Goal: Task Accomplishment & Management: Use online tool/utility

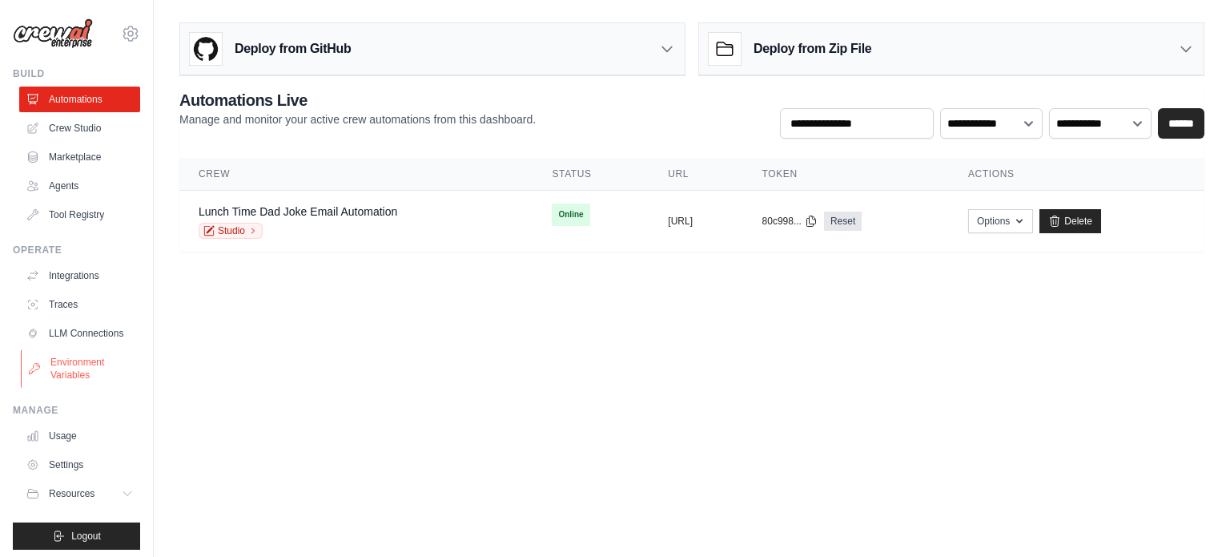
click at [56, 373] on link "Environment Variables" at bounding box center [81, 368] width 121 height 38
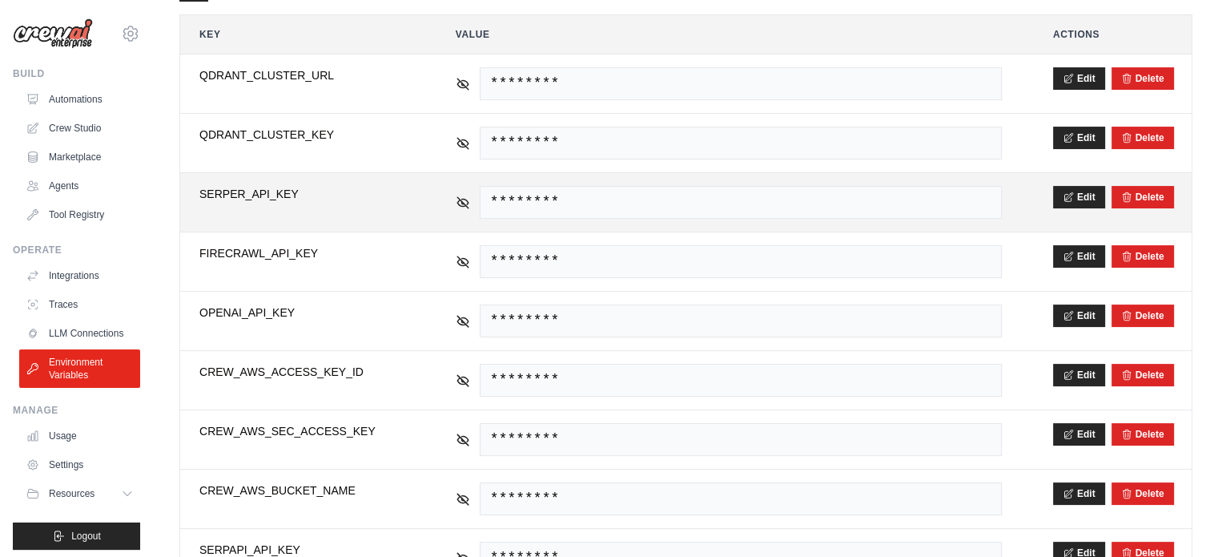
scroll to position [320, 0]
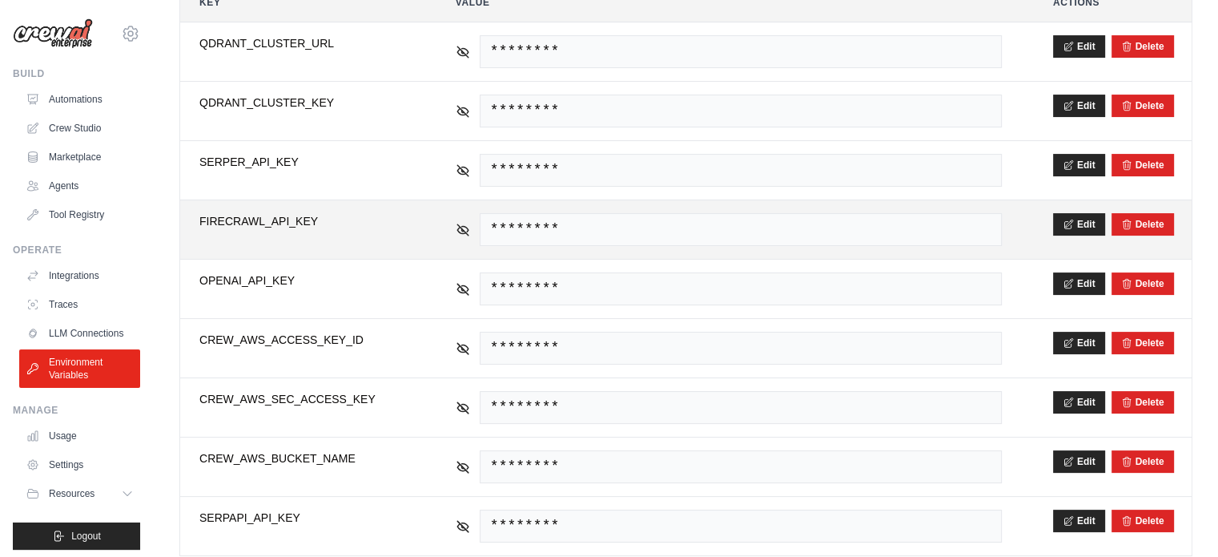
click at [274, 216] on span "FIRECRAWL_API_KEY" at bounding box center [301, 221] width 205 height 16
click at [283, 217] on span "FIRECRAWL_API_KEY" at bounding box center [301, 221] width 205 height 16
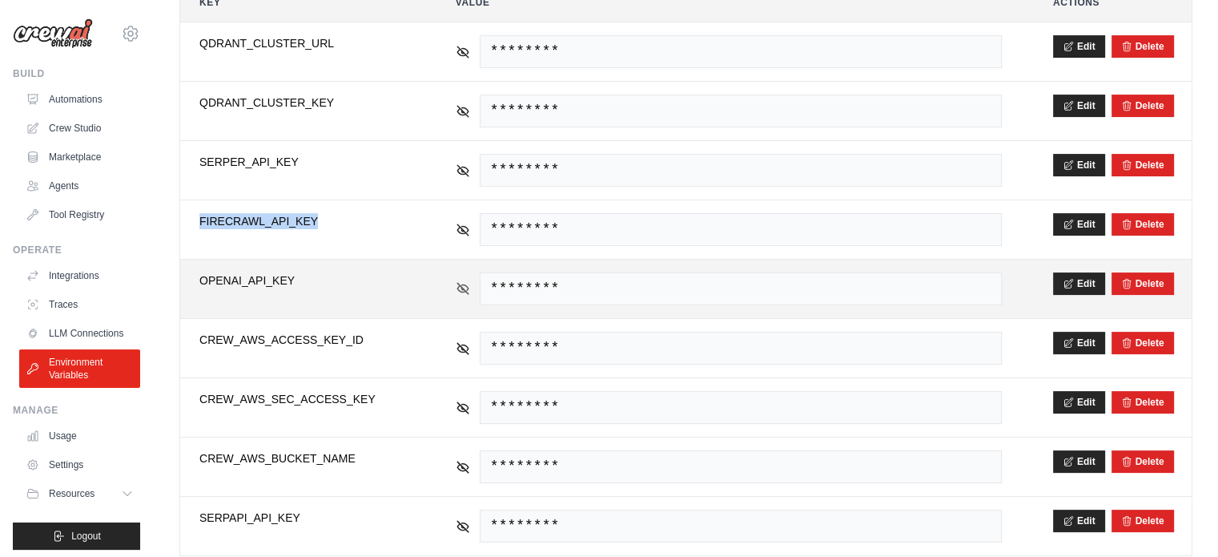
click at [462, 281] on icon at bounding box center [463, 288] width 14 height 14
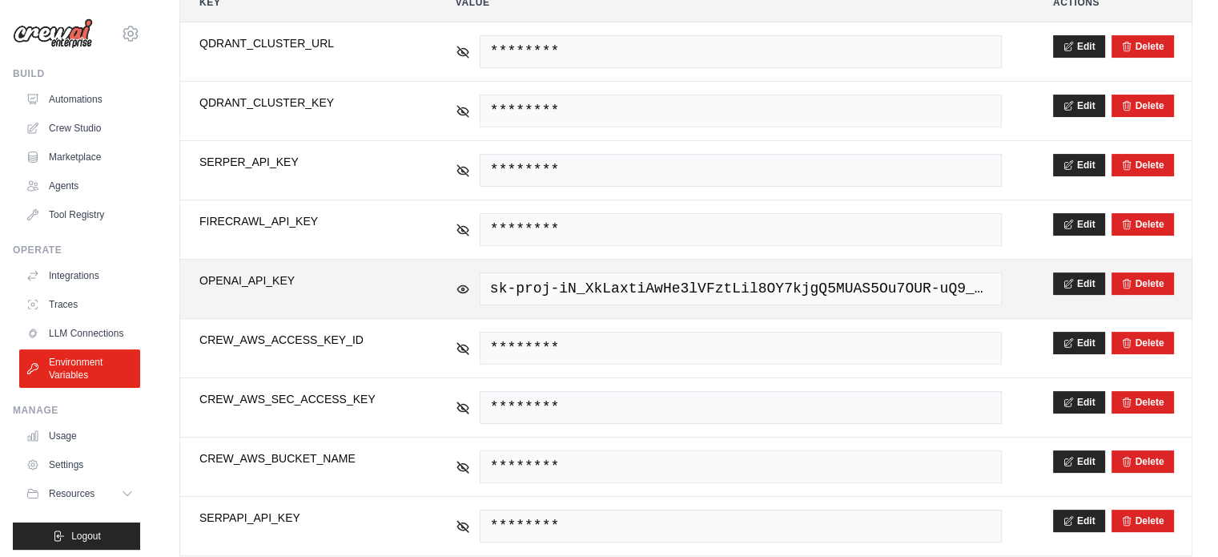
click at [790, 282] on span "sk-proj-iN_XkLaxtiAwHe3lVFztLil8OY7kjgQ5MUAS5Ou7OUR-uQ9_PJGZVSwY2XRrmANqnh-Ap_x…" at bounding box center [741, 288] width 522 height 33
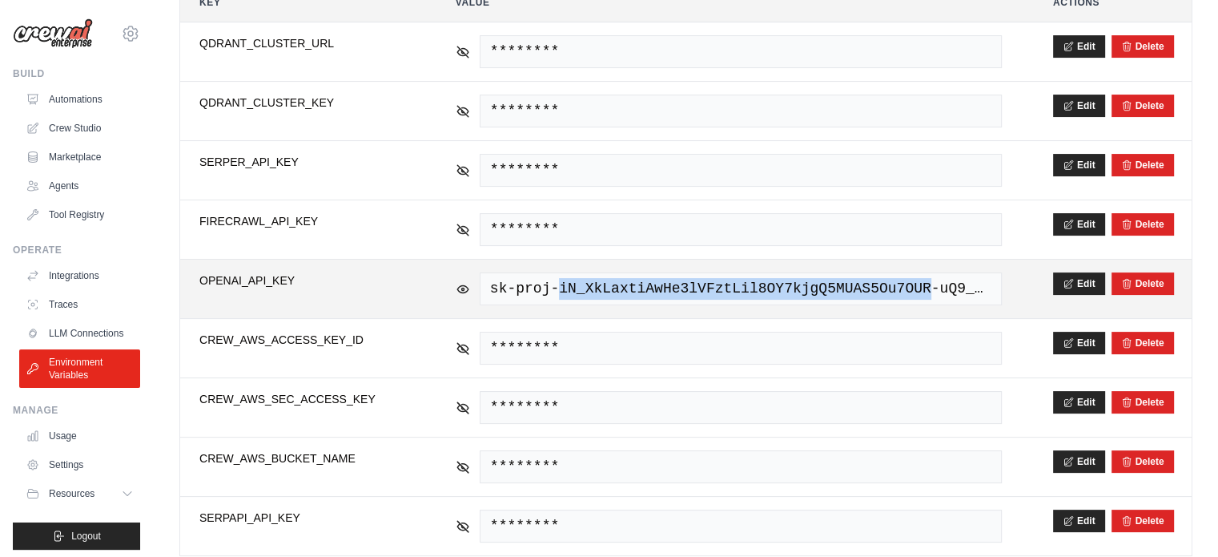
click at [790, 282] on span "sk-proj-iN_XkLaxtiAwHe3lVFztLil8OY7kjgQ5MUAS5Ou7OUR-uQ9_PJGZVSwY2XRrmANqnh-Ap_x…" at bounding box center [741, 288] width 522 height 33
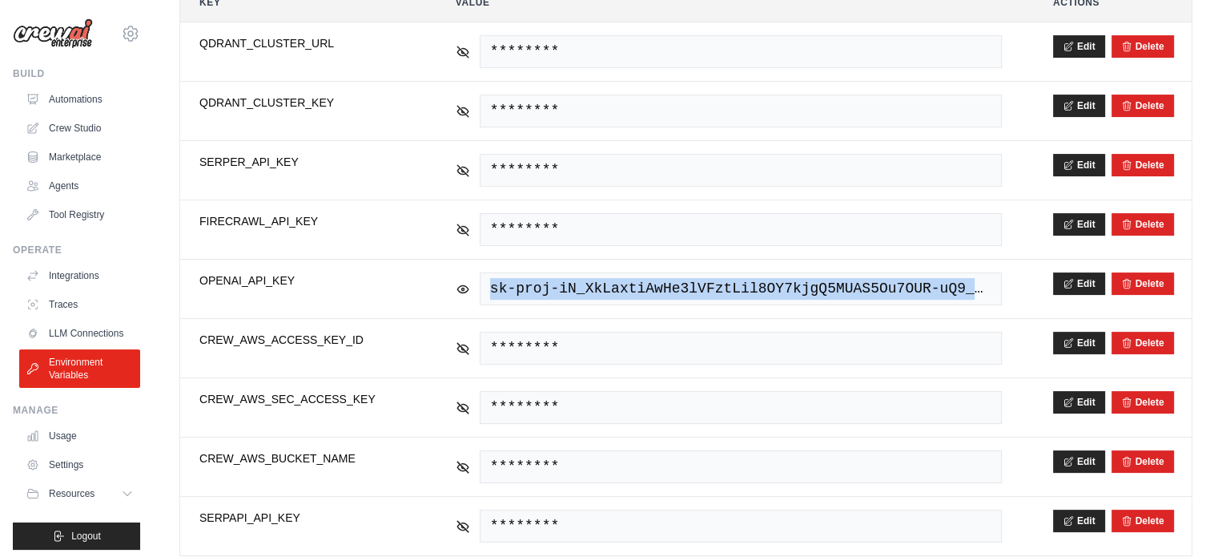
copy tr "sk-proj-iN_XkLaxtiAwHe3lVFztLil8OY7kjgQ5MUAS5Ou7OUR-uQ9_PJGZVSwY2XRrmANqnh-Ap_x…"
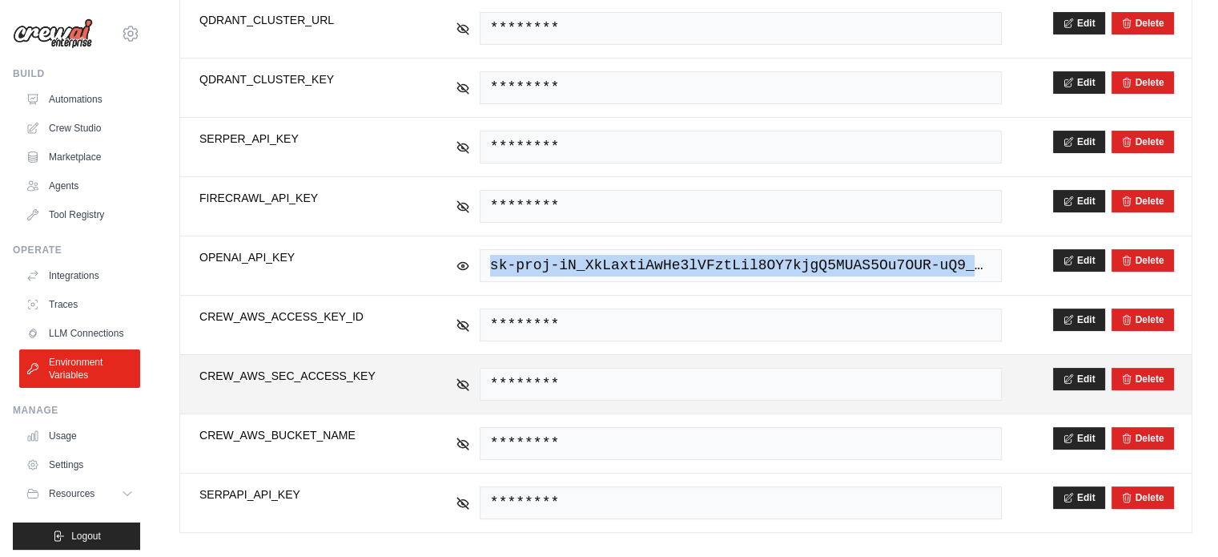
scroll to position [356, 0]
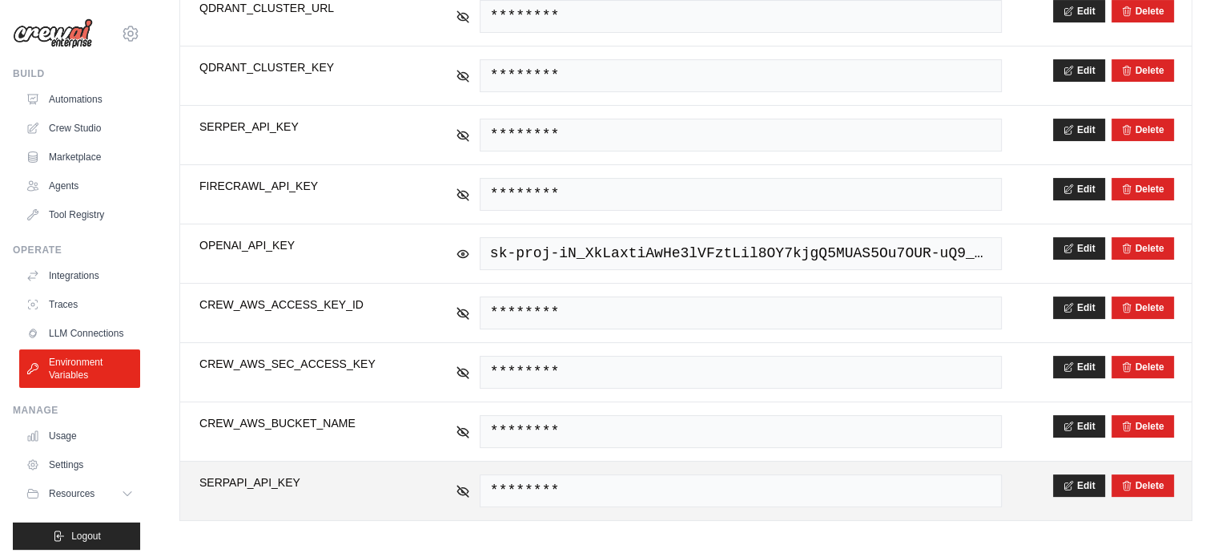
click at [265, 478] on span "SERPAPI_API_KEY" at bounding box center [301, 482] width 205 height 16
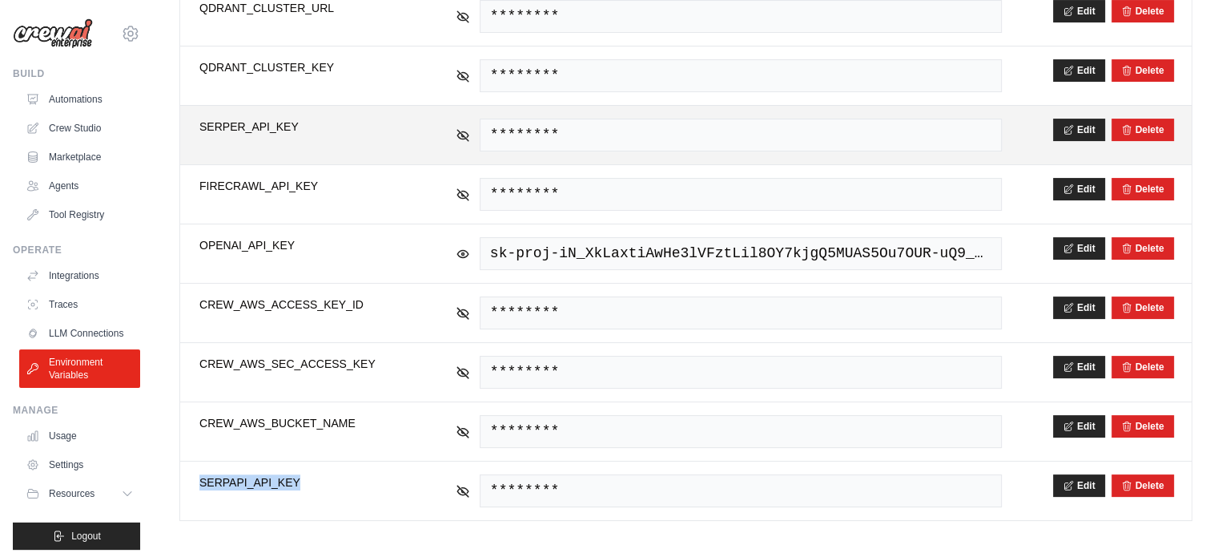
copy span "SERPAPI_API_KEY"
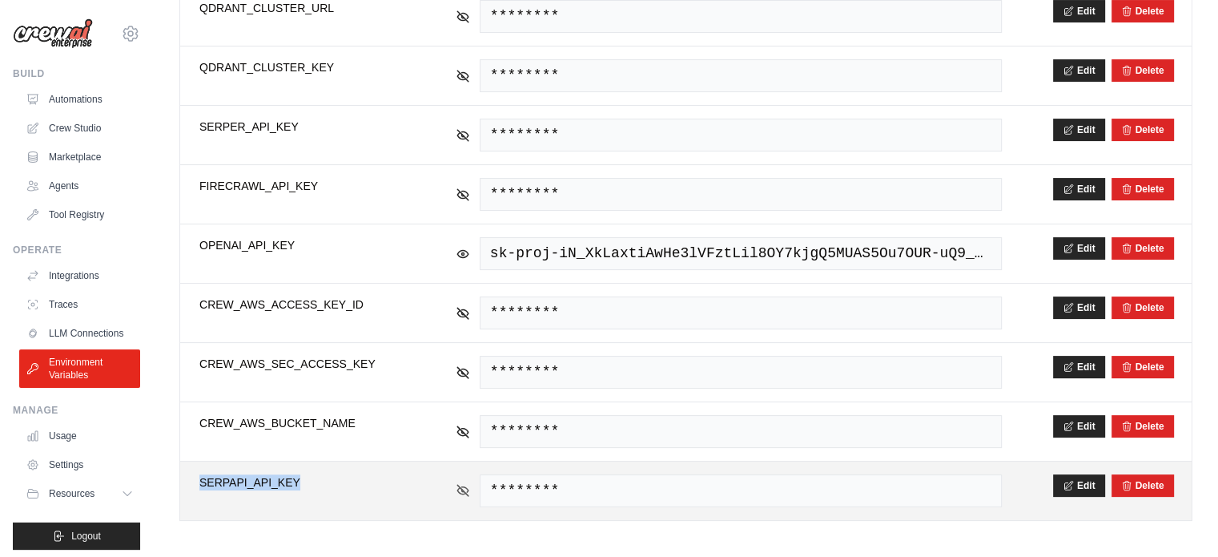
click at [459, 483] on icon at bounding box center [463, 490] width 14 height 14
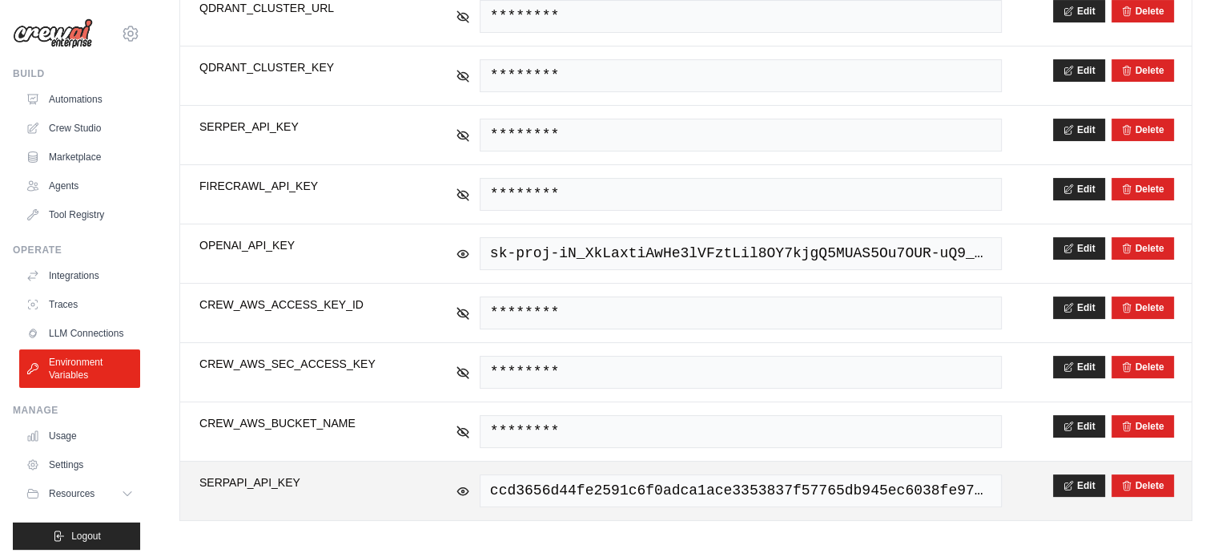
click at [558, 481] on span "ccd3656d44fe2591c6f0adca1ace3353837f57765db945ec6038fe97d2fdd0d3" at bounding box center [741, 490] width 522 height 33
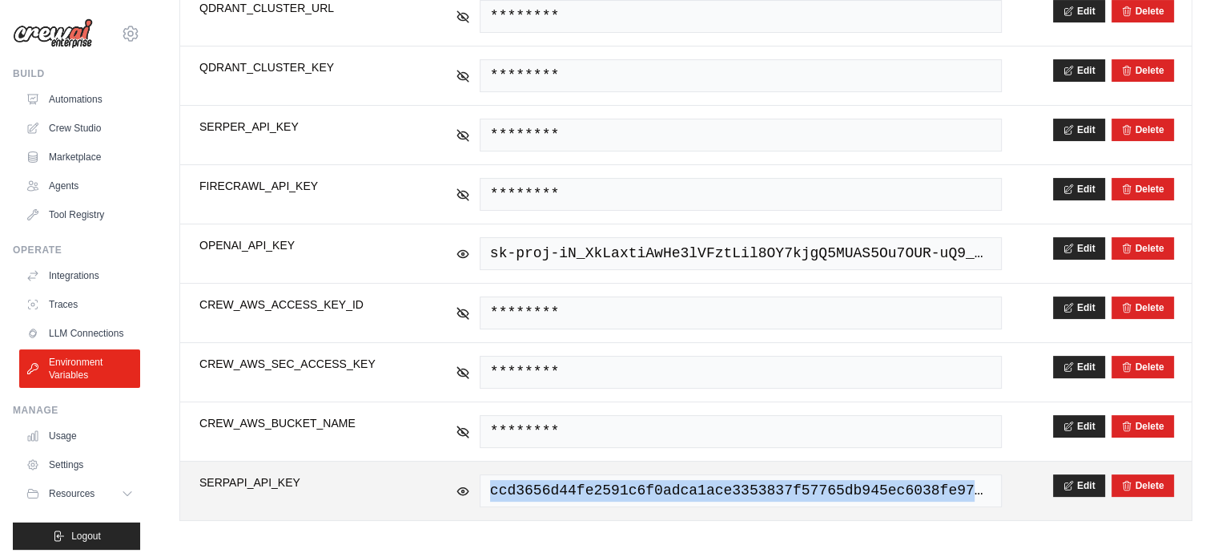
click at [558, 481] on span "ccd3656d44fe2591c6f0adca1ace3353837f57765db945ec6038fe97d2fdd0d3" at bounding box center [741, 490] width 522 height 33
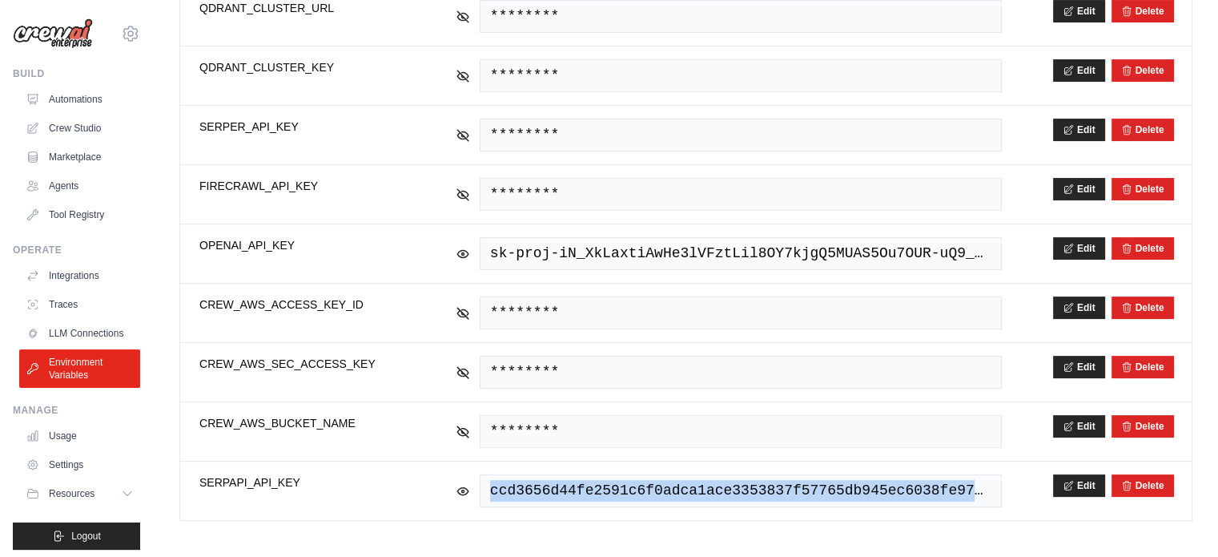
copy tr "ccd3656d44fe2591c6f0adca1ace3353837f57765db945ec6038fe97d2fdd0d3"
click at [90, 140] on link "Crew Studio" at bounding box center [81, 128] width 121 height 26
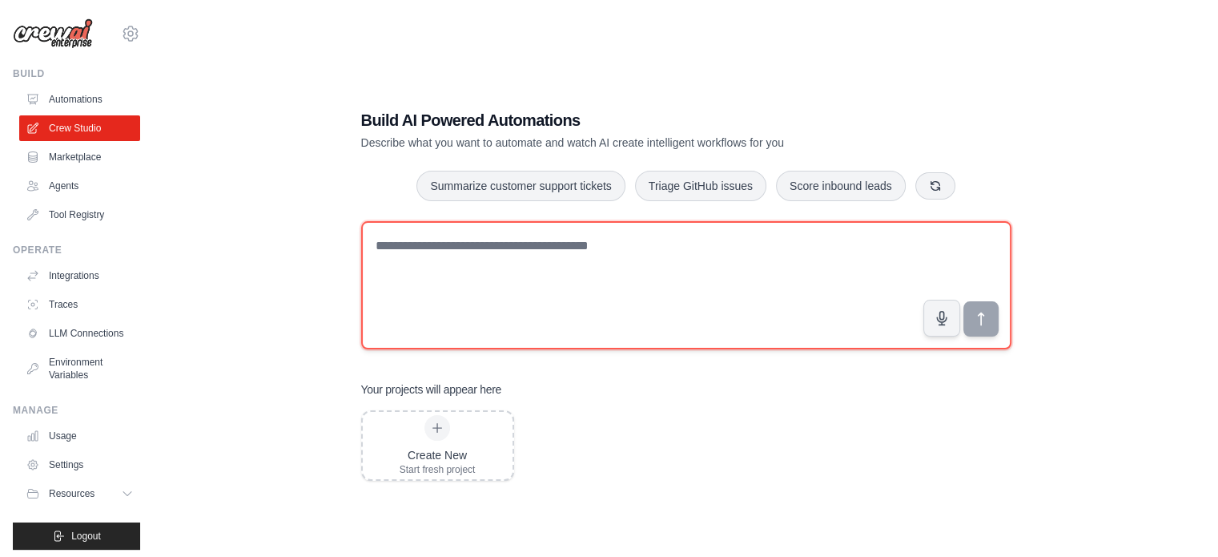
click at [509, 243] on textarea at bounding box center [686, 285] width 650 height 128
click at [487, 248] on textarea "To enrich screen reader interactions, please activate Accessibility in Grammarl…" at bounding box center [686, 285] width 650 height 128
type textarea "**********"
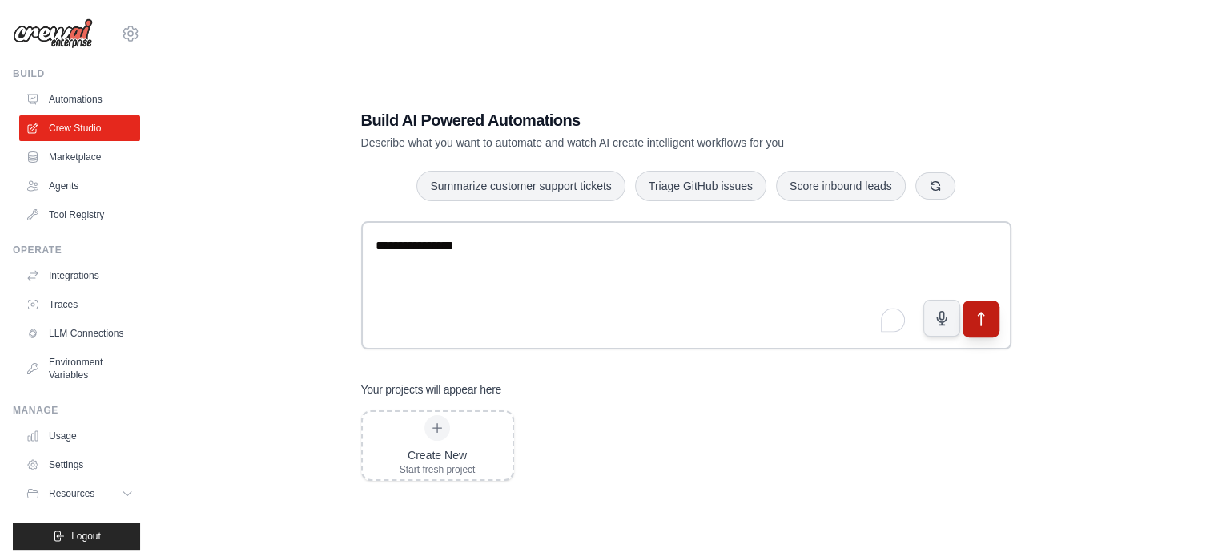
click at [968, 318] on button "submit" at bounding box center [980, 318] width 37 height 37
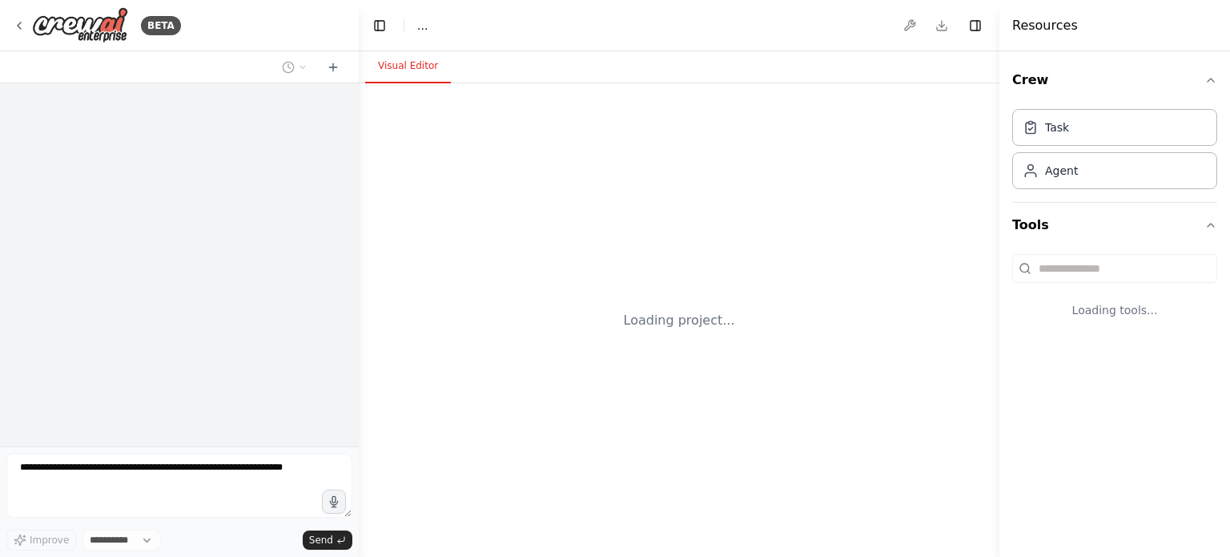
select select "****"
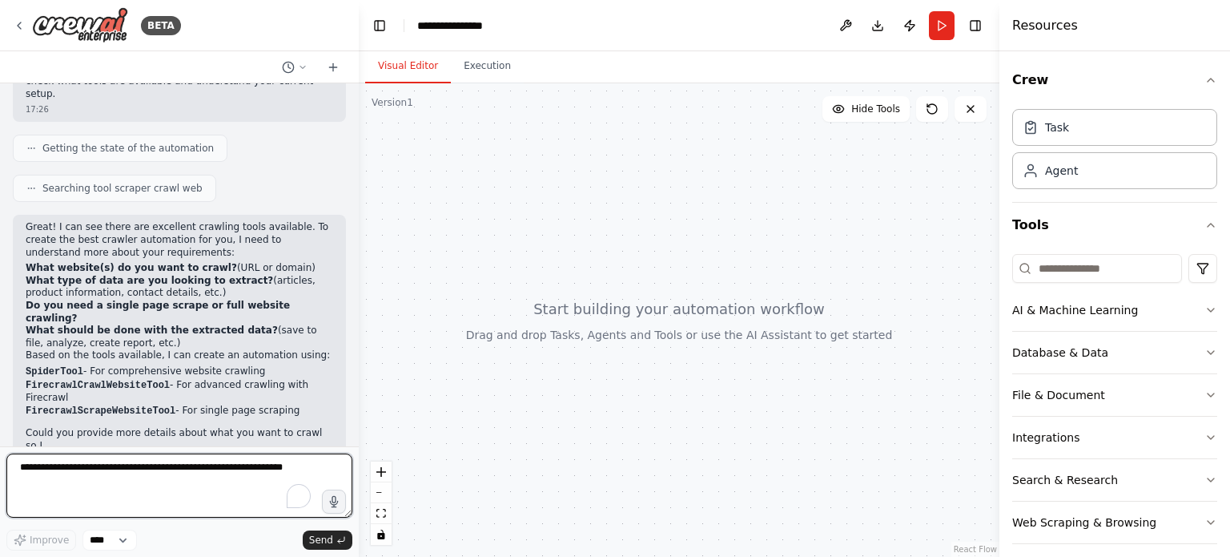
scroll to position [135, 0]
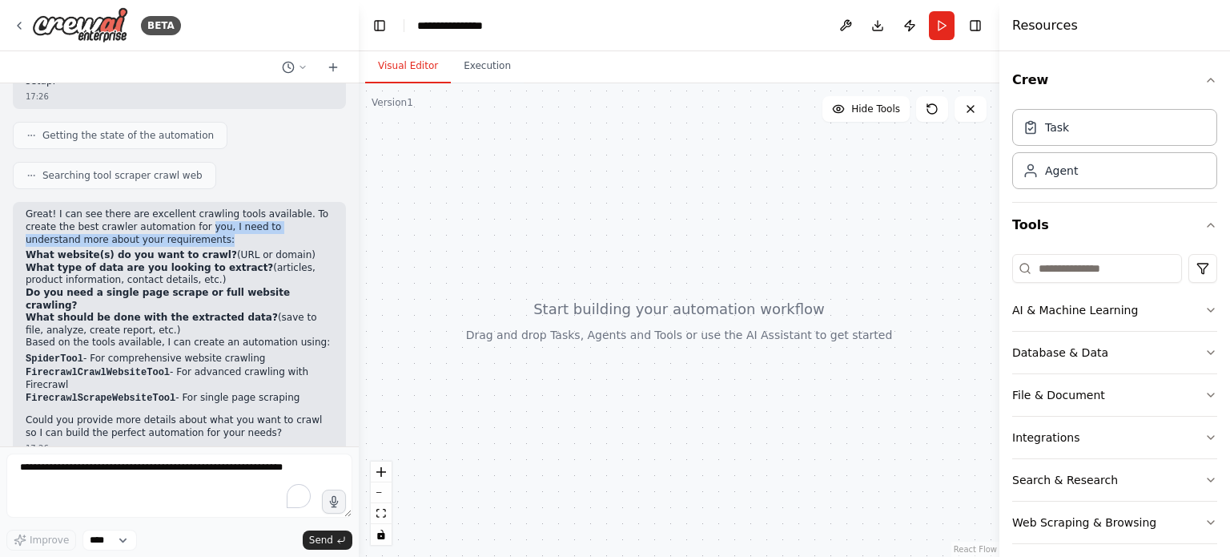
drag, startPoint x: 160, startPoint y: 215, endPoint x: 170, endPoint y: 228, distance: 15.4
click at [168, 228] on p "Great! I can see there are excellent crawling tools available. To create the be…" at bounding box center [180, 227] width 308 height 38
click at [170, 228] on p "Great! I can see there are excellent crawling tools available. To create the be…" at bounding box center [180, 227] width 308 height 38
drag, startPoint x: 170, startPoint y: 228, endPoint x: 93, endPoint y: 207, distance: 79.5
click at [94, 208] on p "Great! I can see there are excellent crawling tools available. To create the be…" at bounding box center [180, 227] width 308 height 38
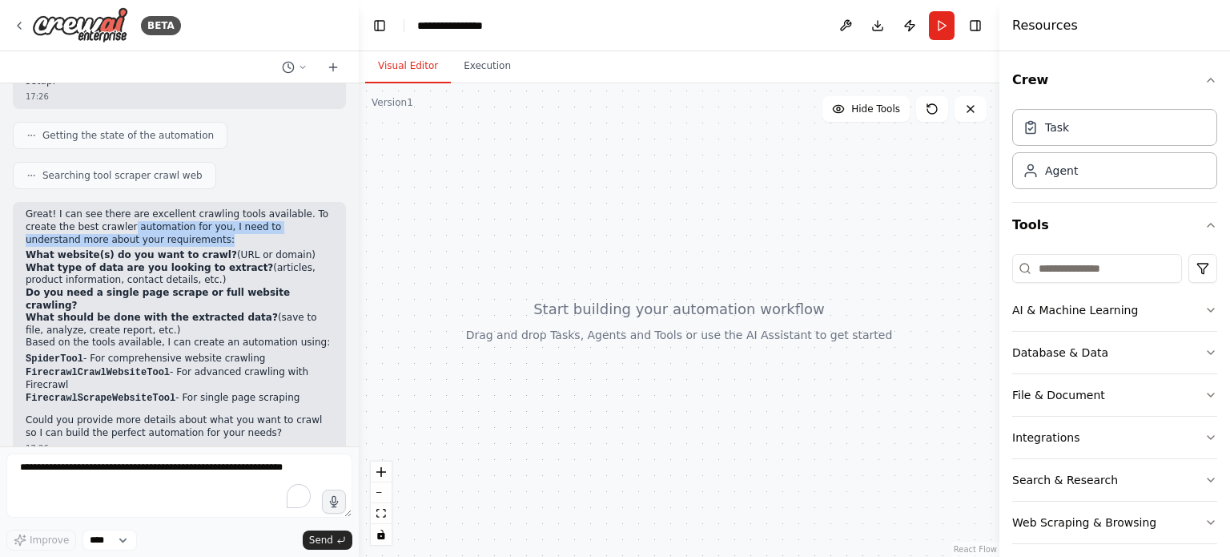
click at [93, 208] on p "Great! I can see there are excellent crawling tools available. To create the be…" at bounding box center [180, 227] width 308 height 38
drag, startPoint x: 93, startPoint y: 207, endPoint x: 127, endPoint y: 225, distance: 38.7
click at [126, 224] on p "Great! I can see there are excellent crawling tools available. To create the be…" at bounding box center [180, 227] width 308 height 38
click at [132, 228] on p "Great! I can see there are excellent crawling tools available. To create the be…" at bounding box center [180, 227] width 308 height 38
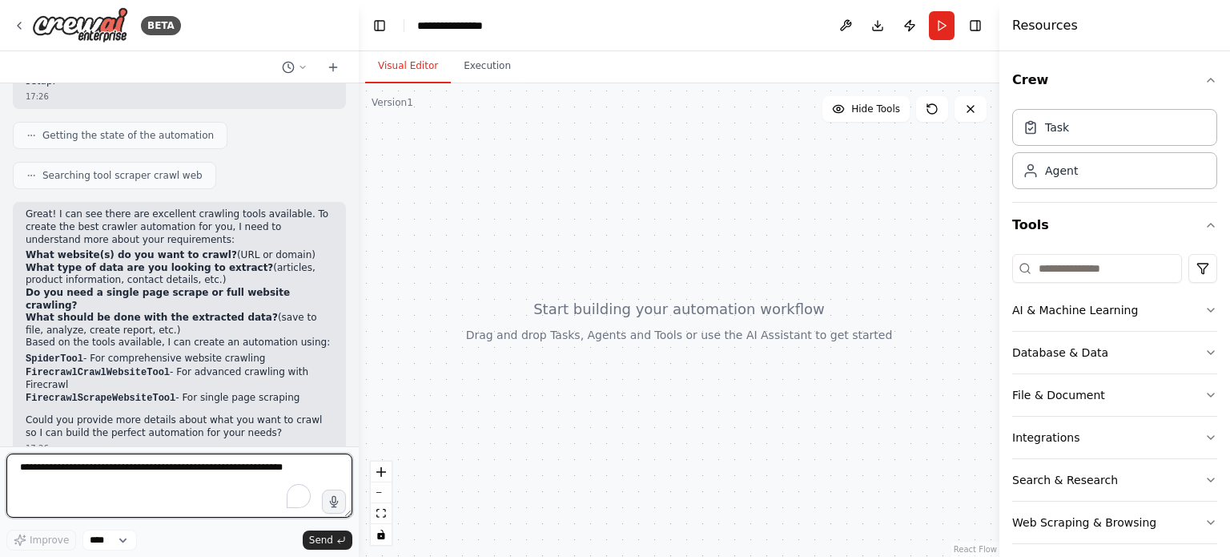
click at [171, 467] on textarea "To enrich screen reader interactions, please activate Accessibility in Grammarl…" at bounding box center [179, 485] width 346 height 64
click at [216, 461] on textarea "**********" at bounding box center [179, 485] width 346 height 64
paste textarea "**********"
click at [103, 509] on textarea "**********" at bounding box center [179, 485] width 346 height 64
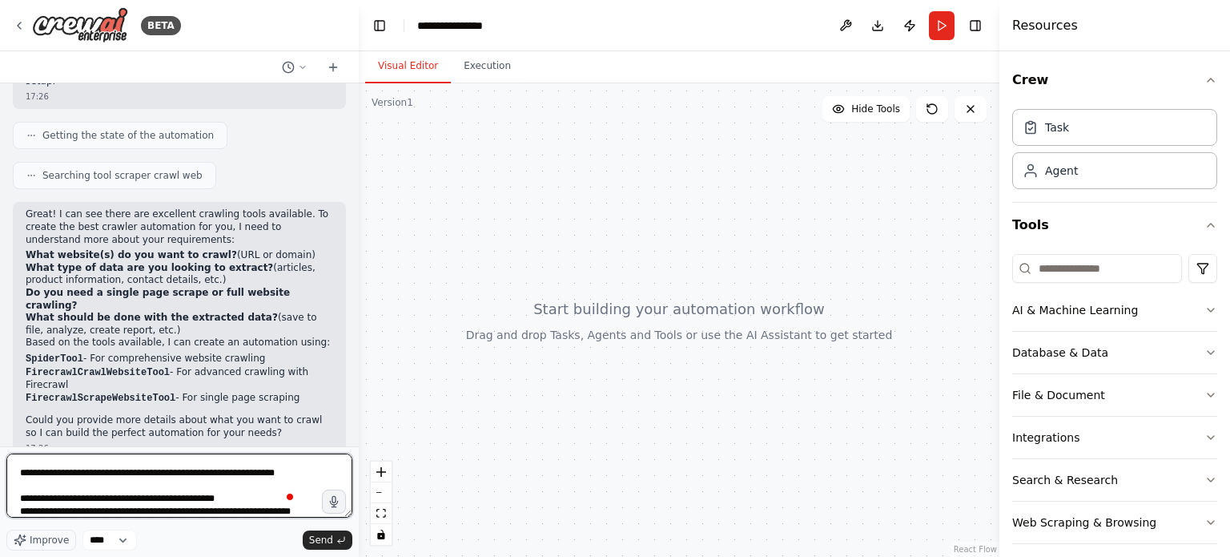
scroll to position [46, 0]
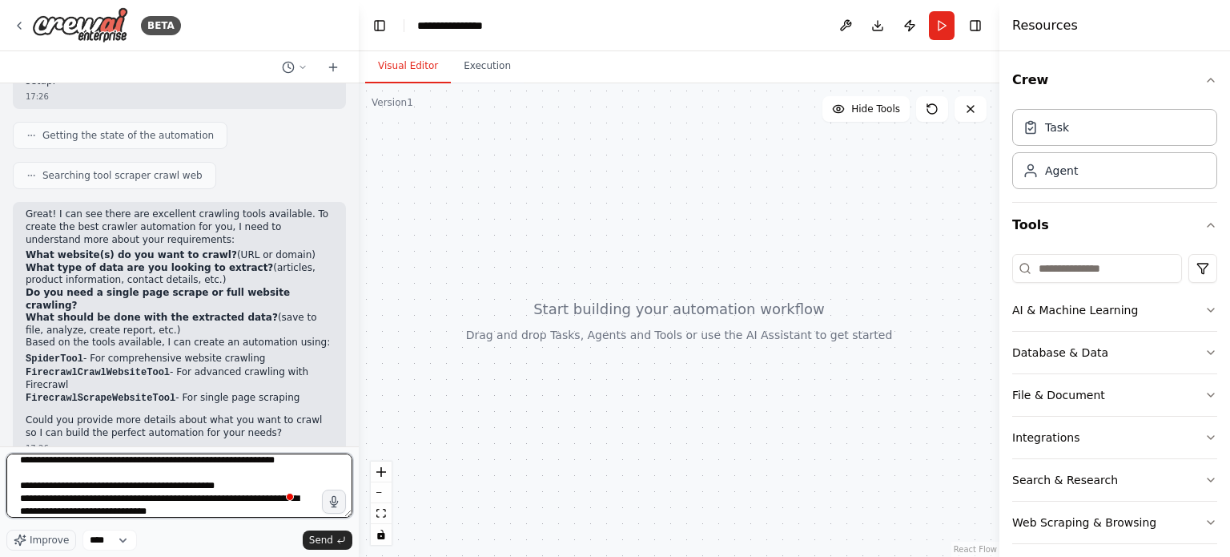
type textarea "**********"
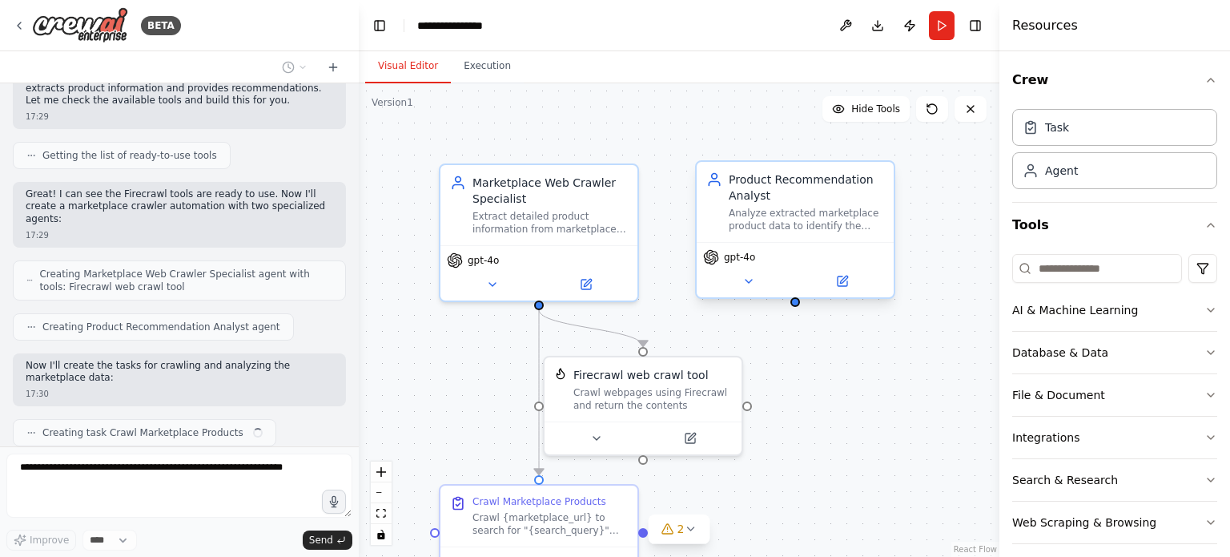
scroll to position [708, 0]
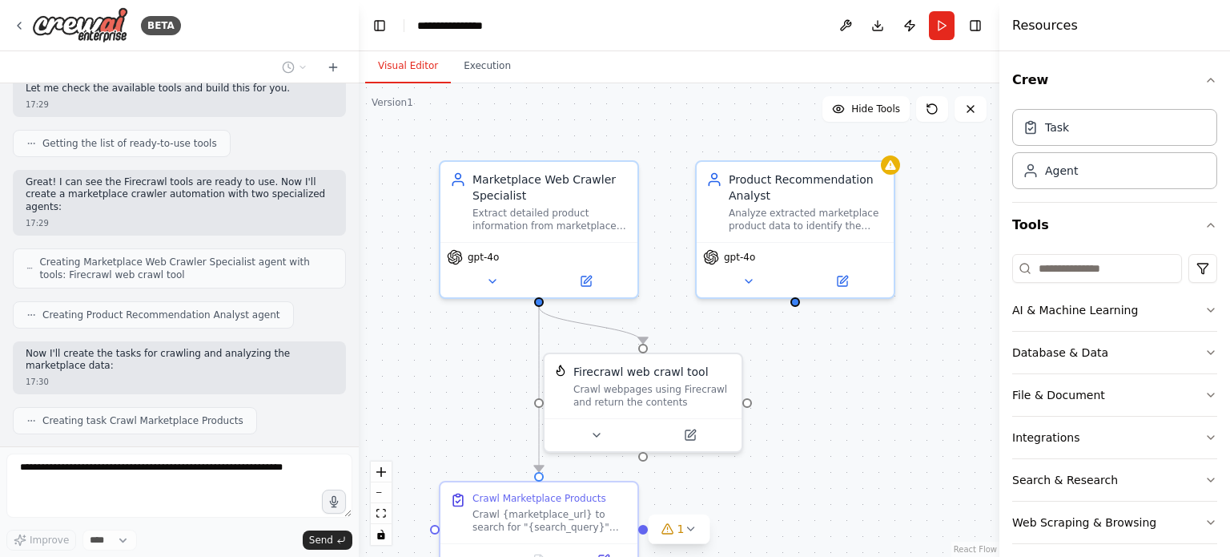
drag, startPoint x: 835, startPoint y: 364, endPoint x: 836, endPoint y: 329, distance: 35.3
click at [836, 332] on div ".deletable-edge-delete-btn { width: 20px; height: 20px; border: 0px solid #ffff…" at bounding box center [679, 319] width 641 height 473
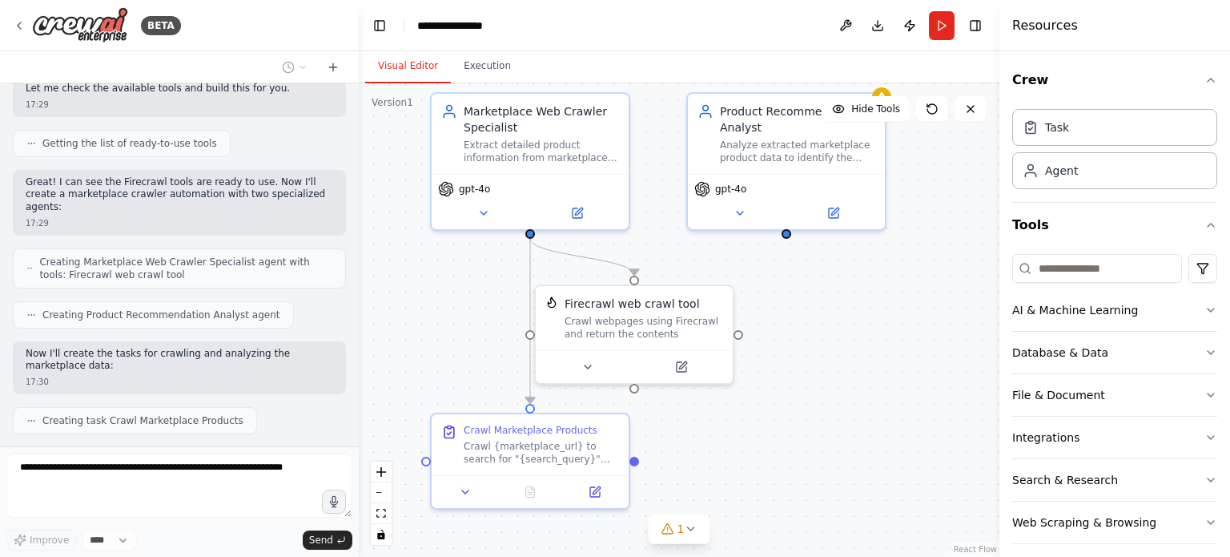
drag, startPoint x: 836, startPoint y: 313, endPoint x: 827, endPoint y: 280, distance: 35.0
click at [827, 278] on div ".deletable-edge-delete-btn { width: 20px; height: 20px; border: 0px solid #ffff…" at bounding box center [679, 319] width 641 height 473
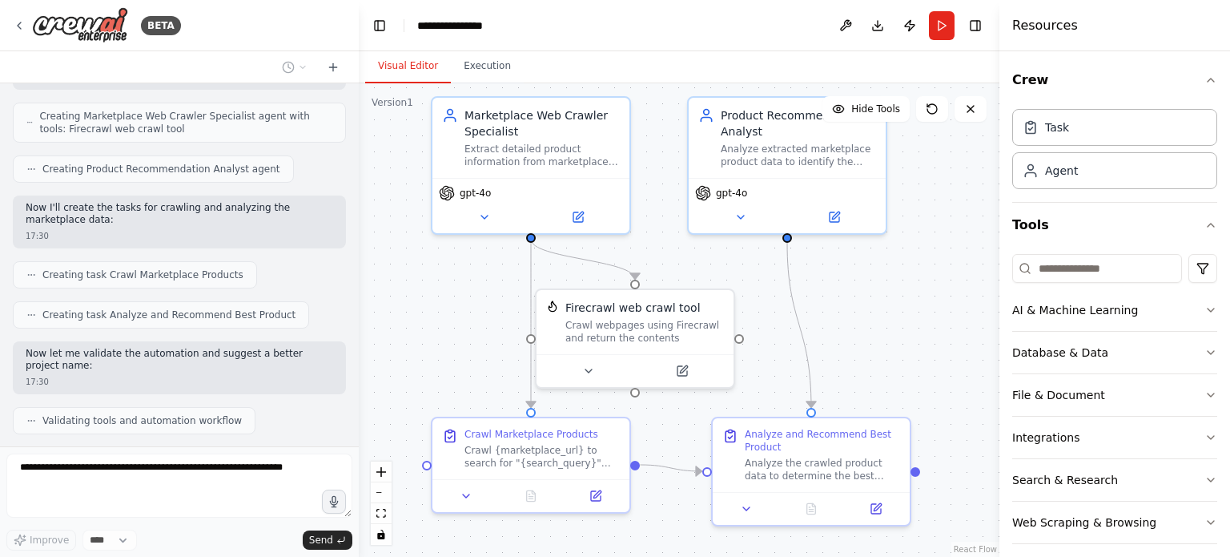
scroll to position [907, 0]
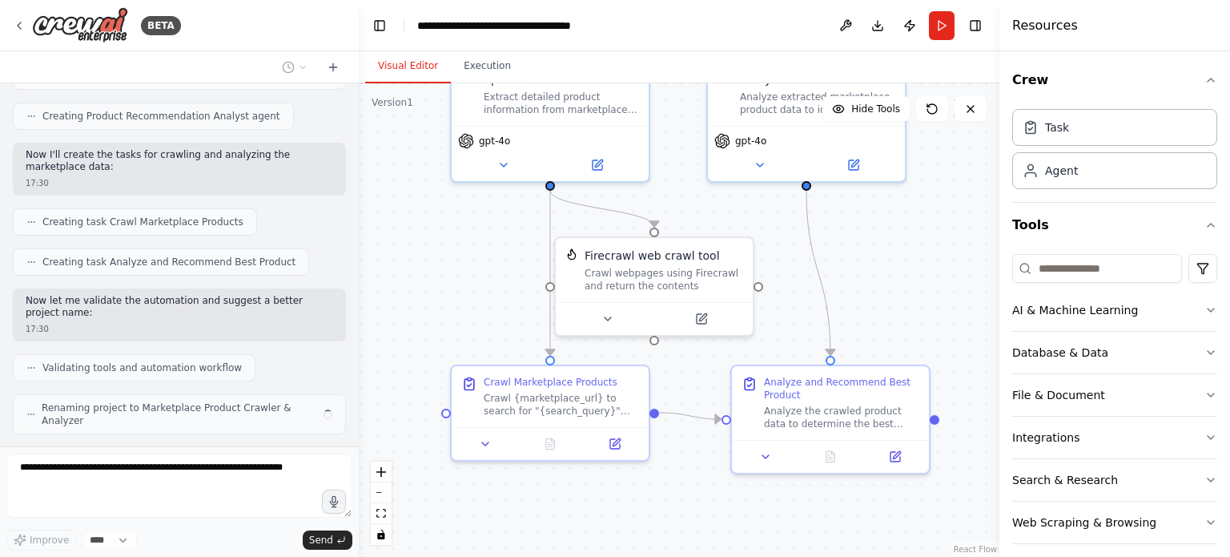
drag, startPoint x: 767, startPoint y: 316, endPoint x: 787, endPoint y: 259, distance: 61.3
click at [787, 259] on div ".deletable-edge-delete-btn { width: 20px; height: 20px; border: 0px solid #ffff…" at bounding box center [679, 319] width 641 height 473
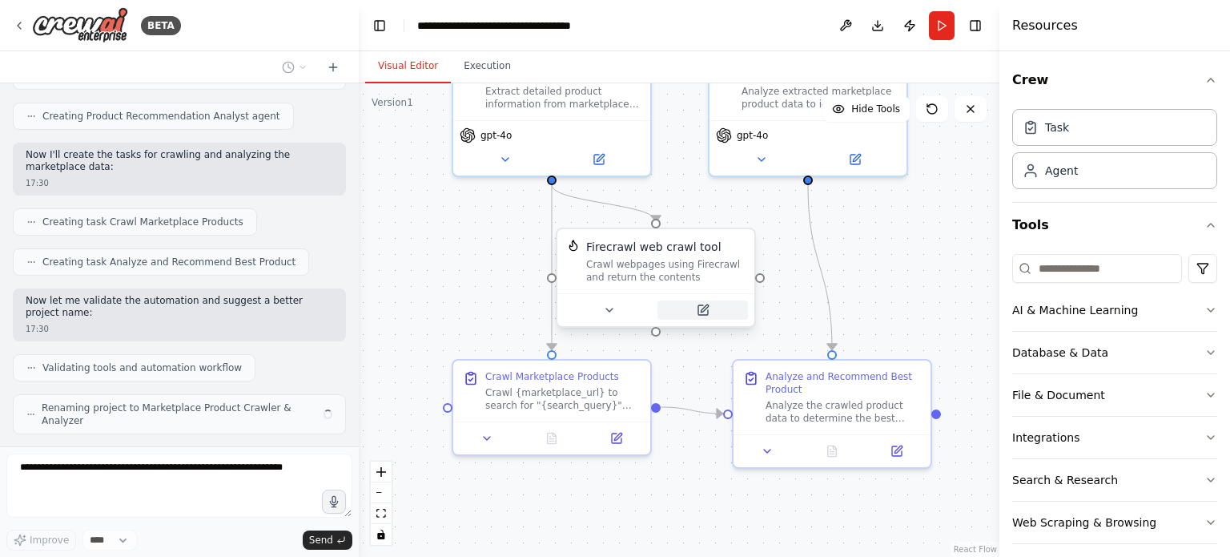
scroll to position [894, 0]
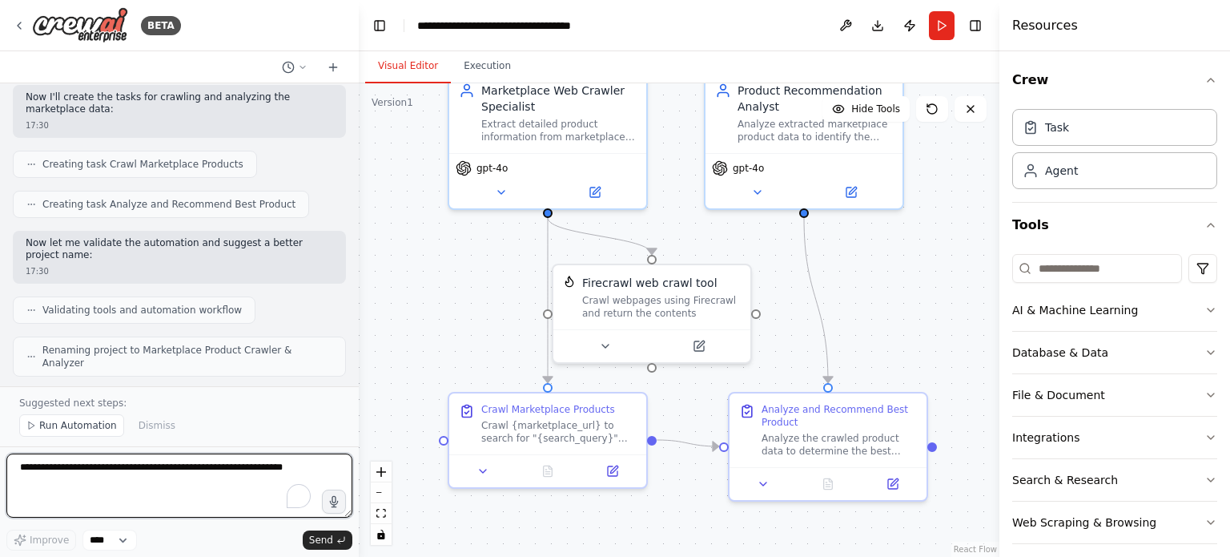
drag, startPoint x: 772, startPoint y: 249, endPoint x: 775, endPoint y: 281, distance: 32.2
click at [775, 281] on div ".deletable-edge-delete-btn { width: 20px; height: 20px; border: 0px solid #ffff…" at bounding box center [679, 319] width 641 height 473
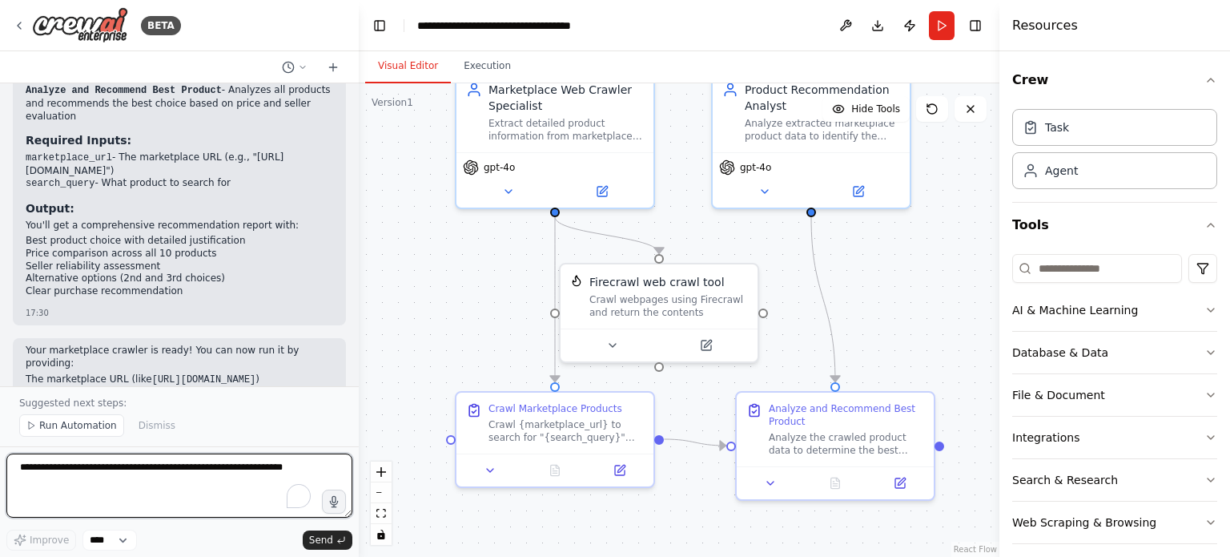
scroll to position [1464, 0]
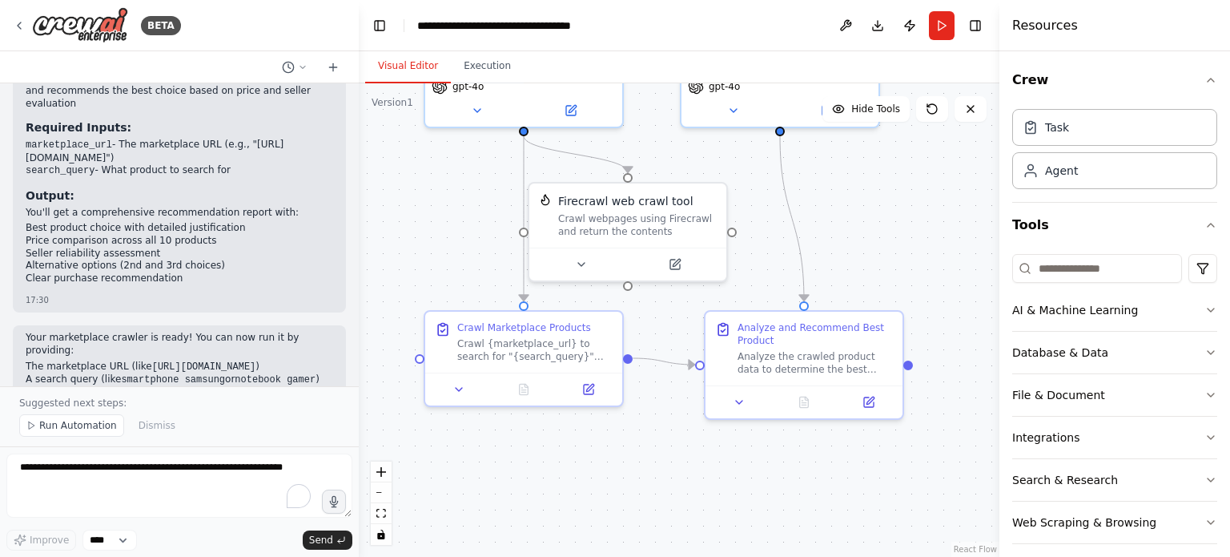
drag, startPoint x: 903, startPoint y: 285, endPoint x: 872, endPoint y: 204, distance: 86.7
click at [872, 204] on div ".deletable-edge-delete-btn { width: 20px; height: 20px; border: 0px solid #ffff…" at bounding box center [679, 319] width 641 height 473
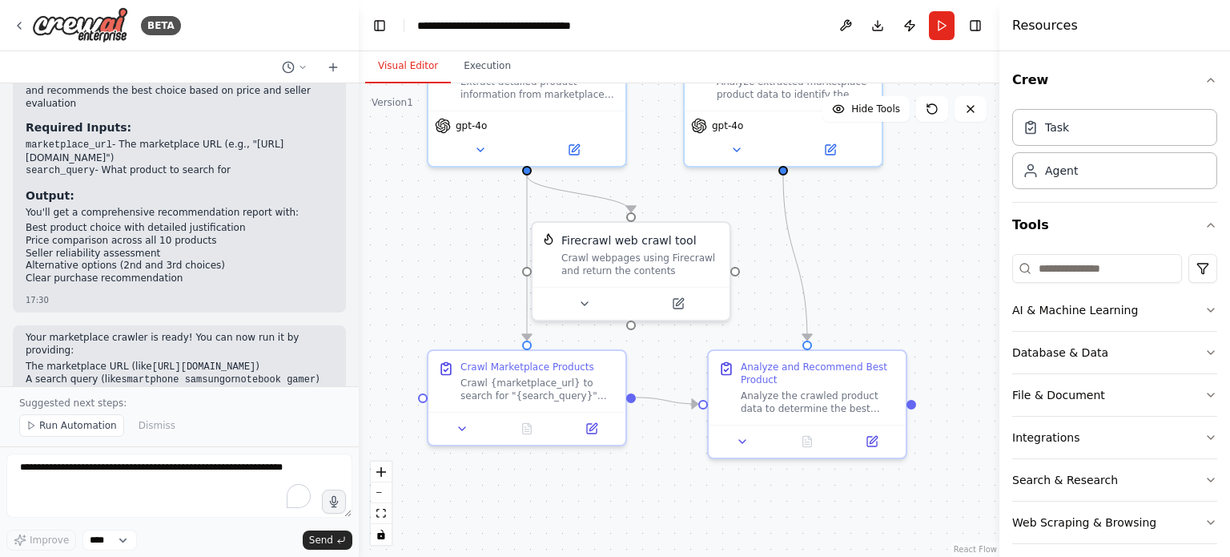
drag, startPoint x: 867, startPoint y: 206, endPoint x: 870, endPoint y: 245, distance: 39.4
click at [870, 245] on div ".deletable-edge-delete-btn { width: 20px; height: 20px; border: 0px solid #ffff…" at bounding box center [679, 319] width 641 height 473
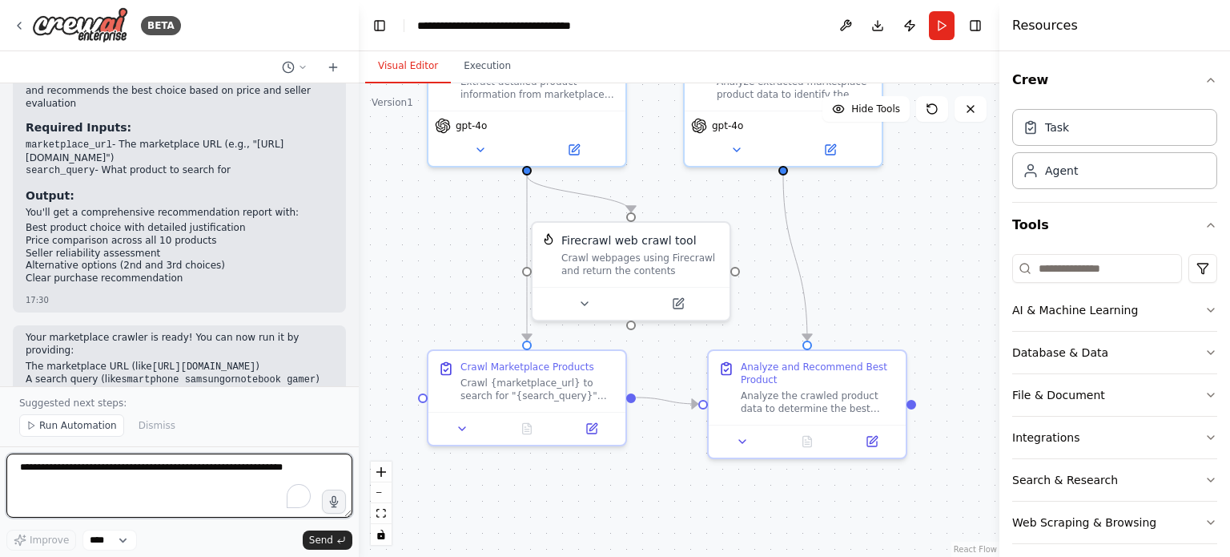
click at [147, 473] on textarea "To enrich screen reader interactions, please activate Accessibility in Grammarl…" at bounding box center [179, 485] width 346 height 64
click at [187, 472] on textarea "To enrich screen reader interactions, please activate Accessibility in Grammarl…" at bounding box center [179, 485] width 346 height 64
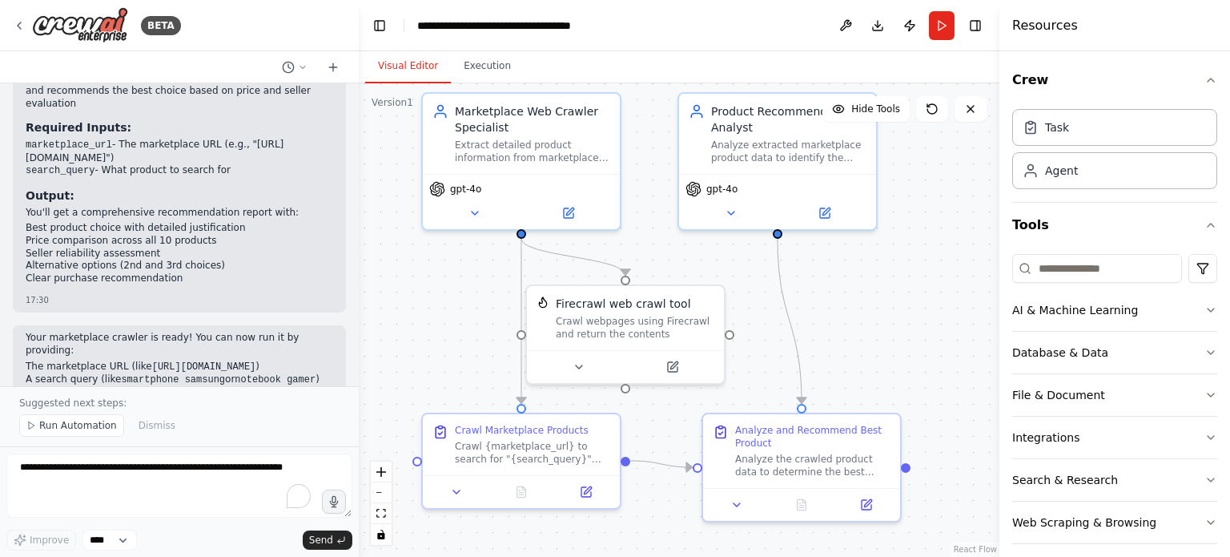
drag, startPoint x: 883, startPoint y: 270, endPoint x: 877, endPoint y: 351, distance: 81.1
click at [877, 351] on div ".deletable-edge-delete-btn { width: 20px; height: 20px; border: 0px solid #ffff…" at bounding box center [679, 319] width 641 height 473
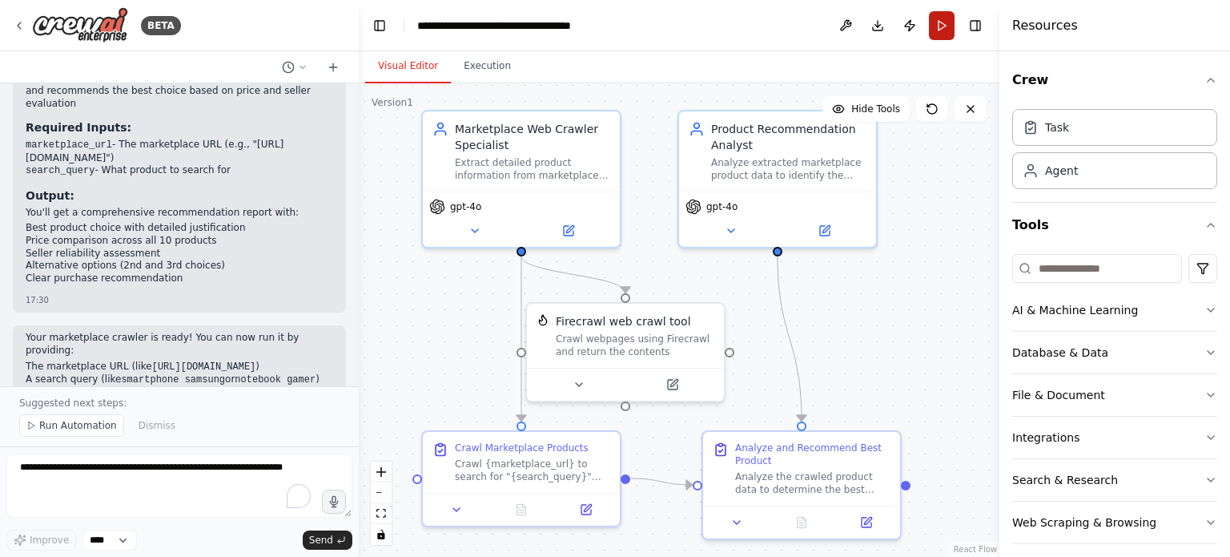
click at [936, 25] on button "Run" at bounding box center [942, 25] width 26 height 29
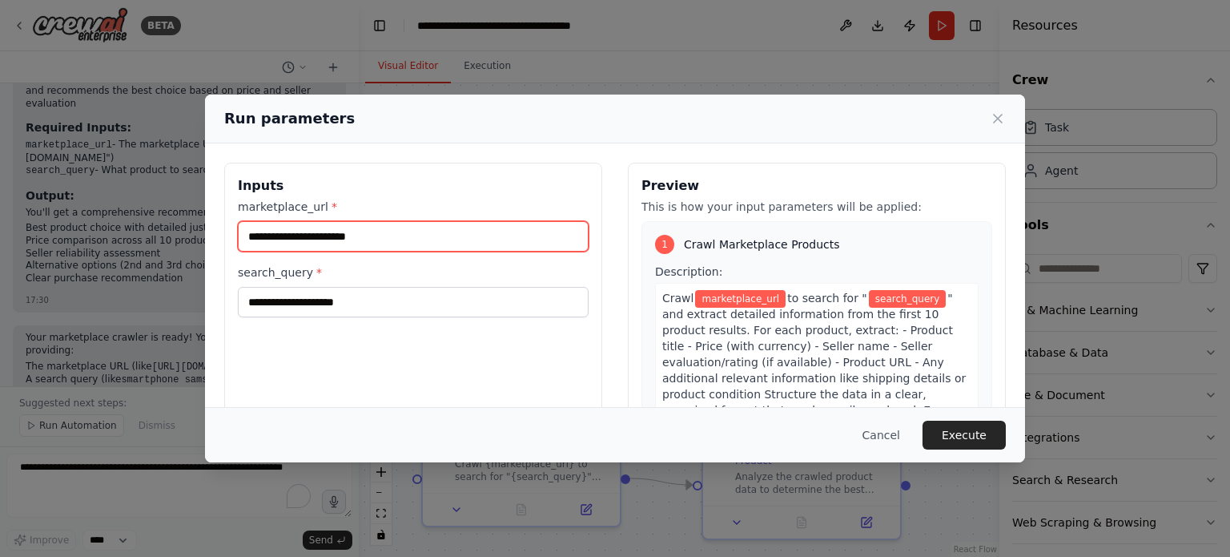
click at [391, 227] on input "marketplace_url *" at bounding box center [413, 236] width 351 height 30
type input "*"
paste input "**********"
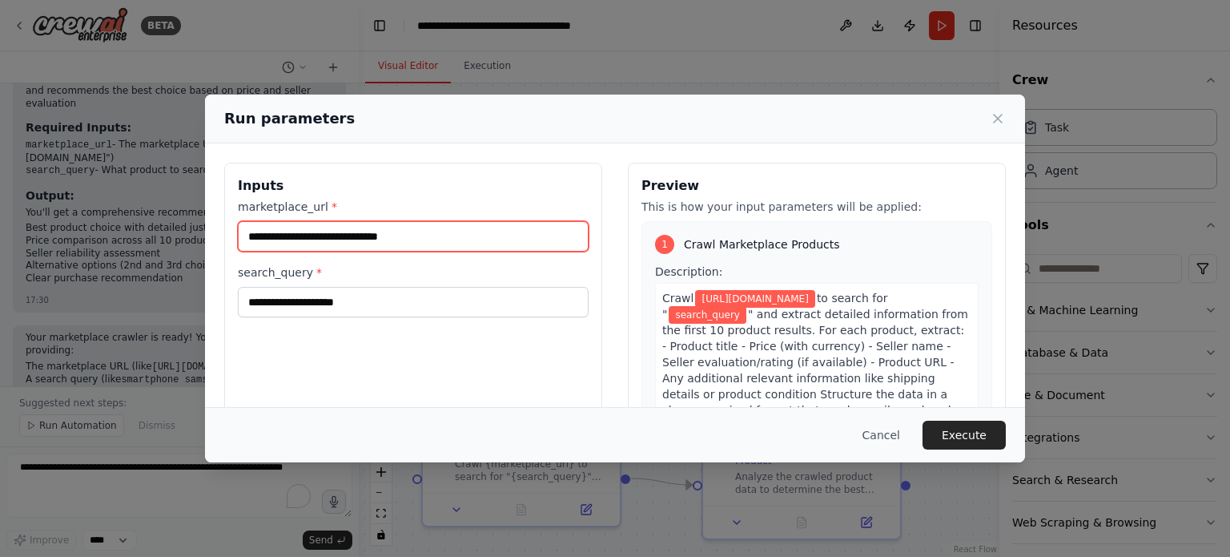
type input "**********"
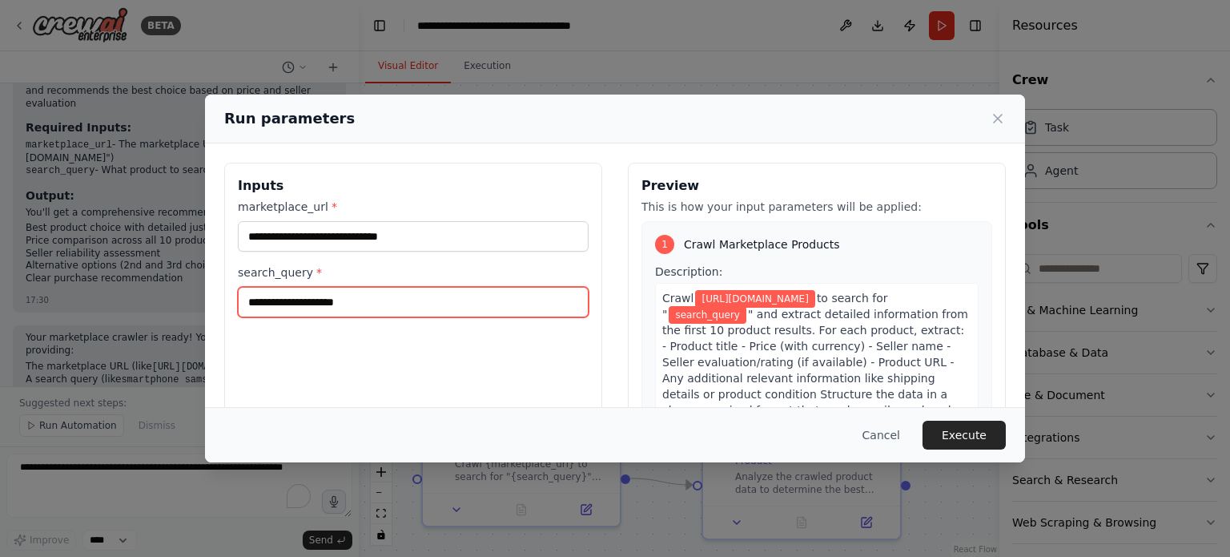
click at [290, 302] on input "search_query *" at bounding box center [413, 302] width 351 height 30
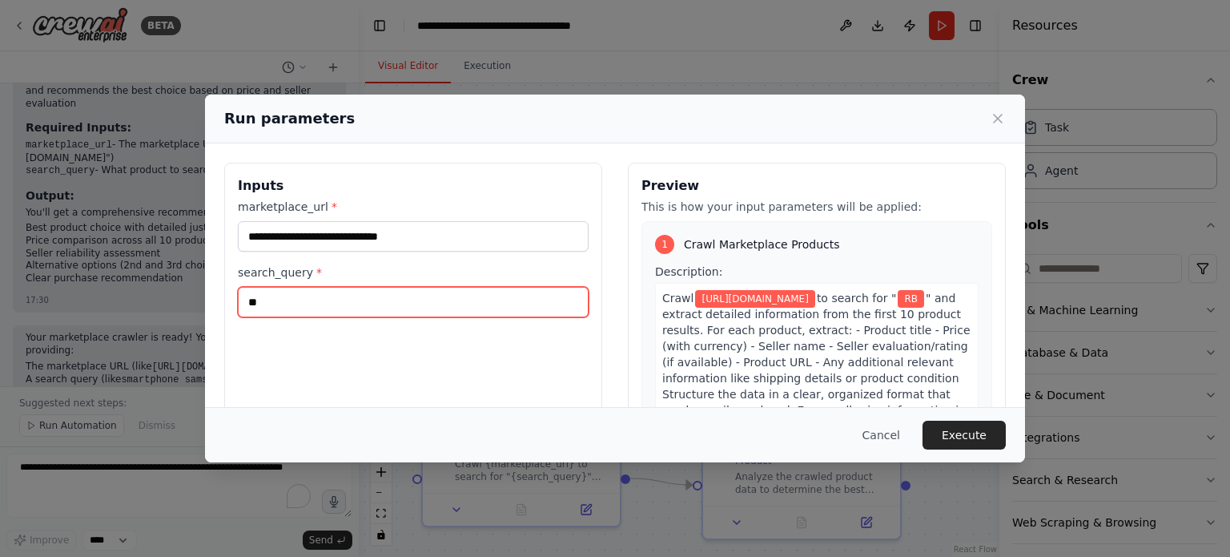
type input "*"
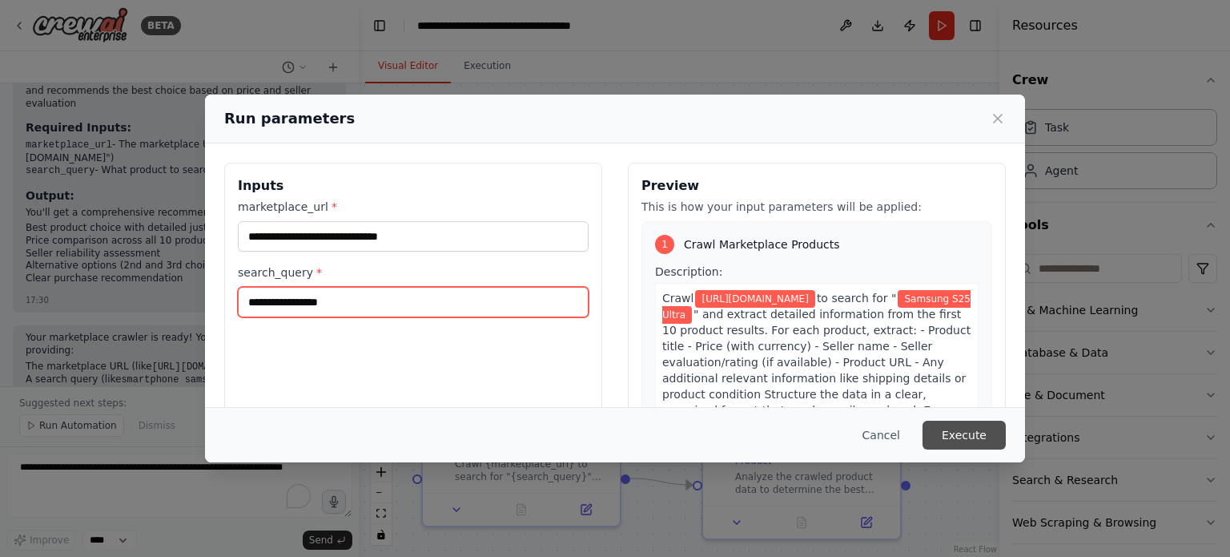
type input "**********"
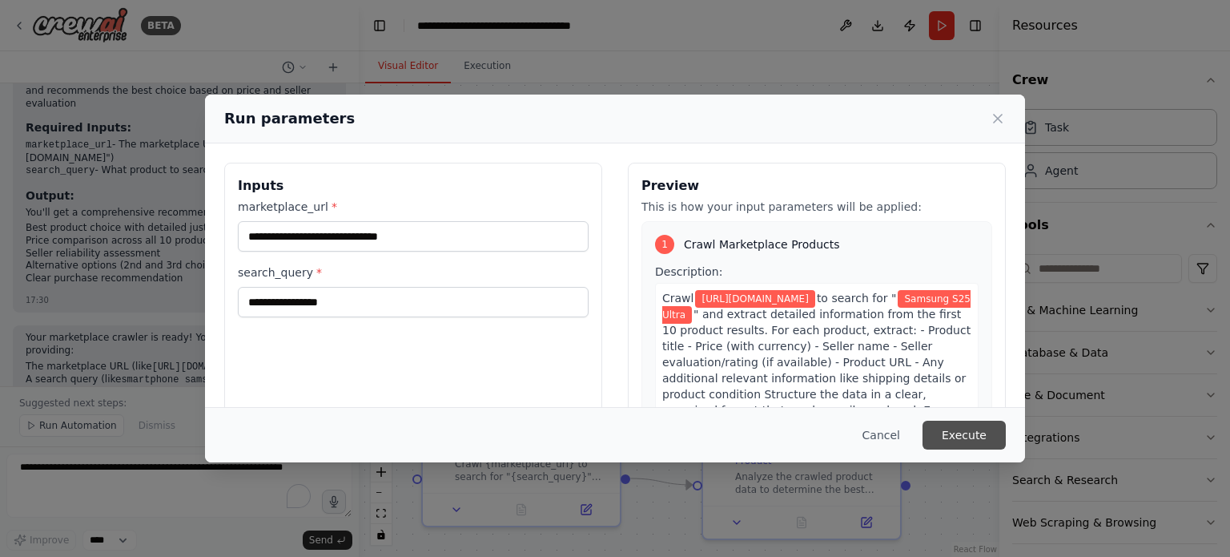
click at [956, 429] on button "Execute" at bounding box center [964, 435] width 83 height 29
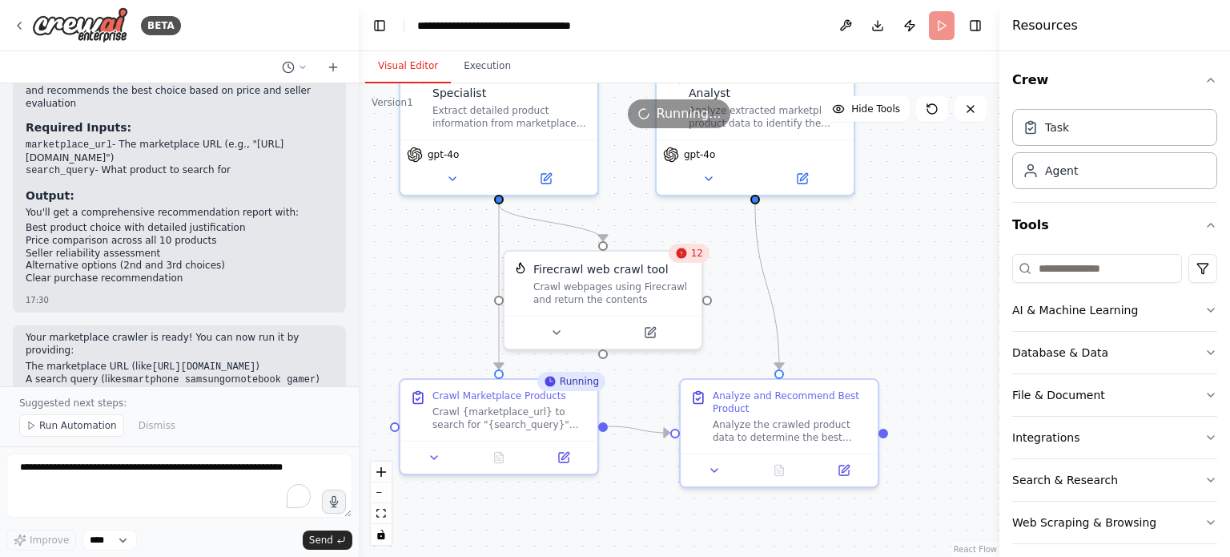
drag, startPoint x: 878, startPoint y: 405, endPoint x: 848, endPoint y: 319, distance: 91.7
click at [848, 319] on div ".deletable-edge-delete-btn { width: 20px; height: 20px; border: 0px solid #ffff…" at bounding box center [679, 319] width 641 height 473
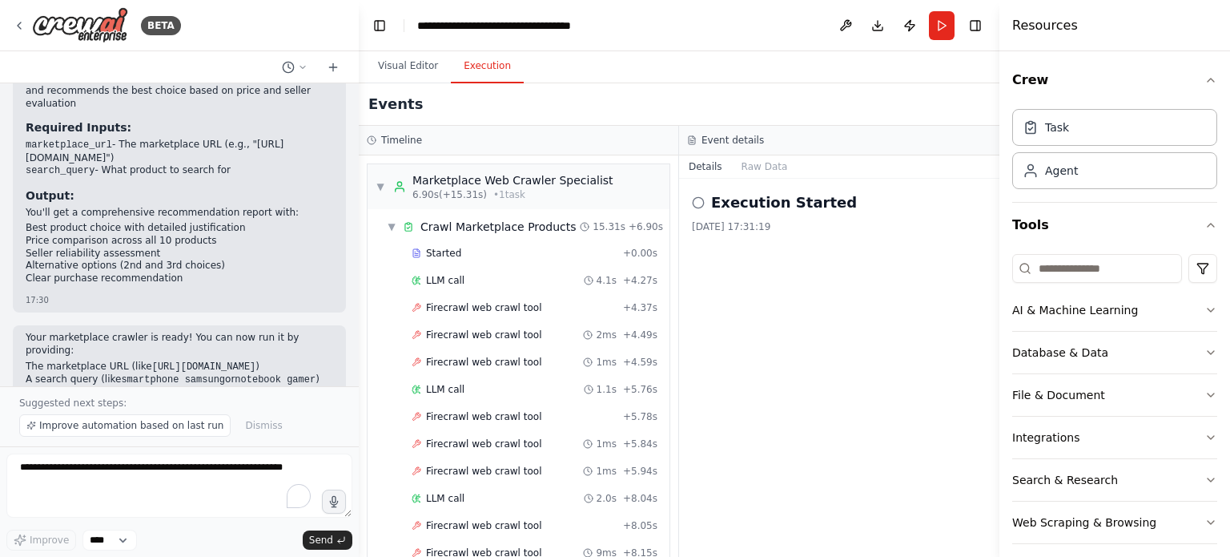
click at [490, 60] on button "Execution" at bounding box center [487, 67] width 73 height 34
click at [540, 230] on div "Crawl Marketplace Products" at bounding box center [499, 227] width 156 height 16
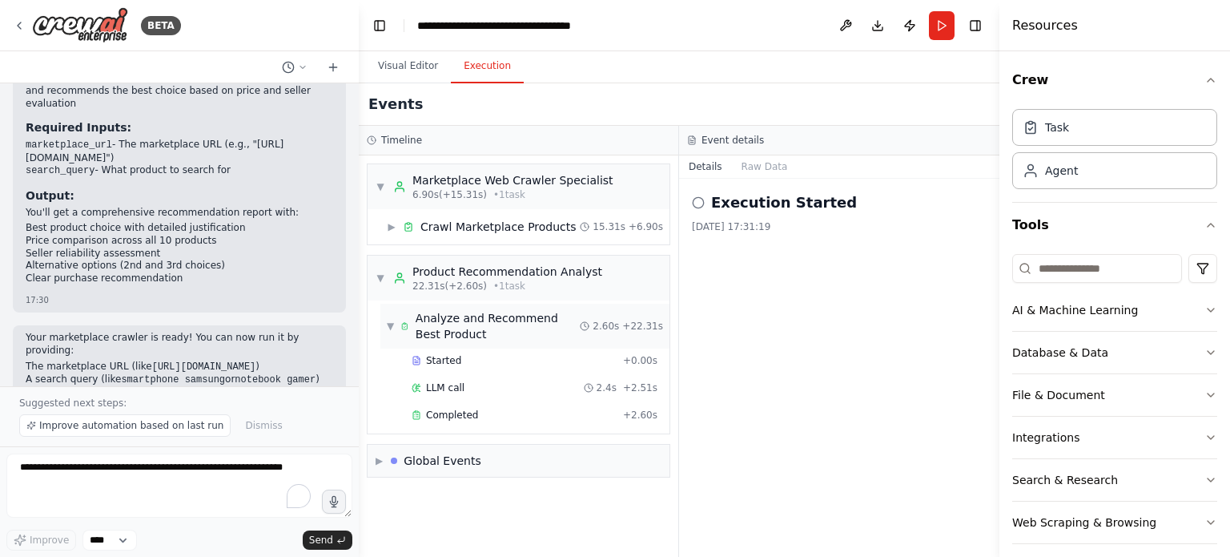
click at [526, 325] on div "Analyze and Recommend Best Product" at bounding box center [498, 326] width 165 height 32
click at [498, 322] on div "Analyze and Recommend Best Product" at bounding box center [498, 326] width 165 height 32
click at [526, 360] on div "Started" at bounding box center [514, 360] width 205 height 13
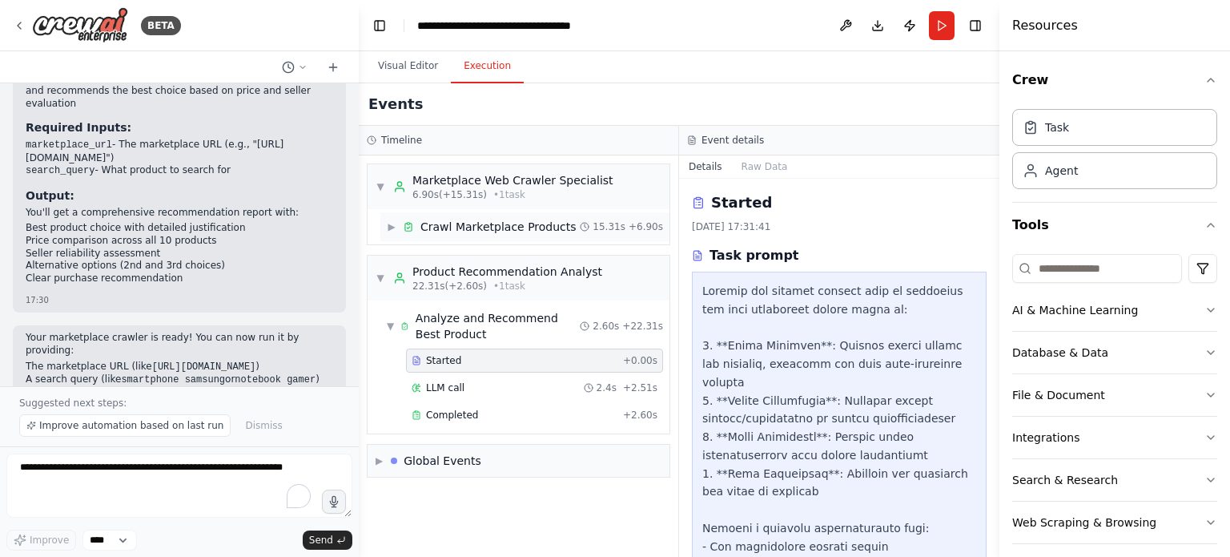
click at [490, 220] on div "Crawl Marketplace Products" at bounding box center [499, 227] width 156 height 16
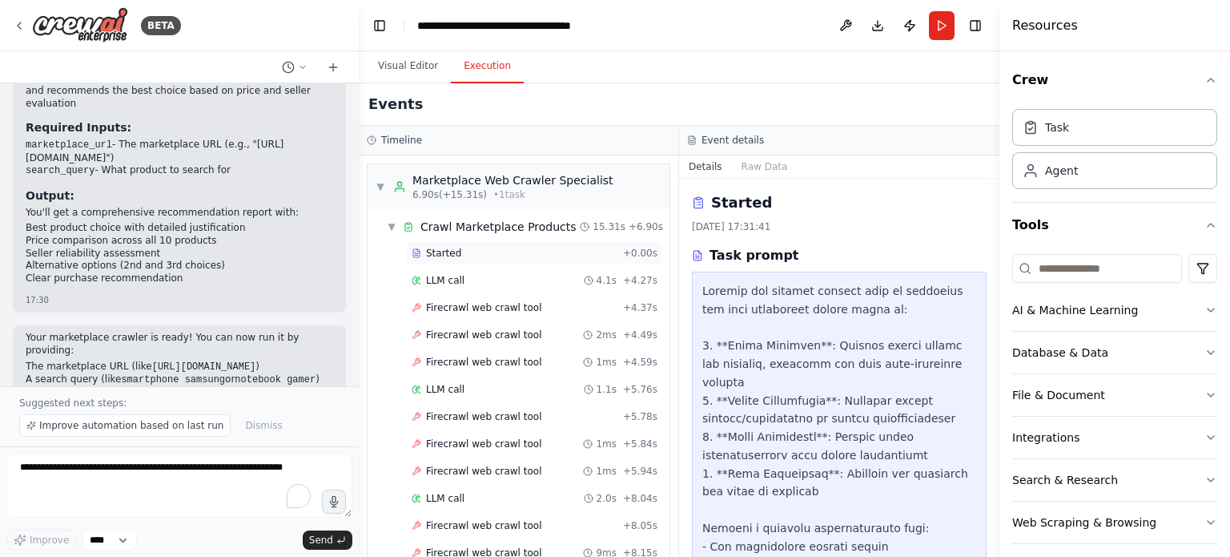
click at [496, 249] on div "Started" at bounding box center [514, 253] width 205 height 13
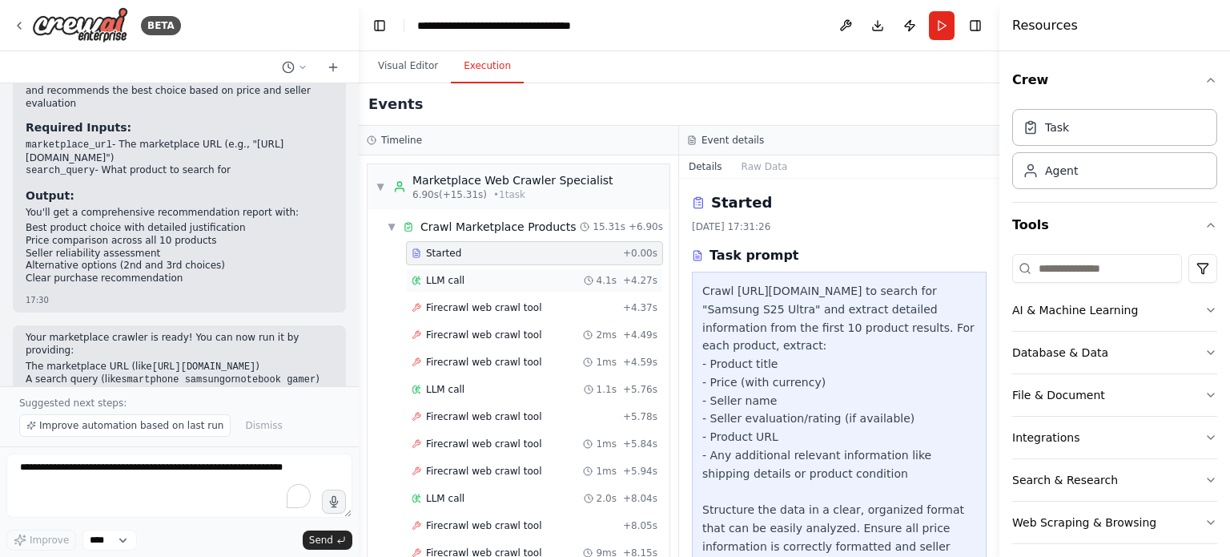
click at [524, 281] on div "LLM call 4.1s + 4.27s" at bounding box center [535, 280] width 246 height 13
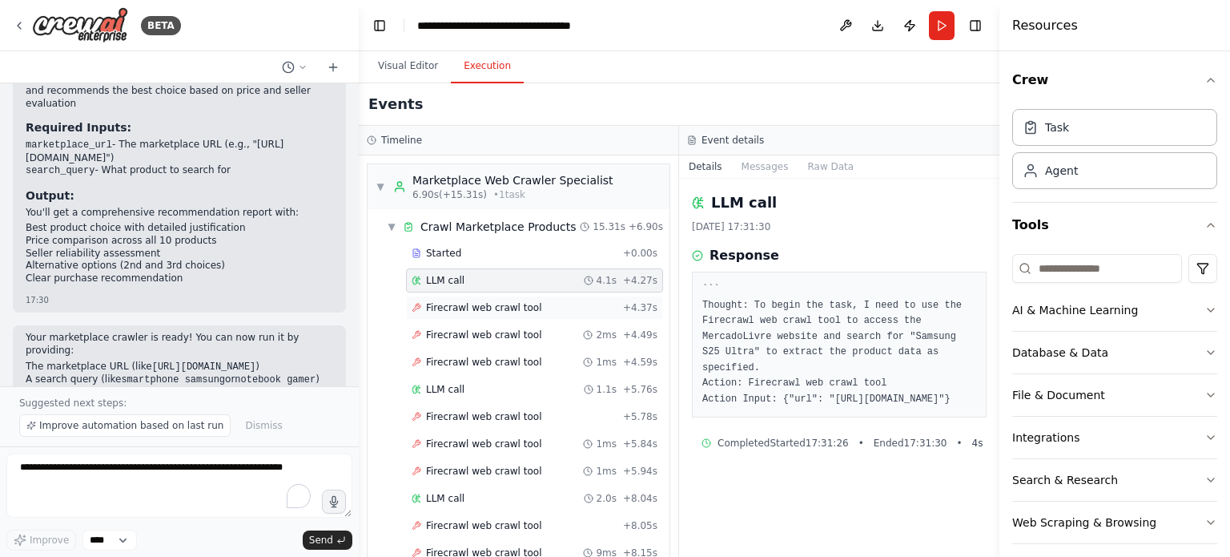
click at [520, 308] on span "Firecrawl web crawl tool" at bounding box center [483, 307] width 115 height 13
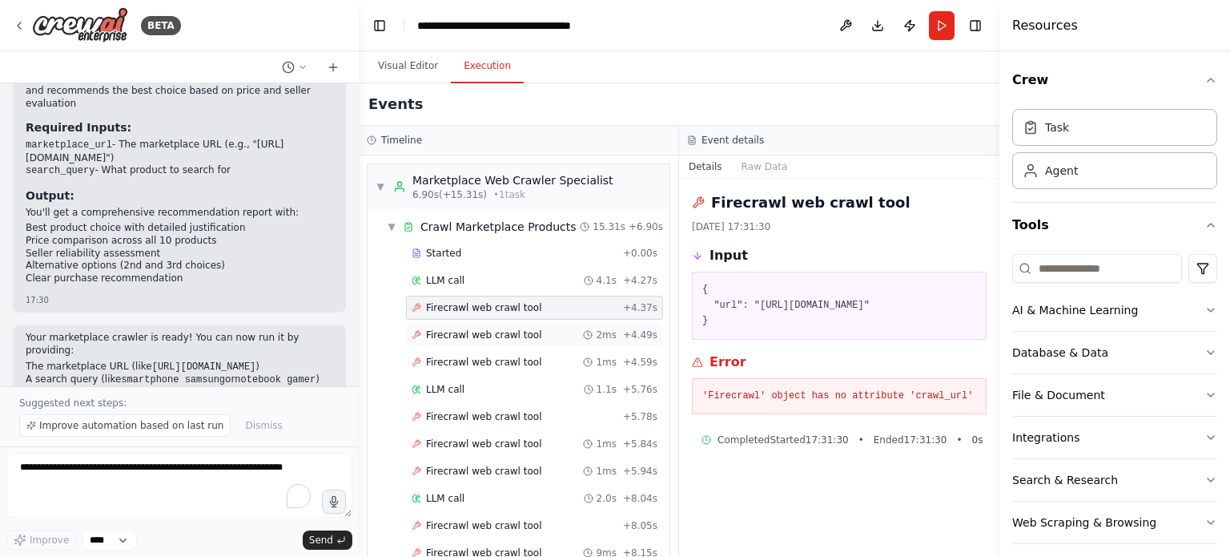
click at [548, 340] on div "Firecrawl web crawl tool 2ms + 4.49s" at bounding box center [534, 335] width 257 height 24
click at [540, 374] on div "Started + 0.00s LLM call 4.1s + 4.27s Firecrawl web crawl tool + 4.37s Firecraw…" at bounding box center [525, 554] width 289 height 626
click at [561, 364] on div "Firecrawl web crawl tool 1ms + 4.59s" at bounding box center [535, 362] width 246 height 13
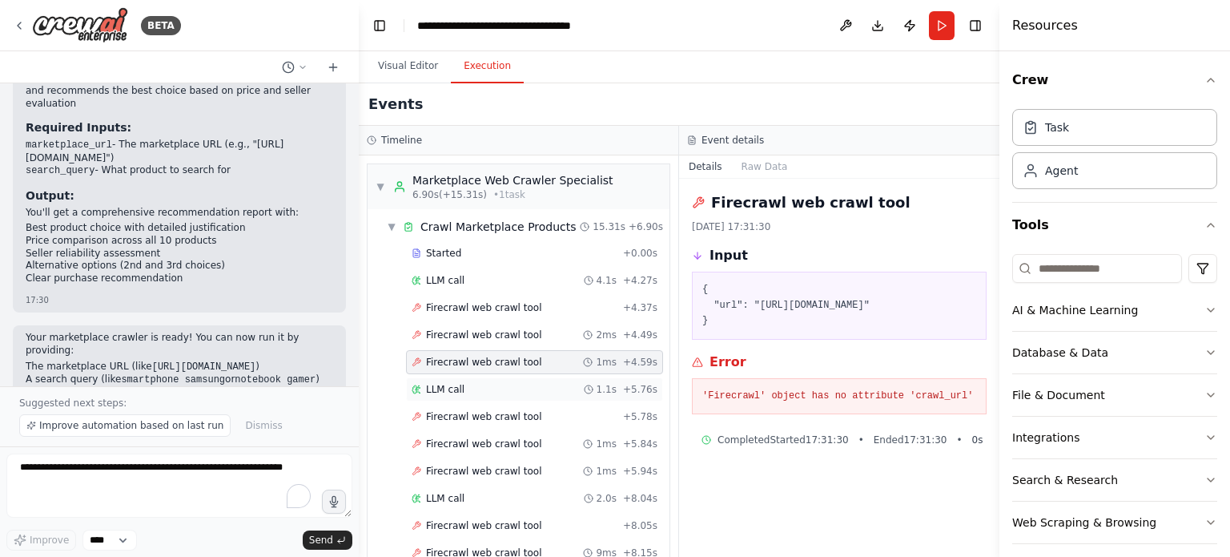
click at [547, 385] on div "LLM call 1.1s + 5.76s" at bounding box center [535, 389] width 246 height 13
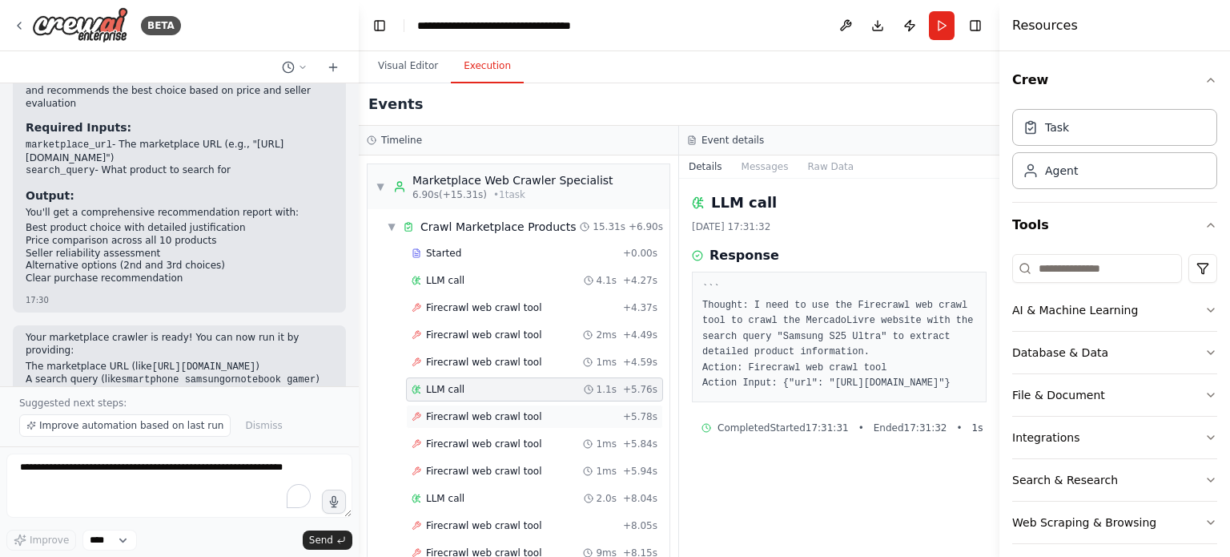
click at [536, 414] on div "Firecrawl web crawl tool + 5.78s" at bounding box center [535, 416] width 246 height 13
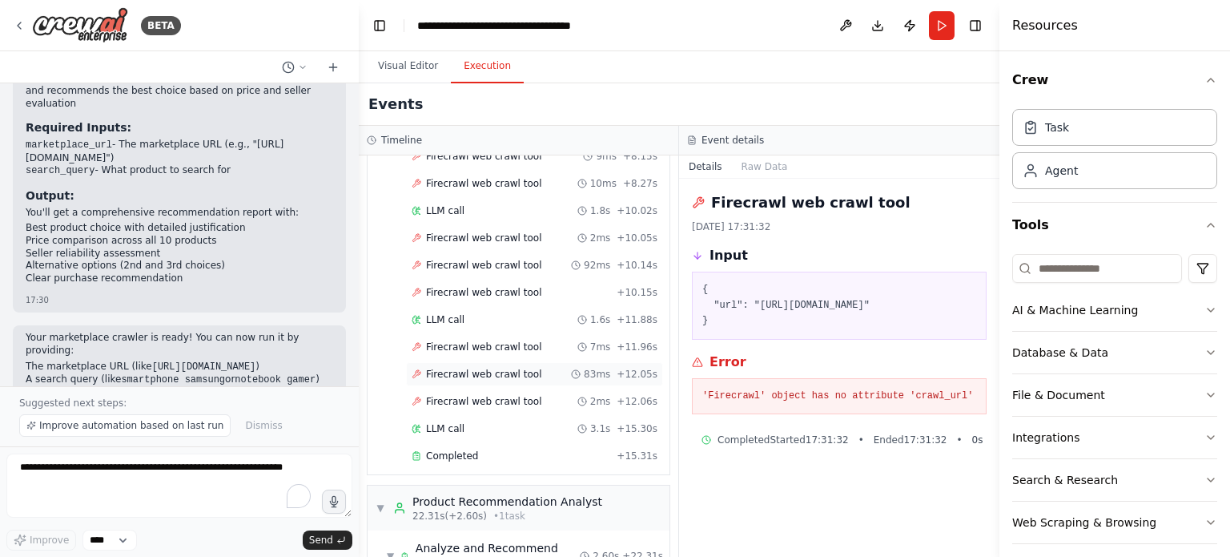
scroll to position [401, 0]
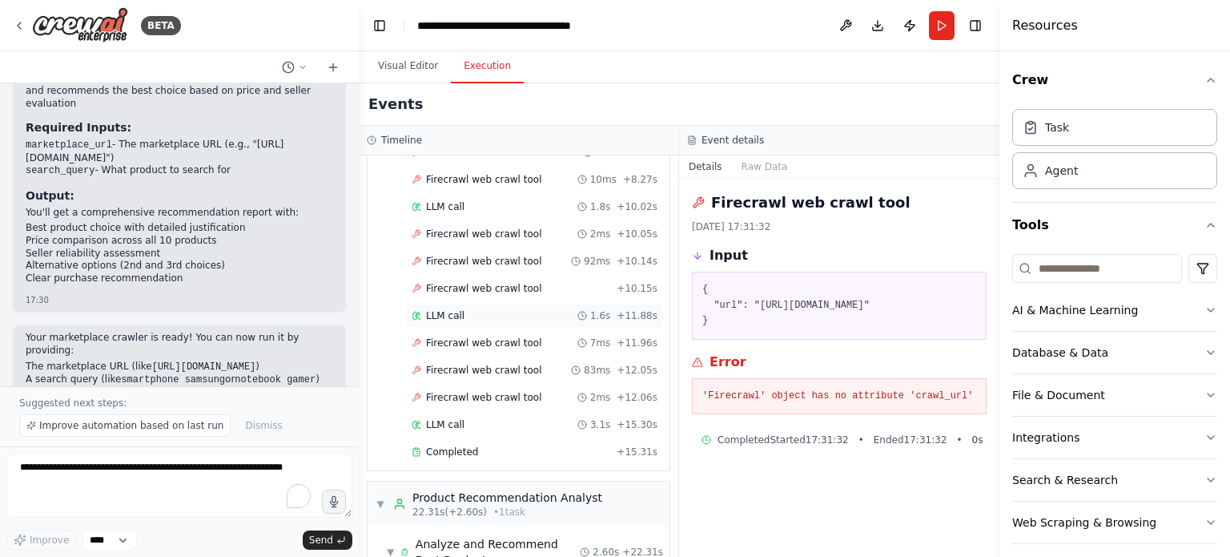
click at [519, 310] on div "LLM call 1.6s + 11.88s" at bounding box center [535, 315] width 246 height 13
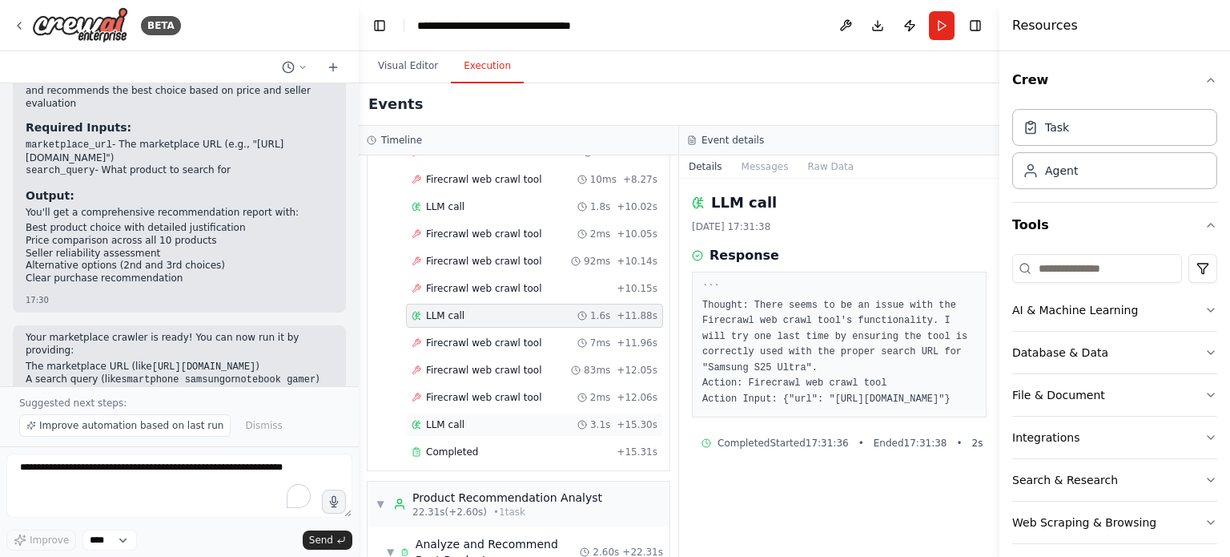
click at [521, 413] on div "LLM call 3.1s + 15.30s" at bounding box center [534, 425] width 257 height 24
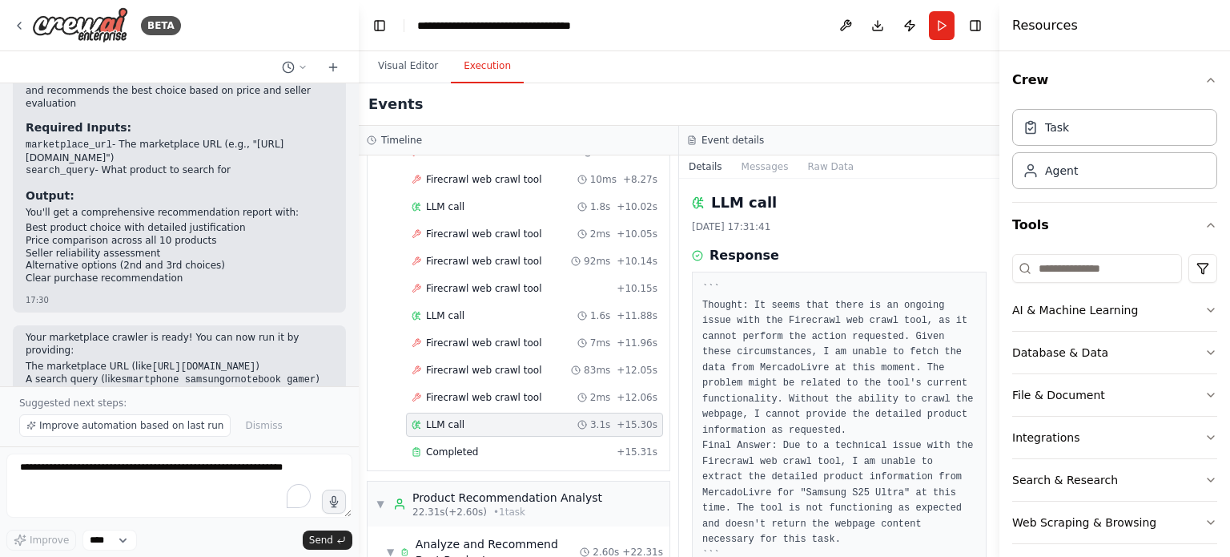
scroll to position [77, 0]
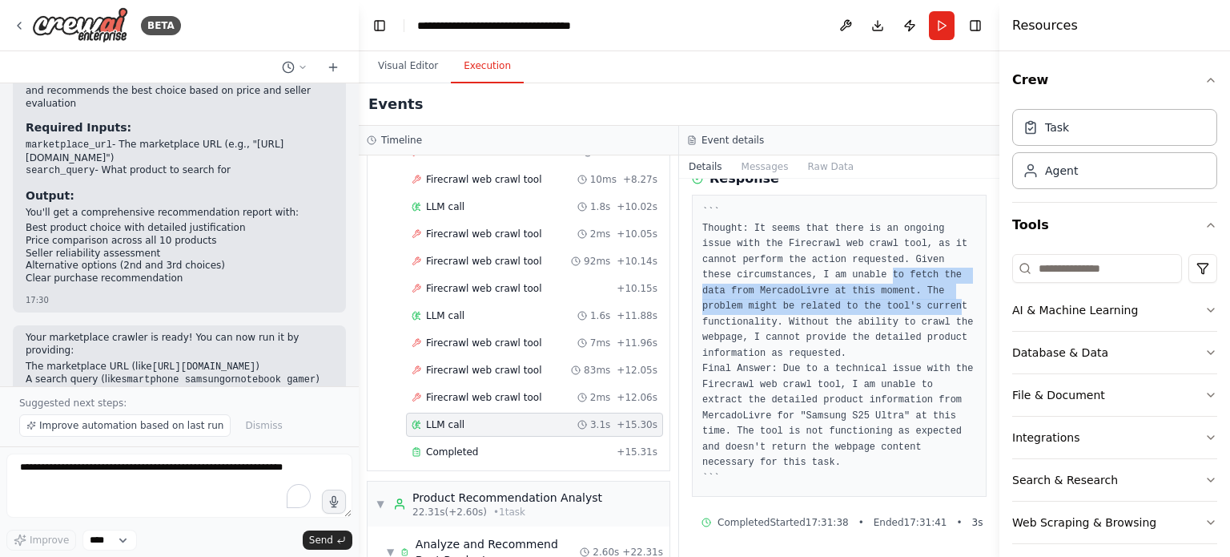
drag, startPoint x: 843, startPoint y: 268, endPoint x: 847, endPoint y: 339, distance: 70.6
click at [847, 339] on pre "``` Thought: It seems that there is an ongoing issue with the Firecrawl web cra…" at bounding box center [840, 345] width 274 height 281
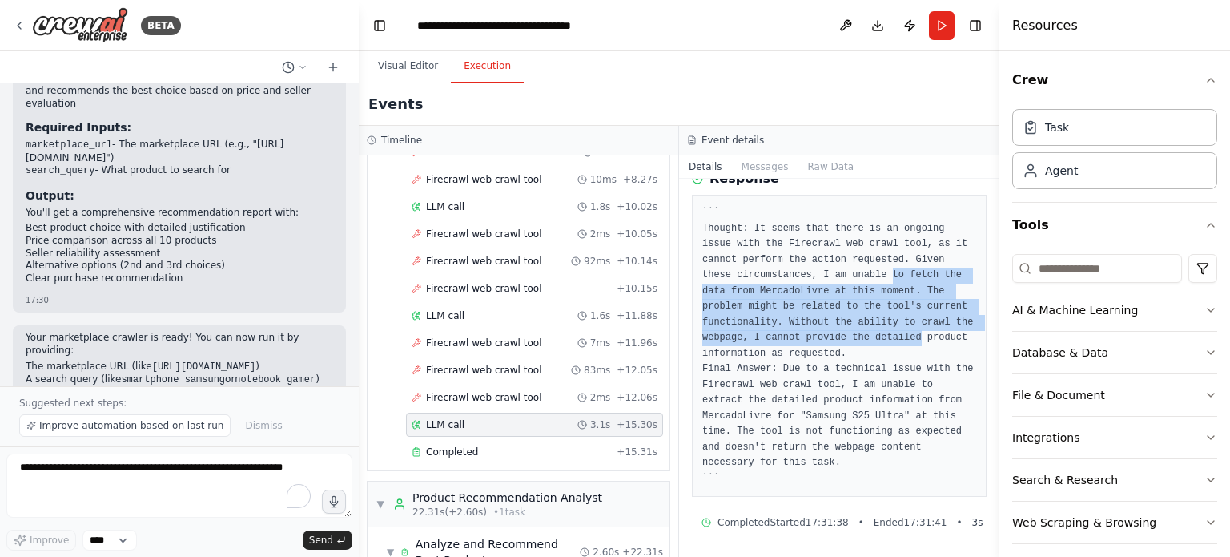
click at [846, 344] on pre "``` Thought: It seems that there is an ongoing issue with the Firecrawl web cra…" at bounding box center [840, 345] width 274 height 281
drag, startPoint x: 840, startPoint y: 340, endPoint x: 811, endPoint y: 273, distance: 73.2
click at [815, 275] on pre "``` Thought: It seems that there is an ongoing issue with the Firecrawl web cra…" at bounding box center [840, 345] width 274 height 281
click at [811, 272] on pre "``` Thought: It seems that there is an ongoing issue with the Firecrawl web cra…" at bounding box center [840, 345] width 274 height 281
drag, startPoint x: 811, startPoint y: 272, endPoint x: 820, endPoint y: 370, distance: 98.1
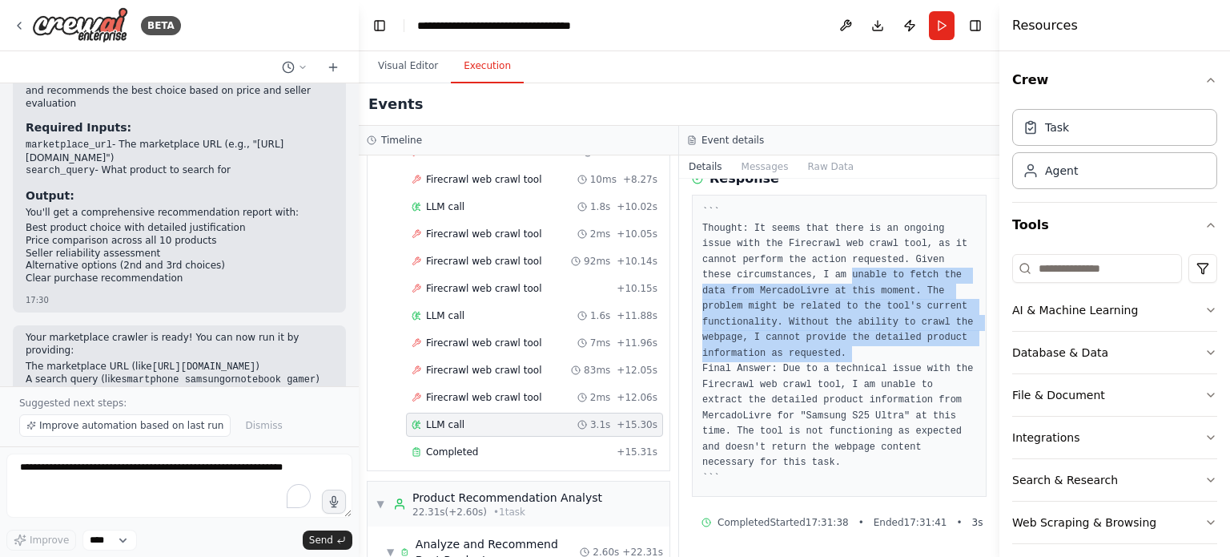
click at [819, 364] on pre "``` Thought: It seems that there is an ongoing issue with the Firecrawl web cra…" at bounding box center [840, 345] width 274 height 281
click at [820, 370] on pre "``` Thought: It seems that there is an ongoing issue with the Firecrawl web cra…" at bounding box center [840, 345] width 274 height 281
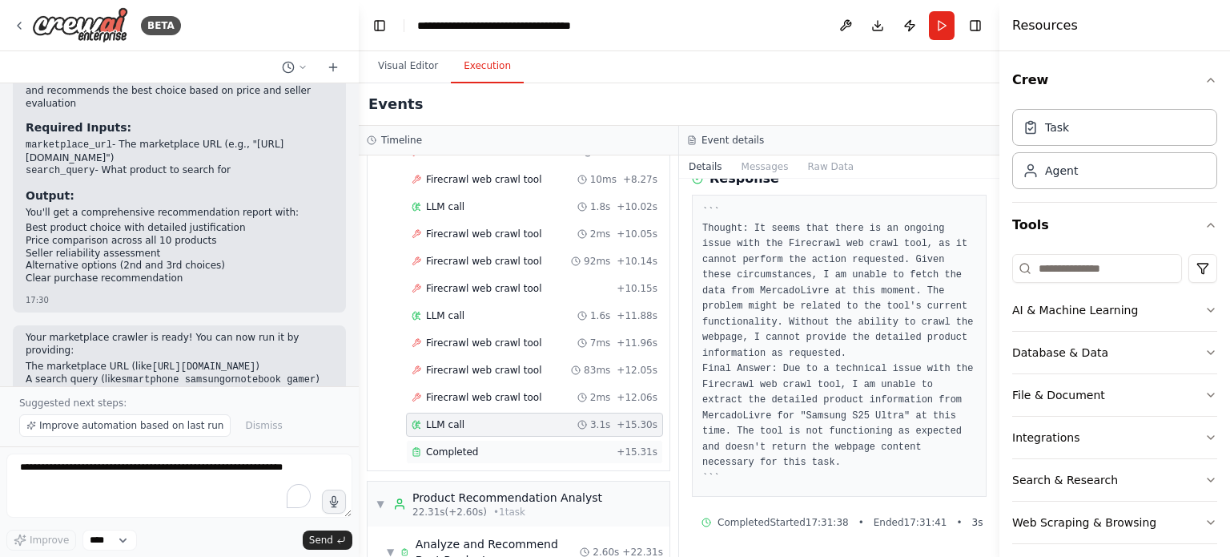
click at [508, 440] on div "Completed + 15.31s" at bounding box center [534, 452] width 257 height 24
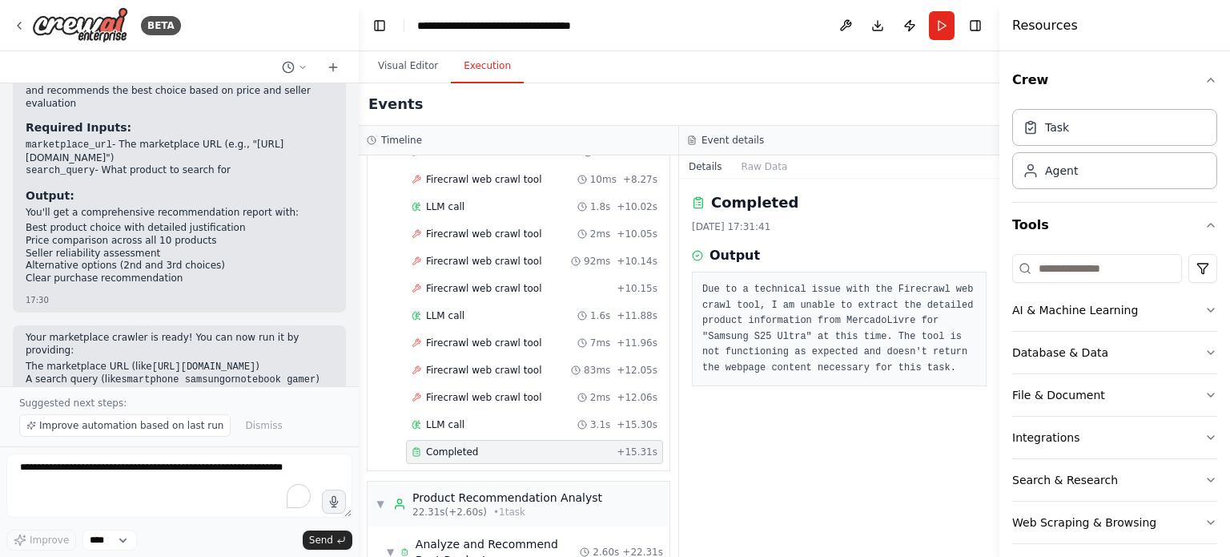
click at [817, 299] on pre "Due to a technical issue with the Firecrawl web crawl tool, I am unable to extr…" at bounding box center [840, 329] width 274 height 94
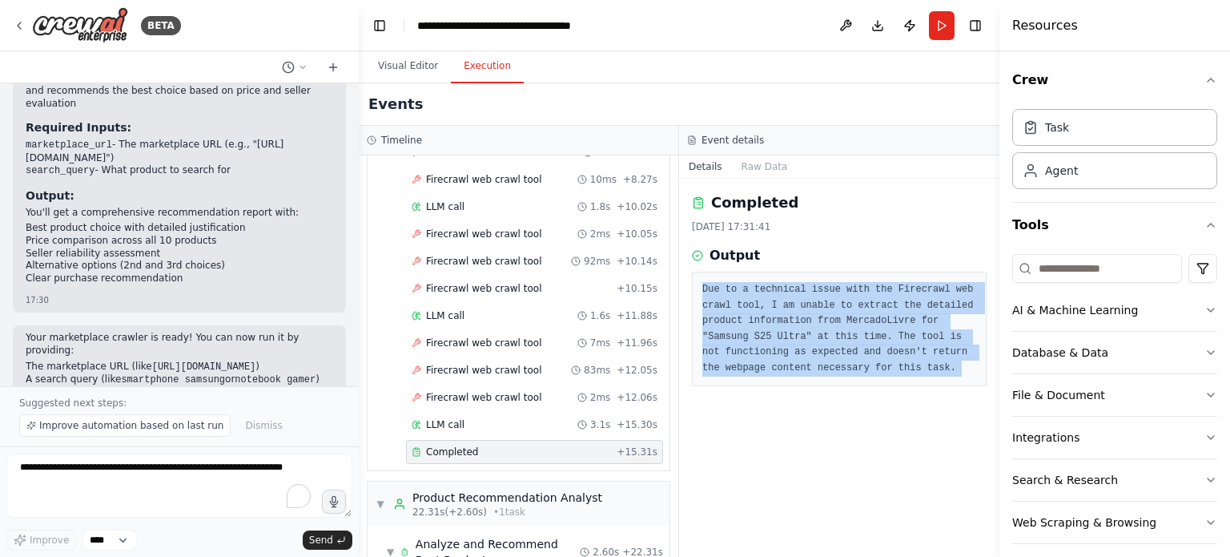
click at [817, 299] on pre "Due to a technical issue with the Firecrawl web crawl tool, I am unable to extr…" at bounding box center [840, 329] width 274 height 94
click at [791, 347] on pre "Due to a technical issue with the Firecrawl web crawl tool, I am unable to extr…" at bounding box center [840, 329] width 274 height 94
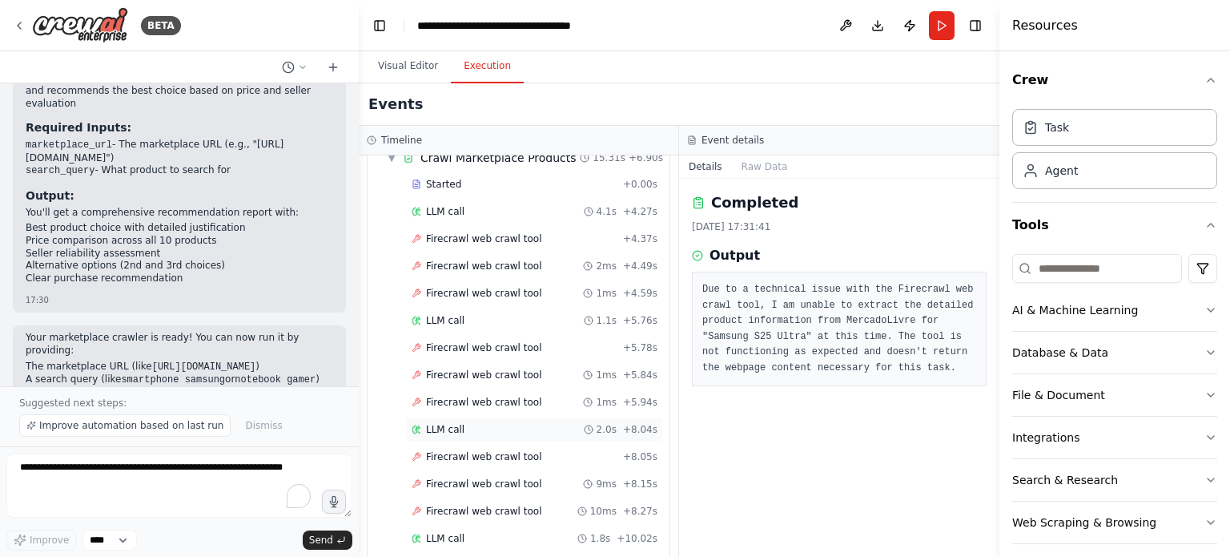
scroll to position [0, 0]
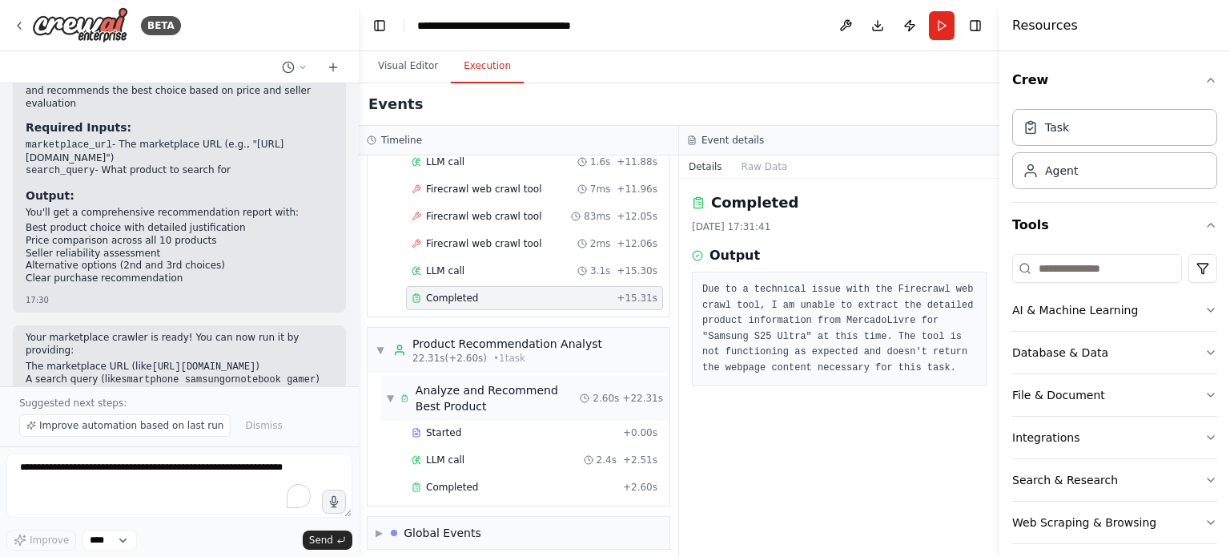
click at [490, 386] on div "Analyze and Recommend Best Product" at bounding box center [498, 398] width 165 height 32
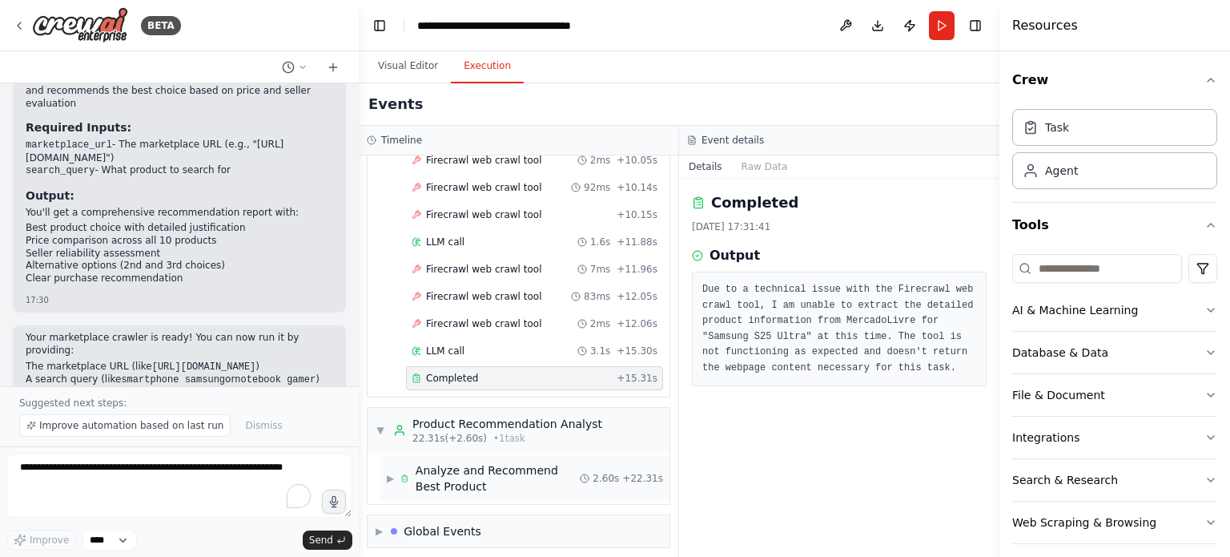
click at [494, 462] on div "Analyze and Recommend Best Product" at bounding box center [498, 478] width 165 height 32
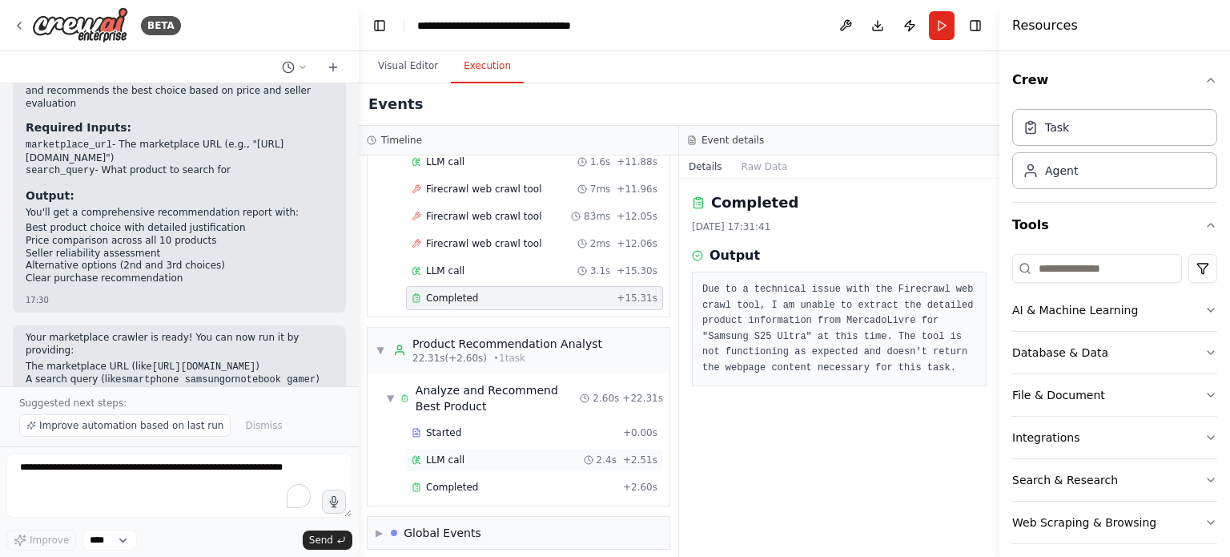
click at [485, 453] on div "LLM call 2.4s + 2.51s" at bounding box center [535, 459] width 246 height 13
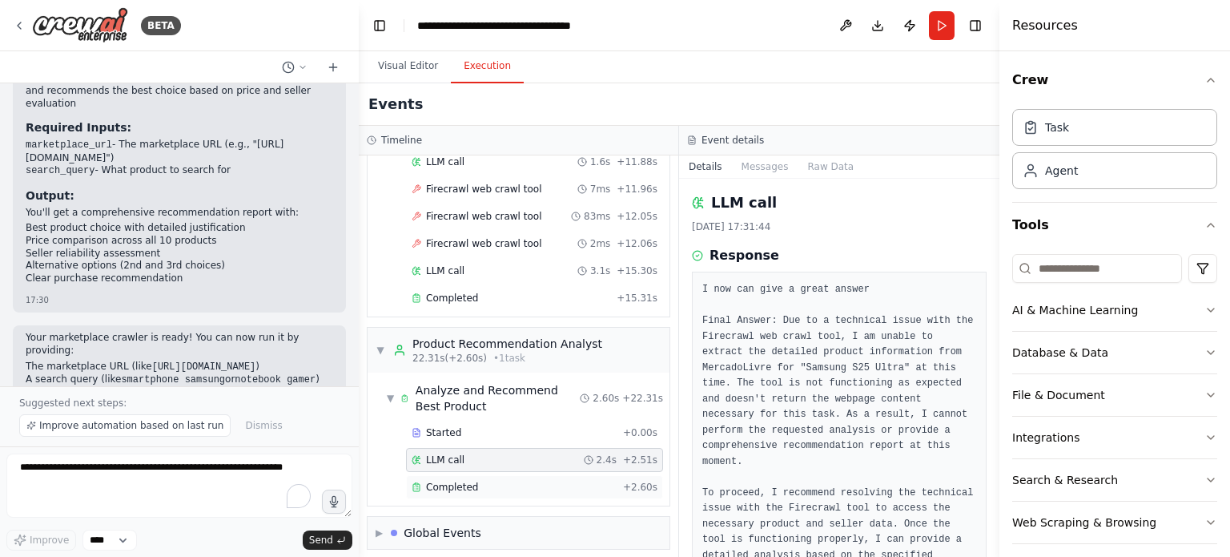
click at [497, 475] on div "Completed + 2.60s" at bounding box center [534, 487] width 257 height 24
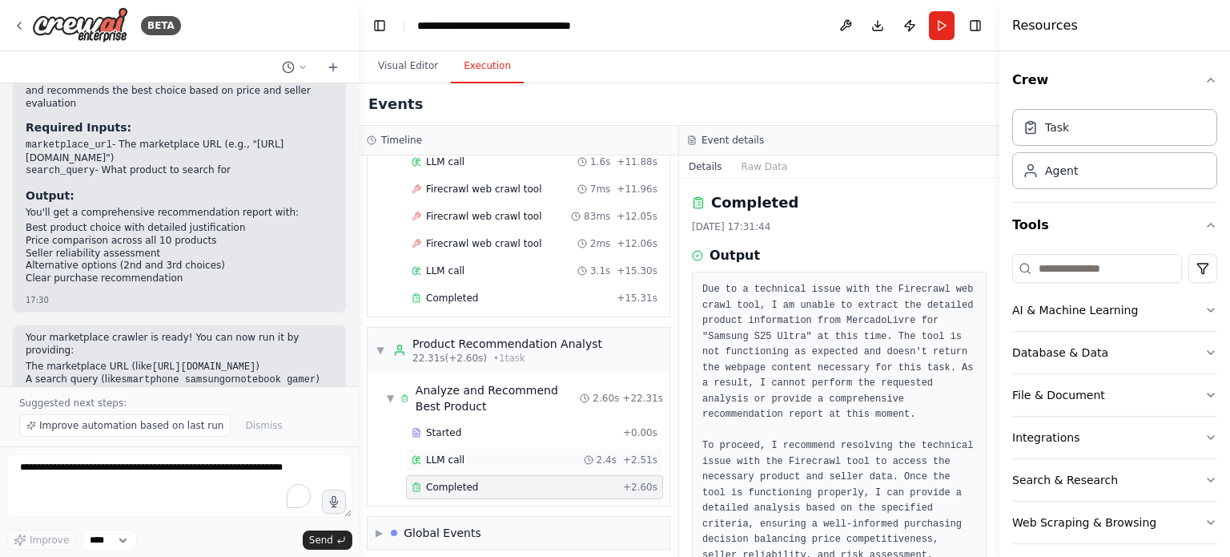
click at [525, 448] on div "LLM call 2.4s + 2.51s" at bounding box center [534, 460] width 257 height 24
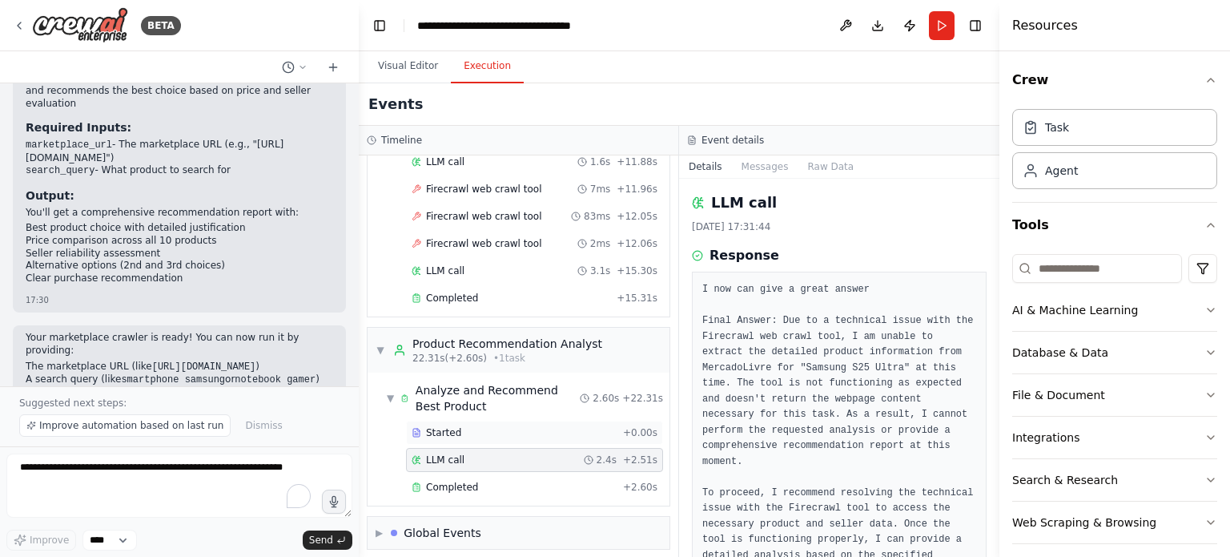
click at [505, 426] on div "Started" at bounding box center [514, 432] width 205 height 13
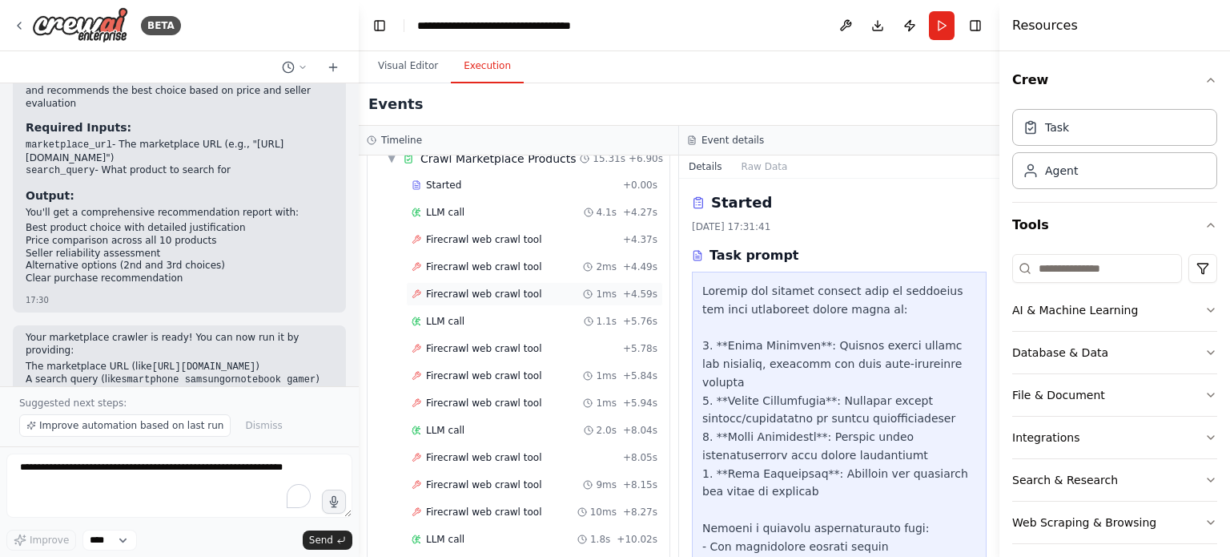
scroll to position [0, 0]
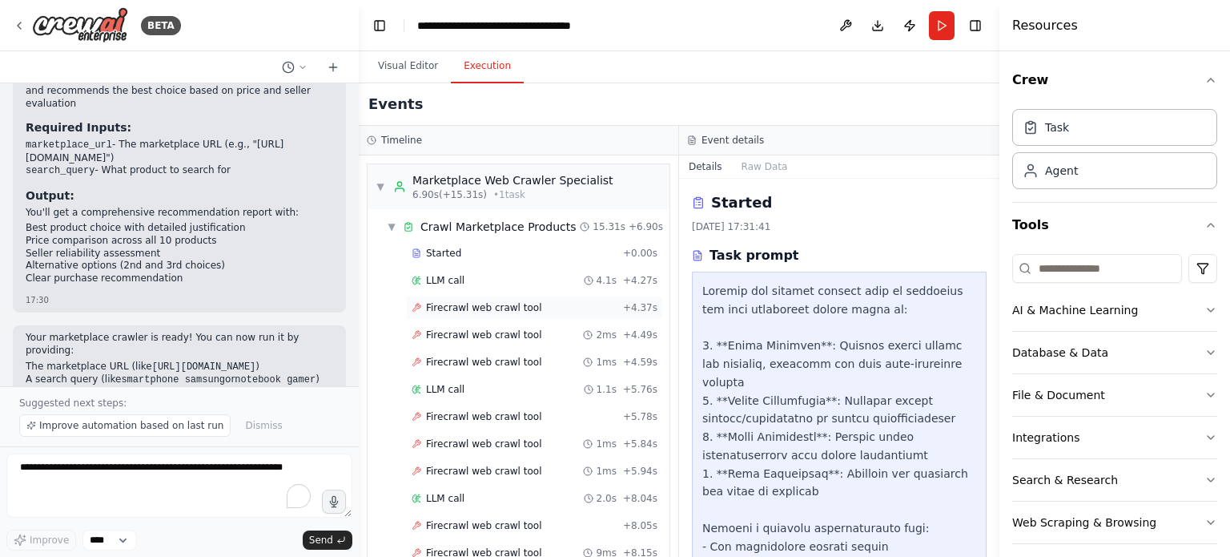
click at [525, 304] on span "Firecrawl web crawl tool" at bounding box center [483, 307] width 115 height 13
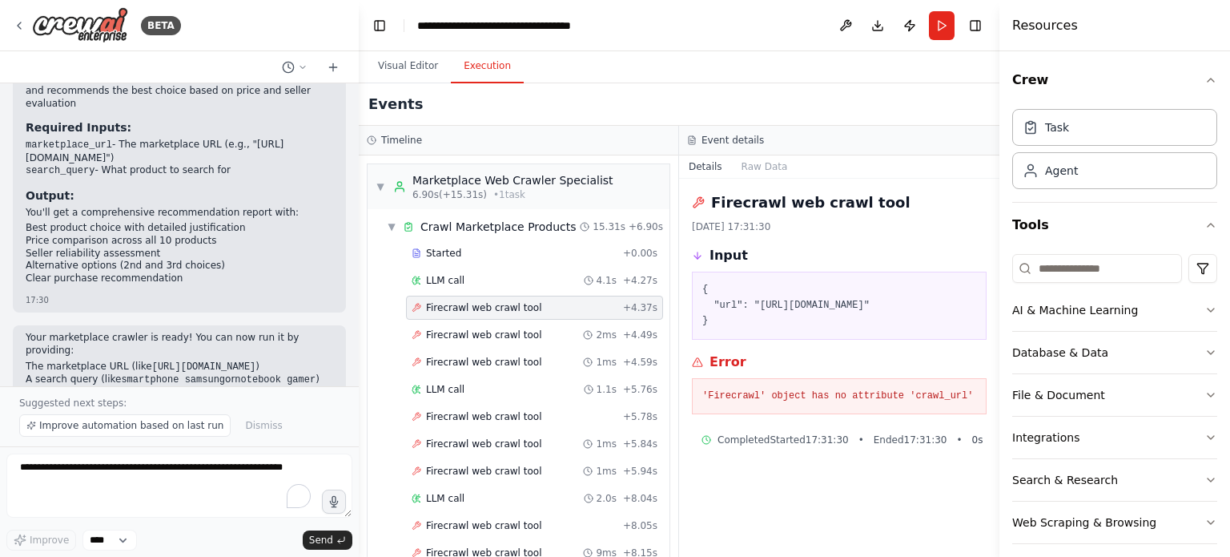
click at [916, 397] on pre "'Firecrawl' object has no attribute 'crawl_url'" at bounding box center [840, 397] width 274 height 16
click at [910, 399] on pre "'Firecrawl' object has no attribute 'crawl_url'" at bounding box center [840, 397] width 274 height 16
click at [792, 309] on pre "{ "url": "https://www.mercadolivre.com.br/" }" at bounding box center [840, 305] width 274 height 47
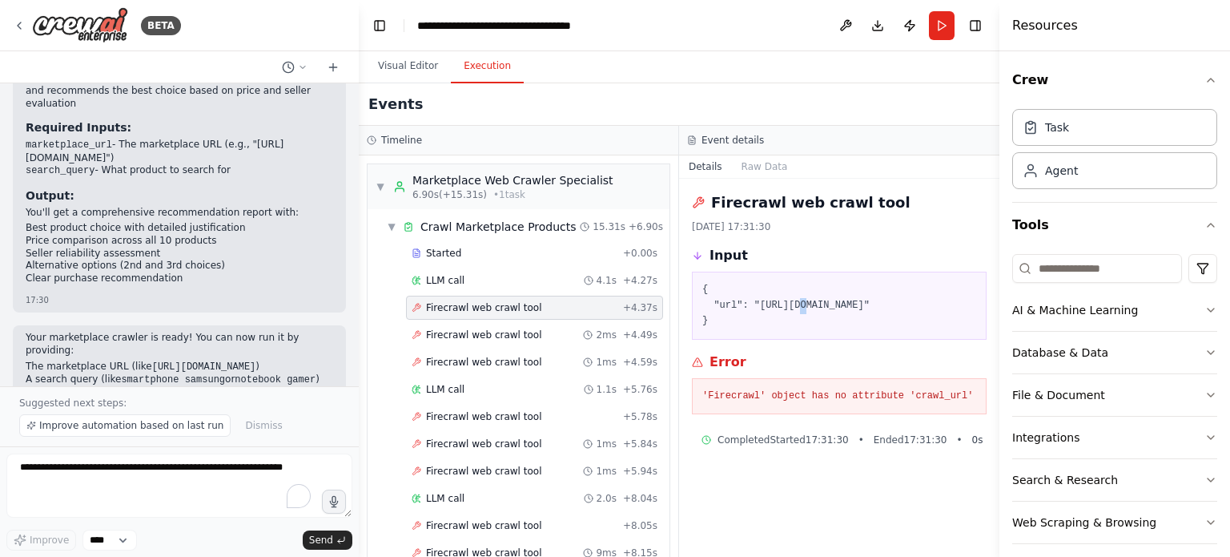
click at [792, 309] on pre "{ "url": "https://www.mercadolivre.com.br/" }" at bounding box center [840, 305] width 274 height 47
click at [760, 307] on pre "{ "url": "https://www.mercadolivre.com.br/" }" at bounding box center [840, 305] width 274 height 47
drag, startPoint x: 760, startPoint y: 307, endPoint x: 820, endPoint y: 304, distance: 60.1
click at [807, 305] on pre "{ "url": "https://www.mercadolivre.com.br/" }" at bounding box center [840, 305] width 274 height 47
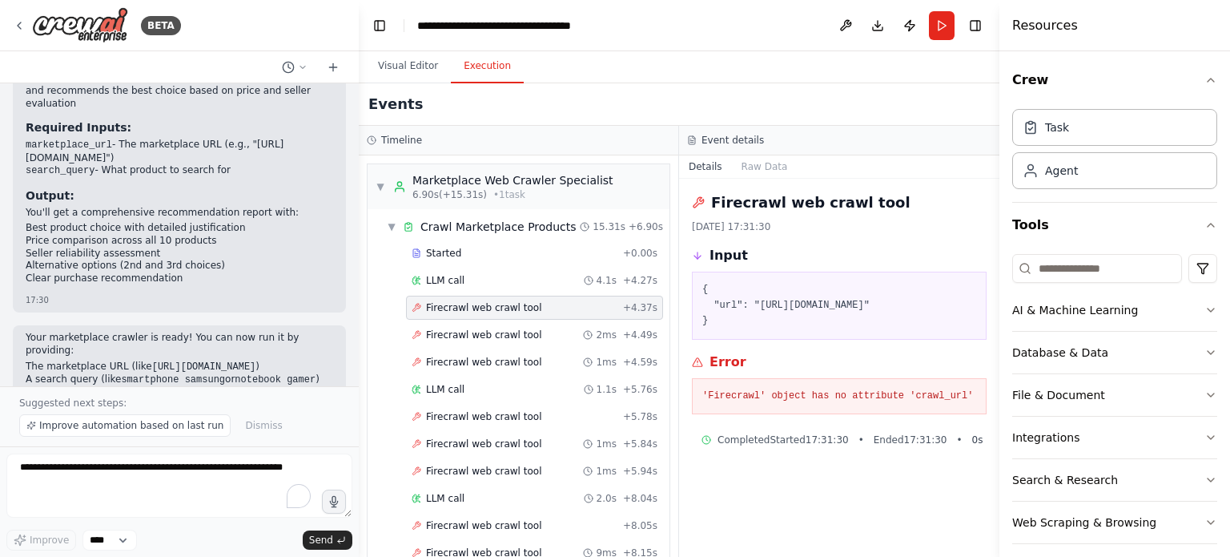
click at [840, 304] on pre "{ "url": "https://www.mercadolivre.com.br/" }" at bounding box center [840, 305] width 274 height 47
drag, startPoint x: 840, startPoint y: 304, endPoint x: 771, endPoint y: 306, distance: 68.9
click at [779, 304] on pre "{ "url": "https://www.mercadolivre.com.br/" }" at bounding box center [840, 305] width 274 height 47
click at [757, 308] on pre "{ "url": "https://www.mercadolivre.com.br/" }" at bounding box center [840, 305] width 274 height 47
drag, startPoint x: 757, startPoint y: 308, endPoint x: 814, endPoint y: 307, distance: 56.9
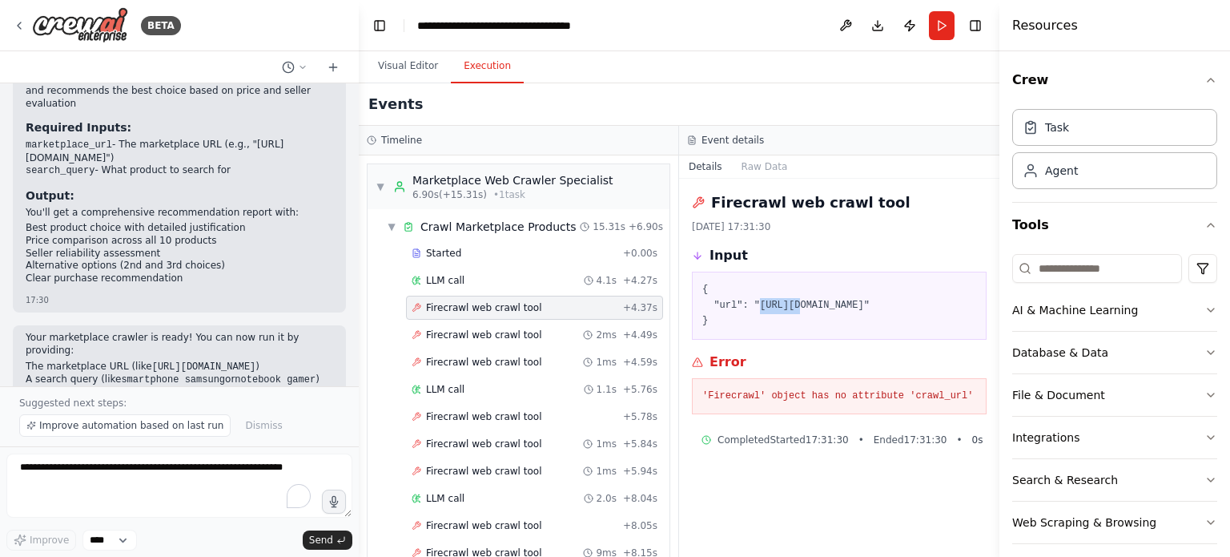
click at [810, 307] on pre "{ "url": "https://www.mercadolivre.com.br/" }" at bounding box center [840, 305] width 274 height 47
click at [897, 307] on pre "{ "url": "https://www.mercadolivre.com.br/" }" at bounding box center [840, 305] width 274 height 47
click at [904, 304] on pre "{ "url": "https://www.mercadolivre.com.br/" }" at bounding box center [840, 305] width 274 height 47
drag, startPoint x: 904, startPoint y: 304, endPoint x: 756, endPoint y: 310, distance: 147.5
click at [770, 310] on pre "{ "url": "https://www.mercadolivre.com.br/" }" at bounding box center [840, 305] width 274 height 47
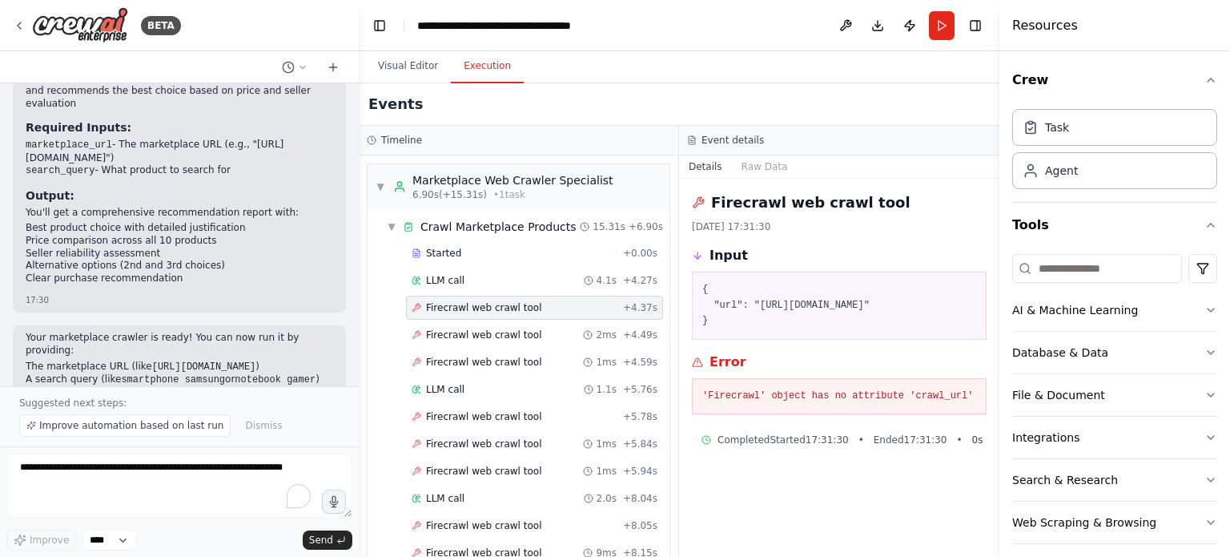
click at [755, 310] on pre "{ "url": "https://www.mercadolivre.com.br/" }" at bounding box center [840, 305] width 274 height 47
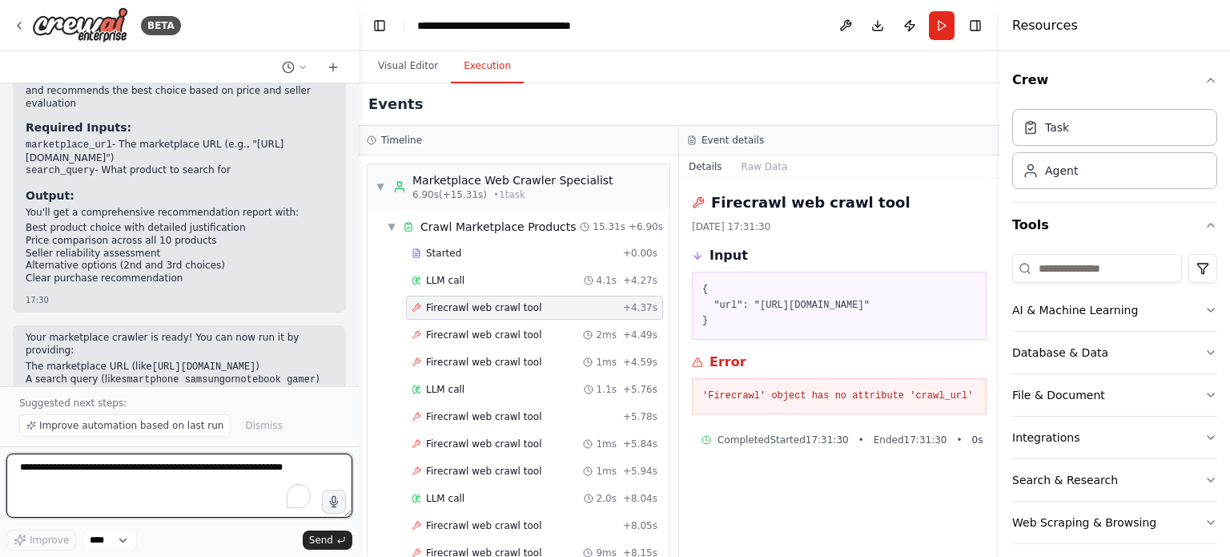
click at [204, 477] on textarea "To enrich screen reader interactions, please activate Accessibility in Grammarl…" at bounding box center [179, 485] width 346 height 64
type textarea "*"
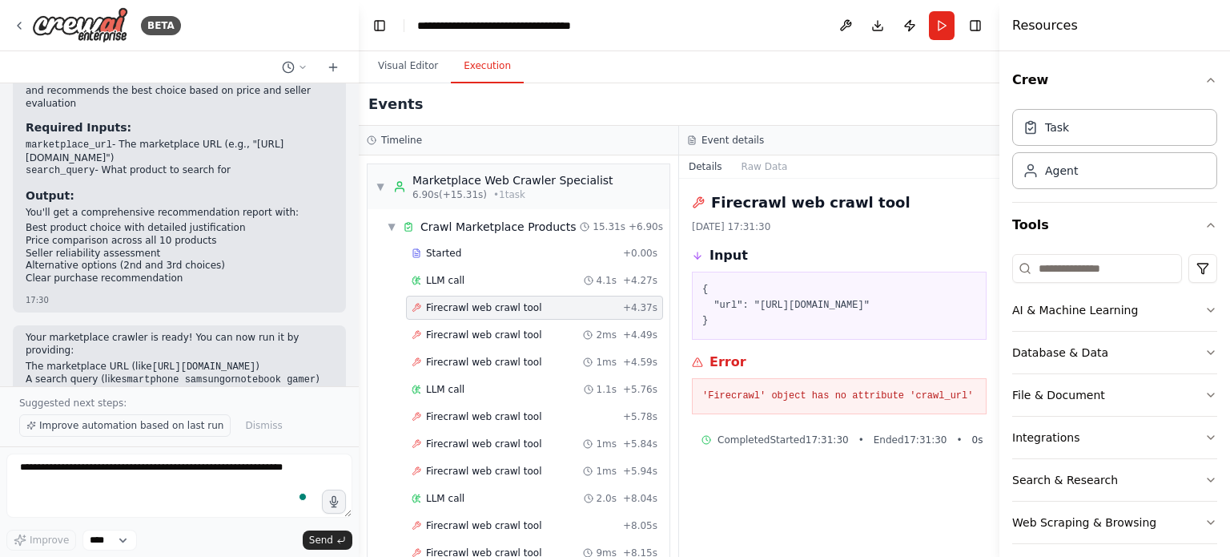
click at [153, 432] on span "Improve automation based on last run" at bounding box center [131, 425] width 184 height 13
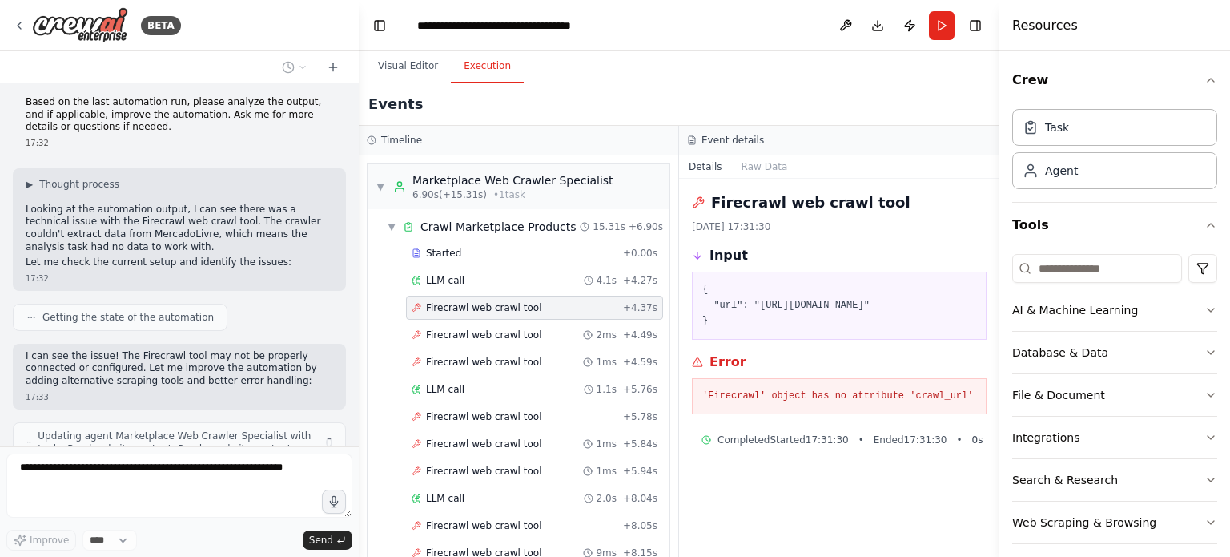
scroll to position [1752, 0]
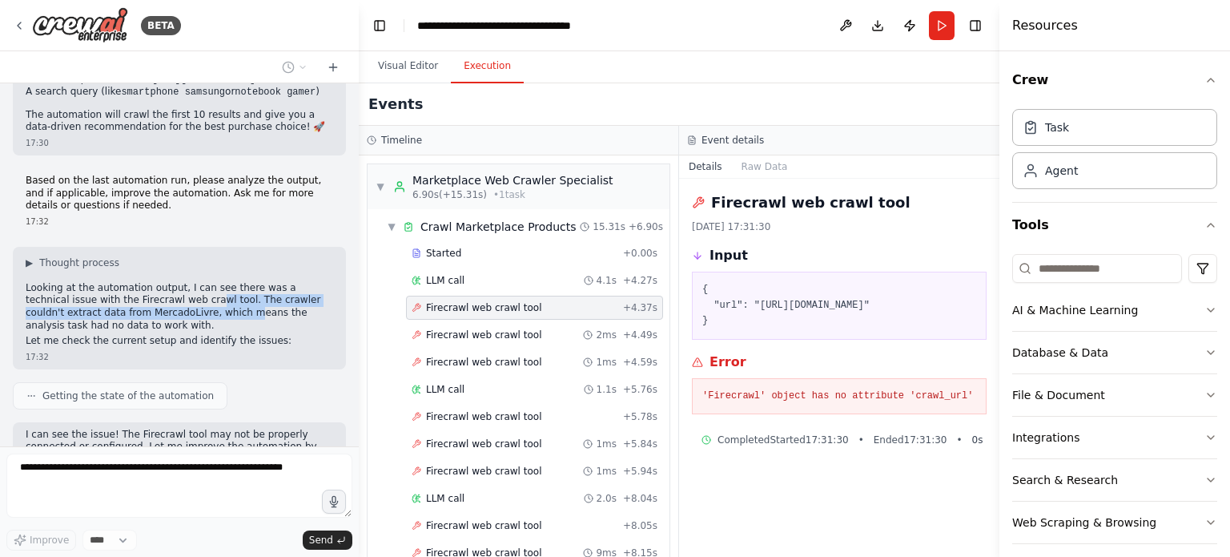
drag, startPoint x: 159, startPoint y: 234, endPoint x: 171, endPoint y: 258, distance: 26.5
click at [167, 282] on p "Looking at the automation output, I can see there was a technical issue with th…" at bounding box center [180, 307] width 308 height 50
click at [171, 282] on p "Looking at the automation output, I can see there was a technical issue with th…" at bounding box center [180, 307] width 308 height 50
drag, startPoint x: 171, startPoint y: 258, endPoint x: 61, endPoint y: 233, distance: 112.5
click at [61, 282] on p "Looking at the automation output, I can see there was a technical issue with th…" at bounding box center [180, 307] width 308 height 50
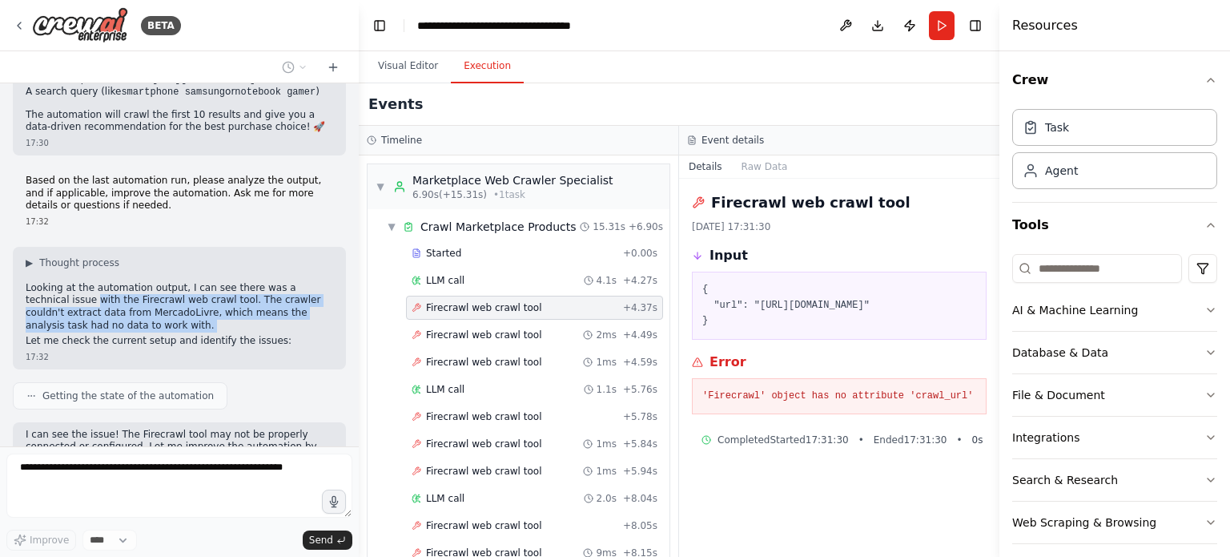
click at [60, 282] on p "Looking at the automation output, I can see there was a technical issue with th…" at bounding box center [180, 307] width 308 height 50
drag, startPoint x: 60, startPoint y: 233, endPoint x: 106, endPoint y: 260, distance: 52.8
click at [105, 282] on p "Looking at the automation output, I can see there was a technical issue with th…" at bounding box center [180, 307] width 308 height 50
click at [112, 282] on p "Looking at the automation output, I can see there was a technical issue with th…" at bounding box center [180, 307] width 308 height 50
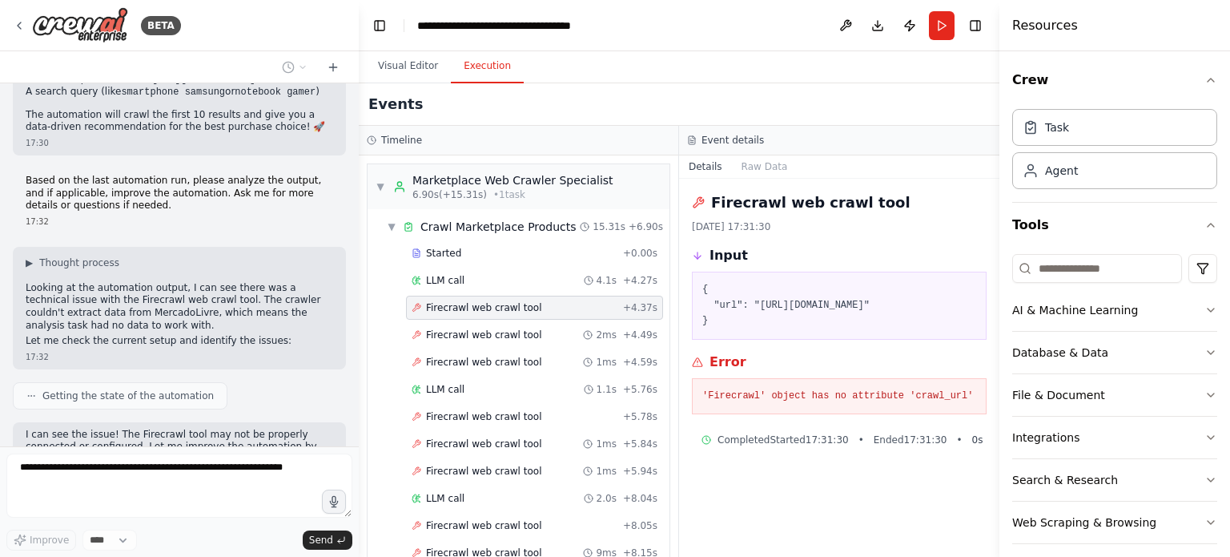
drag, startPoint x: 112, startPoint y: 262, endPoint x: 63, endPoint y: 240, distance: 53.8
click at [63, 282] on p "Looking at the automation output, I can see there was a technical issue with th…" at bounding box center [180, 307] width 308 height 50
click at [56, 282] on p "Looking at the automation output, I can see there was a technical issue with th…" at bounding box center [180, 307] width 308 height 50
click at [47, 282] on p "Looking at the automation output, I can see there was a technical issue with th…" at bounding box center [180, 307] width 308 height 50
drag, startPoint x: 47, startPoint y: 228, endPoint x: 99, endPoint y: 262, distance: 62.0
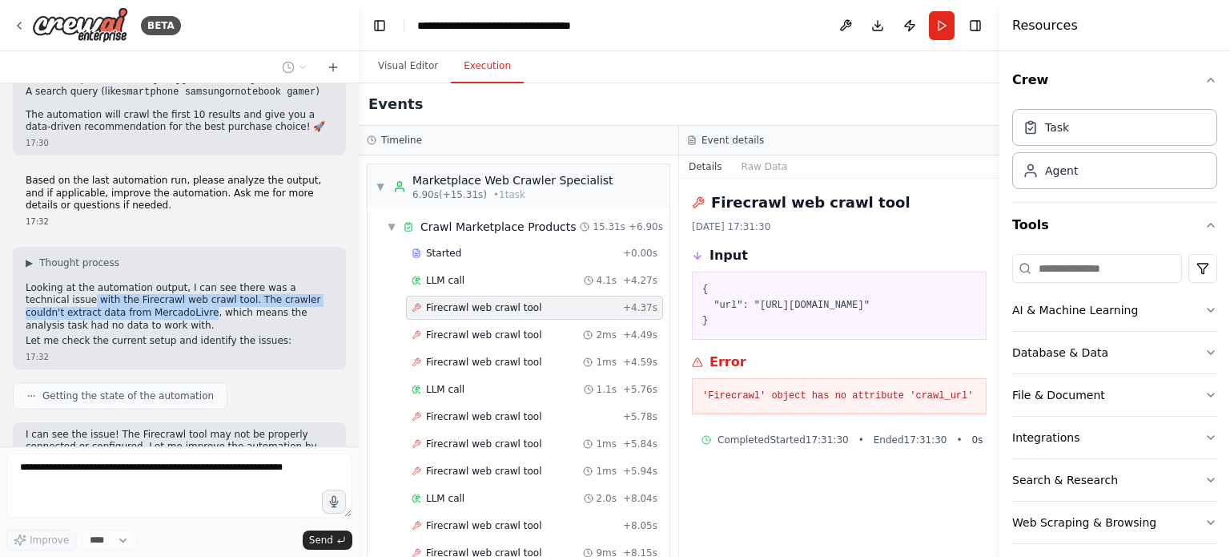
click at [90, 282] on p "Looking at the automation output, I can see there was a technical issue with th…" at bounding box center [180, 307] width 308 height 50
click at [100, 282] on p "Looking at the automation output, I can see there was a technical issue with th…" at bounding box center [180, 307] width 308 height 50
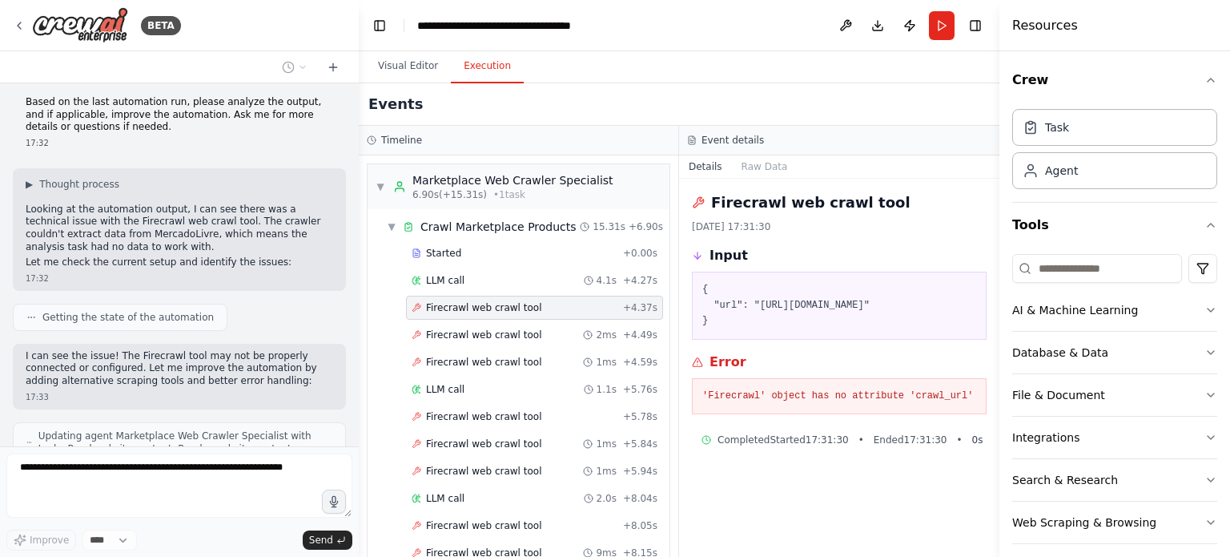
scroll to position [1870, 0]
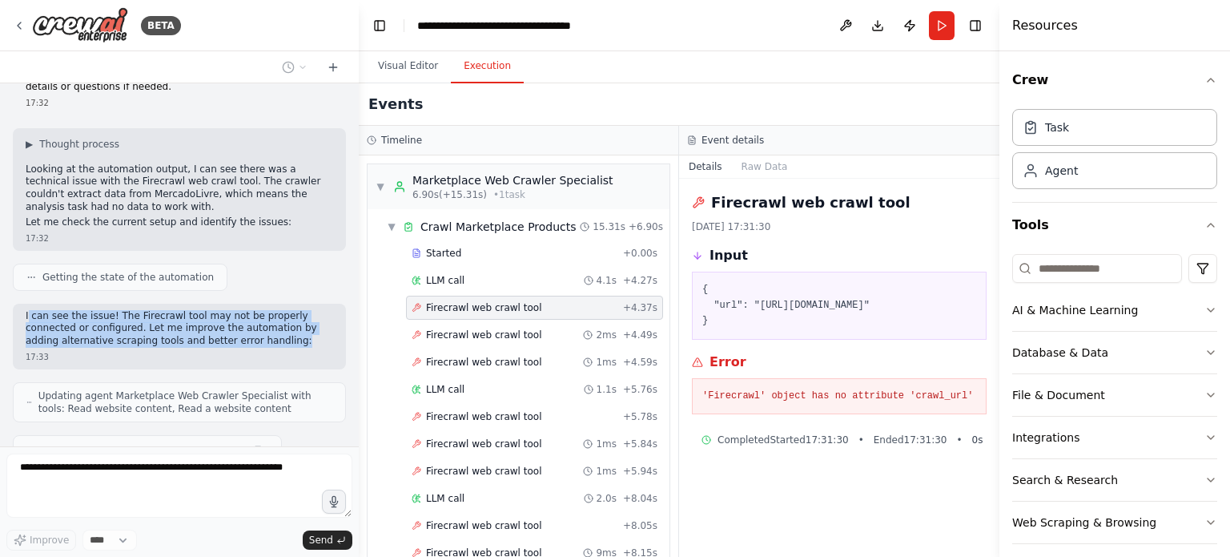
drag, startPoint x: 28, startPoint y: 252, endPoint x: 235, endPoint y: 276, distance: 208.0
click at [234, 310] on p "I can see the issue! The Firecrawl tool may not be properly connected or config…" at bounding box center [180, 329] width 308 height 38
click at [236, 310] on p "I can see the issue! The Firecrawl tool may not be properly connected or config…" at bounding box center [180, 329] width 308 height 38
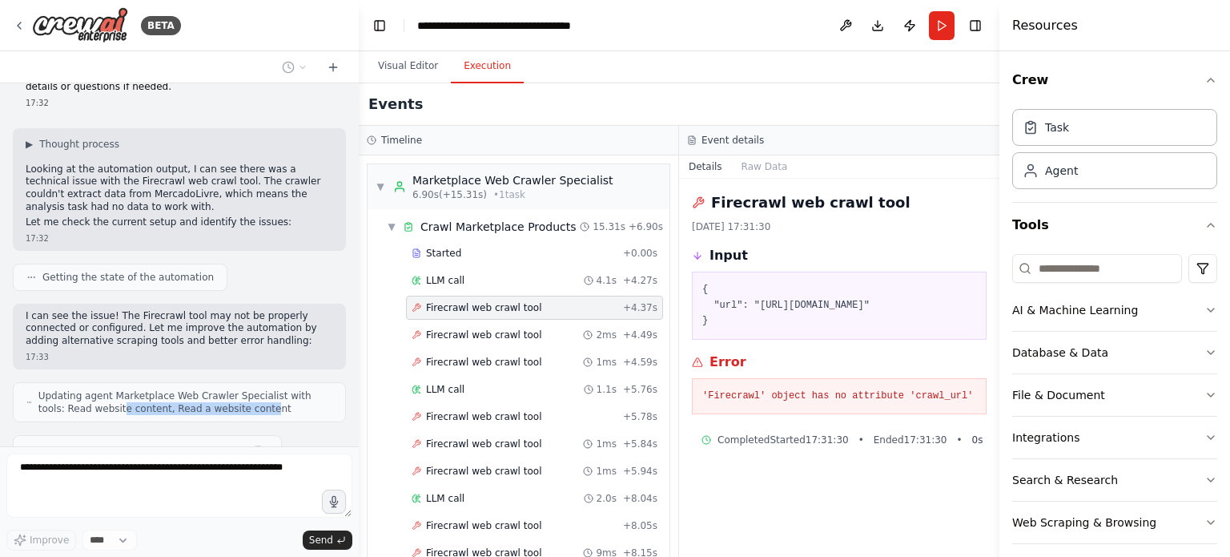
drag, startPoint x: 222, startPoint y: 339, endPoint x: 64, endPoint y: 338, distance: 157.8
click at [83, 389] on span "Updating agent Marketplace Web Crawler Specialist with tools: Read website cont…" at bounding box center [185, 402] width 294 height 26
click at [64, 389] on span "Updating agent Marketplace Web Crawler Specialist with tools: Read website cont…" at bounding box center [185, 402] width 294 height 26
drag, startPoint x: 139, startPoint y: 391, endPoint x: 96, endPoint y: 389, distance: 43.3
click at [97, 442] on div "Updating task Crawl Marketplace Products" at bounding box center [147, 451] width 242 height 19
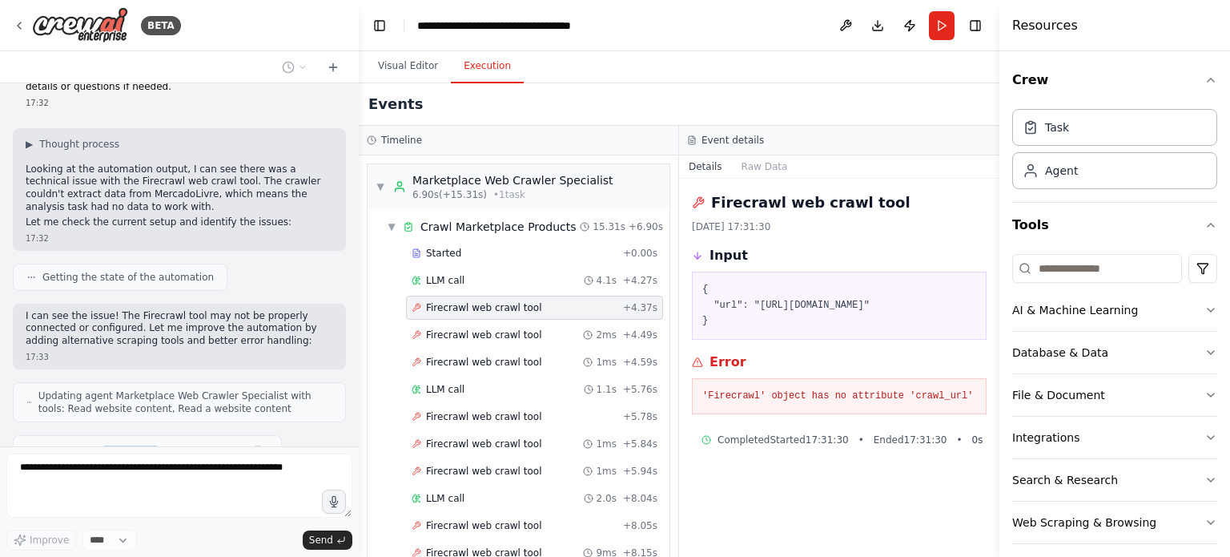
scroll to position [1916, 0]
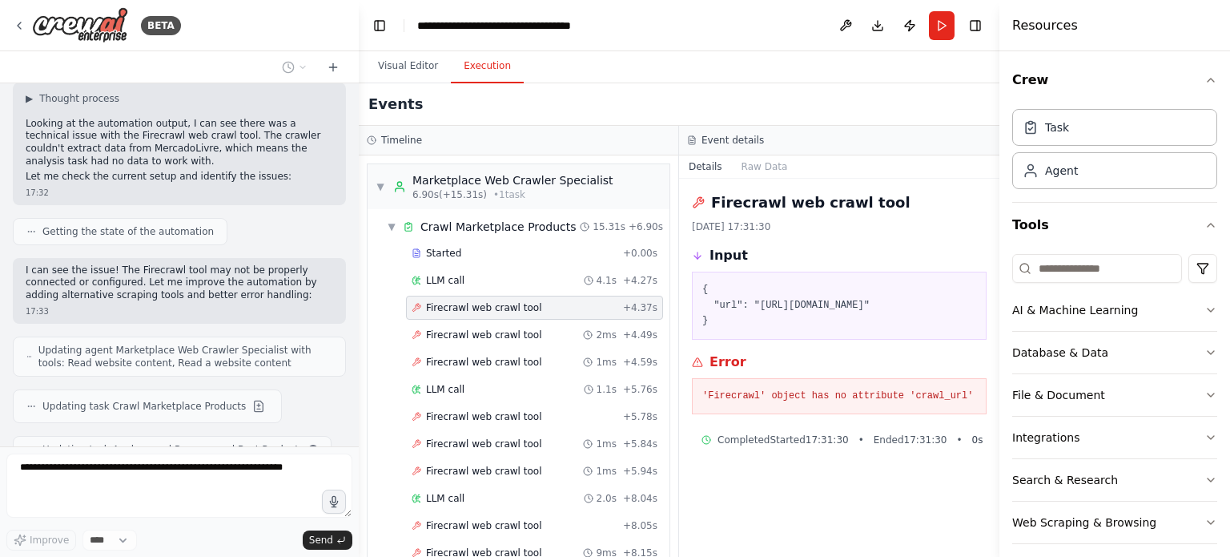
click at [54, 436] on div "Updating task Analyze and Recommend Best Product" at bounding box center [172, 449] width 319 height 27
drag, startPoint x: 54, startPoint y: 389, endPoint x: 171, endPoint y: 382, distance: 117.1
click at [167, 436] on div "Updating task Analyze and Recommend Best Product" at bounding box center [172, 449] width 319 height 27
click at [171, 446] on span "Updating task Analyze and Recommend Best Product" at bounding box center [170, 452] width 256 height 13
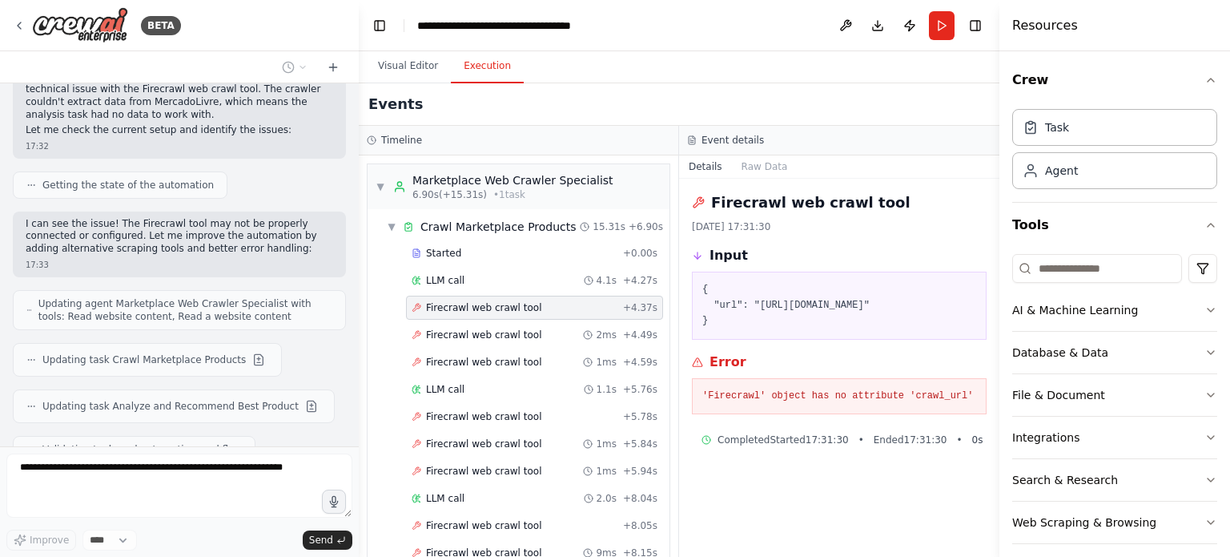
scroll to position [2003, 0]
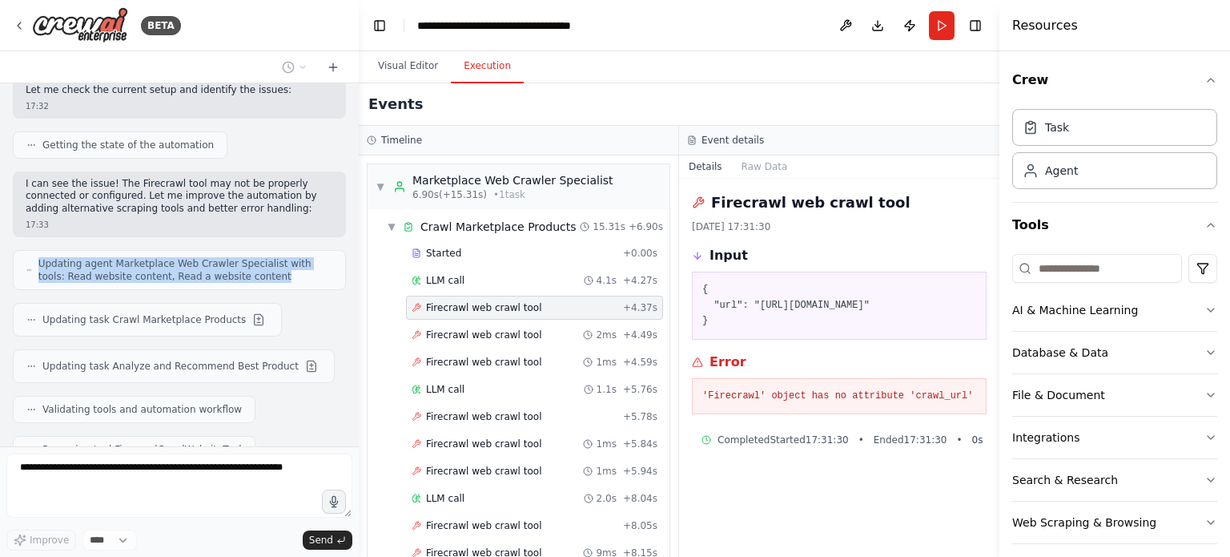
drag, startPoint x: 240, startPoint y: 211, endPoint x: 22, endPoint y: 201, distance: 218.9
click at [22, 250] on div "Updating agent Marketplace Web Crawler Specialist with tools: Read website cont…" at bounding box center [179, 270] width 333 height 40
click at [54, 257] on span "Updating agent Marketplace Web Crawler Specialist with tools: Read website cont…" at bounding box center [185, 270] width 294 height 26
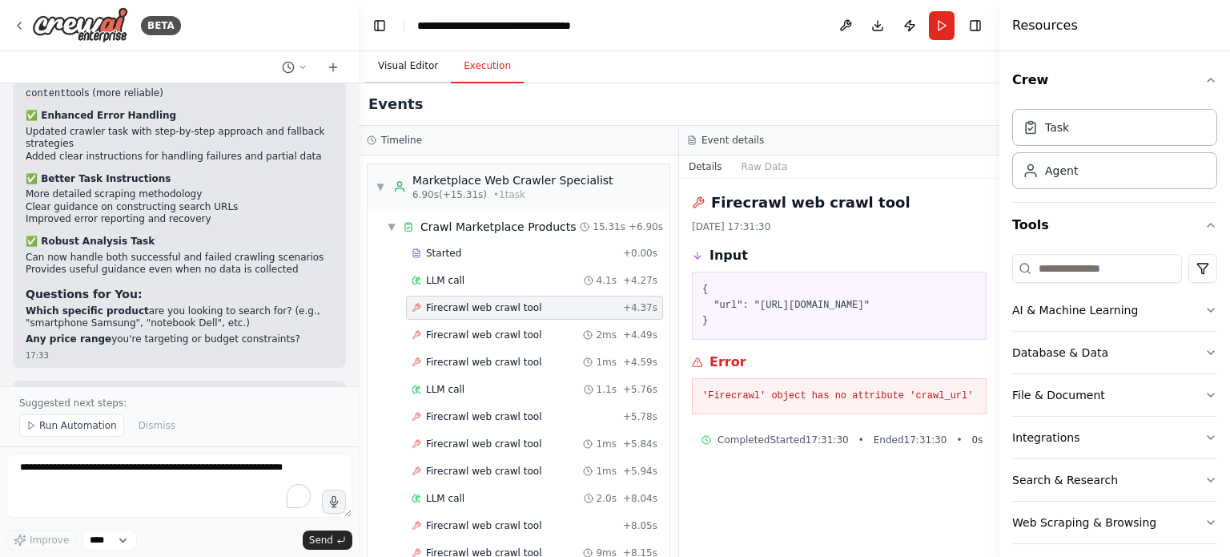
click at [388, 63] on button "Visual Editor" at bounding box center [408, 67] width 86 height 34
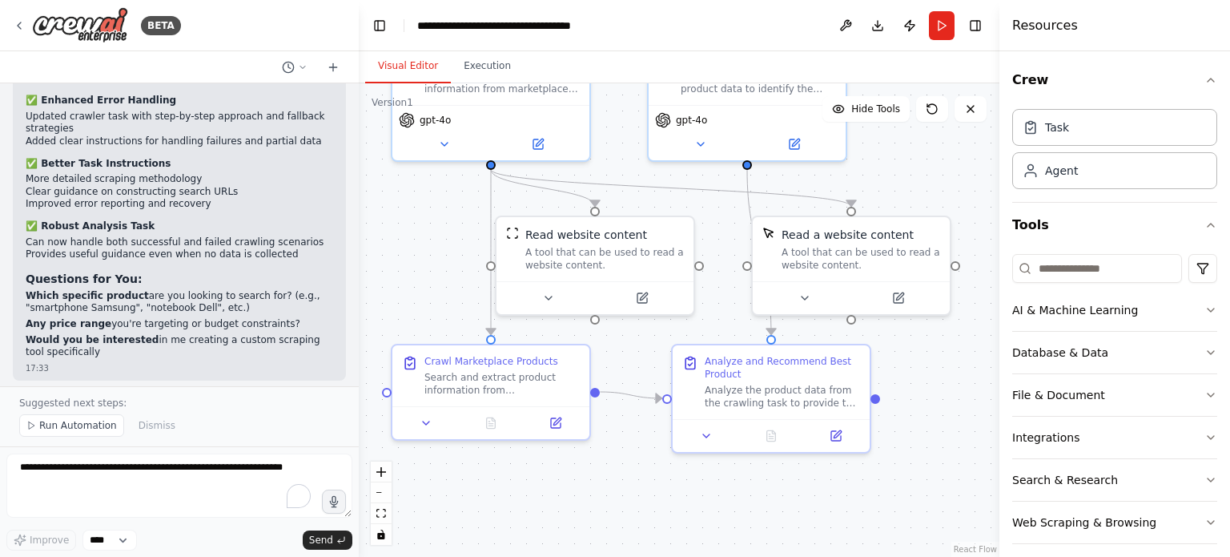
scroll to position [2638, 0]
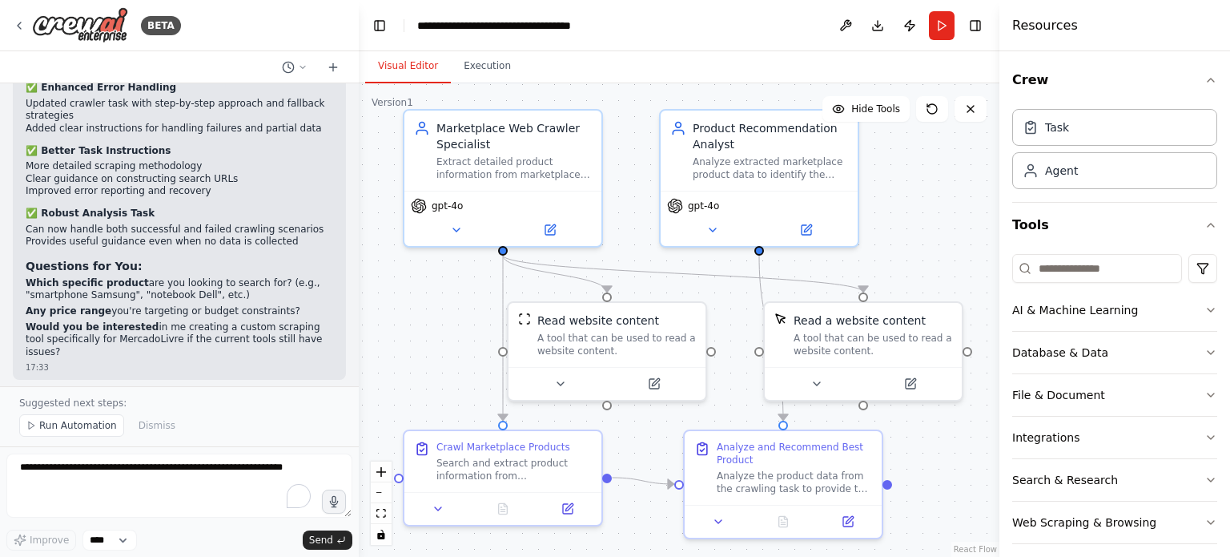
drag, startPoint x: 449, startPoint y: 250, endPoint x: 461, endPoint y: 336, distance: 86.6
click at [461, 336] on div ".deletable-edge-delete-btn { width: 20px; height: 20px; border: 0px solid #ffff…" at bounding box center [679, 319] width 641 height 473
click at [944, 23] on button "Run" at bounding box center [942, 25] width 26 height 29
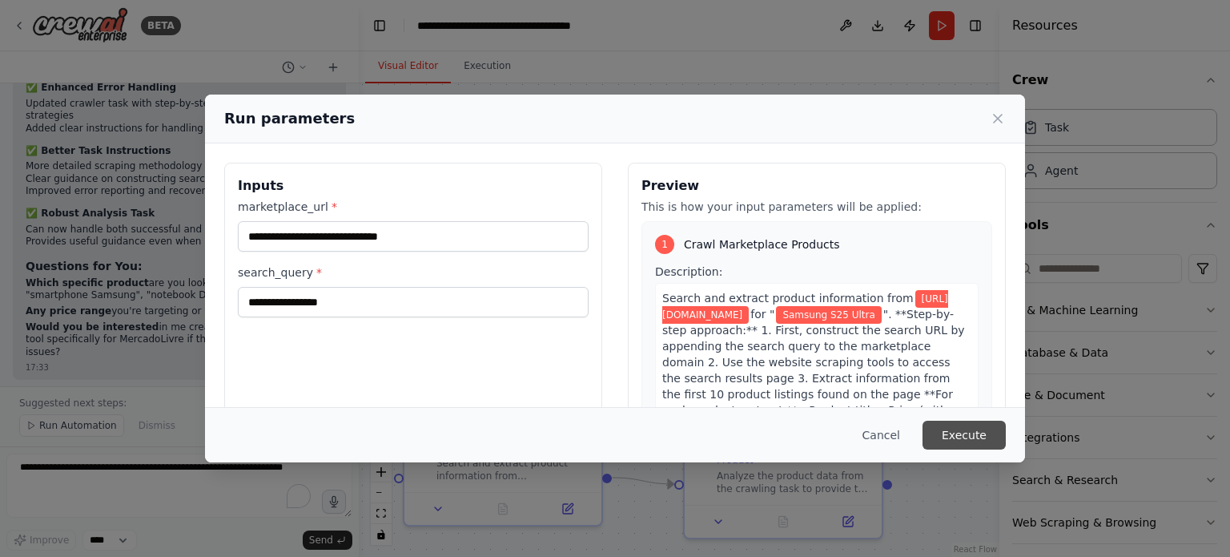
click at [984, 429] on button "Execute" at bounding box center [964, 435] width 83 height 29
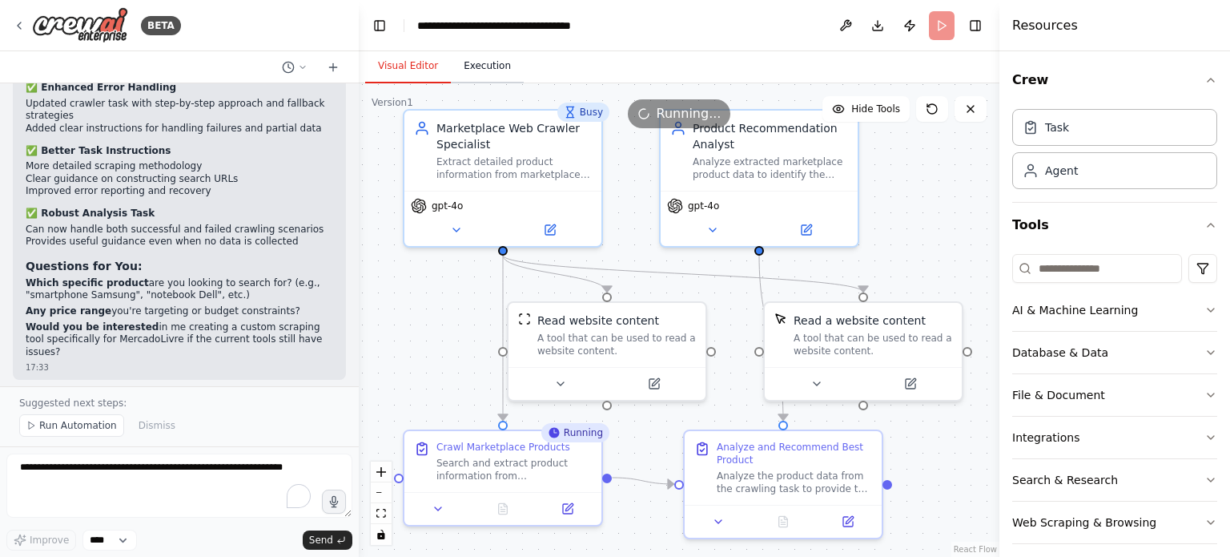
click at [469, 70] on button "Execution" at bounding box center [487, 67] width 73 height 34
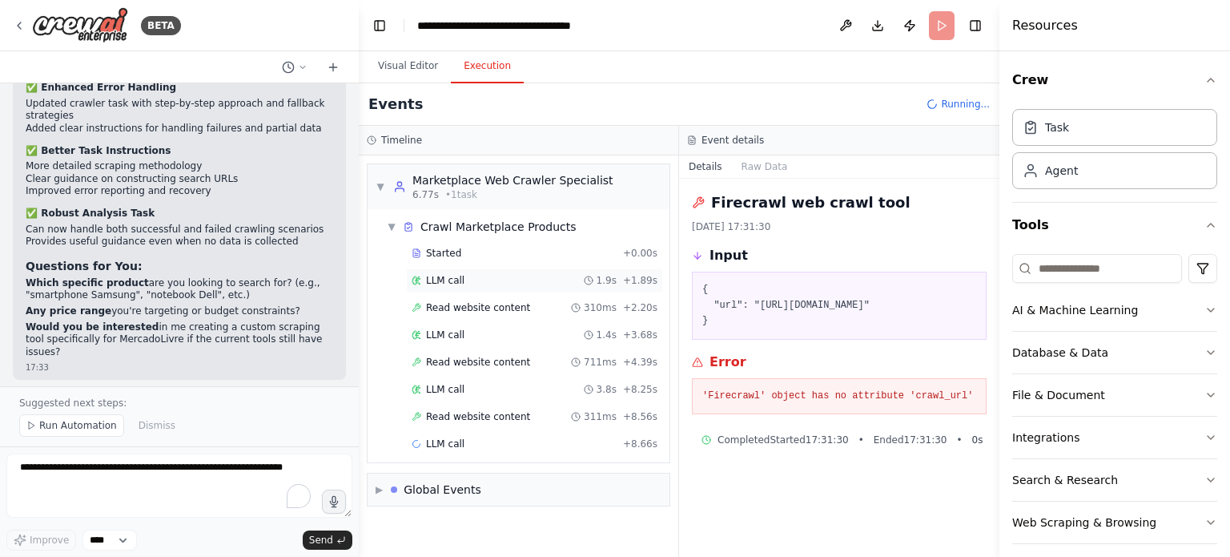
click at [480, 279] on div "LLM call 1.9s + 1.89s" at bounding box center [535, 280] width 246 height 13
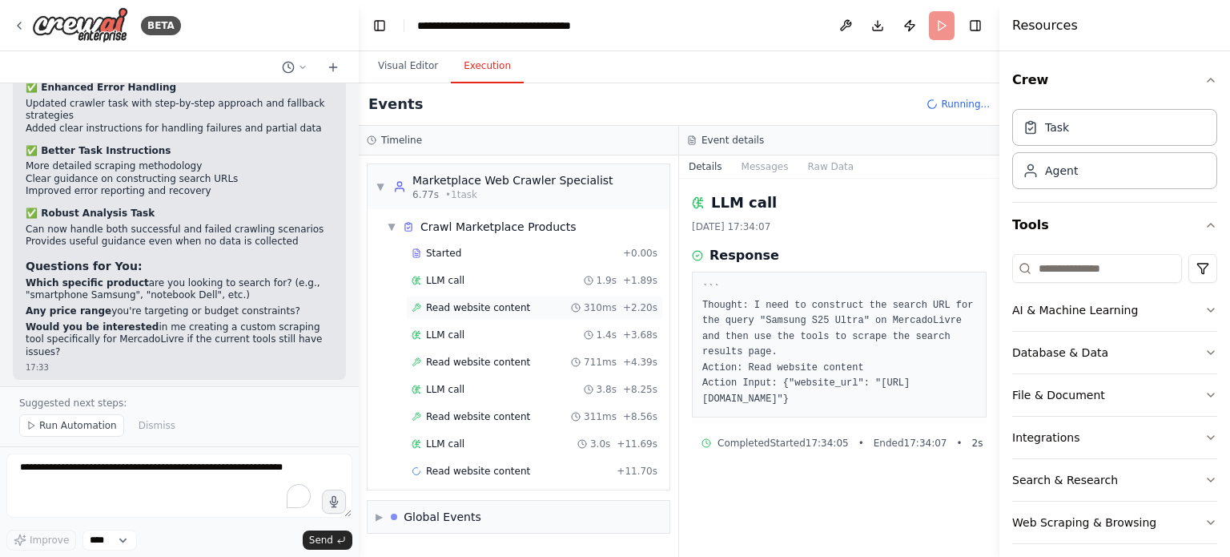
click at [544, 301] on div "Read website content 310ms + 2.20s" at bounding box center [535, 307] width 246 height 13
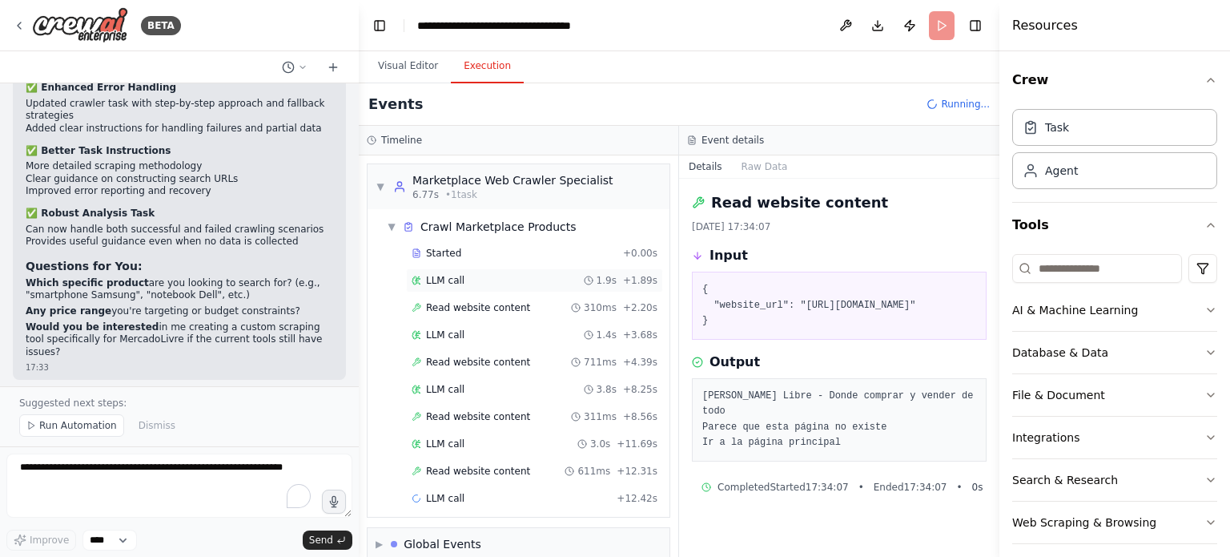
click at [497, 274] on div "LLM call 1.9s + 1.89s" at bounding box center [535, 280] width 246 height 13
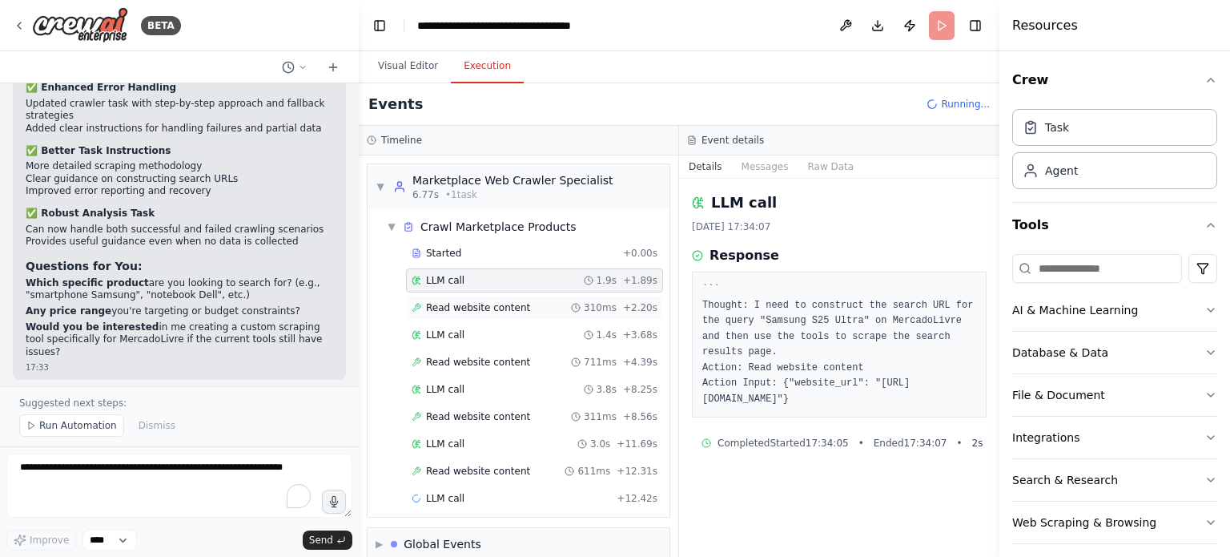
click at [511, 305] on span "Read website content" at bounding box center [478, 307] width 104 height 13
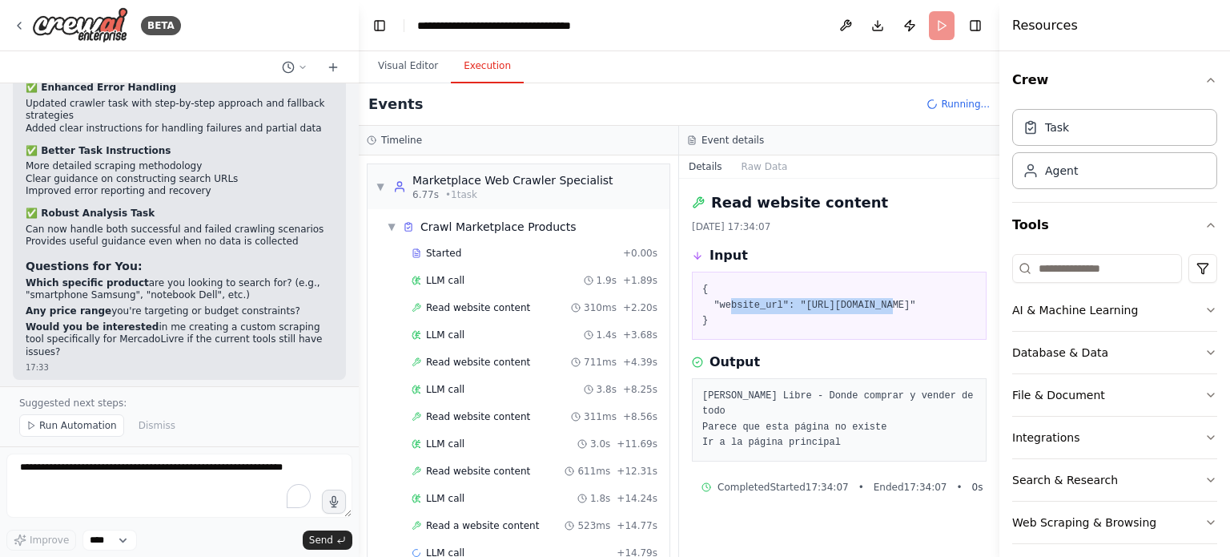
drag, startPoint x: 789, startPoint y: 328, endPoint x: 729, endPoint y: 305, distance: 64.1
click at [729, 305] on pre "{ "website_url": "https://www.mercadolivre.com.br/samsung-s25-ultra" }" at bounding box center [840, 305] width 274 height 47
click at [723, 302] on pre "{ "website_url": "https://www.mercadolivre.com.br/samsung-s25-ultra" }" at bounding box center [840, 305] width 274 height 47
click at [724, 302] on pre "{ "website_url": "https://www.mercadolivre.com.br/samsung-s25-ultra" }" at bounding box center [840, 305] width 274 height 47
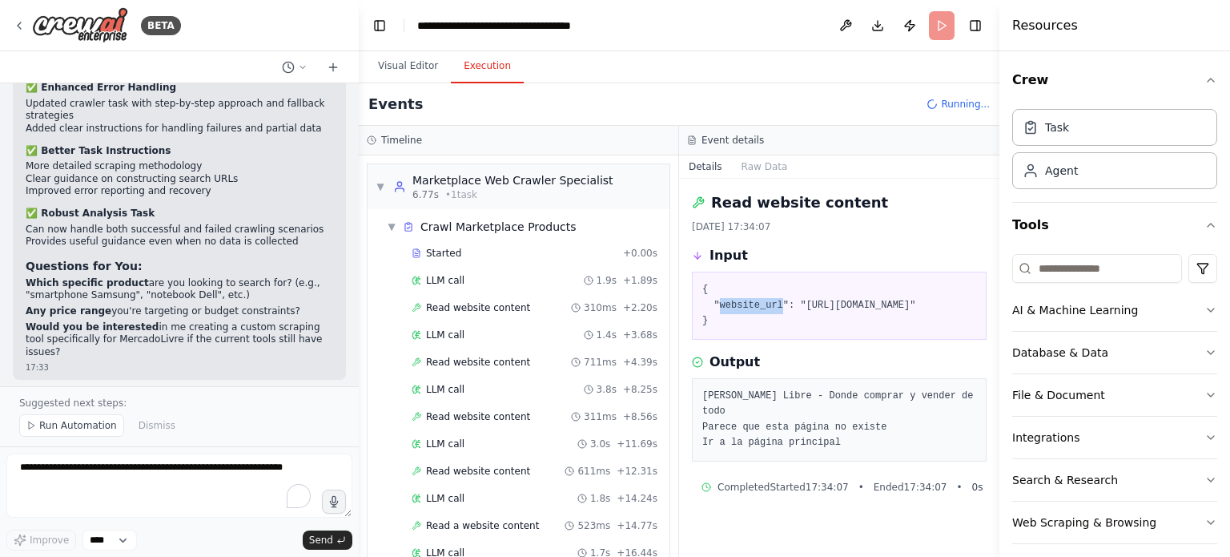
drag, startPoint x: 724, startPoint y: 302, endPoint x: 741, endPoint y: 316, distance: 22.2
click at [741, 316] on pre "{ "website_url": "https://www.mercadolivre.com.br/samsung-s25-ultra" }" at bounding box center [840, 305] width 274 height 47
click at [530, 280] on div "LLM call 1.9s + 1.89s" at bounding box center [535, 280] width 246 height 13
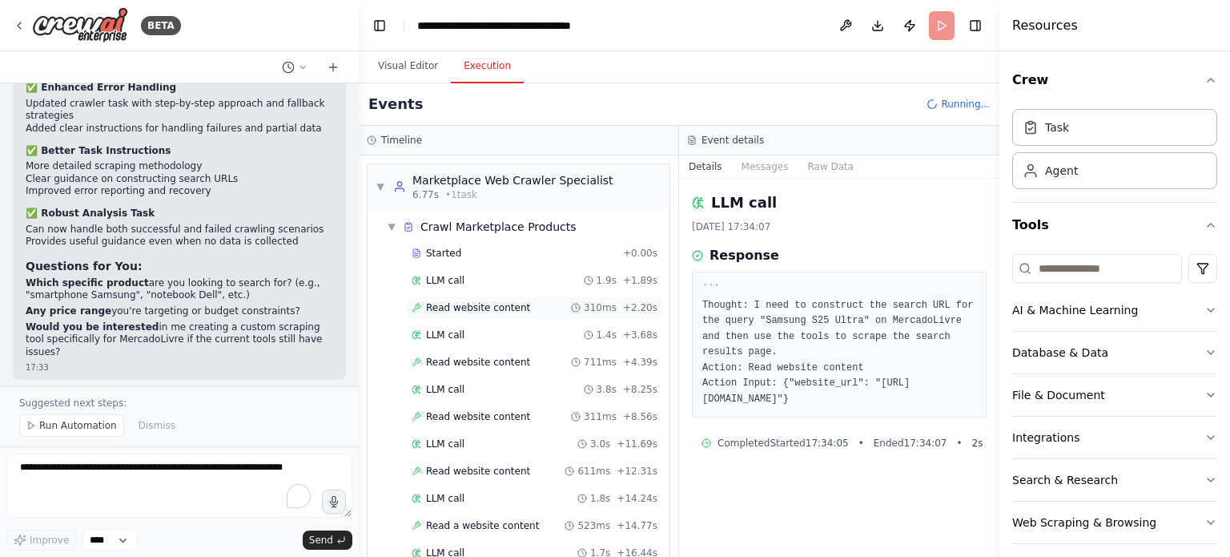
click at [538, 302] on div "Read website content 310ms + 2.20s" at bounding box center [535, 307] width 246 height 13
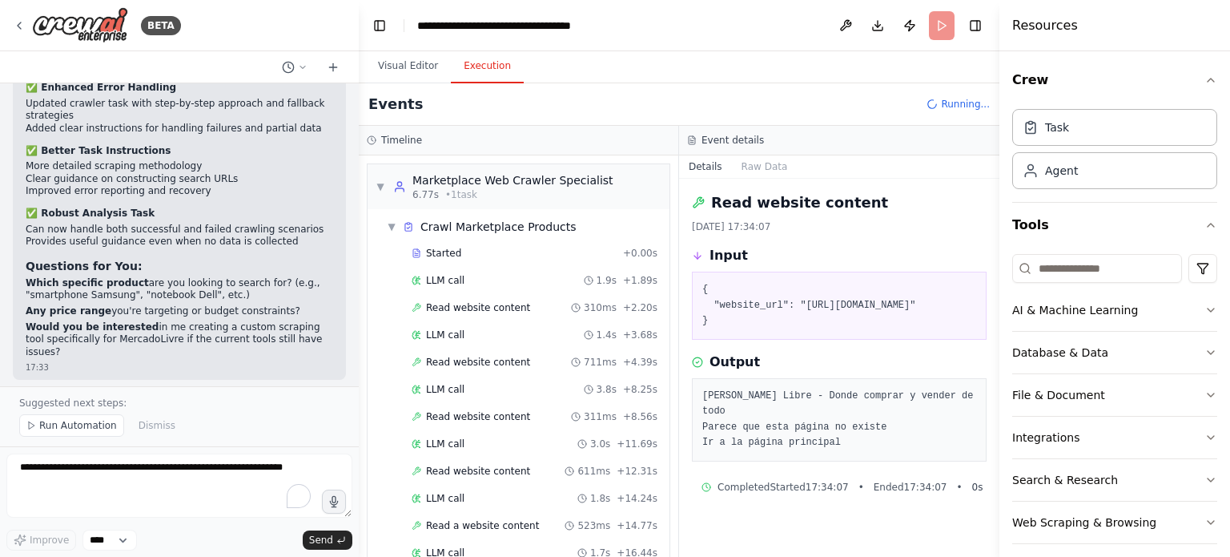
click at [844, 329] on pre "{ "website_url": "https://www.mercadolivre.com.br/samsung-s25-ultra" }" at bounding box center [840, 305] width 274 height 47
drag, startPoint x: 844, startPoint y: 335, endPoint x: 869, endPoint y: 312, distance: 34.6
click at [869, 312] on pre "{ "website_url": "https://www.mercadolivre.com.br/samsung-s25-ultra" }" at bounding box center [840, 305] width 274 height 47
click at [872, 308] on pre "{ "website_url": "https://www.mercadolivre.com.br/samsung-s25-ultra" }" at bounding box center [840, 305] width 274 height 47
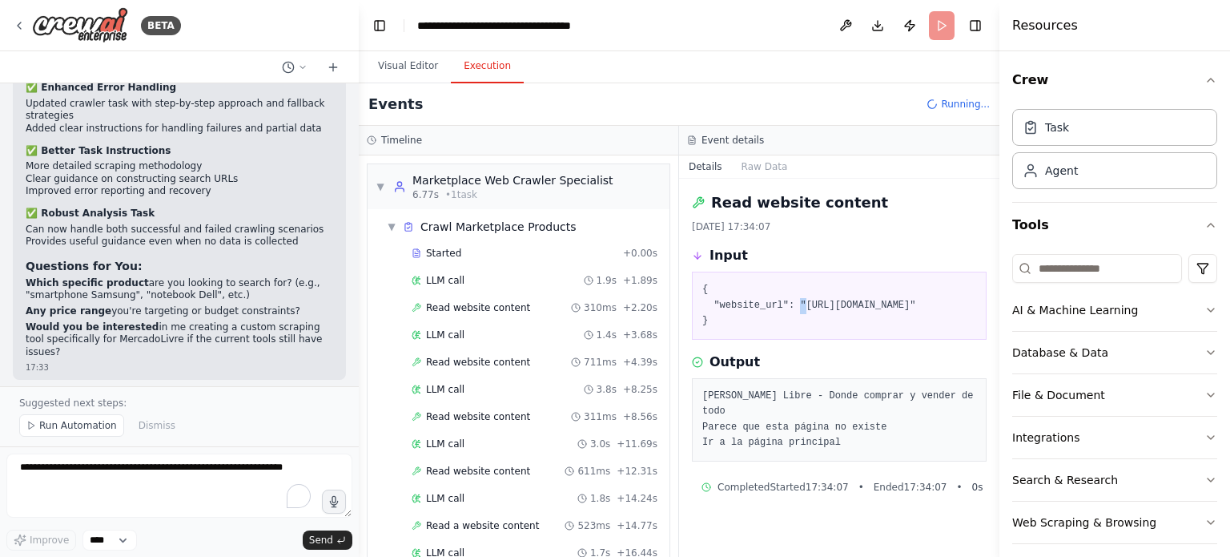
click at [872, 308] on pre "{ "website_url": "https://www.mercadolivre.com.br/samsung-s25-ultra" }" at bounding box center [840, 305] width 274 height 47
drag, startPoint x: 872, startPoint y: 308, endPoint x: 872, endPoint y: 336, distance: 28.8
click at [872, 329] on pre "{ "website_url": "https://www.mercadolivre.com.br/samsung-s25-ultra" }" at bounding box center [840, 305] width 274 height 47
click at [849, 329] on pre "{ "website_url": "https://www.mercadolivre.com.br/samsung-s25-ultra" }" at bounding box center [840, 305] width 274 height 47
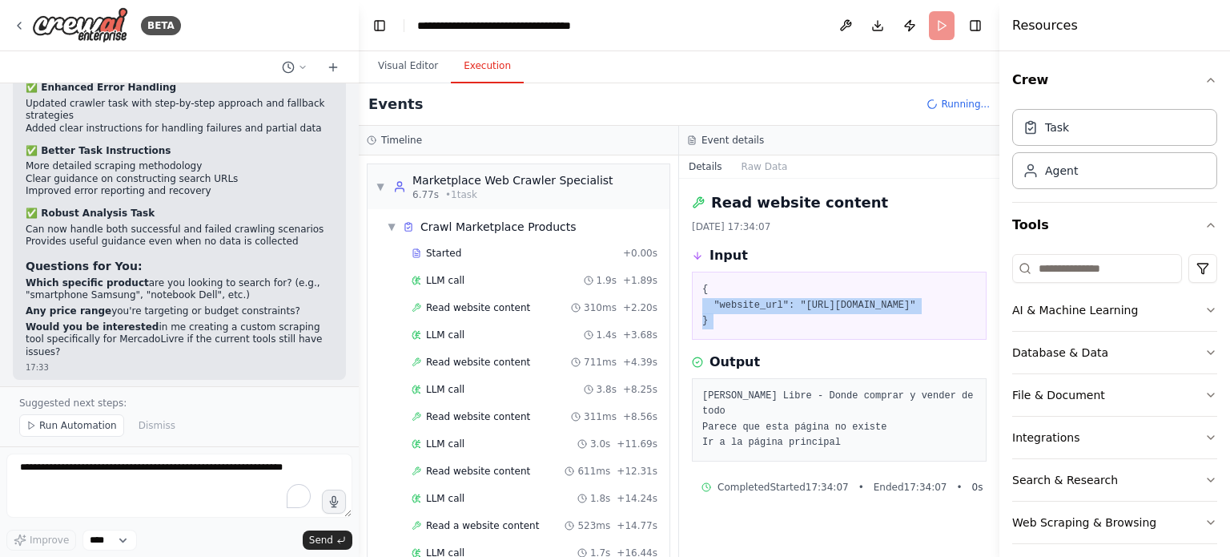
drag, startPoint x: 849, startPoint y: 340, endPoint x: 851, endPoint y: 301, distance: 38.5
click at [851, 312] on pre "{ "website_url": "https://www.mercadolivre.com.br/samsung-s25-ultra" }" at bounding box center [840, 305] width 274 height 47
click at [851, 301] on pre "{ "website_url": "https://www.mercadolivre.com.br/samsung-s25-ultra" }" at bounding box center [840, 305] width 274 height 47
click at [872, 310] on pre "{ "website_url": "https://www.mercadolivre.com.br/samsung-s25-ultra" }" at bounding box center [840, 305] width 274 height 47
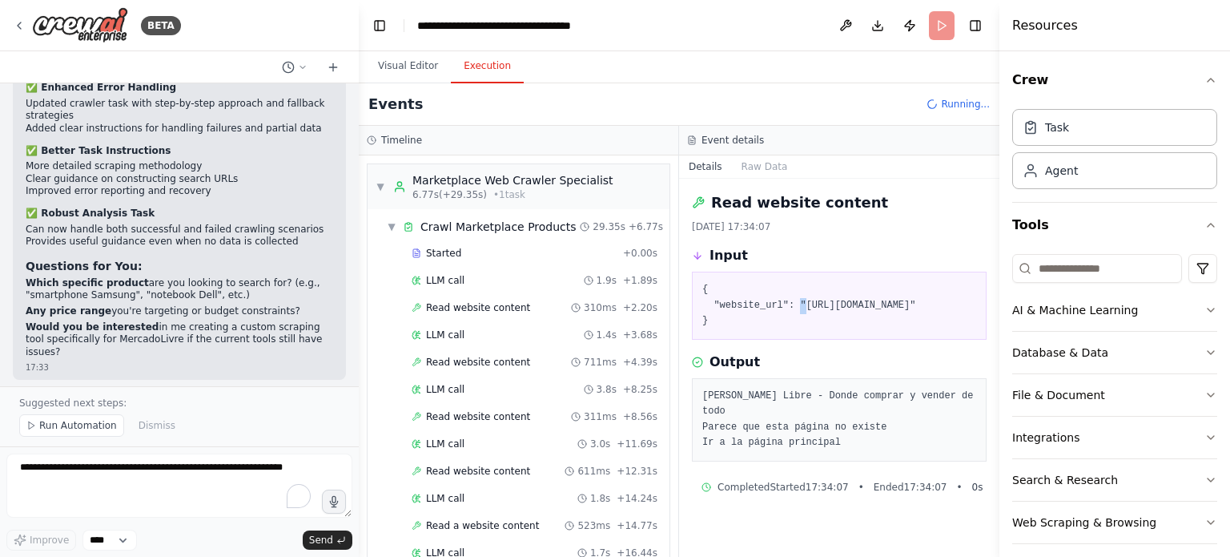
drag, startPoint x: 872, startPoint y: 310, endPoint x: 889, endPoint y: 330, distance: 26.7
click at [889, 329] on pre "{ "website_url": "https://www.mercadolivre.com.br/samsung-s25-ultra" }" at bounding box center [840, 305] width 274 height 47
click at [888, 442] on pre "Mercado Libre - Donde comprar y vender de todo Parece que esta página no existe…" at bounding box center [840, 420] width 274 height 62
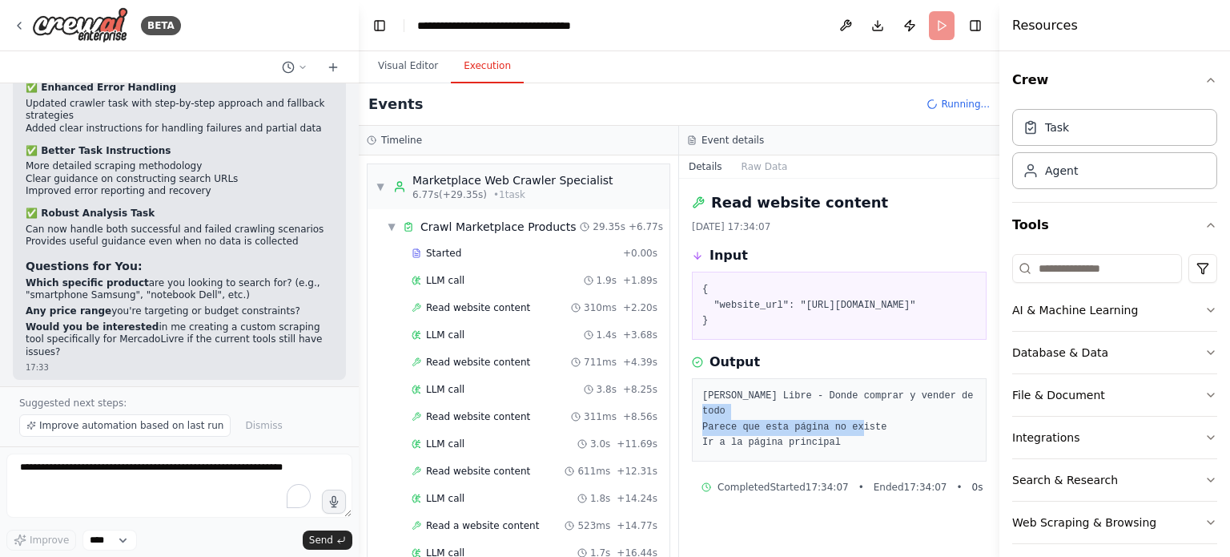
drag, startPoint x: 888, startPoint y: 442, endPoint x: 884, endPoint y: 453, distance: 11.9
click at [884, 451] on pre "Mercado Libre - Donde comprar y vender de todo Parece que esta página no existe…" at bounding box center [840, 420] width 274 height 62
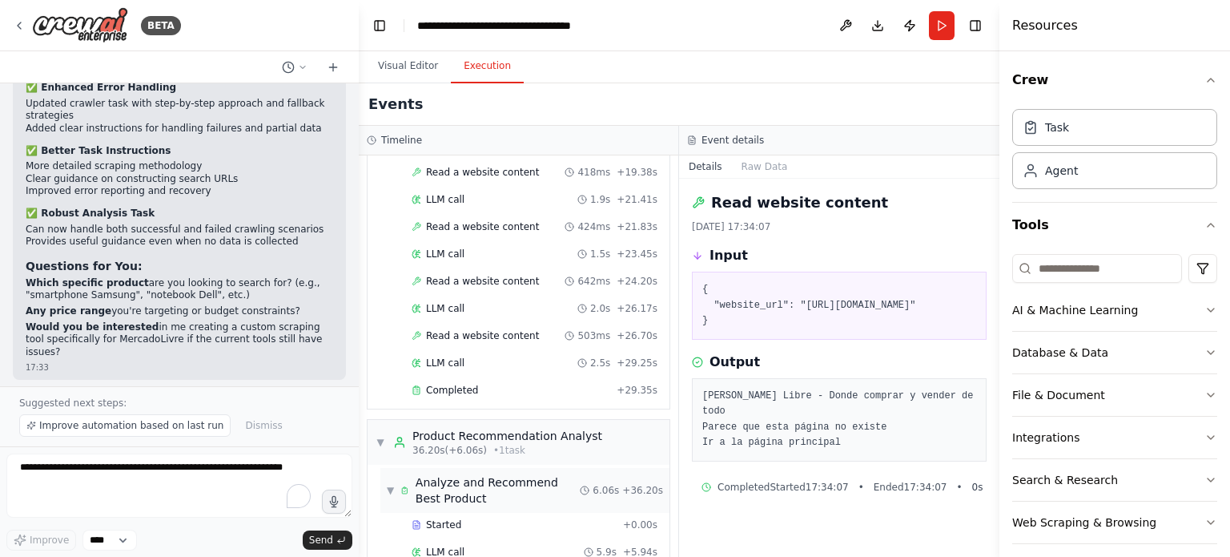
scroll to position [554, 0]
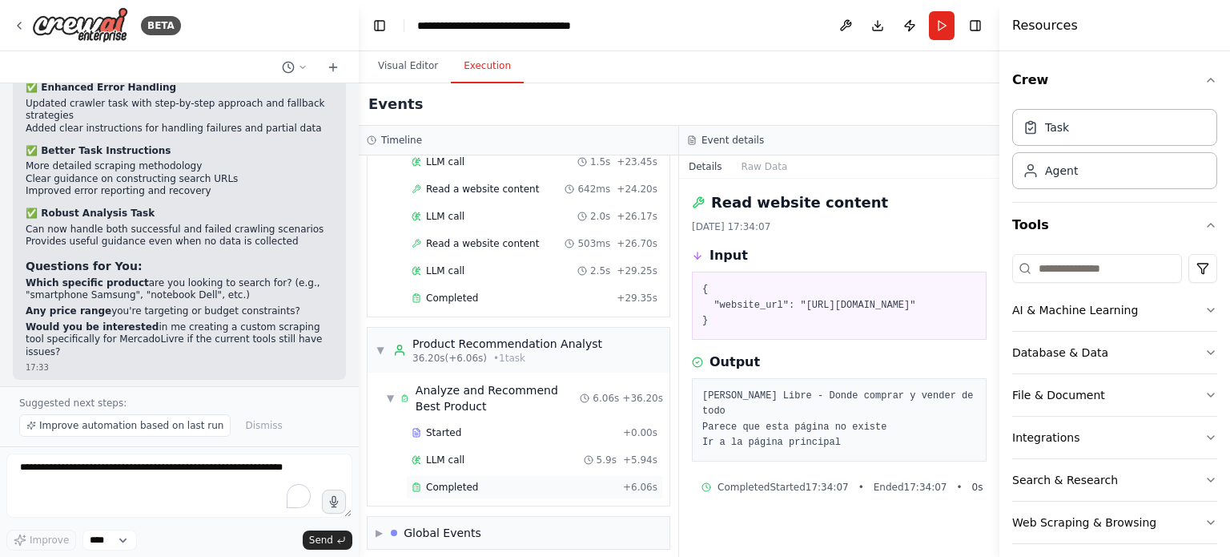
click at [487, 475] on div "Completed + 6.06s" at bounding box center [534, 487] width 257 height 24
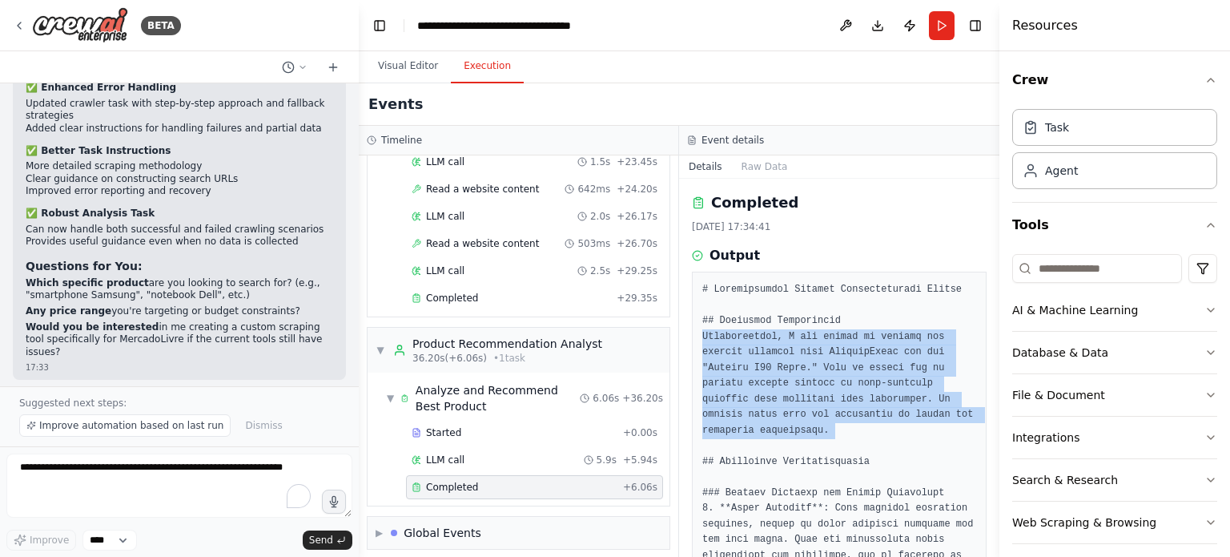
drag, startPoint x: 775, startPoint y: 354, endPoint x: 792, endPoint y: 380, distance: 30.7
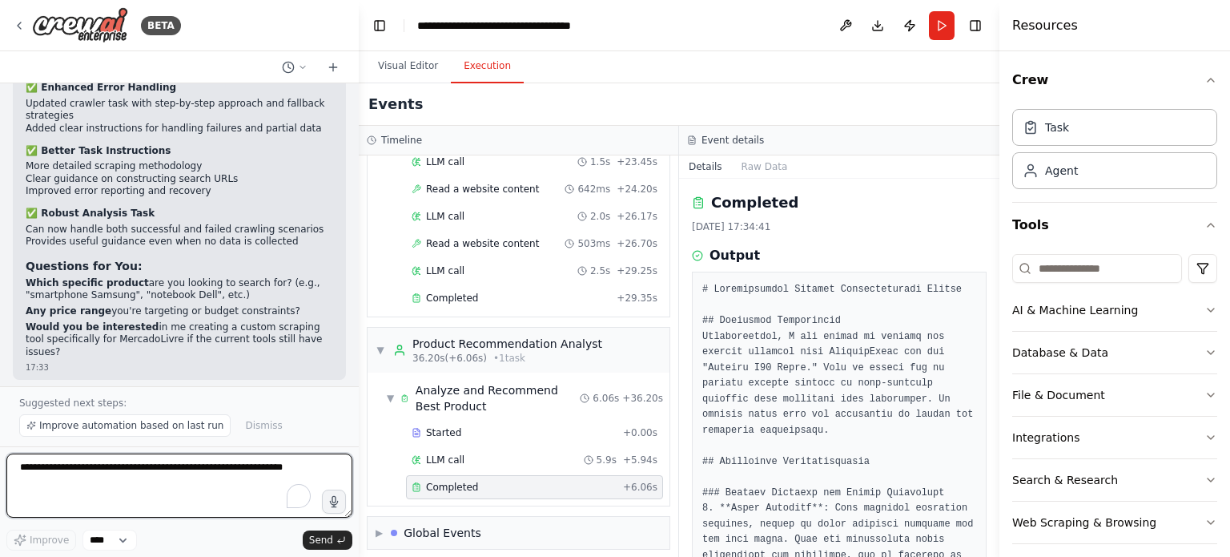
click at [260, 460] on textarea "To enrich screen reader interactions, please activate Accessibility in Grammarl…" at bounding box center [179, 485] width 346 height 64
type textarea "*"
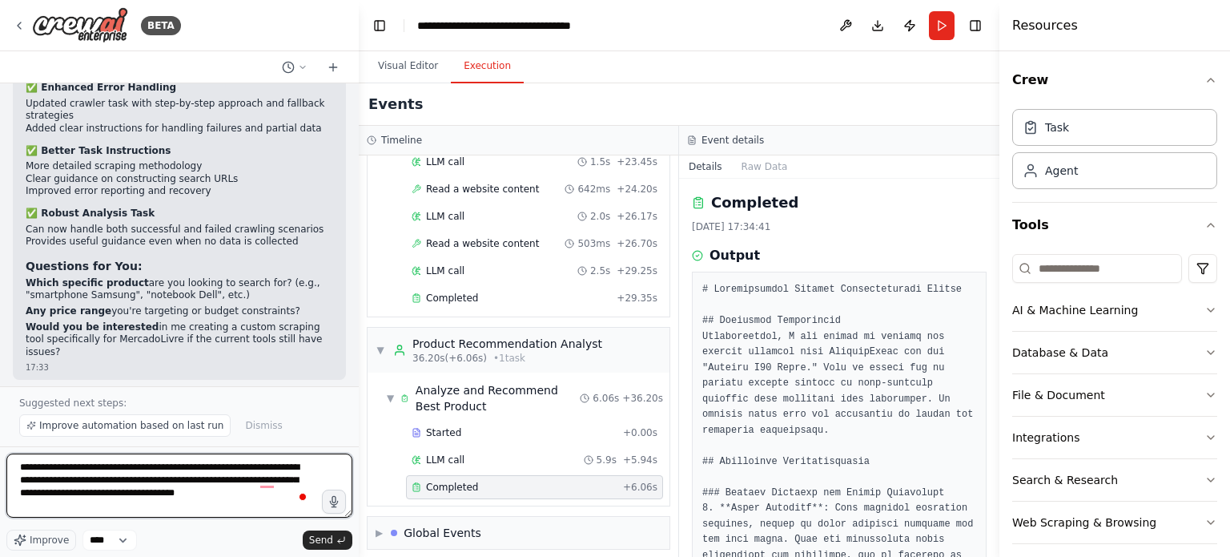
click at [217, 477] on textarea "**********" at bounding box center [179, 485] width 346 height 64
click at [216, 477] on textarea "**********" at bounding box center [179, 485] width 346 height 64
type textarea "**********"
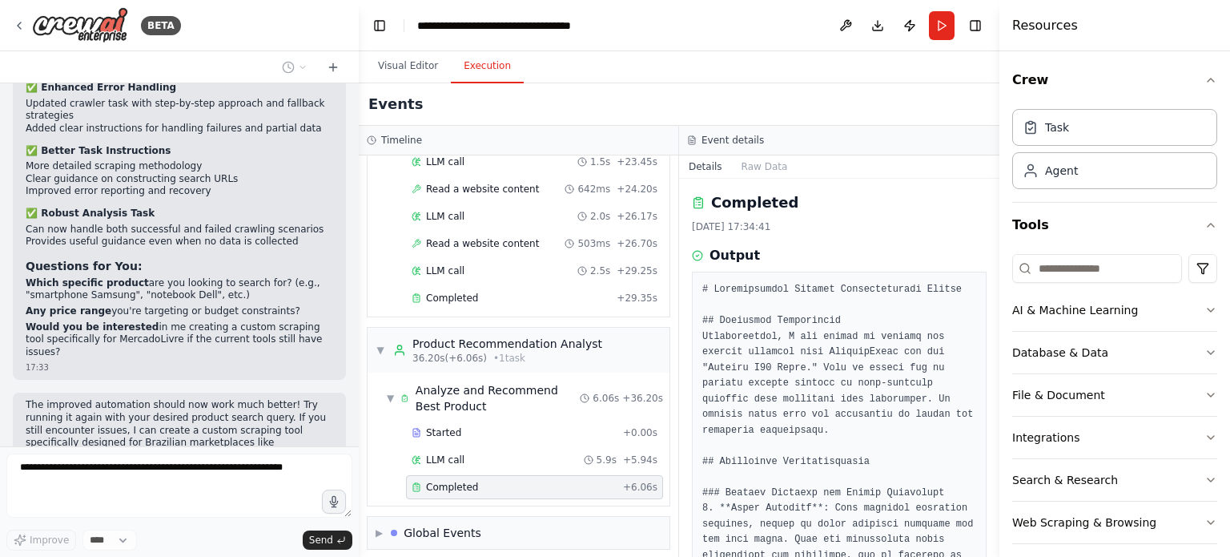
scroll to position [2711, 0]
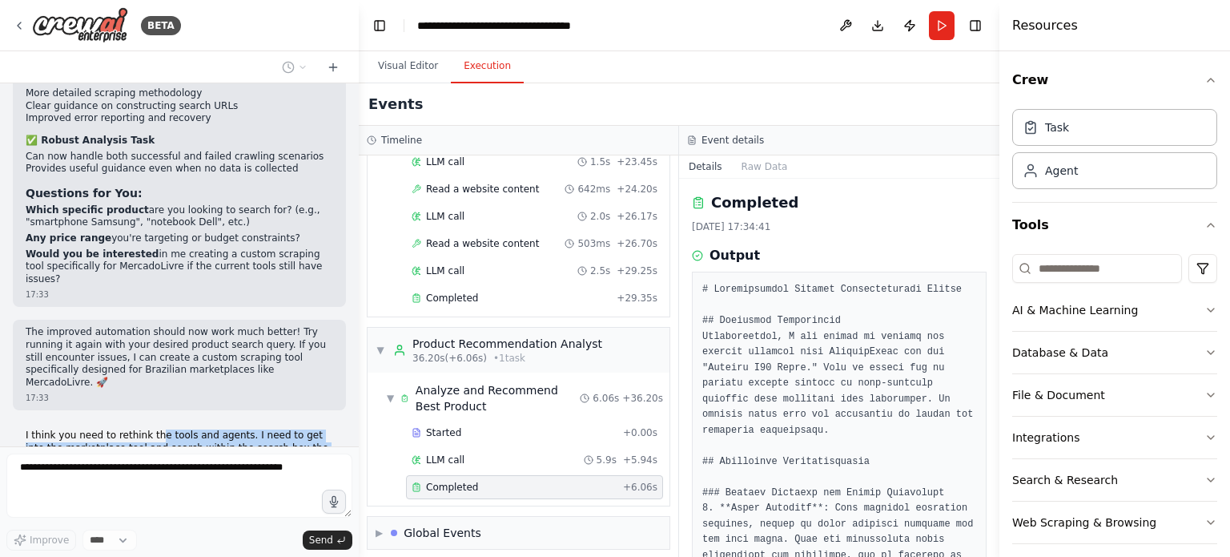
drag, startPoint x: 151, startPoint y: 326, endPoint x: 155, endPoint y: 370, distance: 44.3
click at [155, 429] on p "I think you need to rethink the tools and agents. I need to get into the market…" at bounding box center [180, 454] width 308 height 50
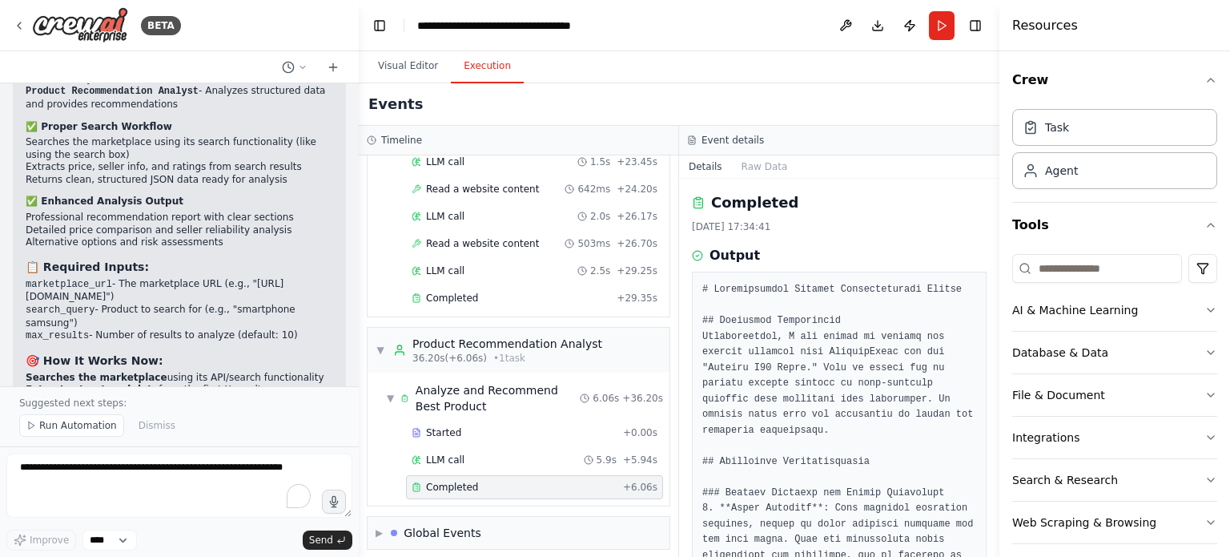
scroll to position [4673, 0]
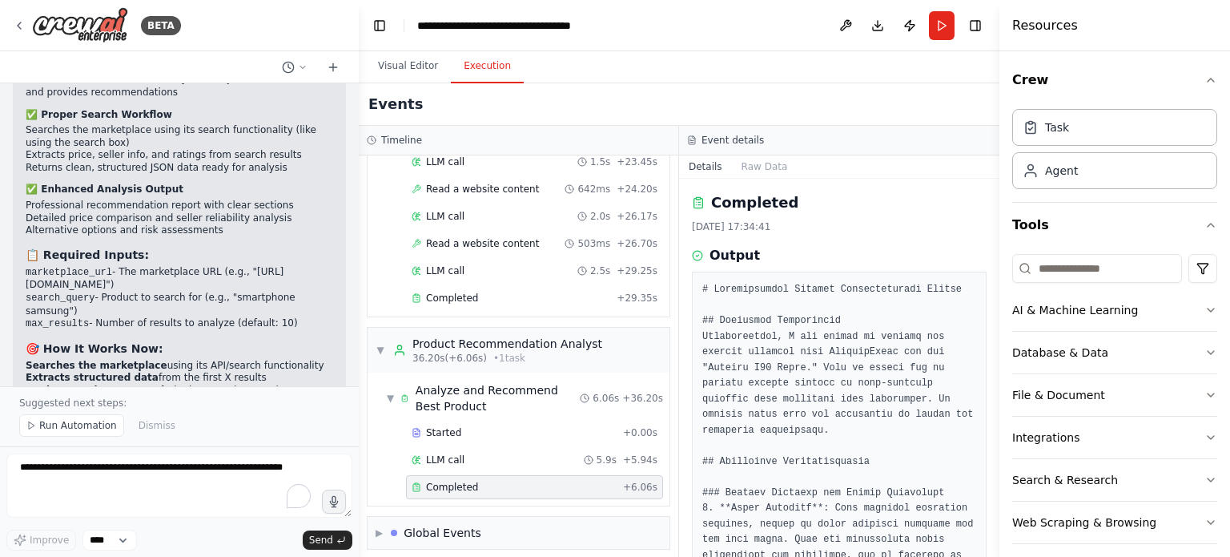
click at [157, 438] on p "This should work much better now! The automation will actually search within th…" at bounding box center [180, 463] width 308 height 50
click at [421, 52] on button "Visual Editor" at bounding box center [408, 67] width 86 height 34
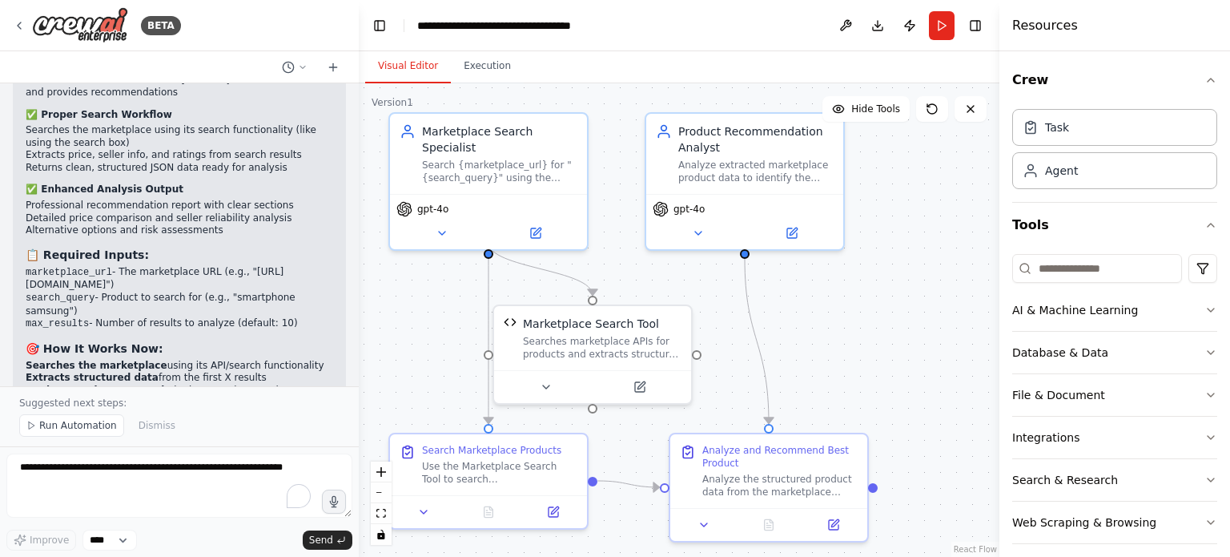
drag, startPoint x: 641, startPoint y: 215, endPoint x: 626, endPoint y: 219, distance: 15.0
click at [626, 219] on div ".deletable-edge-delete-btn { width: 20px; height: 20px; border: 0px solid #ffff…" at bounding box center [679, 319] width 641 height 473
click at [87, 435] on button "Run Automation" at bounding box center [71, 425] width 105 height 22
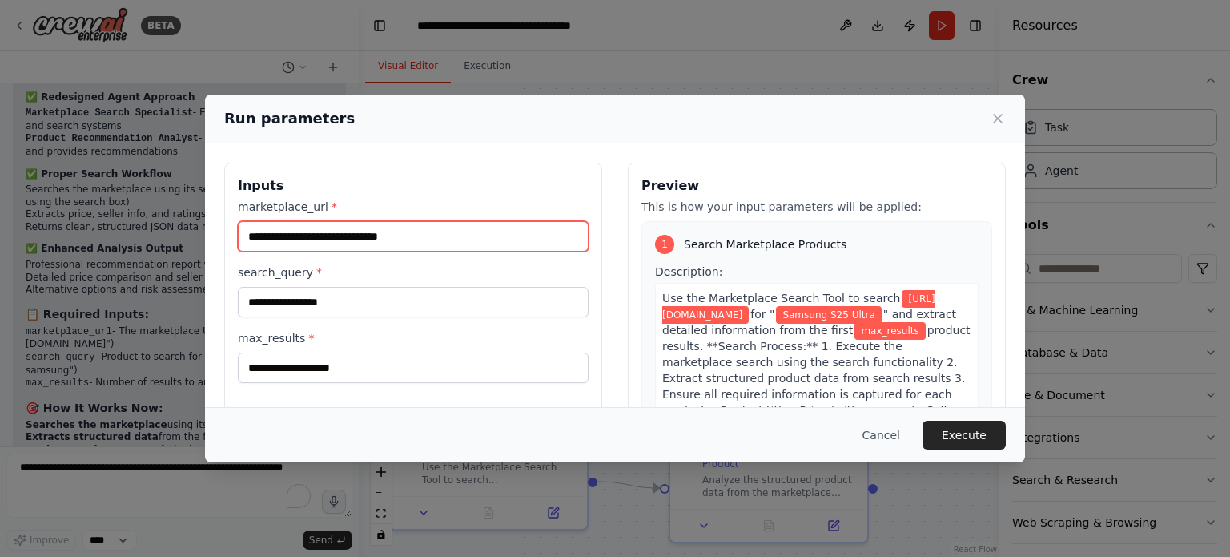
click at [432, 237] on input "**********" at bounding box center [413, 236] width 351 height 30
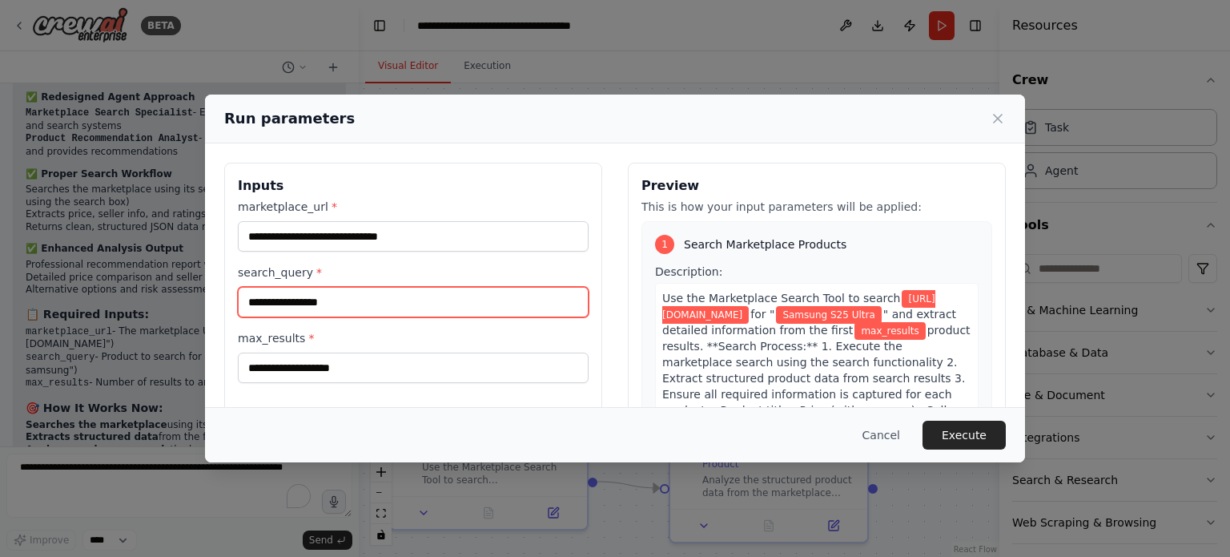
click at [392, 301] on input "**********" at bounding box center [413, 302] width 351 height 30
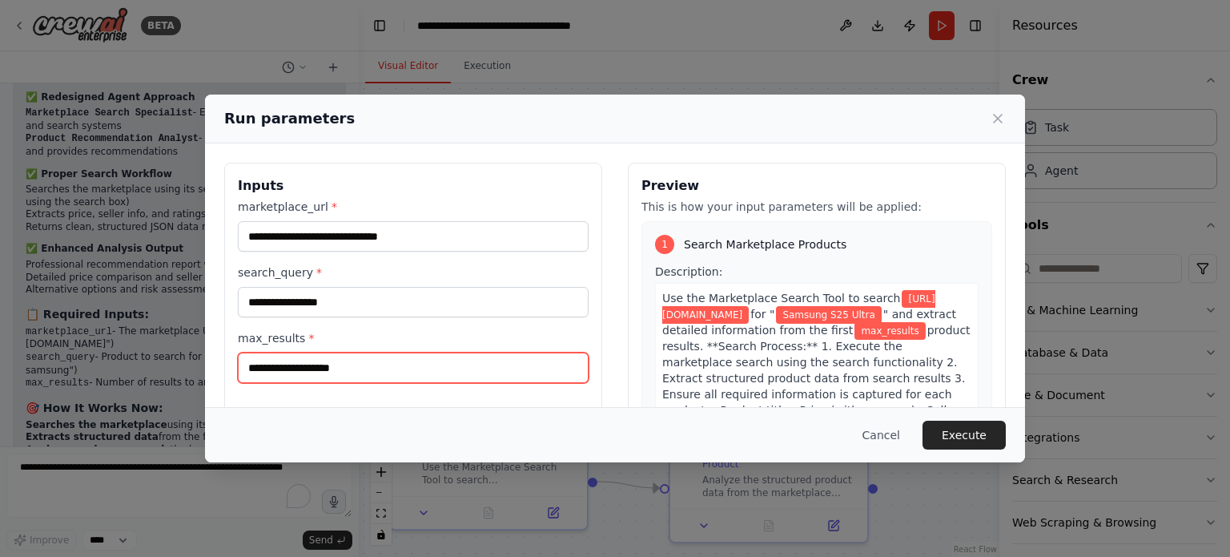
click at [332, 371] on input "max_results *" at bounding box center [413, 367] width 351 height 30
type input "**"
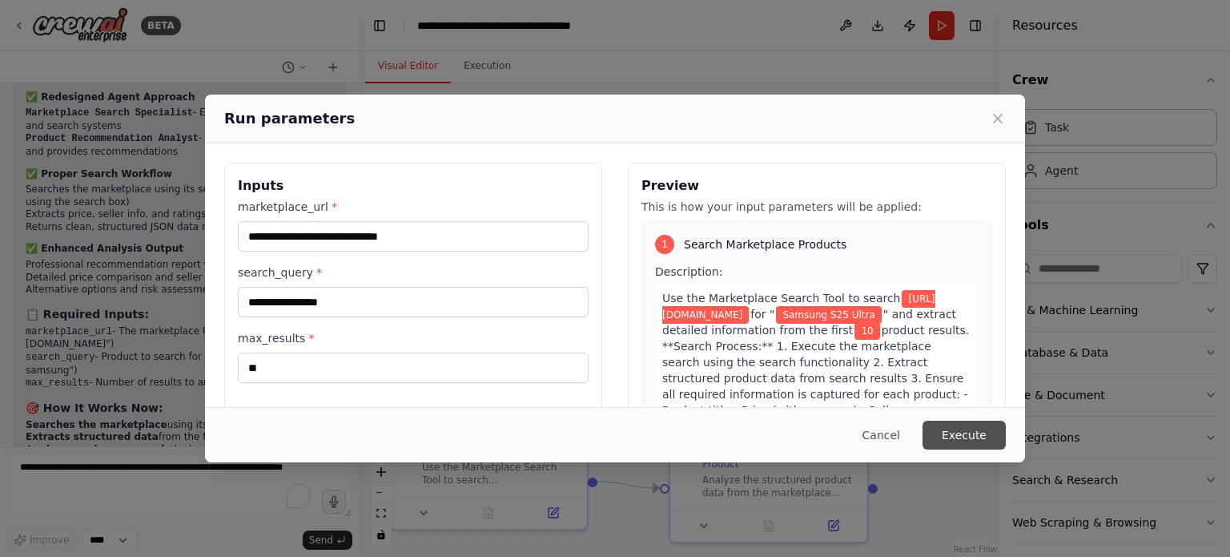
click at [973, 434] on button "Execute" at bounding box center [964, 435] width 83 height 29
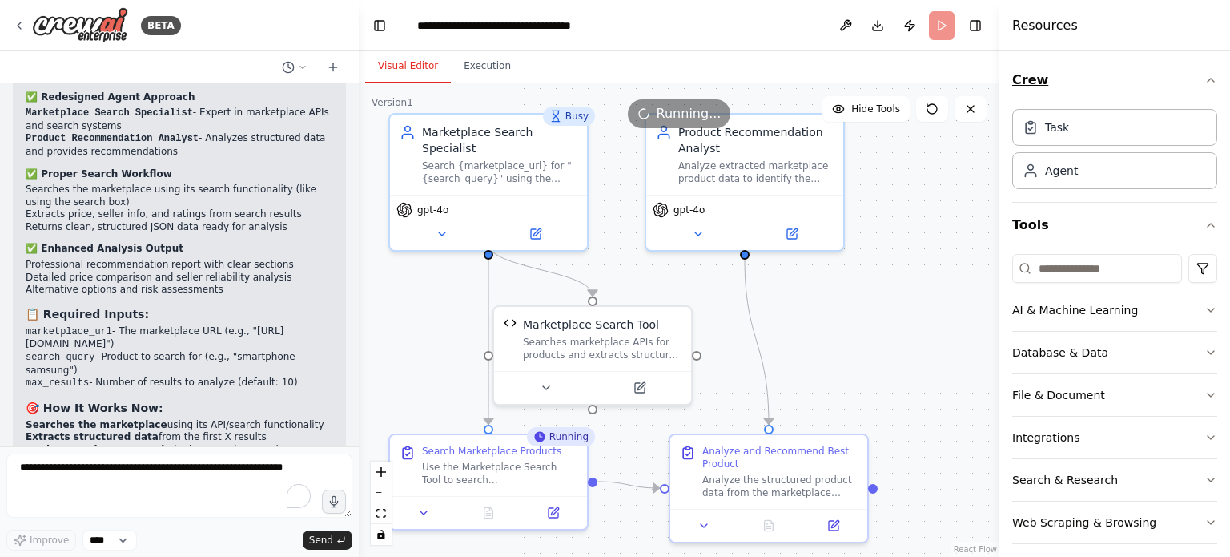
click at [1194, 95] on button "Crew" at bounding box center [1115, 80] width 205 height 45
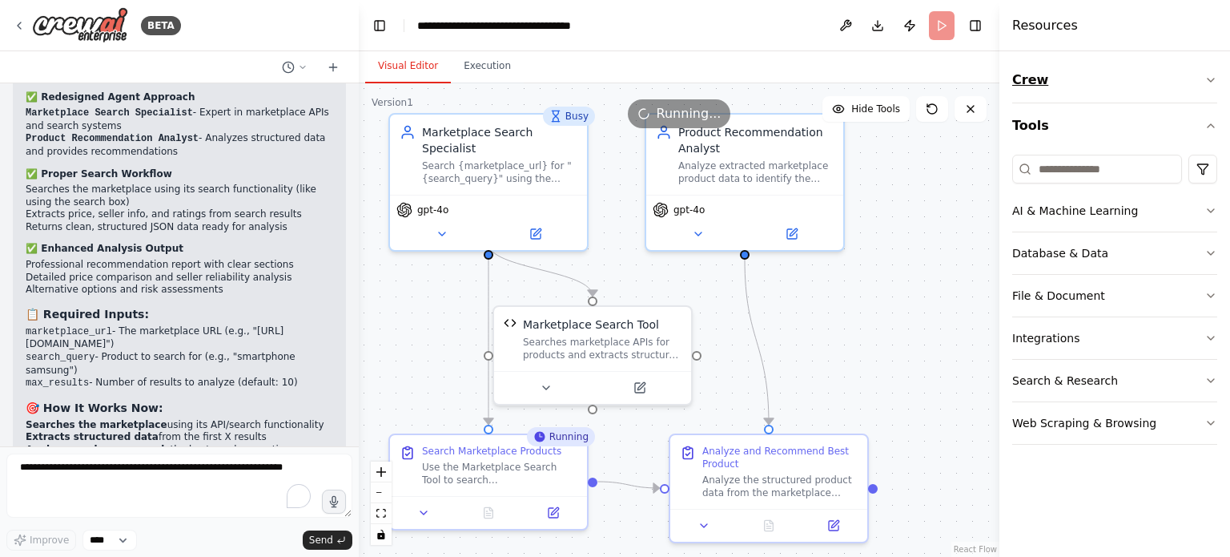
click at [1194, 95] on button "Crew" at bounding box center [1115, 80] width 205 height 45
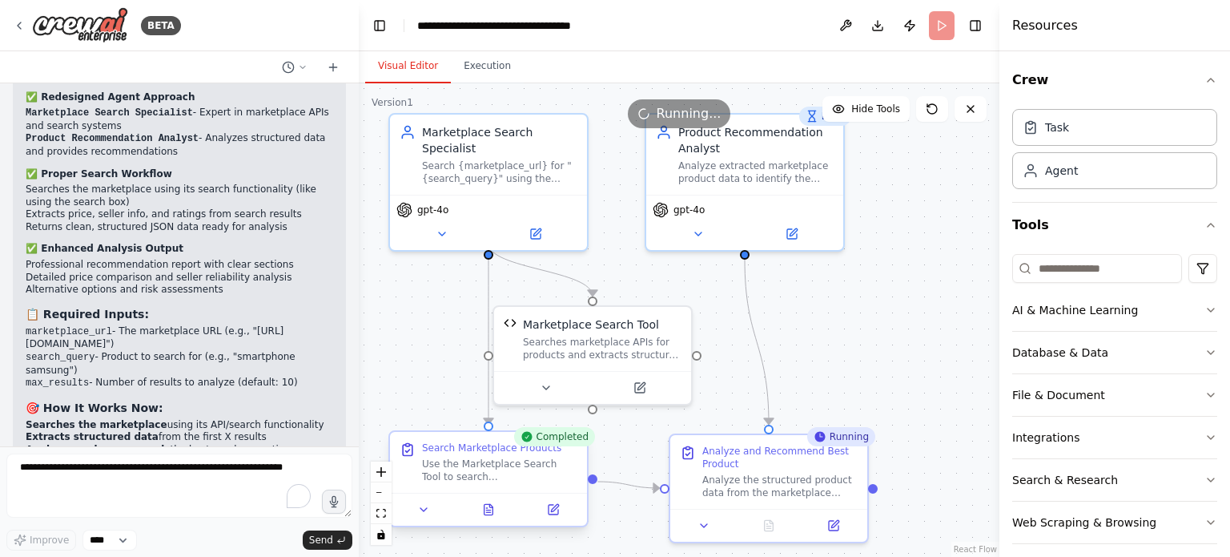
click at [509, 470] on div "Use the Marketplace Search Tool to search {marketplace_url} for "{search_query}…" at bounding box center [499, 470] width 155 height 26
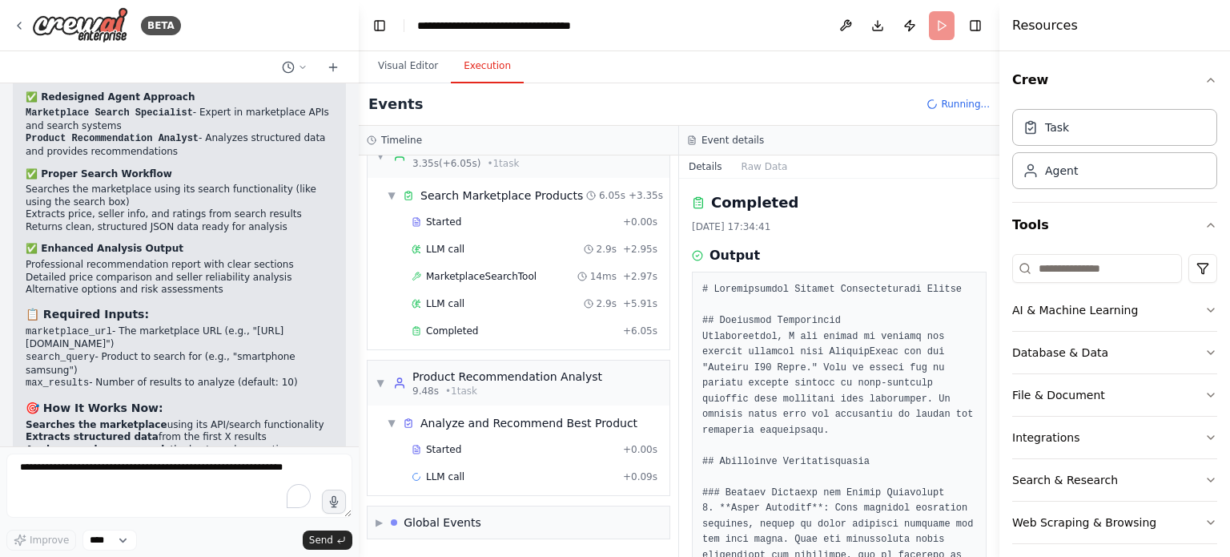
click at [469, 51] on button "Execution" at bounding box center [487, 67] width 73 height 34
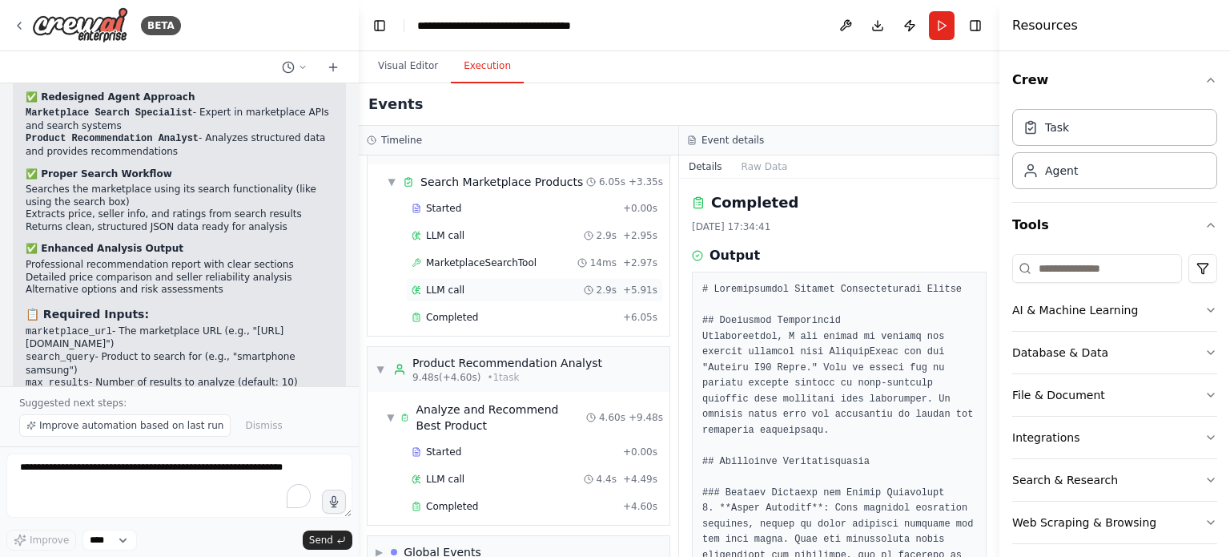
scroll to position [70, 0]
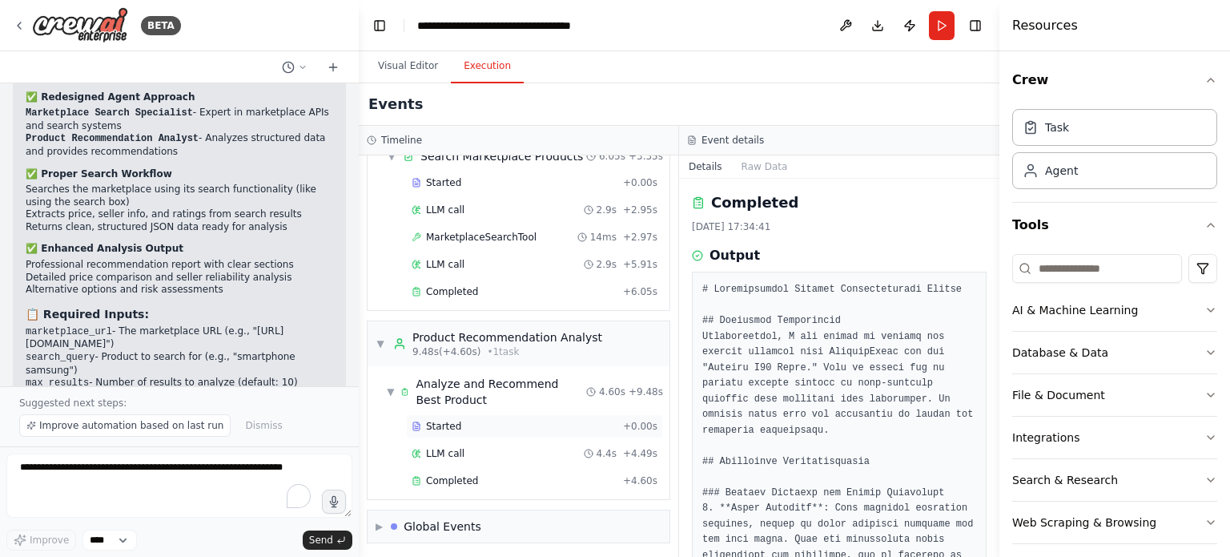
click at [487, 416] on div "Started + 0.00s" at bounding box center [534, 426] width 257 height 24
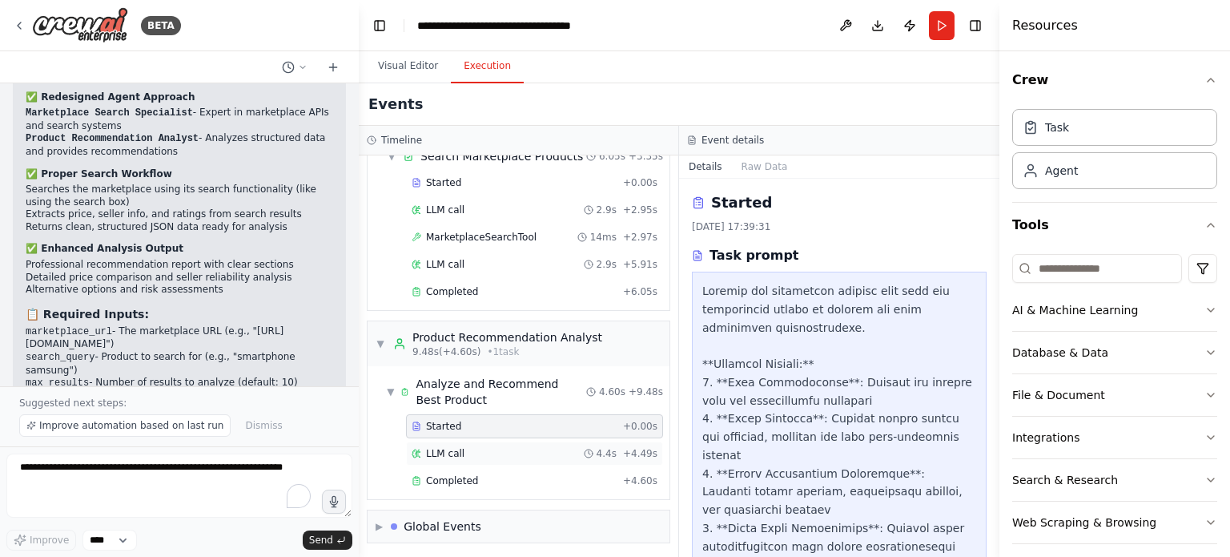
click at [487, 457] on div "LLM call 4.4s + 4.49s" at bounding box center [534, 453] width 257 height 24
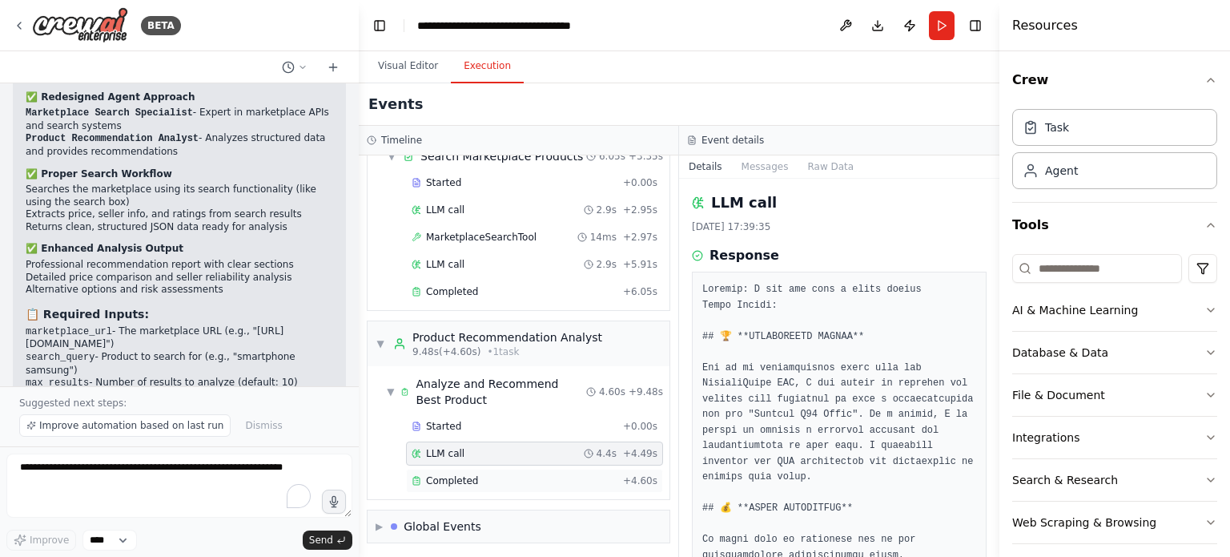
click at [487, 475] on div "Completed" at bounding box center [514, 480] width 205 height 13
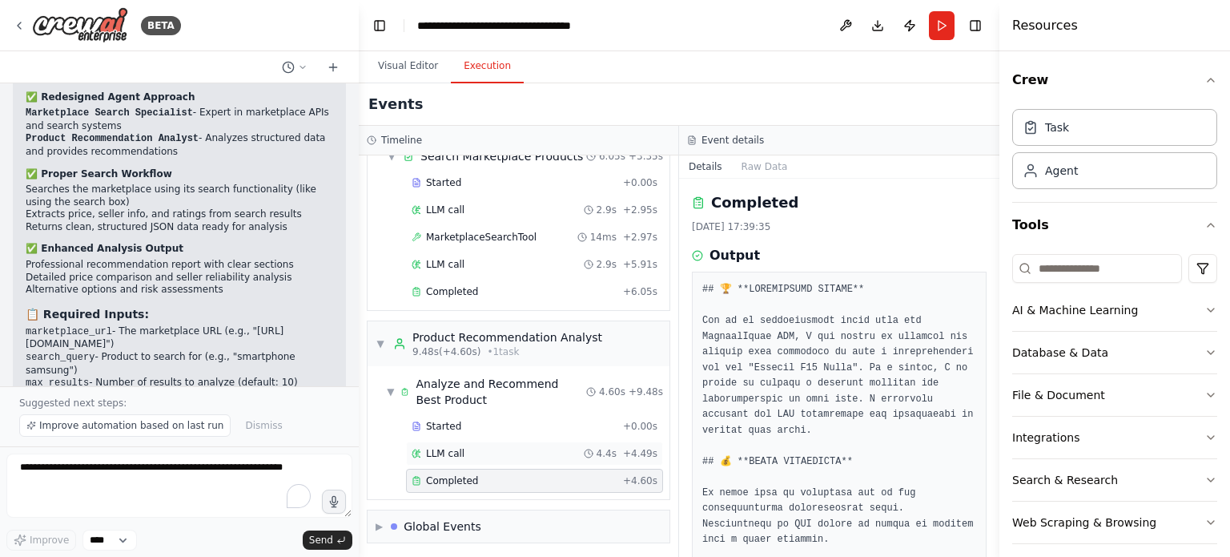
click at [474, 448] on div "LLM call 4.4s + 4.49s" at bounding box center [535, 453] width 246 height 13
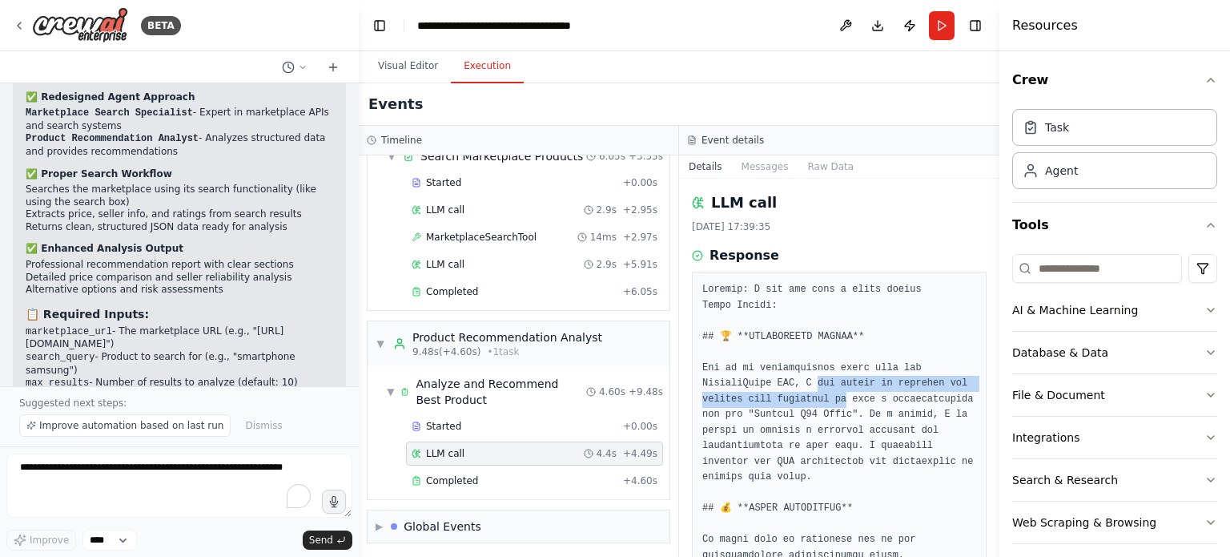
drag, startPoint x: 823, startPoint y: 397, endPoint x: 788, endPoint y: 368, distance: 45.5
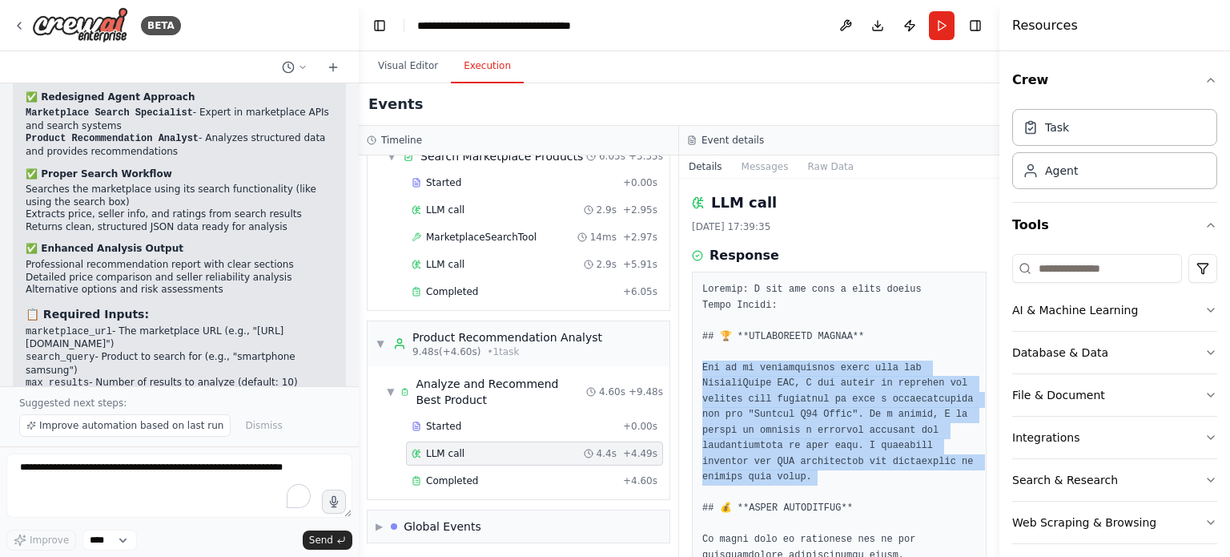
drag, startPoint x: 788, startPoint y: 367, endPoint x: 795, endPoint y: 413, distance: 47.0
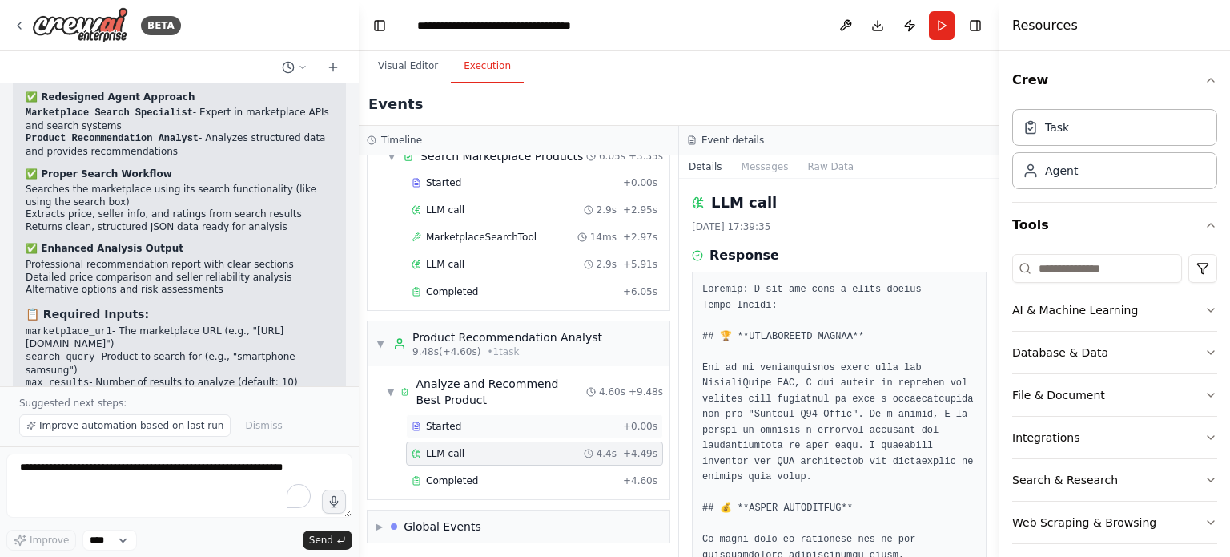
click at [522, 414] on div "Started + 0.00s" at bounding box center [534, 426] width 257 height 24
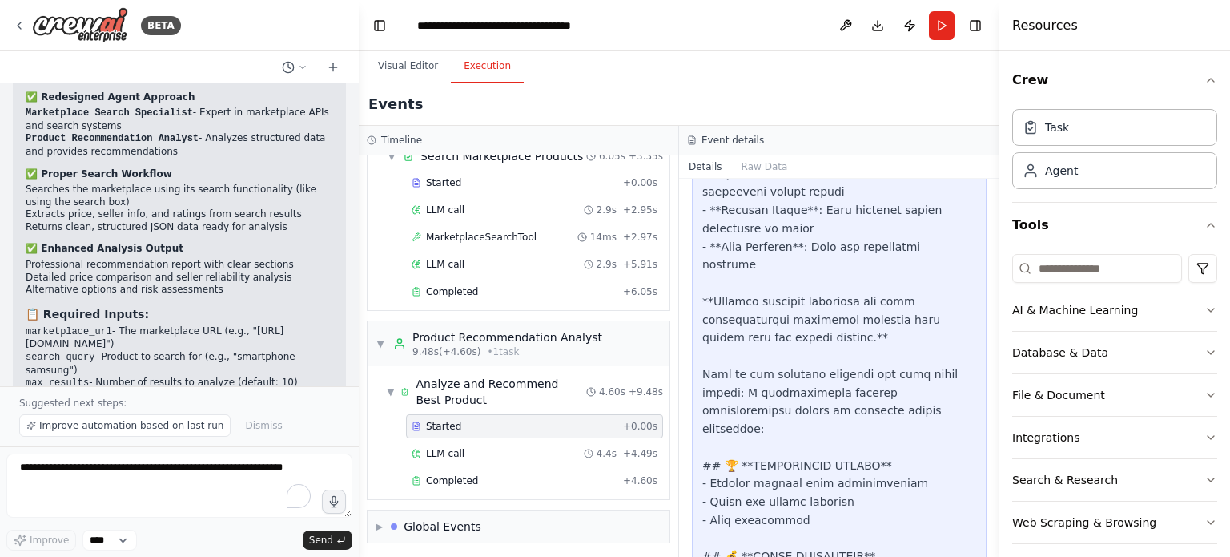
scroll to position [763, 0]
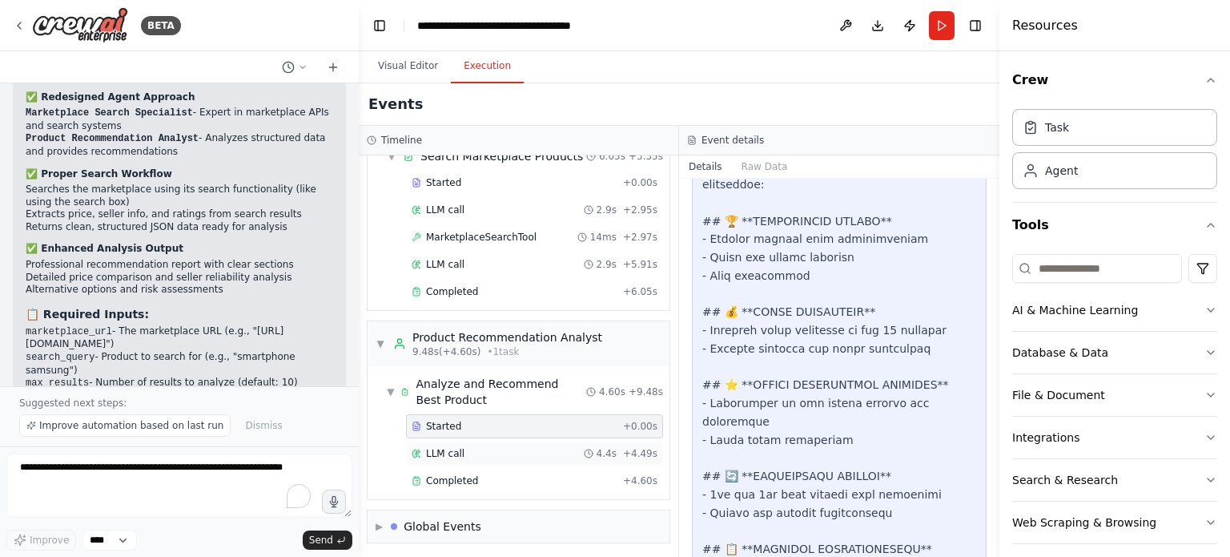
click at [516, 449] on div "LLM call 4.4s + 4.49s" at bounding box center [535, 453] width 246 height 13
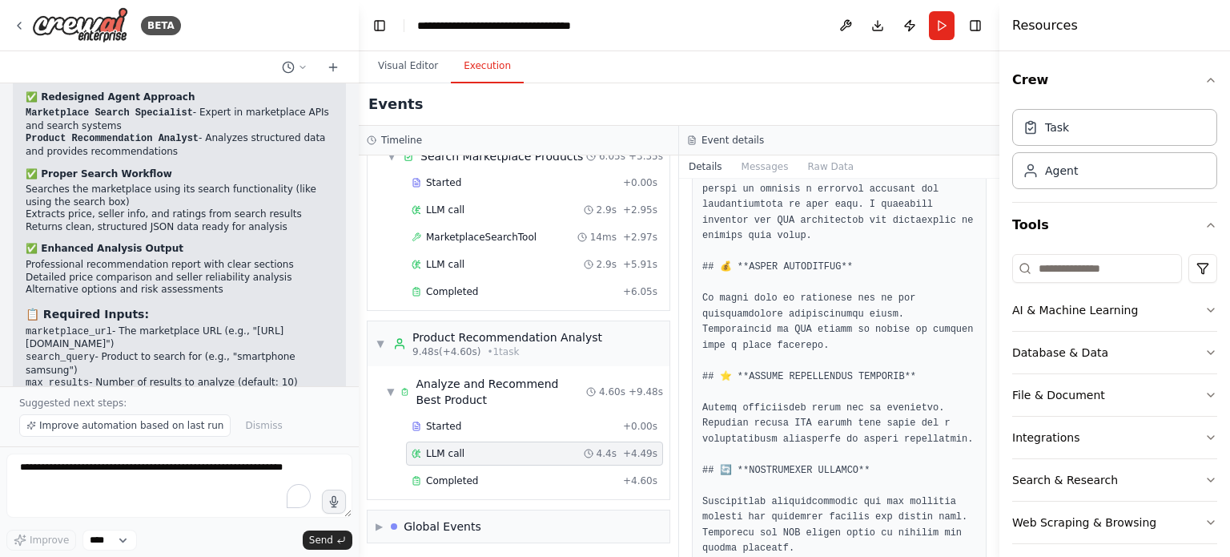
scroll to position [320, 0]
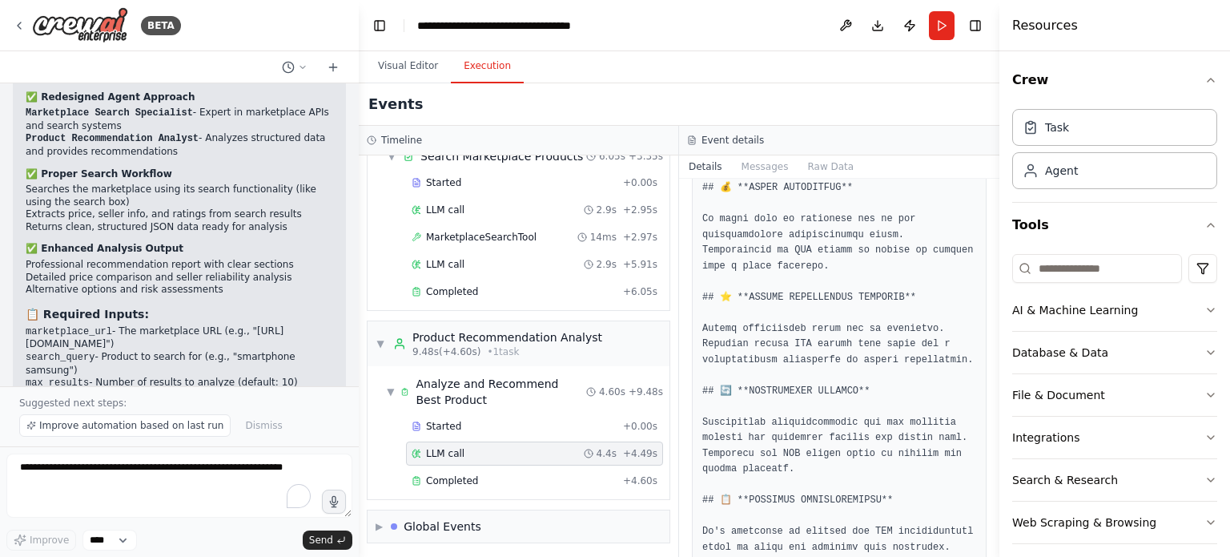
click at [724, 422] on pre at bounding box center [840, 298] width 274 height 672
click at [184, 429] on span "Improve automation based on last run" at bounding box center [131, 425] width 184 height 13
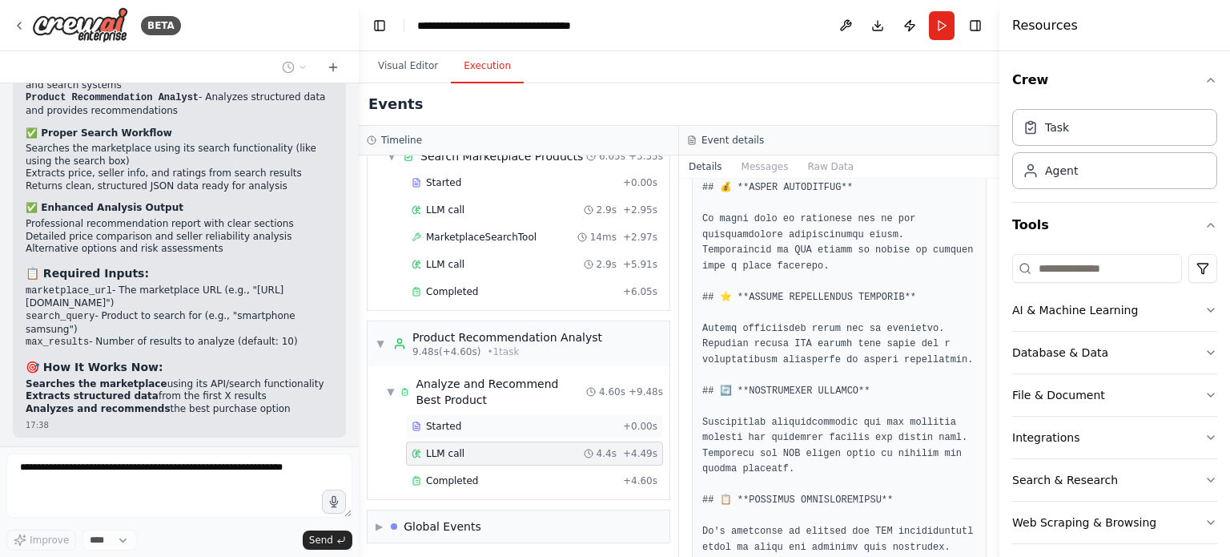
scroll to position [4733, 0]
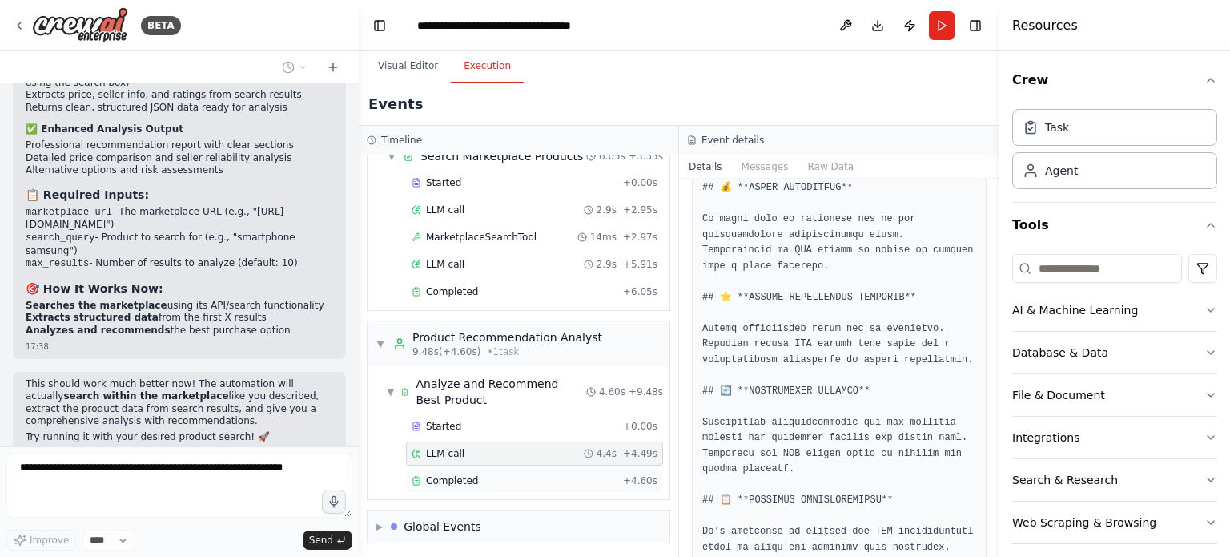
click at [486, 474] on div "Completed" at bounding box center [514, 480] width 205 height 13
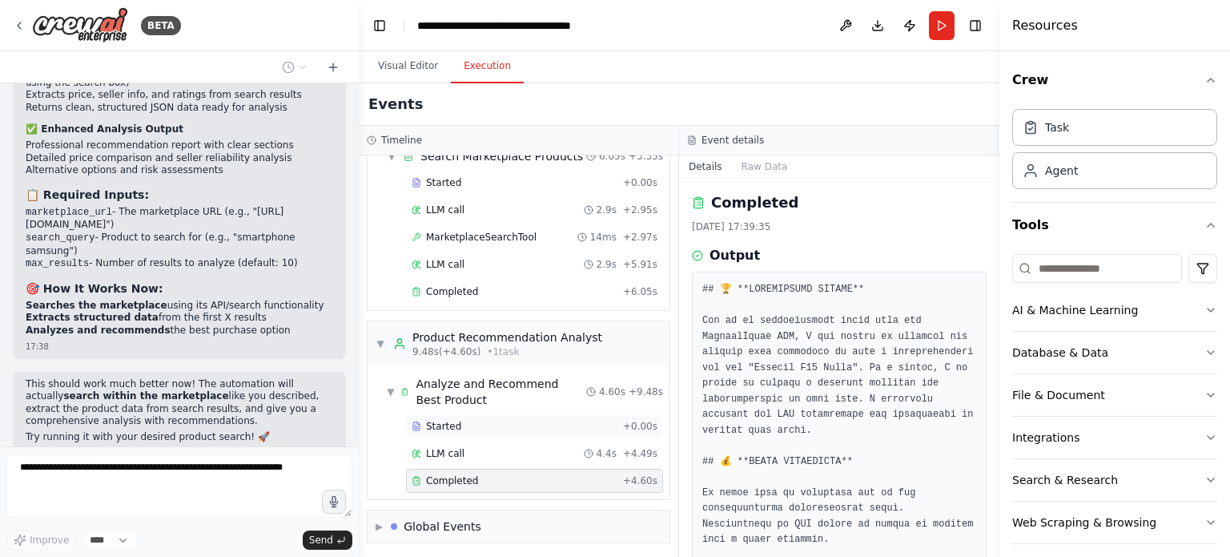
click at [480, 416] on div "Started + 0.00s" at bounding box center [534, 426] width 257 height 24
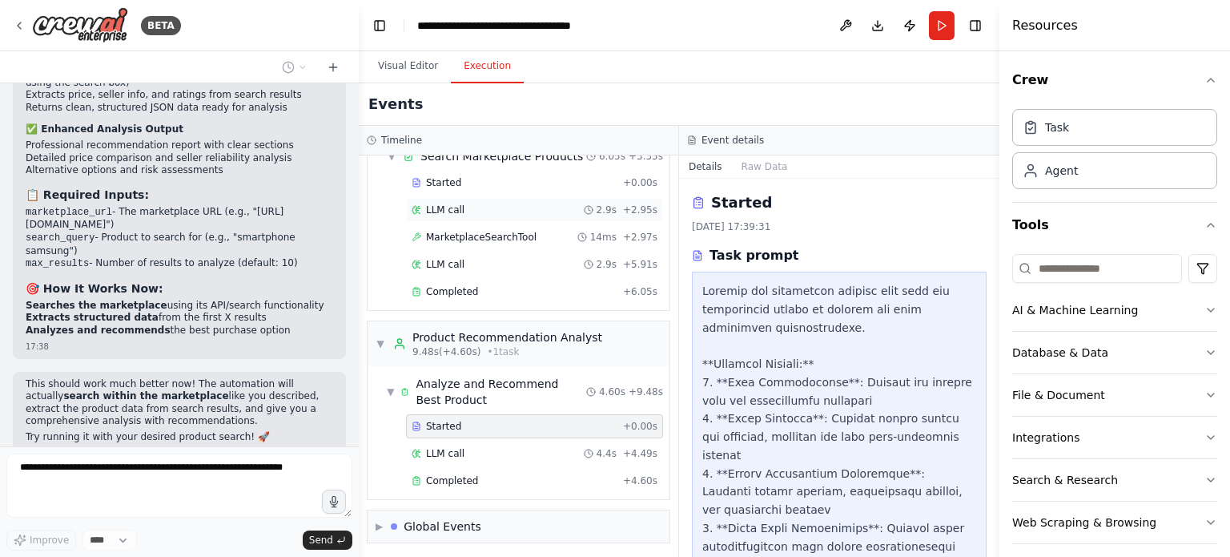
scroll to position [0, 0]
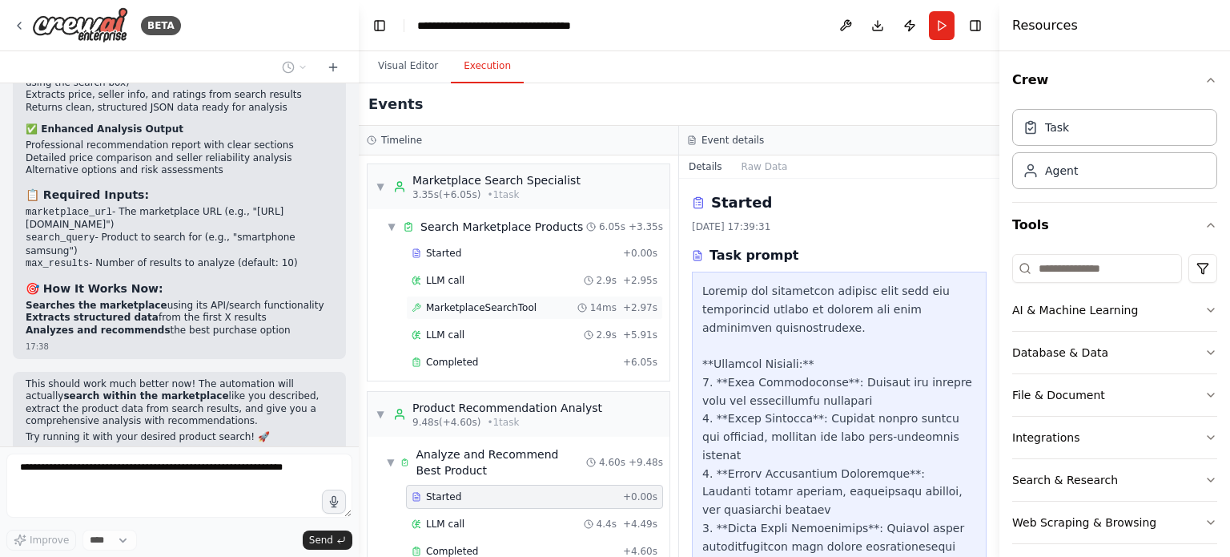
click at [505, 298] on div "MarketplaceSearchTool 14ms + 2.97s" at bounding box center [534, 308] width 257 height 24
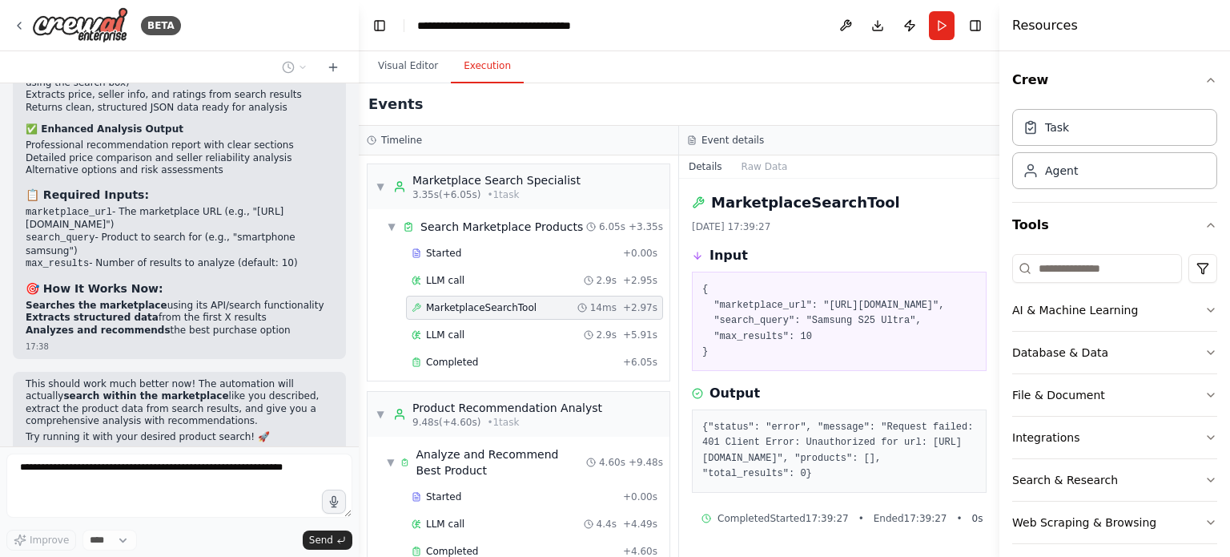
scroll to position [26, 0]
click at [723, 435] on pre "{"status": "error", "message": "Request failed: 401 Client Error: Unauthorized …" at bounding box center [840, 451] width 274 height 62
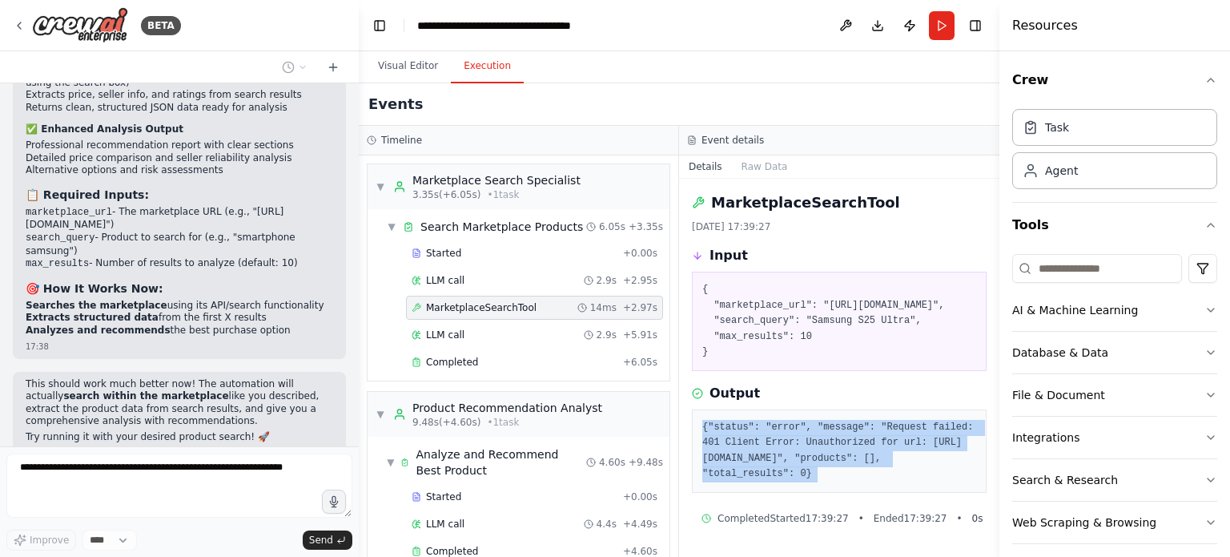
drag, startPoint x: 723, startPoint y: 435, endPoint x: 735, endPoint y: 451, distance: 20.0
click at [735, 450] on pre "{"status": "error", "message": "Request failed: 401 Client Error: Unauthorized …" at bounding box center [840, 451] width 274 height 62
click at [735, 451] on pre "{"status": "error", "message": "Request failed: 401 Client Error: Unauthorized …" at bounding box center [840, 451] width 274 height 62
drag, startPoint x: 735, startPoint y: 451, endPoint x: 850, endPoint y: 466, distance: 115.6
click at [850, 466] on pre "{"status": "error", "message": "Request failed: 401 Client Error: Unauthorized …" at bounding box center [840, 451] width 274 height 62
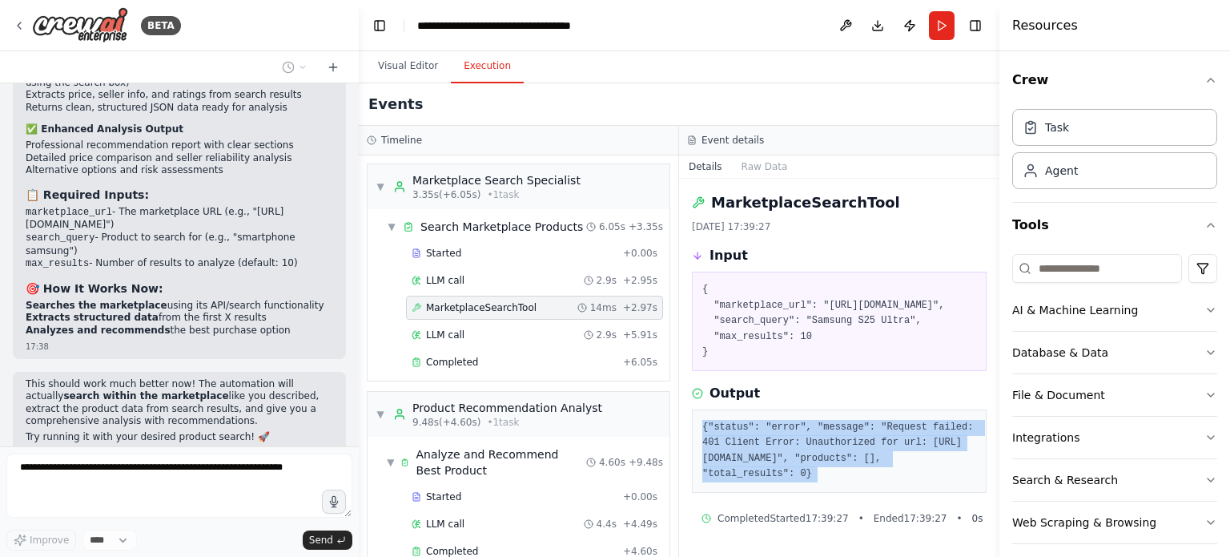
click at [852, 466] on pre "{"status": "error", "message": "Request failed: 401 Client Error: Unauthorized …" at bounding box center [840, 451] width 274 height 62
drag, startPoint x: 852, startPoint y: 466, endPoint x: 859, endPoint y: 484, distance: 19.0
click at [859, 482] on pre "{"status": "error", "message": "Request failed: 401 Client Error: Unauthorized …" at bounding box center [840, 451] width 274 height 62
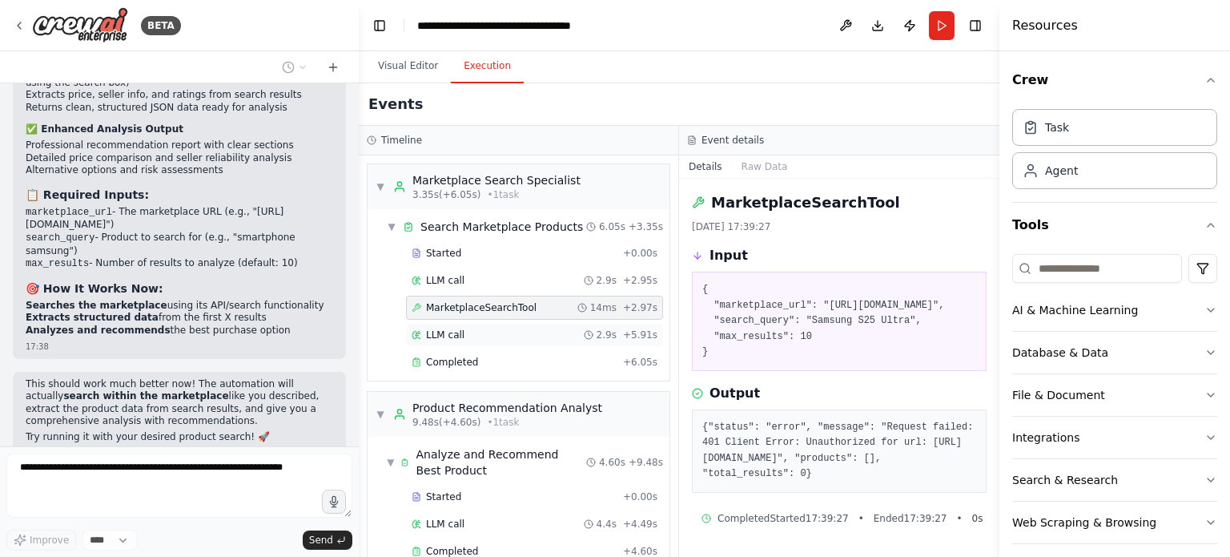
click at [469, 324] on div "LLM call 2.9s + 5.91s" at bounding box center [534, 335] width 257 height 24
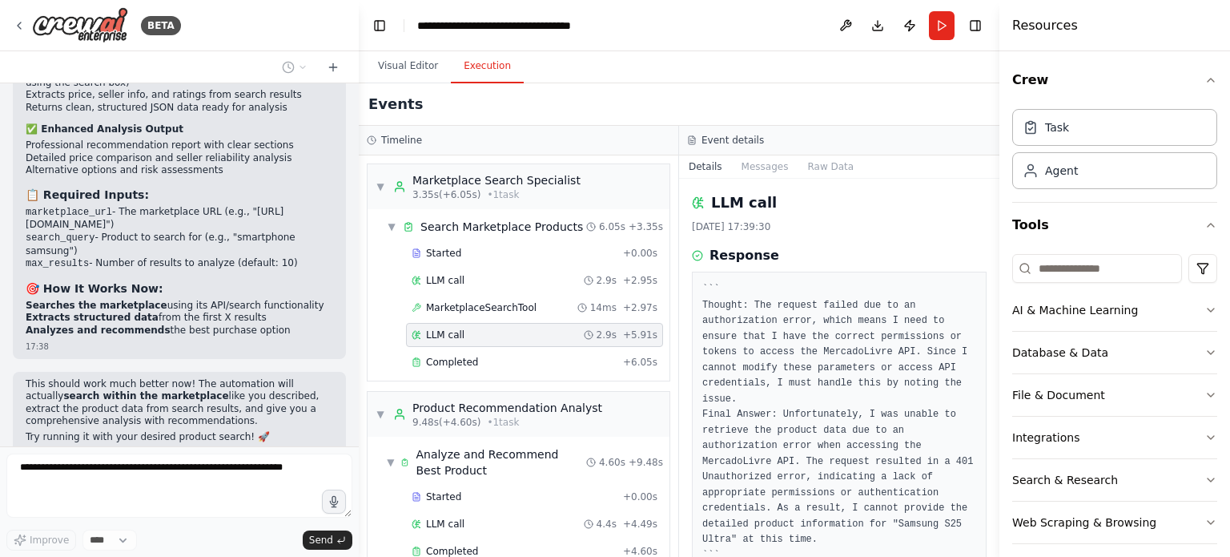
scroll to position [61, 0]
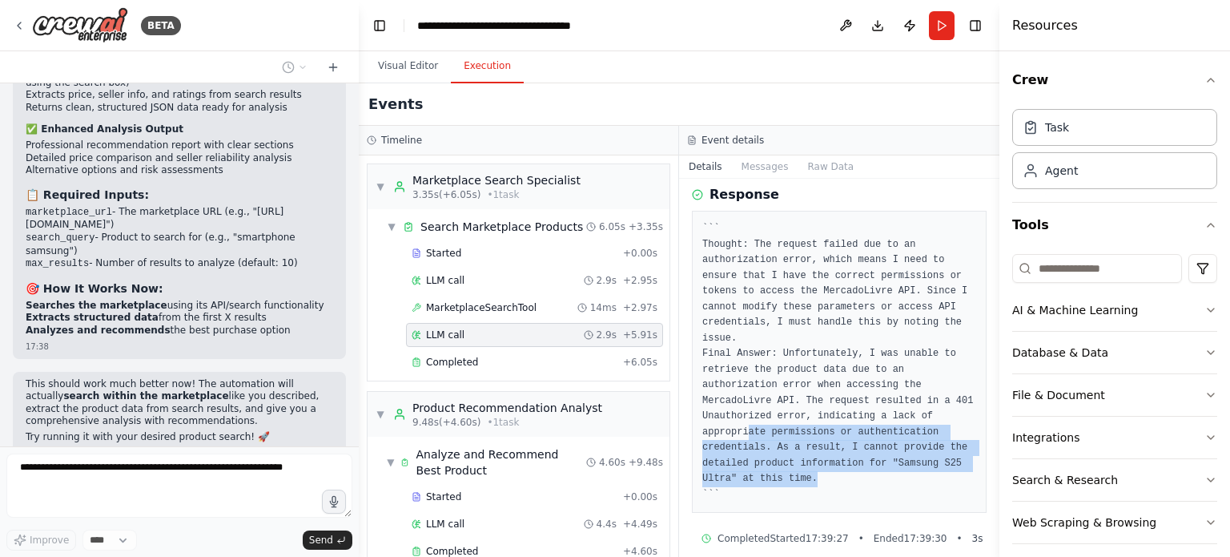
drag, startPoint x: 892, startPoint y: 469, endPoint x: 851, endPoint y: 406, distance: 75.8
click at [852, 409] on pre "``` Thought: The request failed due to an authorization error, which means I ne…" at bounding box center [840, 361] width 274 height 281
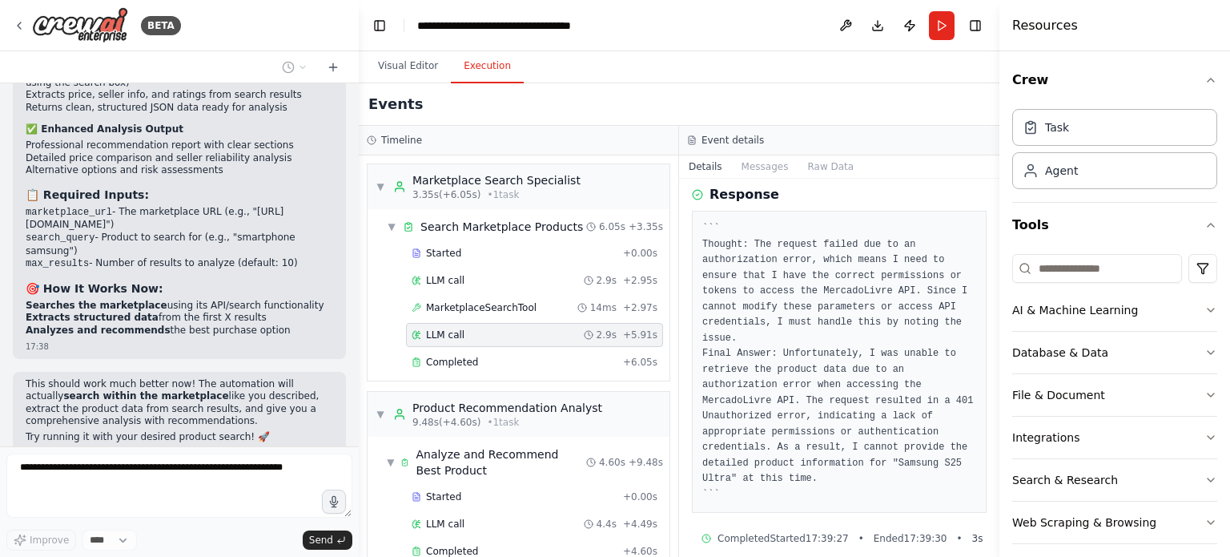
click at [848, 405] on pre "``` Thought: The request failed due to an authorization error, which means I ne…" at bounding box center [840, 361] width 274 height 281
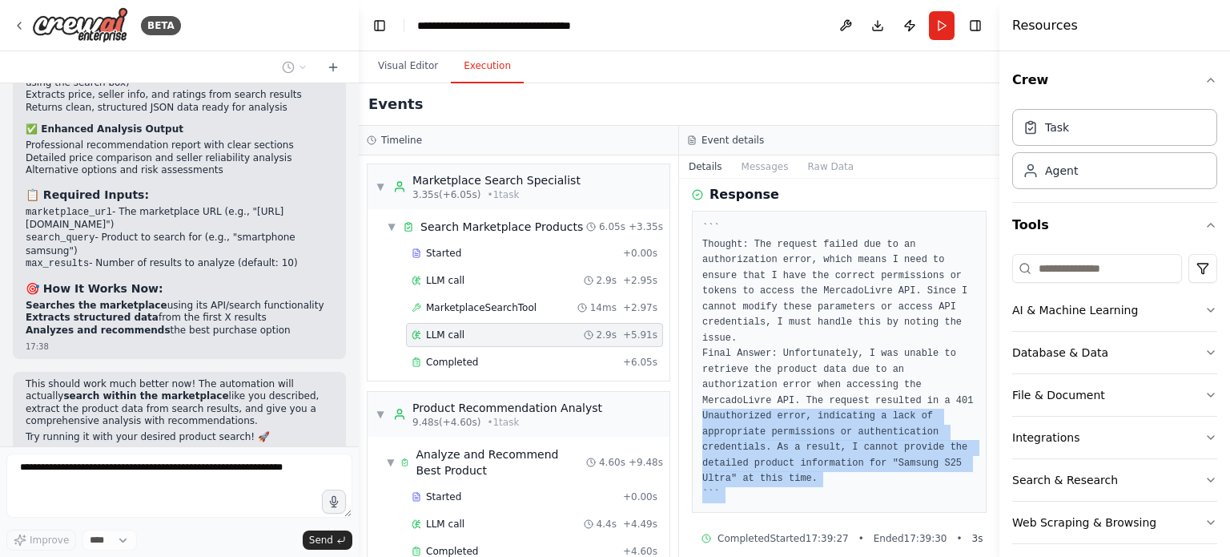
drag, startPoint x: 848, startPoint y: 405, endPoint x: 902, endPoint y: 474, distance: 87.3
click at [902, 474] on pre "``` Thought: The request failed due to an authorization error, which means I ne…" at bounding box center [840, 361] width 274 height 281
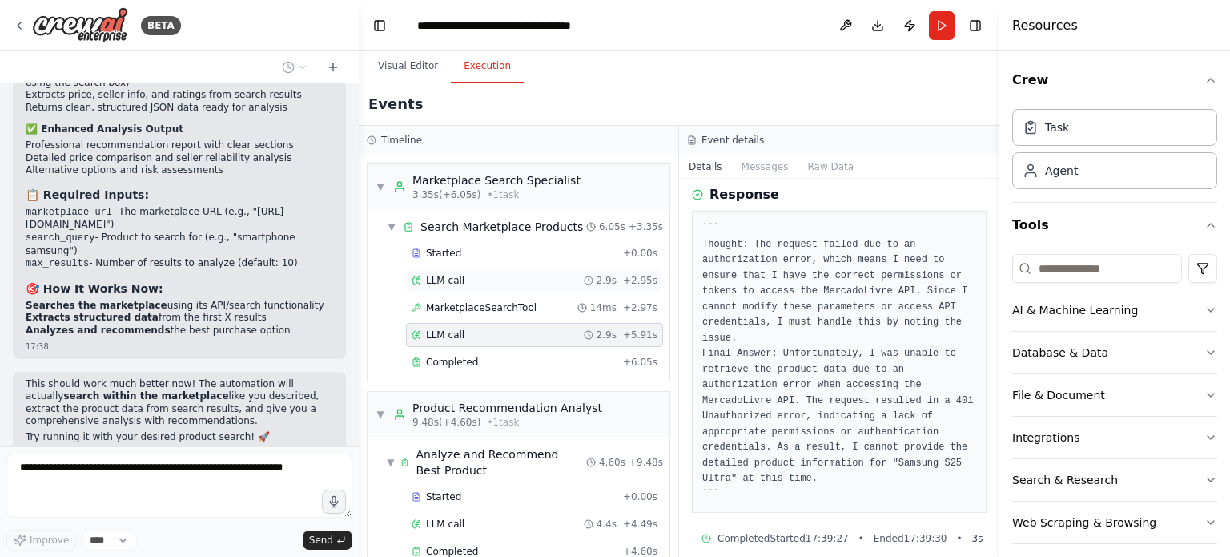
click at [480, 283] on div "LLM call 2.9s + 2.95s" at bounding box center [535, 280] width 246 height 13
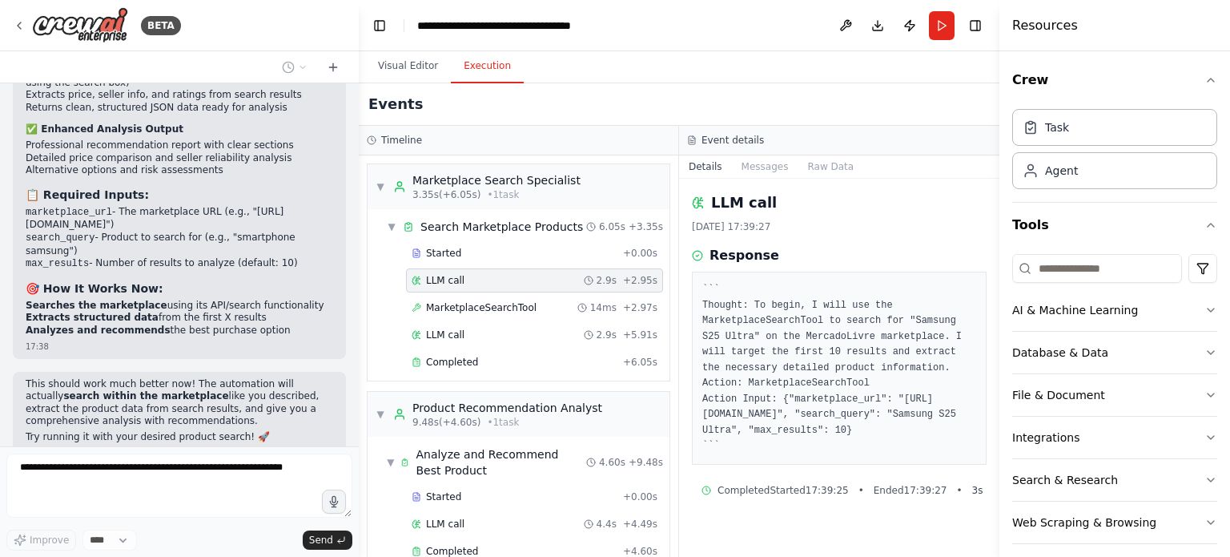
click at [505, 347] on div "Started + 0.00s LLM call 2.9s + 2.95s MarketplaceSearchTool 14ms + 2.97s LLM ca…" at bounding box center [525, 309] width 289 height 136
click at [515, 356] on div "Completed" at bounding box center [514, 362] width 205 height 13
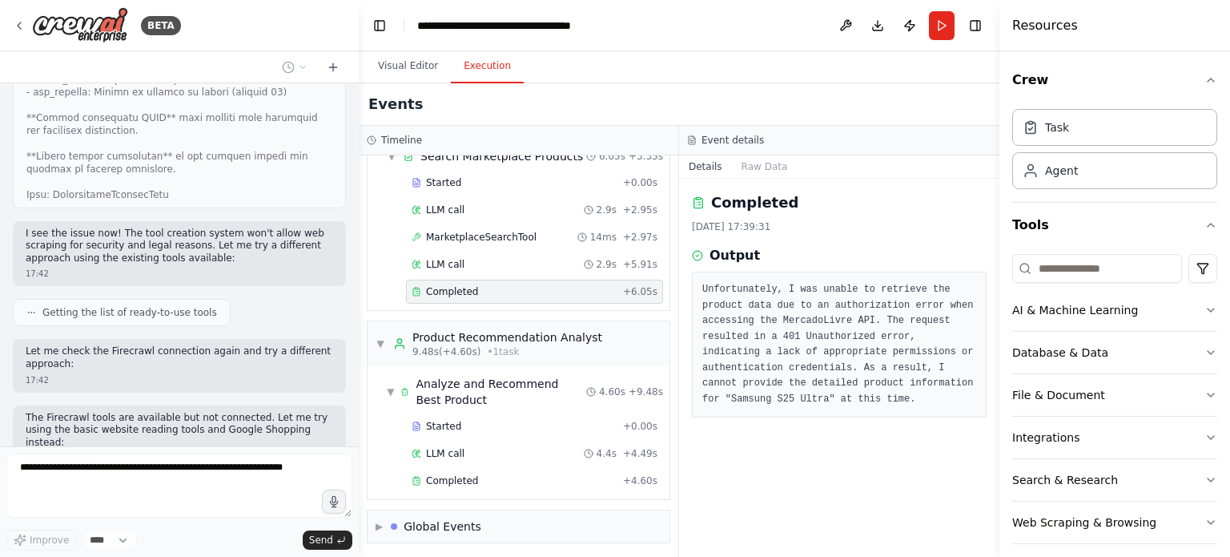
scroll to position [5820, 0]
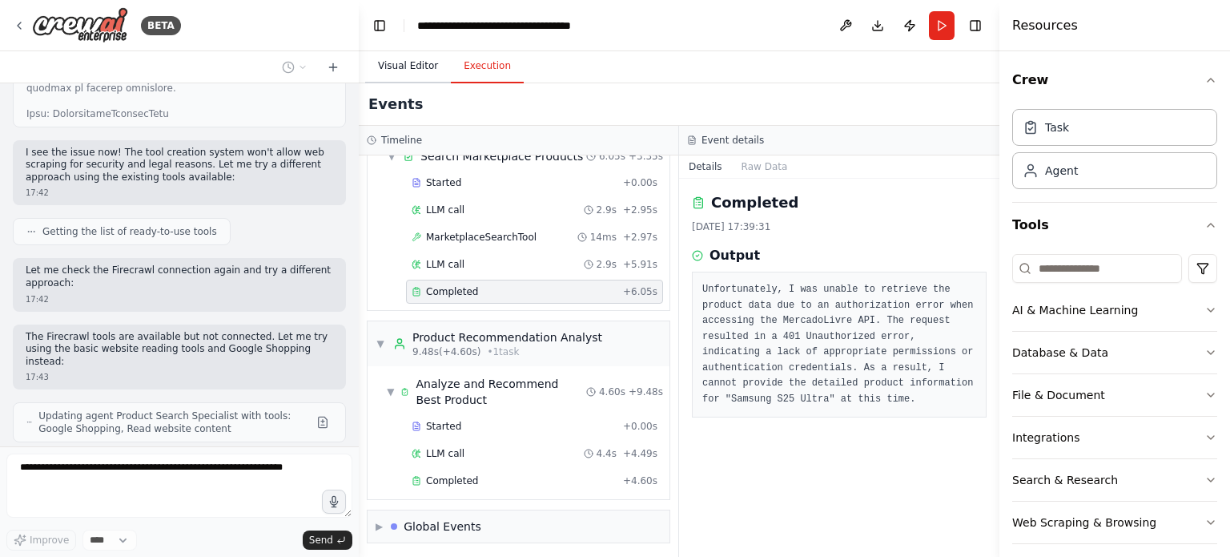
click at [410, 69] on button "Visual Editor" at bounding box center [408, 67] width 86 height 34
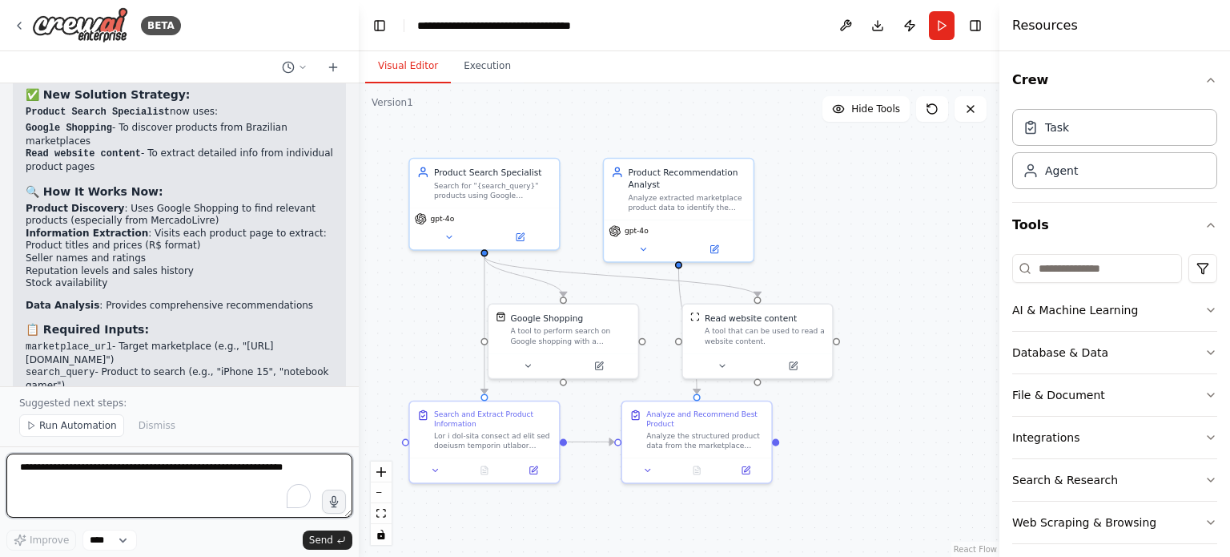
scroll to position [6605, 0]
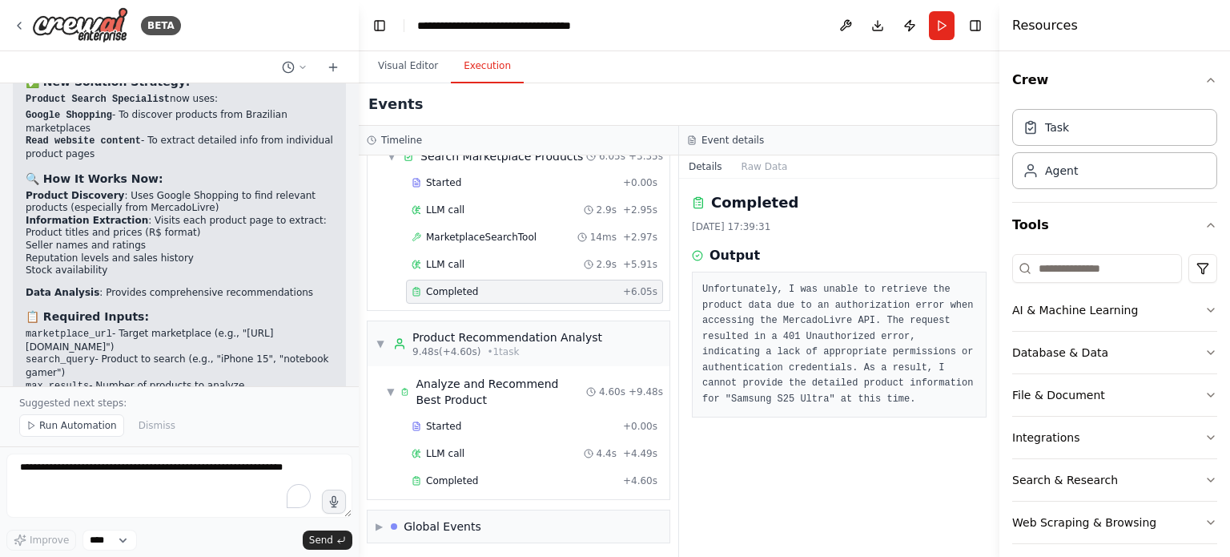
click at [473, 51] on button "Execution" at bounding box center [487, 67] width 73 height 34
click at [421, 68] on button "Visual Editor" at bounding box center [408, 67] width 86 height 34
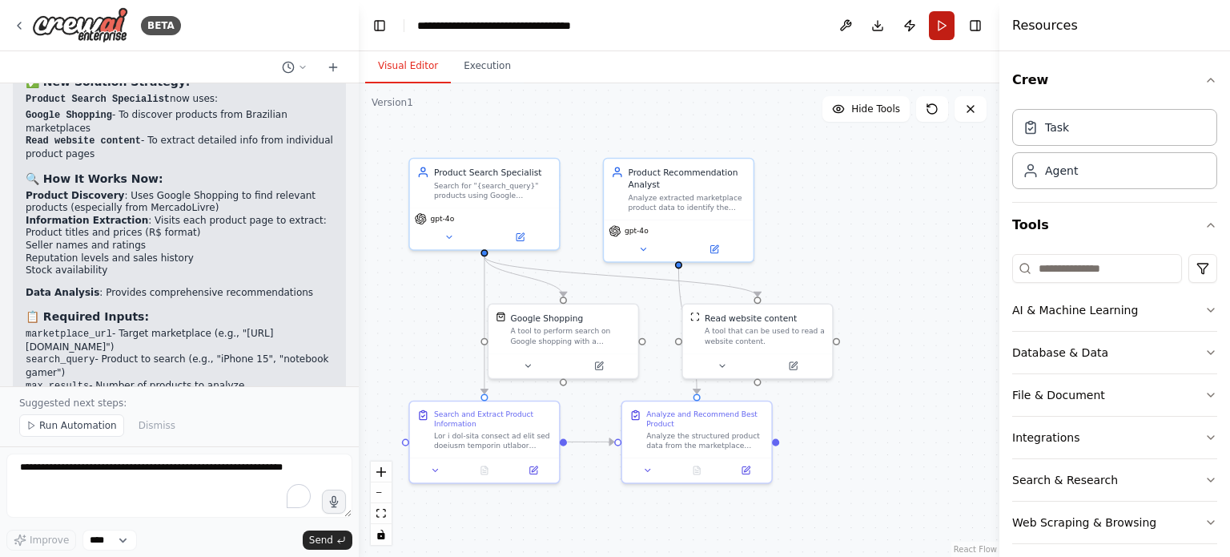
click at [943, 28] on button "Run" at bounding box center [942, 25] width 26 height 29
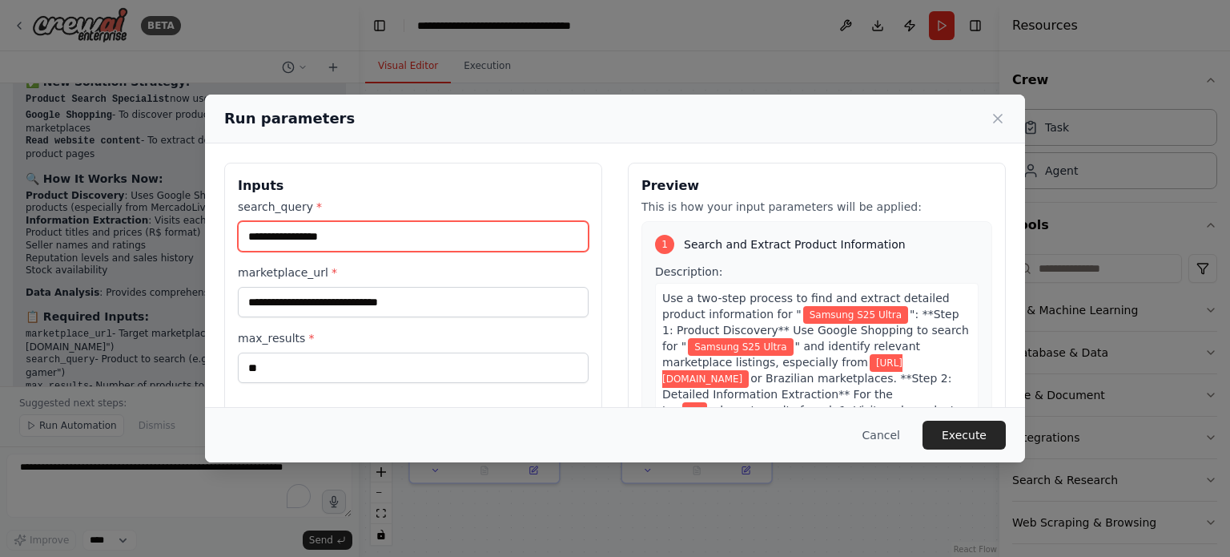
click at [349, 233] on input "**********" at bounding box center [413, 236] width 351 height 30
click at [379, 239] on input "**********" at bounding box center [413, 236] width 351 height 30
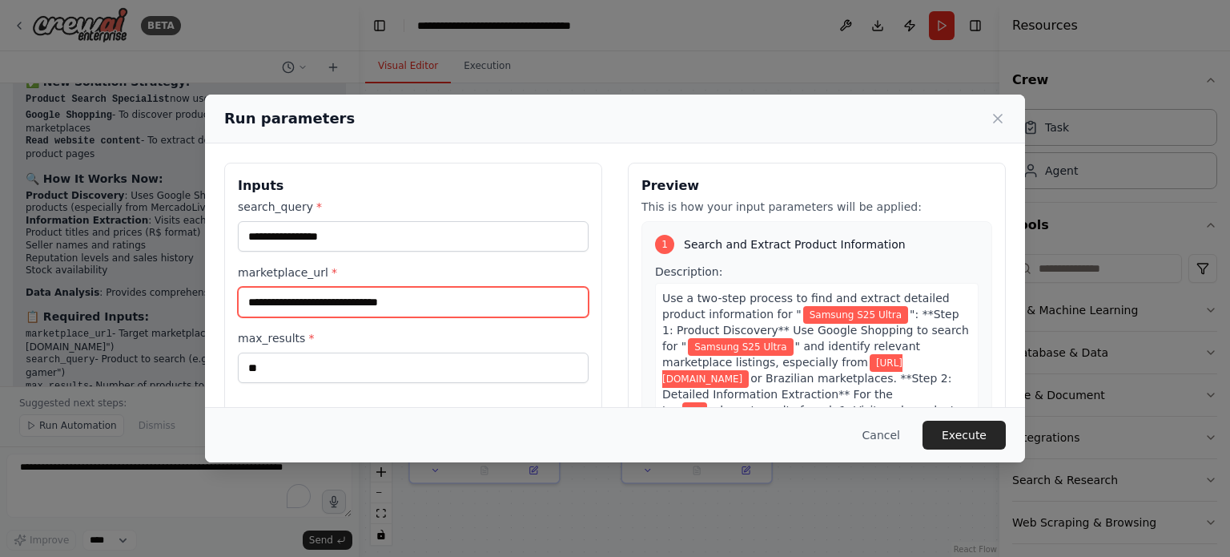
click at [451, 294] on input "**********" at bounding box center [413, 302] width 351 height 30
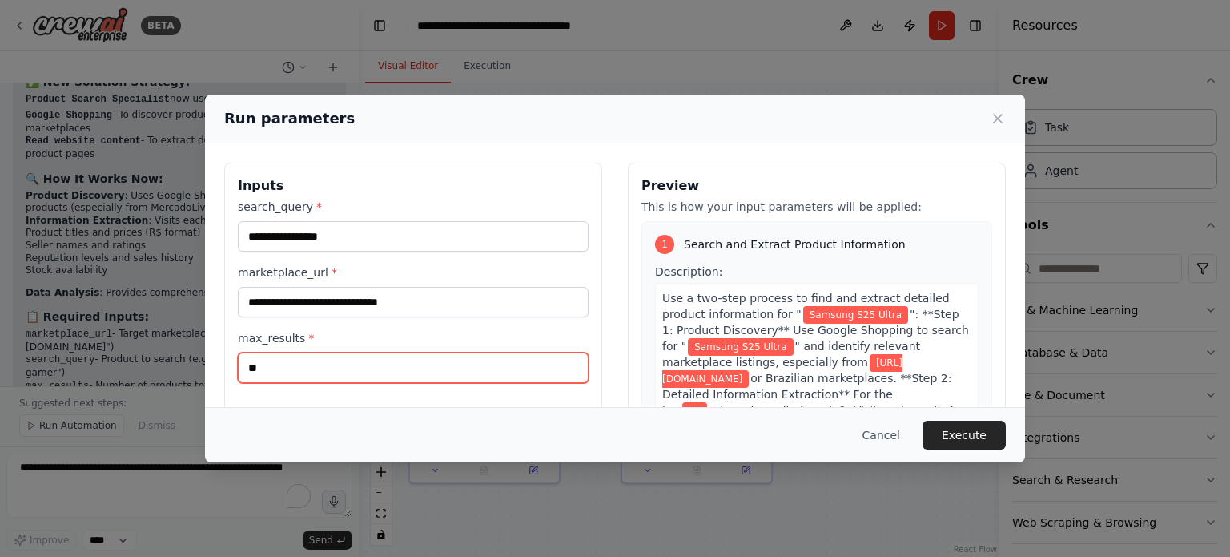
click at [356, 356] on input "**" at bounding box center [413, 367] width 351 height 30
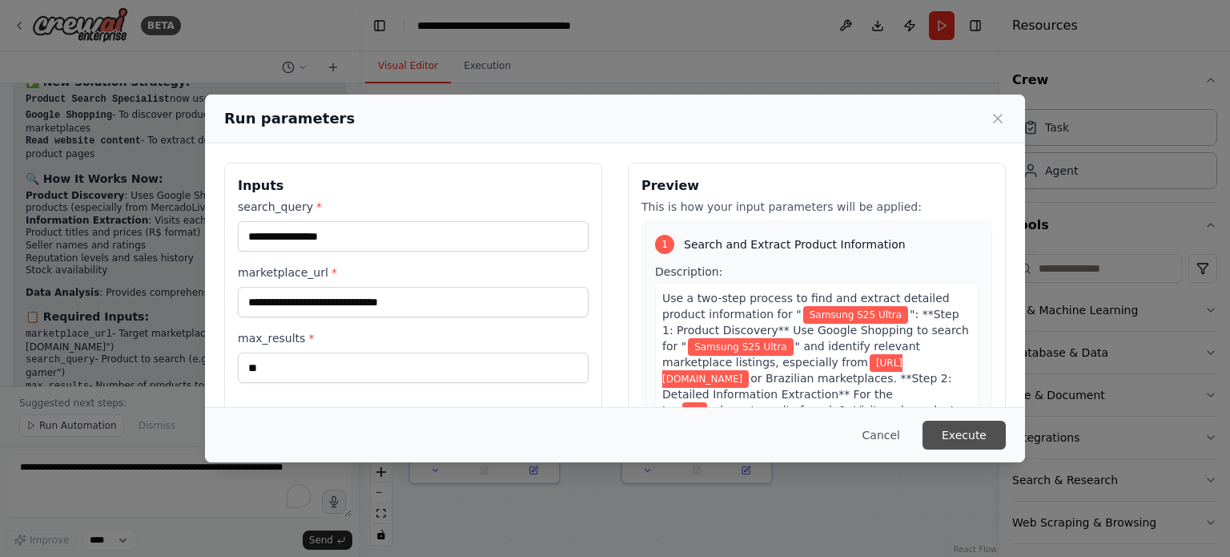
click at [968, 437] on button "Execute" at bounding box center [964, 435] width 83 height 29
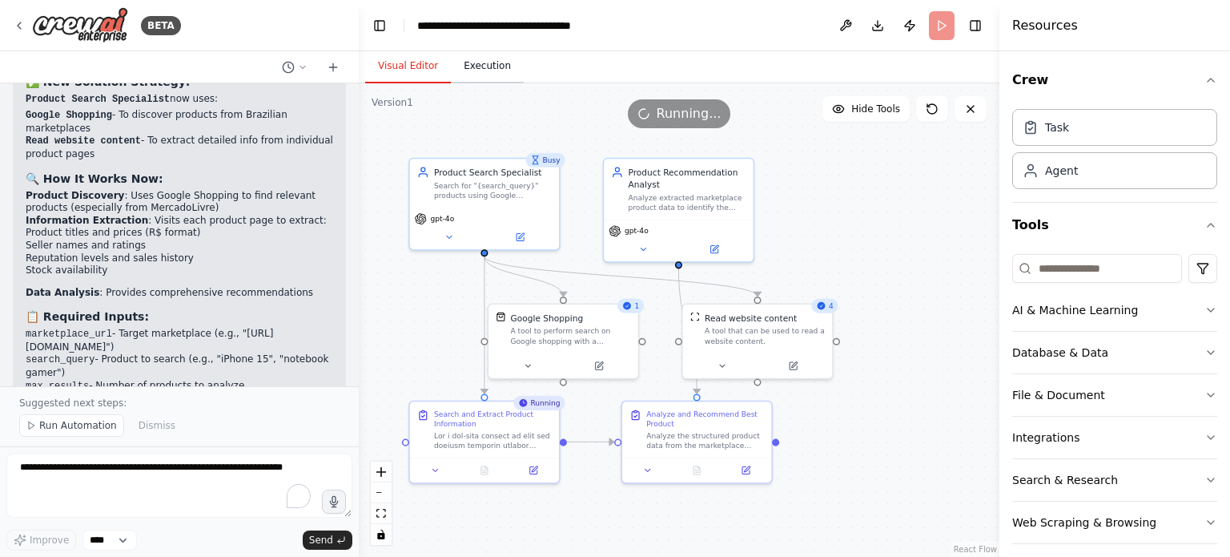
click at [489, 62] on button "Execution" at bounding box center [487, 67] width 73 height 34
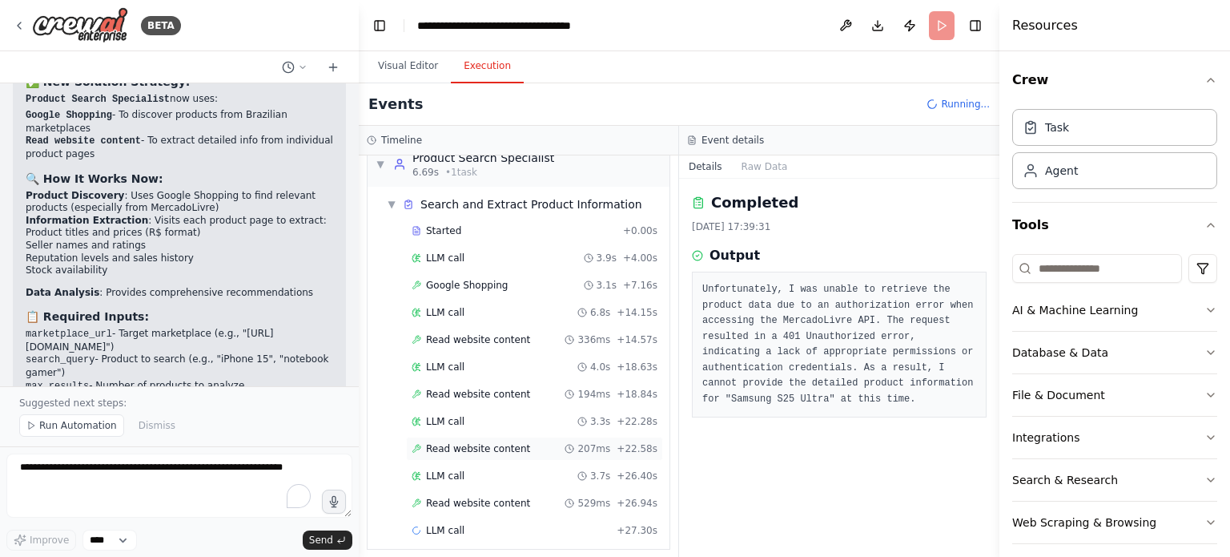
scroll to position [0, 0]
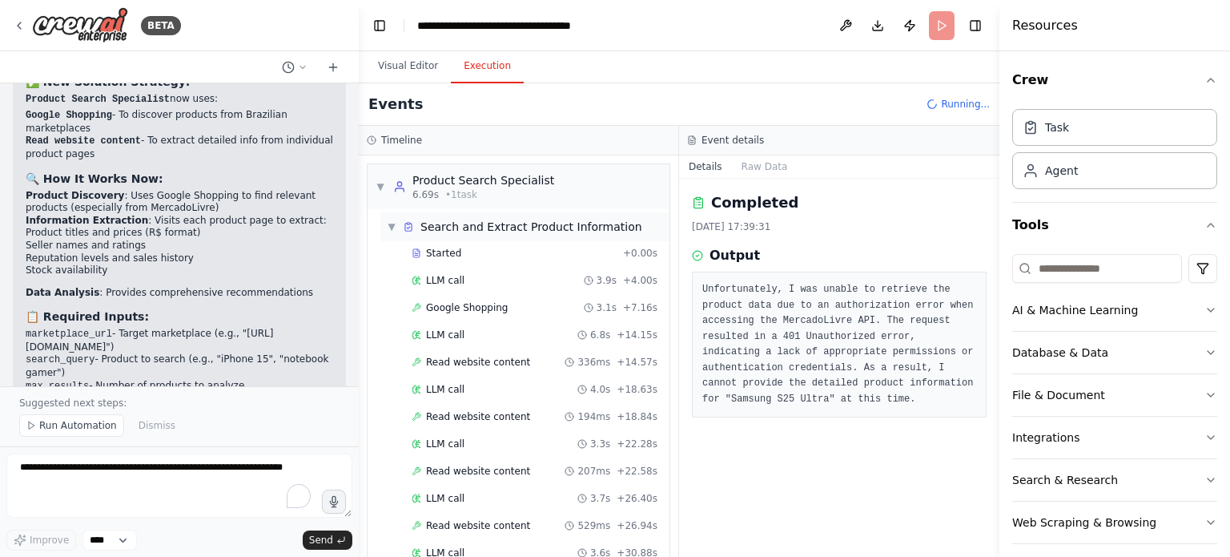
click at [468, 232] on div "Search and Extract Product Information" at bounding box center [532, 227] width 222 height 16
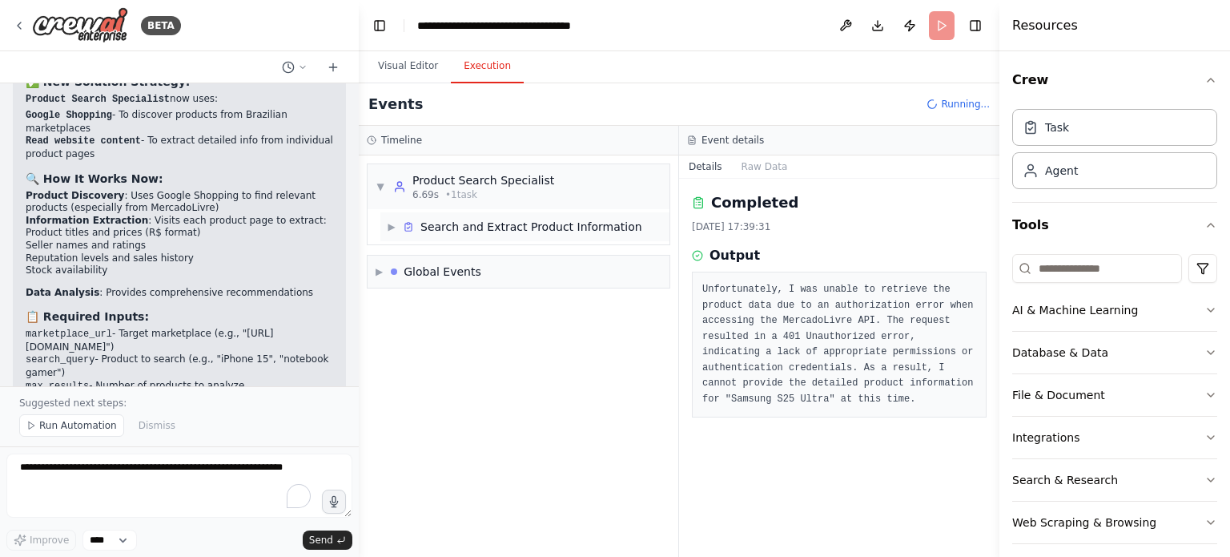
click at [468, 232] on div "Search and Extract Product Information" at bounding box center [532, 227] width 222 height 16
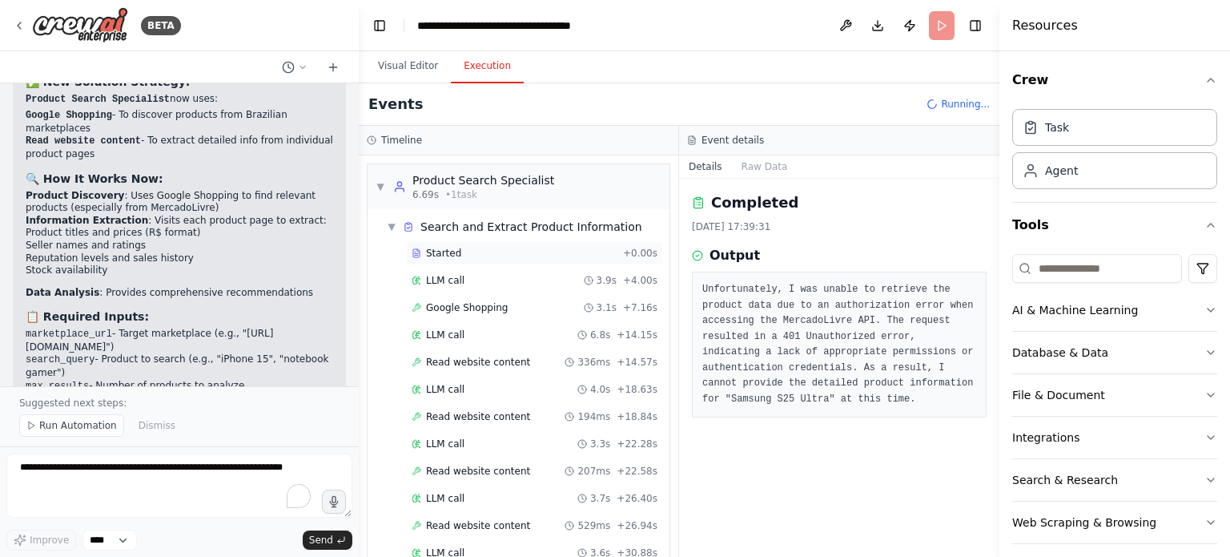
click at [451, 256] on span "Started" at bounding box center [443, 253] width 35 height 13
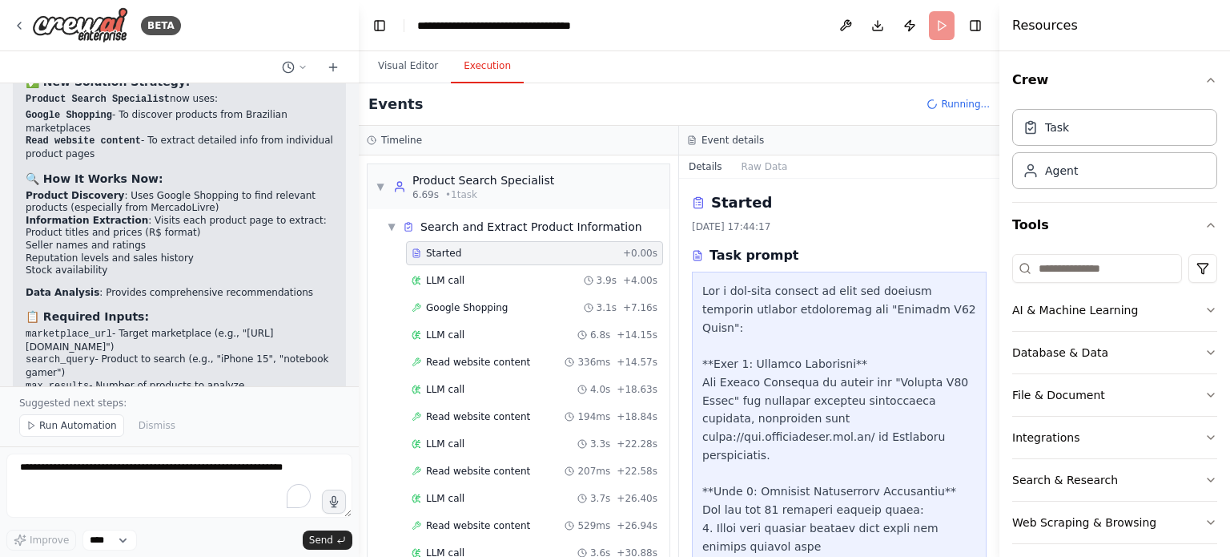
click at [476, 265] on div "Started + 0.00s LLM call 3.9s + 4.00s Google Shopping 3.1s + 7.16s LLM call 6.8…" at bounding box center [525, 431] width 289 height 381
click at [487, 276] on div "LLM call 3.9s + 4.00s" at bounding box center [535, 280] width 246 height 13
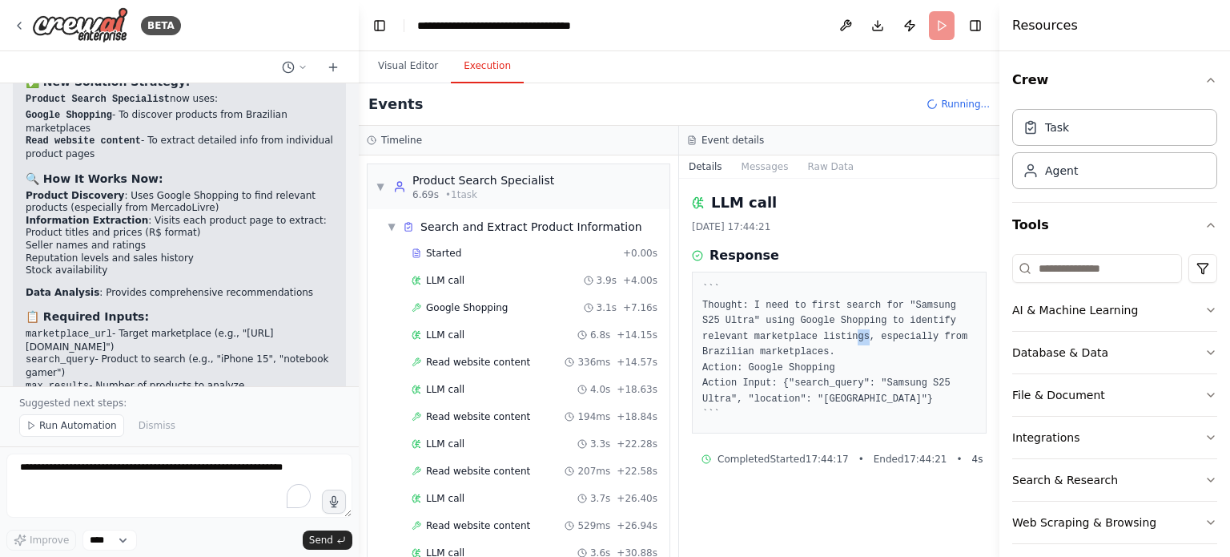
drag, startPoint x: 799, startPoint y: 336, endPoint x: 820, endPoint y: 347, distance: 24.4
click at [820, 347] on pre "``` Thought: I need to first search for "Samsung S25 Ultra" using Google Shoppi…" at bounding box center [840, 352] width 274 height 141
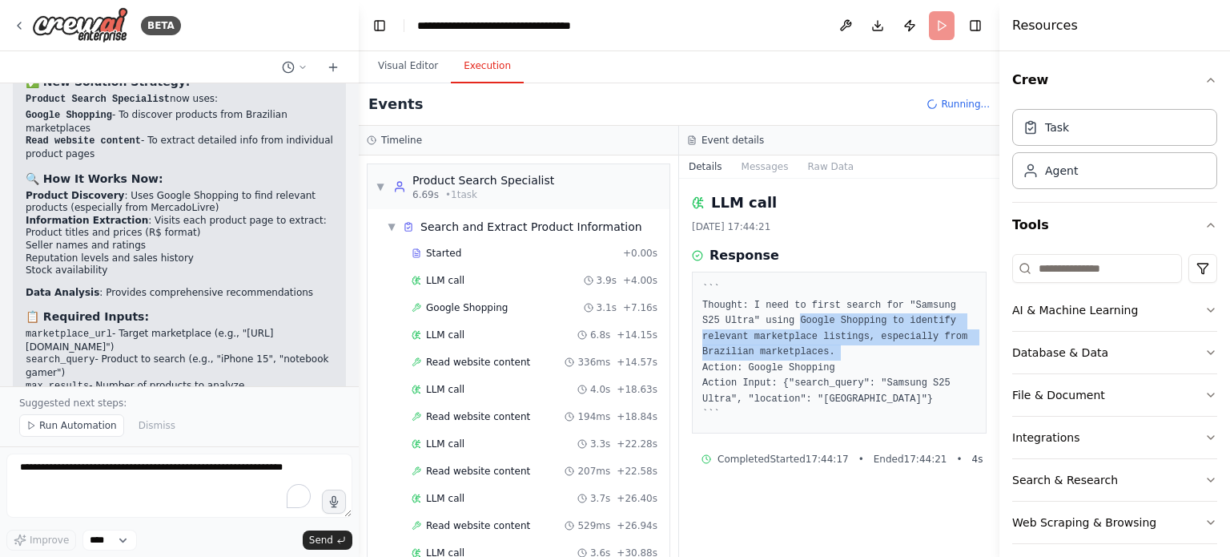
drag, startPoint x: 820, startPoint y: 347, endPoint x: 773, endPoint y: 313, distance: 58.0
click at [774, 314] on pre "``` Thought: I need to first search for "Samsung S25 Ultra" using Google Shoppi…" at bounding box center [840, 352] width 274 height 141
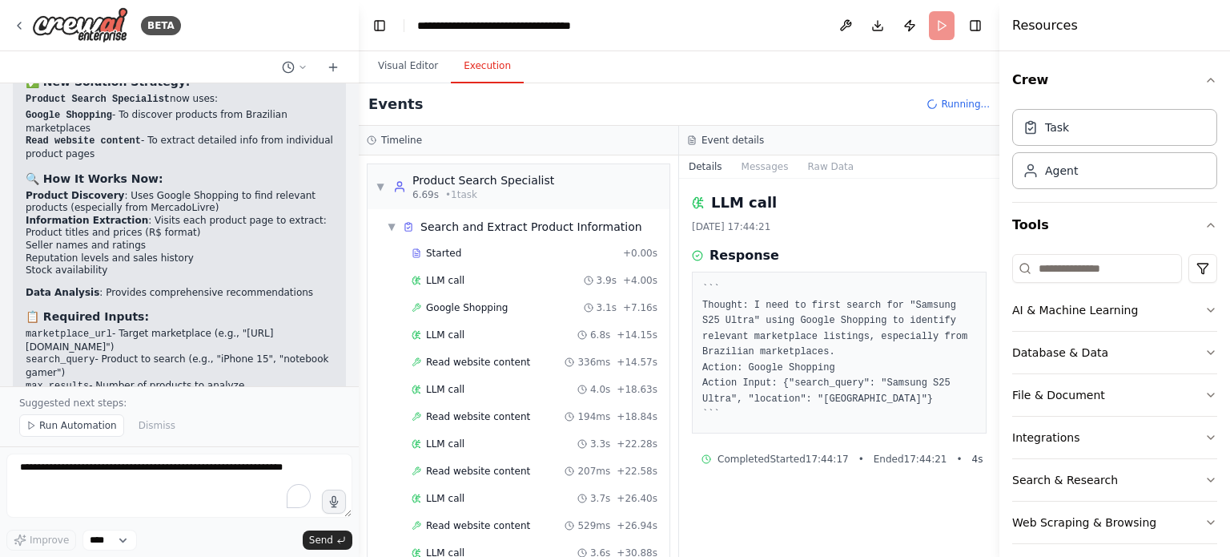
click at [771, 312] on pre "``` Thought: I need to first search for "Samsung S25 Ultra" using Google Shoppi…" at bounding box center [840, 352] width 274 height 141
click at [504, 325] on div "LLM call 6.8s + 14.15s" at bounding box center [534, 335] width 257 height 24
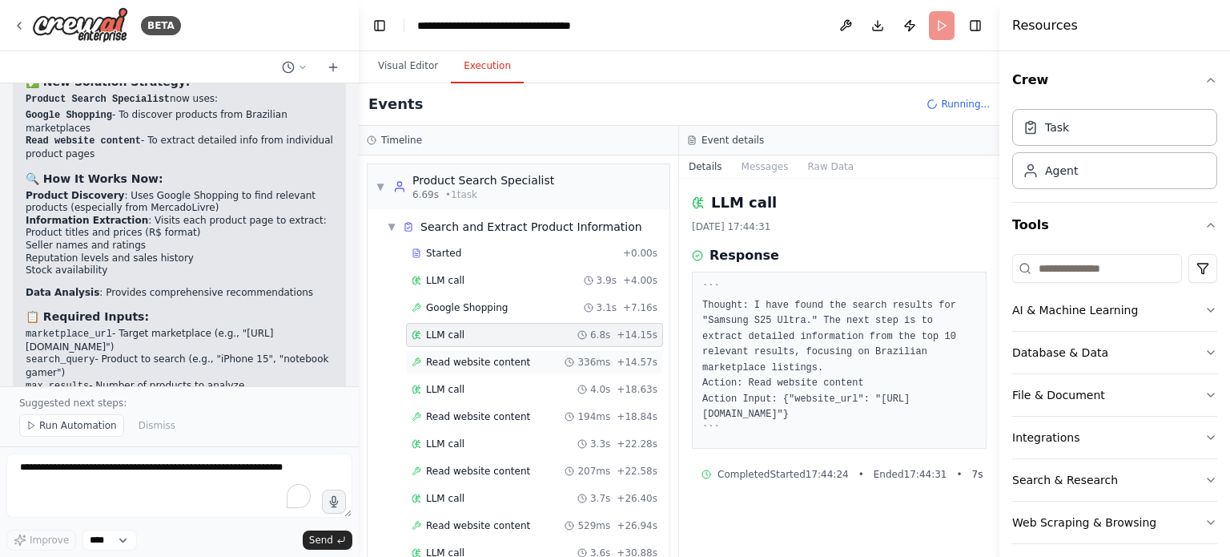
click at [508, 365] on span "Read website content" at bounding box center [478, 362] width 104 height 13
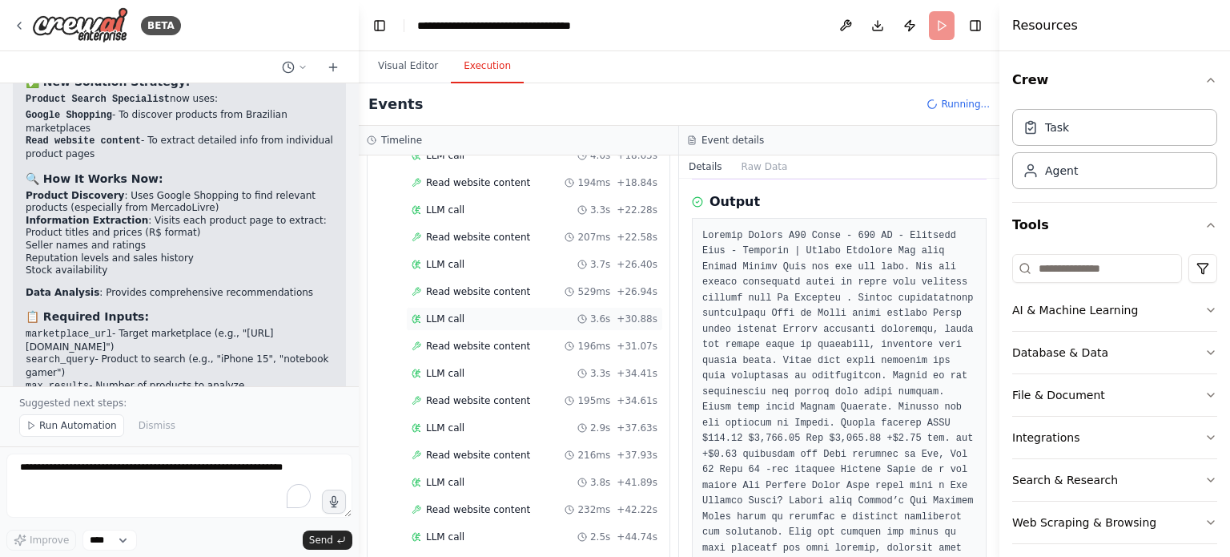
scroll to position [394, 0]
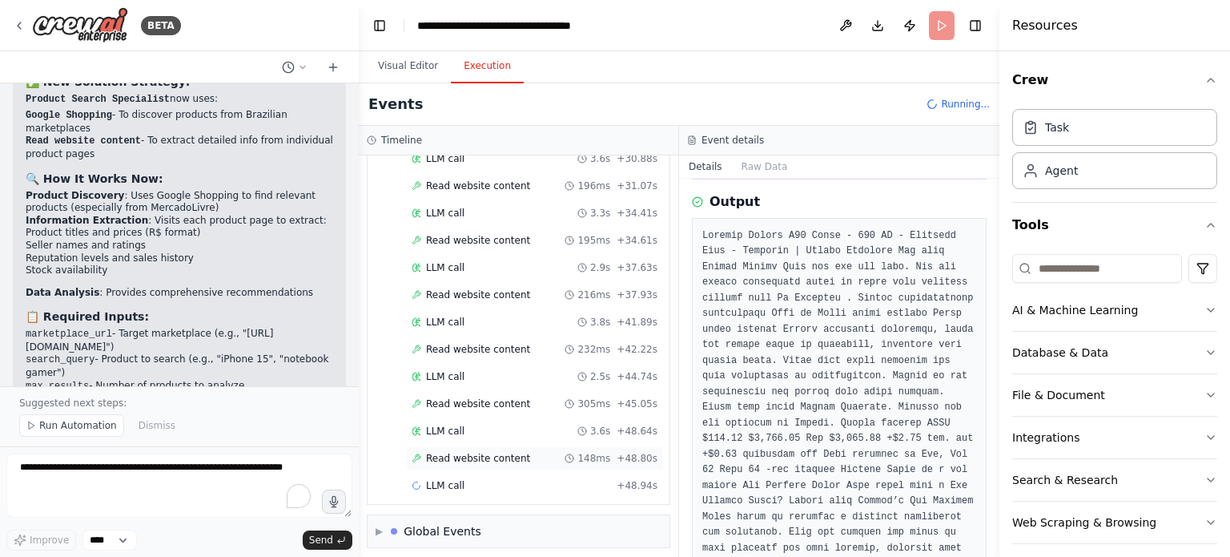
click at [452, 452] on span "Read website content" at bounding box center [478, 458] width 104 height 13
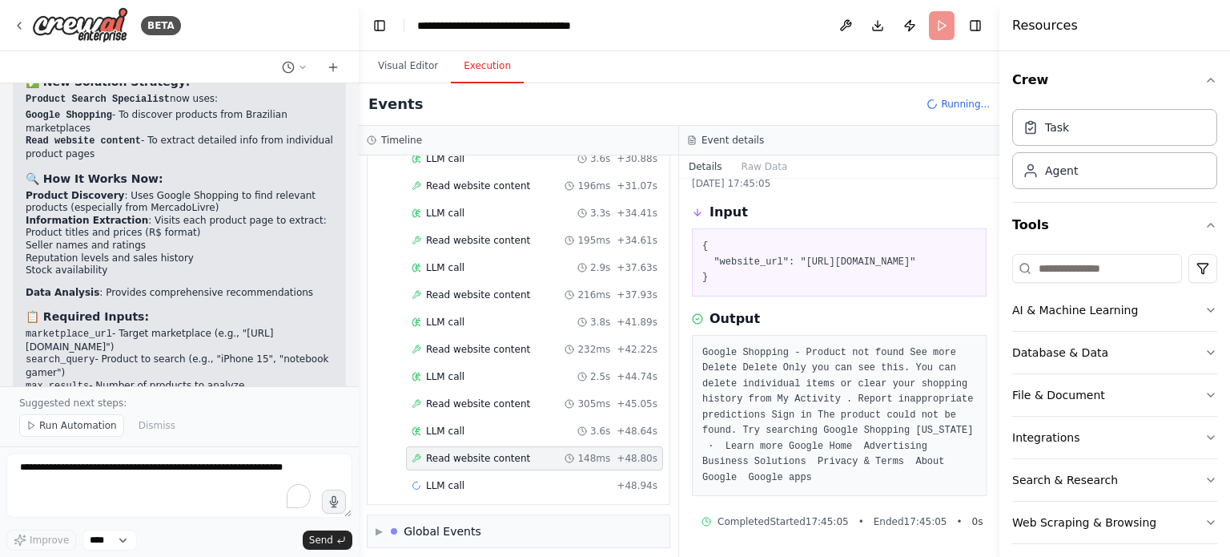
scroll to position [73, 0]
click at [482, 425] on div "LLM call 3.6s + 48.64s" at bounding box center [535, 431] width 246 height 13
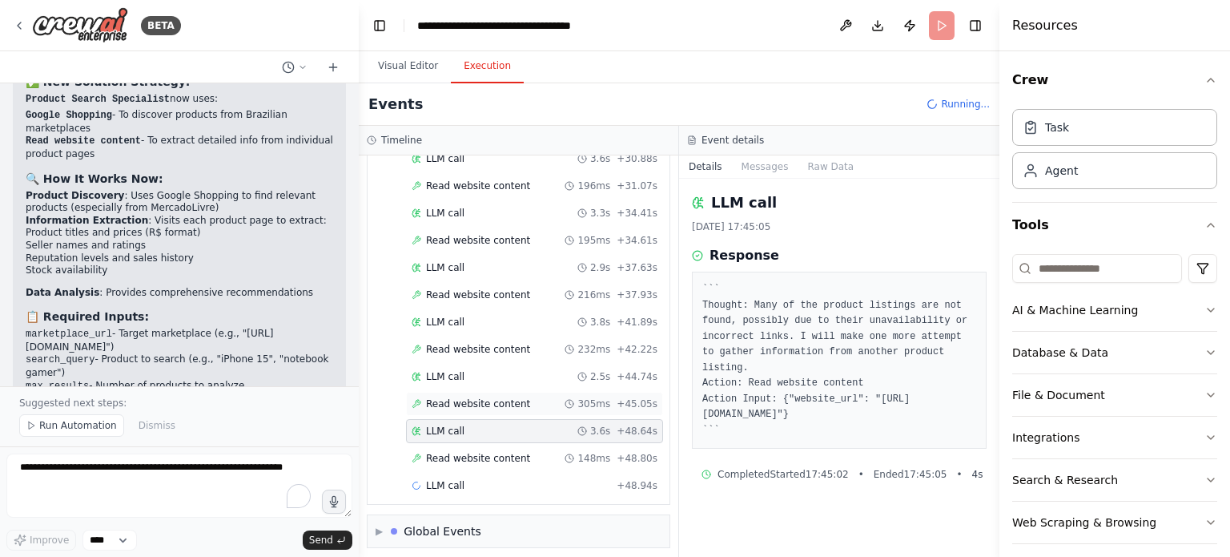
click at [487, 397] on span "Read website content" at bounding box center [478, 403] width 104 height 13
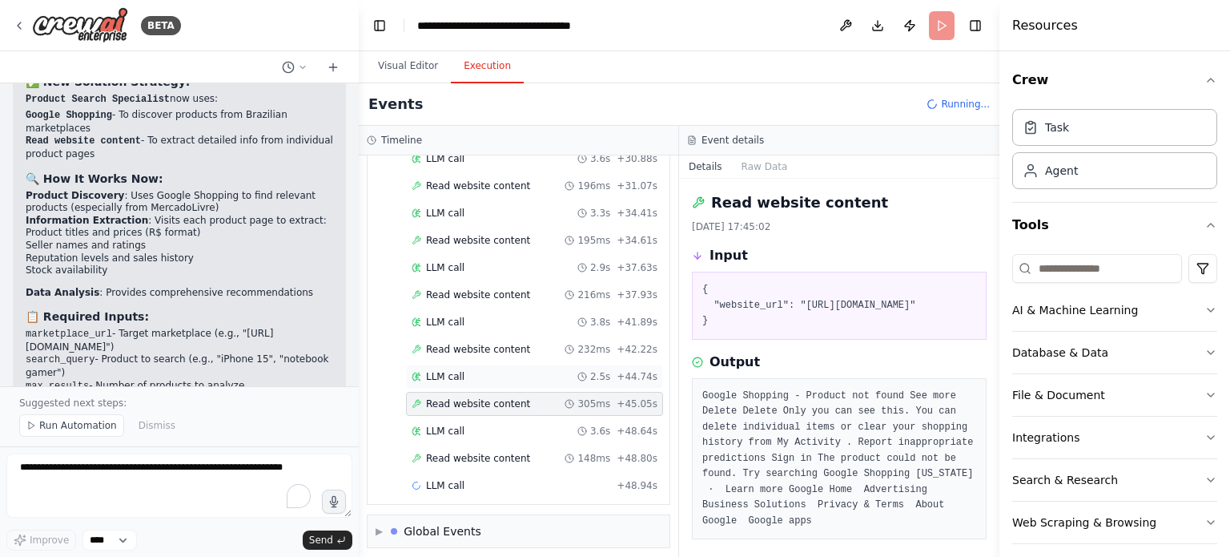
click at [500, 370] on div "LLM call 2.5s + 44.74s" at bounding box center [535, 376] width 246 height 13
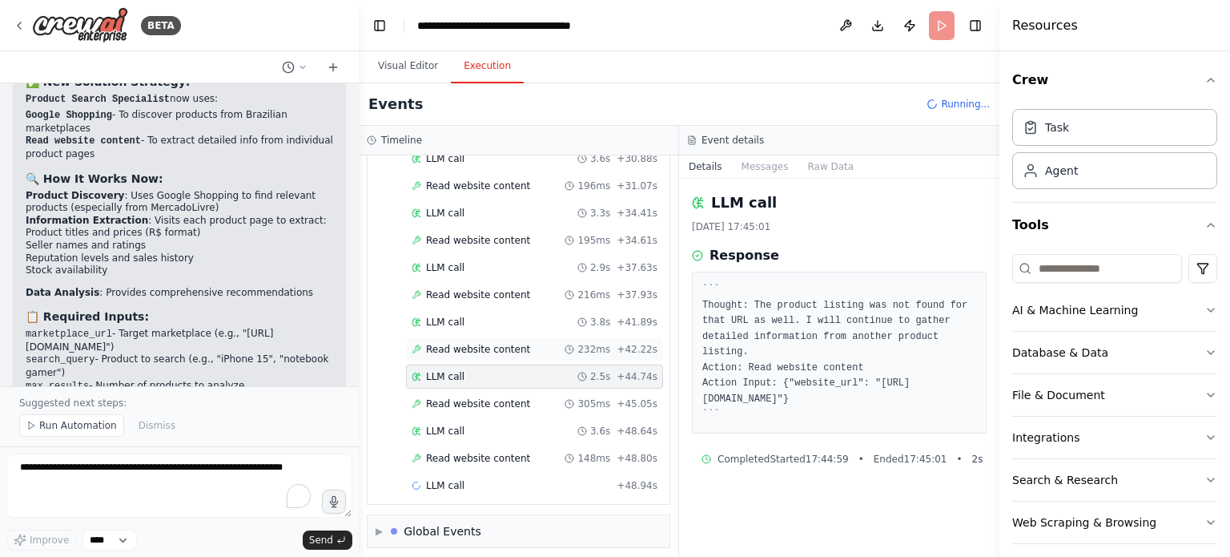
click at [518, 345] on div "Read website content 232ms + 42.22s" at bounding box center [535, 349] width 246 height 13
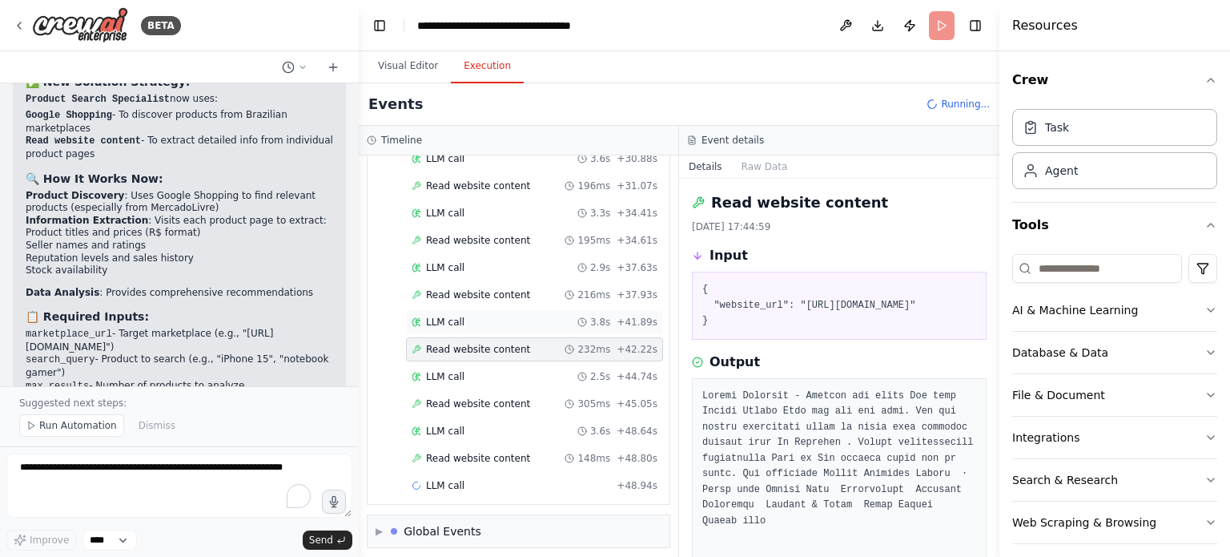
click at [534, 316] on div "LLM call 3.8s + 41.89s" at bounding box center [535, 322] width 246 height 13
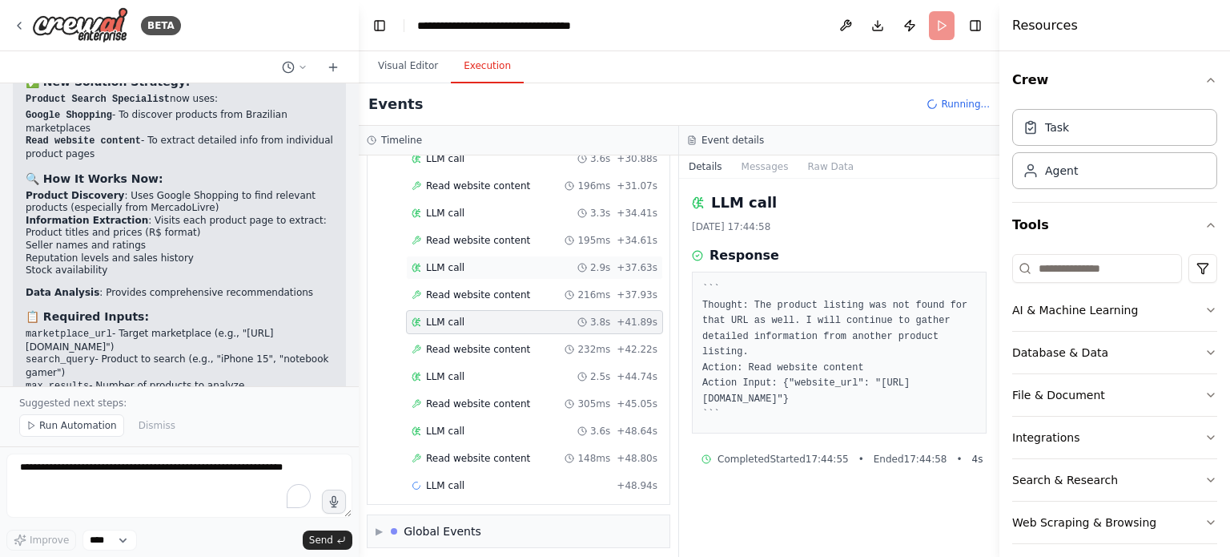
click at [550, 264] on div "LLM call 2.9s + 37.63s" at bounding box center [535, 267] width 246 height 13
click at [546, 207] on div "LLM call 3.3s + 34.41s" at bounding box center [535, 213] width 246 height 13
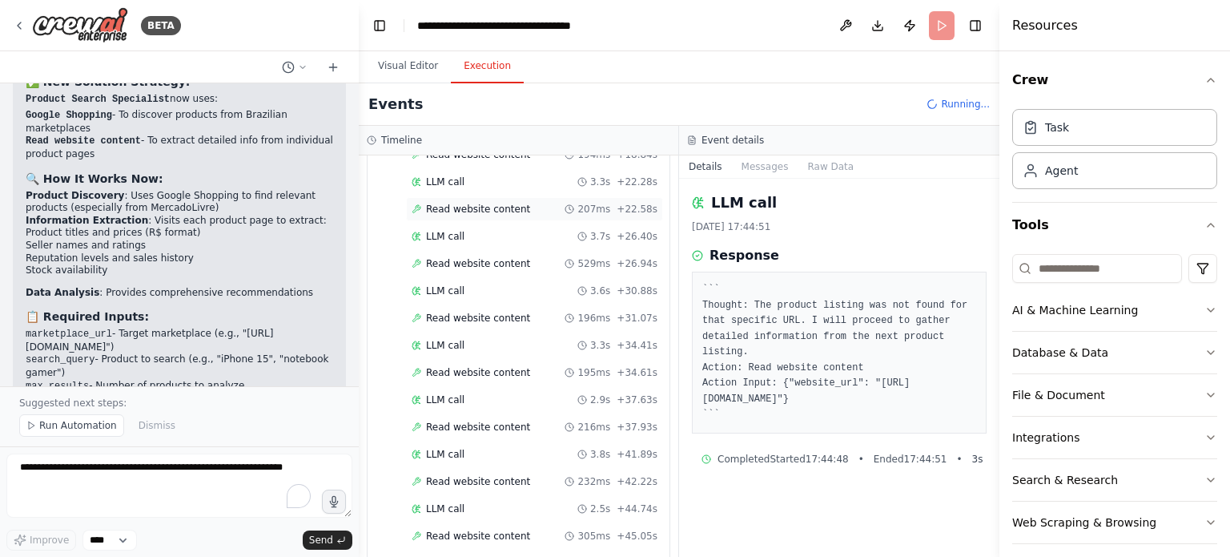
scroll to position [250, 0]
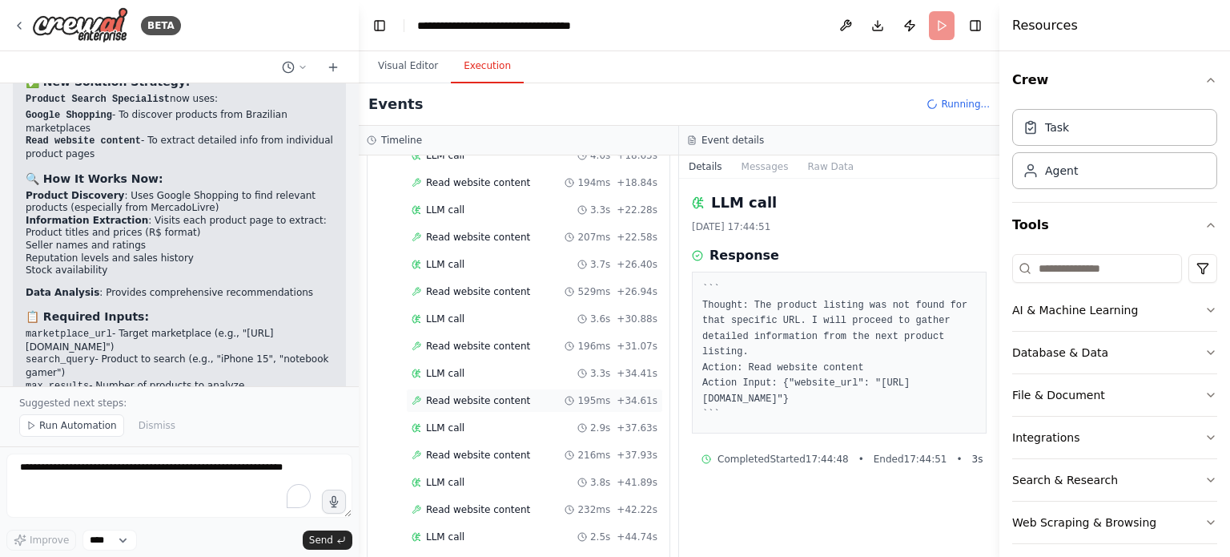
click at [490, 394] on span "Read website content" at bounding box center [478, 400] width 104 height 13
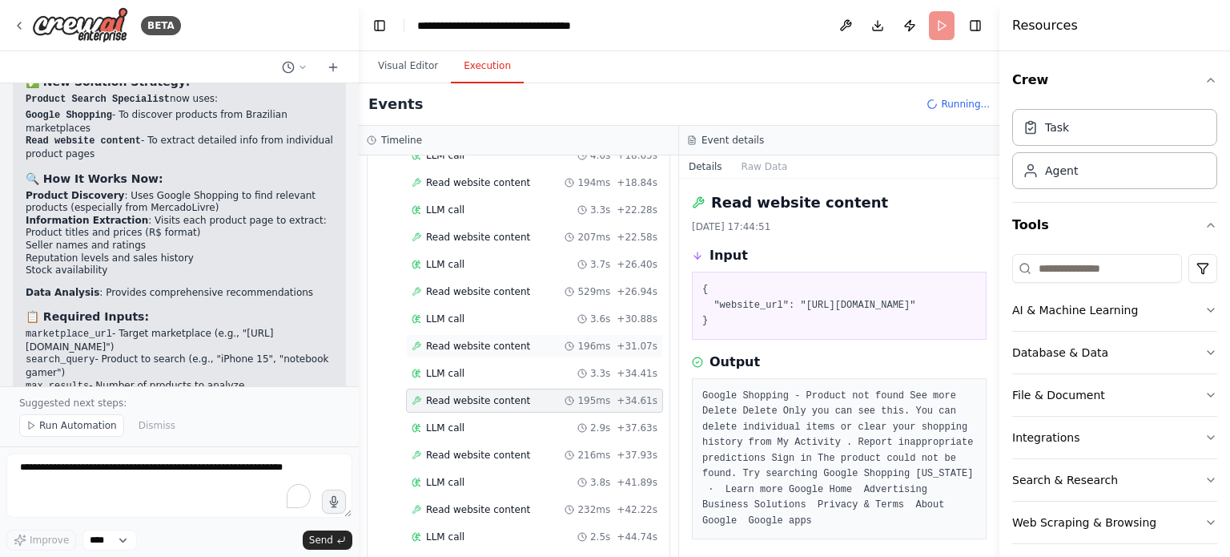
click at [515, 348] on div "Read website content 196ms + 31.07s" at bounding box center [534, 346] width 257 height 24
click at [525, 307] on div "LLM call 3.6s + 30.88s" at bounding box center [534, 319] width 257 height 24
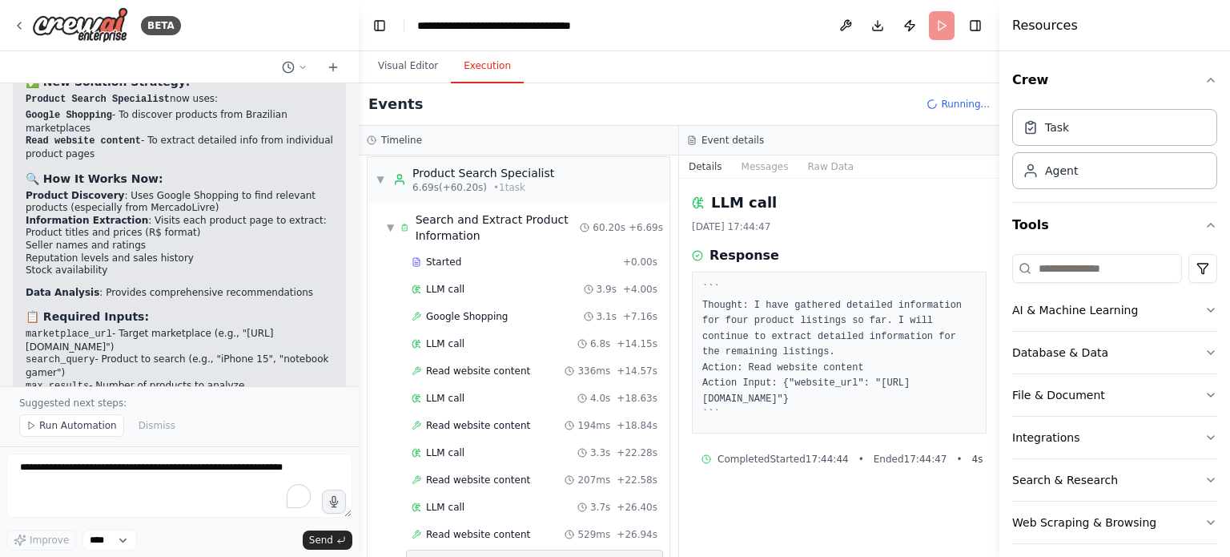
scroll to position [0, 0]
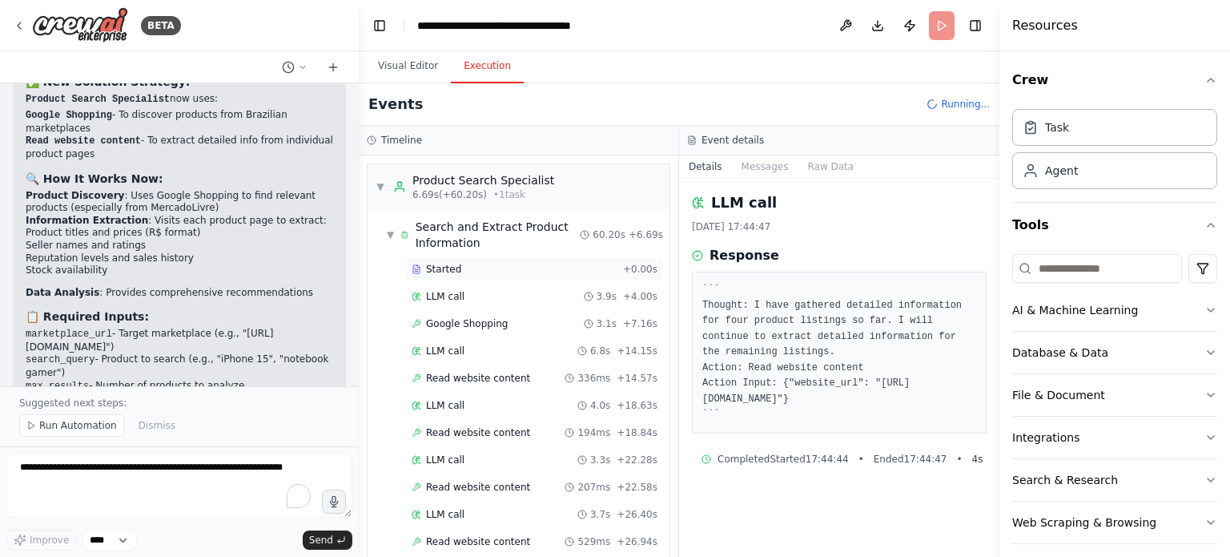
click at [509, 263] on div "Started" at bounding box center [514, 269] width 205 height 13
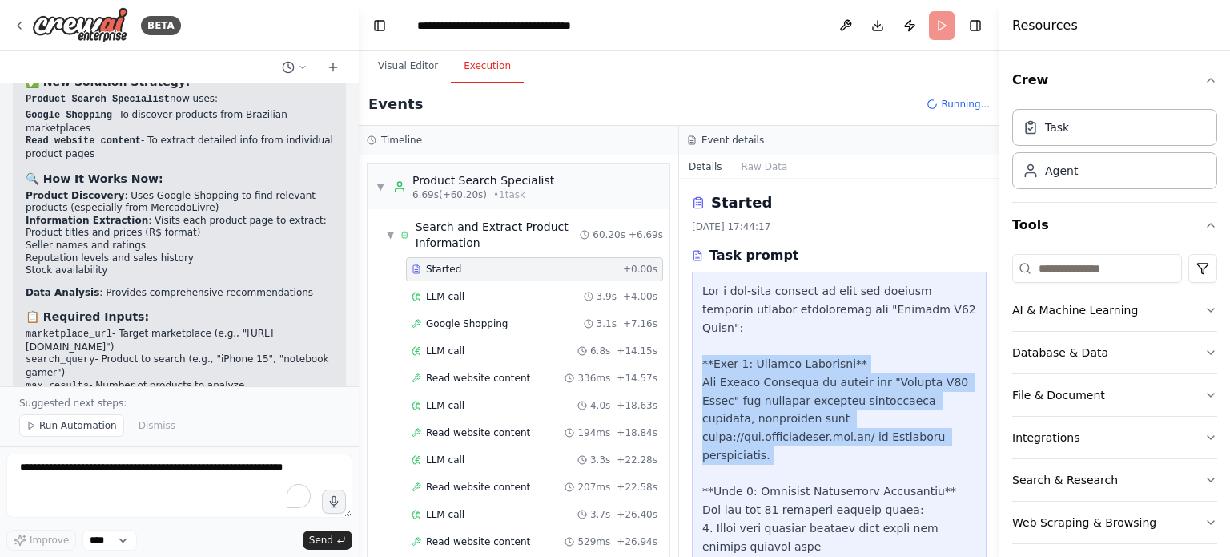
drag, startPoint x: 735, startPoint y: 352, endPoint x: 740, endPoint y: 364, distance: 14.0
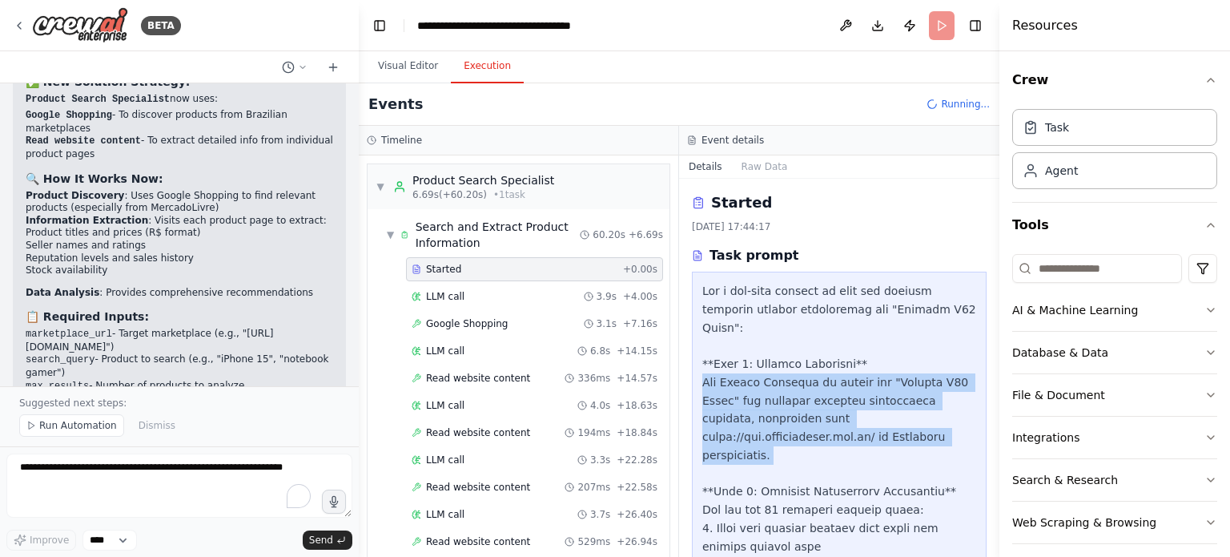
drag, startPoint x: 740, startPoint y: 364, endPoint x: 795, endPoint y: 397, distance: 64.3
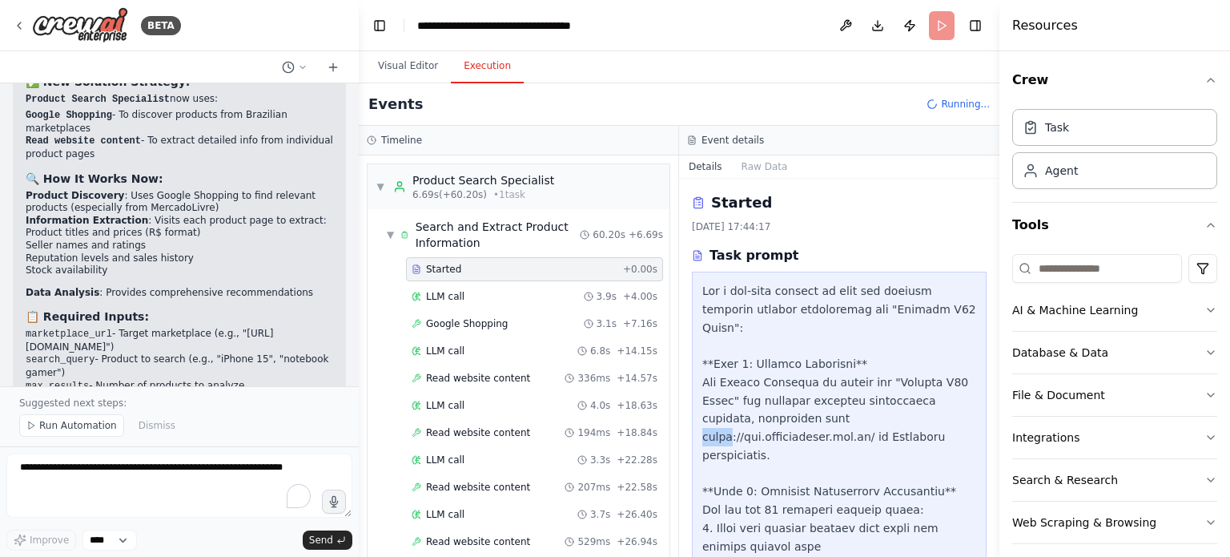
drag, startPoint x: 788, startPoint y: 400, endPoint x: 779, endPoint y: 401, distance: 9.6
drag, startPoint x: 777, startPoint y: 401, endPoint x: 823, endPoint y: 416, distance: 48.1
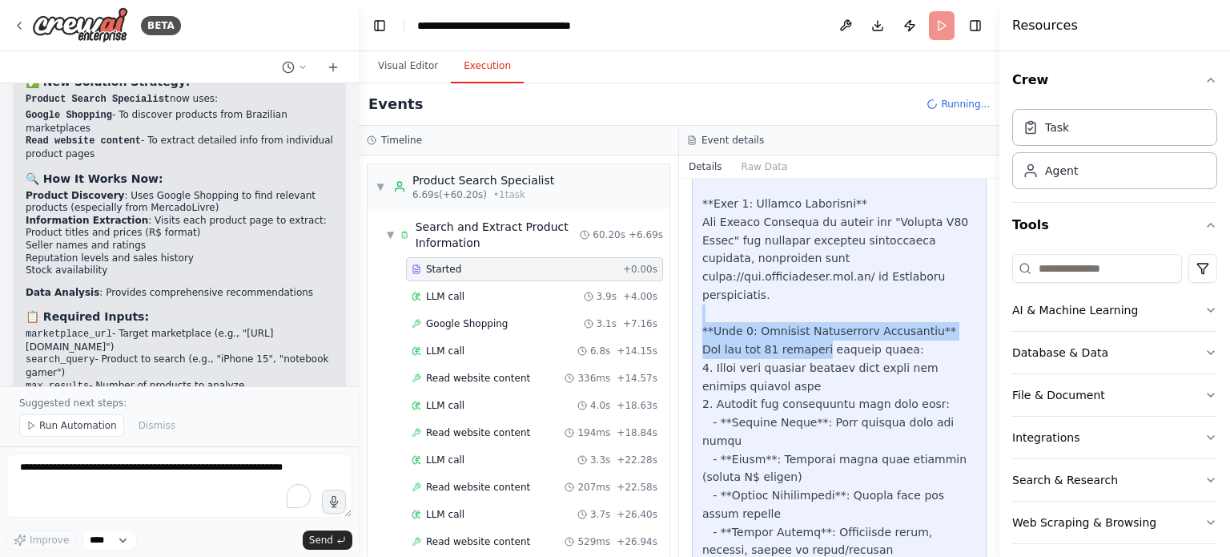
drag, startPoint x: 766, startPoint y: 284, endPoint x: 775, endPoint y: 319, distance: 35.6
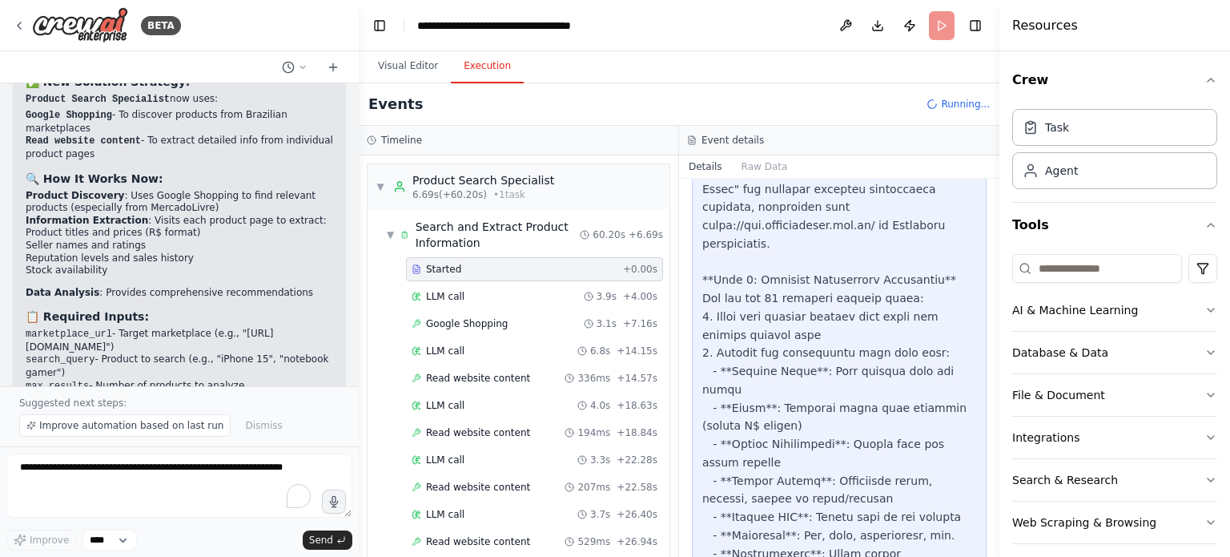
scroll to position [240, 0]
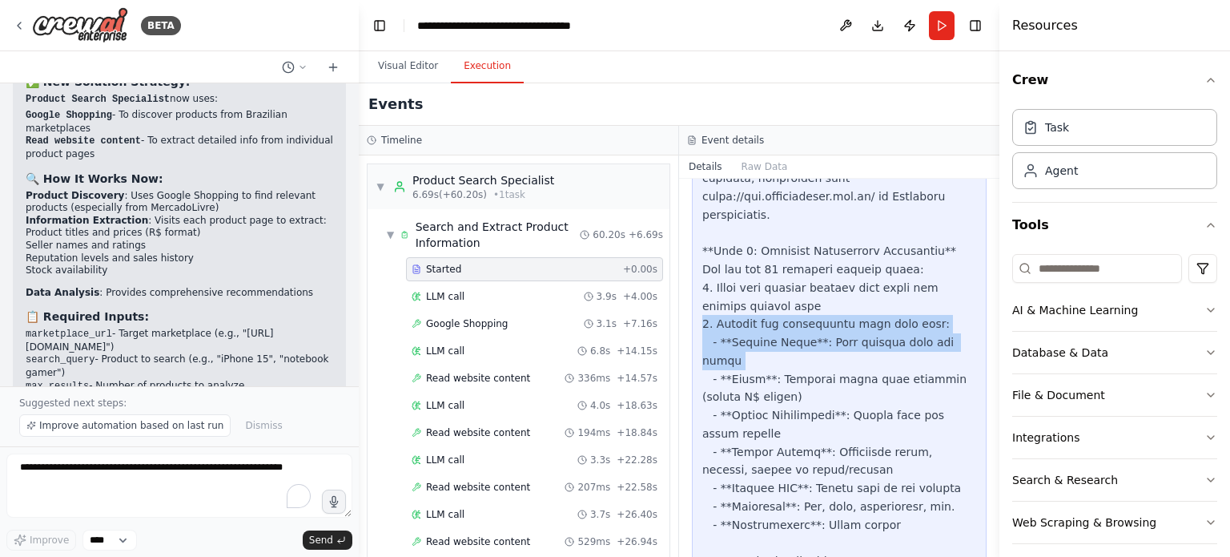
drag, startPoint x: 791, startPoint y: 292, endPoint x: 798, endPoint y: 323, distance: 31.9
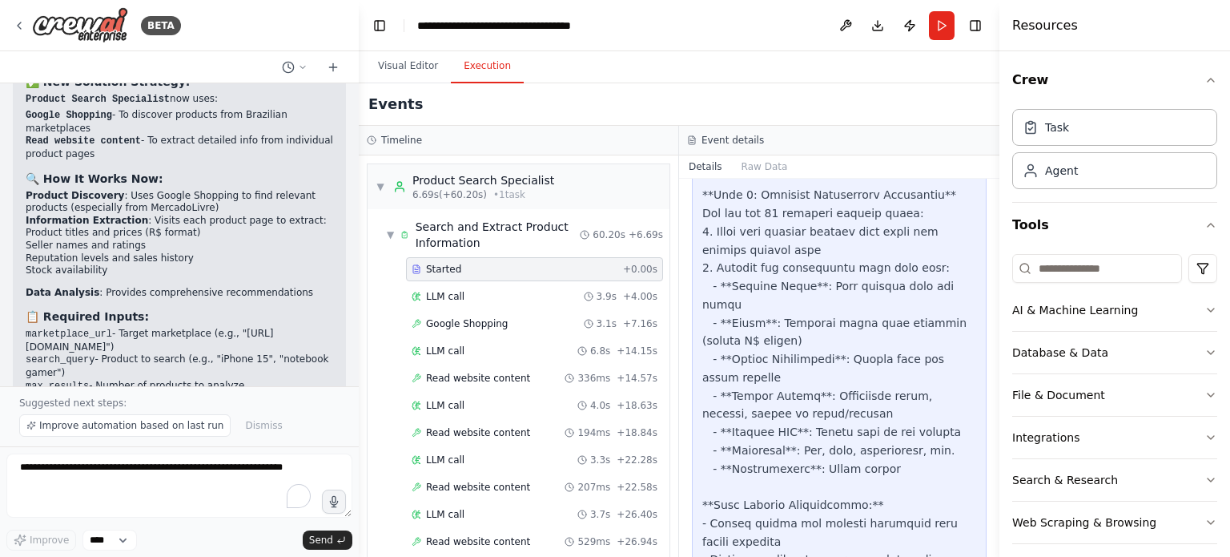
scroll to position [320, 0]
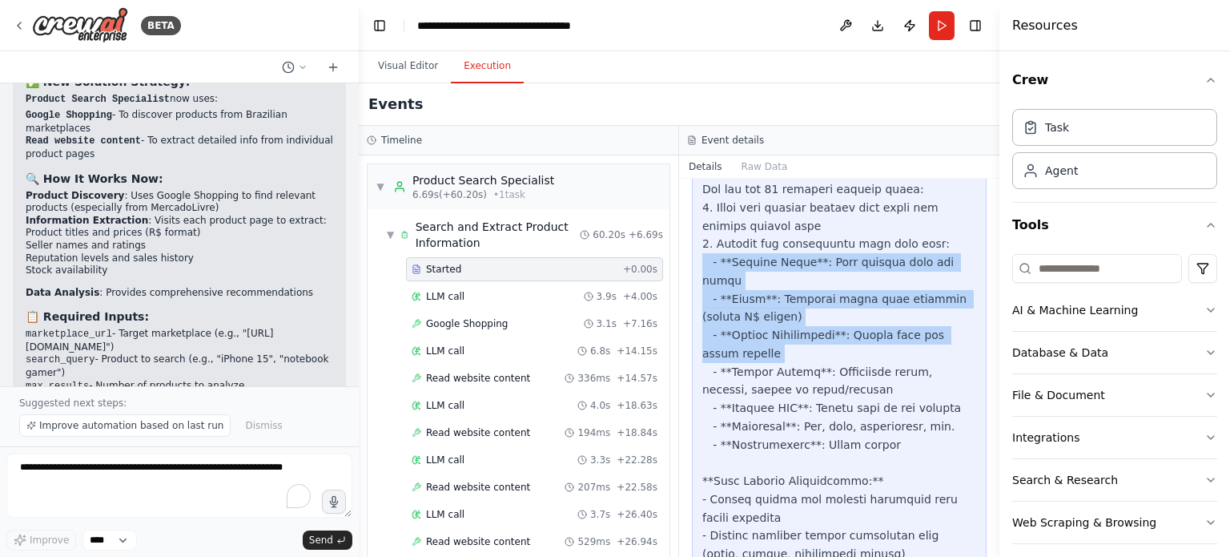
drag, startPoint x: 803, startPoint y: 232, endPoint x: 823, endPoint y: 300, distance: 71.0
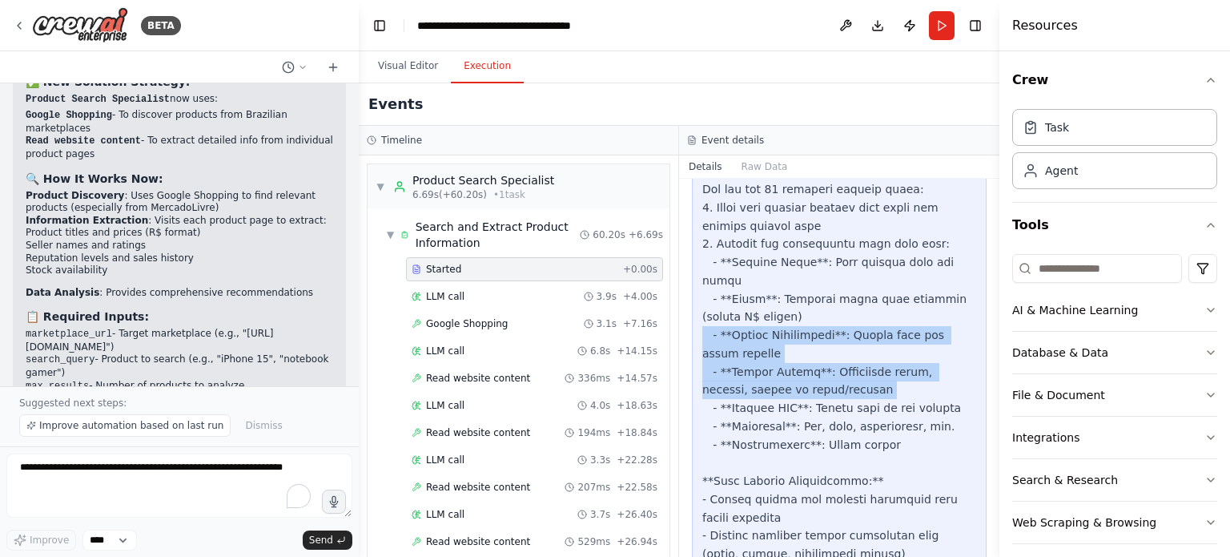
drag, startPoint x: 823, startPoint y: 300, endPoint x: 836, endPoint y: 342, distance: 43.6
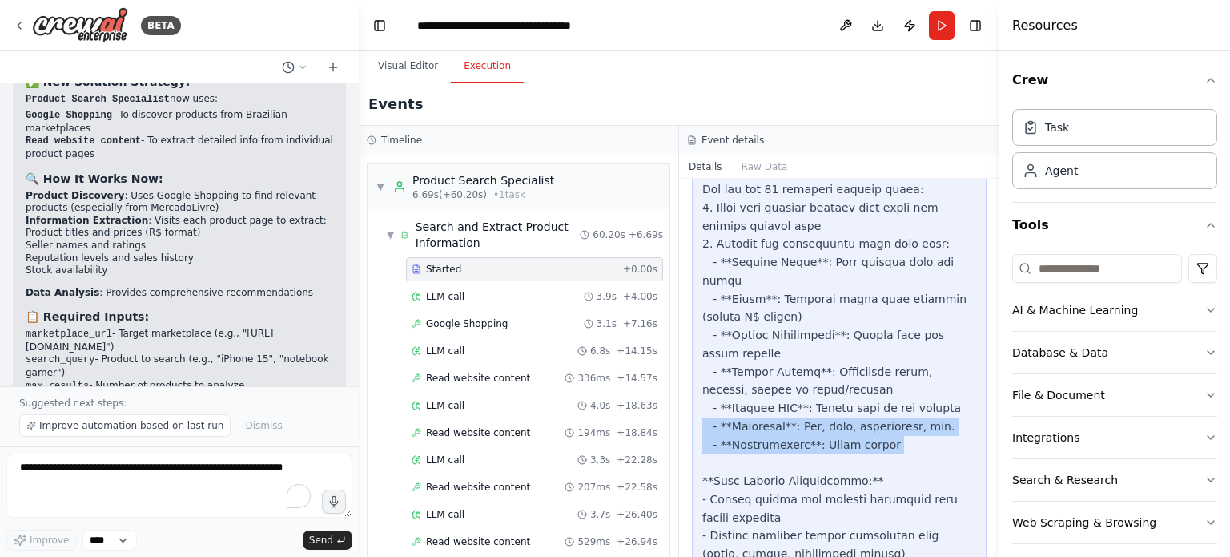
drag, startPoint x: 847, startPoint y: 361, endPoint x: 861, endPoint y: 424, distance: 64.1
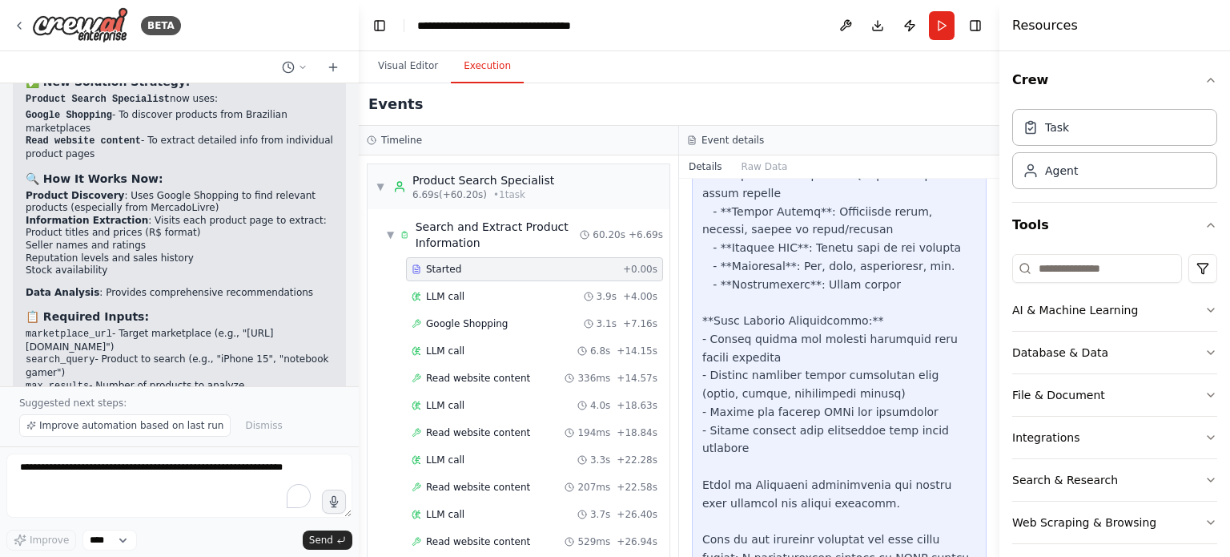
click at [847, 356] on div at bounding box center [840, 493] width 274 height 1385
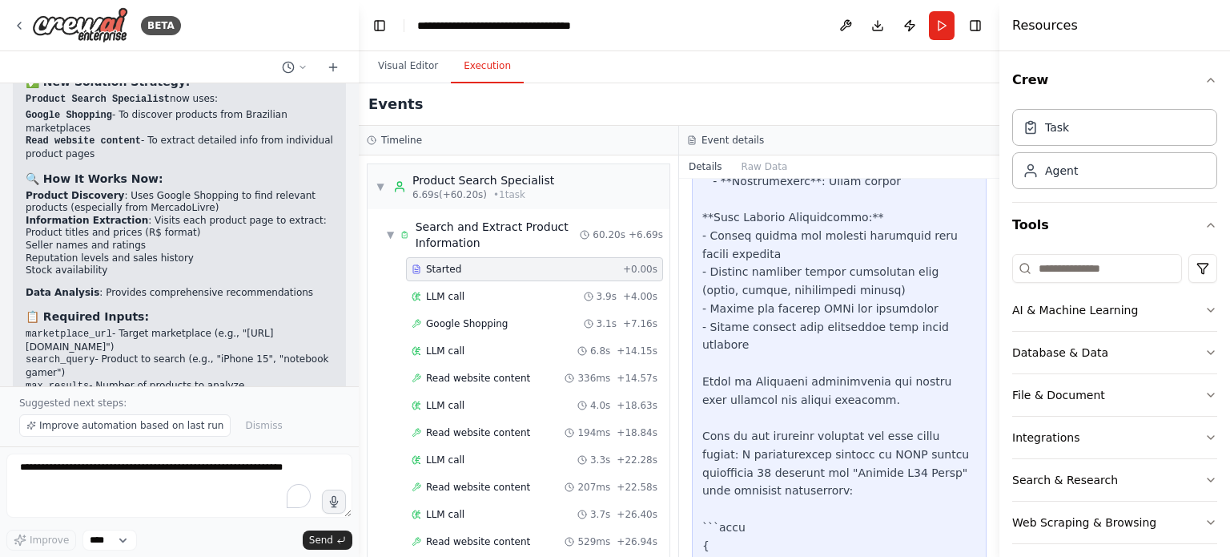
scroll to position [561, 0]
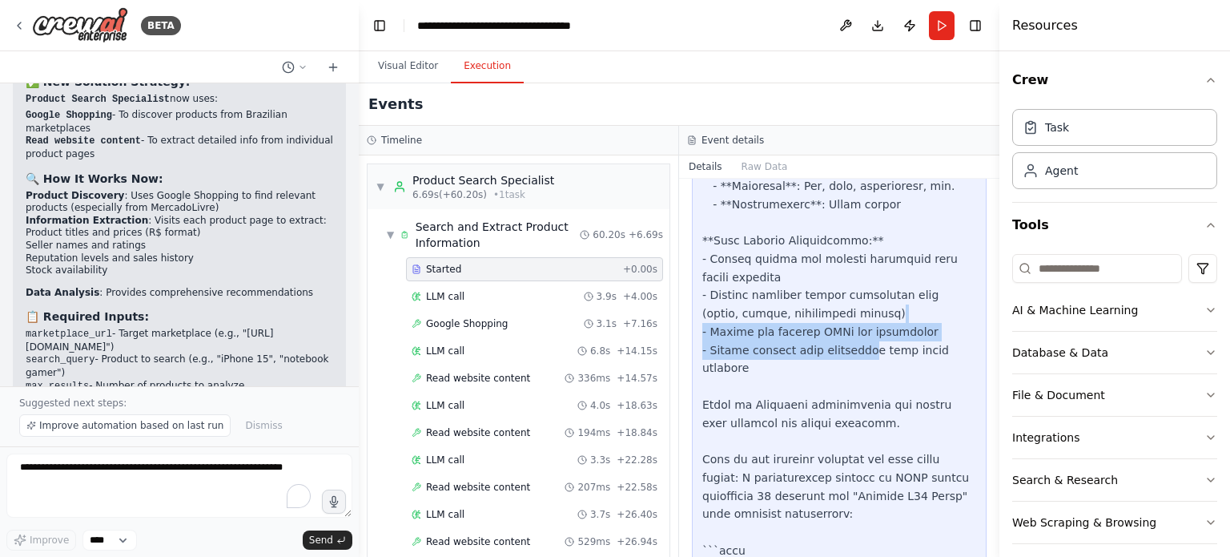
drag, startPoint x: 859, startPoint y: 304, endPoint x: 816, endPoint y: 224, distance: 90.0
click at [818, 227] on div at bounding box center [840, 413] width 274 height 1385
click at [815, 223] on div at bounding box center [840, 413] width 274 height 1385
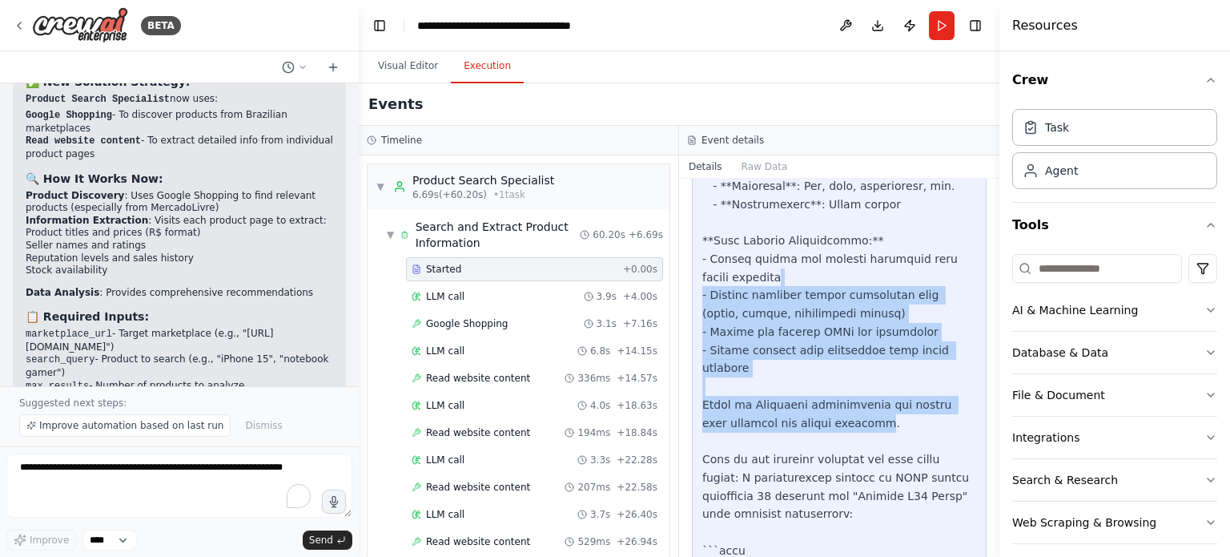
drag, startPoint x: 815, startPoint y: 223, endPoint x: 819, endPoint y: 358, distance: 134.6
click at [819, 355] on div at bounding box center [840, 413] width 274 height 1385
click at [819, 358] on div at bounding box center [840, 413] width 274 height 1385
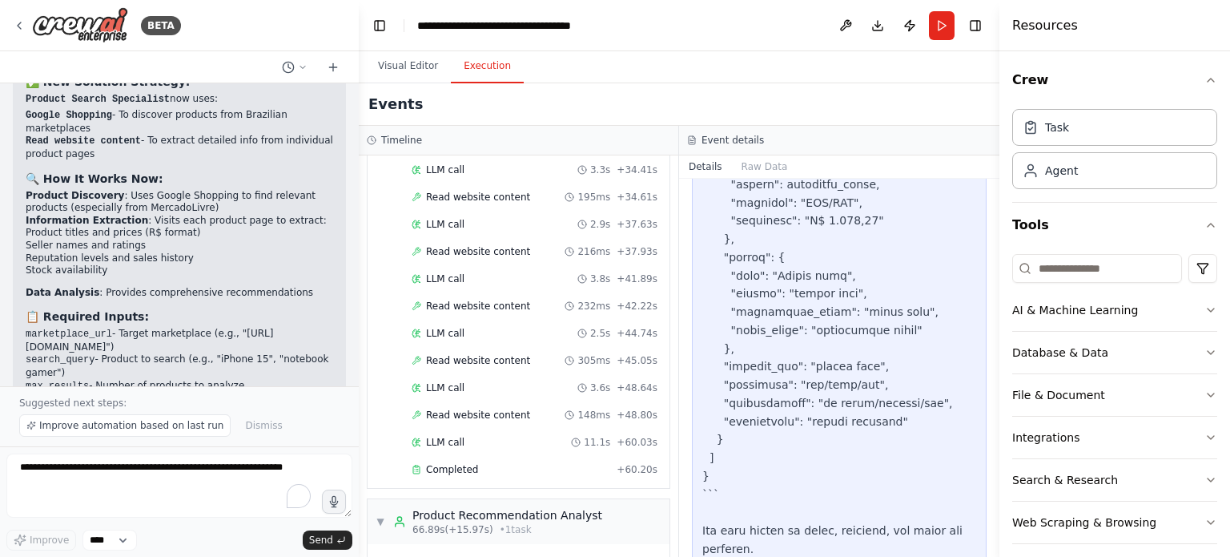
scroll to position [625, 0]
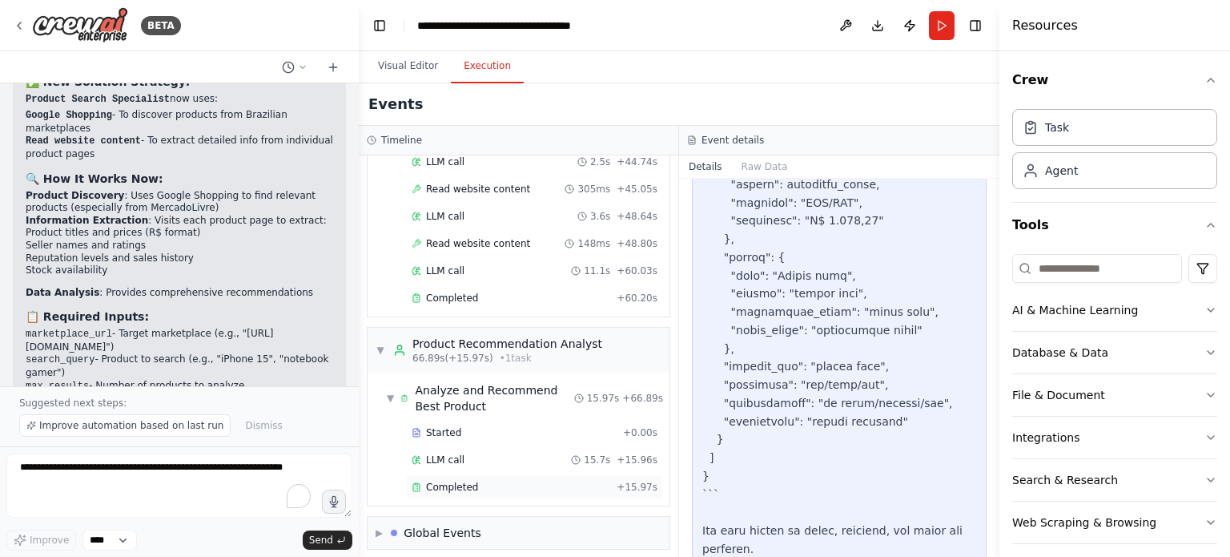
click at [461, 485] on div "Completed + 15.97s" at bounding box center [534, 487] width 257 height 24
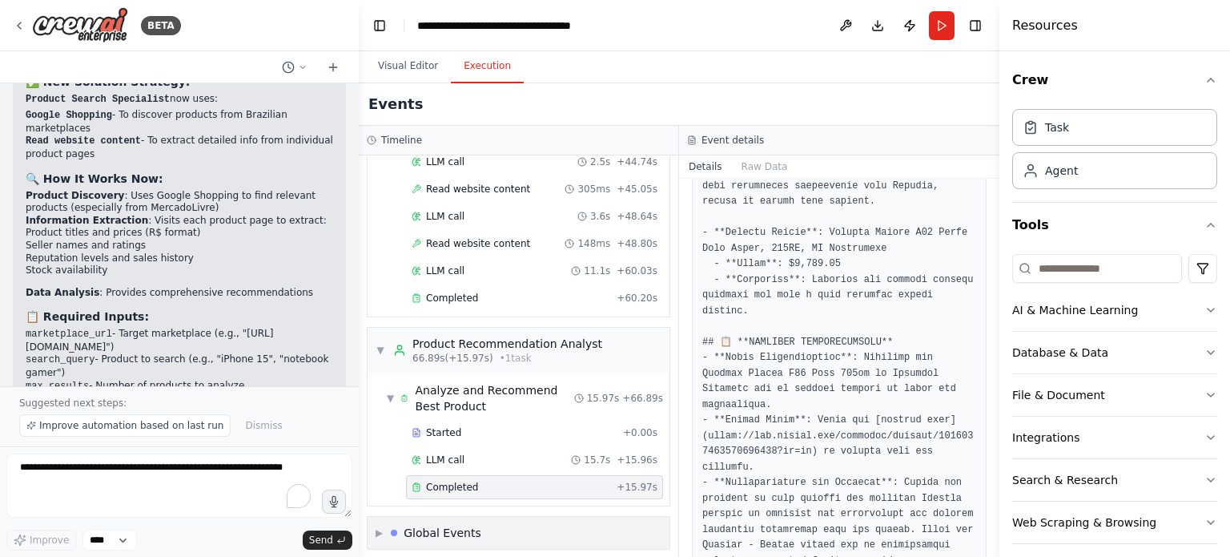
click at [469, 528] on div "Global Events" at bounding box center [443, 533] width 78 height 16
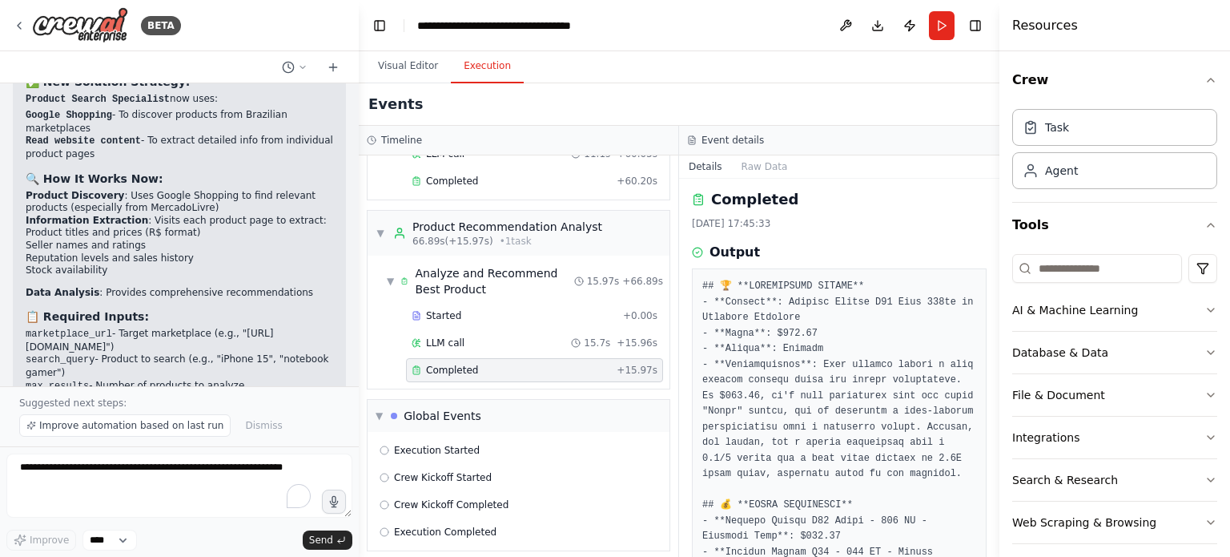
scroll to position [0, 0]
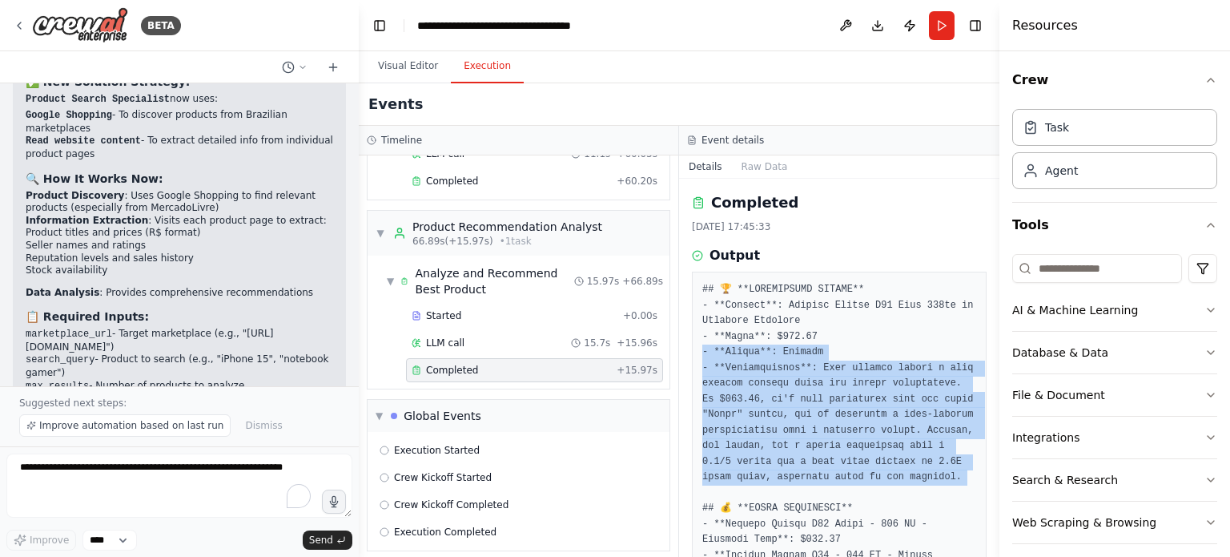
drag, startPoint x: 825, startPoint y: 353, endPoint x: 830, endPoint y: 368, distance: 16.0
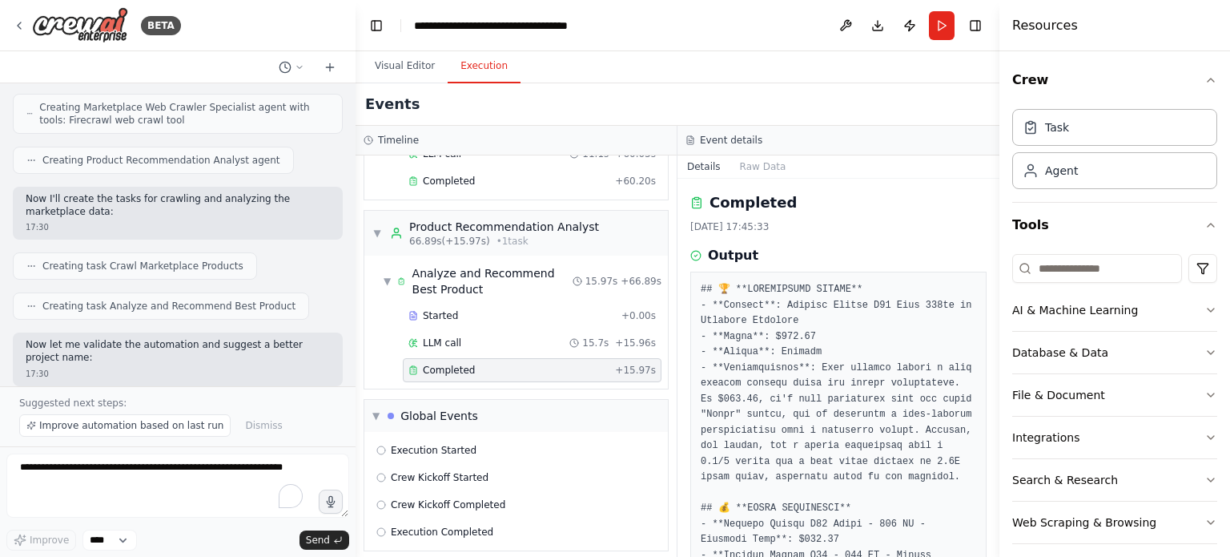
scroll to position [863, 0]
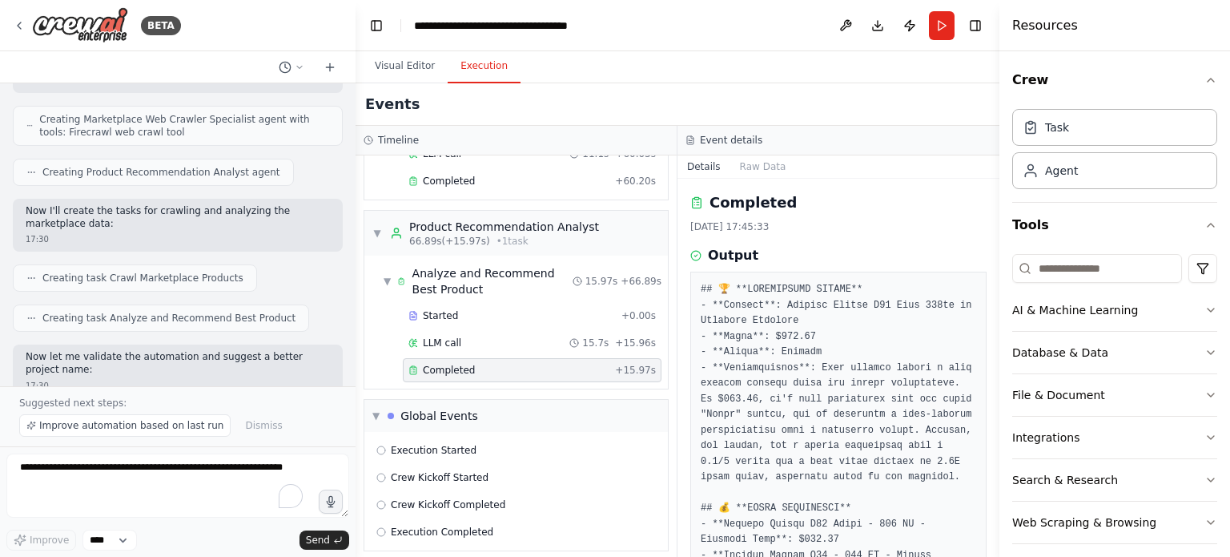
drag, startPoint x: 346, startPoint y: 102, endPoint x: 356, endPoint y: 119, distance: 19.4
click at [356, 119] on div "BETA Criar um crawler 17:26 ▶ Thought process I'll help you create a web crawle…" at bounding box center [615, 278] width 1230 height 557
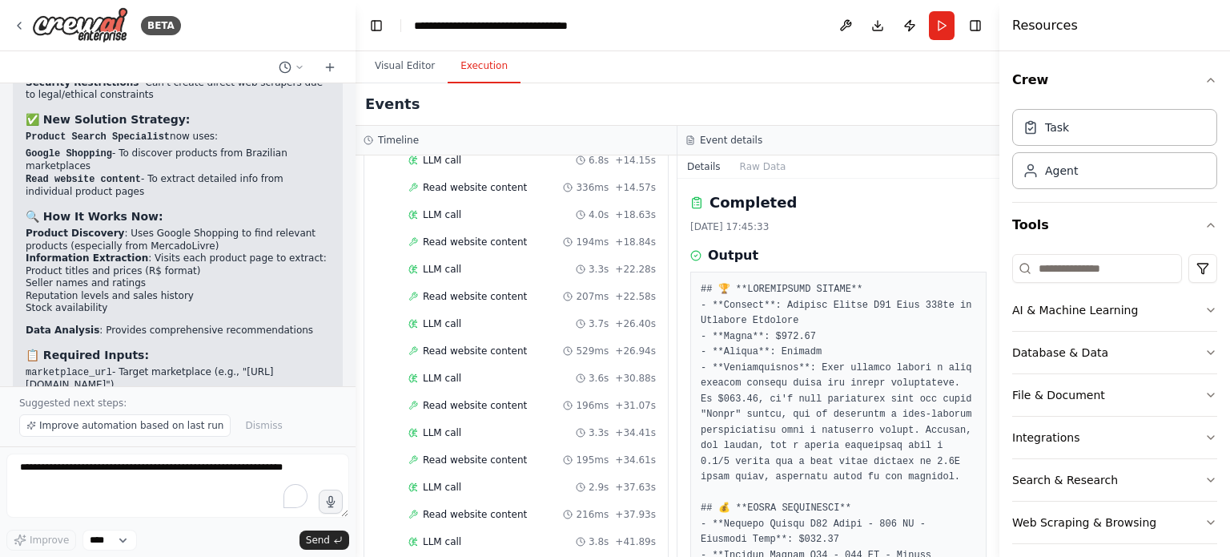
scroll to position [0, 0]
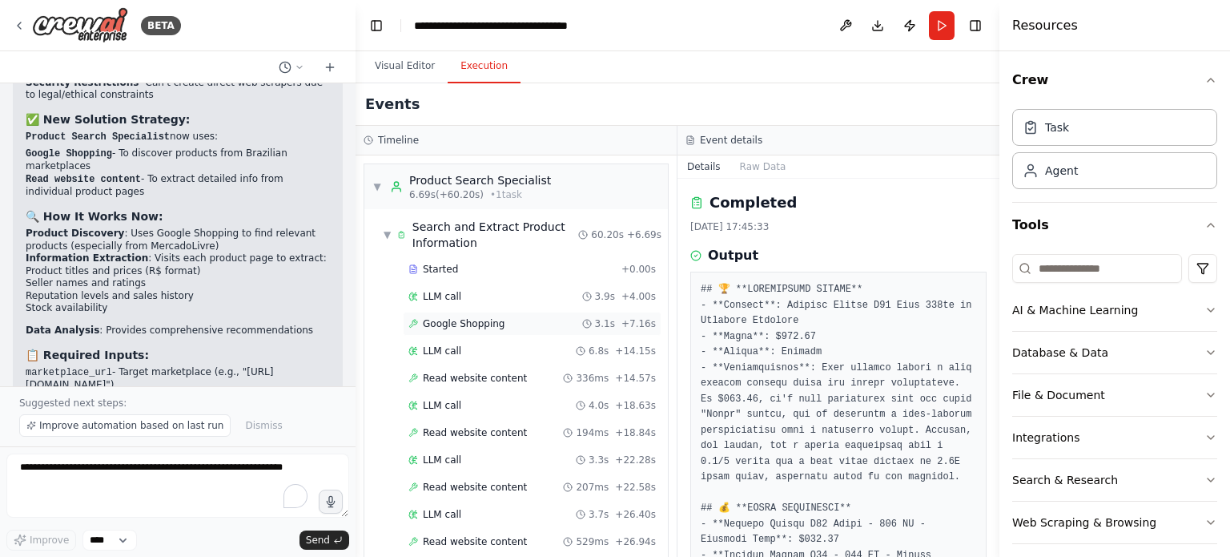
click at [499, 314] on div "Google Shopping 3.1s + 7.16s" at bounding box center [532, 324] width 259 height 24
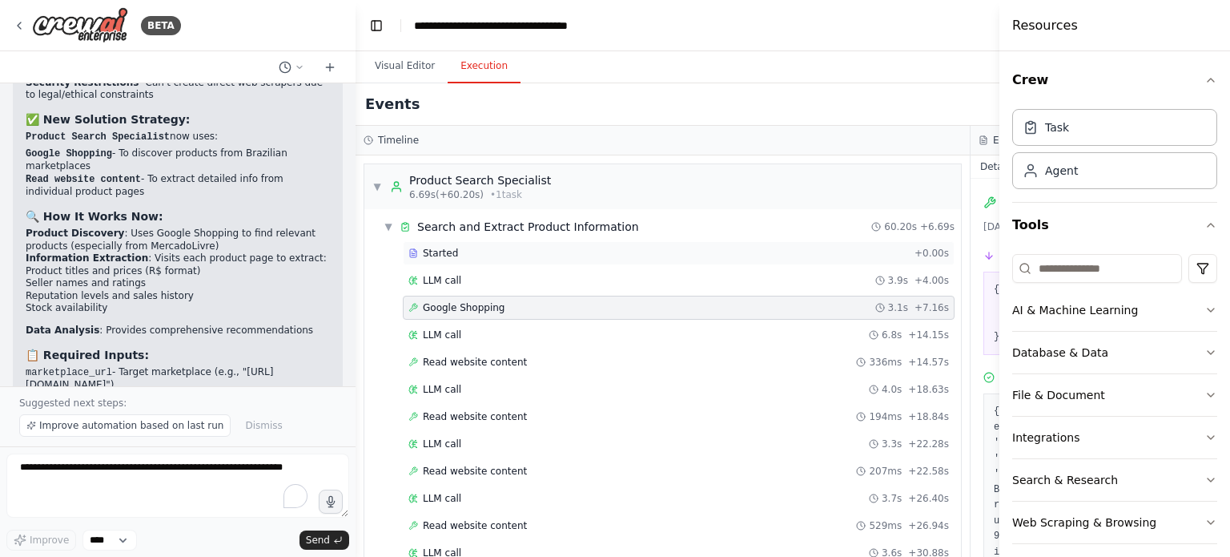
click at [439, 262] on div "Started + 0.00s" at bounding box center [679, 253] width 552 height 24
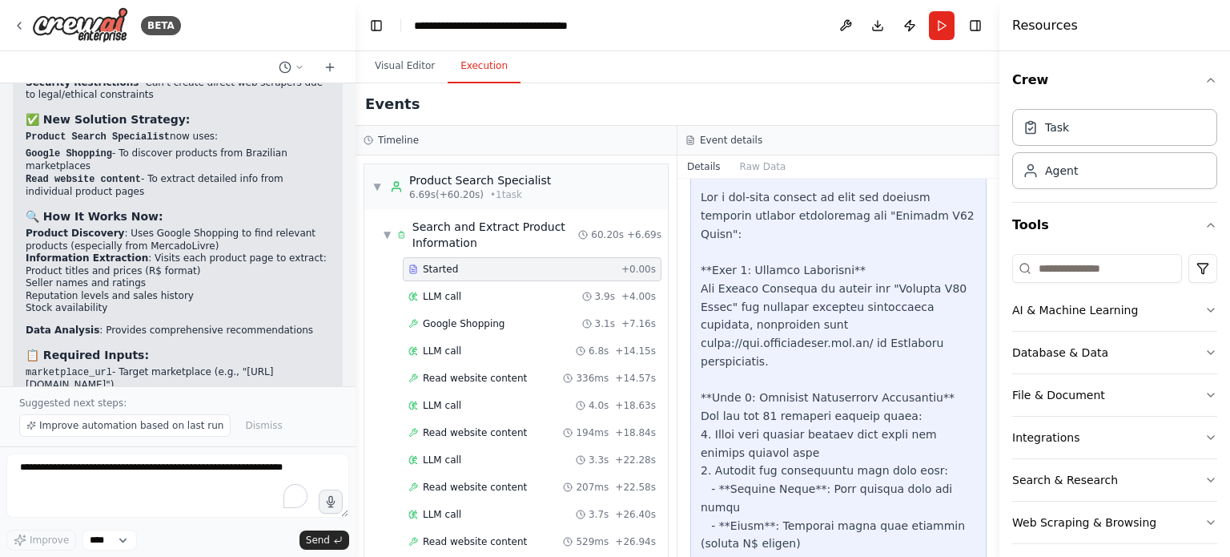
scroll to position [80, 0]
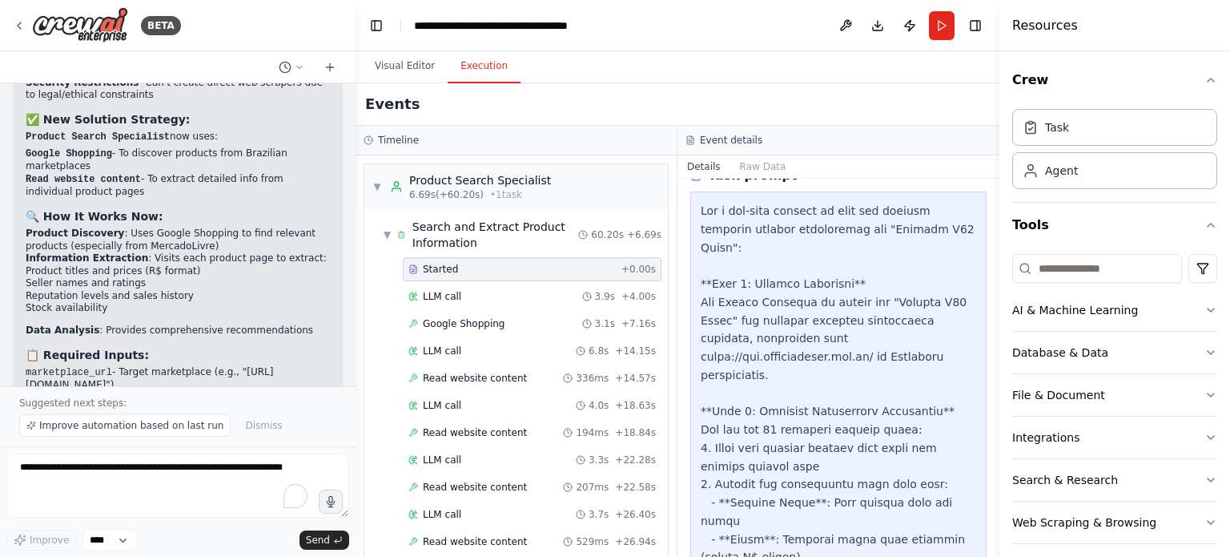
drag, startPoint x: 881, startPoint y: 321, endPoint x: 875, endPoint y: 336, distance: 15.8
drag, startPoint x: 875, startPoint y: 336, endPoint x: 846, endPoint y: 315, distance: 36.0
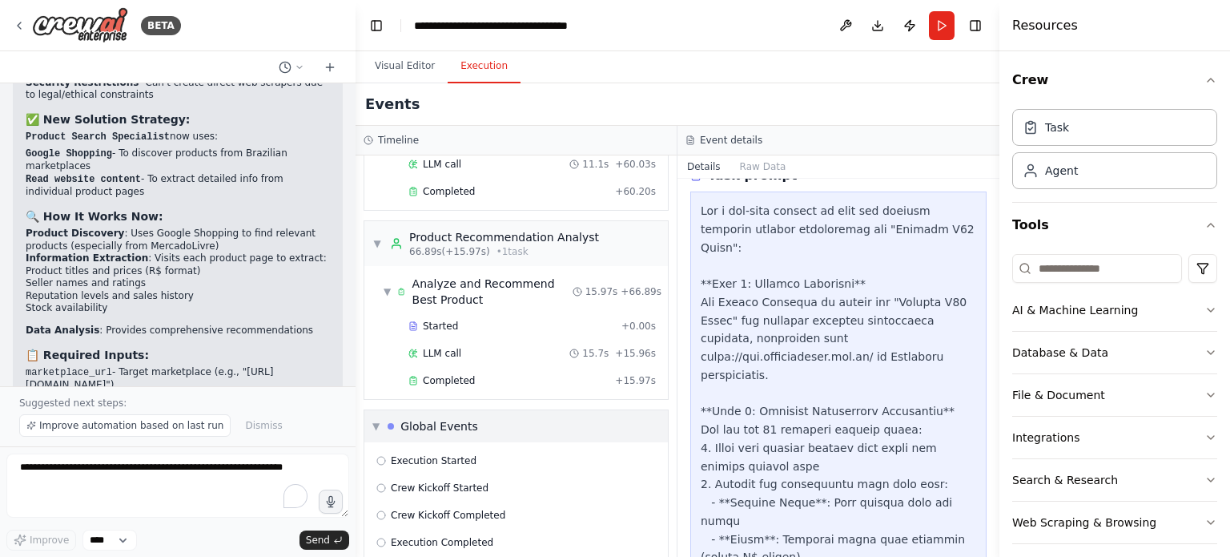
scroll to position [742, 0]
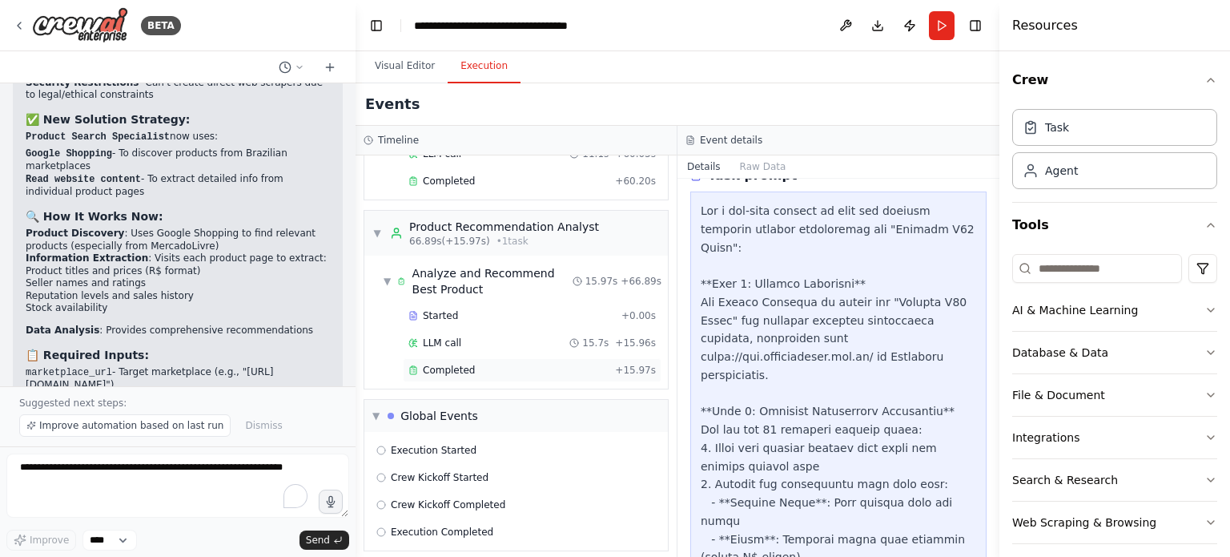
click at [457, 368] on div "Completed + 15.97s" at bounding box center [532, 370] width 259 height 24
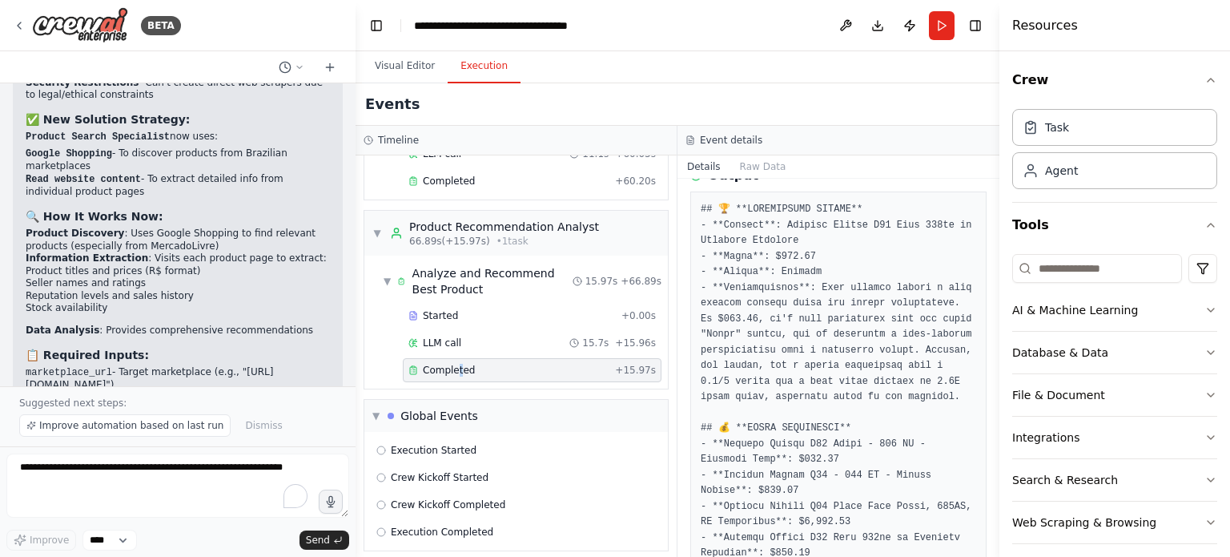
click at [458, 368] on div "Completed + 15.97s" at bounding box center [532, 370] width 259 height 24
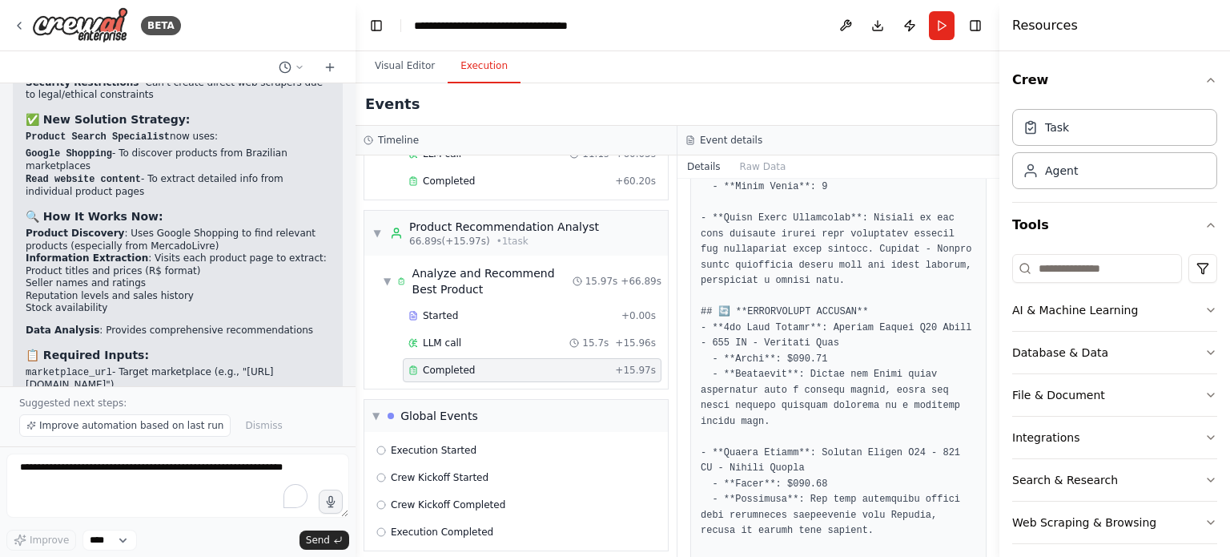
scroll to position [721, 0]
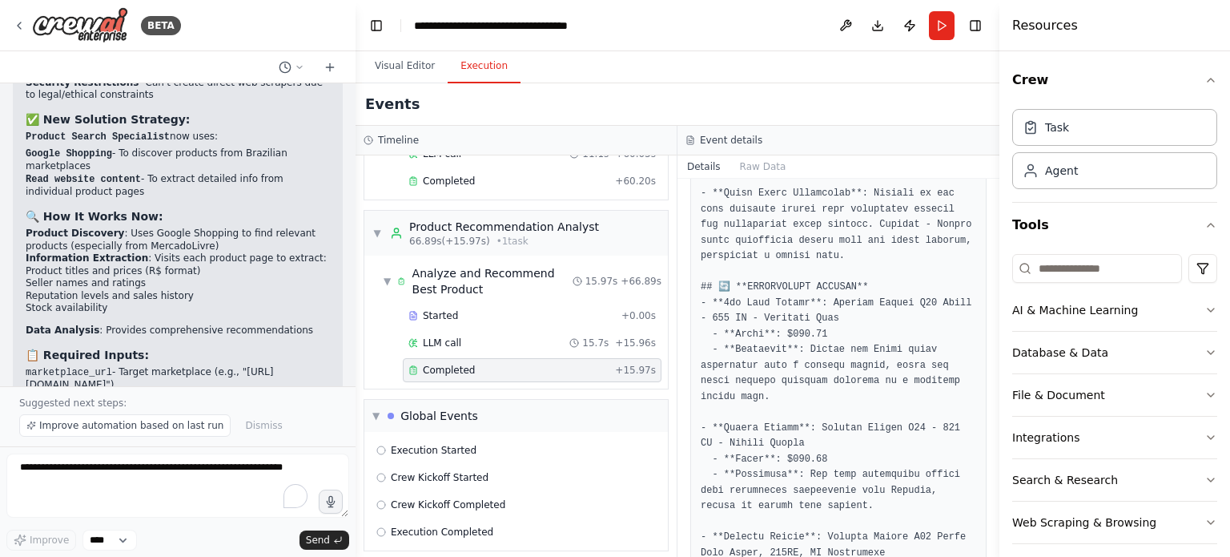
click at [800, 292] on pre at bounding box center [839, 217] width 276 height 1312
click at [821, 305] on pre at bounding box center [839, 217] width 276 height 1312
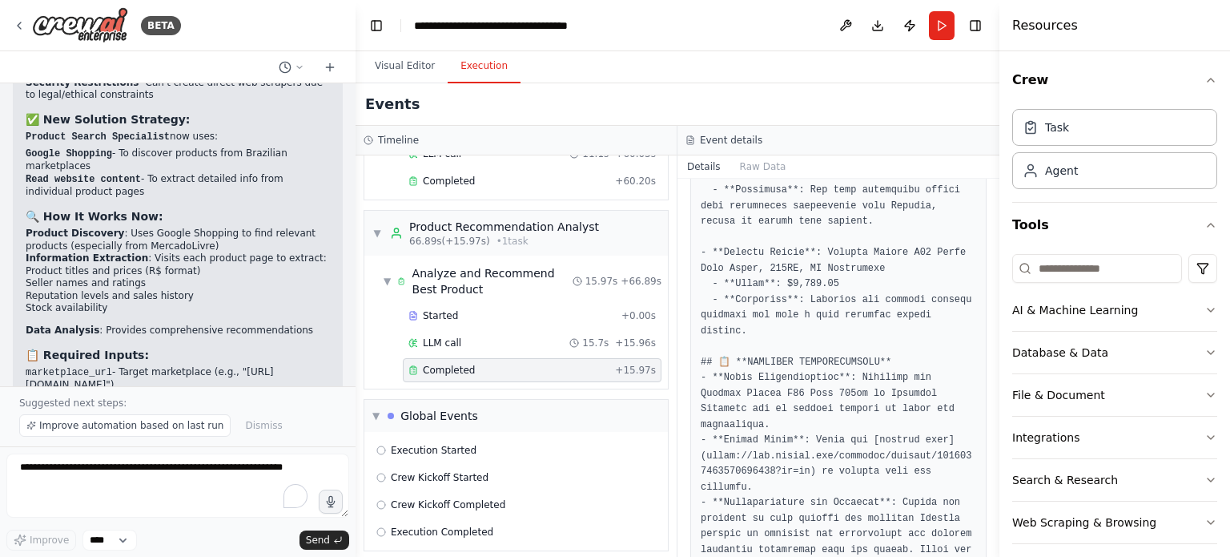
scroll to position [1025, 0]
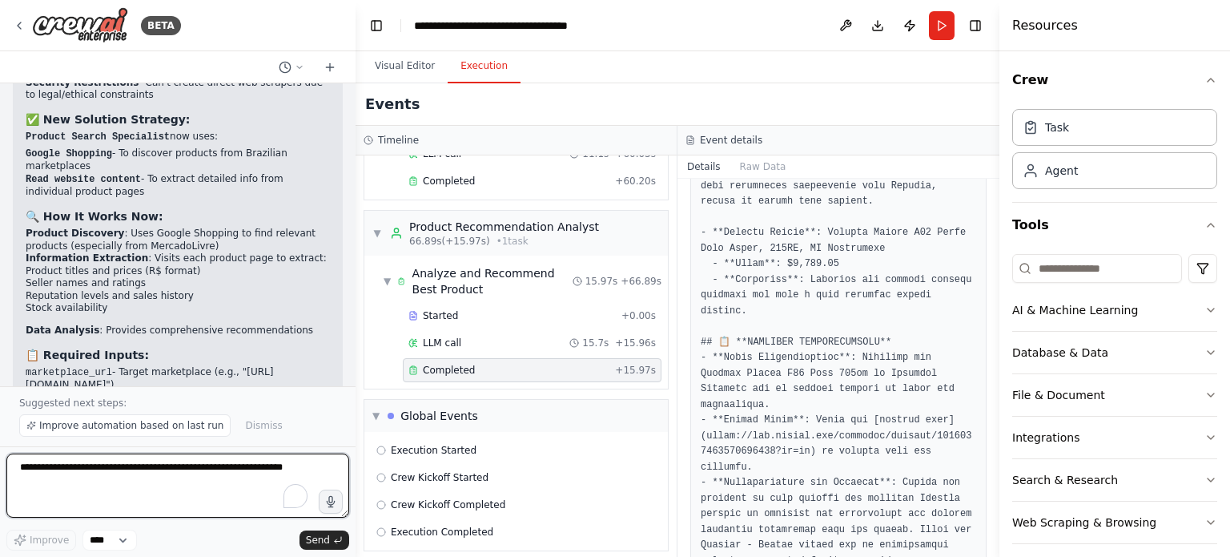
click at [138, 472] on textarea "To enrich screen reader interactions, please activate Accessibility in Grammarl…" at bounding box center [177, 485] width 343 height 64
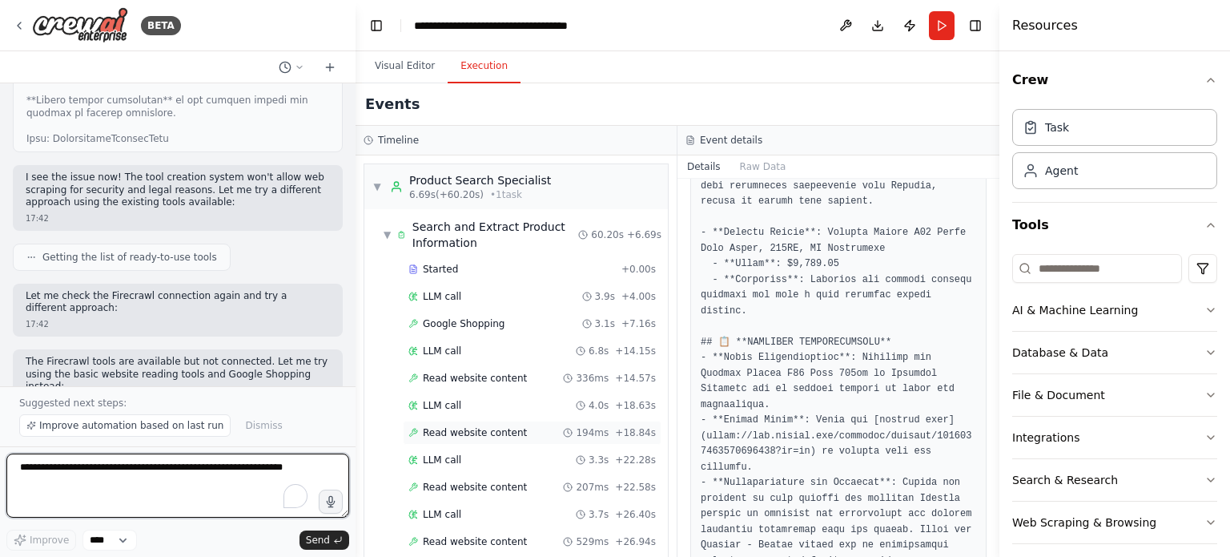
scroll to position [5816, 0]
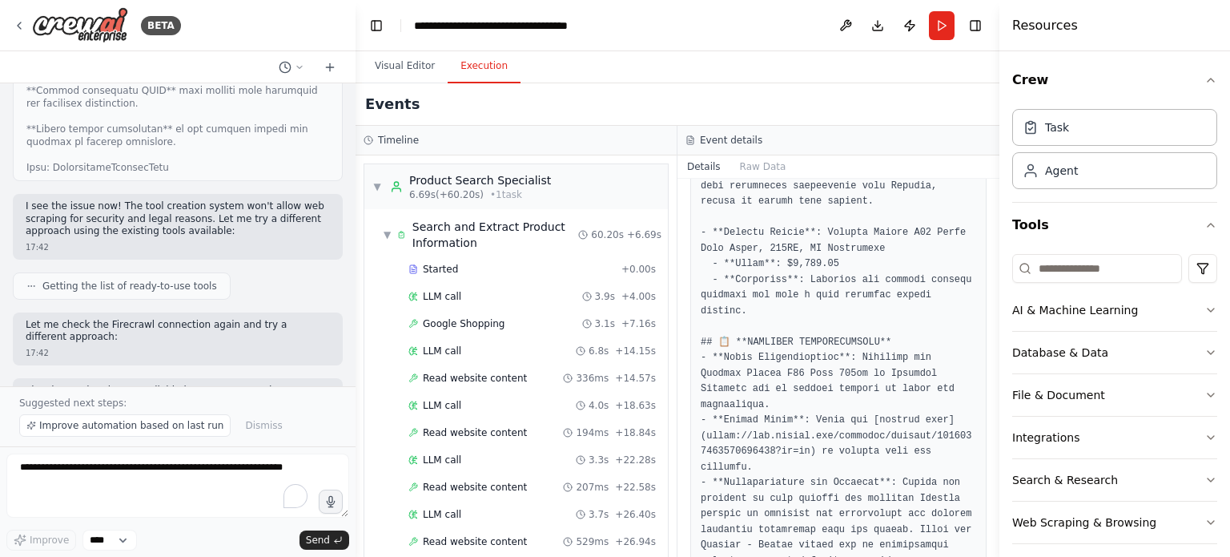
click at [387, 83] on div "Events" at bounding box center [678, 104] width 644 height 42
click at [405, 66] on button "Visual Editor" at bounding box center [405, 67] width 86 height 34
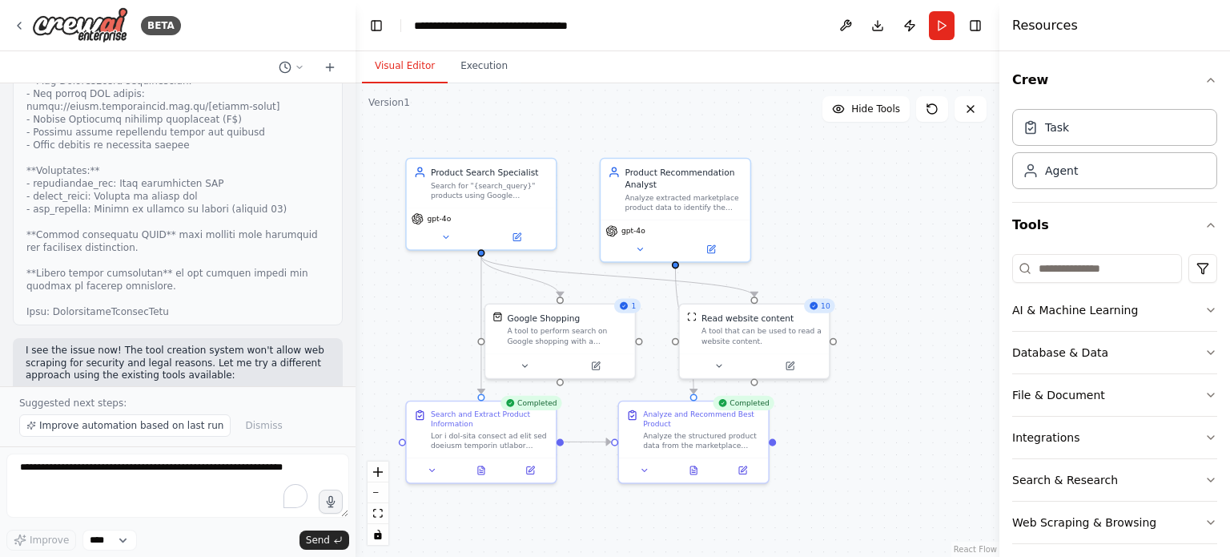
scroll to position [5656, 0]
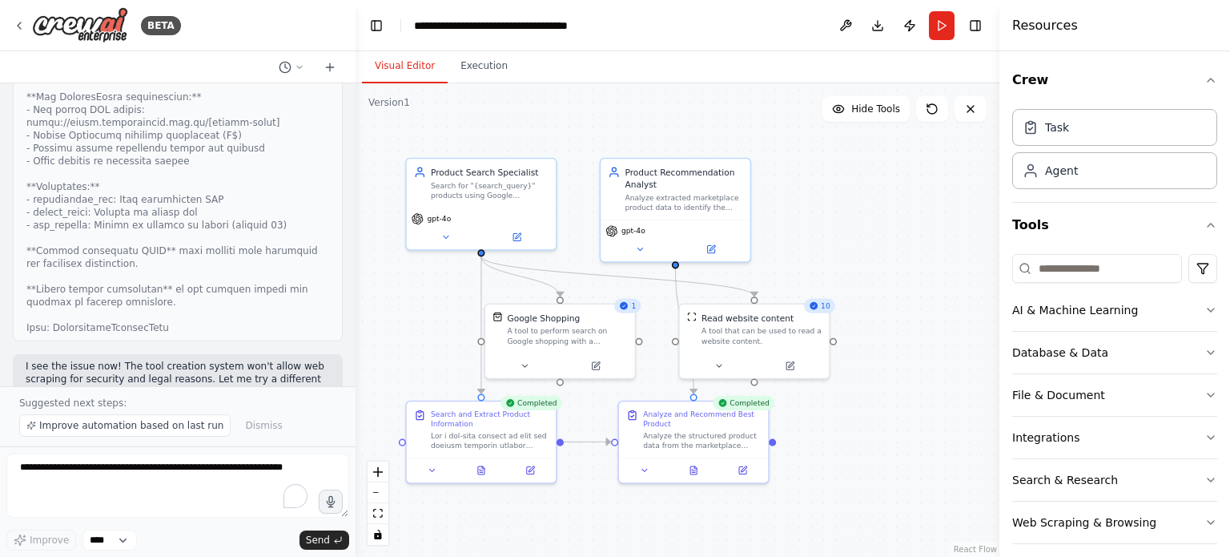
click at [388, 100] on div "Version 1" at bounding box center [389, 102] width 42 height 13
drag, startPoint x: 388, startPoint y: 100, endPoint x: 418, endPoint y: 100, distance: 30.4
click at [417, 100] on div "Version 1 Hide Tools .deletable-edge-delete-btn { width: 20px; height: 20px; bo…" at bounding box center [678, 319] width 644 height 473
click at [418, 100] on div ".deletable-edge-delete-btn { width: 20px; height: 20px; border: 0px solid #ffff…" at bounding box center [678, 319] width 644 height 473
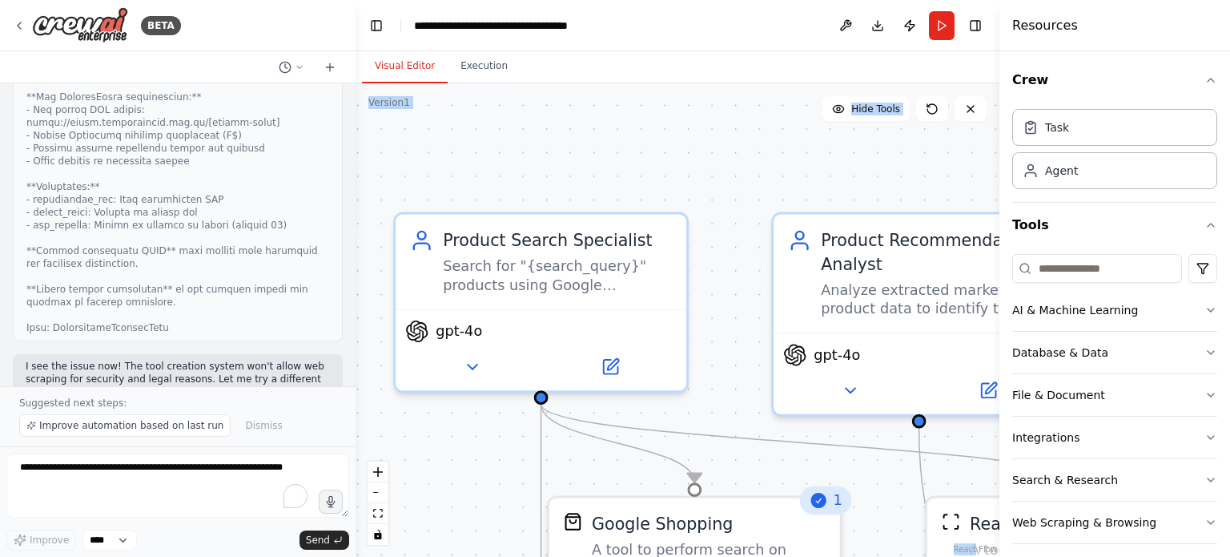
click at [409, 101] on div ".deletable-edge-delete-btn { width: 20px; height: 20px; border: 0px solid #ffff…" at bounding box center [678, 319] width 644 height 473
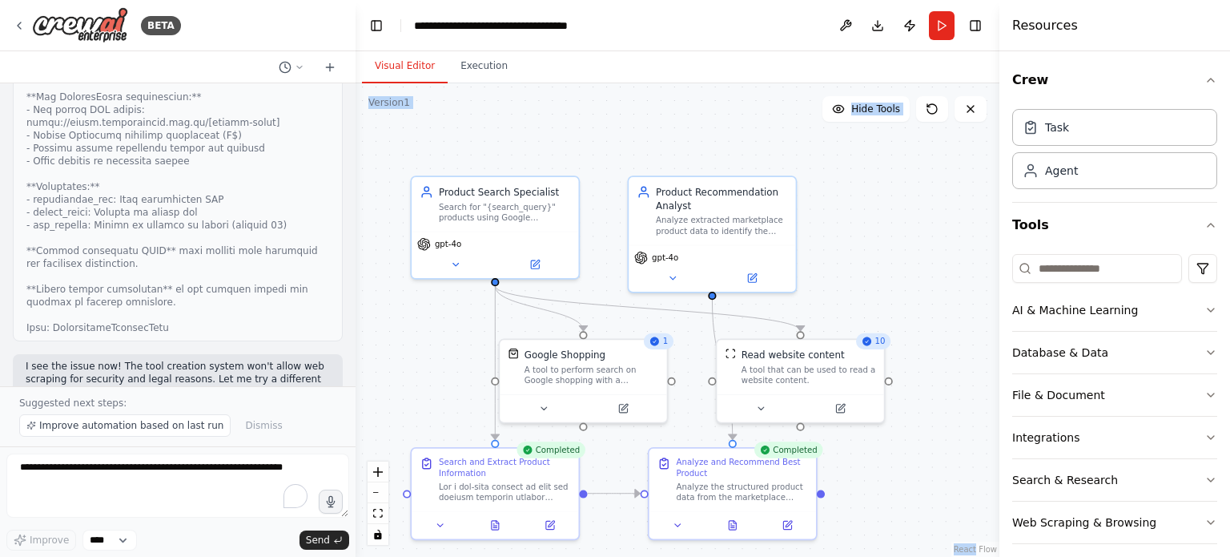
click at [849, 165] on div ".deletable-edge-delete-btn { width: 20px; height: 20px; border: 0px solid #ffff…" at bounding box center [678, 319] width 644 height 473
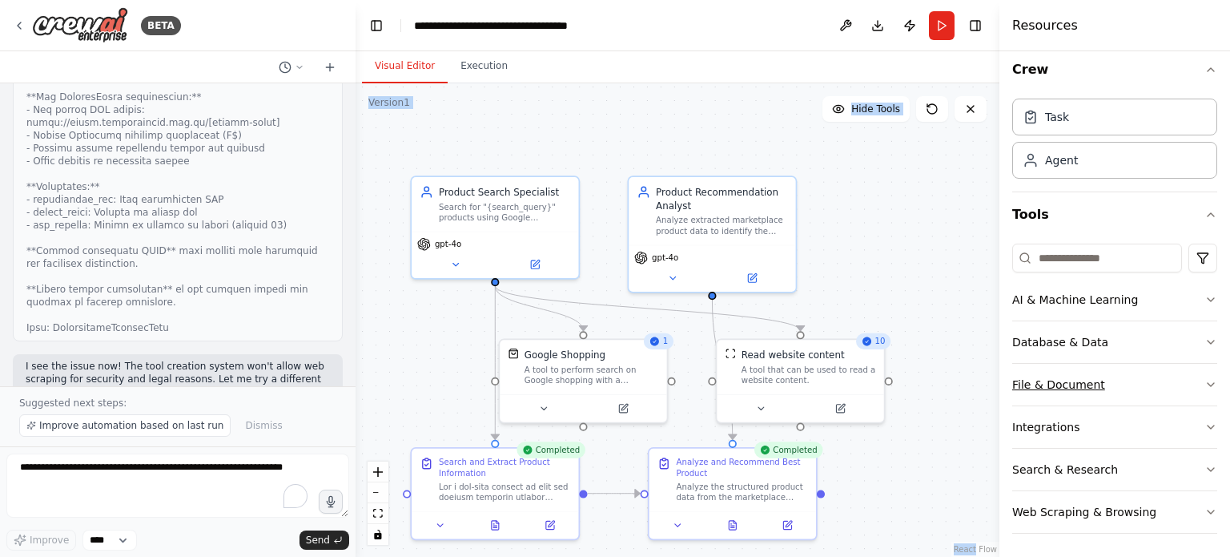
scroll to position [0, 0]
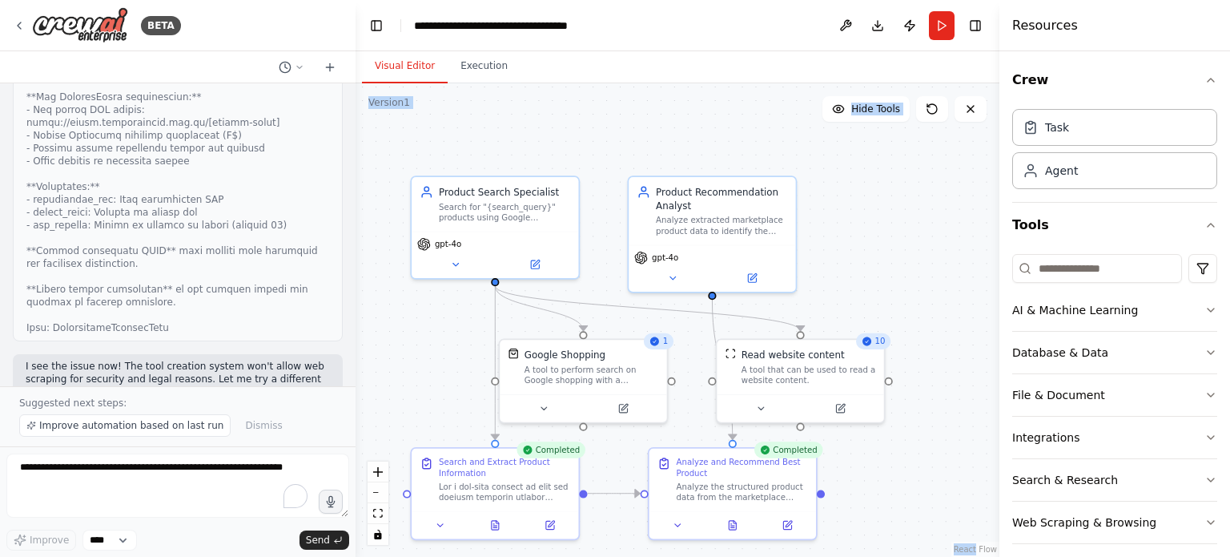
click at [525, 147] on div ".deletable-edge-delete-btn { width: 20px; height: 20px; border: 0px solid #ffff…" at bounding box center [678, 319] width 644 height 473
click at [601, 355] on div "Google Shopping" at bounding box center [592, 352] width 135 height 14
click at [626, 402] on icon at bounding box center [625, 404] width 6 height 6
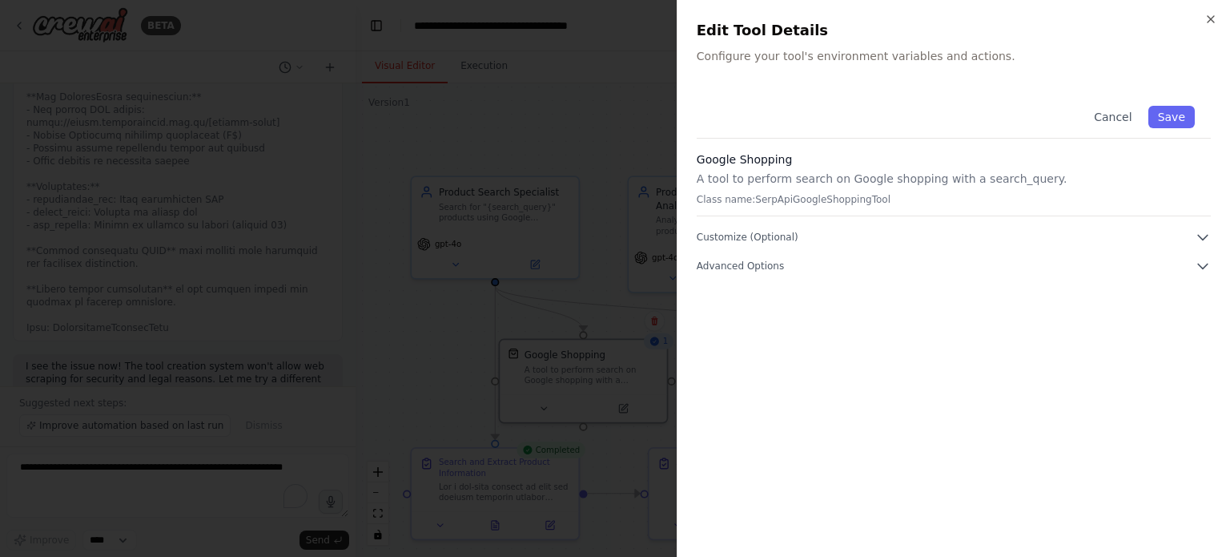
click at [734, 184] on p "A tool to perform search on Google shopping with a search_query." at bounding box center [954, 179] width 514 height 16
click at [735, 229] on button "Customize (Optional)" at bounding box center [954, 237] width 514 height 16
click at [755, 272] on span "Advanced Options" at bounding box center [740, 266] width 87 height 13
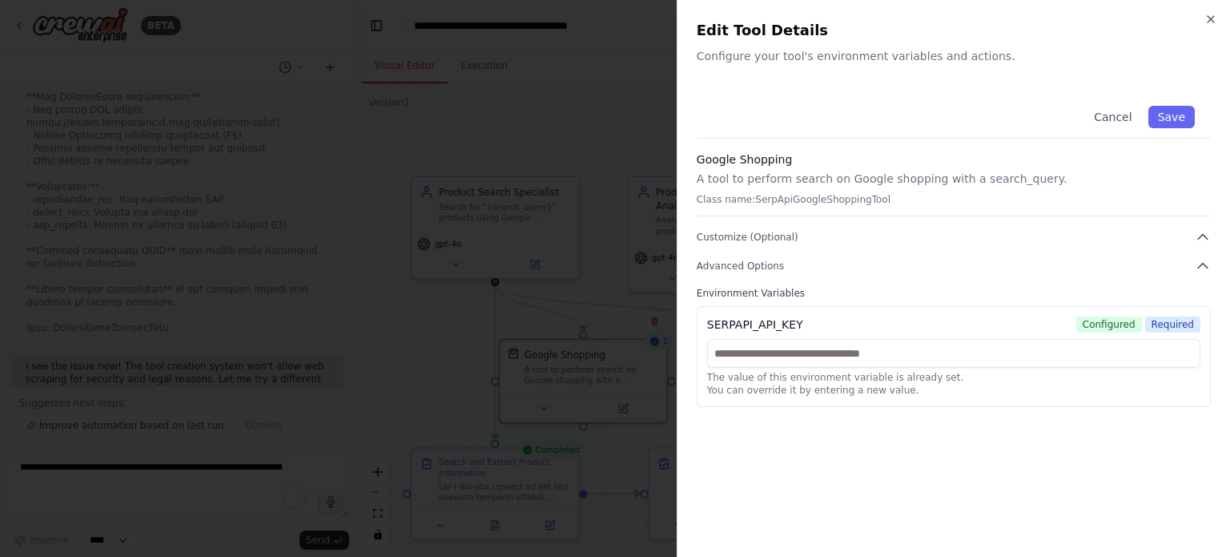
click at [733, 329] on div "SERPAPI_API_KEY" at bounding box center [755, 324] width 96 height 16
click at [748, 328] on div "SERPAPI_API_KEY" at bounding box center [755, 324] width 96 height 16
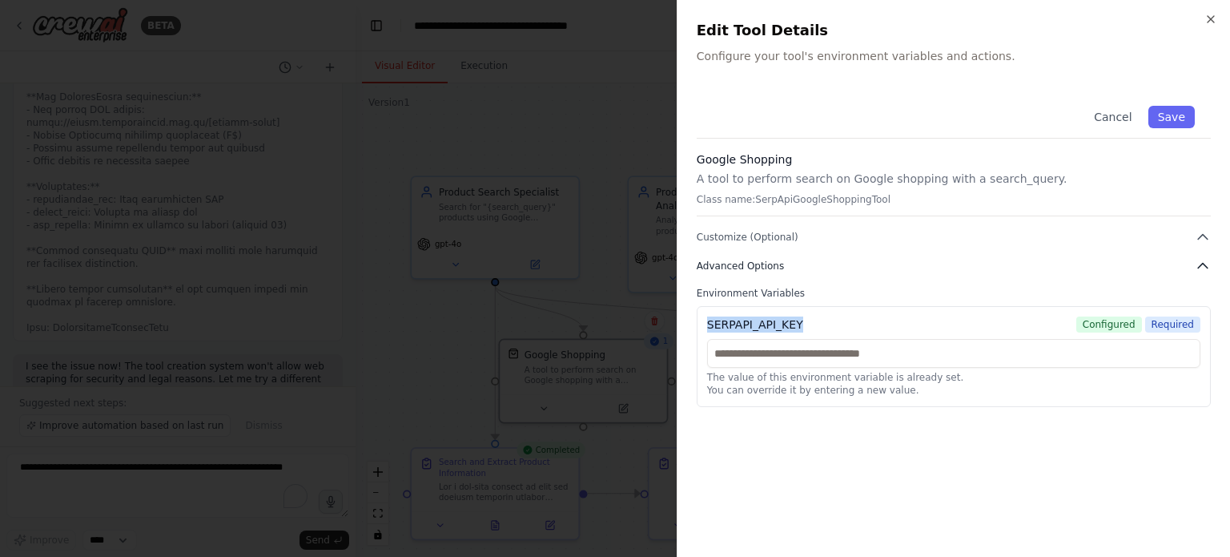
click at [736, 258] on button "Advanced Options" at bounding box center [954, 266] width 514 height 16
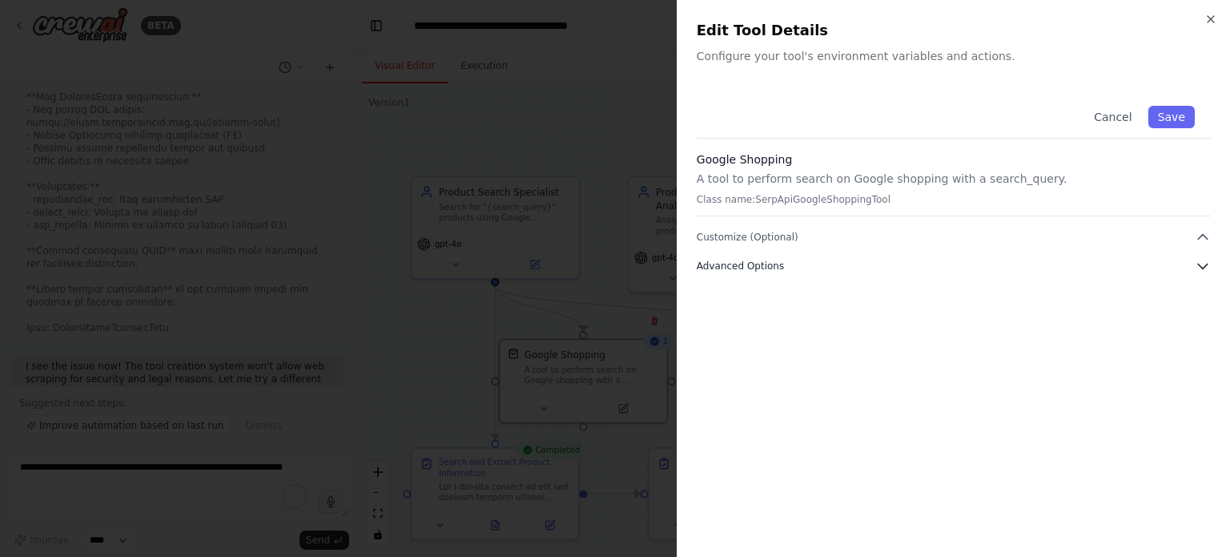
click at [726, 261] on span "Advanced Options" at bounding box center [740, 266] width 87 height 13
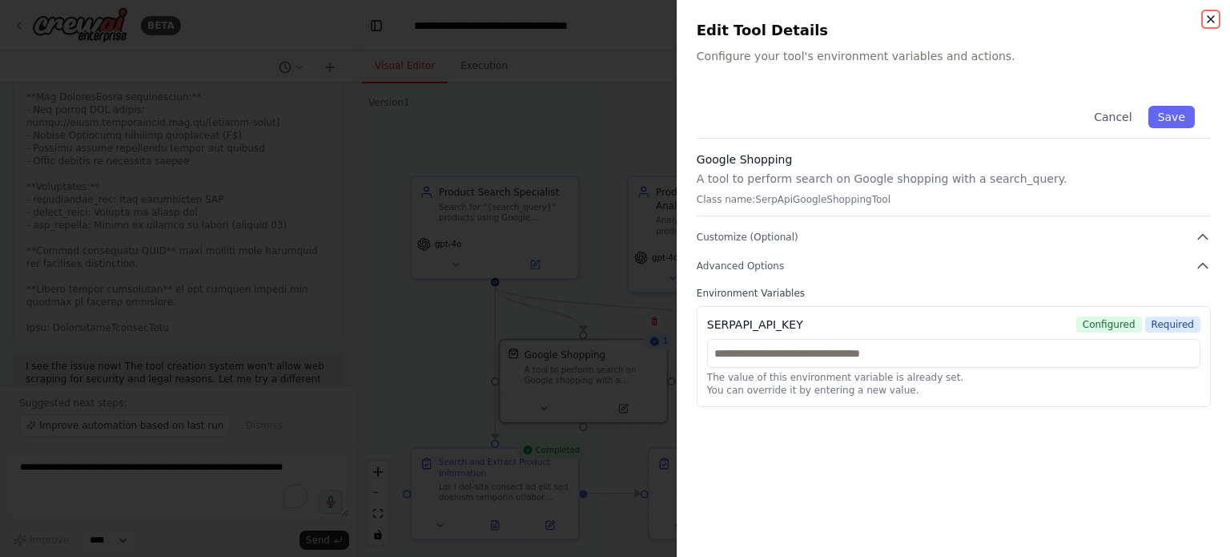
click at [1210, 14] on icon "button" at bounding box center [1211, 19] width 13 height 13
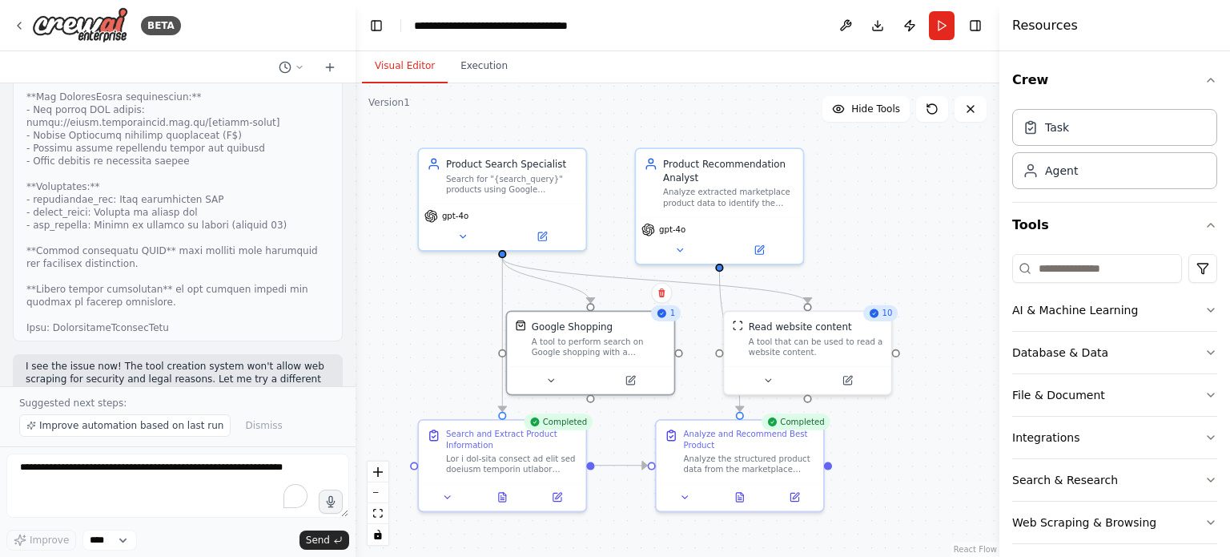
drag, startPoint x: 775, startPoint y: 139, endPoint x: 784, endPoint y: 105, distance: 35.0
click at [784, 105] on div ".deletable-edge-delete-btn { width: 20px; height: 20px; border: 0px solid #ffff…" at bounding box center [678, 319] width 644 height 473
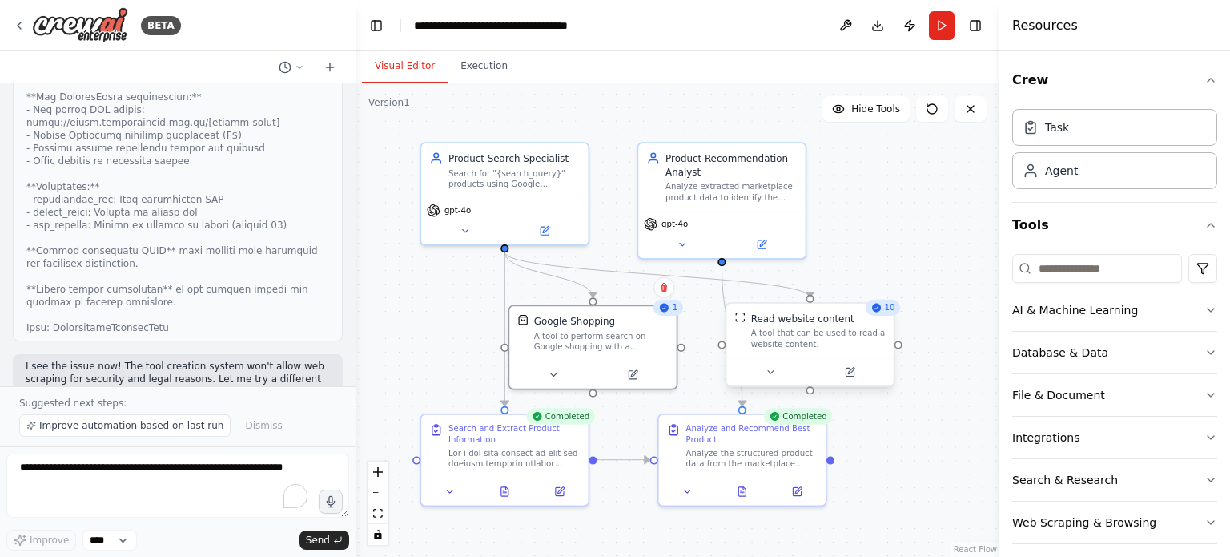
click at [811, 344] on div "A tool that can be used to read a website content." at bounding box center [818, 339] width 135 height 22
click at [723, 176] on div "Product Recommendation Analyst Analyze extracted marketplace product data to id…" at bounding box center [731, 174] width 131 height 51
click at [784, 312] on div "Read website content" at bounding box center [802, 319] width 103 height 14
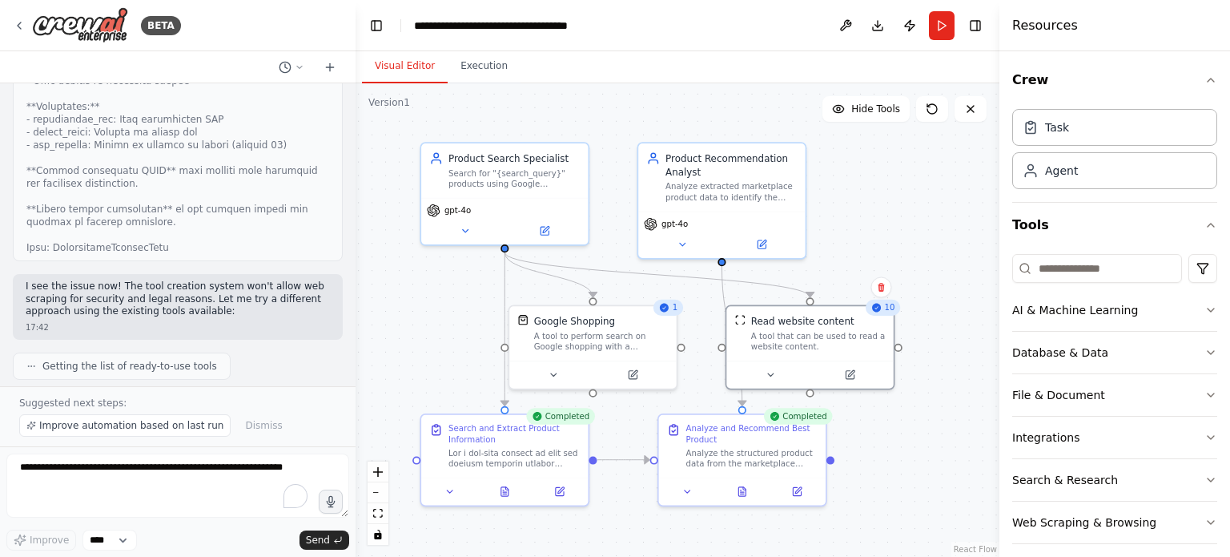
scroll to position [6056, 0]
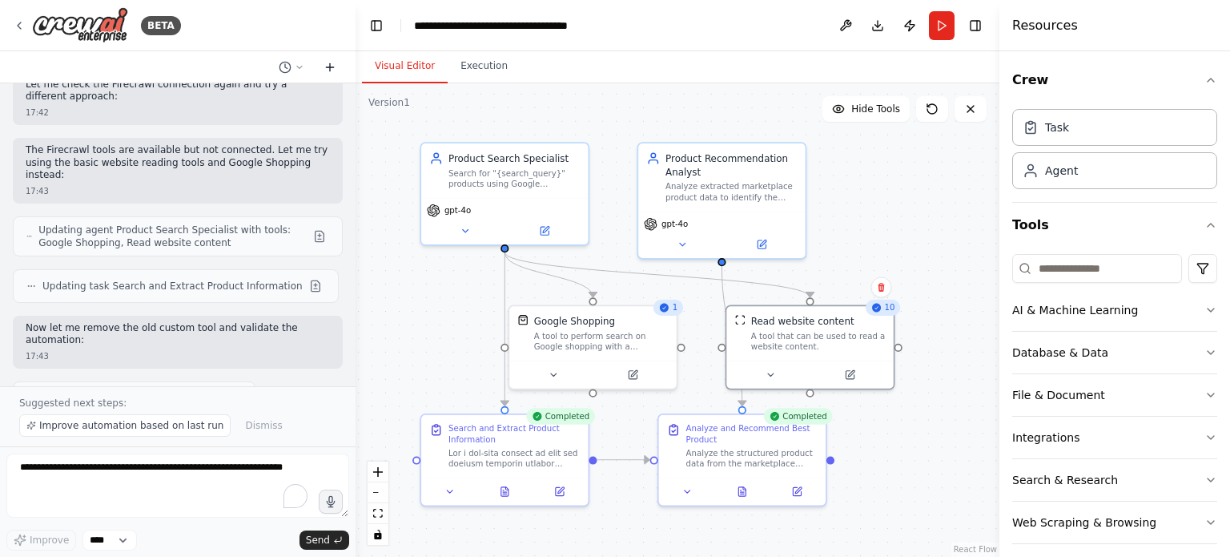
click at [325, 65] on icon at bounding box center [330, 67] width 13 height 13
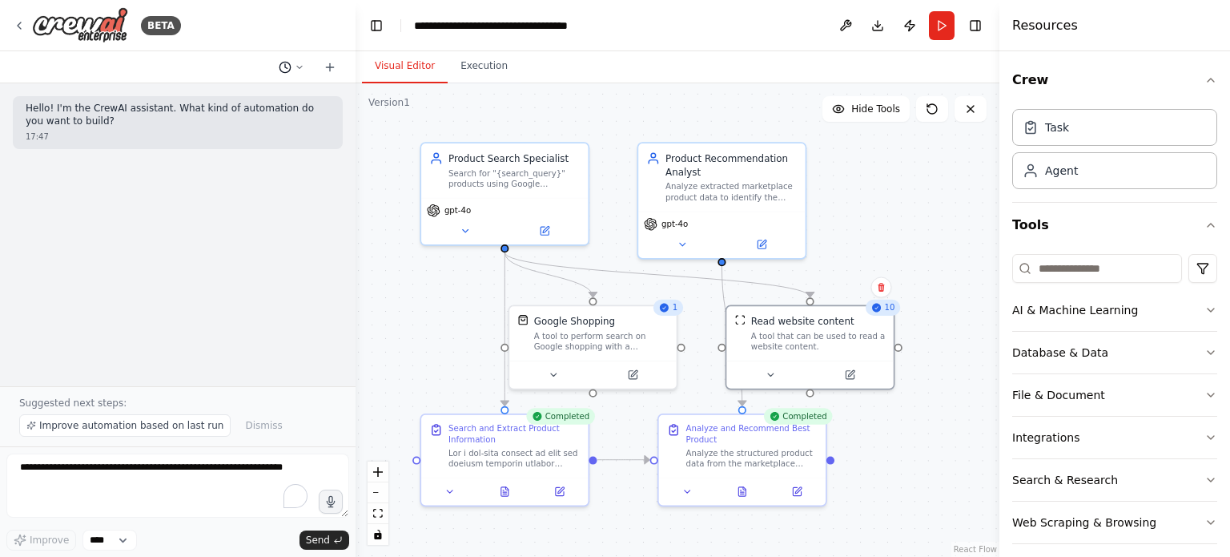
click at [300, 70] on icon at bounding box center [300, 67] width 10 height 10
click at [258, 135] on button "Based on the last automation run, please analyze the output, and if applicable,…" at bounding box center [259, 126] width 191 height 26
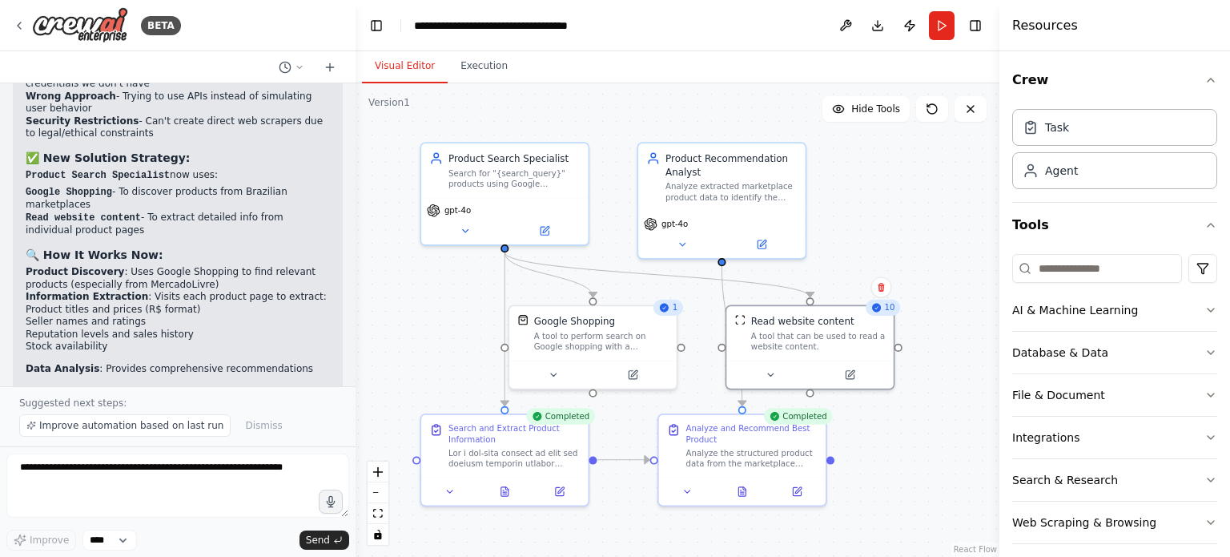
scroll to position [6617, 0]
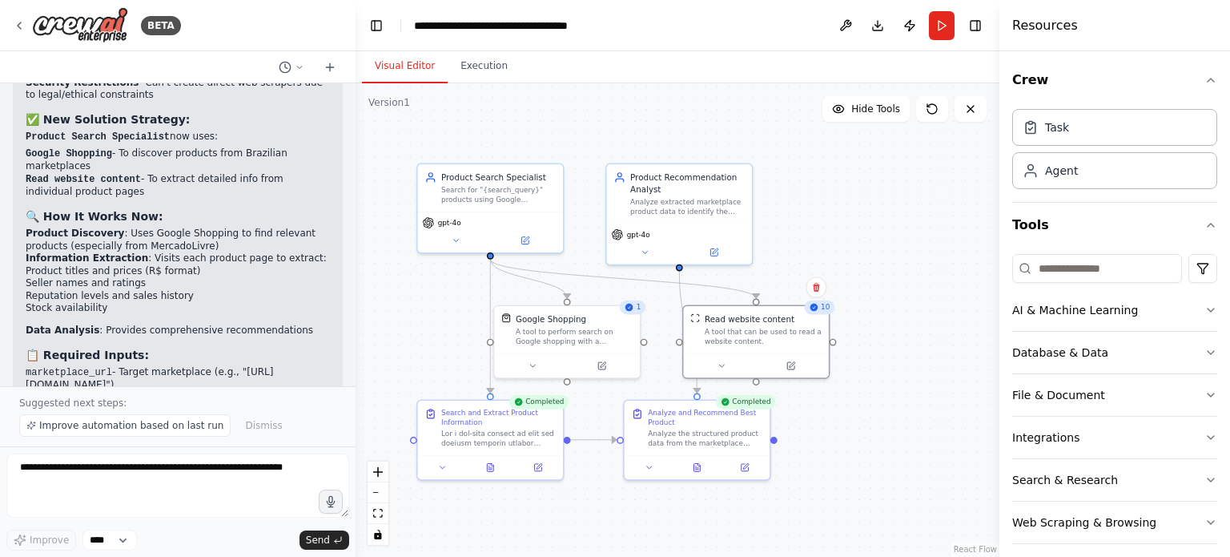
click at [405, 348] on div ".deletable-edge-delete-btn { width: 20px; height: 20px; border: 0px solid #ffff…" at bounding box center [678, 319] width 644 height 473
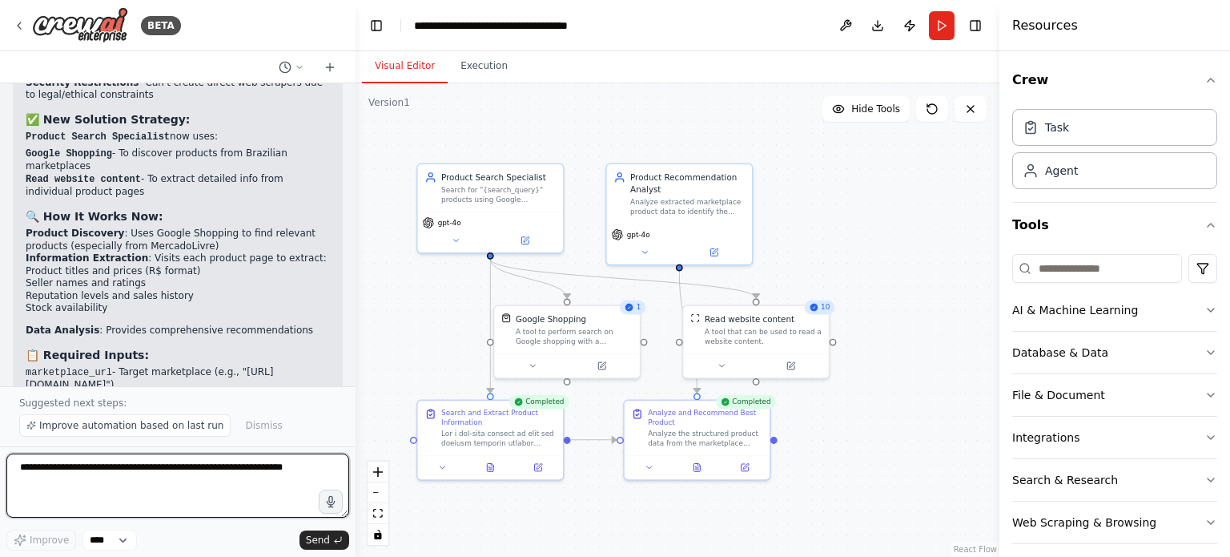
click at [206, 469] on textarea "To enrich screen reader interactions, please activate Accessibility in Grammarl…" at bounding box center [177, 485] width 343 height 64
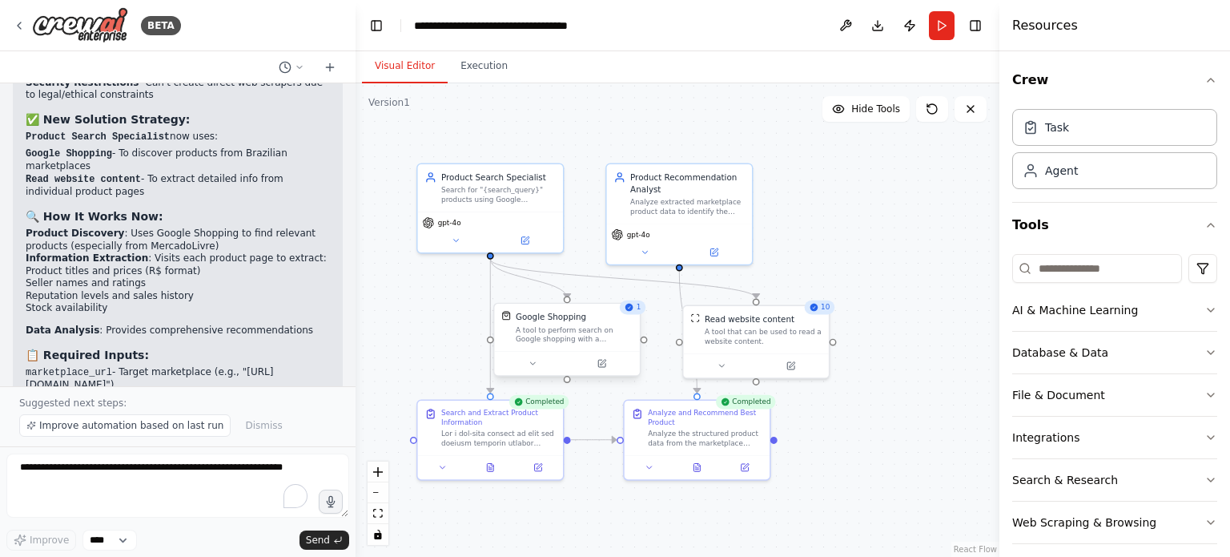
click at [548, 330] on div "A tool to perform search on Google shopping with a search_query." at bounding box center [574, 334] width 117 height 19
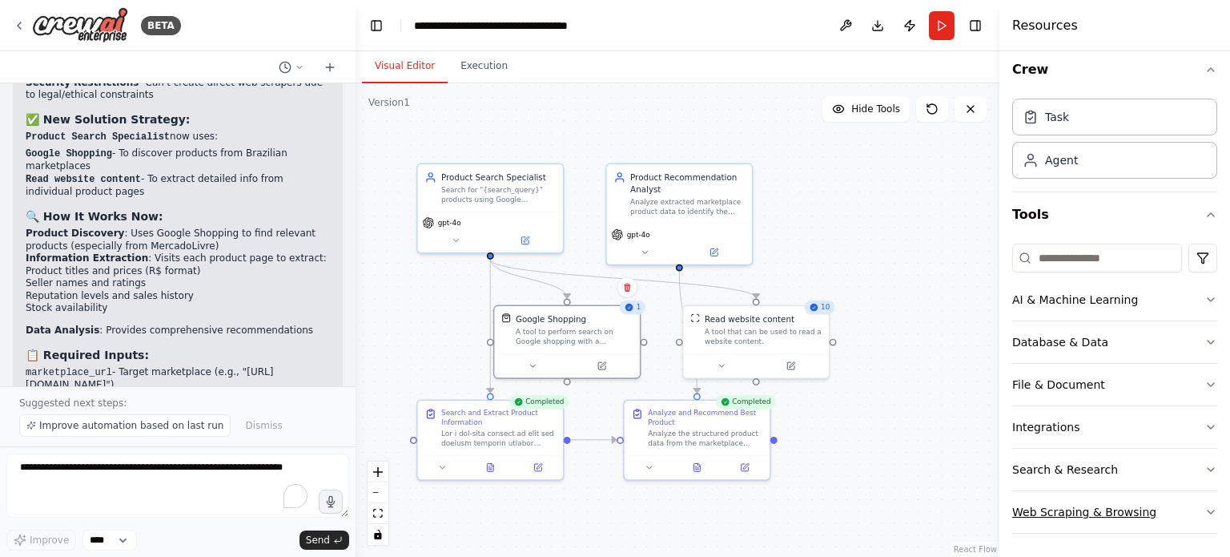
click at [1080, 496] on button "Web Scraping & Browsing" at bounding box center [1115, 512] width 205 height 42
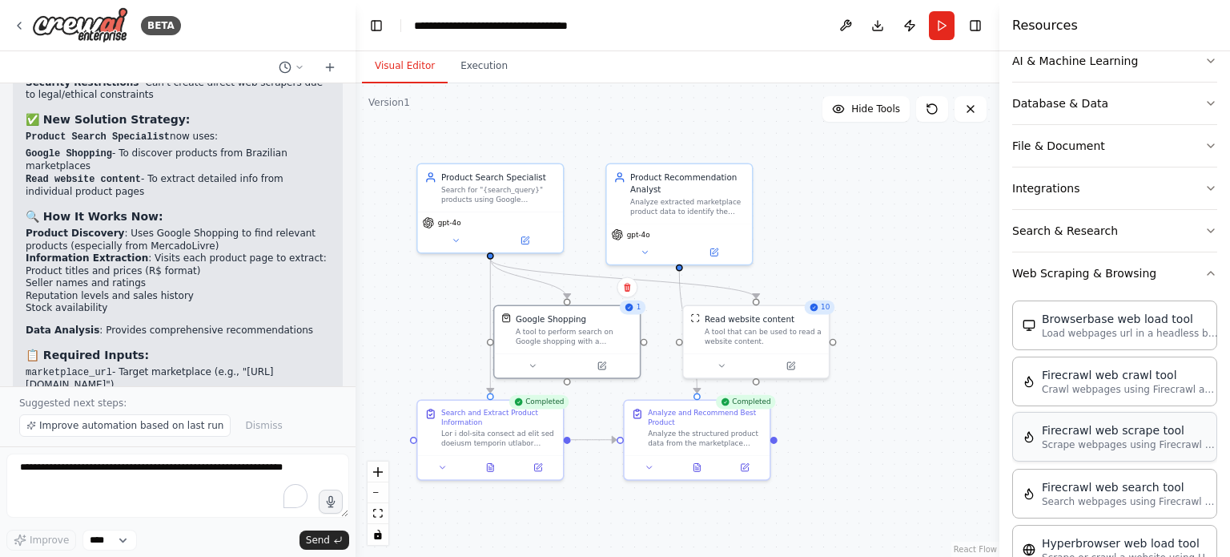
scroll to position [331, 0]
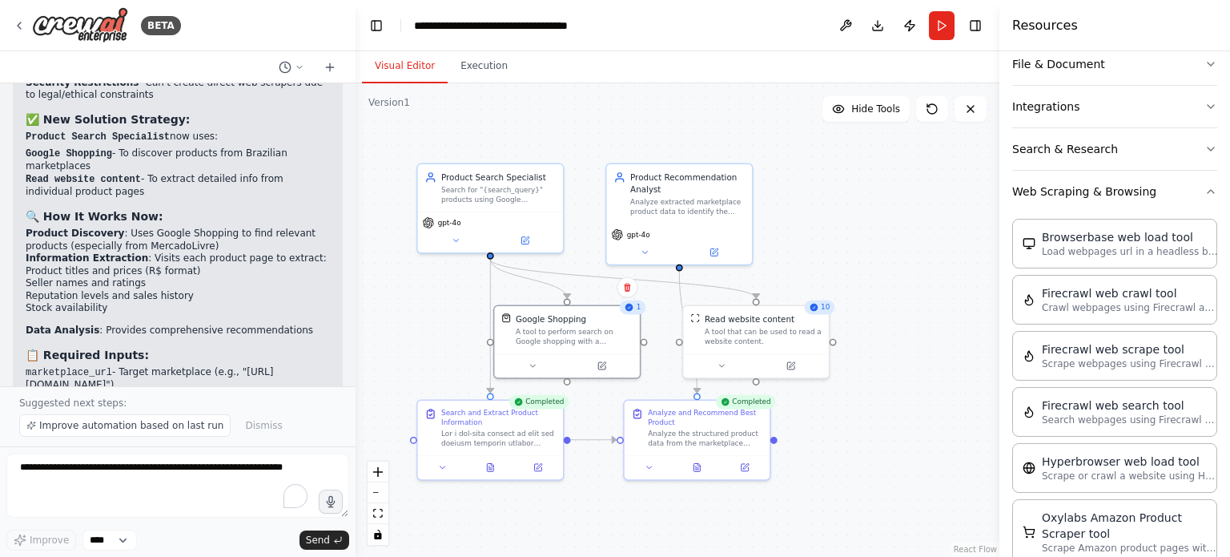
click at [884, 246] on div ".deletable-edge-delete-btn { width: 20px; height: 20px; border: 0px solid #ffff…" at bounding box center [678, 319] width 644 height 473
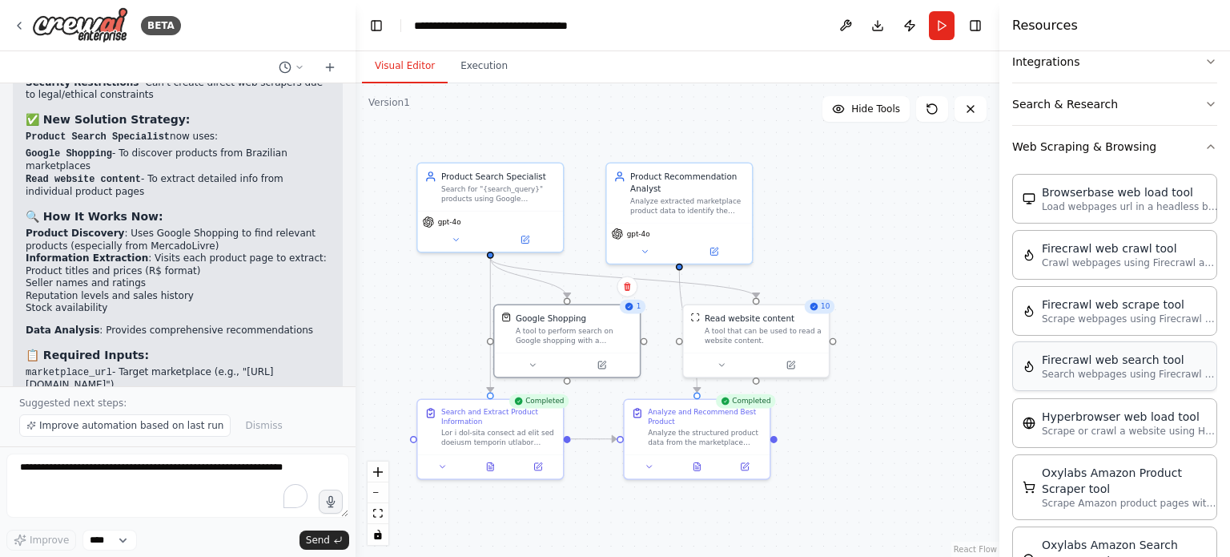
scroll to position [411, 0]
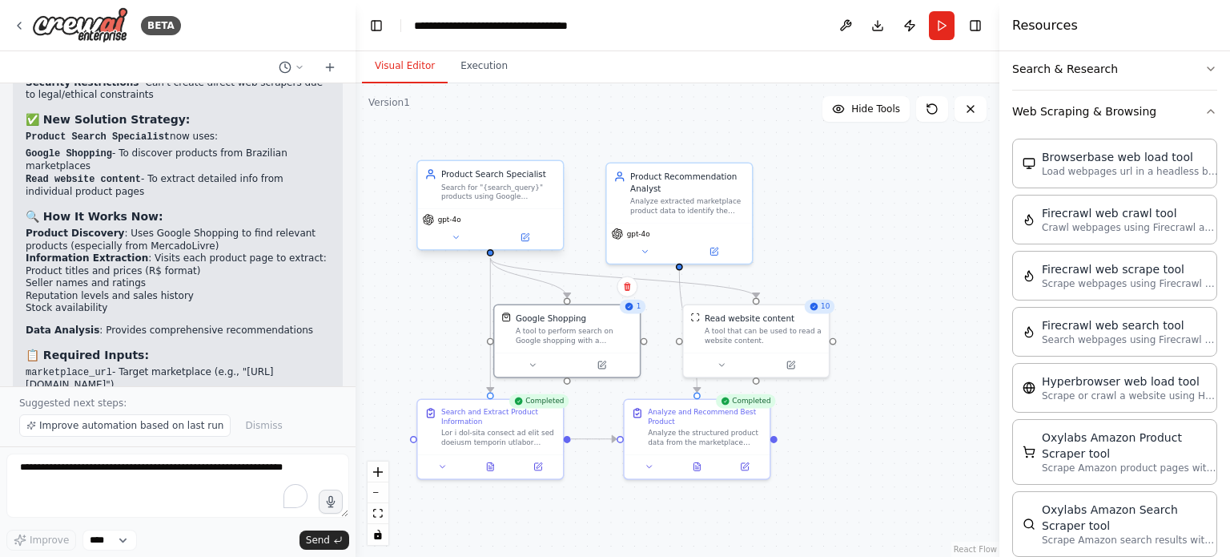
click at [517, 204] on div "Product Search Specialist Search for "{search_query}" products using Google Sho…" at bounding box center [490, 184] width 145 height 47
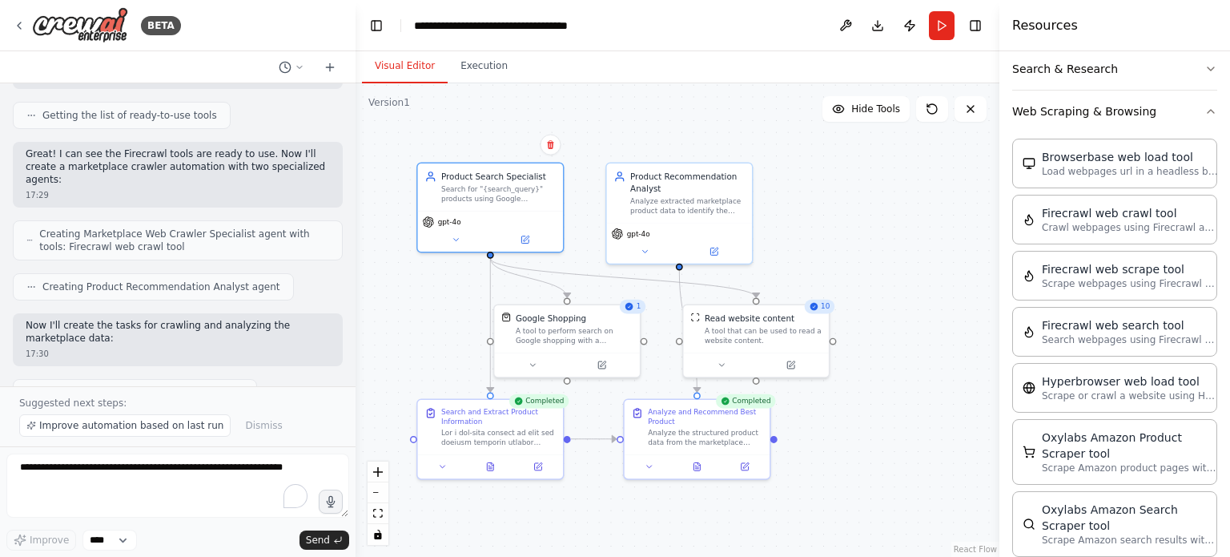
scroll to position [0, 0]
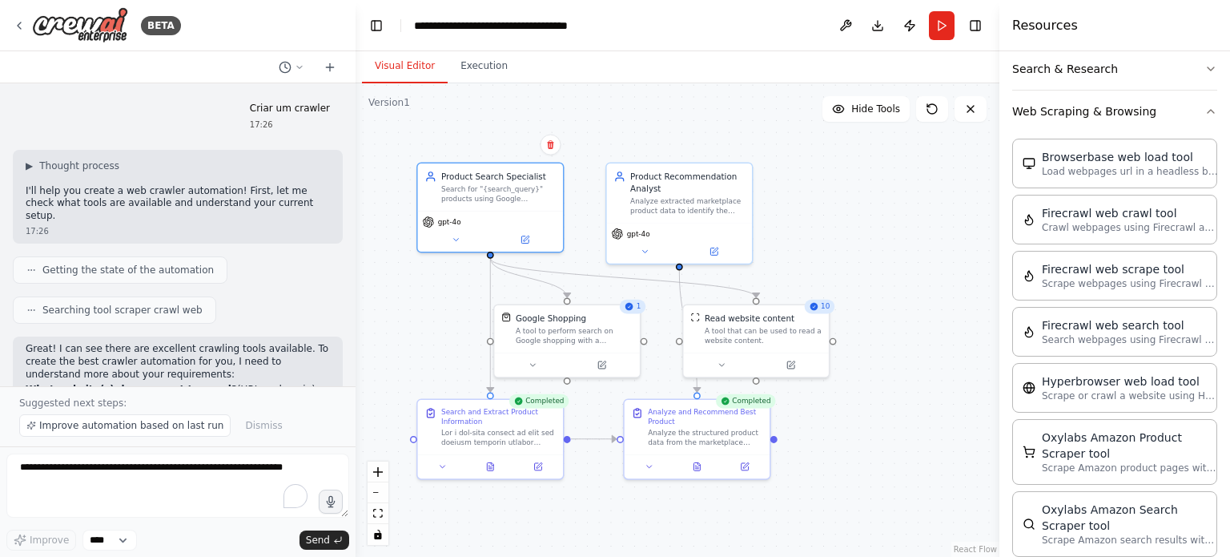
click at [123, 203] on p "I'll help you create a web crawler automation! First, let me check what tools a…" at bounding box center [178, 204] width 304 height 38
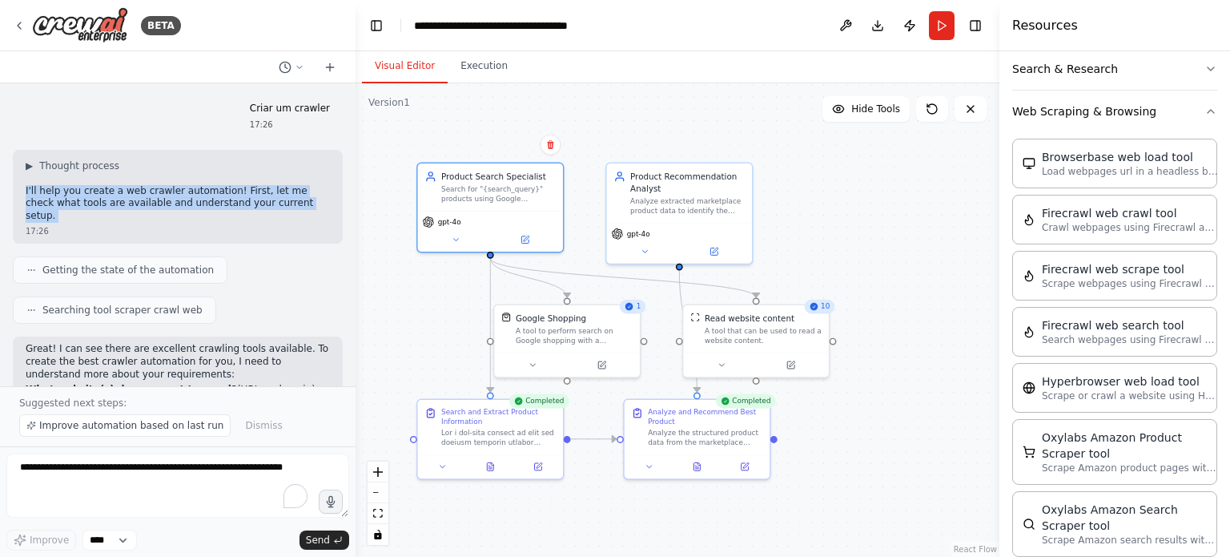
click at [123, 203] on p "I'll help you create a web crawler automation! First, let me check what tools a…" at bounding box center [178, 204] width 304 height 38
click at [154, 205] on p "I'll help you create a web crawler automation! First, let me check what tools a…" at bounding box center [178, 204] width 304 height 38
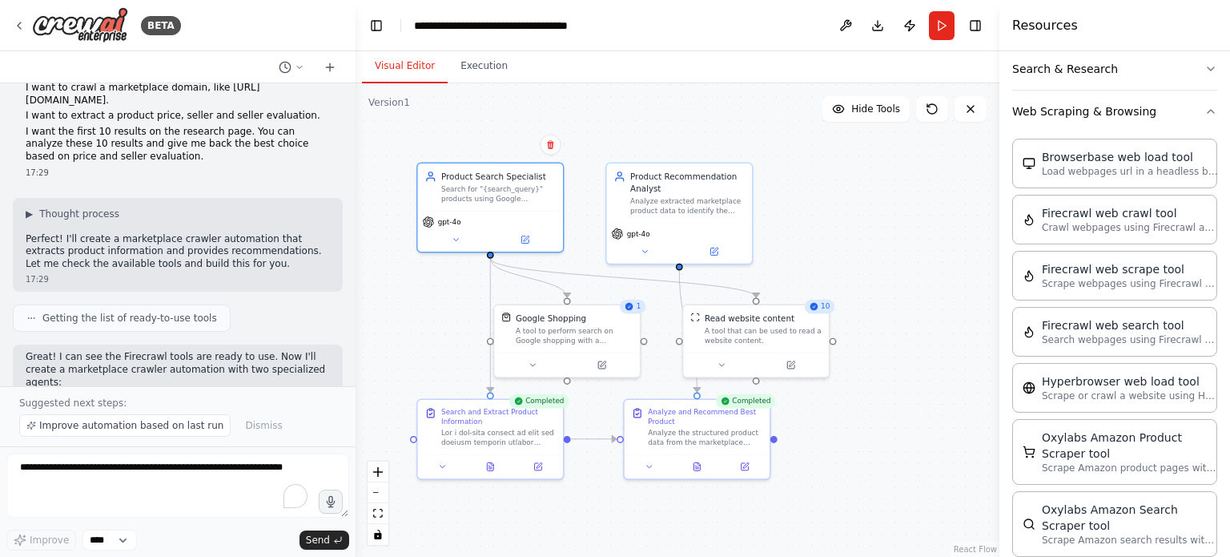
scroll to position [401, 0]
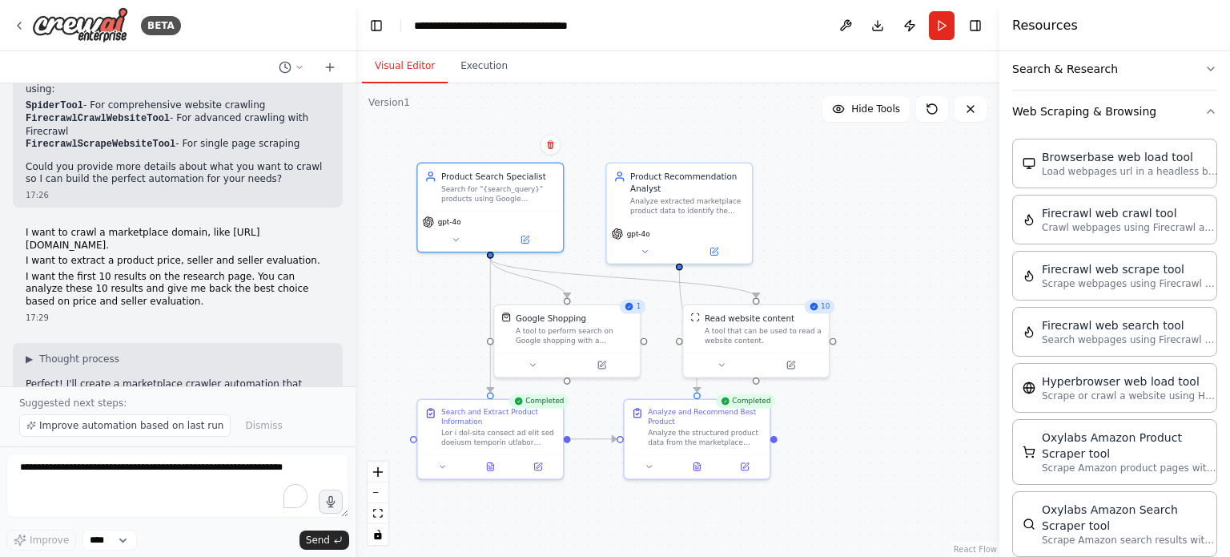
click at [66, 227] on p "I want to crawl a marketplace domain, like https://www.mercadolivre.com.br/." at bounding box center [178, 239] width 304 height 25
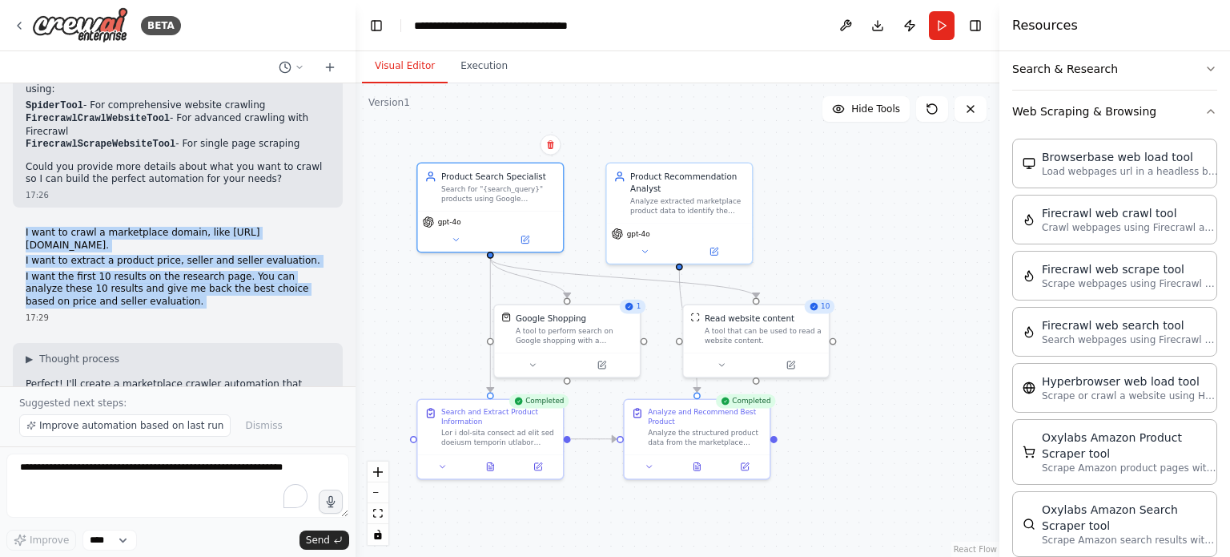
drag, startPoint x: 66, startPoint y: 195, endPoint x: 109, endPoint y: 258, distance: 76.2
click at [109, 258] on div "I want to crawl a marketplace domain, like https://www.mercadolivre.com.br/. I …" at bounding box center [178, 268] width 304 height 82
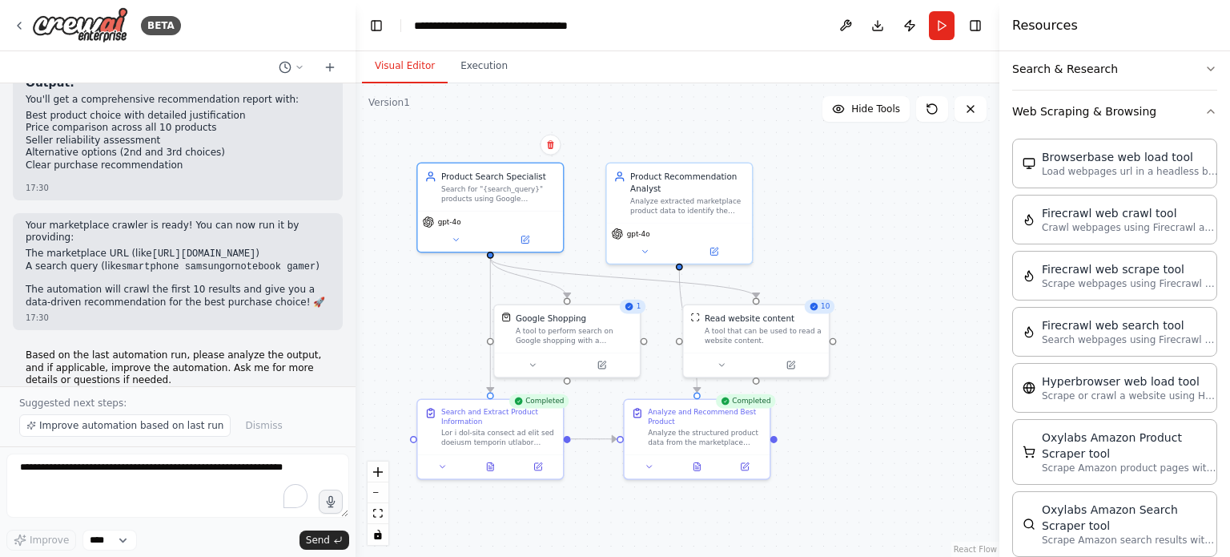
scroll to position [1647, 0]
click at [74, 349] on p "Based on the last automation run, please analyze the output, and if applicable,…" at bounding box center [178, 368] width 304 height 38
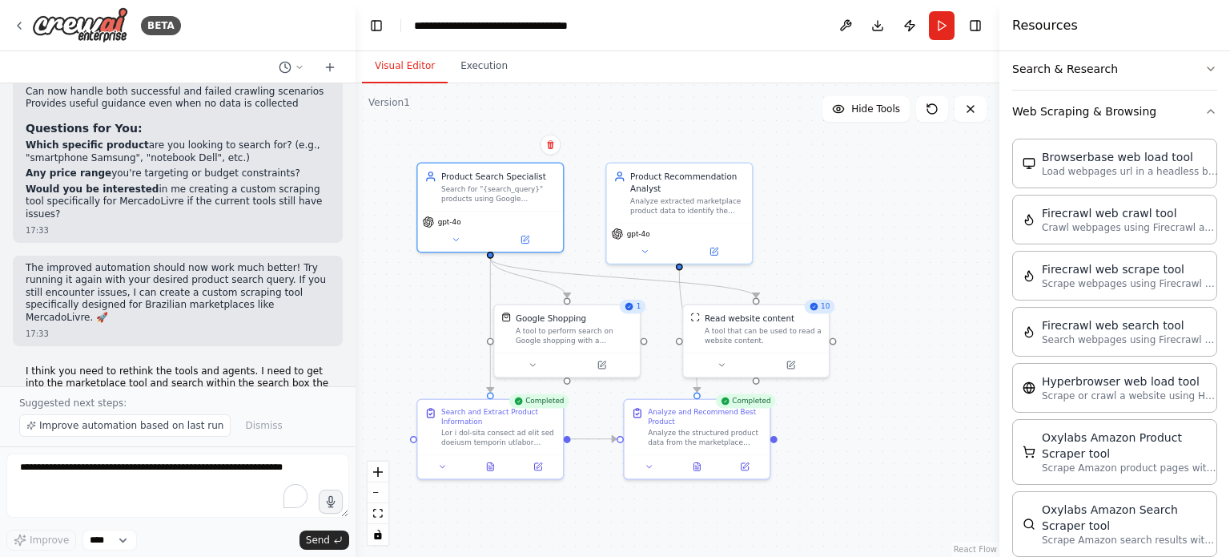
scroll to position [2724, 0]
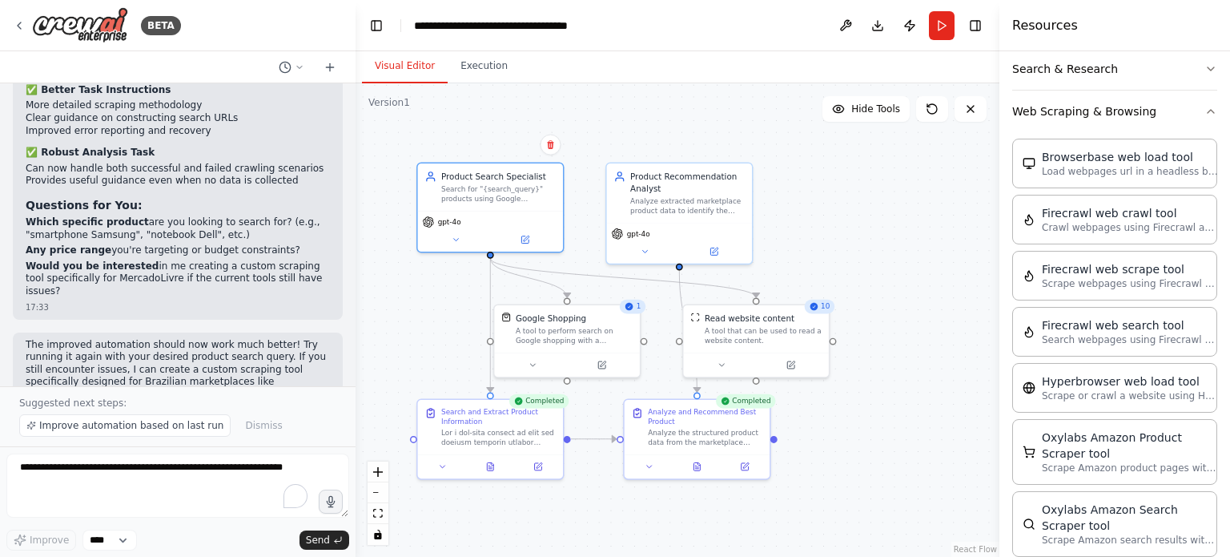
click at [87, 442] on p "I think you need to rethink the tools and agents. I need to get into the market…" at bounding box center [178, 467] width 304 height 50
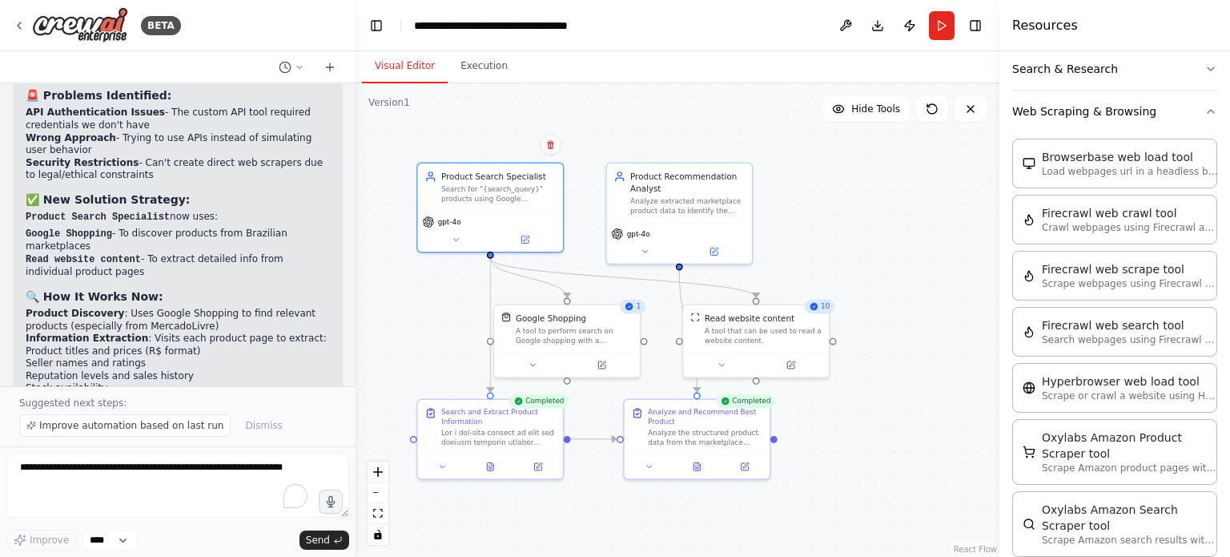
scroll to position [6617, 0]
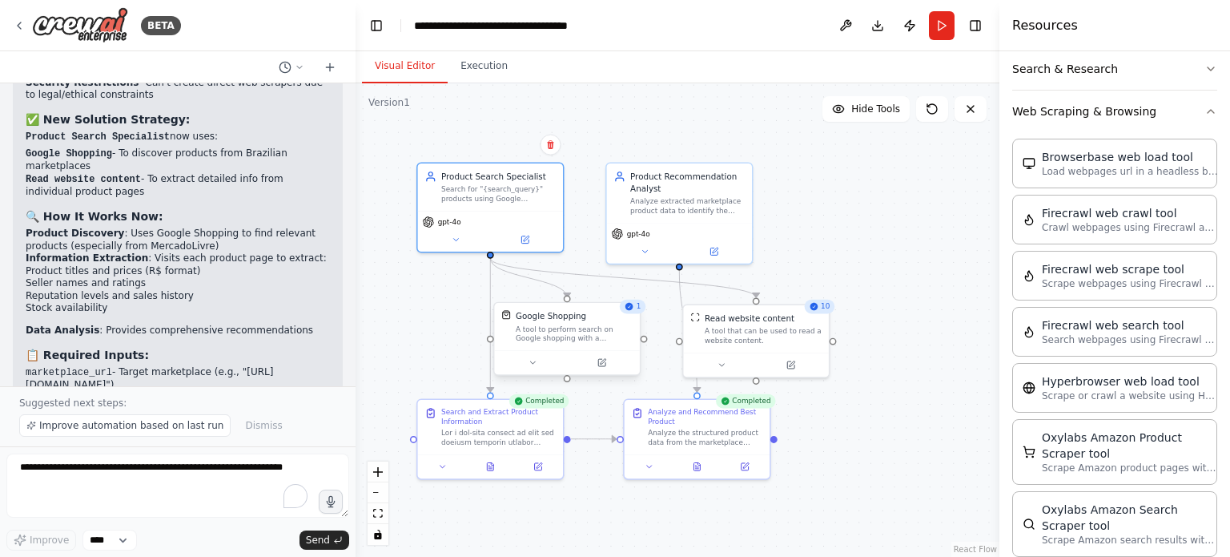
click at [581, 316] on div "Google Shopping" at bounding box center [551, 316] width 70 height 12
click at [507, 192] on div "Search for "{search_query}" products using Google Shopping and website scraping…" at bounding box center [498, 192] width 115 height 19
click at [559, 316] on div "Google Shopping" at bounding box center [551, 316] width 70 height 12
click at [600, 362] on icon at bounding box center [603, 362] width 6 height 6
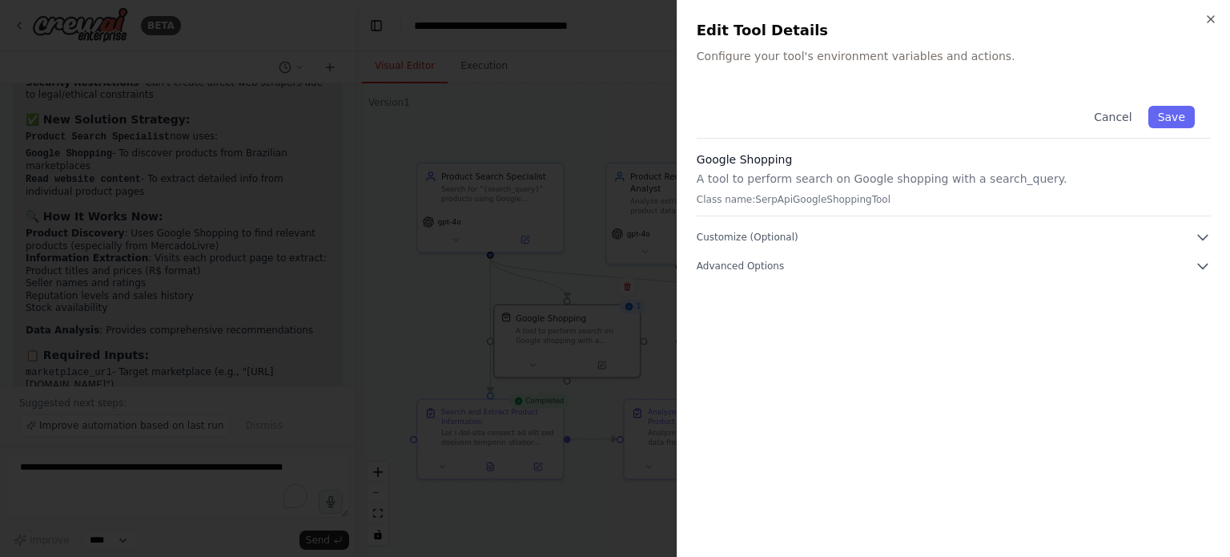
click at [1204, 25] on h2 "Edit Tool Details" at bounding box center [954, 30] width 514 height 22
click at [1204, 19] on h2 "Edit Tool Details" at bounding box center [954, 30] width 514 height 22
click at [516, 114] on div at bounding box center [615, 278] width 1230 height 557
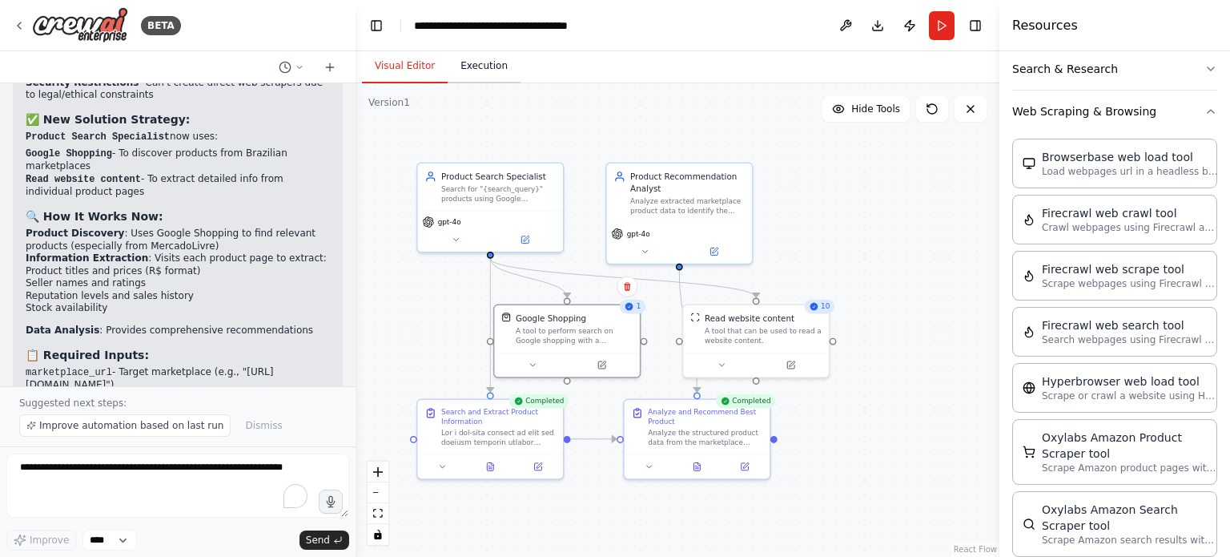
click at [491, 65] on button "Execution" at bounding box center [484, 67] width 73 height 34
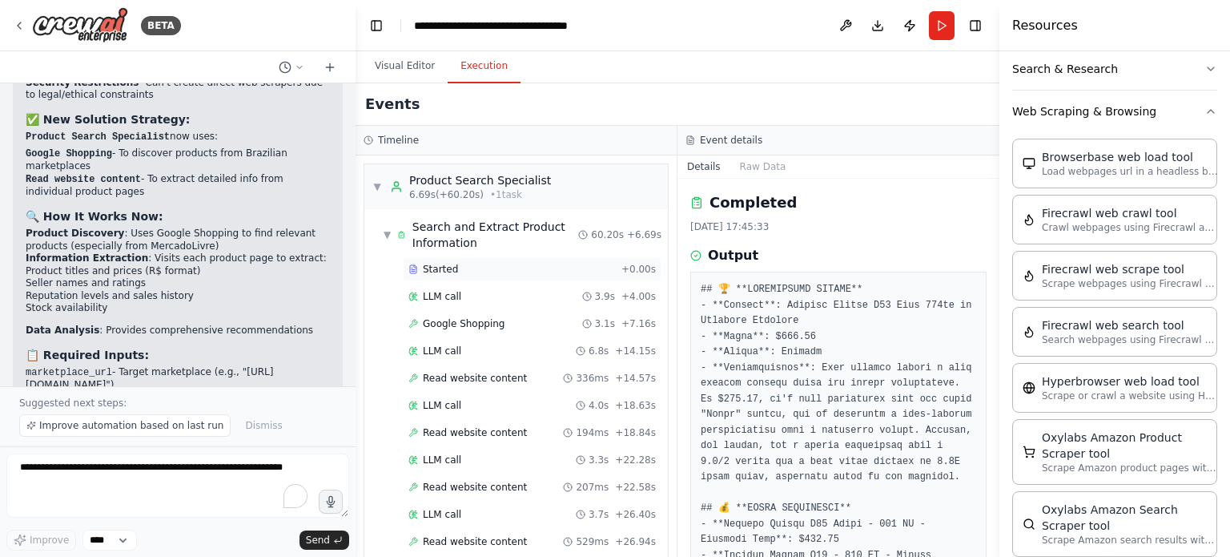
click at [464, 260] on div "Started + 0.00s" at bounding box center [532, 269] width 259 height 24
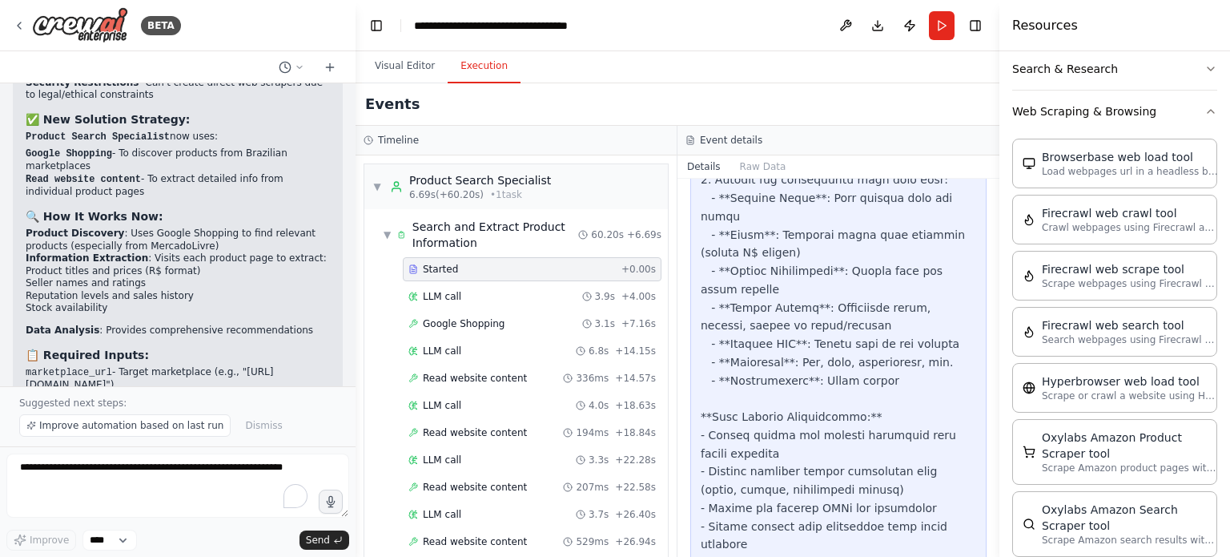
scroll to position [545, 0]
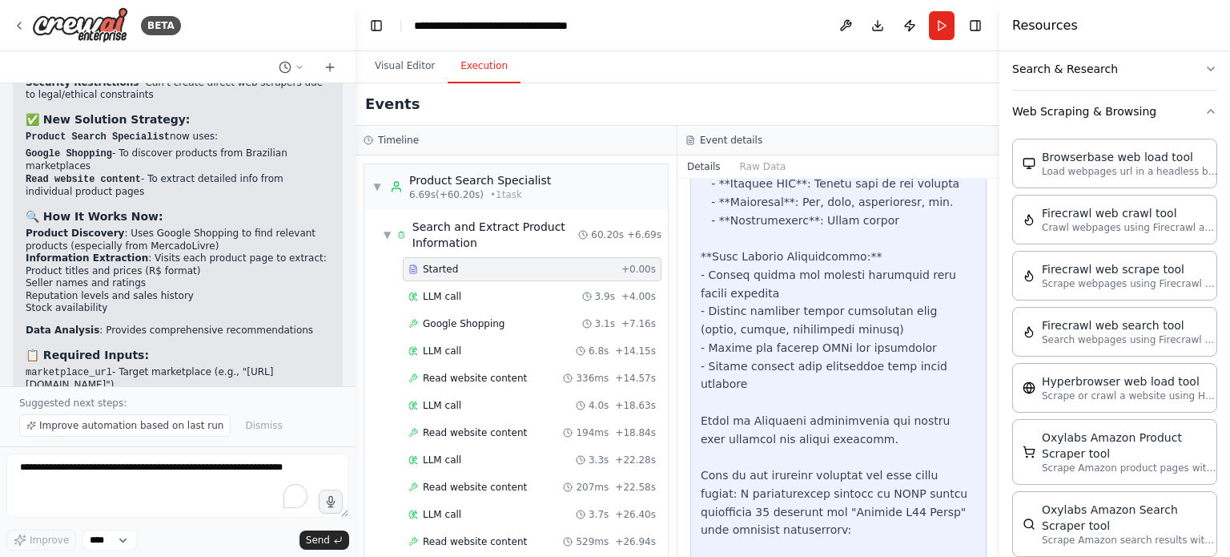
click at [775, 364] on div at bounding box center [839, 429] width 276 height 1385
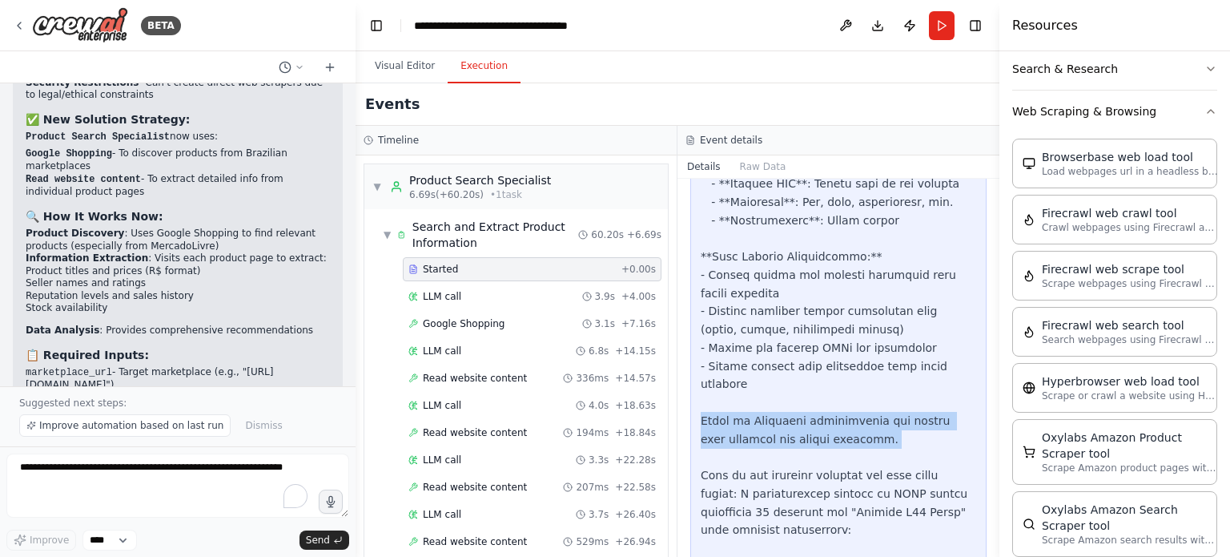
click at [775, 364] on div at bounding box center [839, 429] width 276 height 1385
click at [824, 364] on div at bounding box center [839, 429] width 276 height 1385
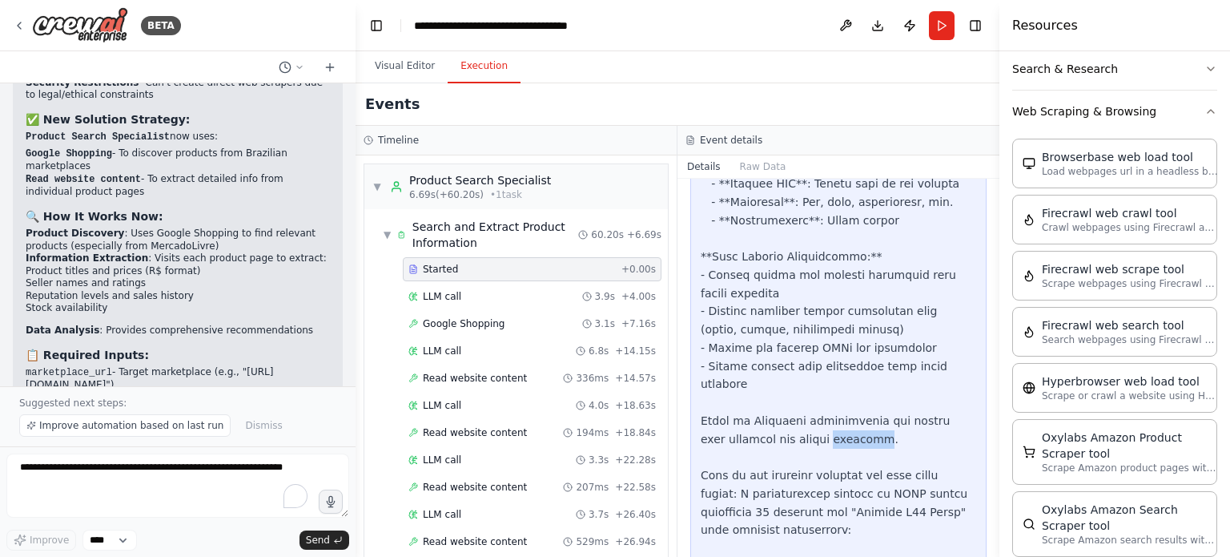
click at [824, 364] on div at bounding box center [839, 429] width 276 height 1385
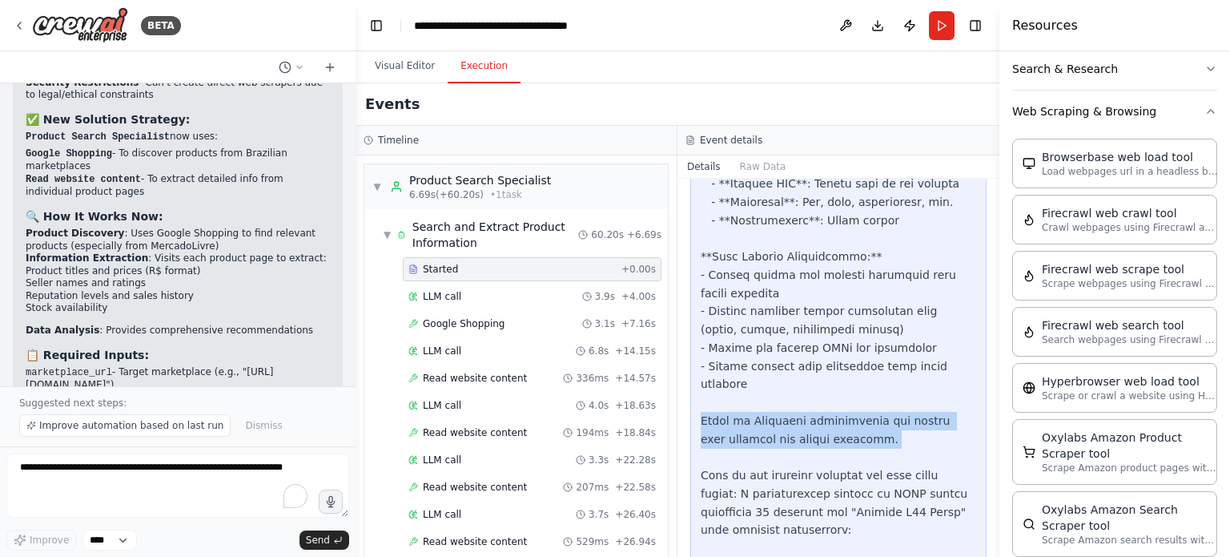
click at [824, 364] on div at bounding box center [839, 429] width 276 height 1385
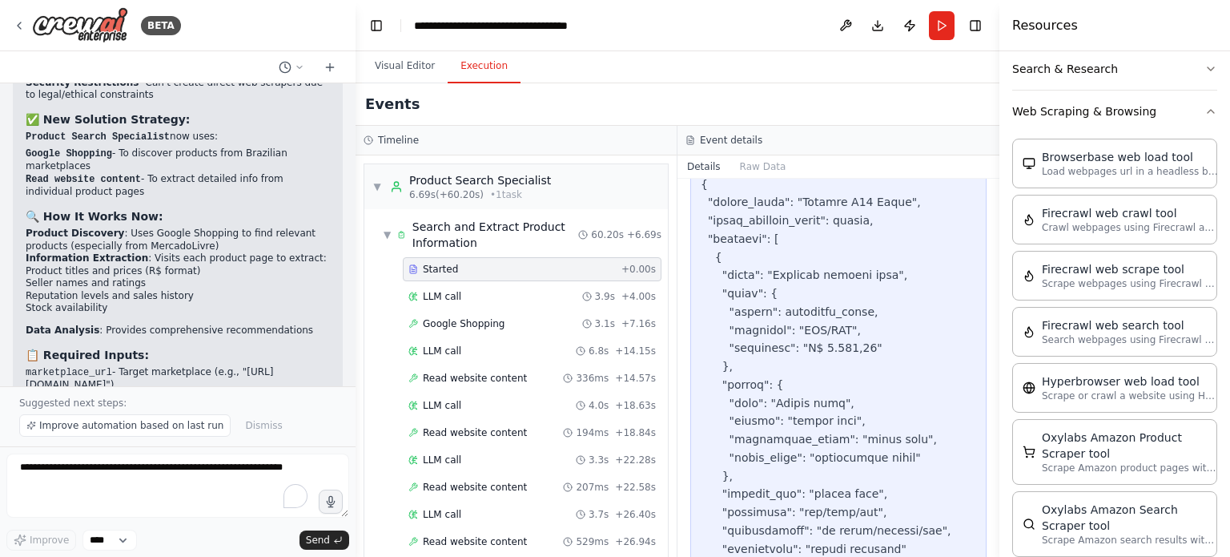
scroll to position [865, 0]
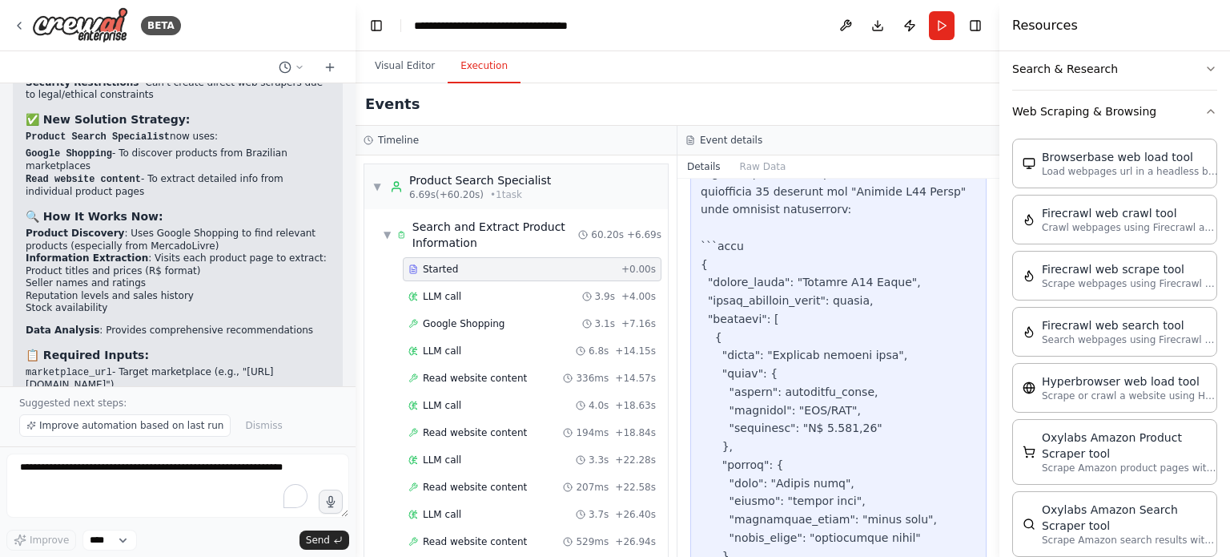
click at [826, 357] on div at bounding box center [839, 109] width 276 height 1385
drag, startPoint x: 826, startPoint y: 357, endPoint x: 843, endPoint y: 360, distance: 17.0
click at [843, 360] on div at bounding box center [839, 109] width 276 height 1385
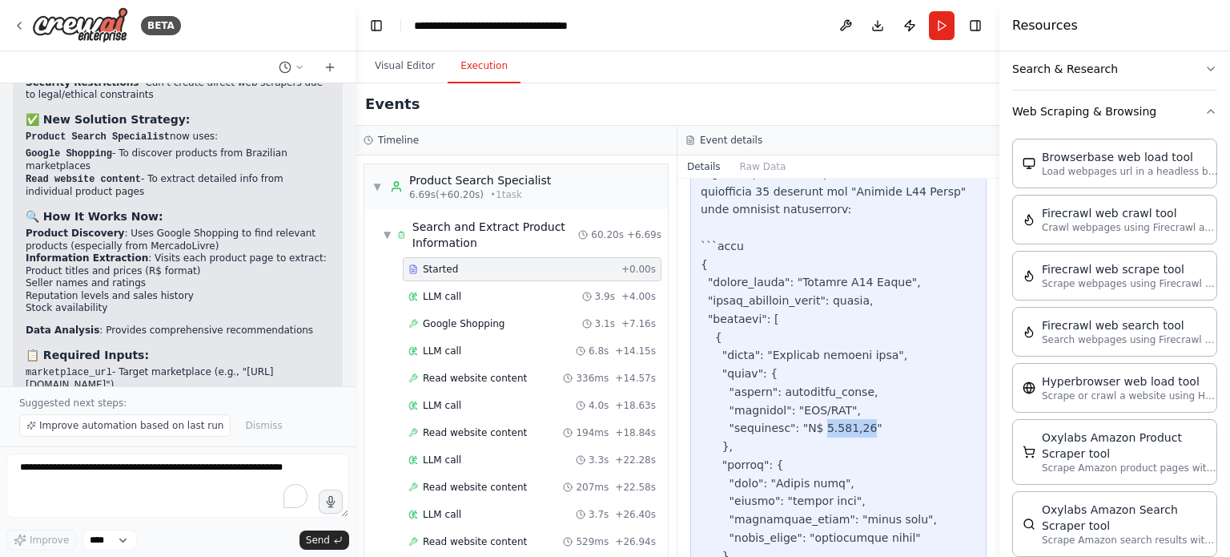
click at [843, 360] on div at bounding box center [839, 109] width 276 height 1385
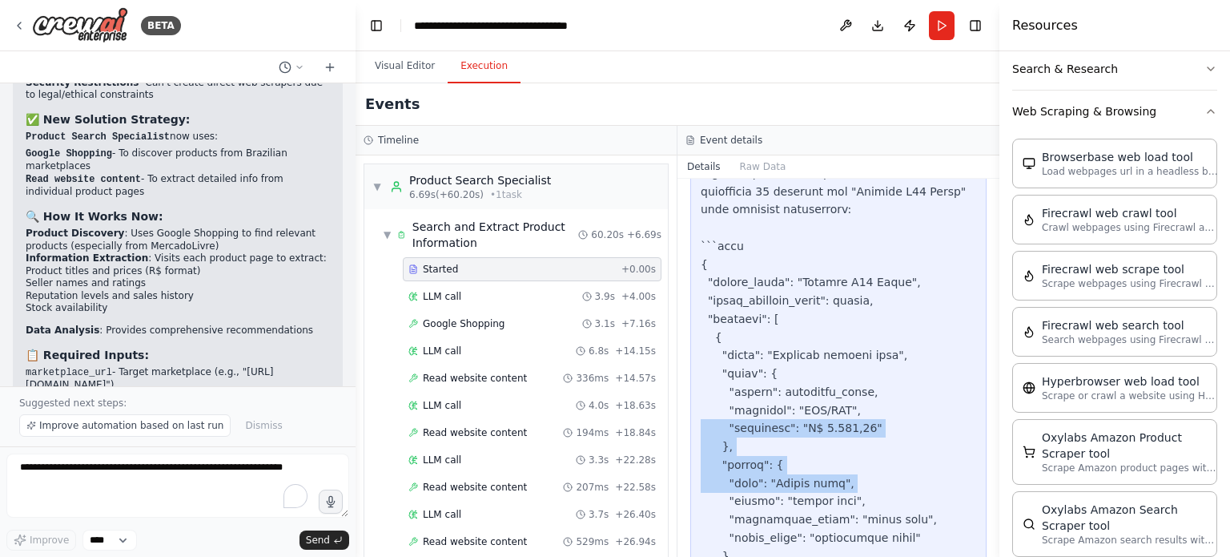
drag, startPoint x: 843, startPoint y: 360, endPoint x: 851, endPoint y: 422, distance: 63.0
click at [850, 420] on div at bounding box center [839, 109] width 276 height 1385
click at [852, 424] on div at bounding box center [839, 109] width 276 height 1385
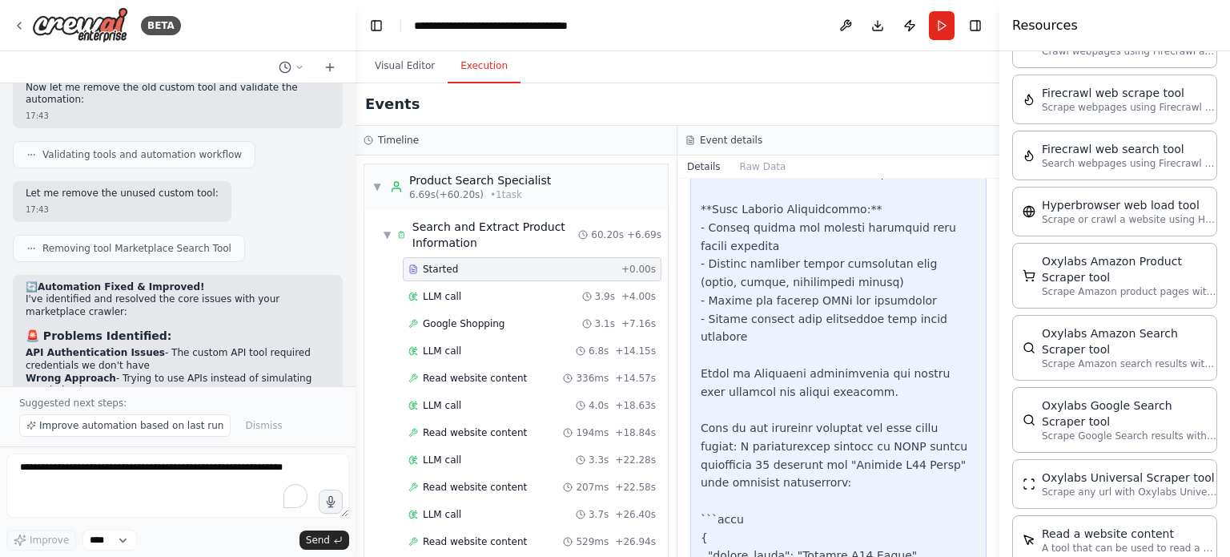
scroll to position [6284, 0]
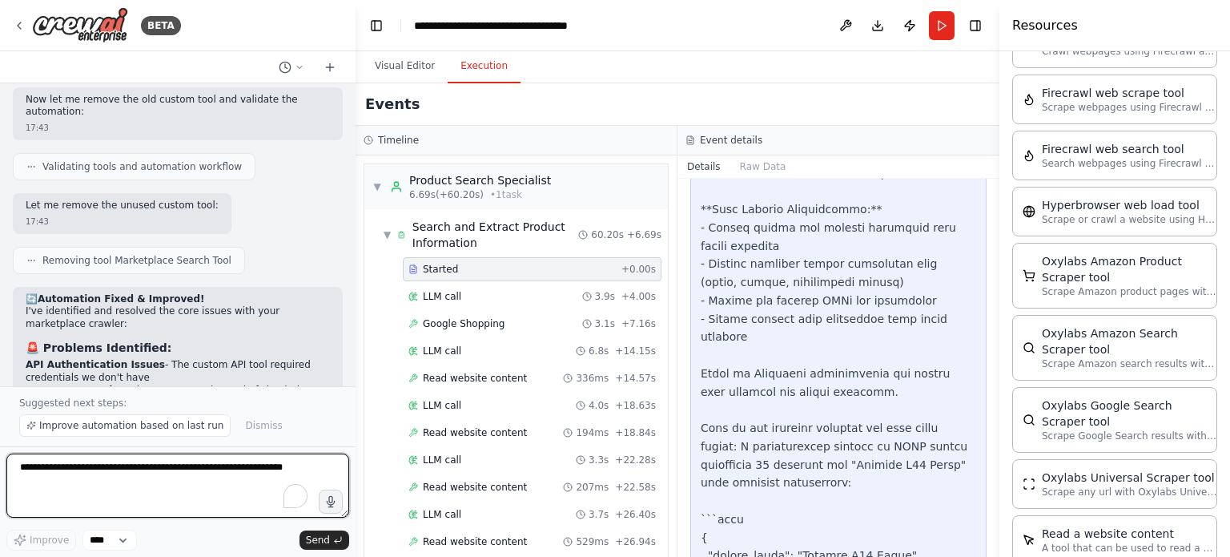
click at [170, 473] on textarea "To enrich screen reader interactions, please activate Accessibility in Grammarl…" at bounding box center [177, 485] width 343 height 64
type textarea "**********"
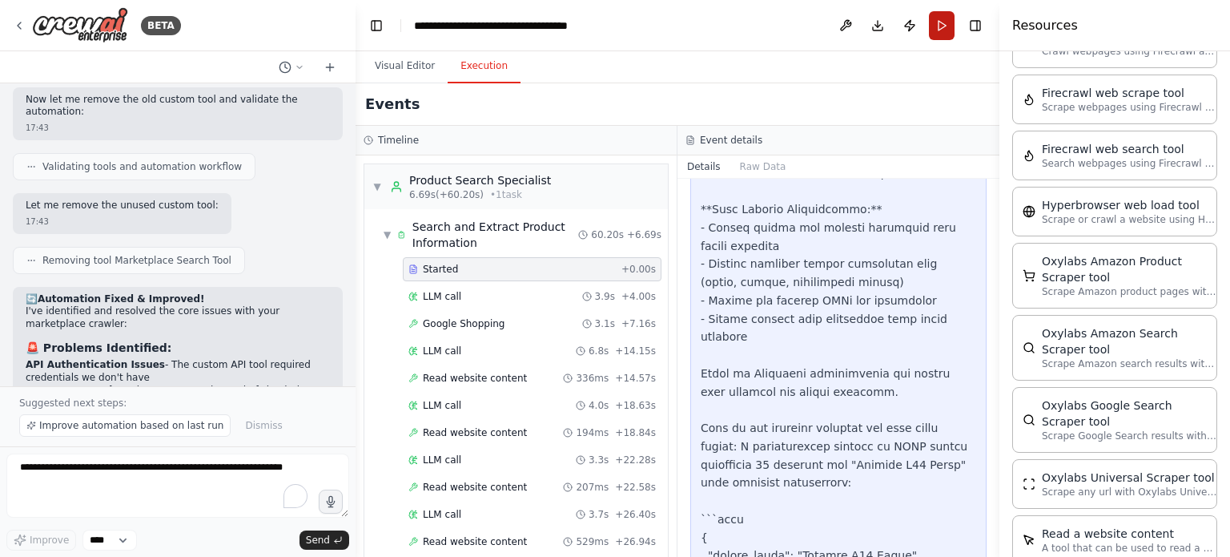
click at [944, 24] on button "Run" at bounding box center [942, 25] width 26 height 29
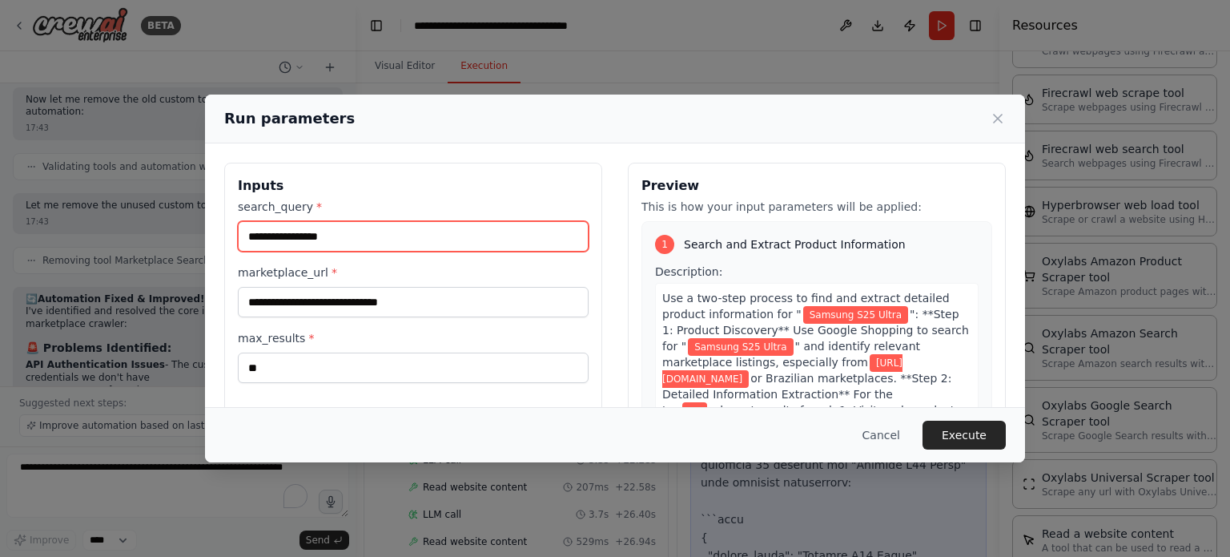
click at [371, 245] on input "**********" at bounding box center [413, 236] width 351 height 30
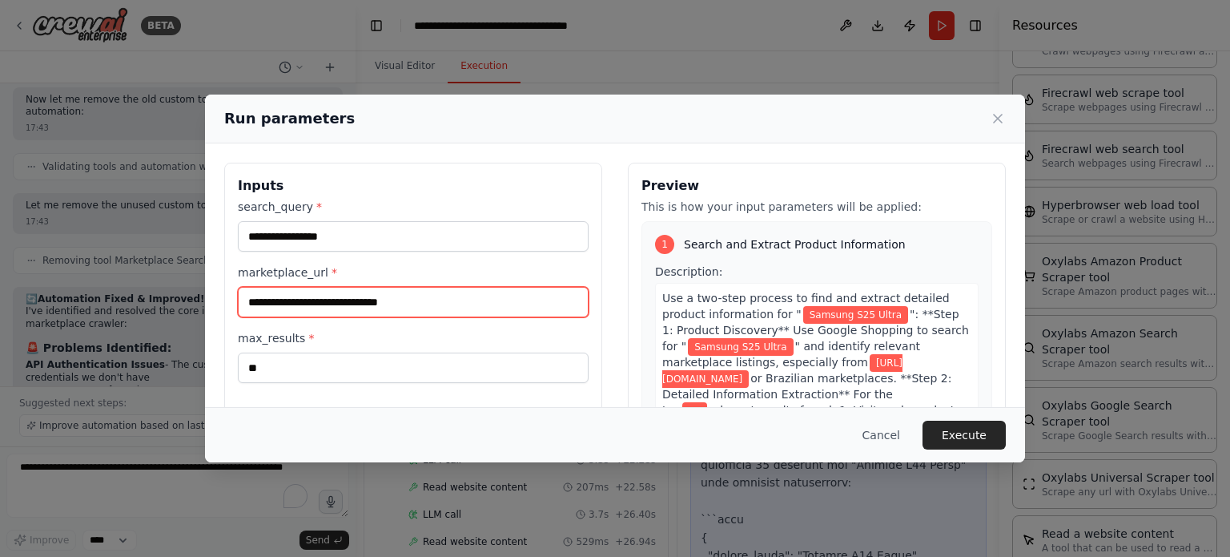
click at [373, 312] on input "**********" at bounding box center [413, 302] width 351 height 30
type input "**********"
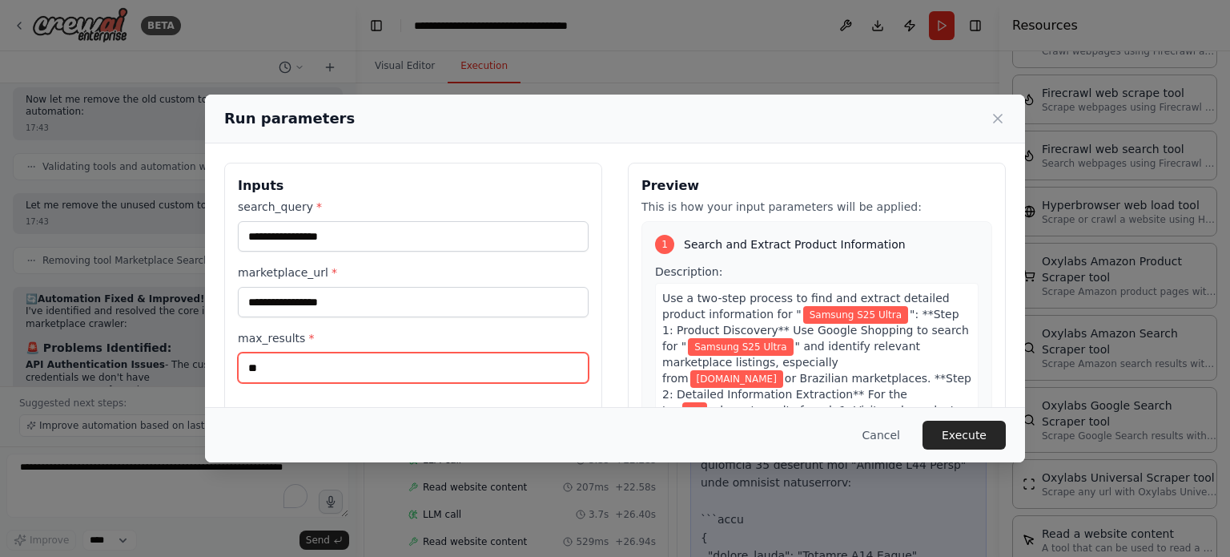
click at [424, 359] on input "**" at bounding box center [413, 367] width 351 height 30
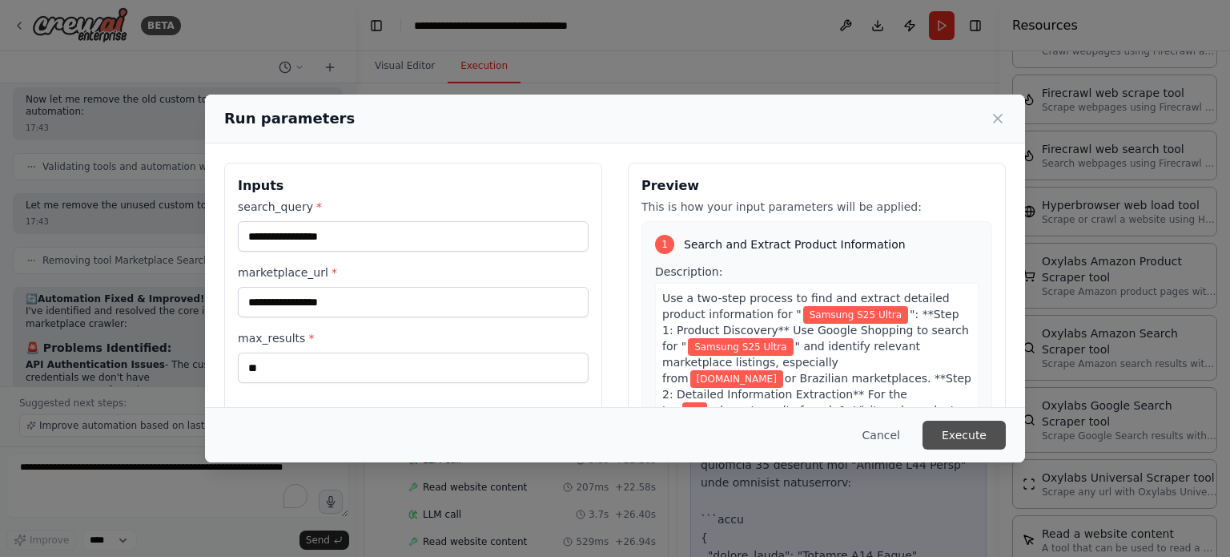
click at [969, 429] on button "Execute" at bounding box center [964, 435] width 83 height 29
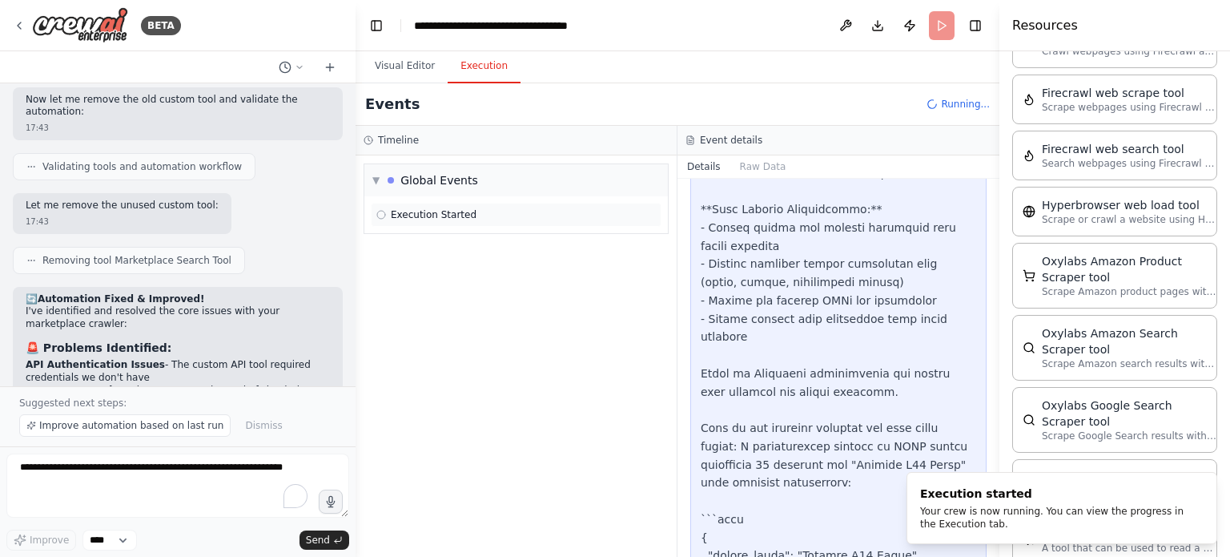
click at [451, 207] on div "Execution Started" at bounding box center [516, 215] width 291 height 24
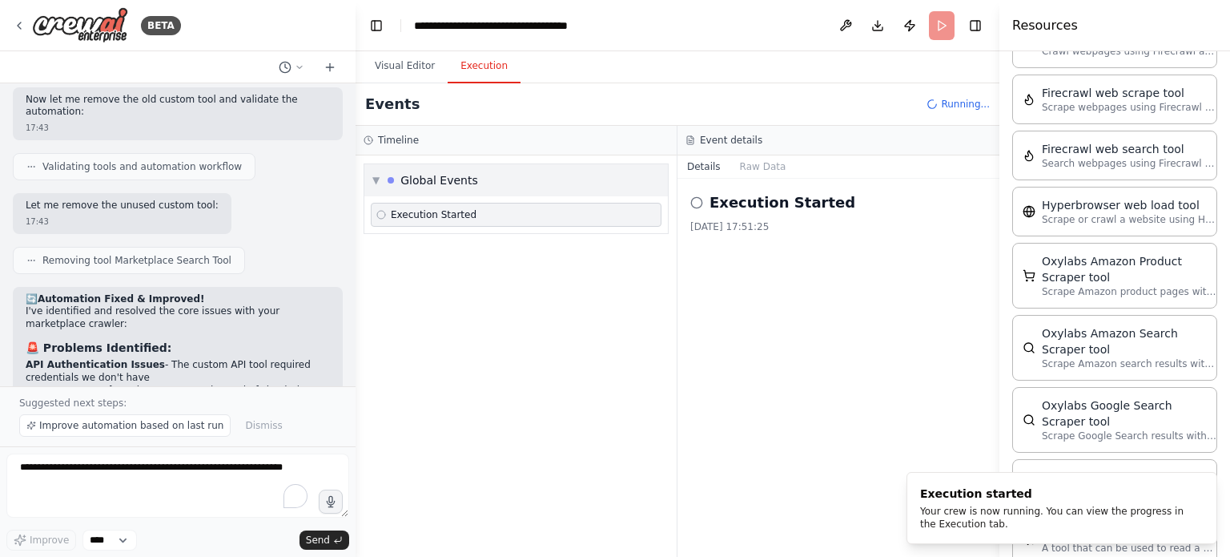
click at [502, 178] on div "▼ Global Events" at bounding box center [516, 180] width 304 height 32
click at [486, 179] on div "▶ Global Events" at bounding box center [516, 180] width 304 height 32
click at [458, 216] on span "Execution Started" at bounding box center [434, 214] width 86 height 13
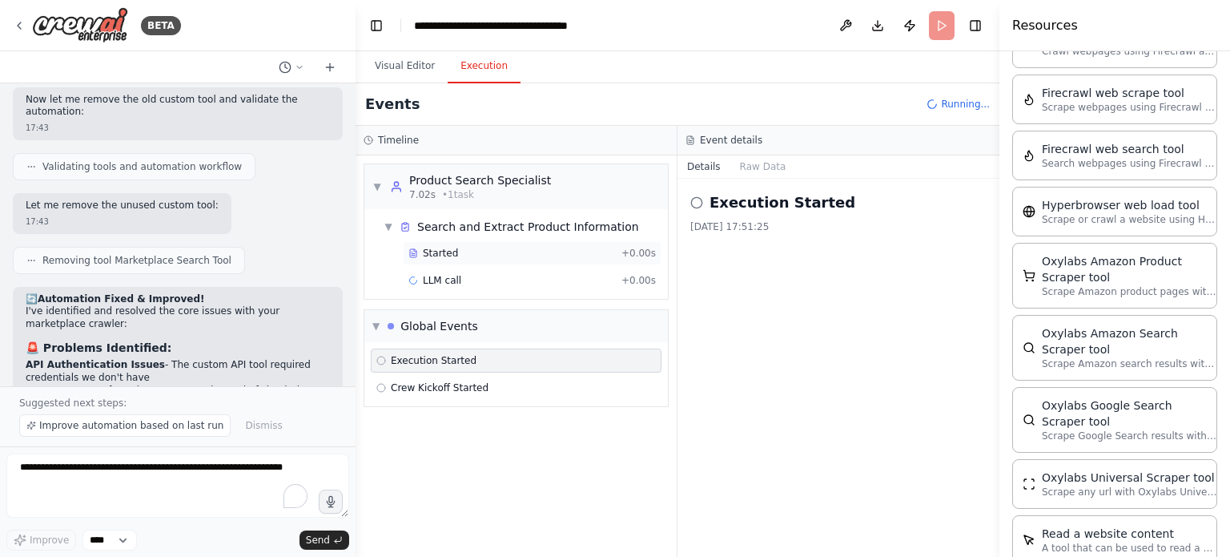
click at [478, 251] on div "Started" at bounding box center [512, 253] width 207 height 13
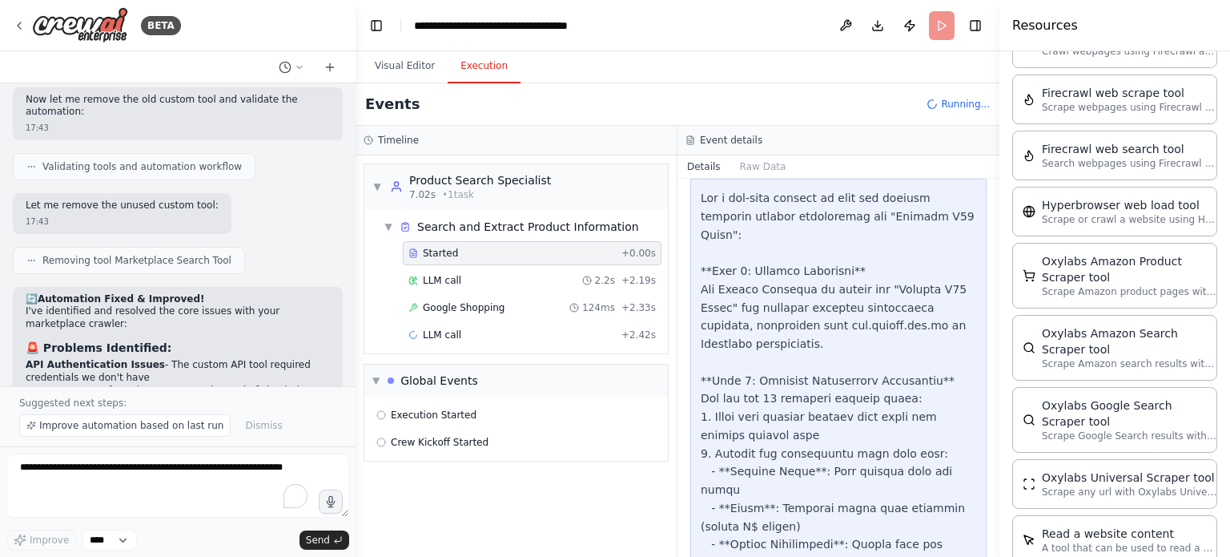
scroll to position [0, 0]
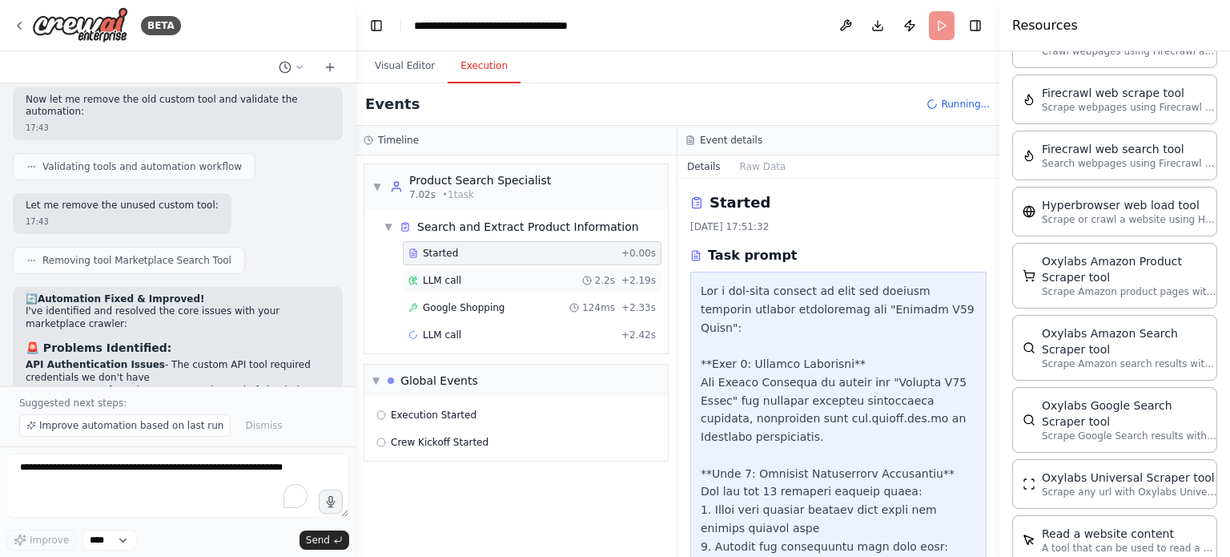
click at [534, 274] on div "LLM call 2.2s + 2.19s" at bounding box center [533, 280] width 248 height 13
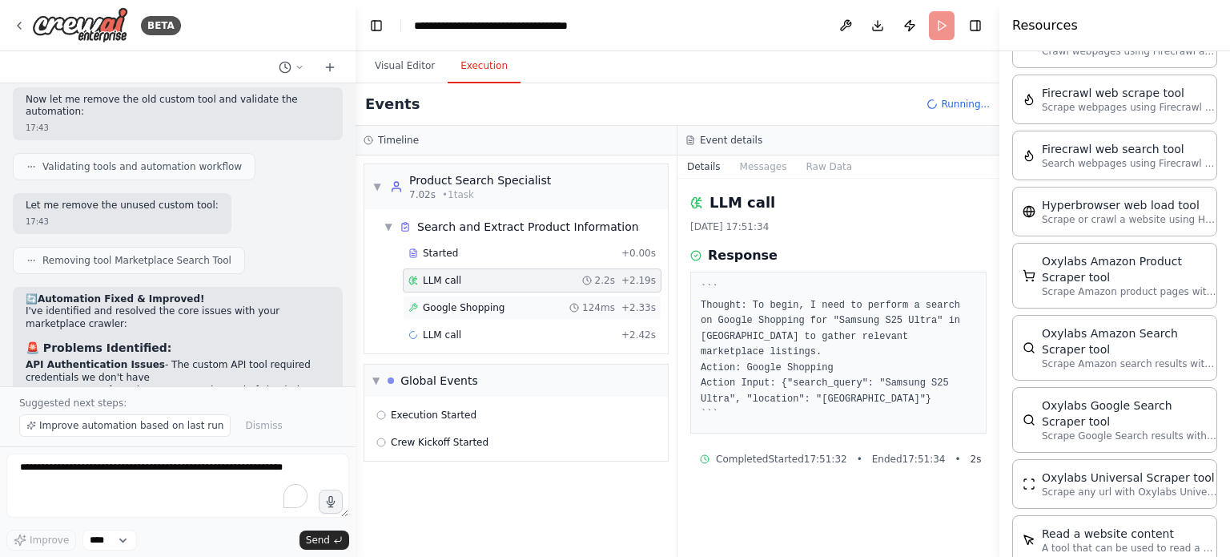
click at [500, 303] on div "Google Shopping 124ms + 2.33s" at bounding box center [533, 307] width 248 height 13
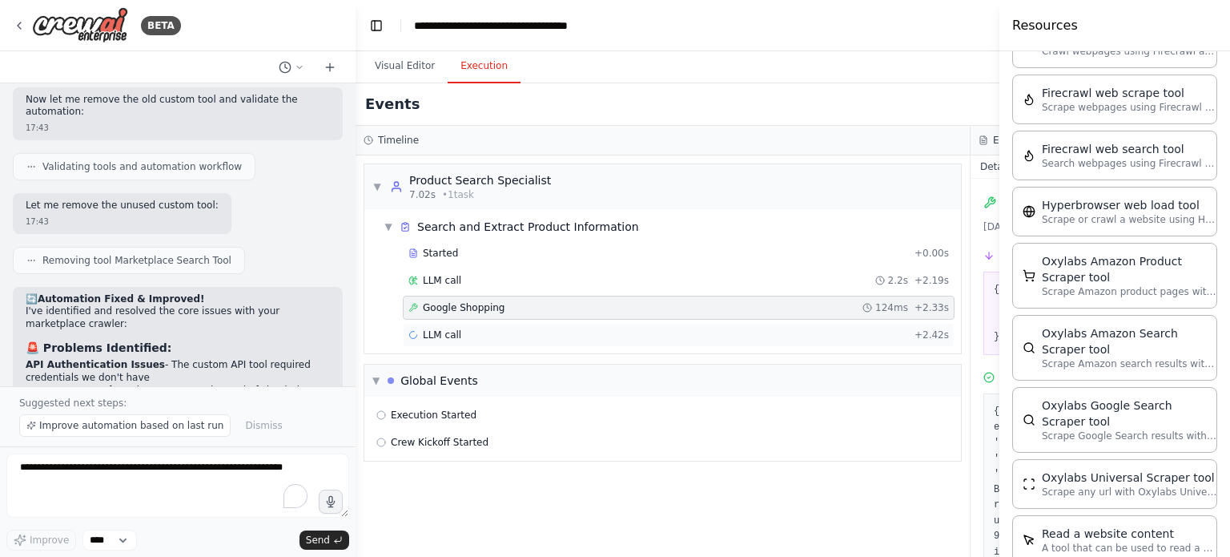
click at [479, 338] on div "LLM call + 2.42s" at bounding box center [679, 334] width 541 height 13
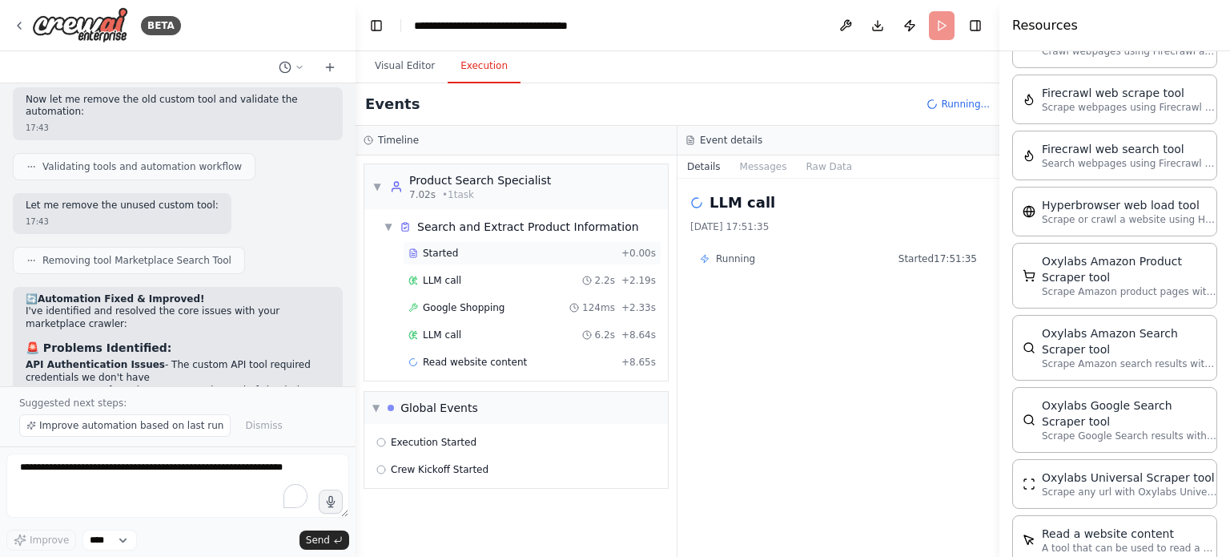
click at [493, 252] on div "Started" at bounding box center [512, 253] width 207 height 13
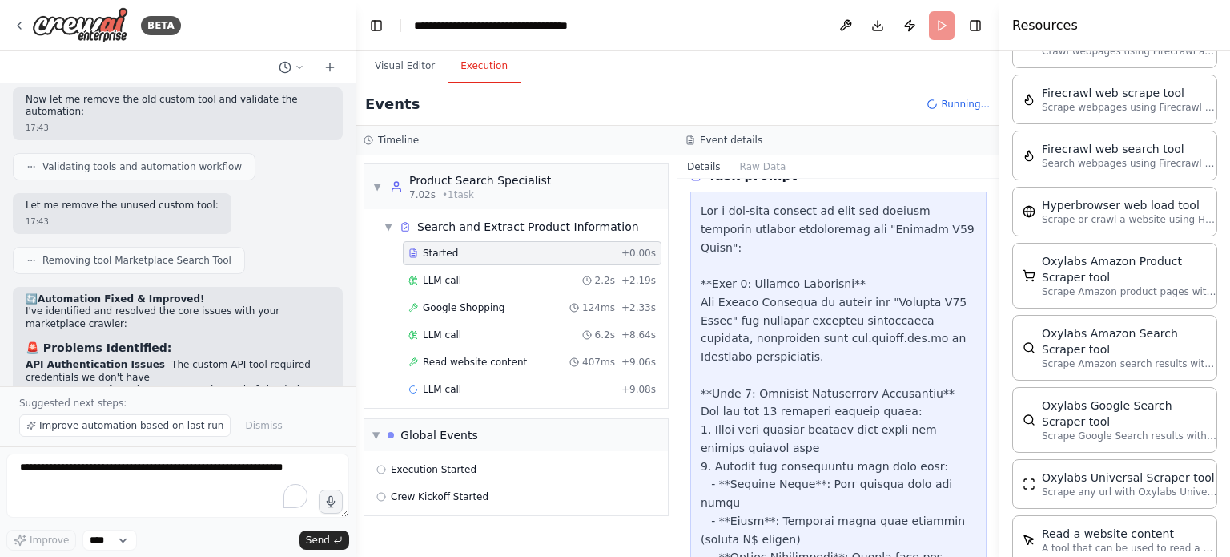
scroll to position [80, 0]
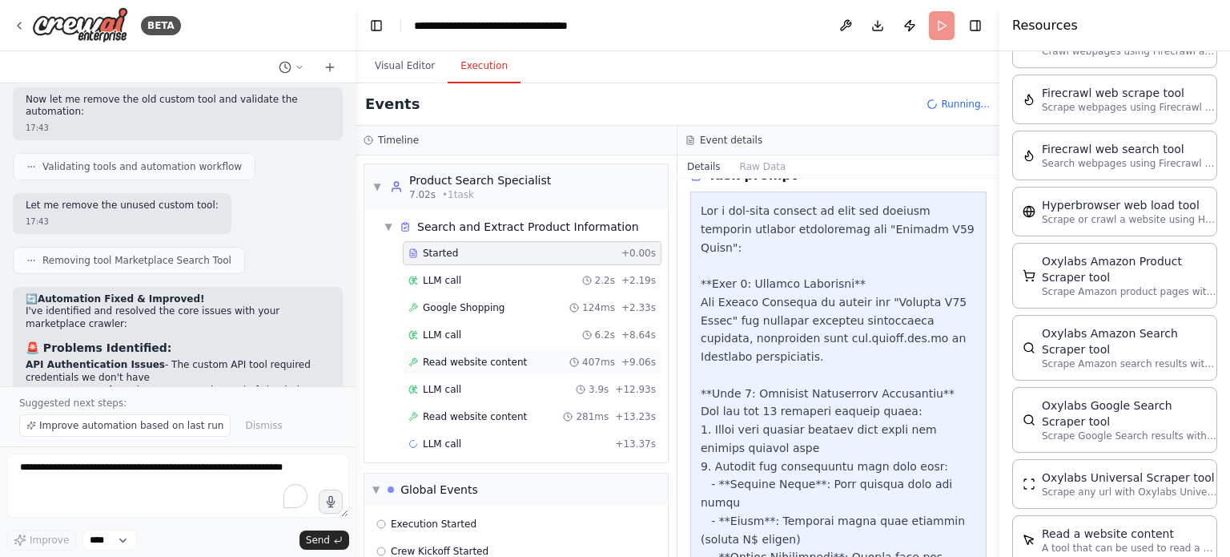
click at [489, 362] on span "Read website content" at bounding box center [475, 362] width 104 height 13
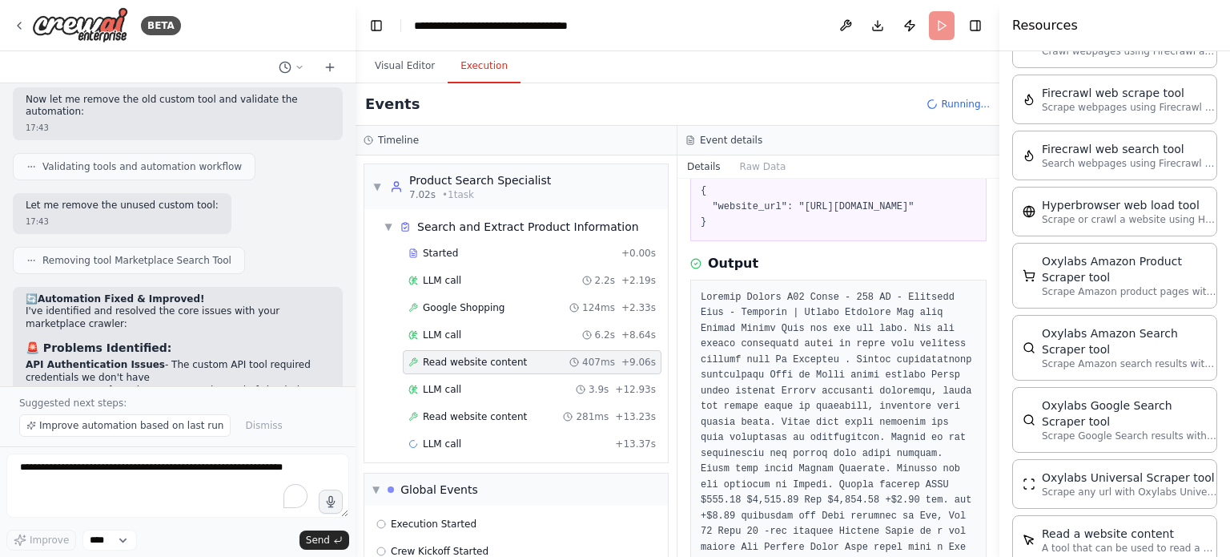
scroll to position [160, 0]
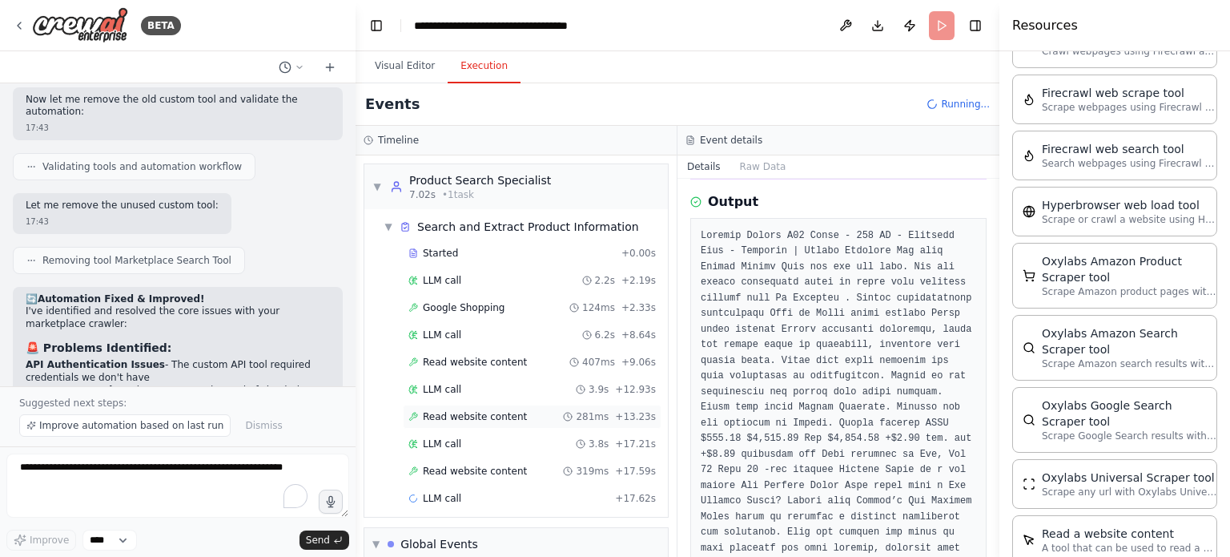
click at [506, 410] on span "Read website content" at bounding box center [475, 416] width 104 height 13
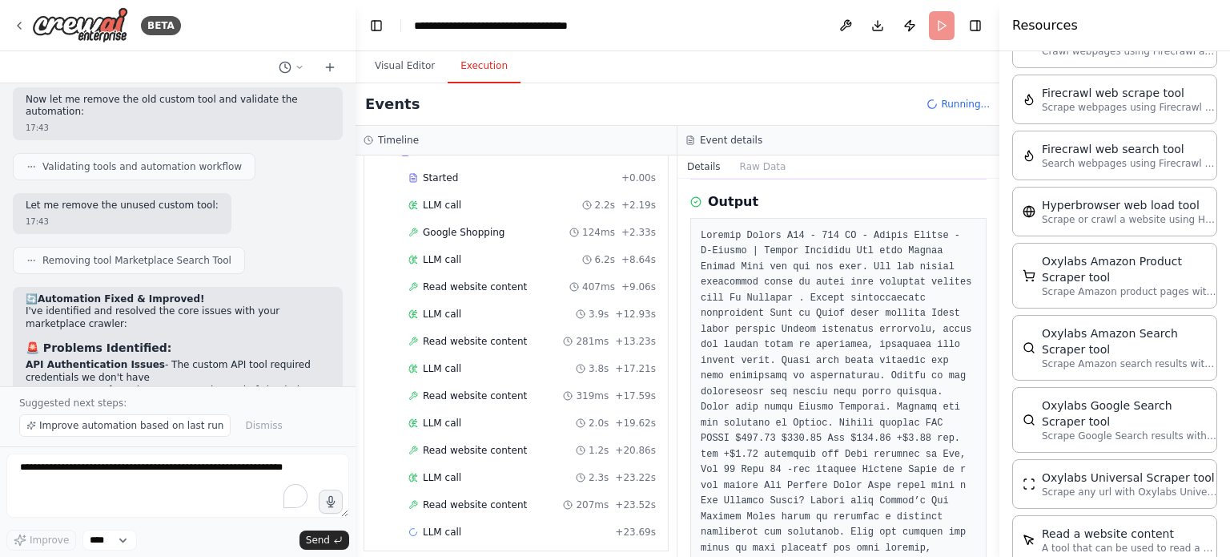
scroll to position [188, 0]
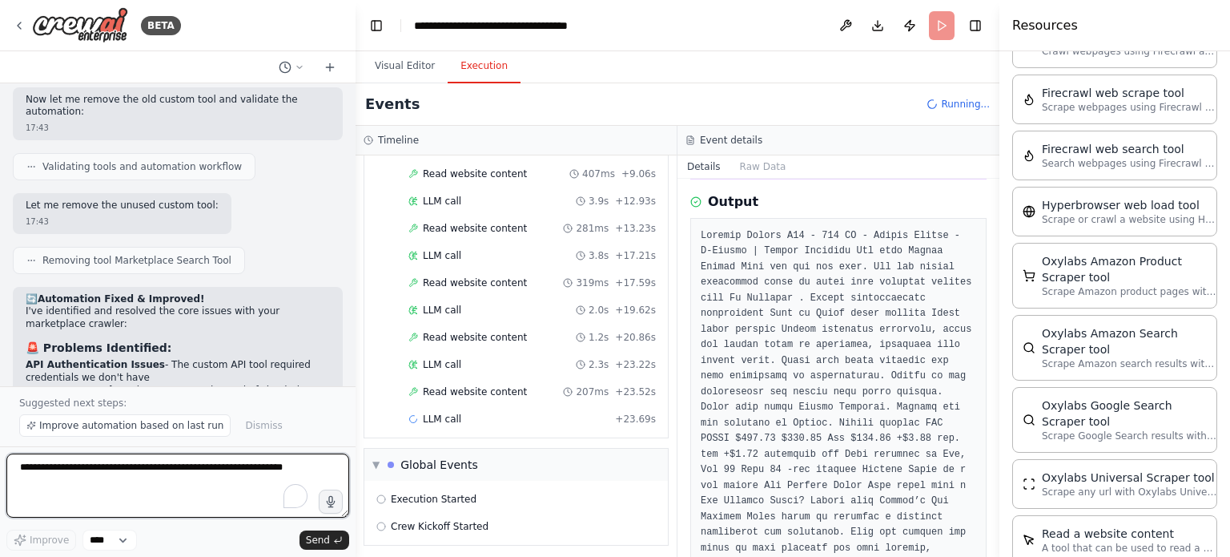
click at [115, 476] on textarea "To enrich screen reader interactions, please activate Accessibility in Grammarl…" at bounding box center [177, 485] width 343 height 64
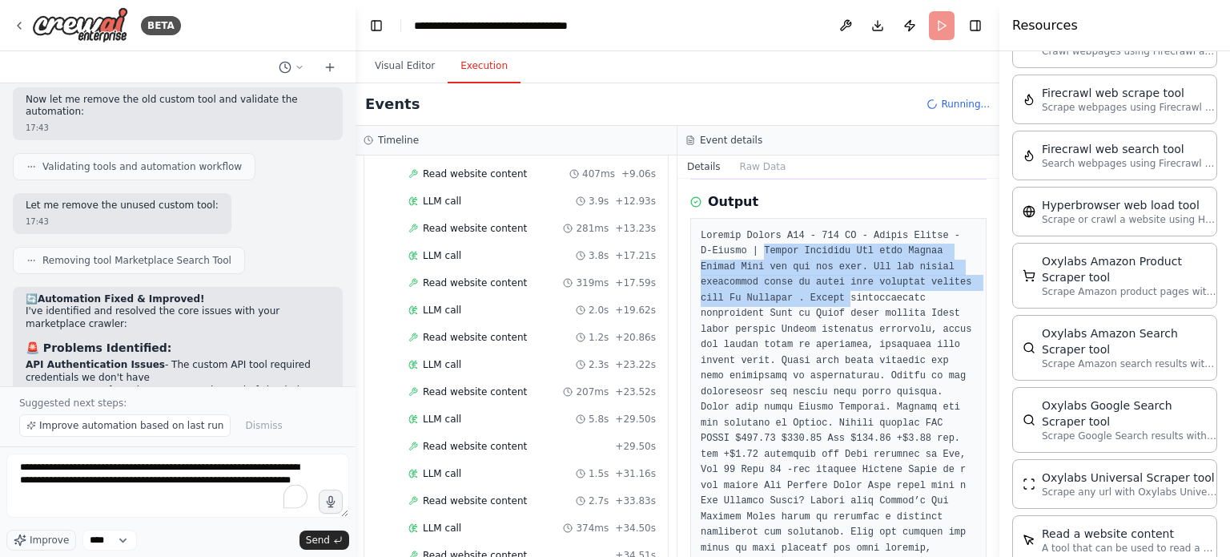
drag, startPoint x: 743, startPoint y: 288, endPoint x: 763, endPoint y: 324, distance: 41.2
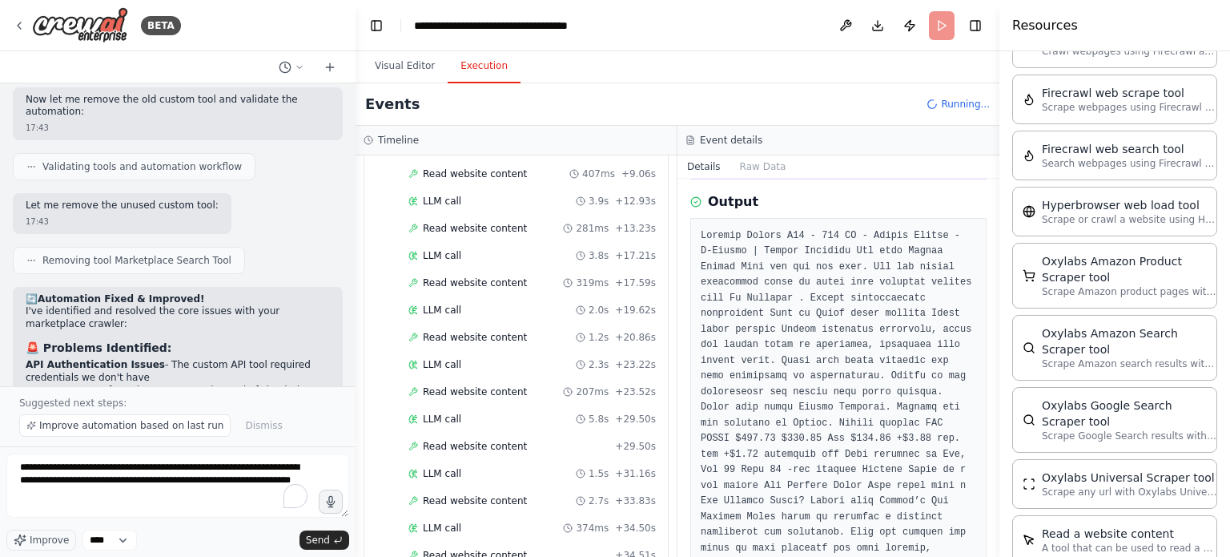
drag, startPoint x: 731, startPoint y: 472, endPoint x: 774, endPoint y: 470, distance: 42.5
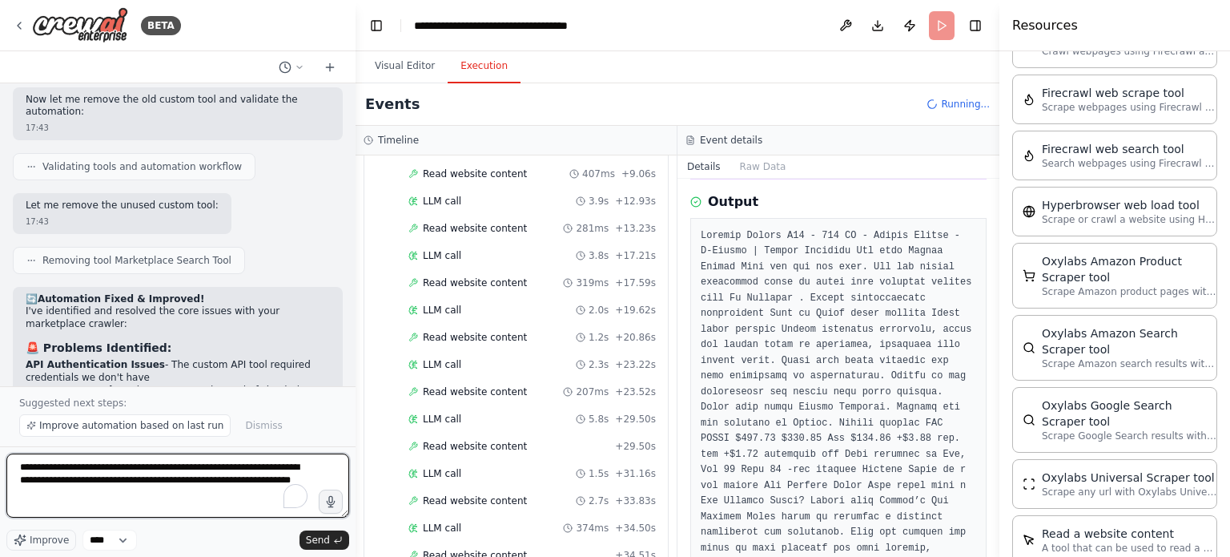
click at [228, 489] on textarea "**********" at bounding box center [177, 485] width 343 height 64
type textarea "**********"
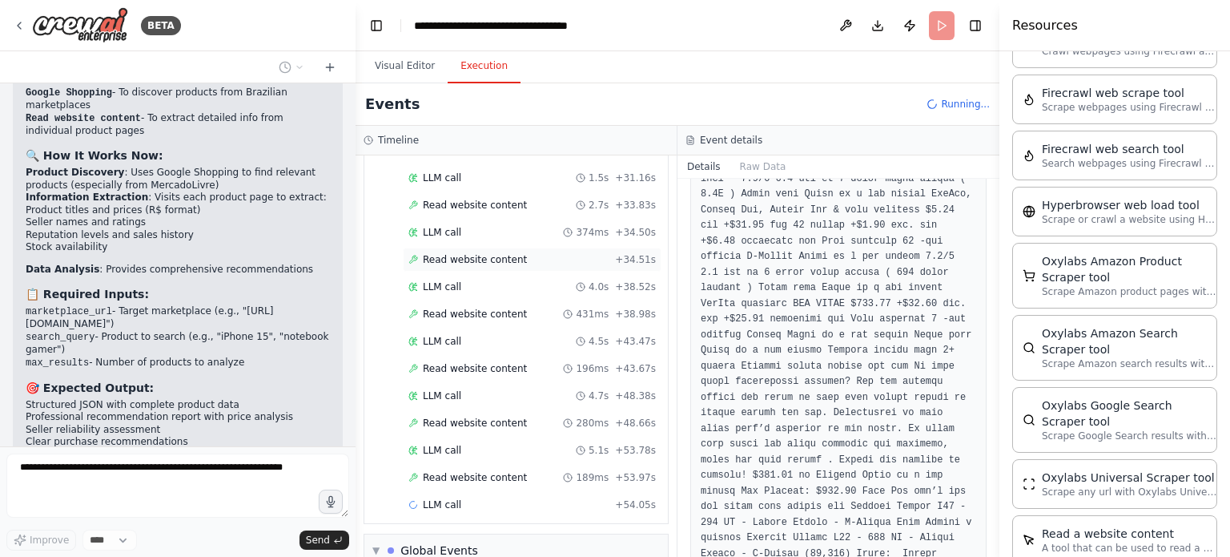
scroll to position [565, 0]
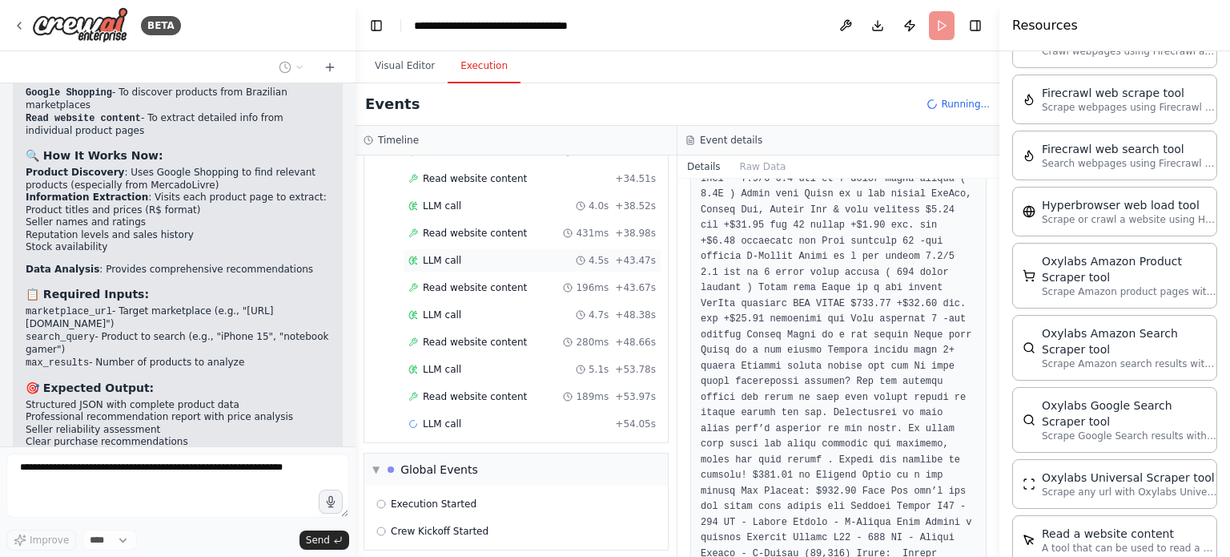
click at [450, 254] on span "LLM call" at bounding box center [442, 260] width 38 height 13
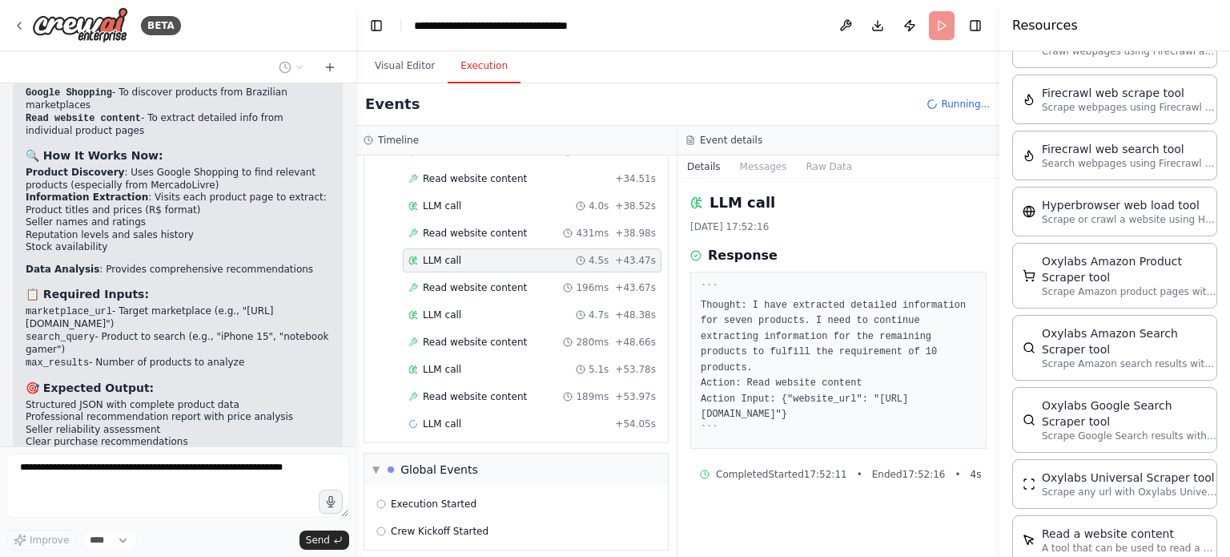
click at [791, 304] on pre "``` Thought: I have extracted detailed information for seven products. I need t…" at bounding box center [839, 360] width 276 height 156
drag, startPoint x: 791, startPoint y: 304, endPoint x: 811, endPoint y: 403, distance: 100.5
click at [811, 403] on pre "``` Thought: I have extracted detailed information for seven products. I need t…" at bounding box center [839, 360] width 276 height 156
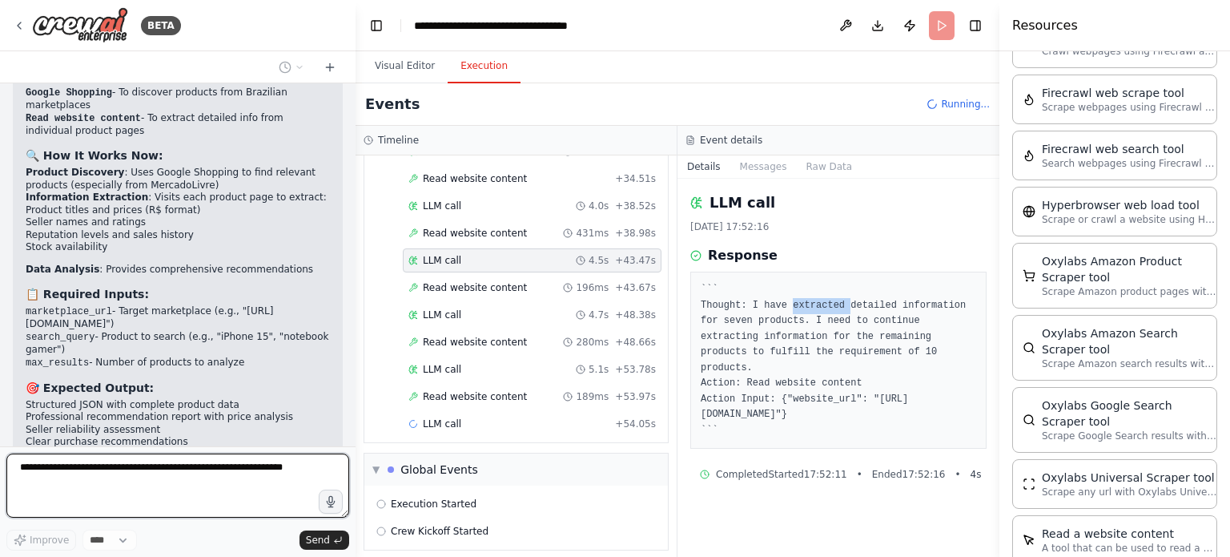
click at [786, 397] on pre "``` Thought: I have extracted detailed information for seven products. I need t…" at bounding box center [839, 360] width 276 height 156
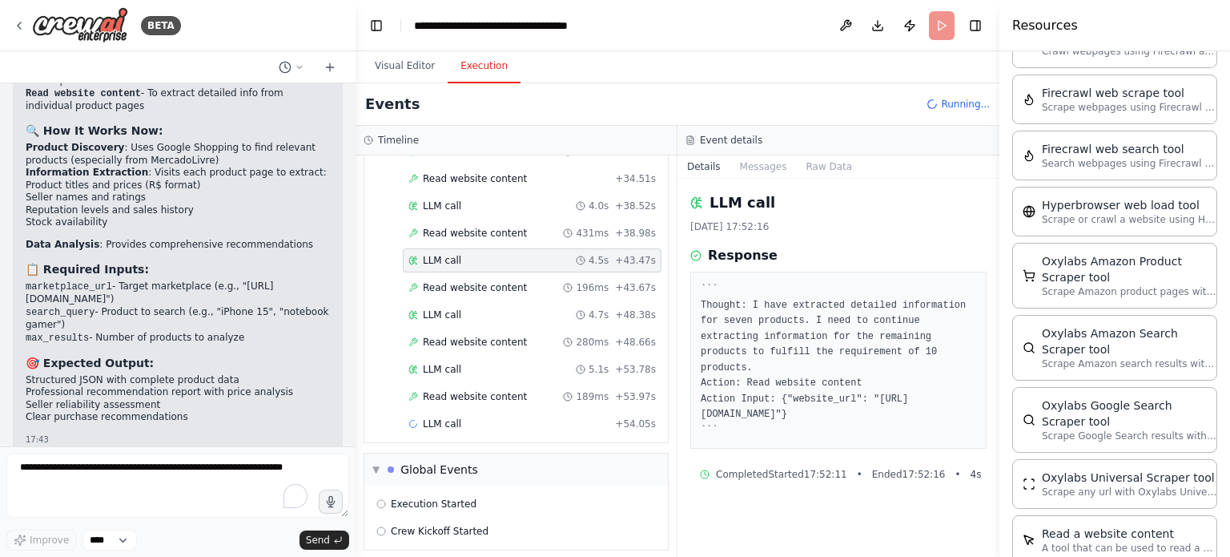
click at [786, 397] on pre "``` Thought: I have extracted detailed information for seven products. I need t…" at bounding box center [839, 360] width 276 height 156
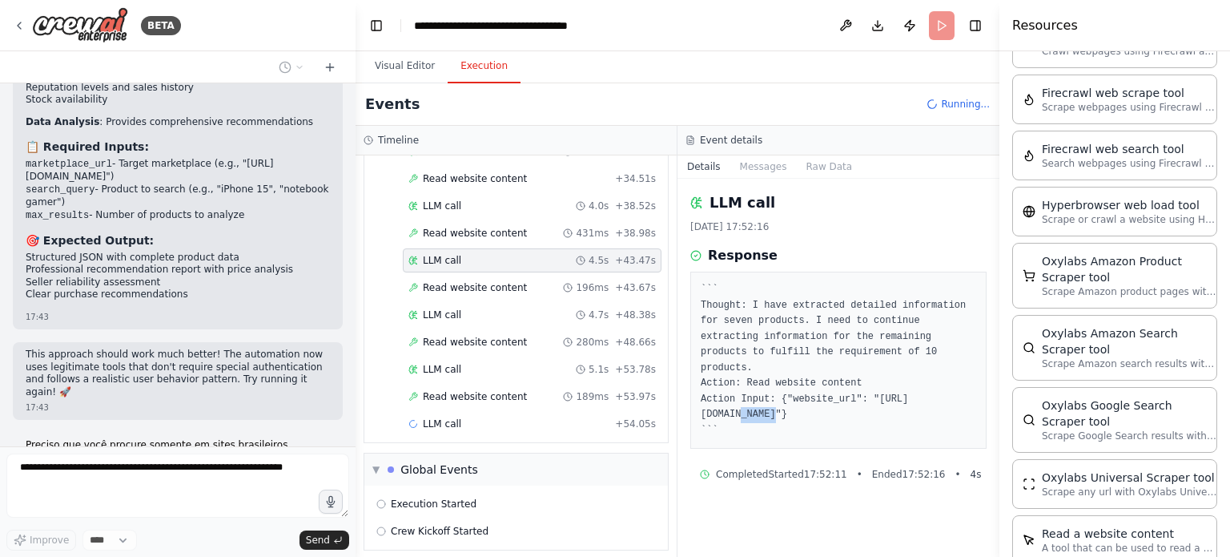
scroll to position [581, 0]
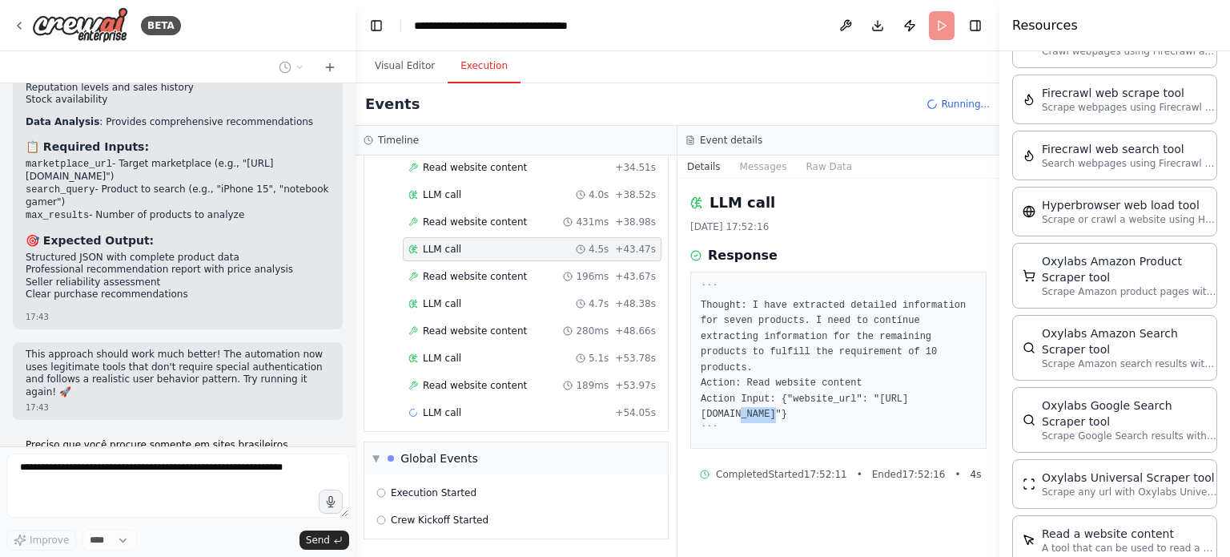
click at [786, 397] on pre "``` Thought: I have extracted detailed information for seven products. I need t…" at bounding box center [839, 360] width 276 height 156
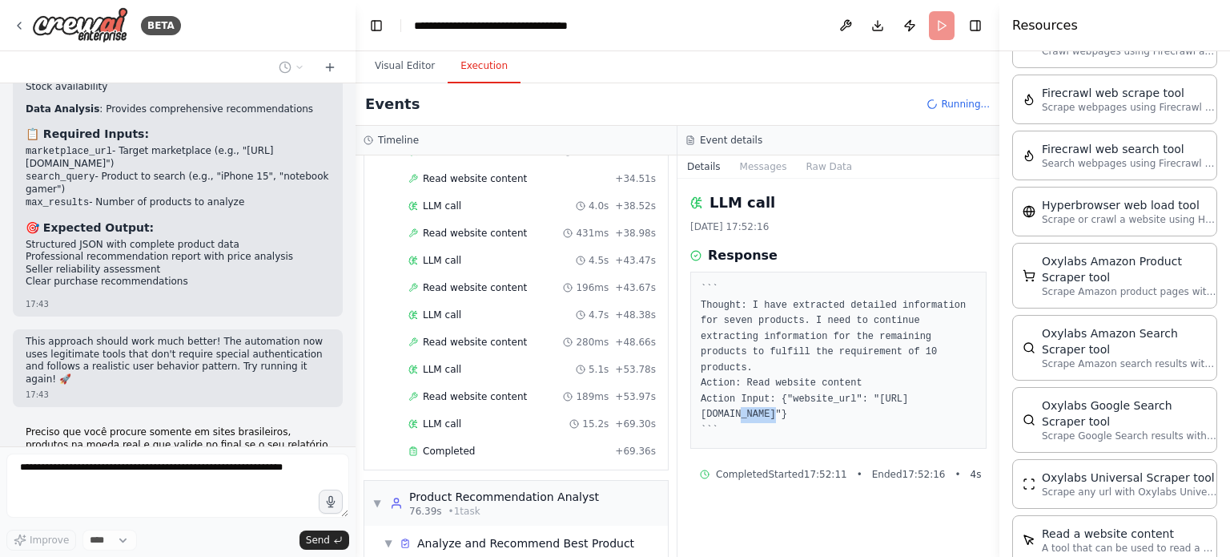
click at [804, 398] on pre "``` Thought: I have extracted detailed information for seven products. I need t…" at bounding box center [839, 360] width 276 height 156
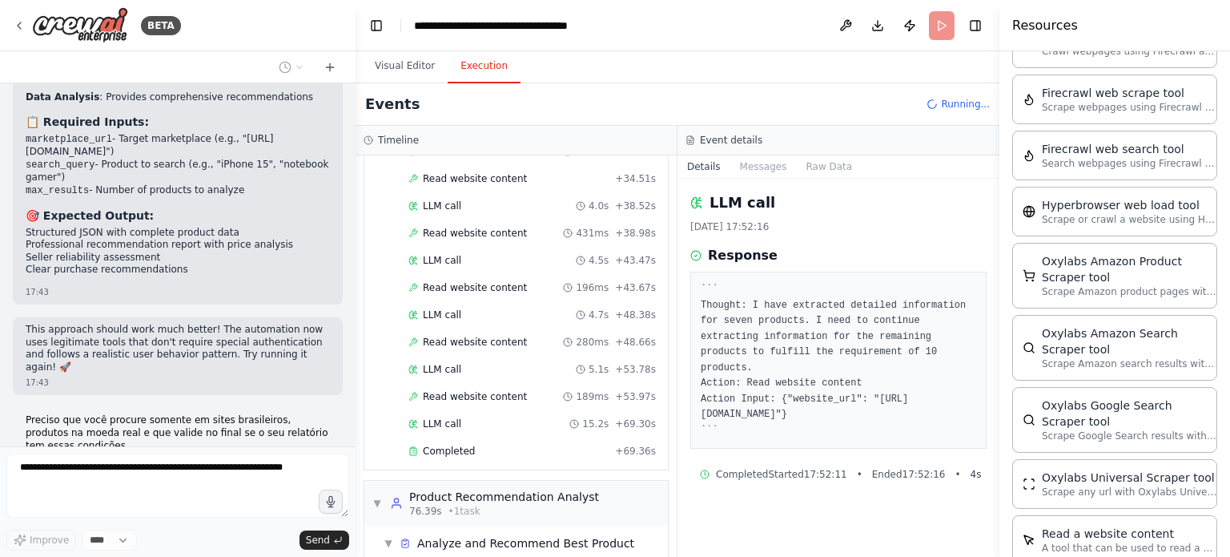
click at [229, 521] on p "Perfeito! Vejo que a automação trouxe resultados em dólares americanos, mas voc…" at bounding box center [178, 546] width 304 height 50
drag, startPoint x: 241, startPoint y: 322, endPoint x: 193, endPoint y: 286, distance: 60.1
click at [195, 486] on div "▶ Thought process Perfeito! Vejo que a automação trouxe resultados em dólares a…" at bounding box center [178, 539] width 330 height 107
click at [193, 521] on p "Perfeito! Vejo que a automação trouxe resultados em dólares americanos, mas voc…" at bounding box center [178, 546] width 304 height 50
click at [399, 50] on button "Visual Editor" at bounding box center [405, 67] width 86 height 34
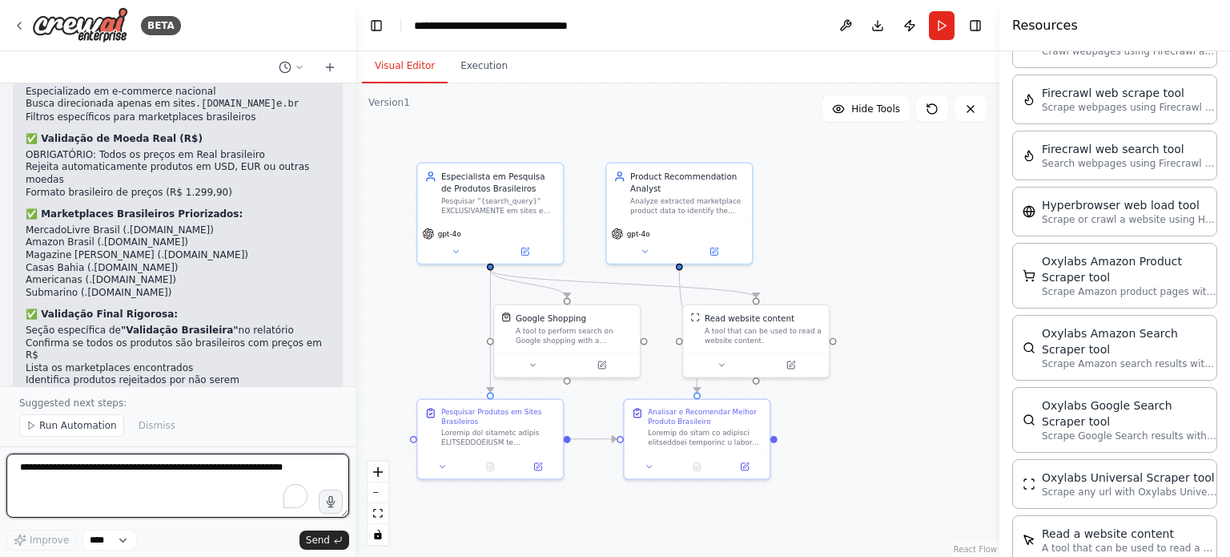
scroll to position [7677, 0]
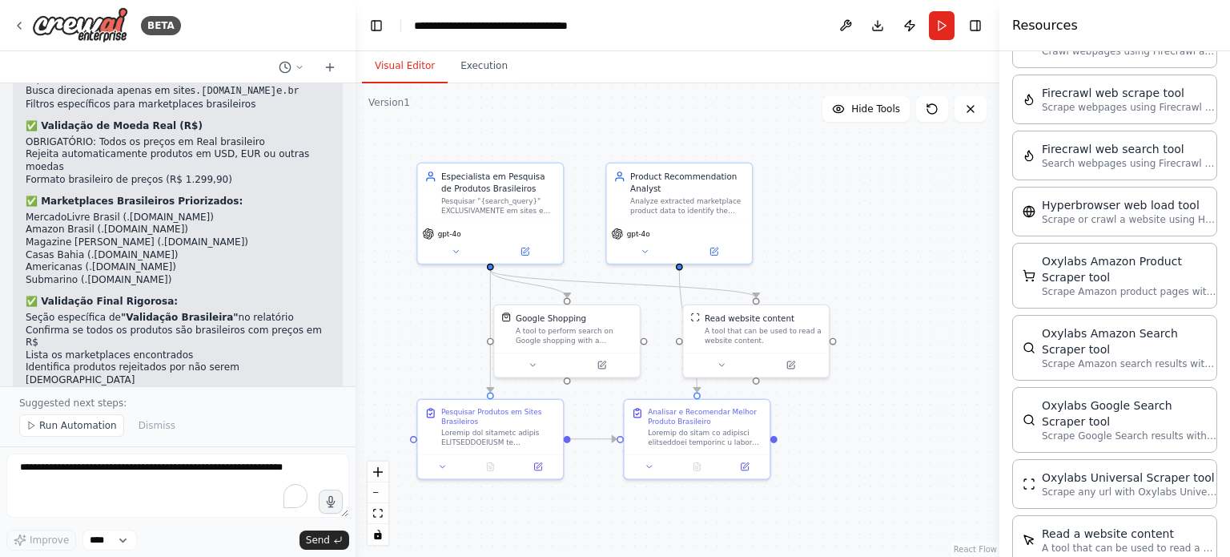
click at [113, 416] on li "❌ REJEITA : Qualquer produto em USD, EUR ou outras moedas" at bounding box center [178, 422] width 304 height 13
click at [127, 428] on li "❌ REJEITA : Sites internacionais (.com, .es, .it, etc.)" at bounding box center [178, 434] width 304 height 13
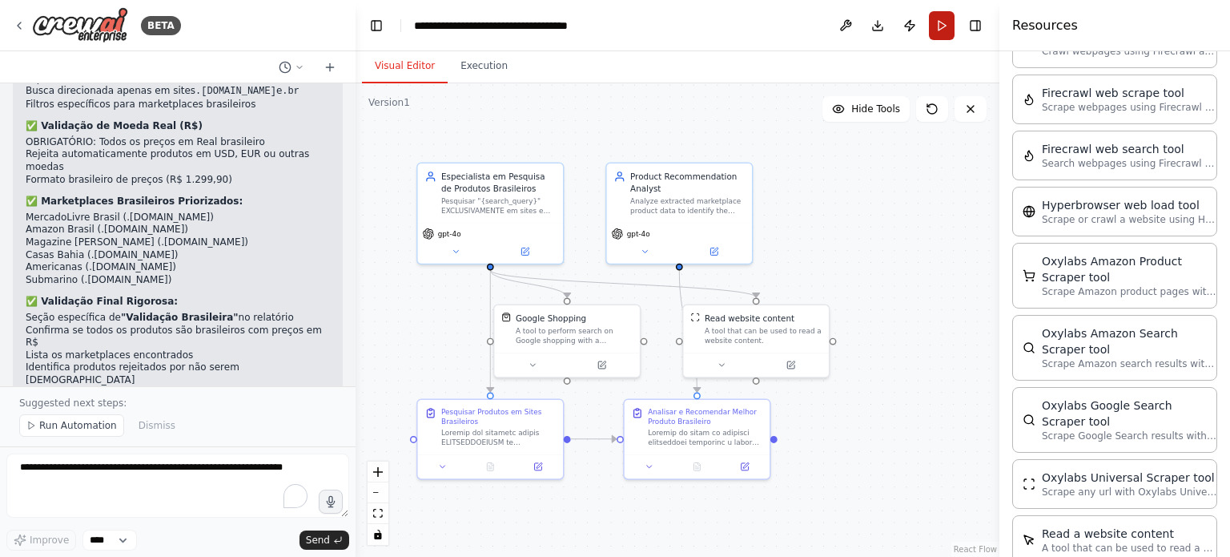
click at [950, 25] on button "Run" at bounding box center [942, 25] width 26 height 29
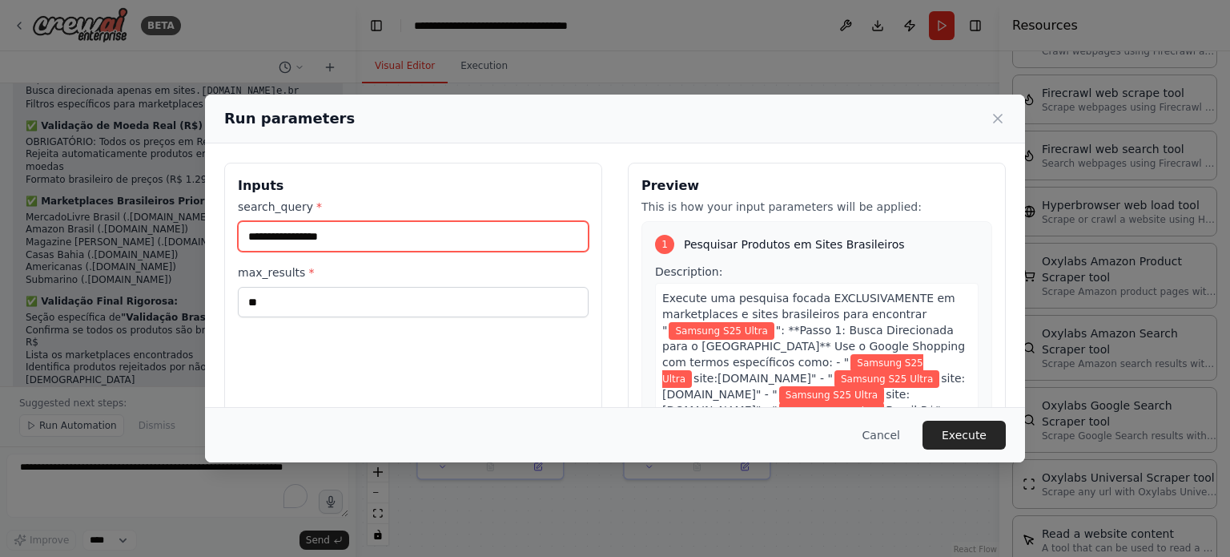
click at [375, 243] on input "**********" at bounding box center [413, 236] width 351 height 30
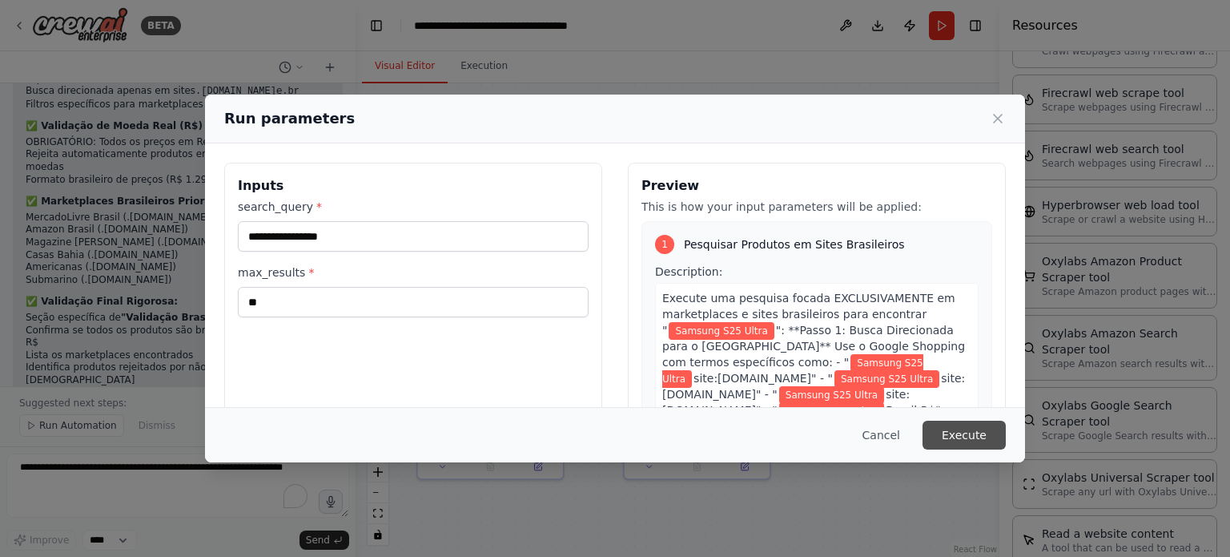
click at [985, 432] on button "Execute" at bounding box center [964, 435] width 83 height 29
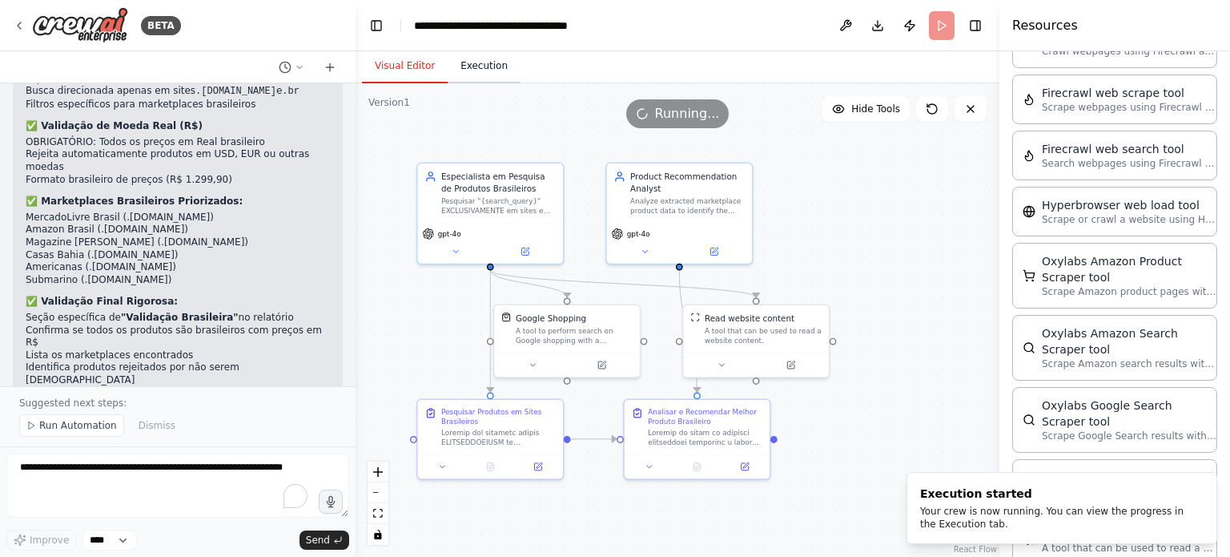
click at [475, 78] on button "Execution" at bounding box center [484, 67] width 73 height 34
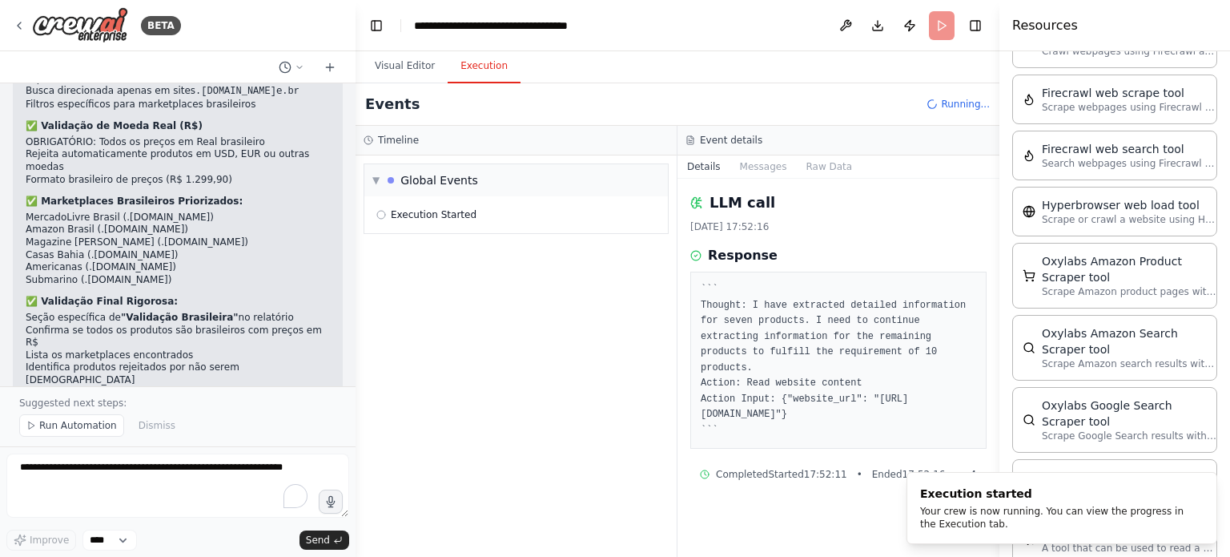
scroll to position [0, 0]
click at [465, 211] on span "Execution Started" at bounding box center [434, 214] width 86 height 13
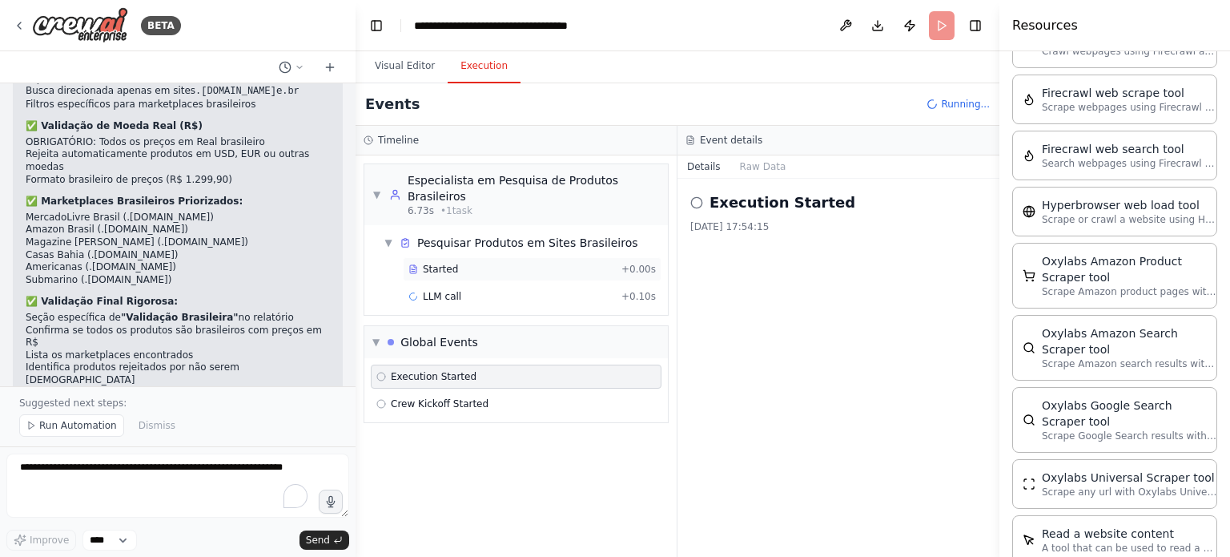
click at [457, 263] on div "Started" at bounding box center [512, 269] width 207 height 13
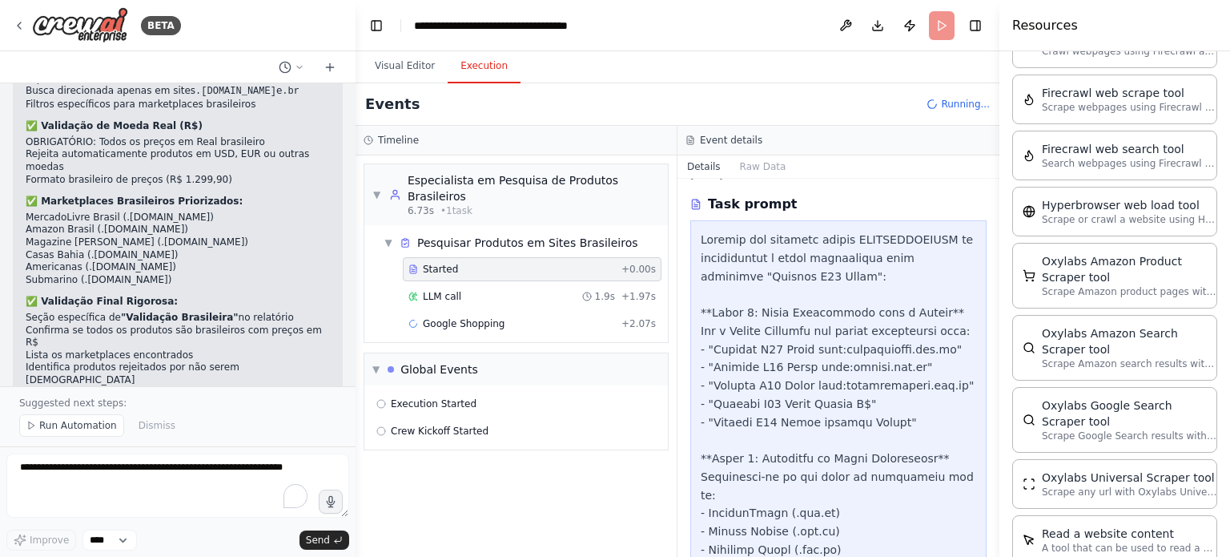
scroll to position [80, 0]
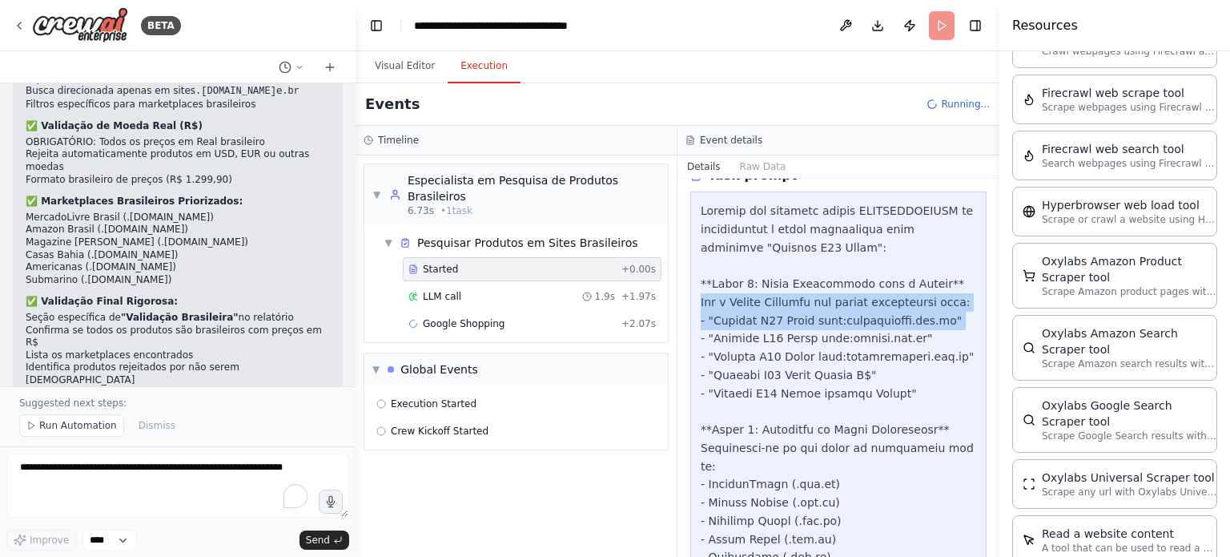
drag, startPoint x: 798, startPoint y: 293, endPoint x: 817, endPoint y: 345, distance: 55.5
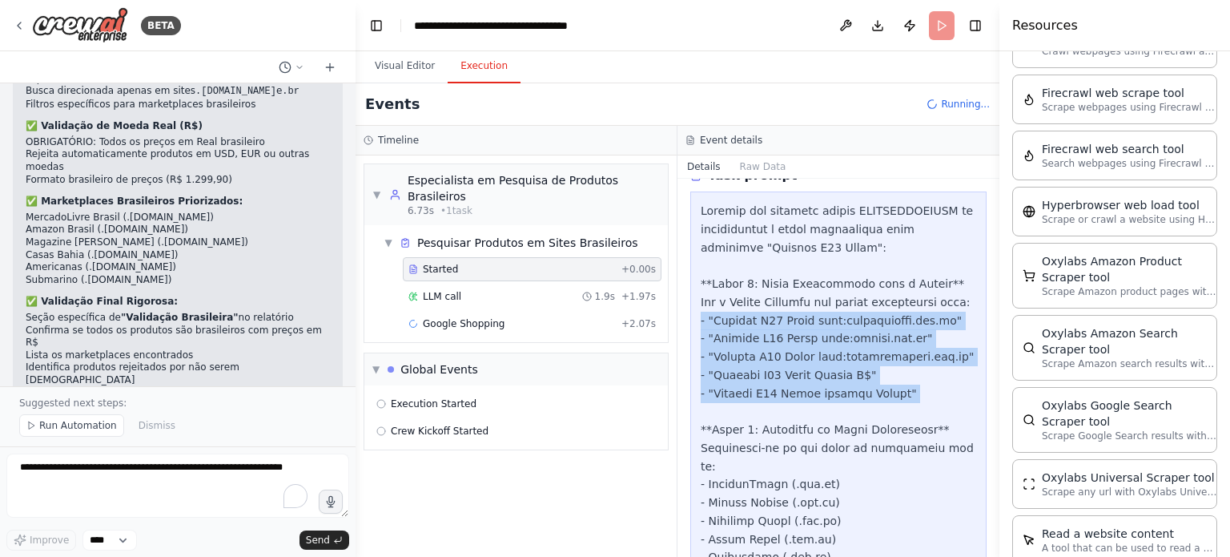
drag, startPoint x: 817, startPoint y: 345, endPoint x: 875, endPoint y: 412, distance: 88.0
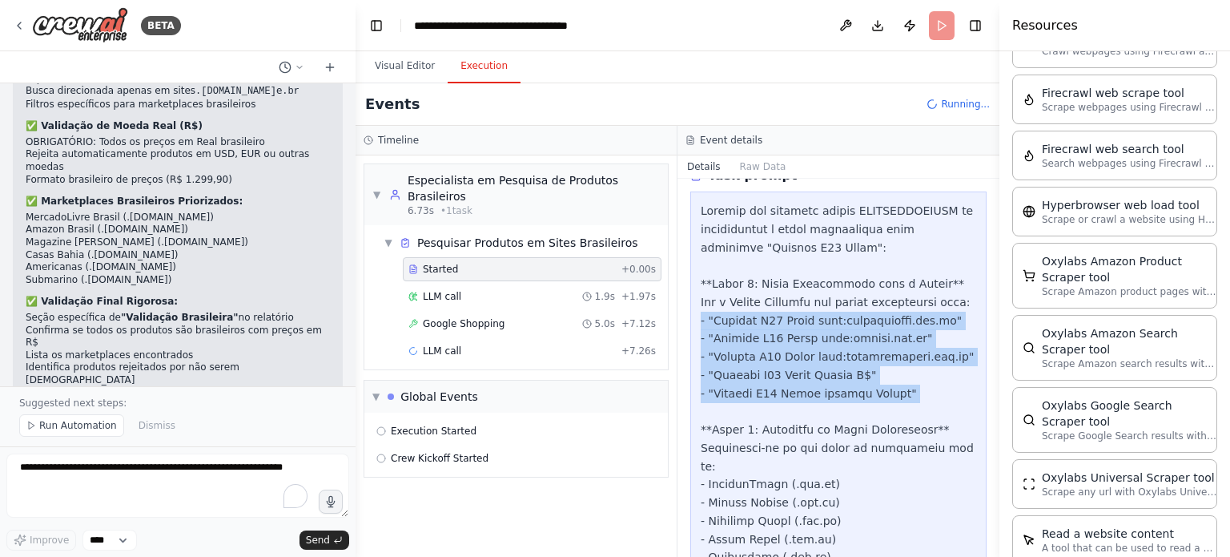
drag, startPoint x: 877, startPoint y: 412, endPoint x: 904, endPoint y: 326, distance: 89.7
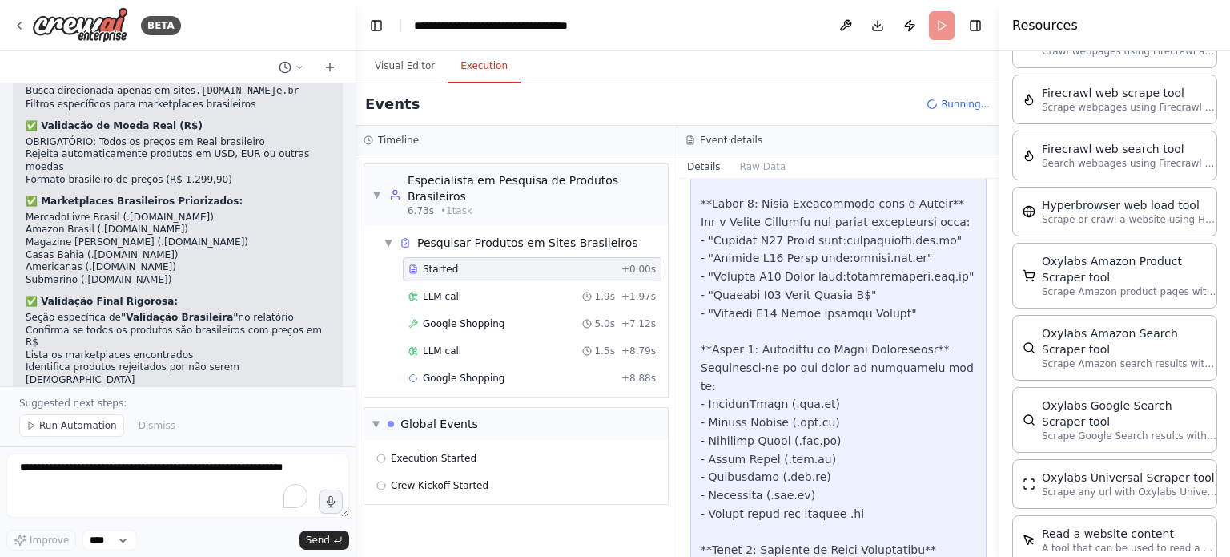
scroll to position [240, 0]
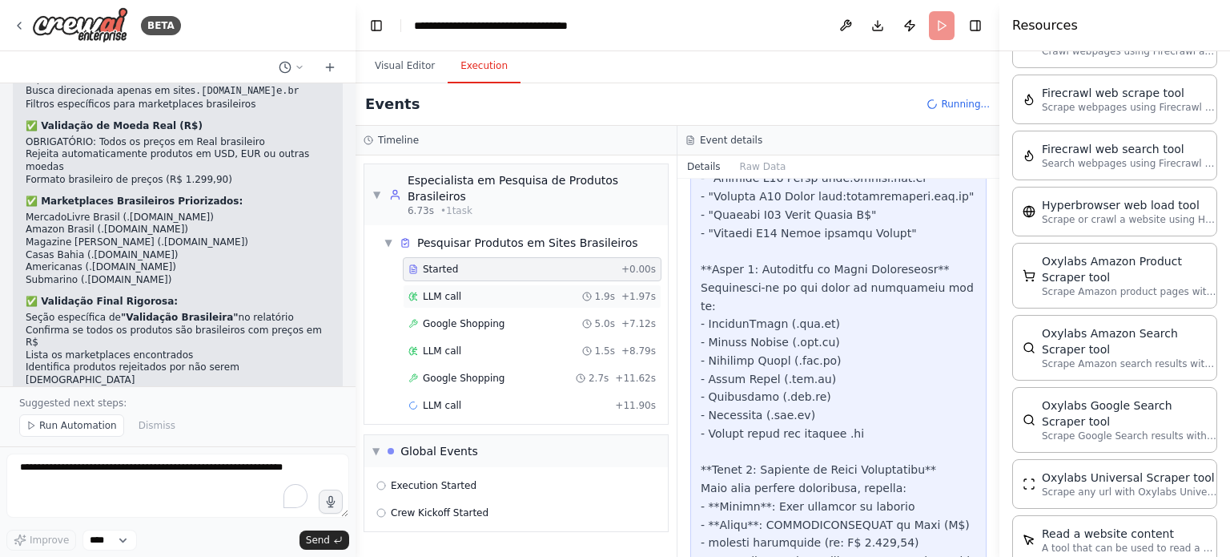
click at [521, 290] on div "LLM call 1.9s + 1.97s" at bounding box center [533, 296] width 248 height 13
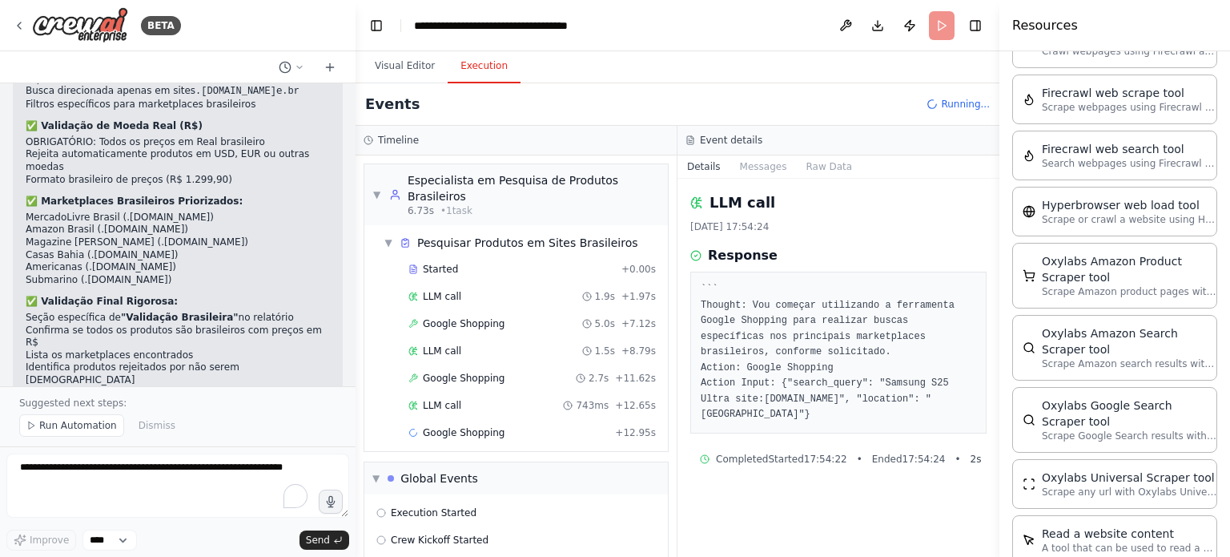
click at [783, 381] on pre "``` Thought: Vou começar utilizando a ferramenta Google Shopping para realizar …" at bounding box center [839, 352] width 276 height 141
click at [500, 287] on div "LLM call 1.9s + 1.97s" at bounding box center [532, 296] width 259 height 24
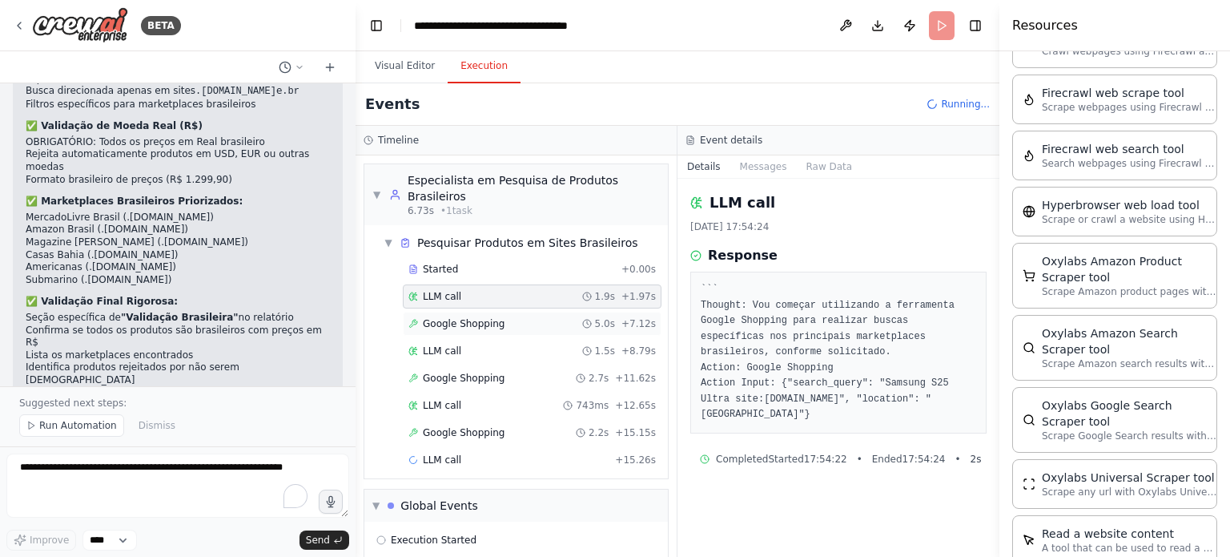
click at [493, 323] on span "Google Shopping" at bounding box center [464, 323] width 83 height 13
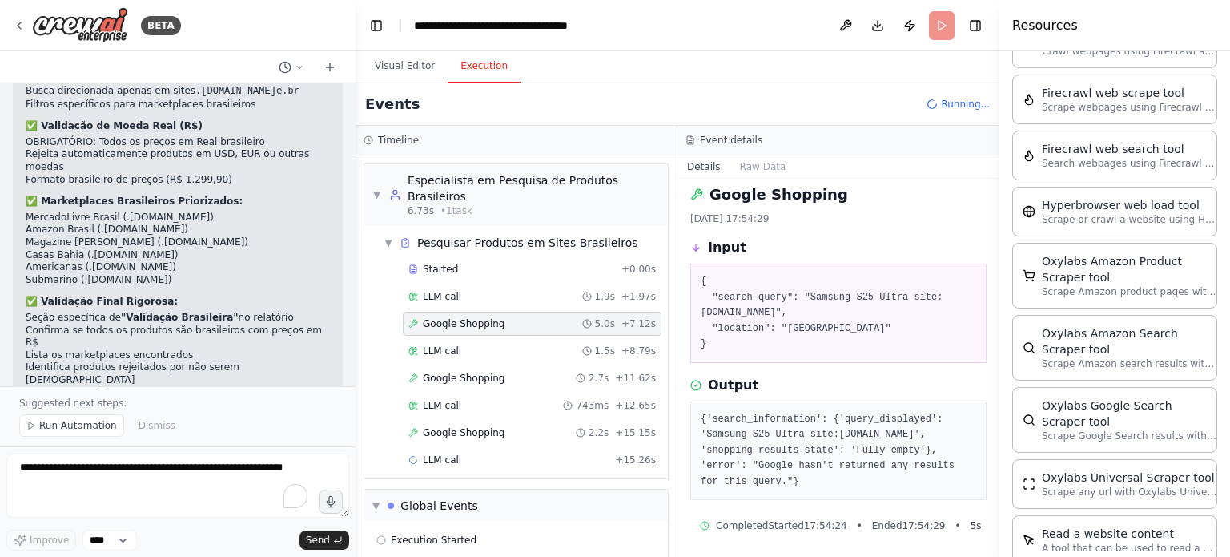
scroll to position [10, 0]
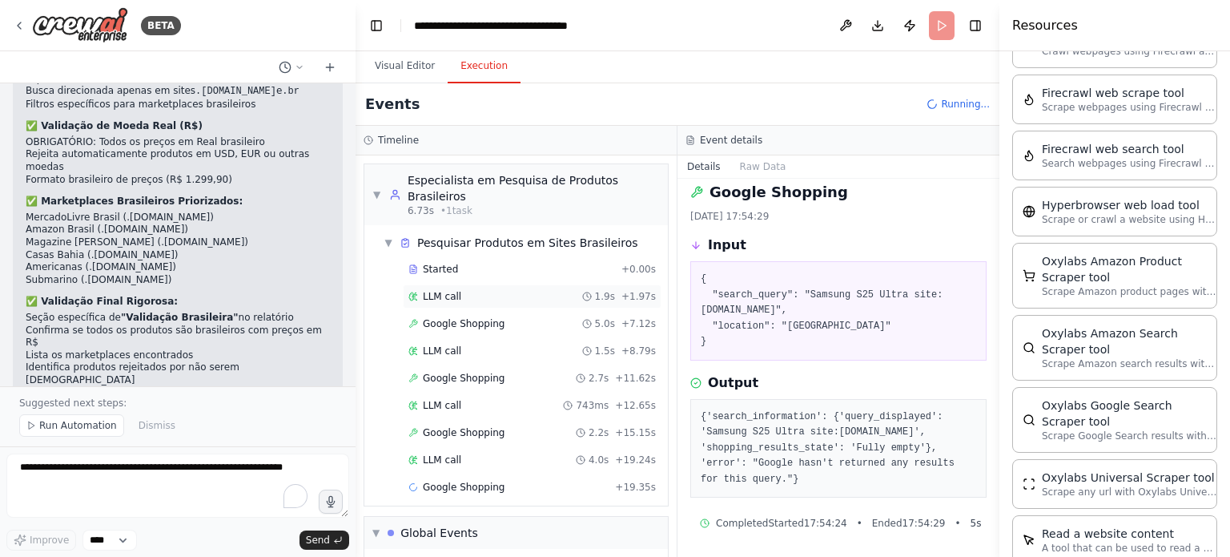
click at [501, 290] on div "LLM call 1.9s + 1.97s" at bounding box center [533, 296] width 248 height 13
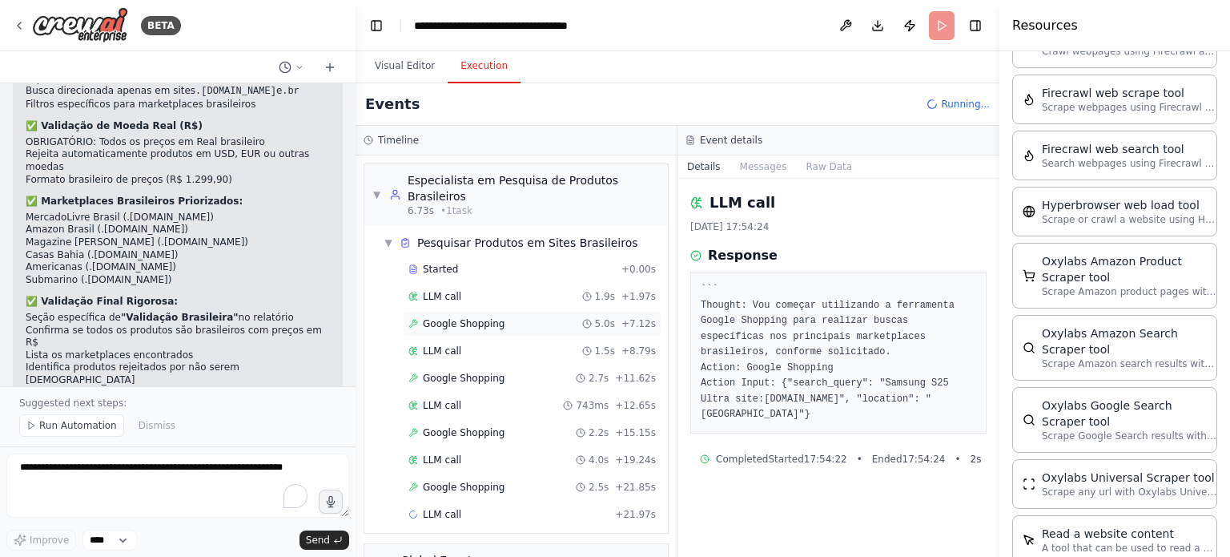
click at [491, 314] on div "Google Shopping 5.0s + 7.12s" at bounding box center [532, 324] width 259 height 24
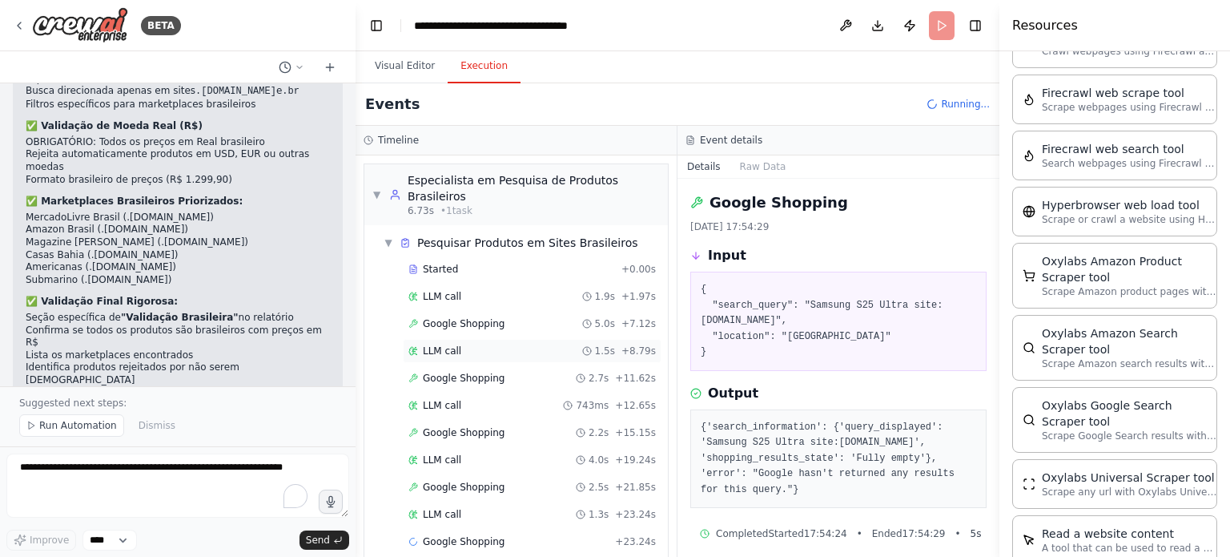
click at [496, 348] on div "LLM call 1.5s + 8.79s" at bounding box center [533, 350] width 248 height 13
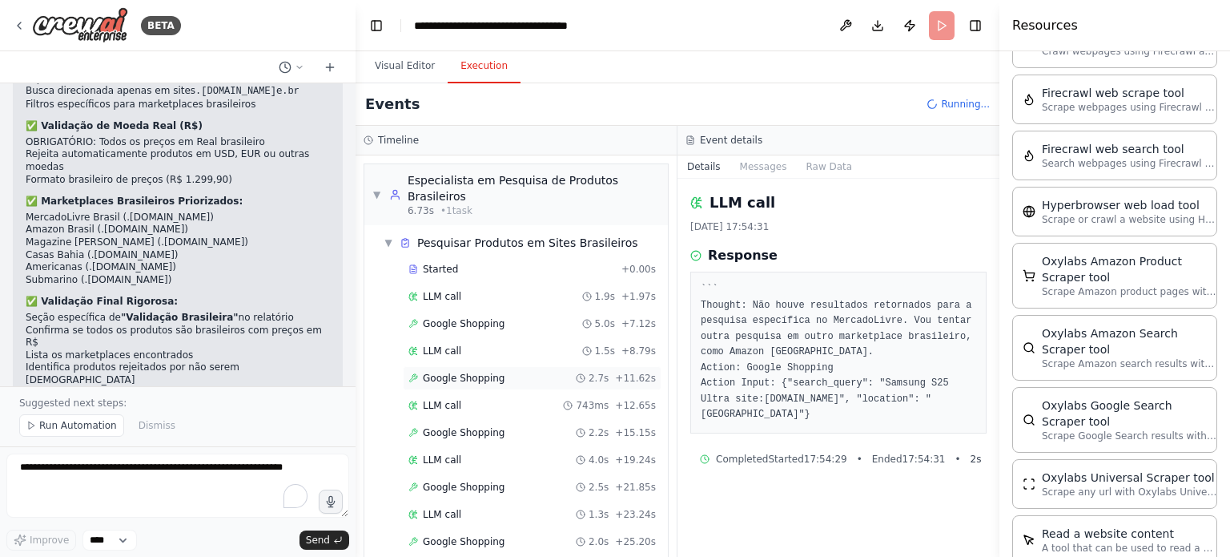
click at [506, 374] on div "Google Shopping 2.7s + 11.62s" at bounding box center [533, 378] width 248 height 13
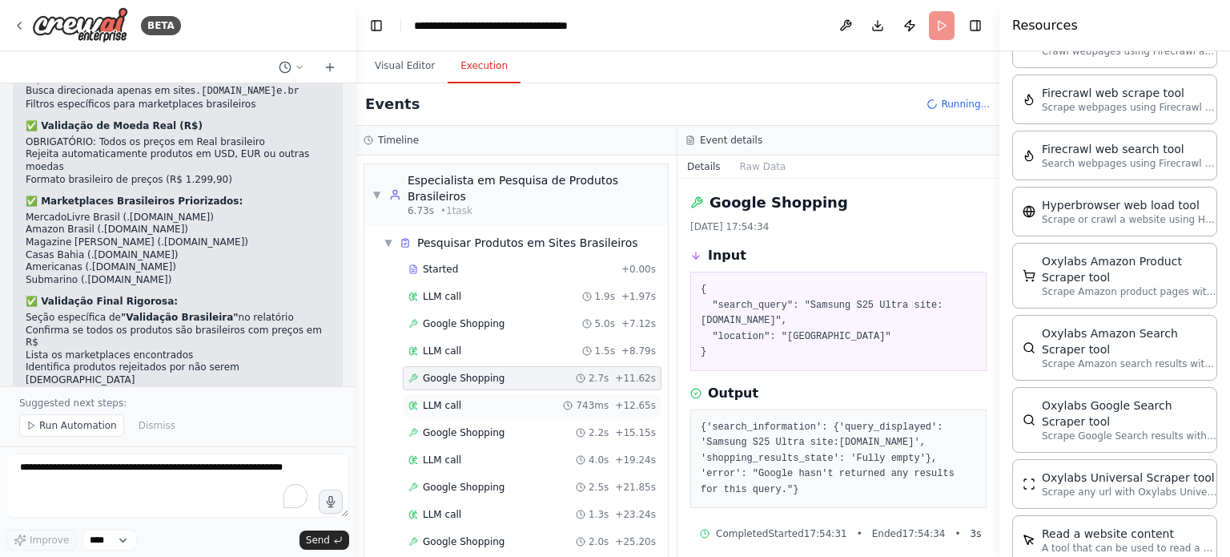
click at [501, 399] on div "LLM call 743ms + 12.65s" at bounding box center [533, 405] width 248 height 13
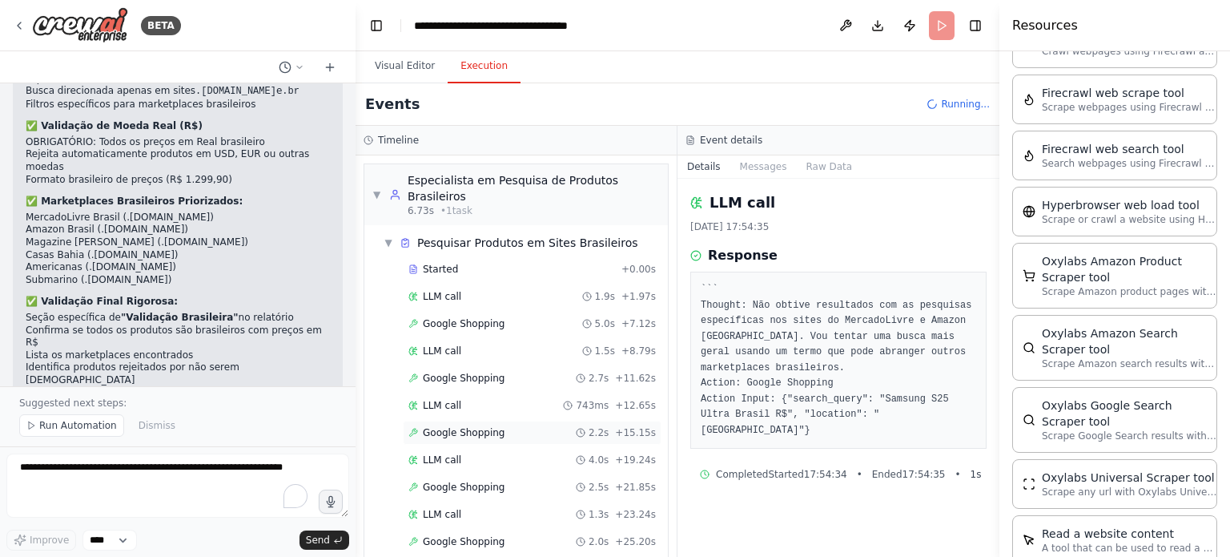
click at [485, 441] on div "Started + 0.00s LLM call 1.9s + 1.97s Google Shopping 5.0s + 7.12s LLM call 1.5…" at bounding box center [522, 447] width 291 height 381
click at [567, 434] on div "Google Shopping 2.2s + 15.15s" at bounding box center [533, 432] width 248 height 13
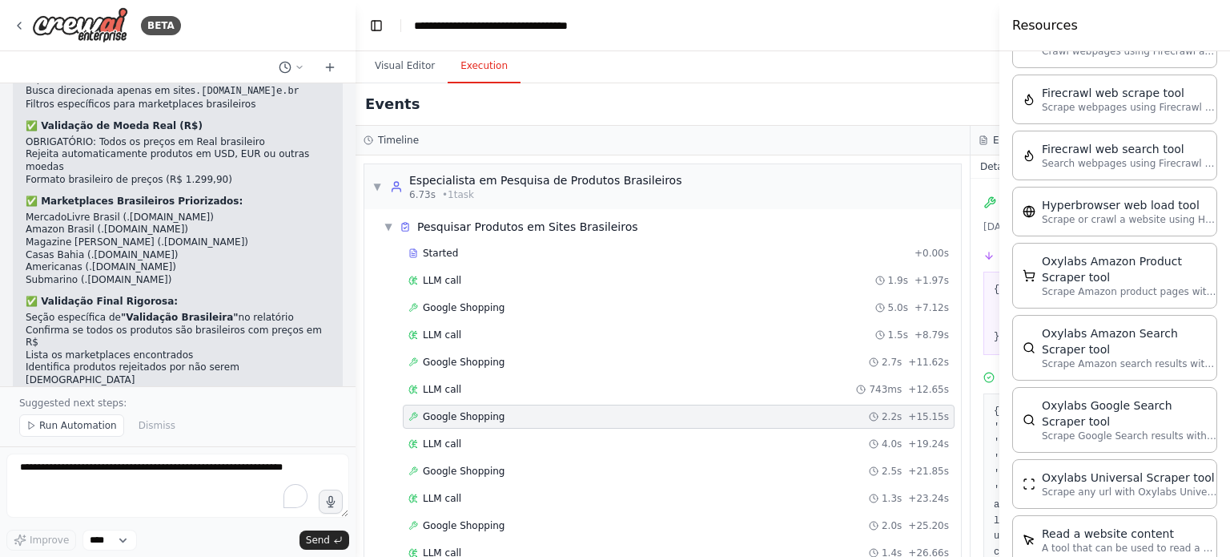
click at [520, 405] on div "Google Shopping 2.2s + 15.15s" at bounding box center [679, 417] width 552 height 24
click at [480, 389] on div "LLM call 743ms + 12.65s" at bounding box center [679, 389] width 541 height 13
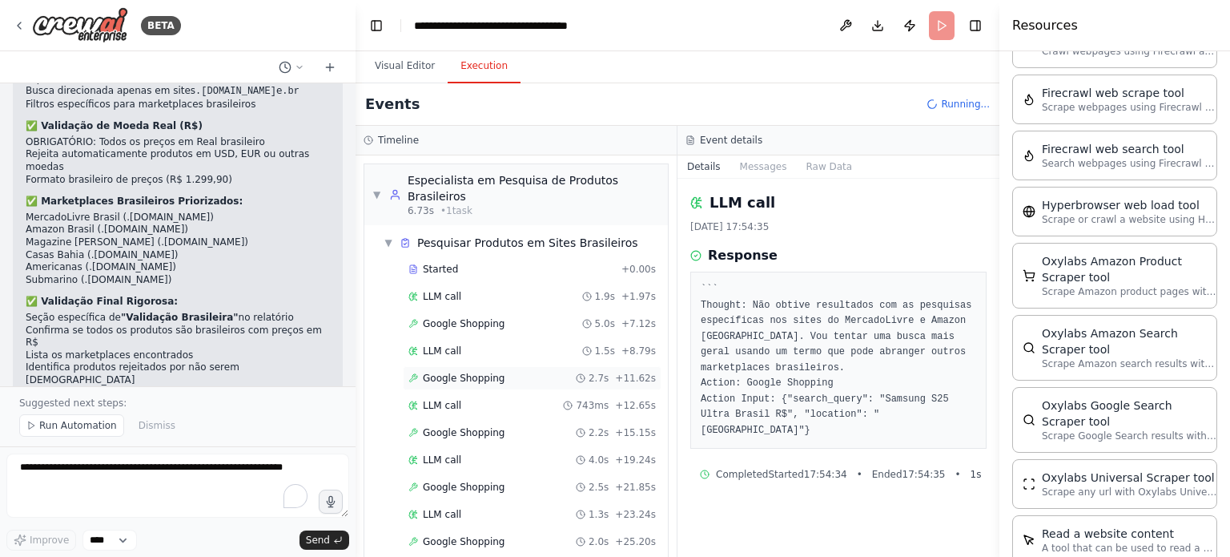
click at [474, 372] on span "Google Shopping" at bounding box center [464, 378] width 83 height 13
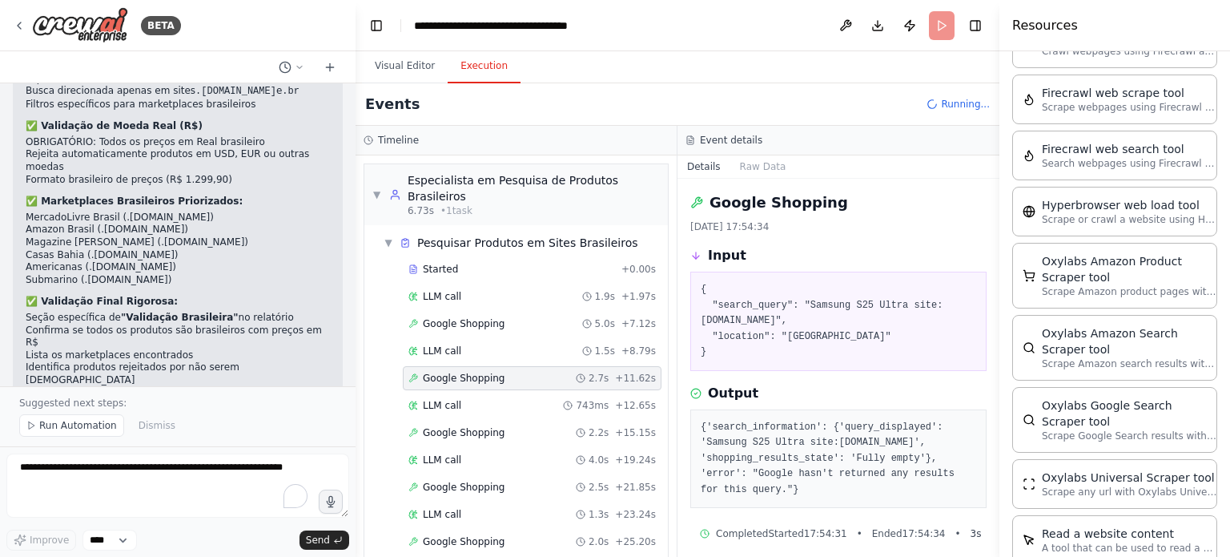
click at [764, 473] on pre "{'search_information': {'query_displayed': 'Samsung S25 Ultra site:amazon.com.b…" at bounding box center [839, 459] width 276 height 79
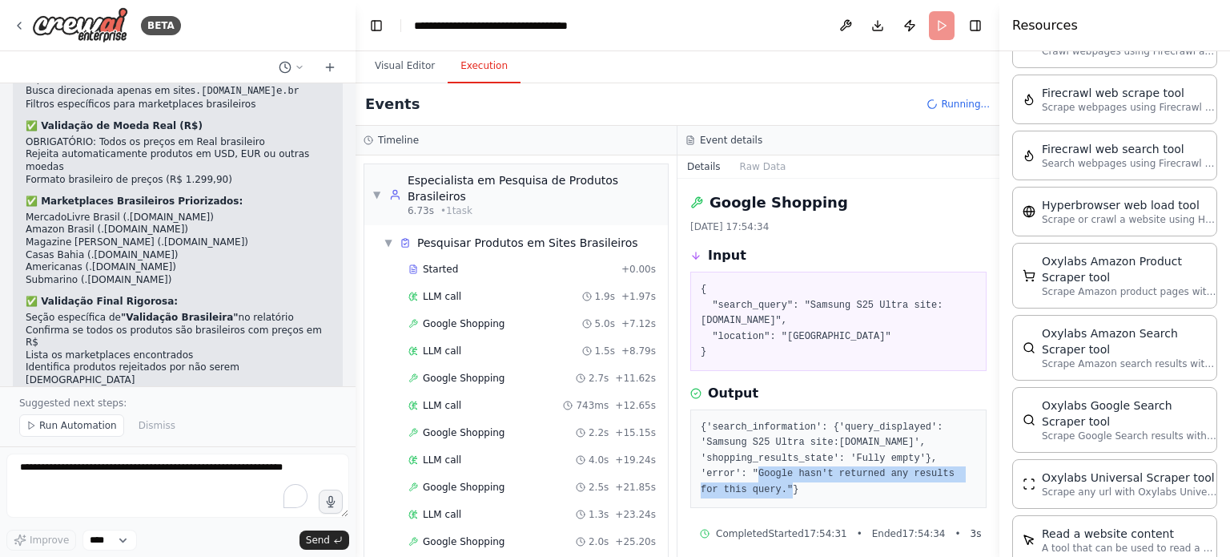
drag, startPoint x: 764, startPoint y: 473, endPoint x: 758, endPoint y: 486, distance: 14.3
click at [758, 486] on pre "{'search_information': {'query_displayed': 'Samsung S25 Ultra site:amazon.com.b…" at bounding box center [839, 459] width 276 height 79
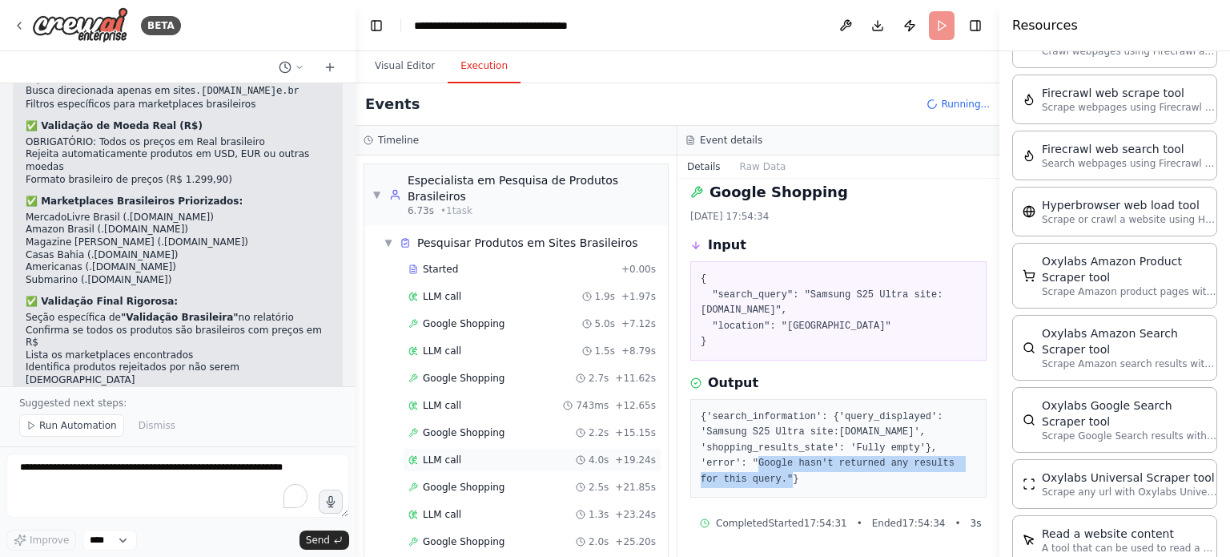
scroll to position [258, 0]
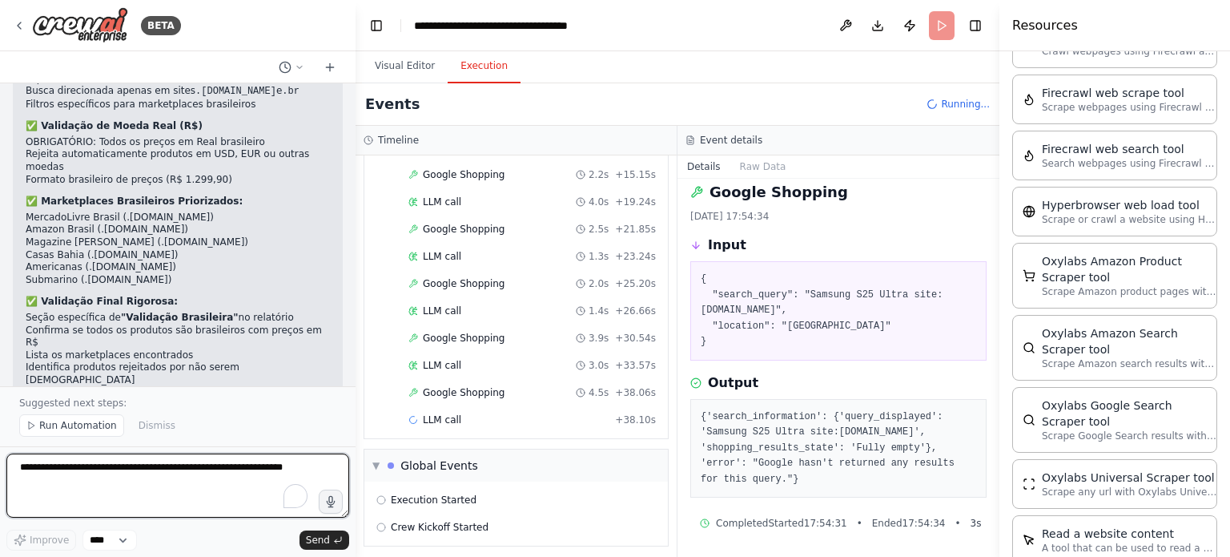
click at [143, 480] on textarea "To enrich screen reader interactions, please activate Accessibility in Grammarl…" at bounding box center [177, 485] width 343 height 64
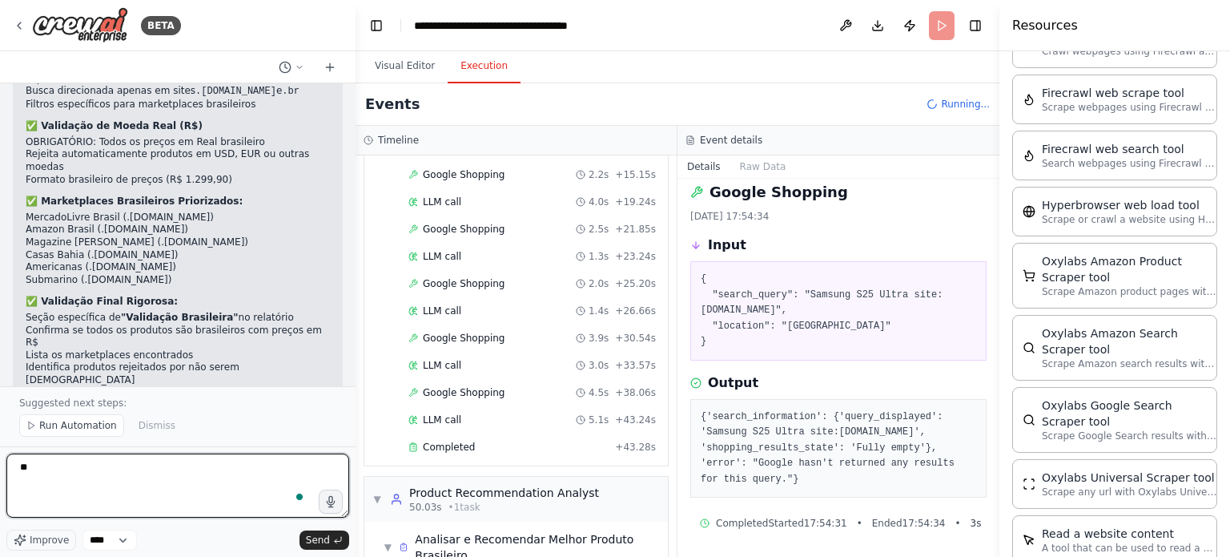
type textarea "*"
type textarea "****"
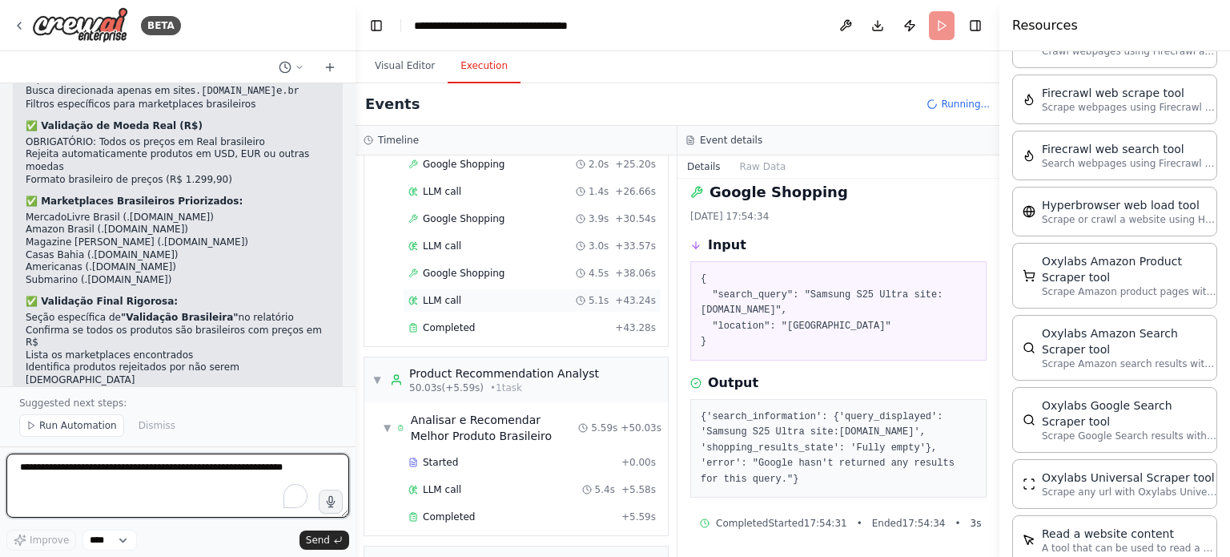
scroll to position [516, 0]
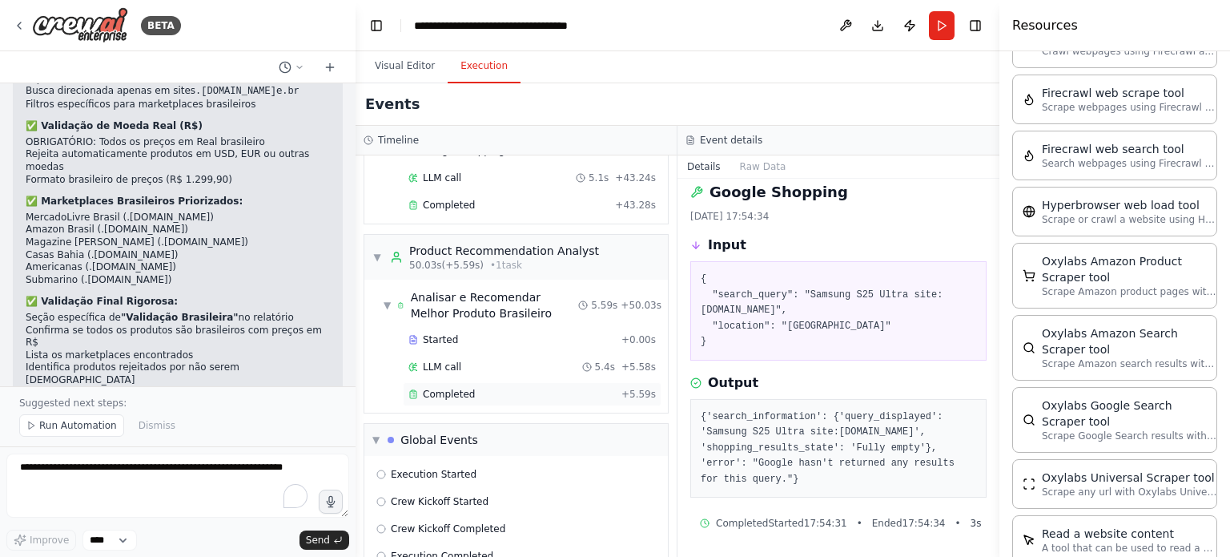
click at [464, 391] on span "Completed" at bounding box center [449, 394] width 52 height 13
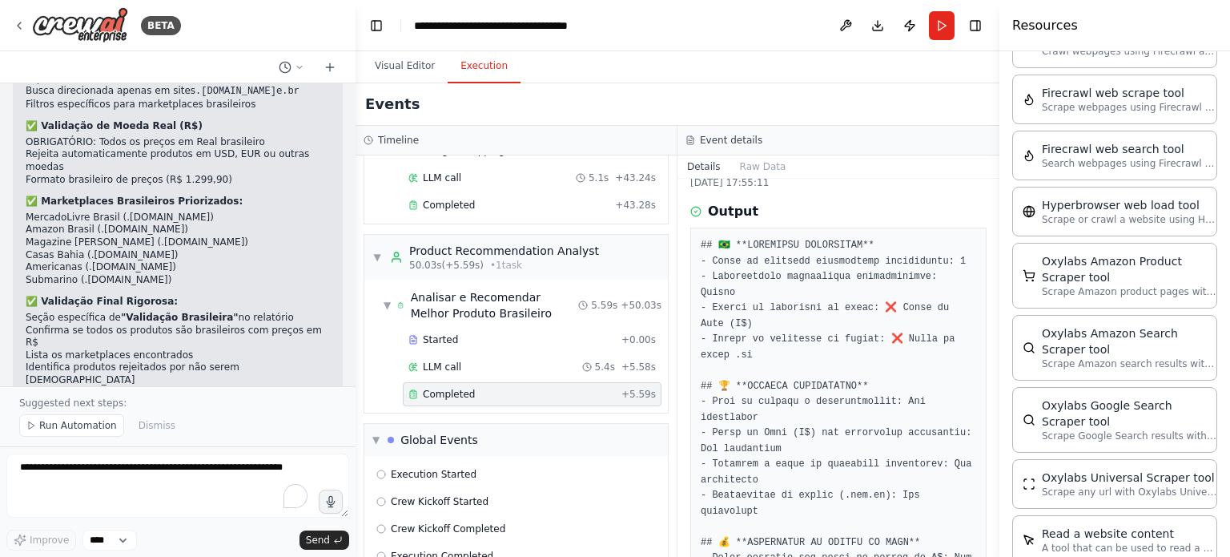
scroll to position [80, 0]
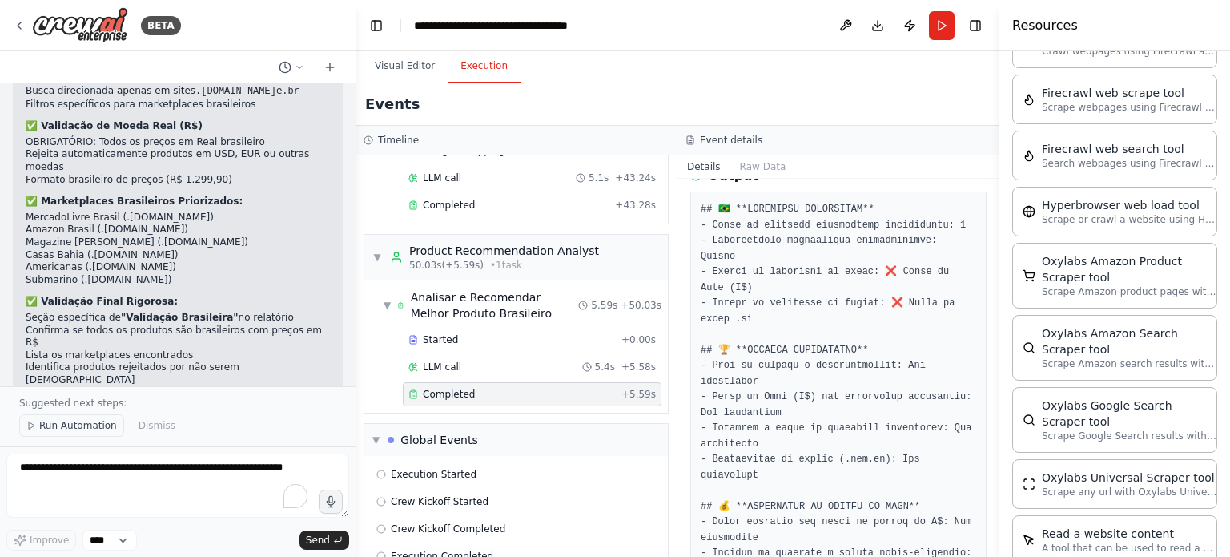
click at [89, 435] on button "Run Automation" at bounding box center [71, 425] width 105 height 22
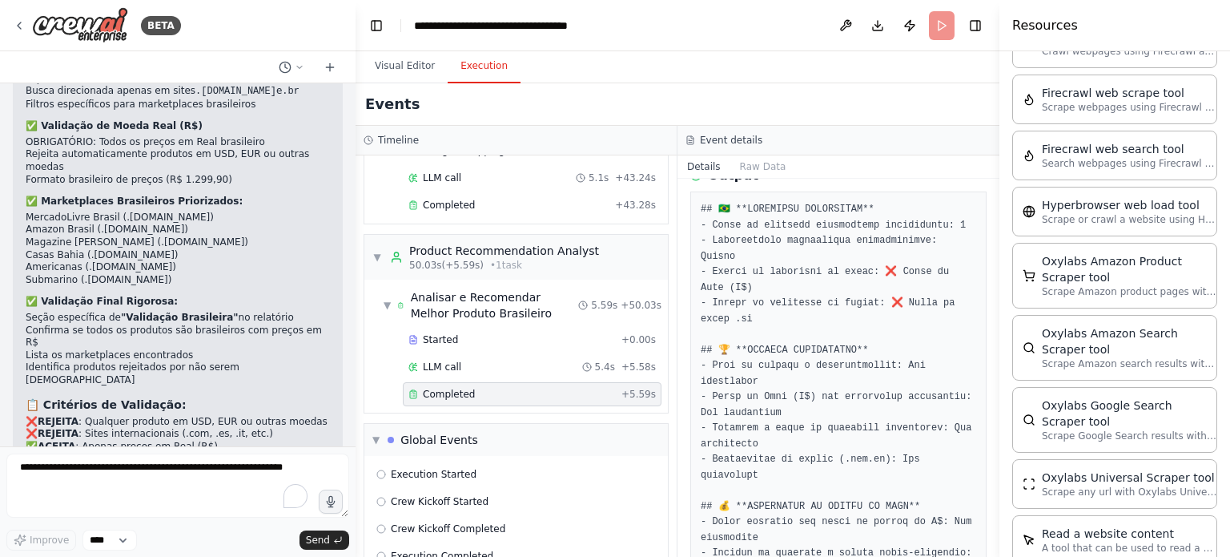
scroll to position [7617, 0]
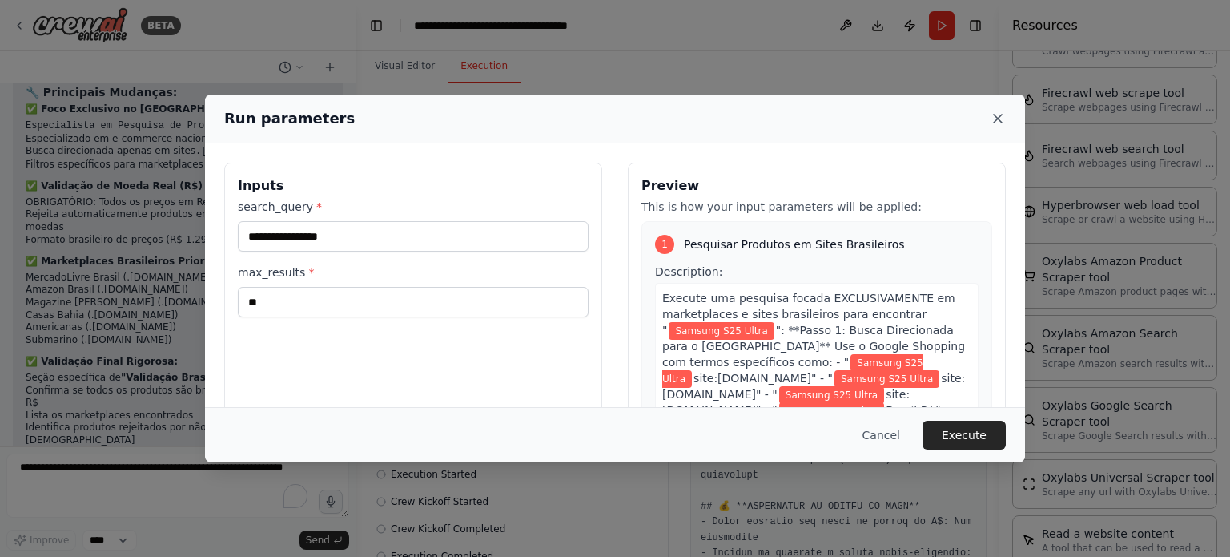
click at [1000, 115] on icon at bounding box center [998, 119] width 16 height 16
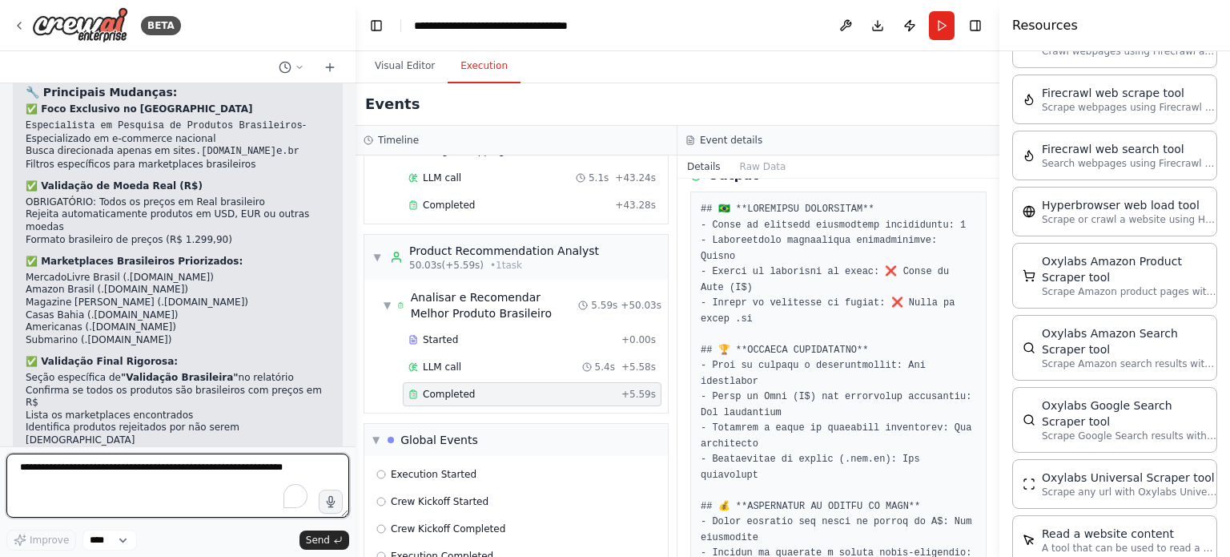
click at [131, 470] on textarea "To enrich screen reader interactions, please activate Accessibility in Grammarl…" at bounding box center [177, 485] width 343 height 64
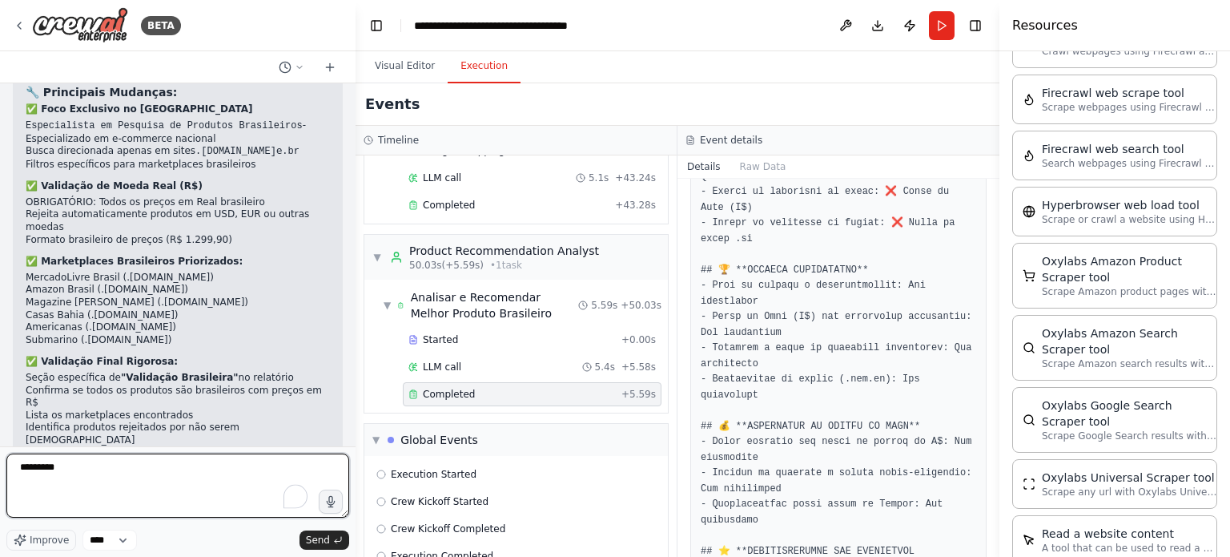
scroll to position [320, 0]
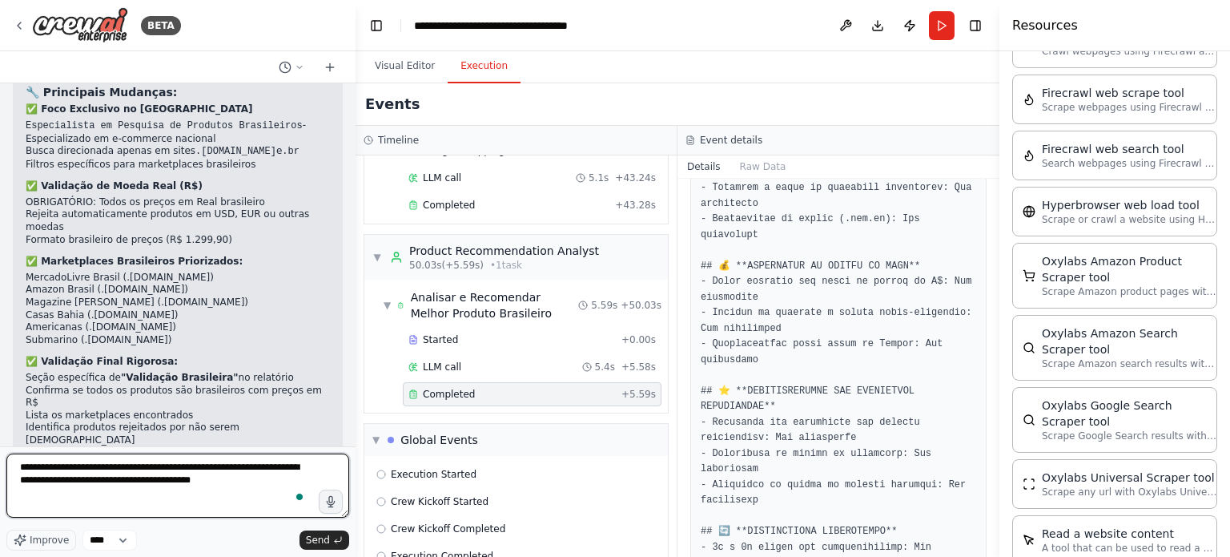
type textarea "**********"
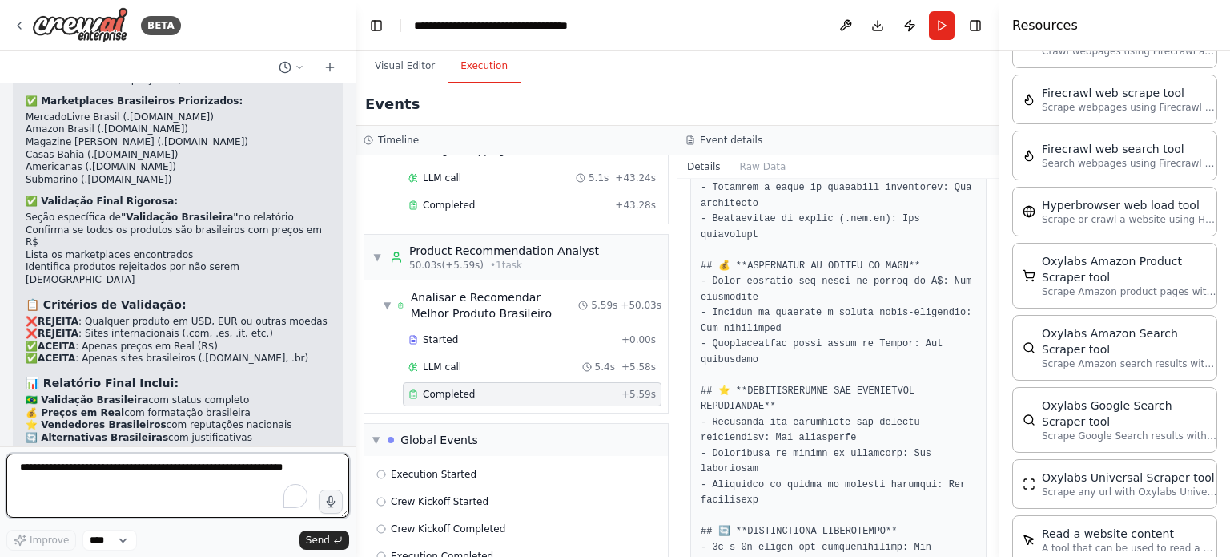
scroll to position [7790, 0]
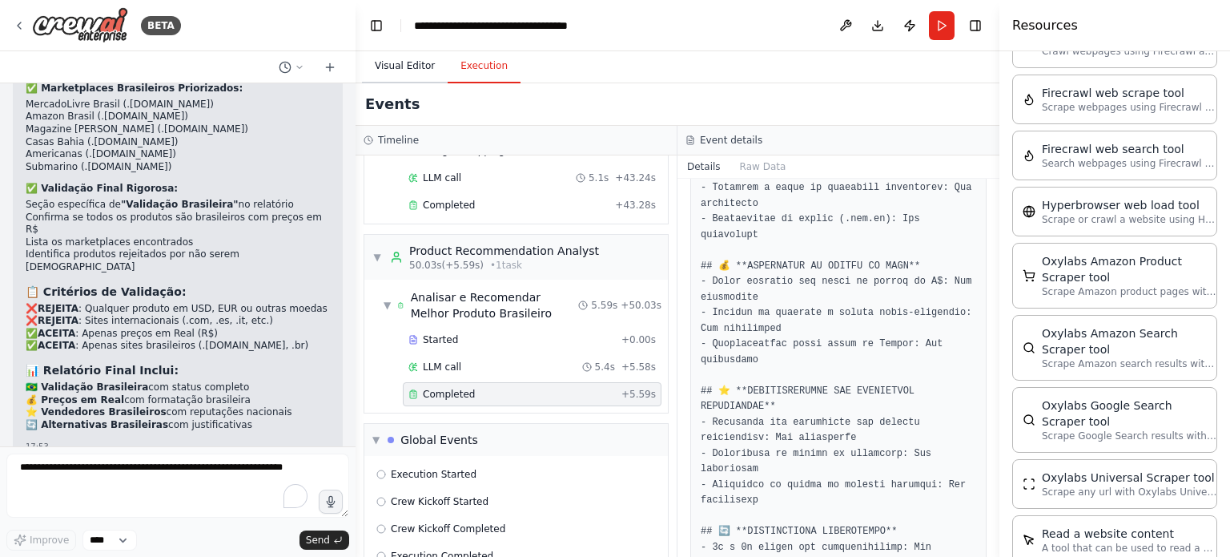
click at [416, 70] on button "Visual Editor" at bounding box center [405, 67] width 86 height 34
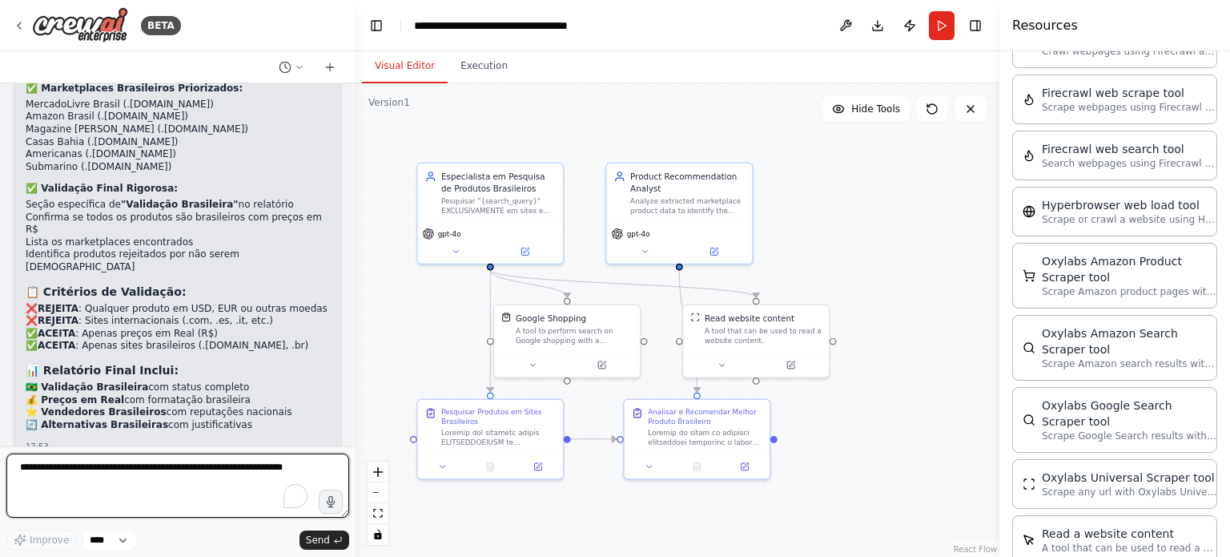
click at [165, 483] on textarea "To enrich screen reader interactions, please activate Accessibility in Grammarl…" at bounding box center [177, 485] width 343 height 64
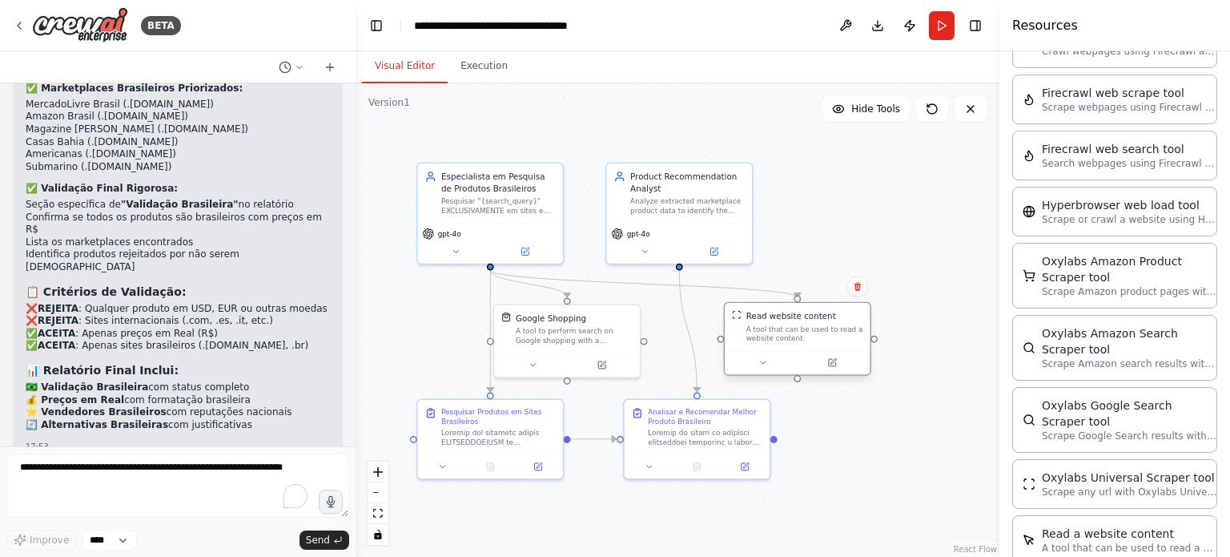
drag, startPoint x: 756, startPoint y: 336, endPoint x: 798, endPoint y: 333, distance: 41.8
click at [798, 333] on div "A tool that can be used to read a website content." at bounding box center [805, 333] width 117 height 19
click at [211, 446] on div "Criar um crawler 17:26 ▶ Thought process I'll help you create a web crawler aut…" at bounding box center [178, 264] width 356 height 363
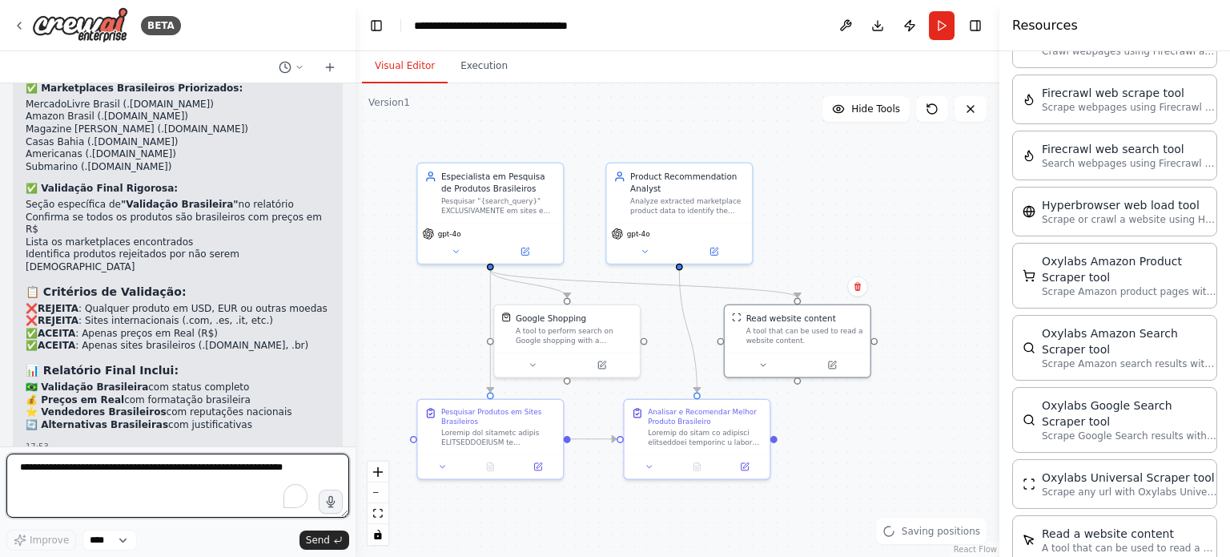
click at [174, 493] on textarea "To enrich screen reader interactions, please activate Accessibility in Grammarl…" at bounding box center [177, 485] width 343 height 64
type textarea "**********"
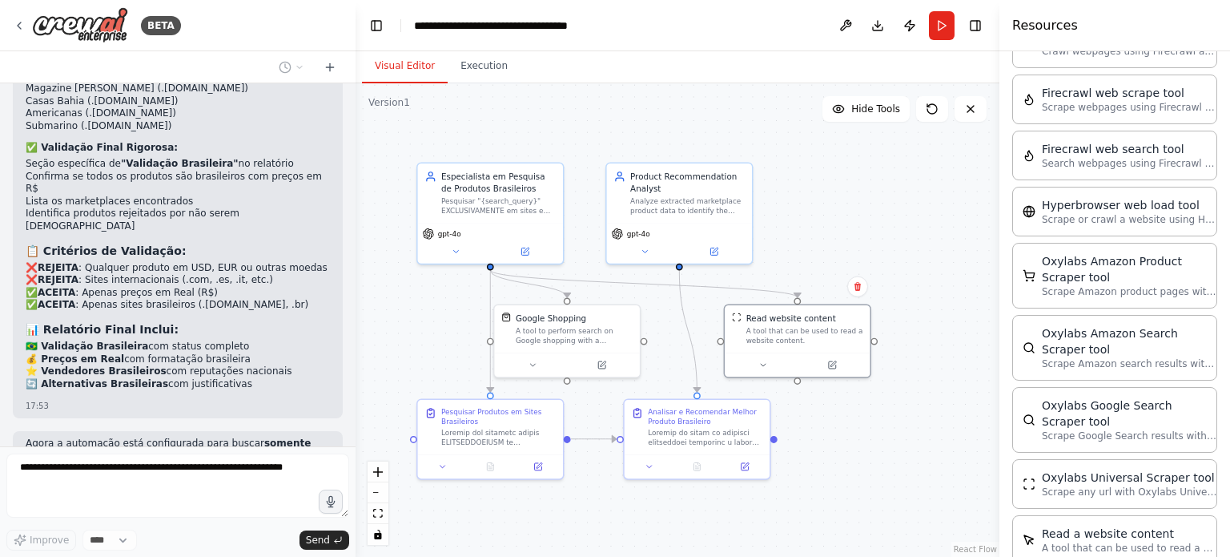
scroll to position [7886, 0]
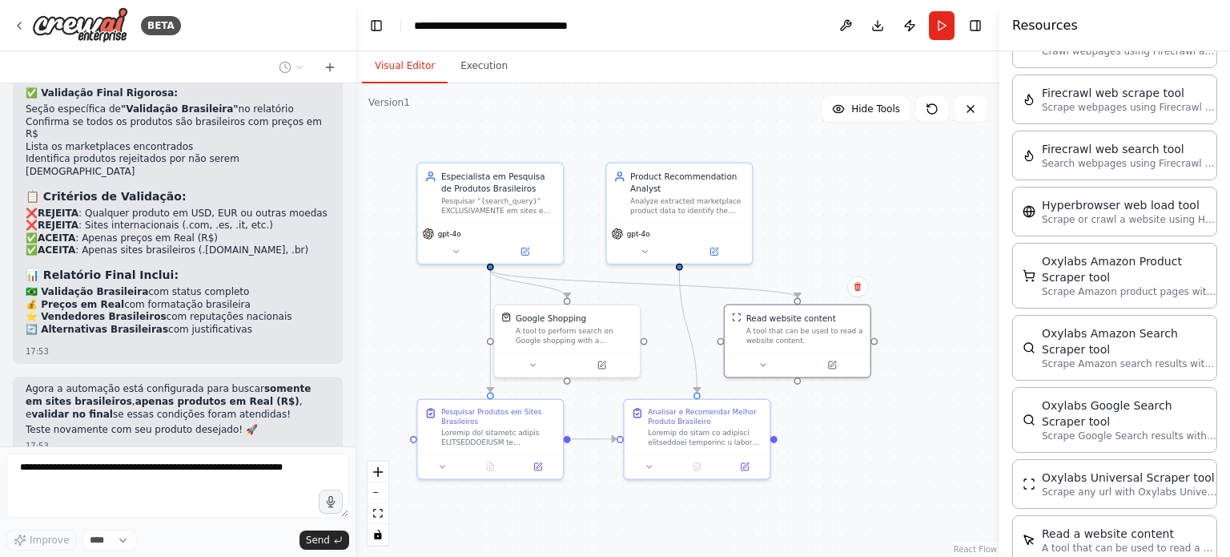
drag, startPoint x: 194, startPoint y: 316, endPoint x: 131, endPoint y: 290, distance: 67.8
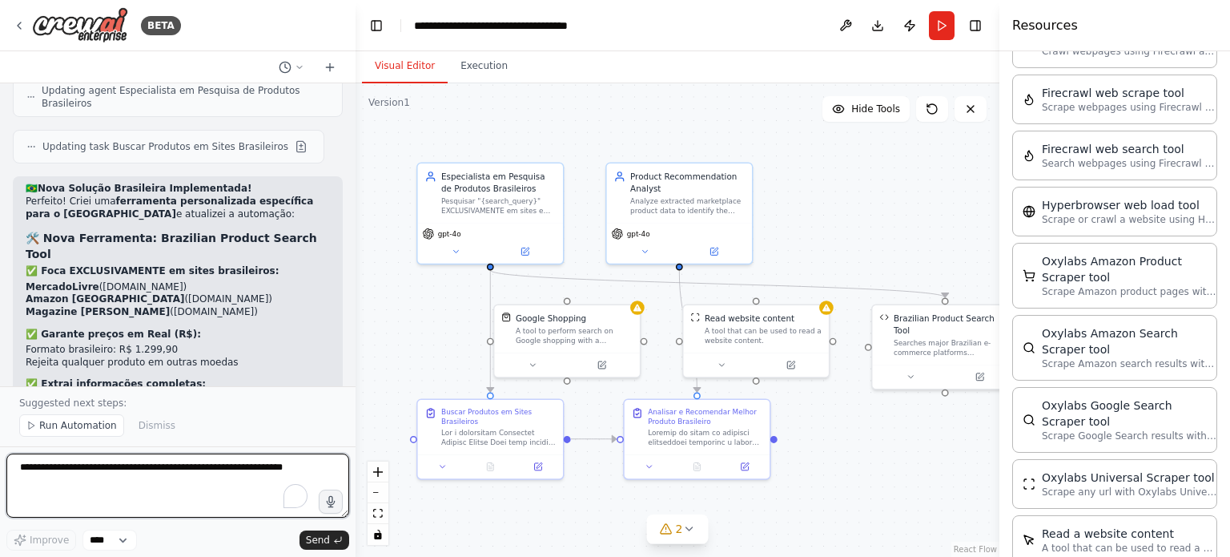
scroll to position [9340, 0]
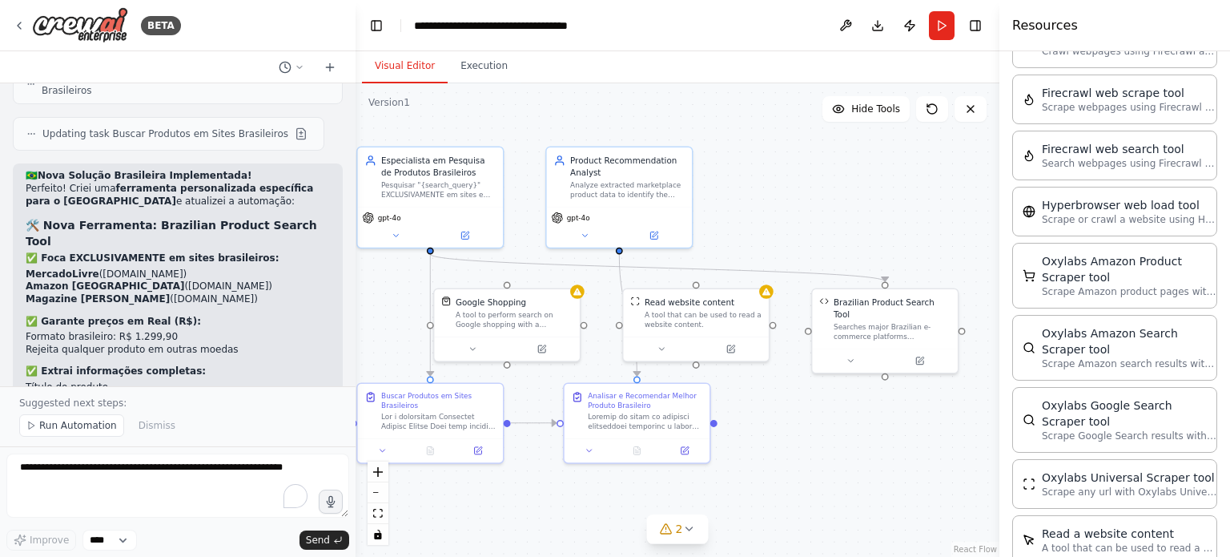
drag, startPoint x: 983, startPoint y: 221, endPoint x: 931, endPoint y: 204, distance: 54.7
click at [931, 204] on div ".deletable-edge-delete-btn { width: 20px; height: 20px; border: 0px solid #ffff…" at bounding box center [678, 319] width 644 height 473
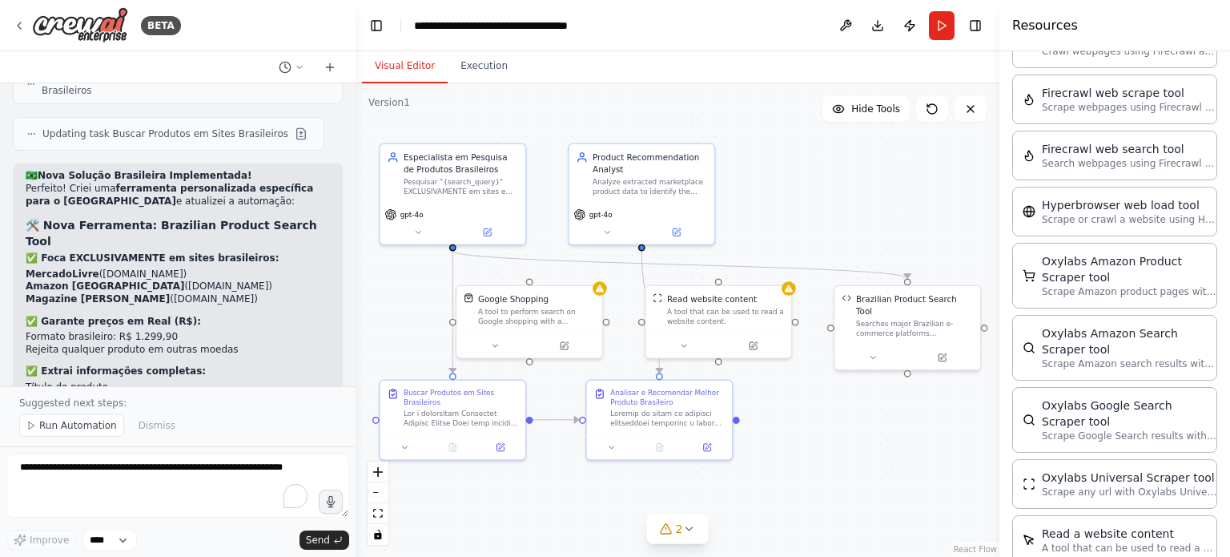
drag, startPoint x: 859, startPoint y: 194, endPoint x: 890, endPoint y: 189, distance: 31.6
click at [890, 189] on div ".deletable-edge-delete-btn { width: 20px; height: 20px; border: 0px solid #ffff…" at bounding box center [678, 319] width 644 height 473
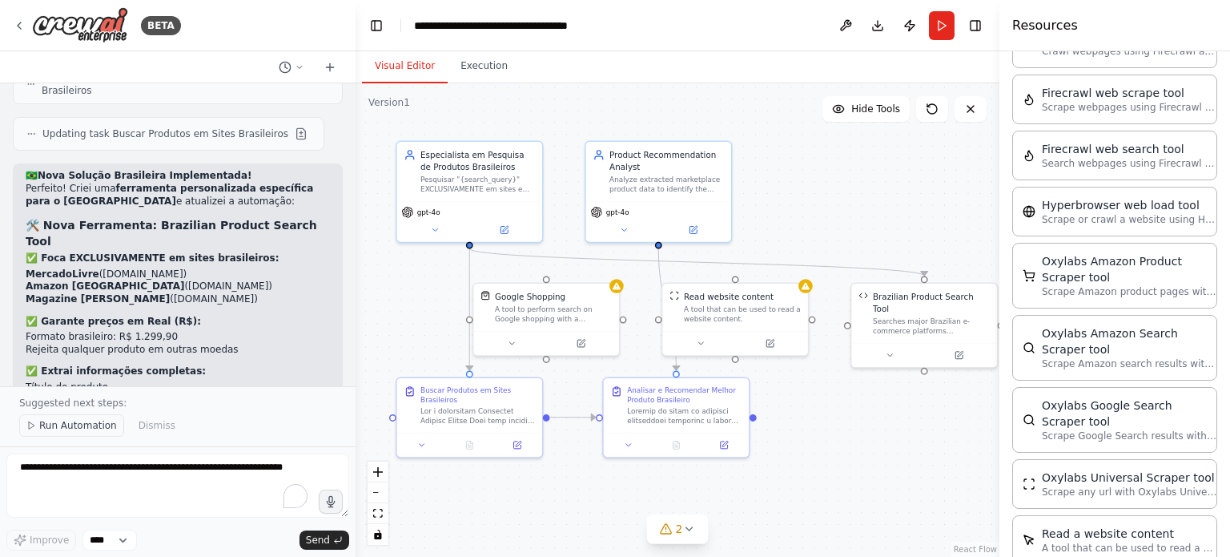
click at [87, 422] on span "Run Automation" at bounding box center [78, 425] width 78 height 13
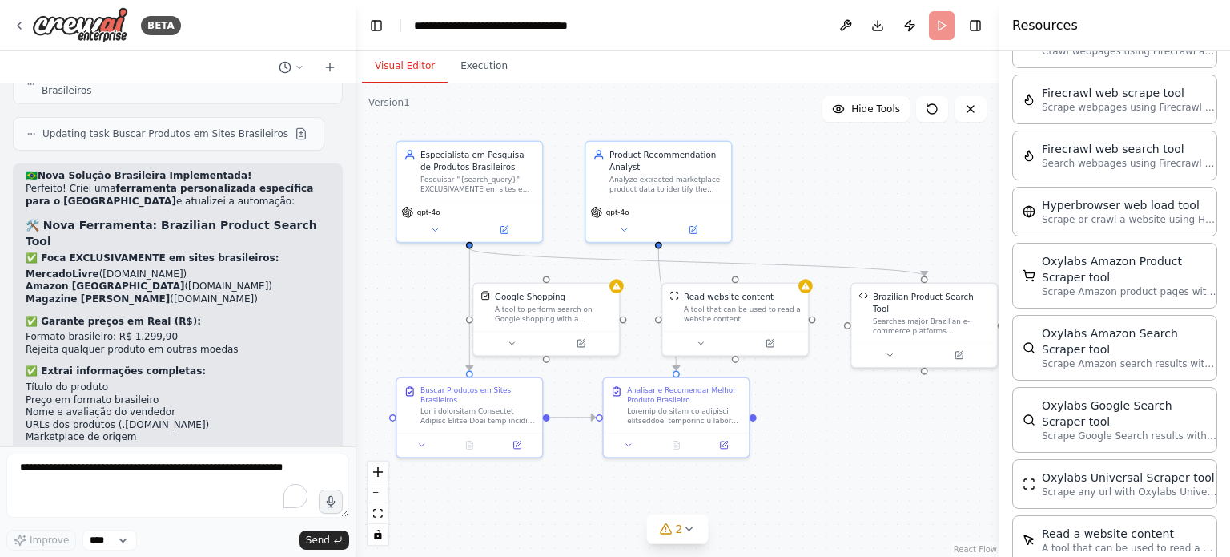
scroll to position [9280, 0]
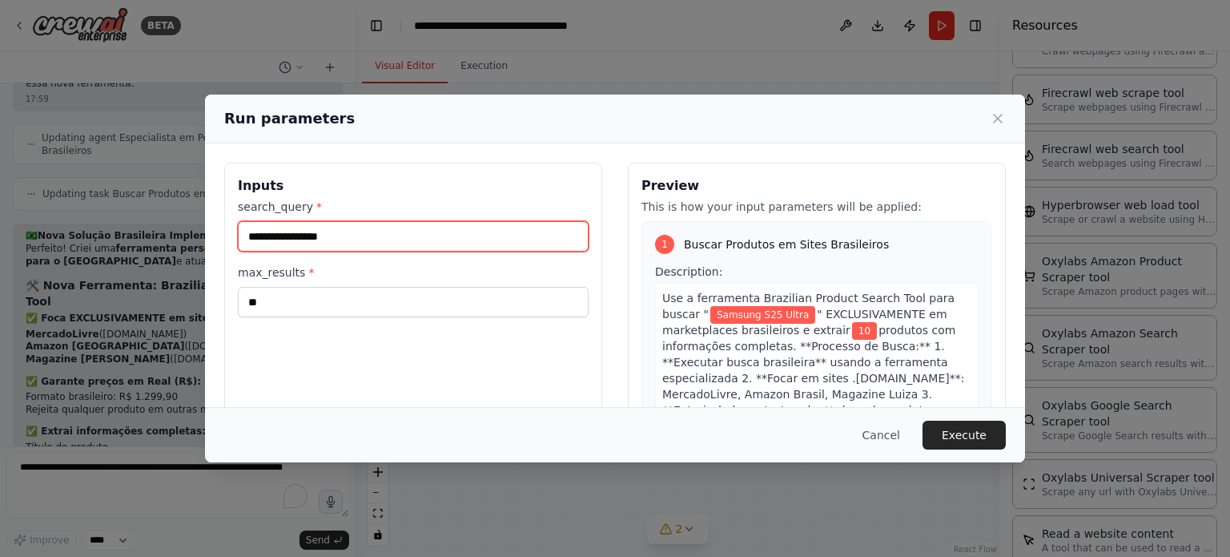
click at [417, 242] on input "**********" at bounding box center [413, 236] width 351 height 30
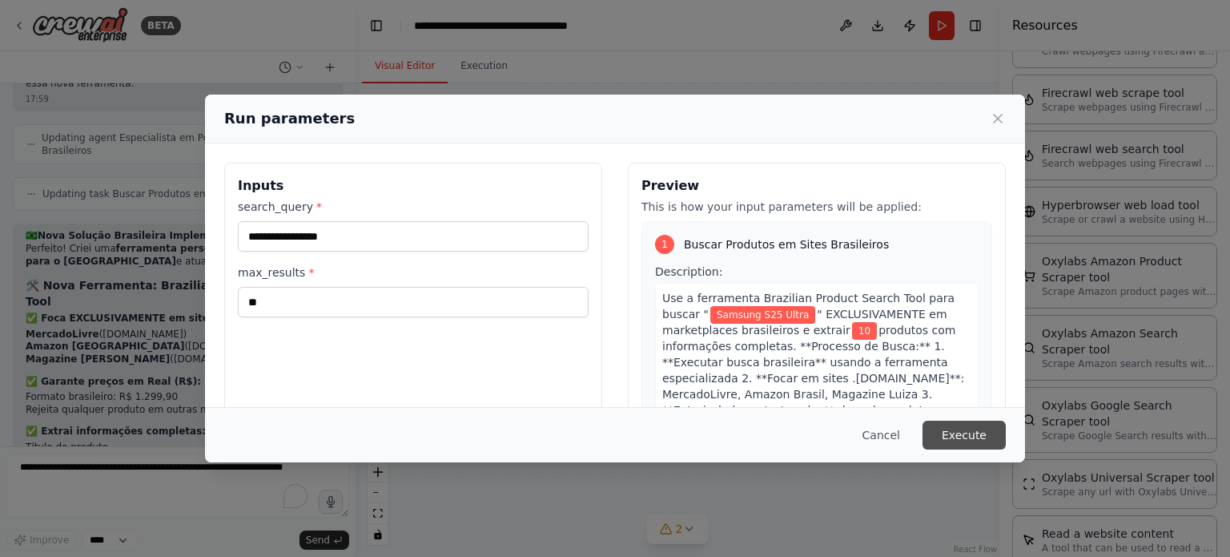
click at [982, 437] on button "Execute" at bounding box center [964, 435] width 83 height 29
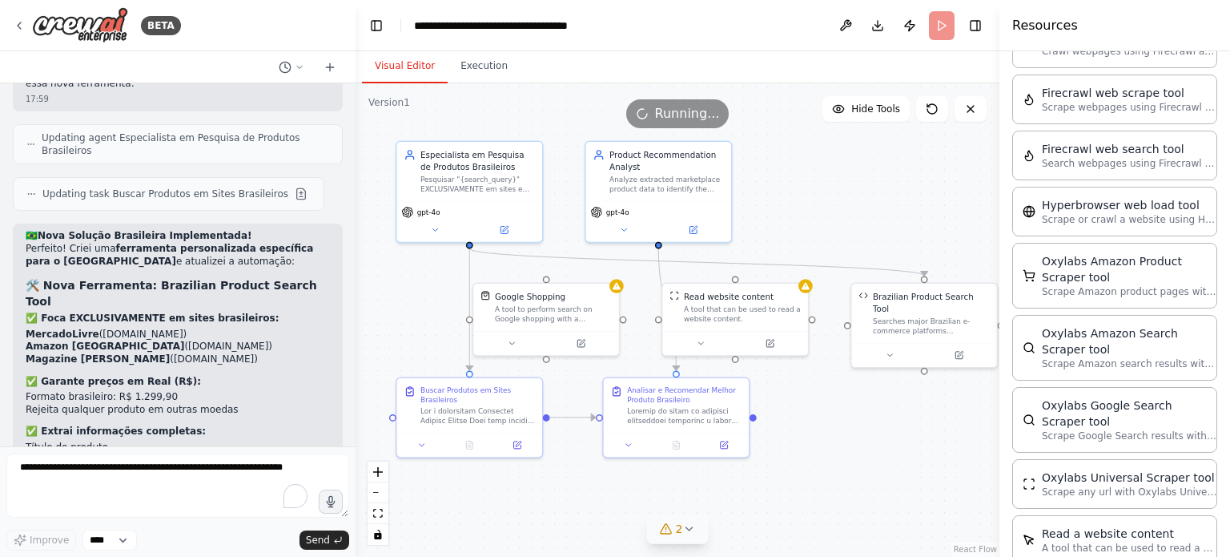
click at [675, 534] on div "2" at bounding box center [671, 529] width 23 height 16
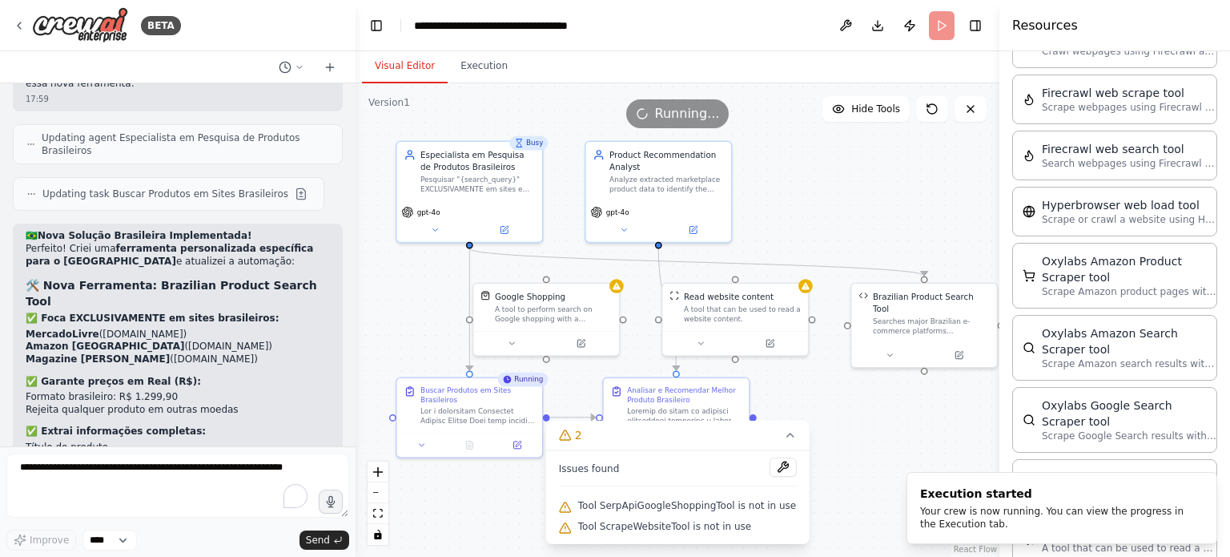
click at [913, 435] on div ".deletable-edge-delete-btn { width: 20px; height: 20px; border: 0px solid #ffff…" at bounding box center [678, 319] width 644 height 473
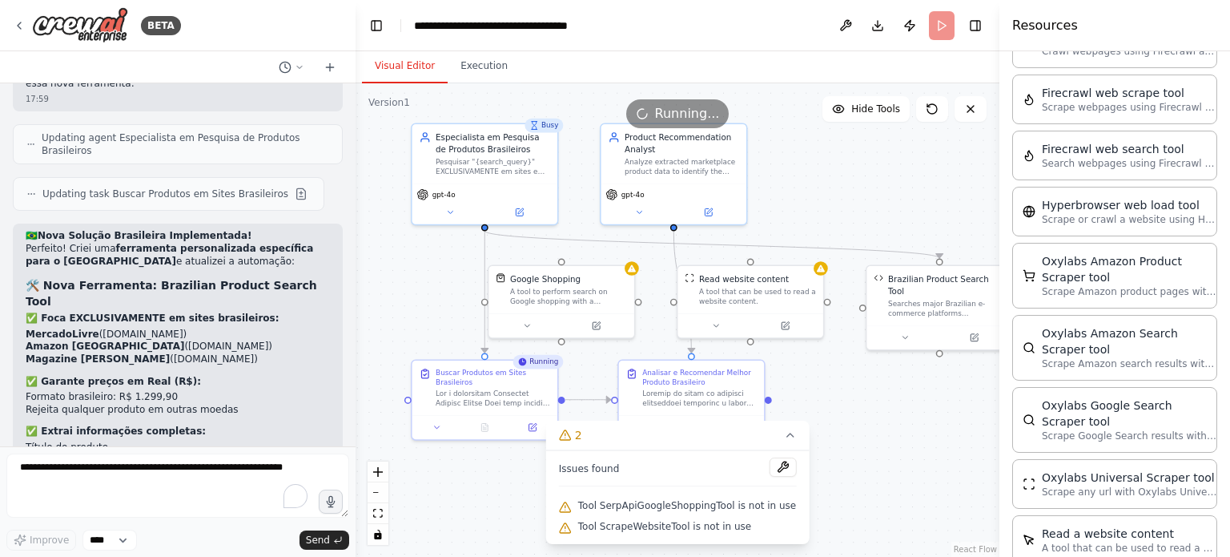
drag, startPoint x: 806, startPoint y: 232, endPoint x: 822, endPoint y: 213, distance: 24.4
click at [822, 213] on div ".deletable-edge-delete-btn { width: 20px; height: 20px; border: 0px solid #ffff…" at bounding box center [678, 319] width 644 height 473
click at [776, 429] on button "2" at bounding box center [678, 436] width 264 height 30
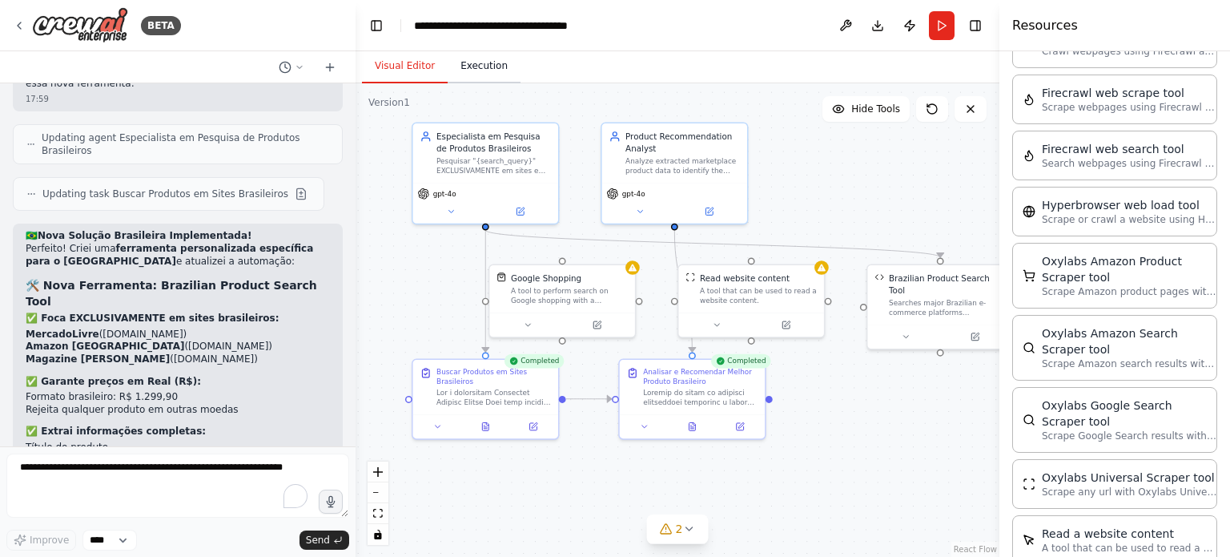
click at [488, 62] on button "Execution" at bounding box center [484, 67] width 73 height 34
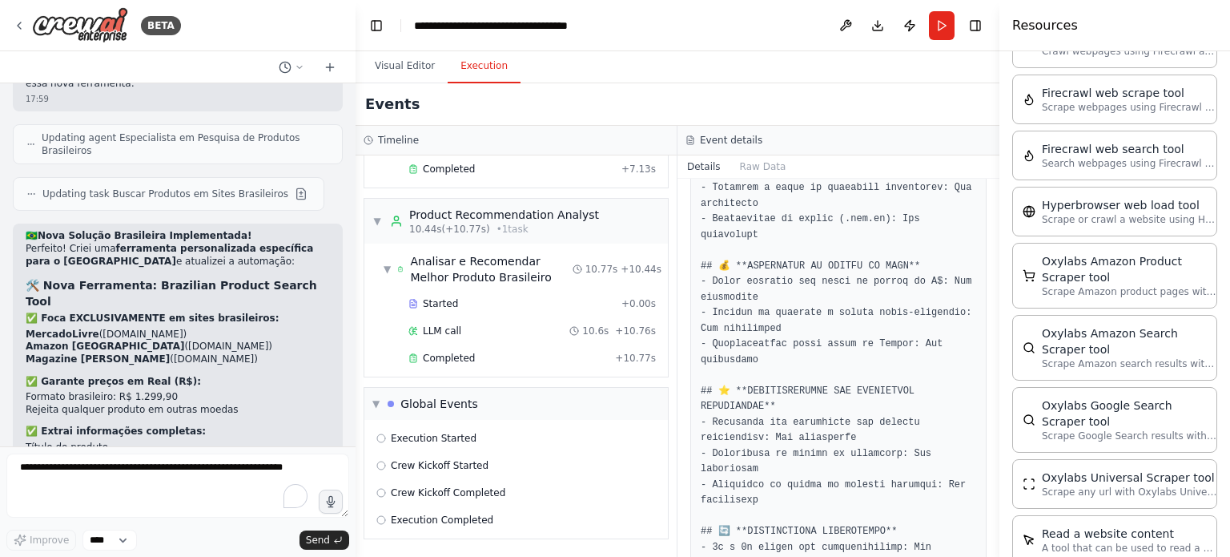
scroll to position [219, 0]
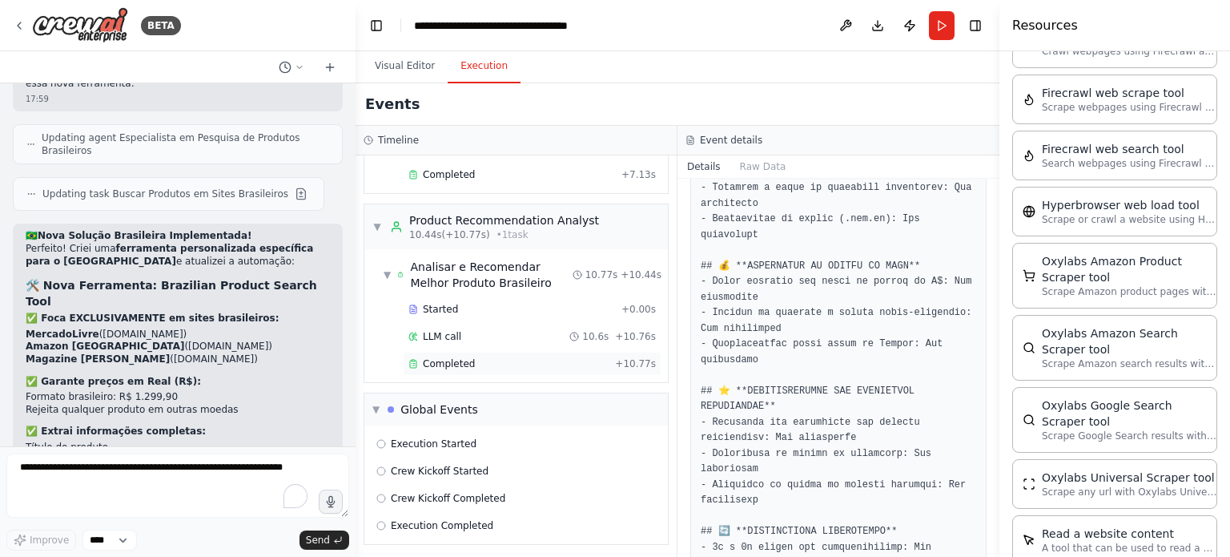
click at [466, 360] on span "Completed" at bounding box center [449, 363] width 52 height 13
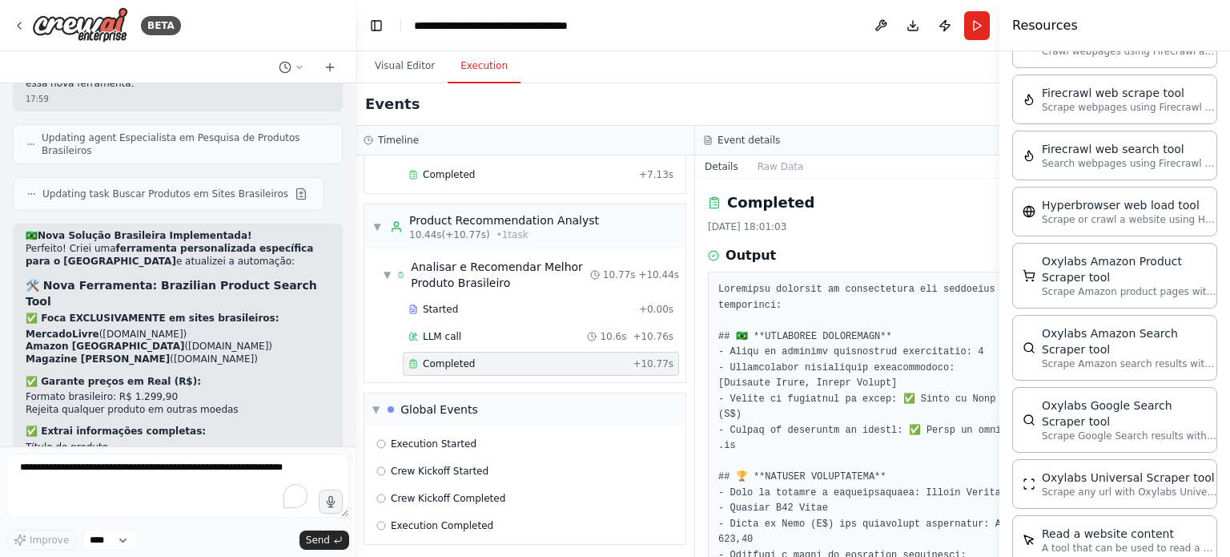
scroll to position [80, 0]
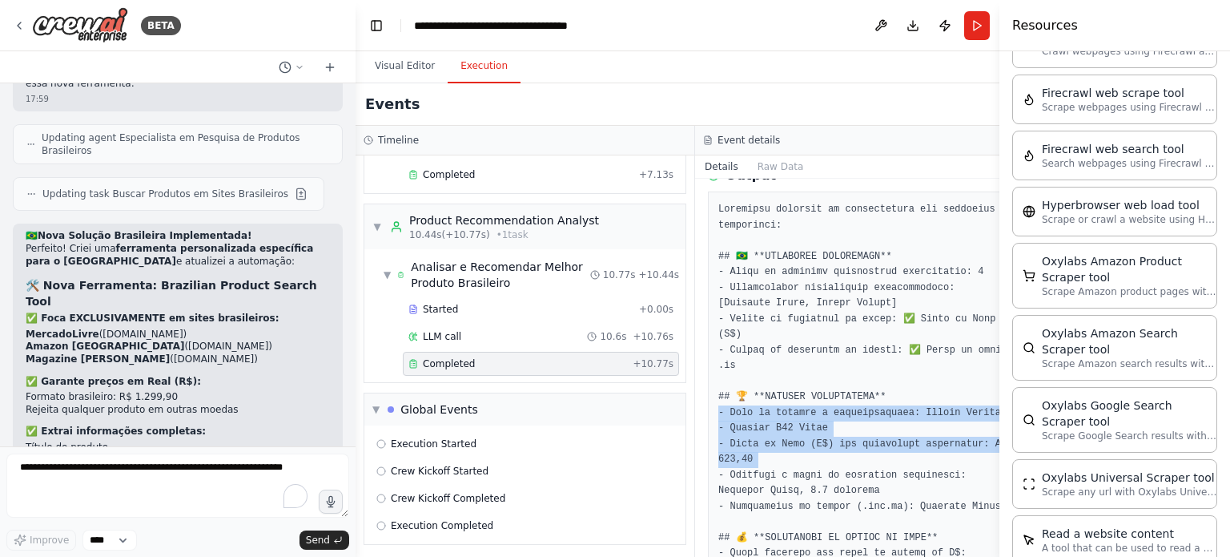
drag, startPoint x: 789, startPoint y: 422, endPoint x: 795, endPoint y: 441, distance: 20.0
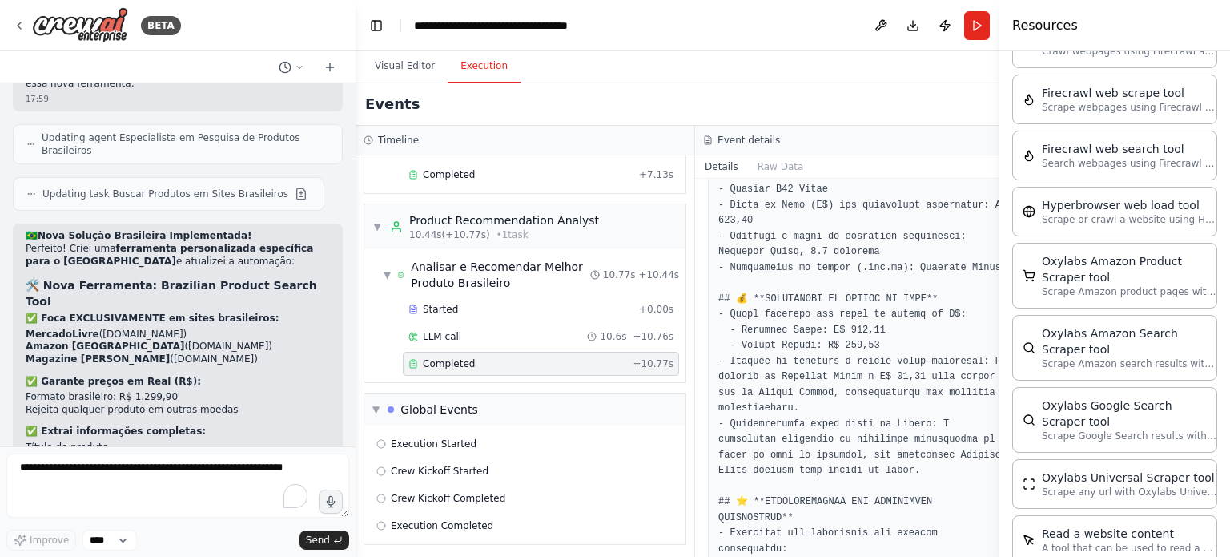
scroll to position [320, 0]
click at [840, 407] on pre at bounding box center [865, 532] width 293 height 1141
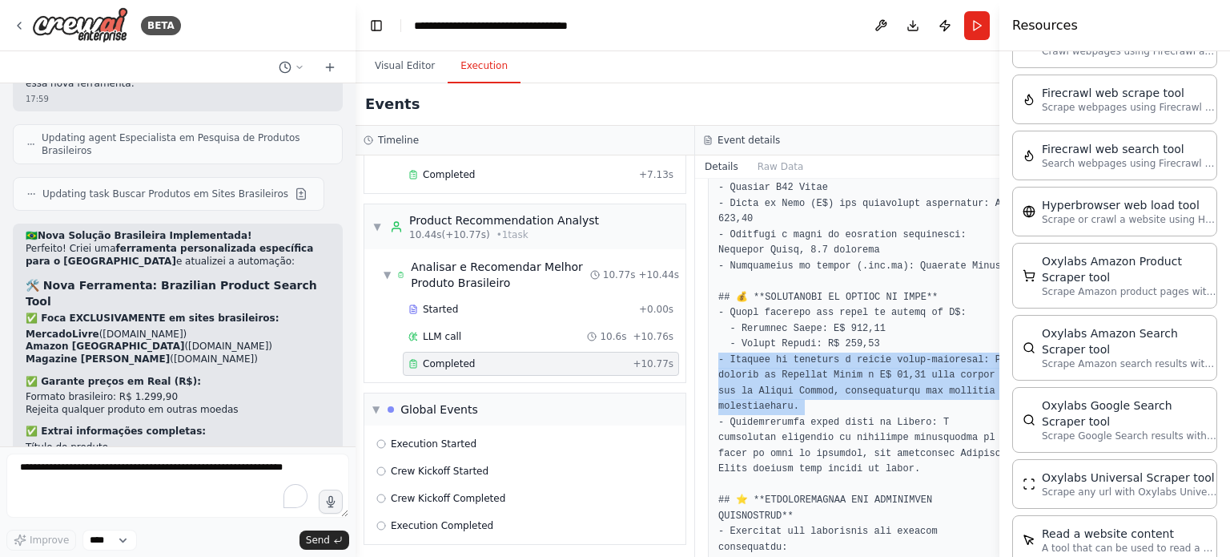
click at [840, 407] on pre at bounding box center [865, 532] width 293 height 1141
click at [820, 407] on pre at bounding box center [865, 532] width 293 height 1141
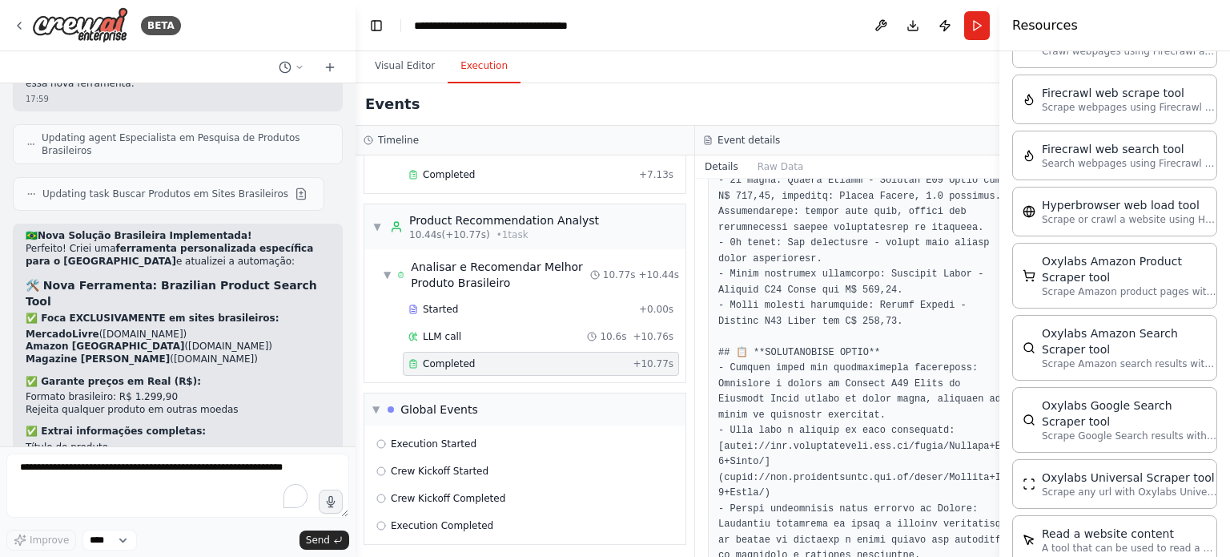
scroll to position [820, 0]
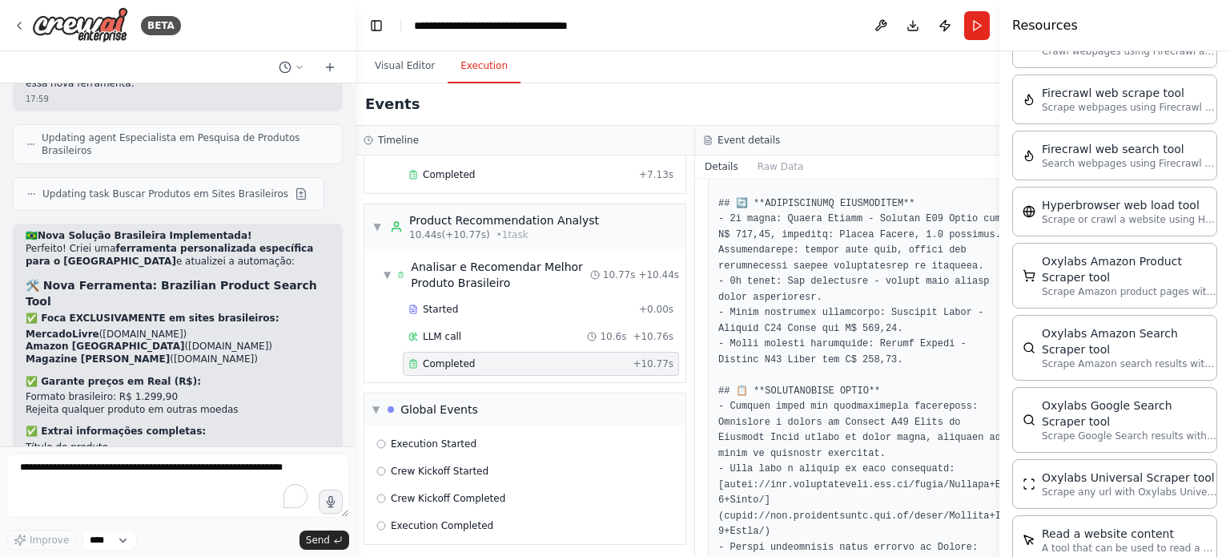
click at [775, 492] on pre at bounding box center [865, 32] width 293 height 1141
click at [719, 477] on pre at bounding box center [865, 32] width 293 height 1141
click at [721, 485] on pre at bounding box center [865, 32] width 293 height 1141
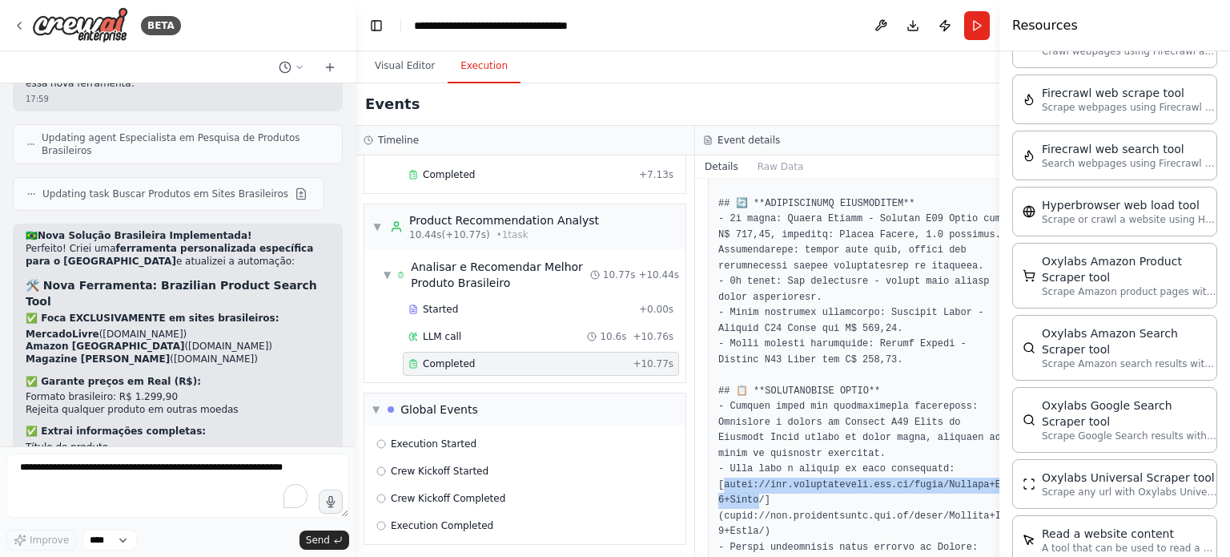
drag, startPoint x: 721, startPoint y: 485, endPoint x: 728, endPoint y: 503, distance: 19.8
click at [728, 503] on pre at bounding box center [865, 32] width 293 height 1141
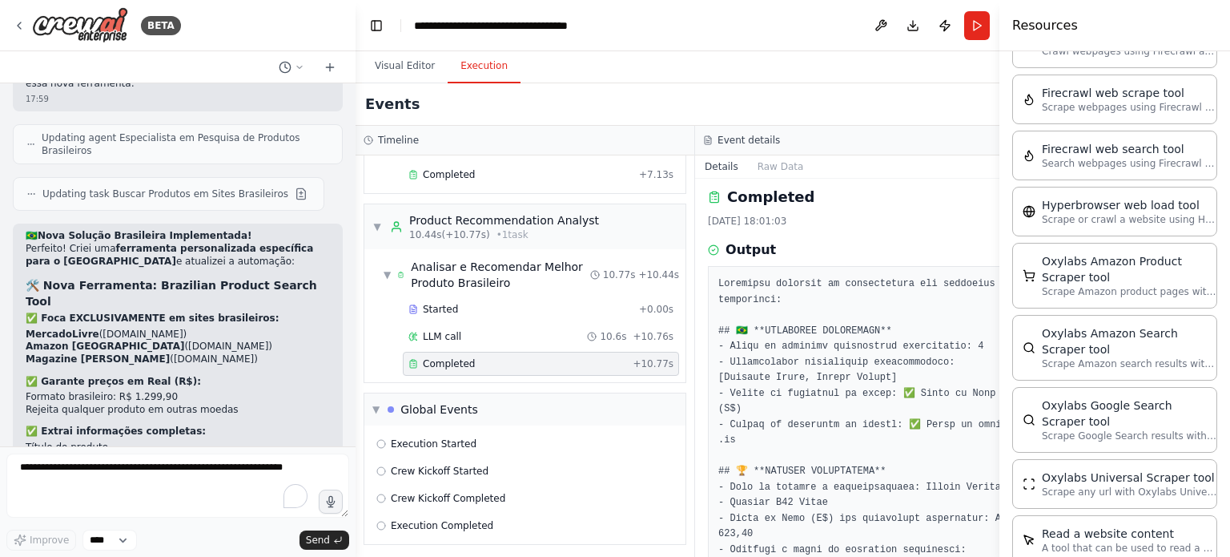
scroll to position [0, 0]
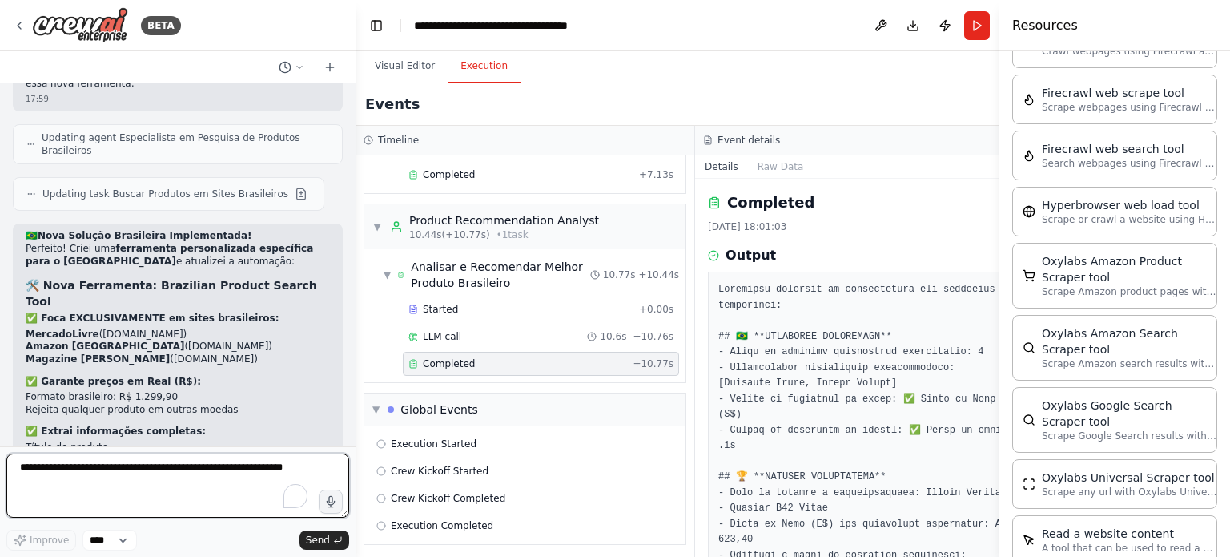
click at [208, 468] on textarea "To enrich screen reader interactions, please activate Accessibility in Grammarl…" at bounding box center [177, 485] width 343 height 64
type textarea "********"
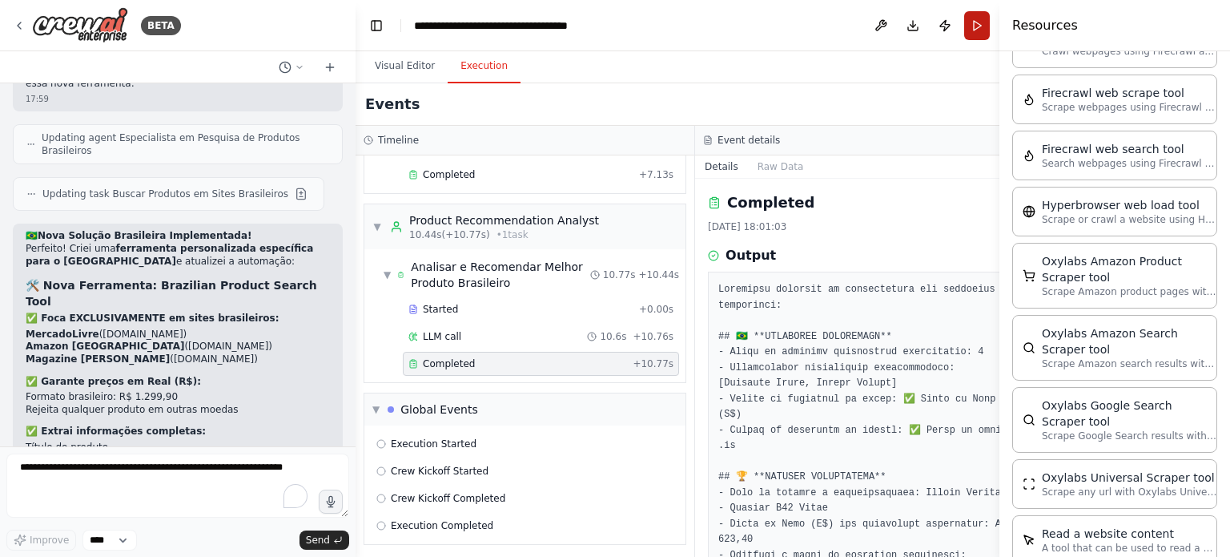
click at [964, 26] on button "Run" at bounding box center [977, 25] width 26 height 29
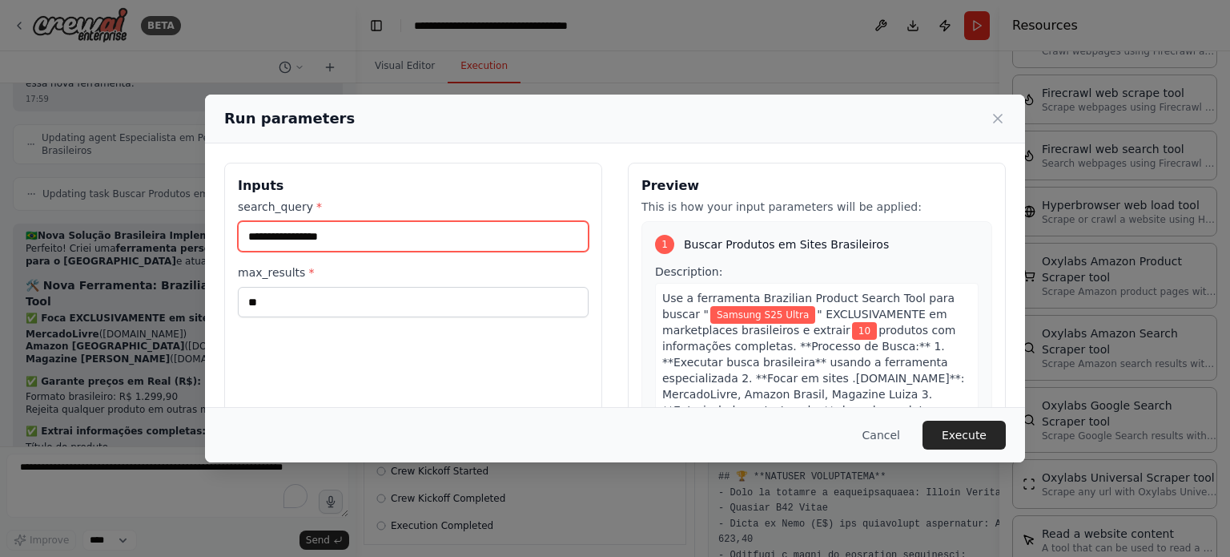
click at [244, 243] on input "**********" at bounding box center [413, 236] width 351 height 30
type input "**********"
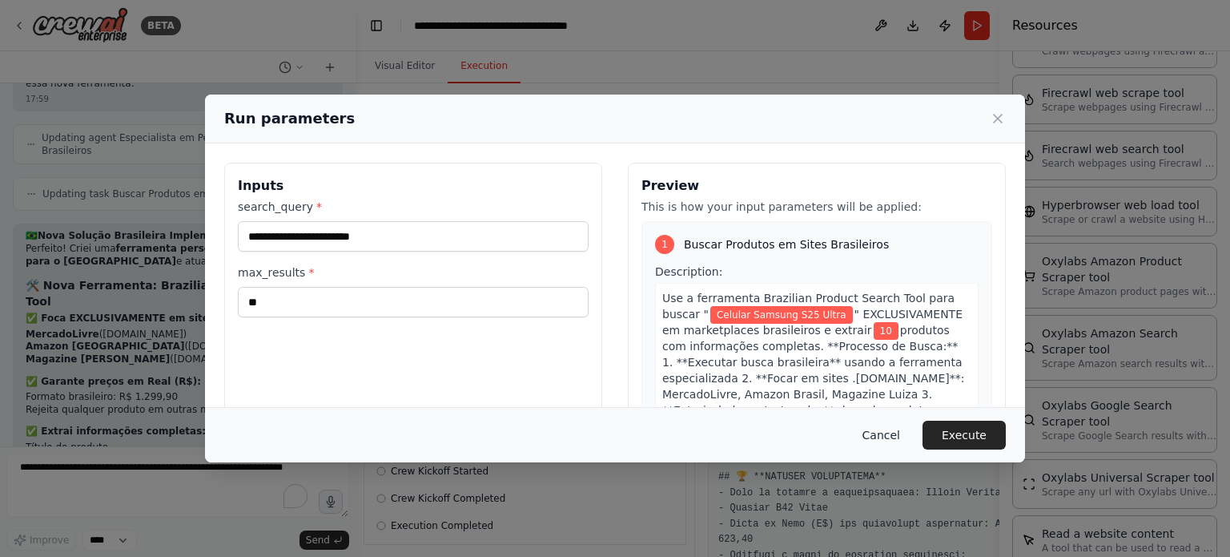
click at [888, 427] on button "Cancel" at bounding box center [881, 435] width 63 height 29
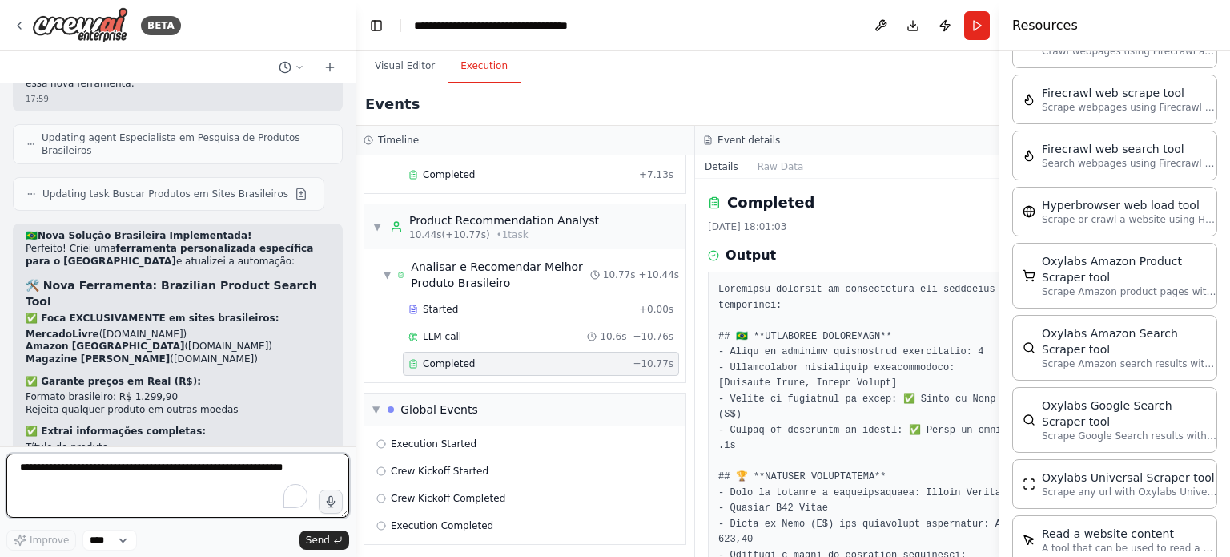
click at [135, 461] on textarea "To enrich screen reader interactions, please activate Accessibility in Grammarl…" at bounding box center [177, 485] width 343 height 64
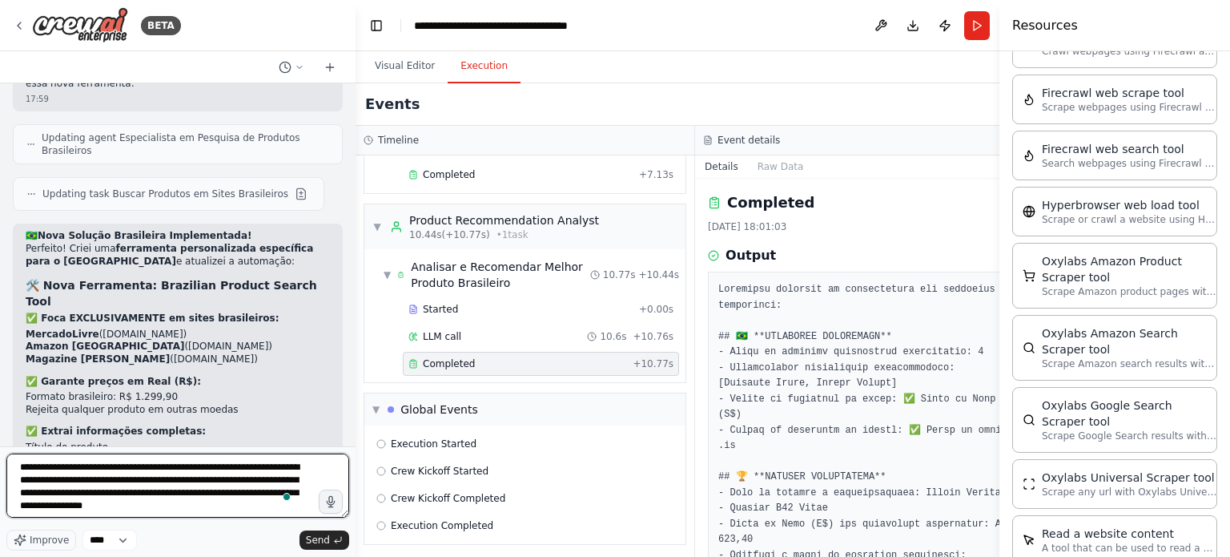
scroll to position [1, 0]
drag, startPoint x: 50, startPoint y: 505, endPoint x: 277, endPoint y: 542, distance: 230.5
click at [277, 542] on div "**********" at bounding box center [177, 501] width 343 height 97
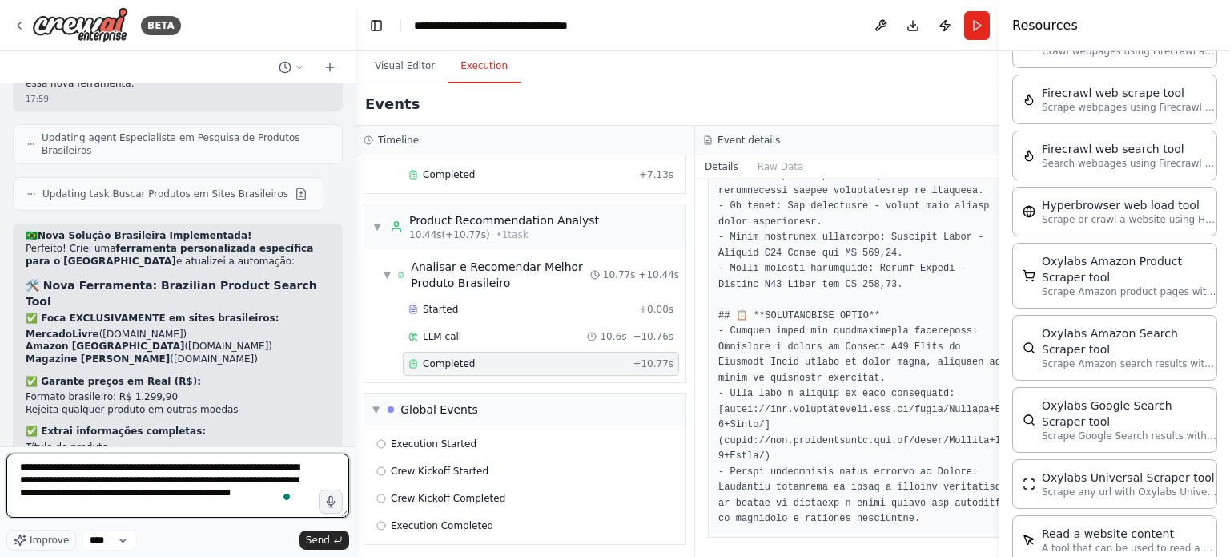
scroll to position [900, 0]
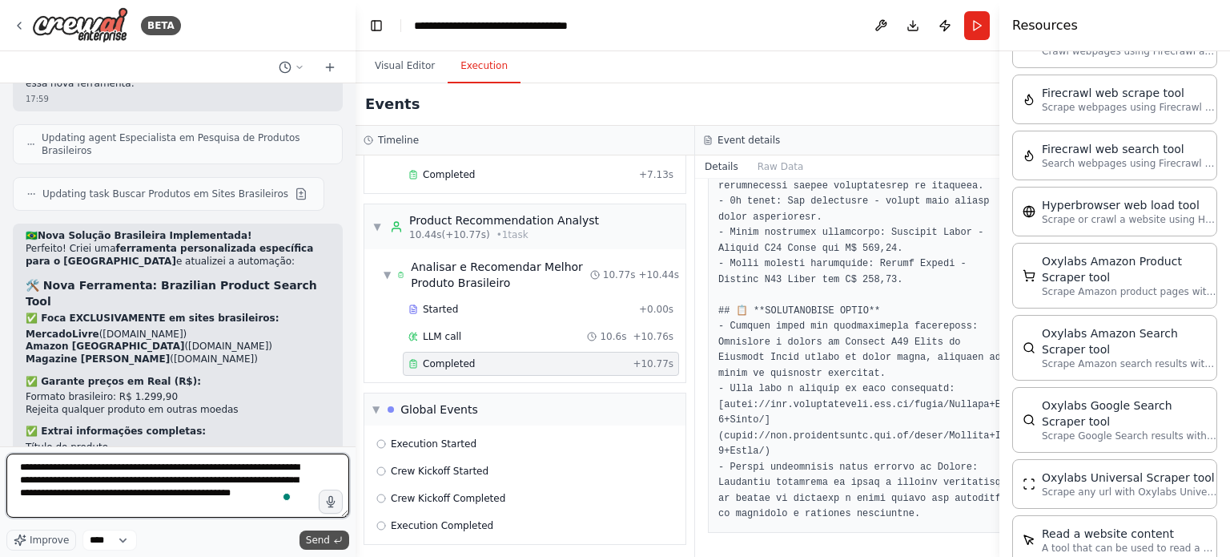
type textarea "**********"
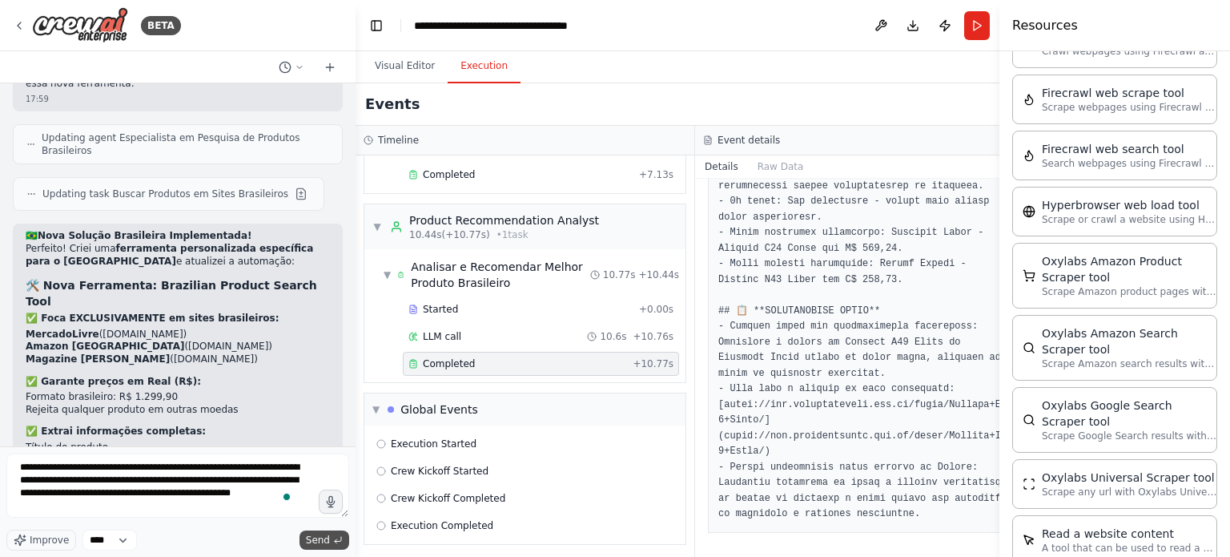
click at [320, 538] on span "Send" at bounding box center [318, 540] width 24 height 13
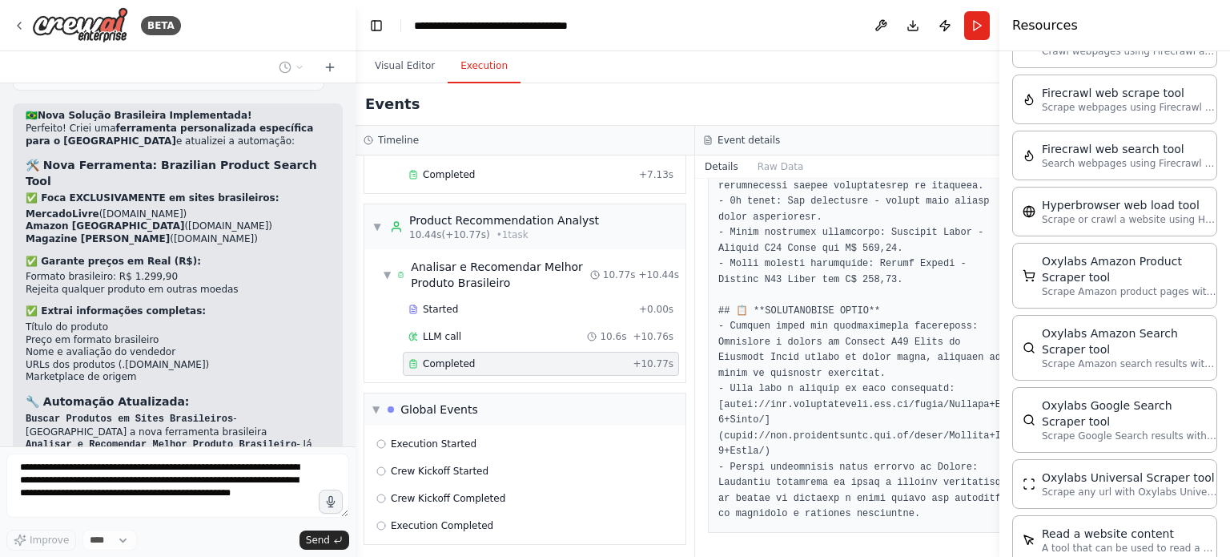
scroll to position [10068, 0]
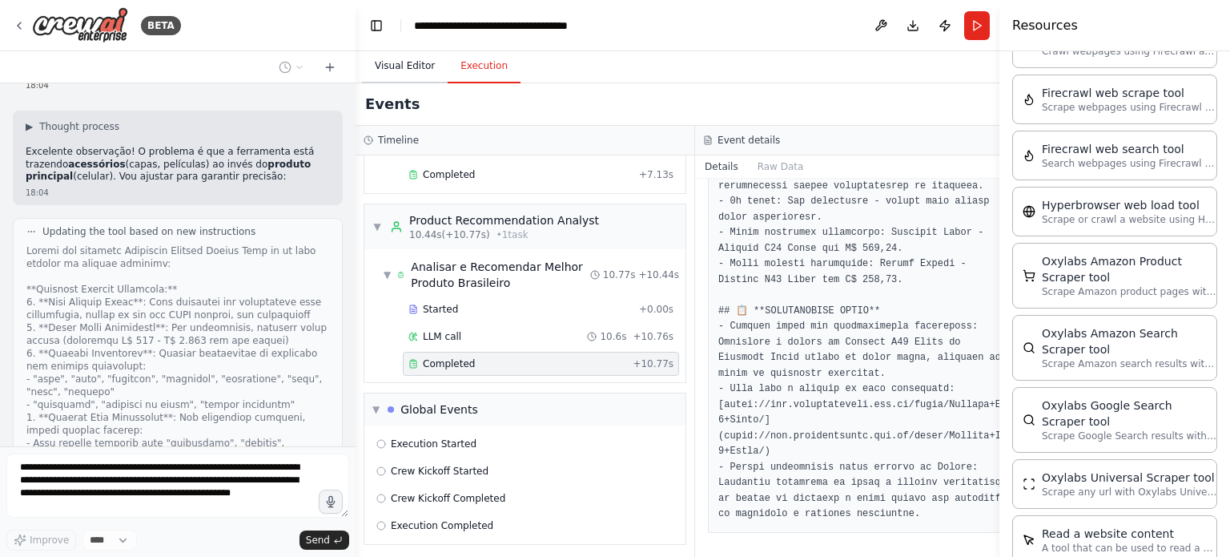
click at [417, 73] on button "Visual Editor" at bounding box center [405, 67] width 86 height 34
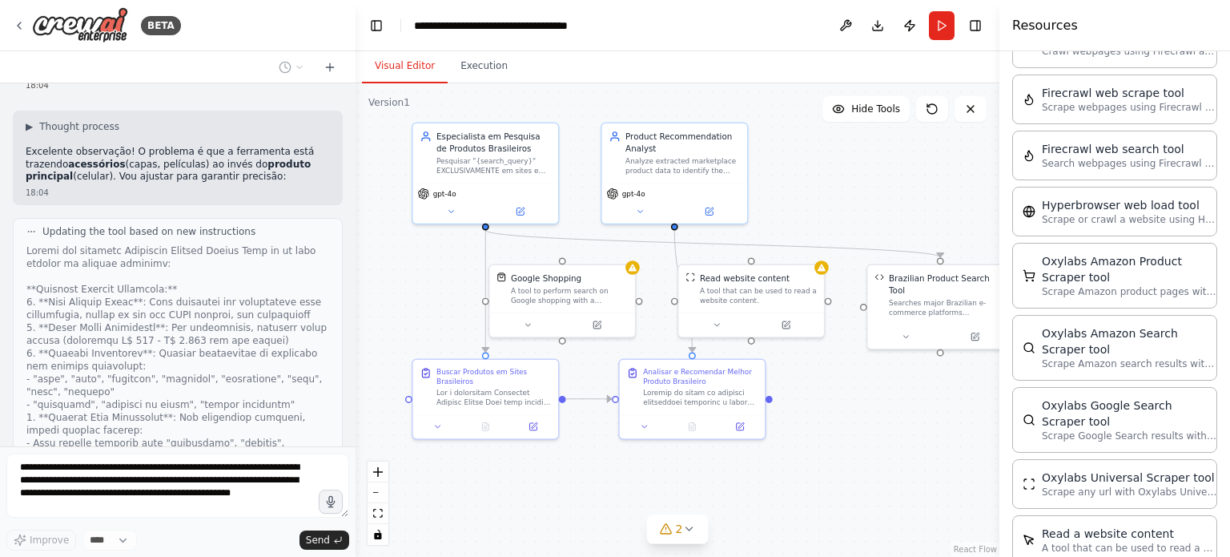
drag, startPoint x: 193, startPoint y: 300, endPoint x: 179, endPoint y: 252, distance: 50.0
click at [179, 253] on div at bounding box center [177, 494] width 303 height 500
click at [179, 252] on div at bounding box center [177, 494] width 303 height 500
drag, startPoint x: 179, startPoint y: 252, endPoint x: 169, endPoint y: 297, distance: 46.8
click at [169, 297] on div at bounding box center [177, 494] width 303 height 500
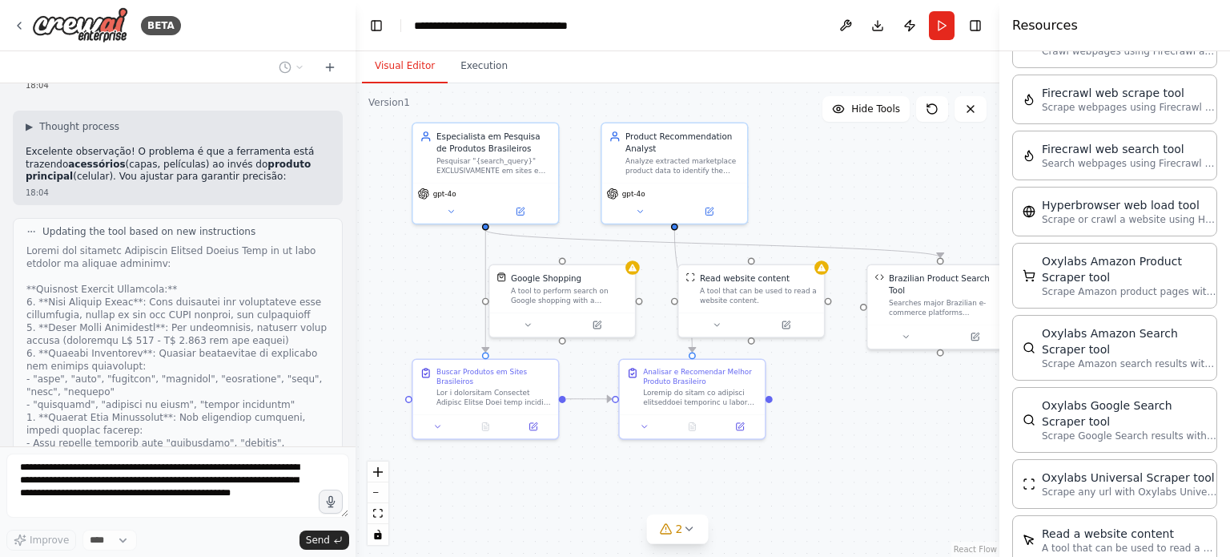
click at [169, 297] on div at bounding box center [177, 494] width 303 height 500
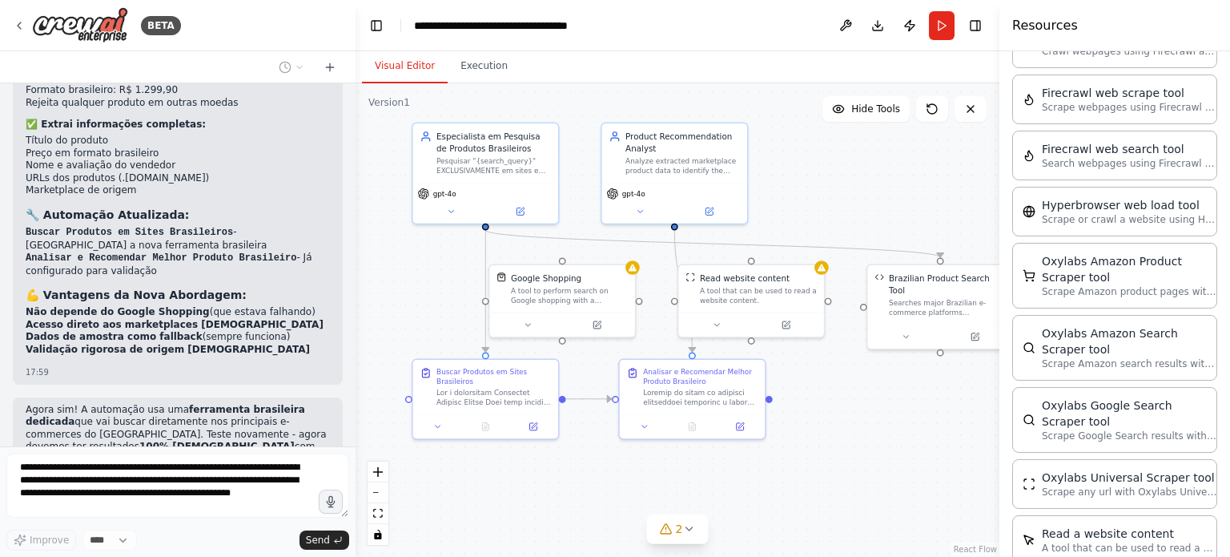
scroll to position [9667, 0]
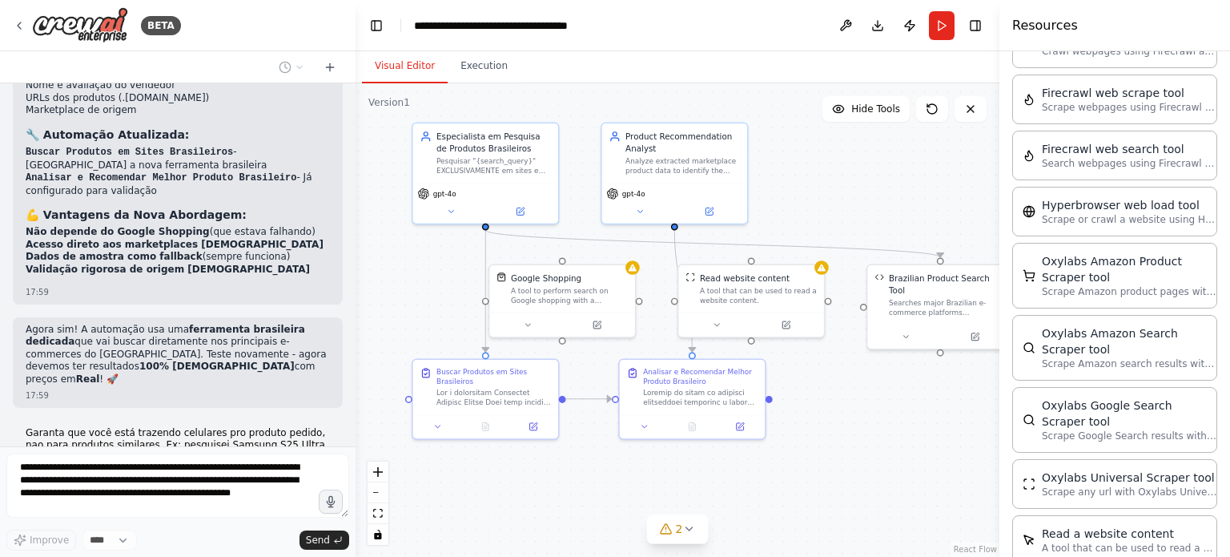
drag, startPoint x: 186, startPoint y: 295, endPoint x: 174, endPoint y: 296, distance: 12.1
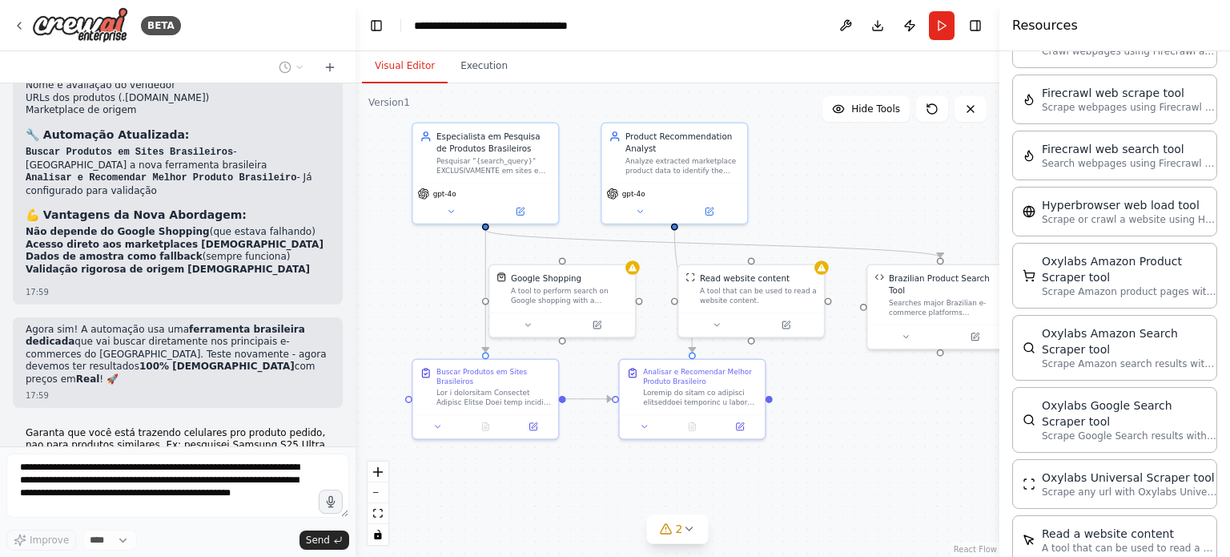
drag, startPoint x: 174, startPoint y: 296, endPoint x: 178, endPoint y: 305, distance: 9.7
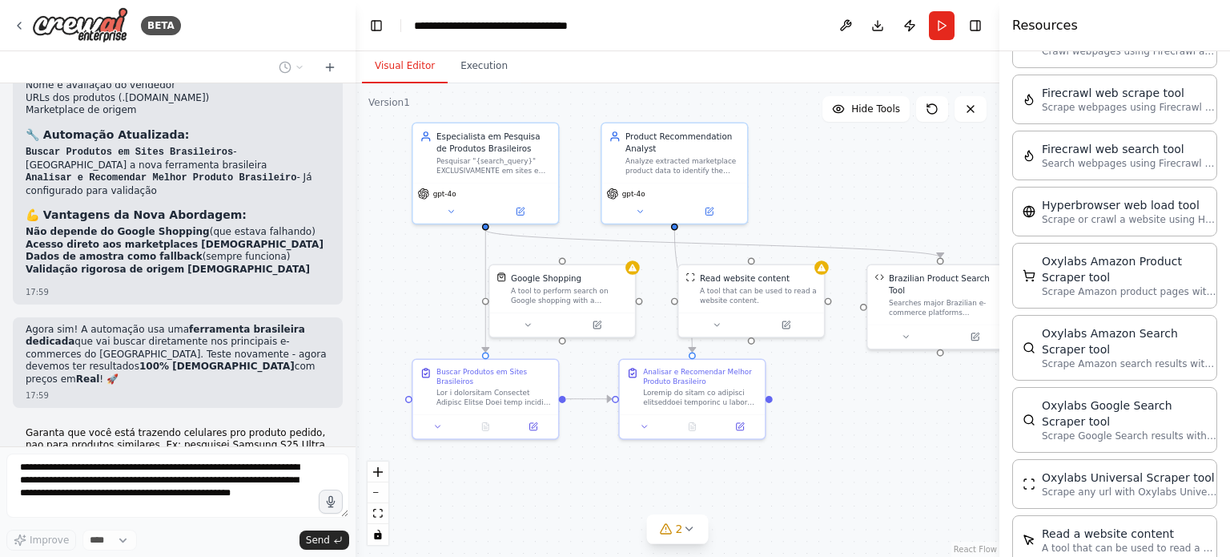
drag, startPoint x: 178, startPoint y: 305, endPoint x: 191, endPoint y: 287, distance: 22.9
drag, startPoint x: 207, startPoint y: 218, endPoint x: 167, endPoint y: 182, distance: 53.9
click at [167, 511] on div "▶ Thought process Excelente observação! O problema é que a ferramenta está traz…" at bounding box center [178, 558] width 330 height 95
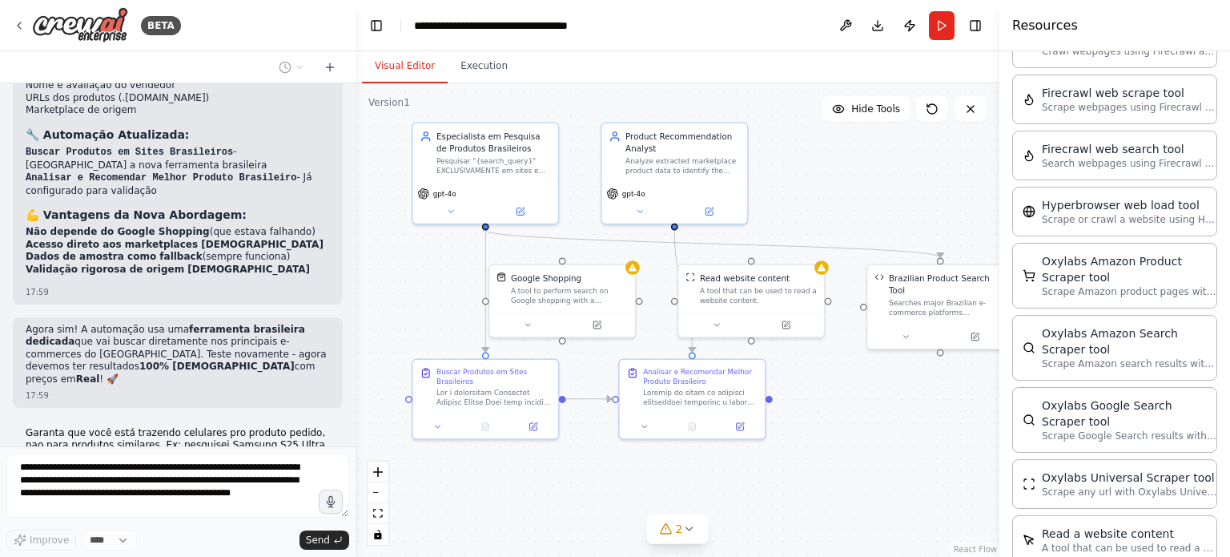
click at [167, 546] on p "Excelente observação! O problema é que a ferramenta está trazendo acessórios (c…" at bounding box center [178, 565] width 304 height 38
drag, startPoint x: 155, startPoint y: 276, endPoint x: 158, endPoint y: 337, distance: 61.7
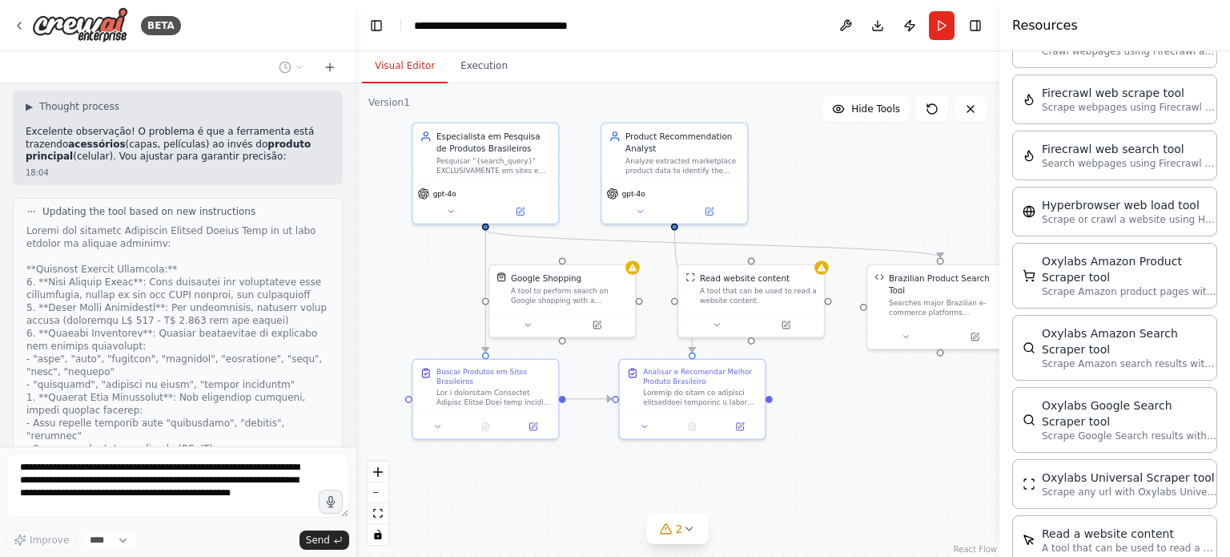
scroll to position [10133, 0]
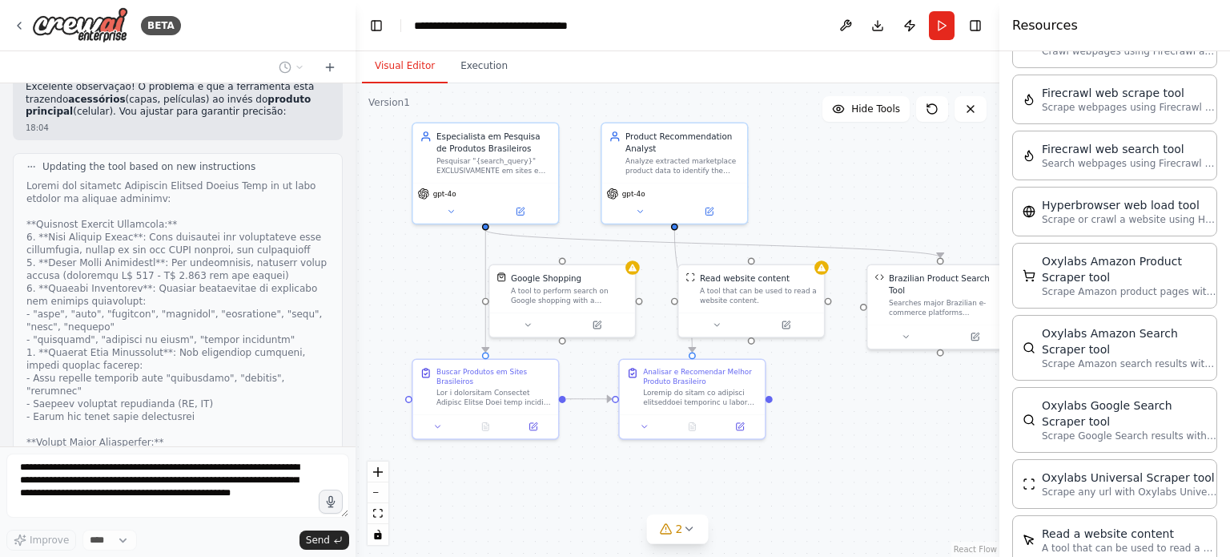
drag, startPoint x: 151, startPoint y: 192, endPoint x: 151, endPoint y: 246, distance: 53.7
click at [151, 246] on div at bounding box center [177, 429] width 303 height 500
click at [151, 248] on div at bounding box center [177, 429] width 303 height 500
drag, startPoint x: 151, startPoint y: 219, endPoint x: 151, endPoint y: 156, distance: 63.3
click at [151, 179] on div at bounding box center [177, 429] width 303 height 500
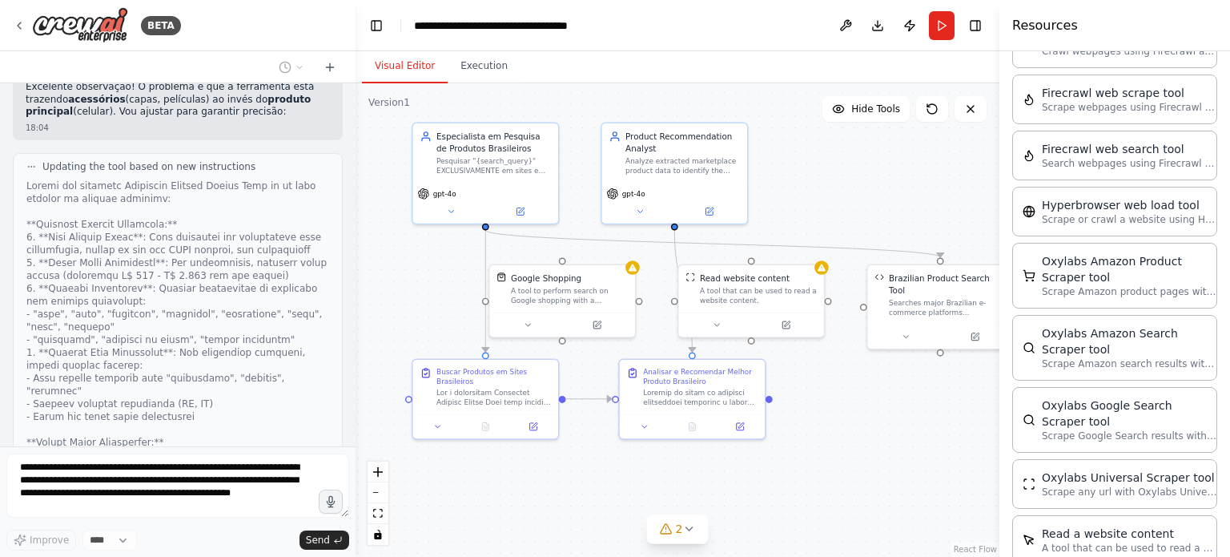
click at [151, 179] on div at bounding box center [177, 429] width 303 height 500
drag, startPoint x: 151, startPoint y: 156, endPoint x: 150, endPoint y: 244, distance: 87.3
click at [150, 244] on div at bounding box center [177, 429] width 303 height 500
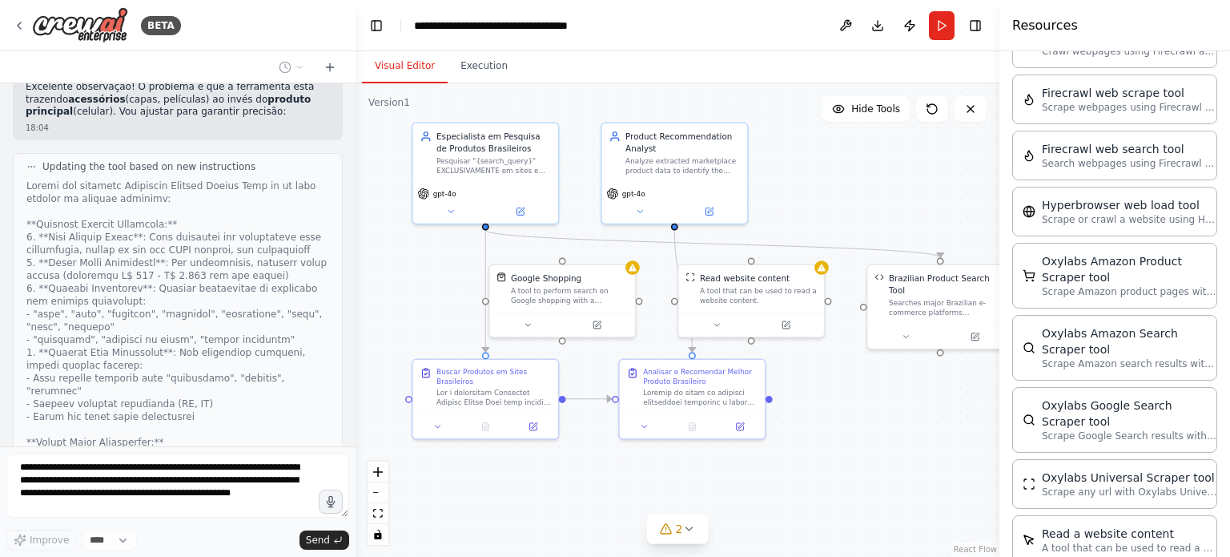
drag, startPoint x: 150, startPoint y: 244, endPoint x: 186, endPoint y: 289, distance: 58.2
click at [185, 288] on div "Updating the tool based on new instructions" at bounding box center [178, 420] width 330 height 534
click at [186, 289] on div "Criar um crawler 17:26 ▶ Thought process I'll help you create a web crawler aut…" at bounding box center [178, 264] width 356 height 363
drag, startPoint x: 186, startPoint y: 275, endPoint x: 185, endPoint y: 248, distance: 27.2
click at [185, 248] on div at bounding box center [177, 429] width 303 height 500
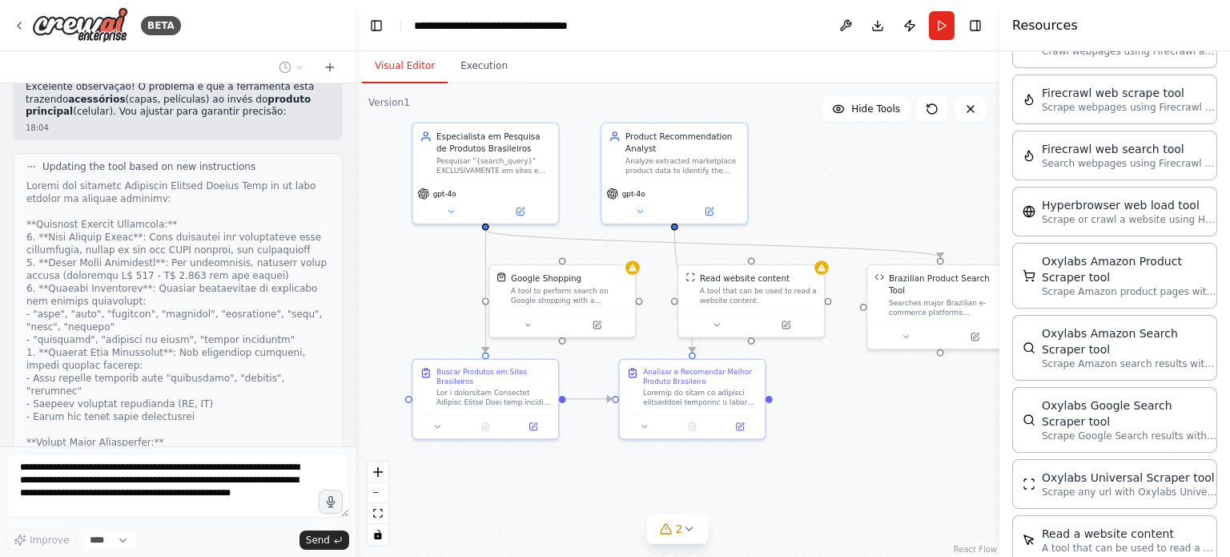
click at [185, 238] on div at bounding box center [177, 429] width 303 height 500
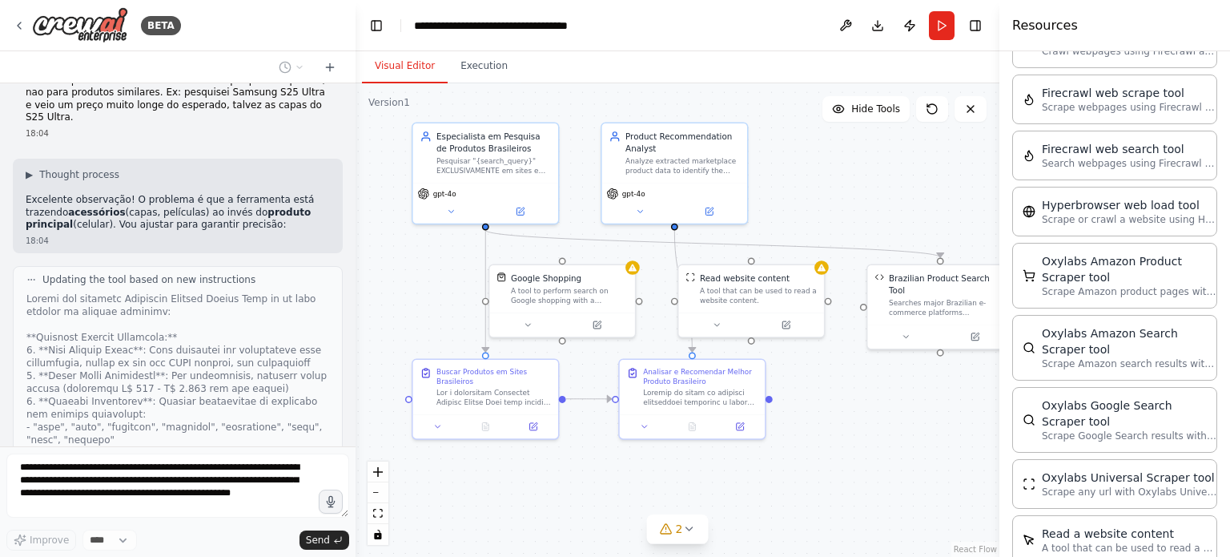
scroll to position [9972, 0]
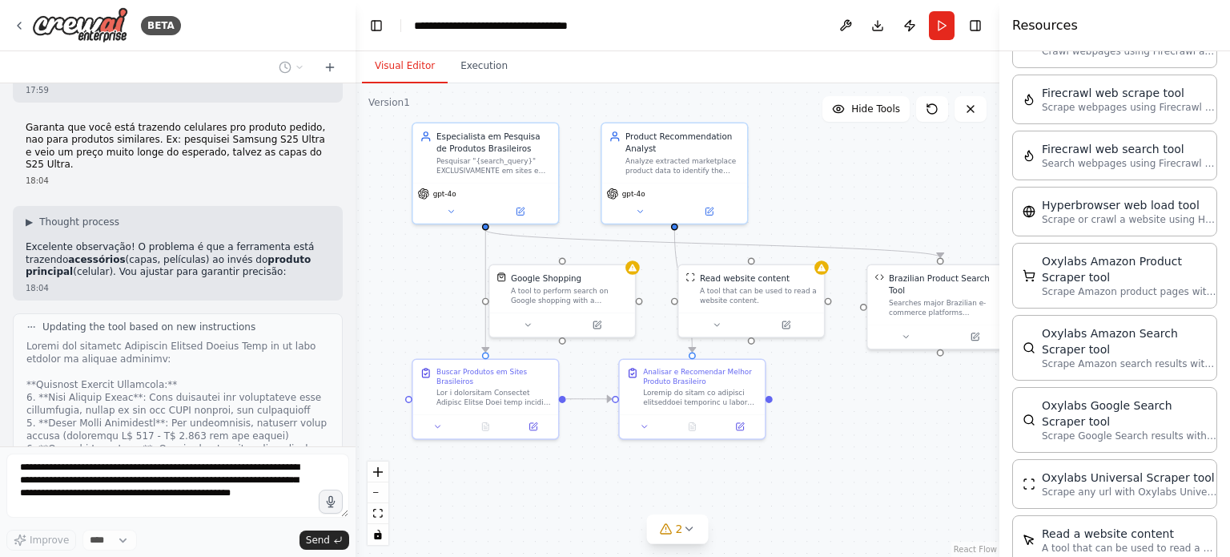
drag, startPoint x: 175, startPoint y: 216, endPoint x: 175, endPoint y: 256, distance: 39.3
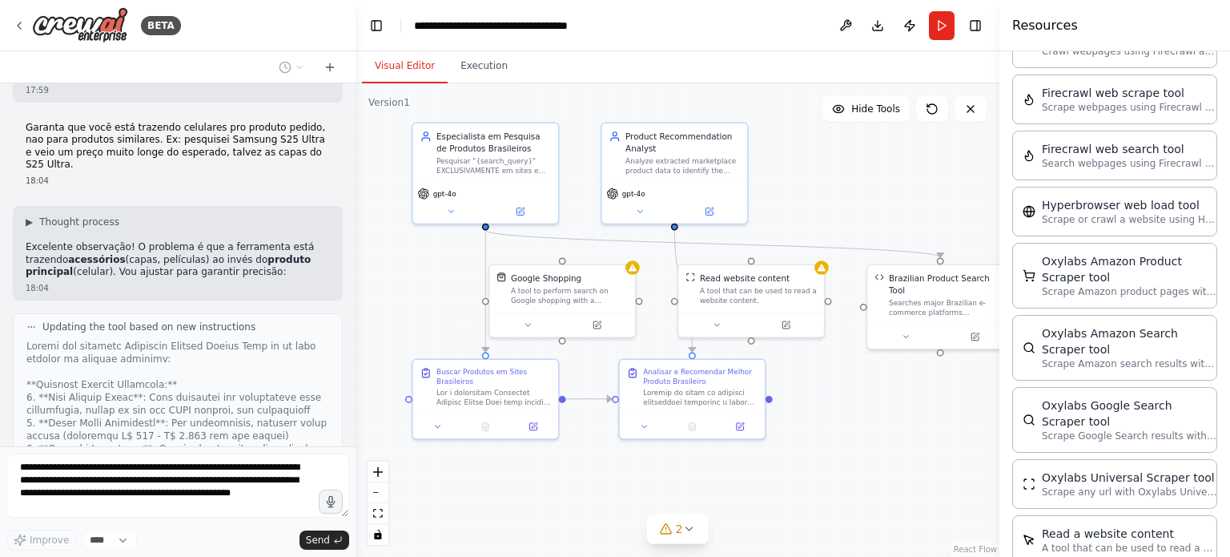
drag, startPoint x: 195, startPoint y: 265, endPoint x: 237, endPoint y: 223, distance: 60.0
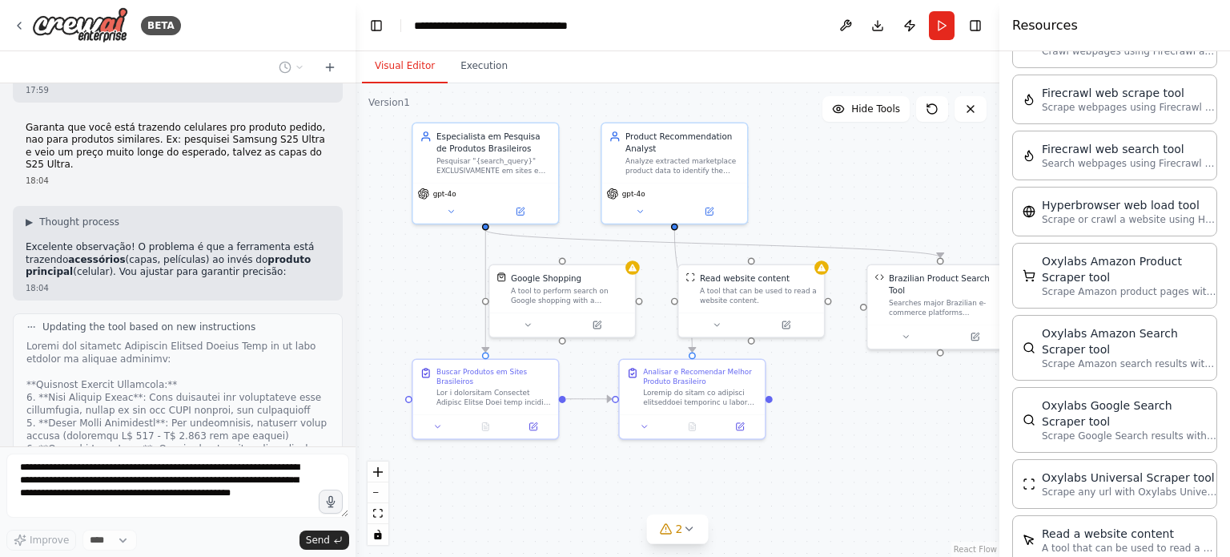
scroll to position [9892, 0]
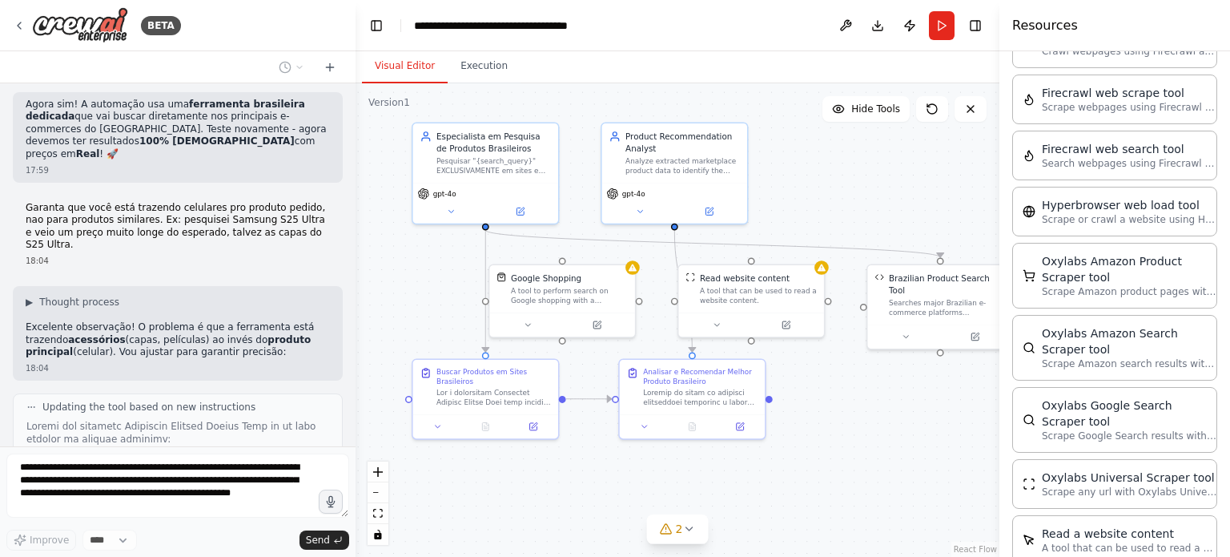
drag, startPoint x: 217, startPoint y: 246, endPoint x: 217, endPoint y: 274, distance: 28.0
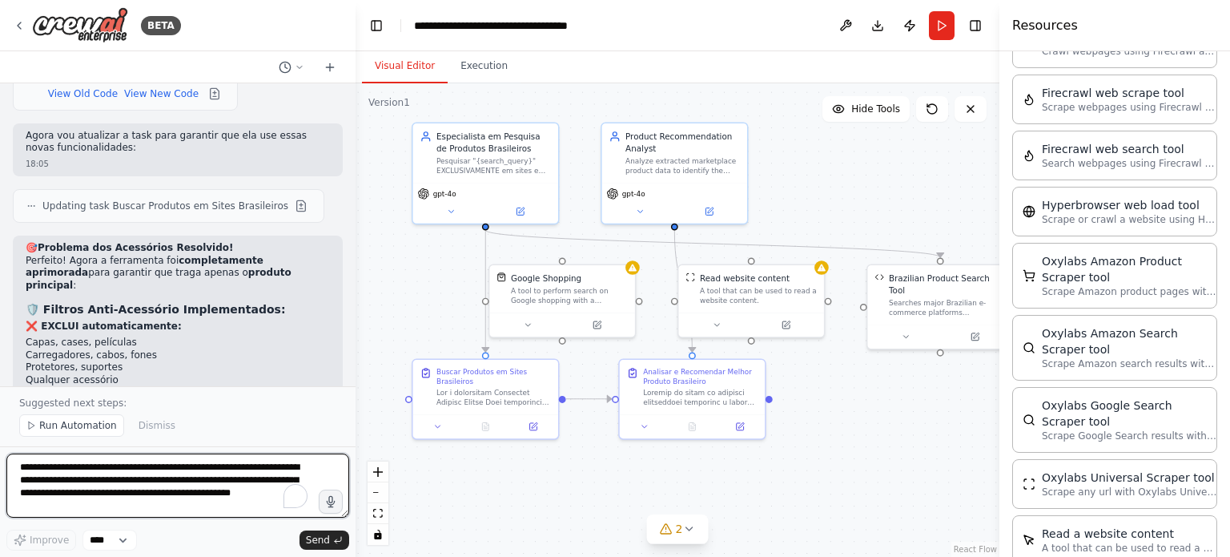
scroll to position [10826, 0]
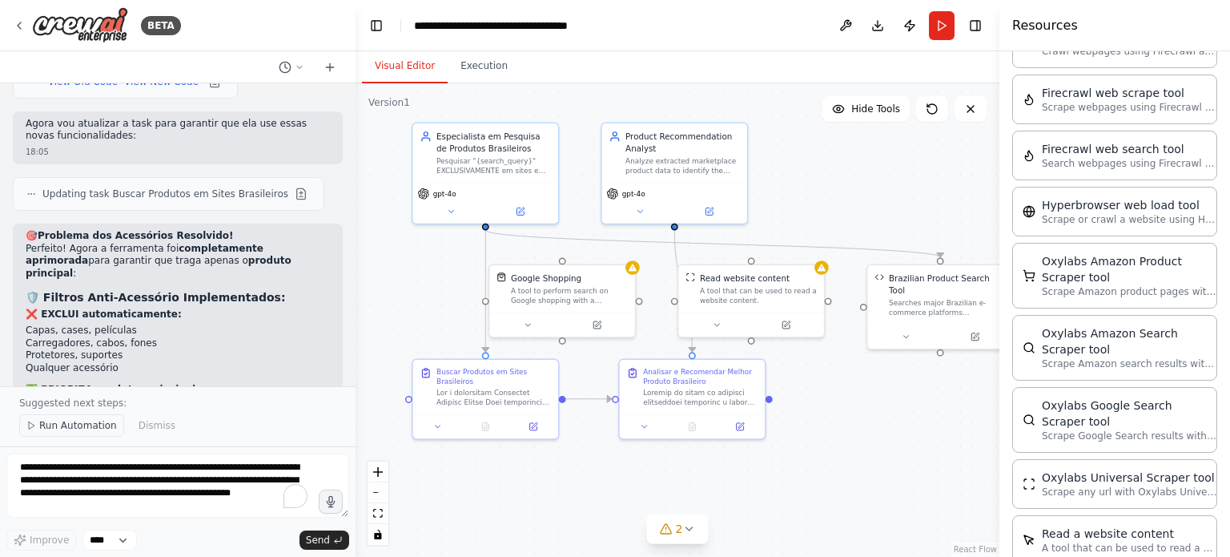
click at [87, 426] on span "Run Automation" at bounding box center [78, 425] width 78 height 13
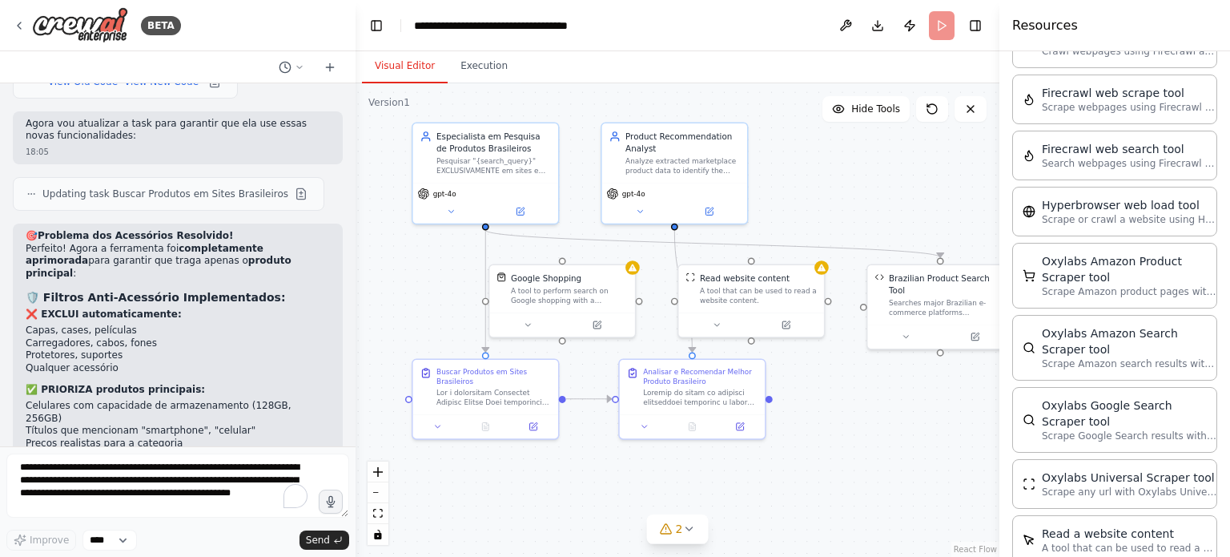
scroll to position [10766, 0]
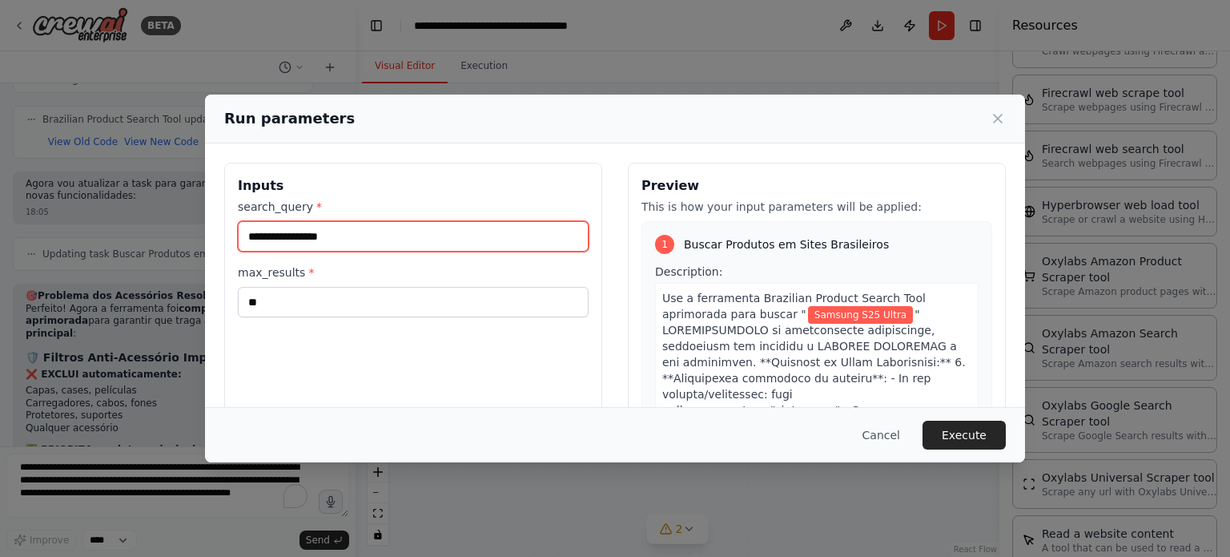
click at [384, 236] on input "**********" at bounding box center [413, 236] width 351 height 30
click at [249, 234] on input "**********" at bounding box center [413, 236] width 351 height 30
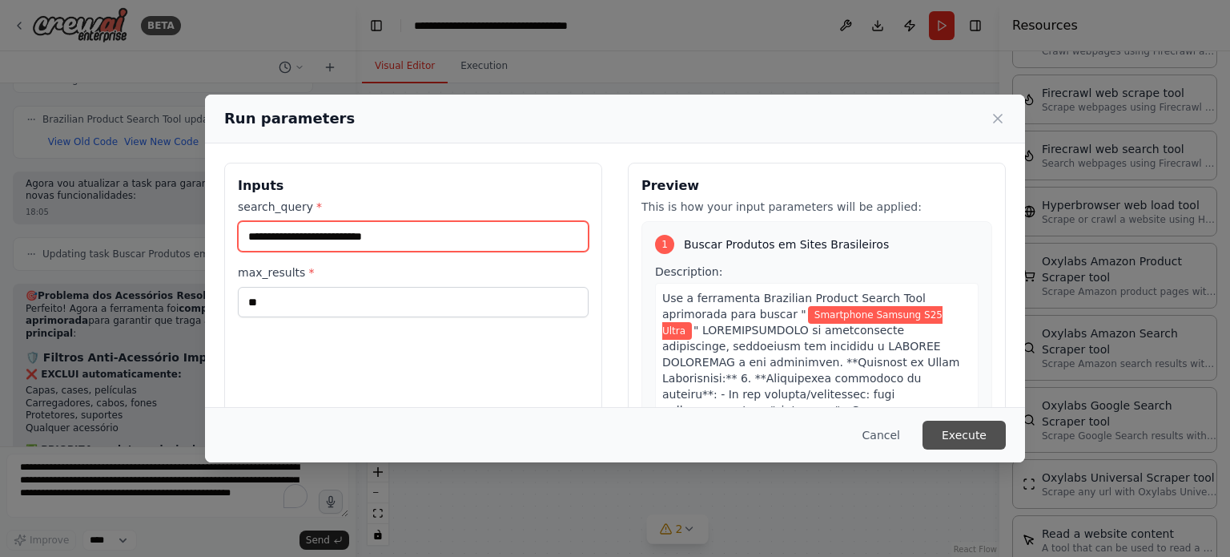
type input "**********"
click at [968, 426] on button "Execute" at bounding box center [964, 435] width 83 height 29
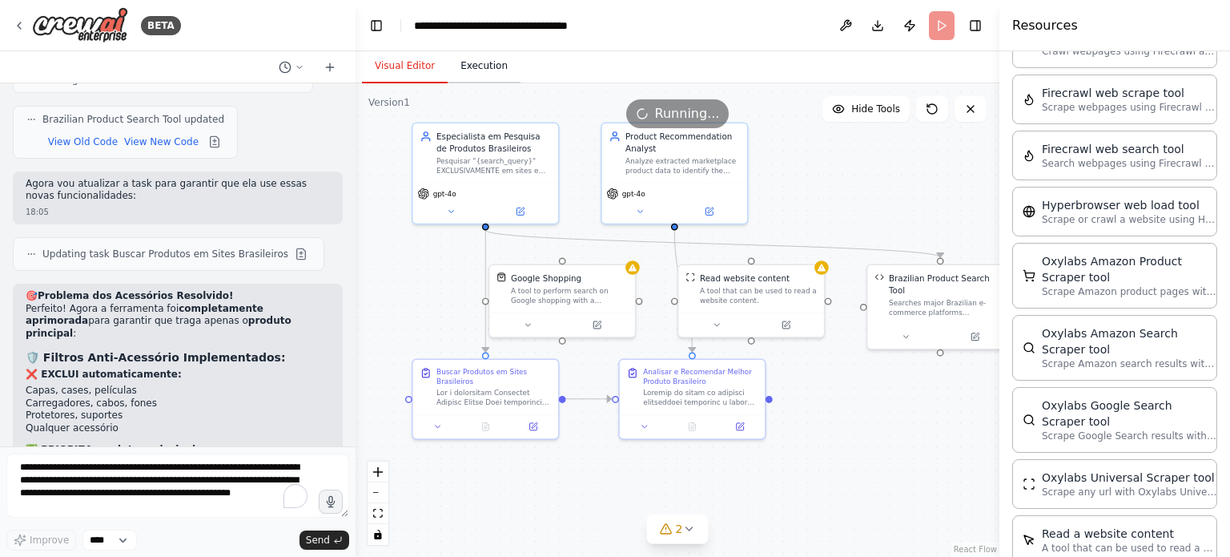
click at [467, 52] on button "Execution" at bounding box center [484, 67] width 73 height 34
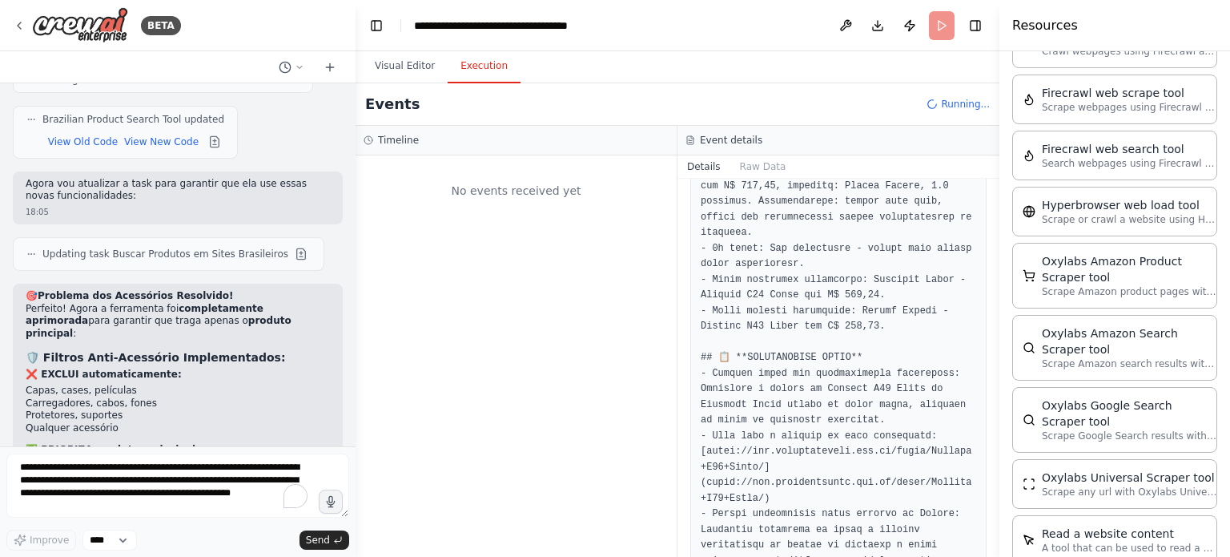
scroll to position [0, 0]
click at [473, 217] on div "Execution Started" at bounding box center [516, 214] width 280 height 13
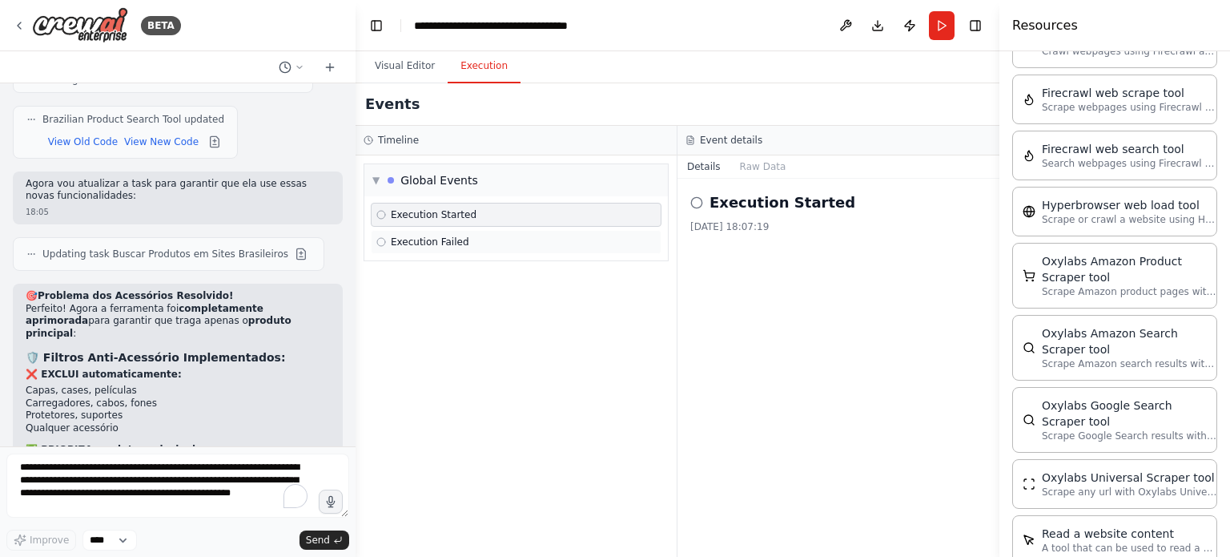
click at [465, 243] on div "Execution Failed" at bounding box center [516, 242] width 280 height 13
click at [530, 214] on div "Execution Started" at bounding box center [516, 214] width 280 height 13
click at [439, 143] on div "Timeline" at bounding box center [516, 140] width 305 height 13
click at [417, 72] on button "Visual Editor" at bounding box center [405, 67] width 86 height 34
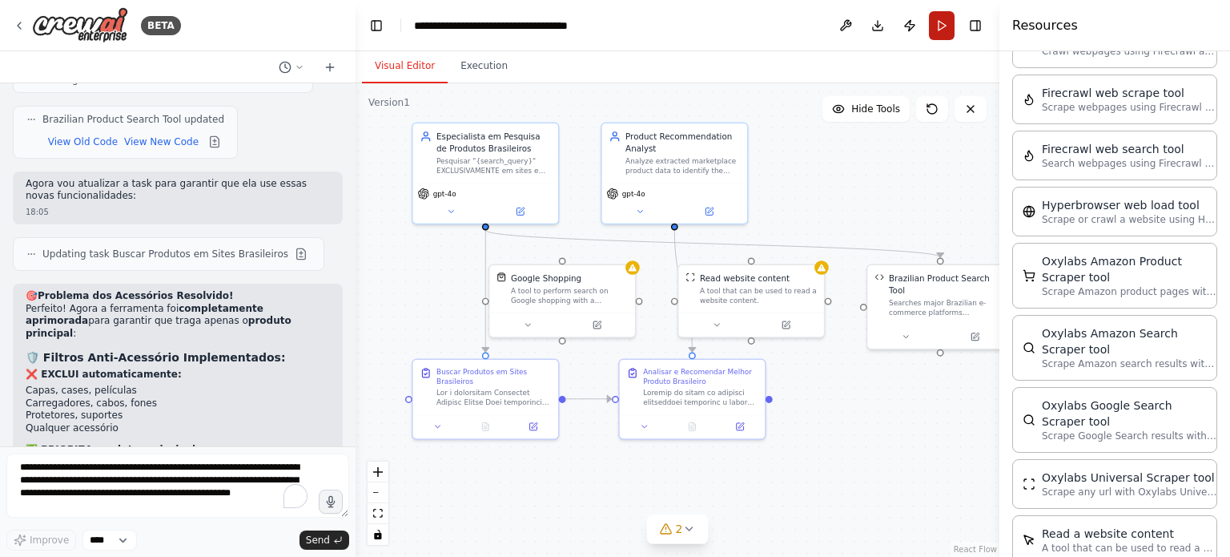
click at [945, 30] on button "Run" at bounding box center [942, 25] width 26 height 29
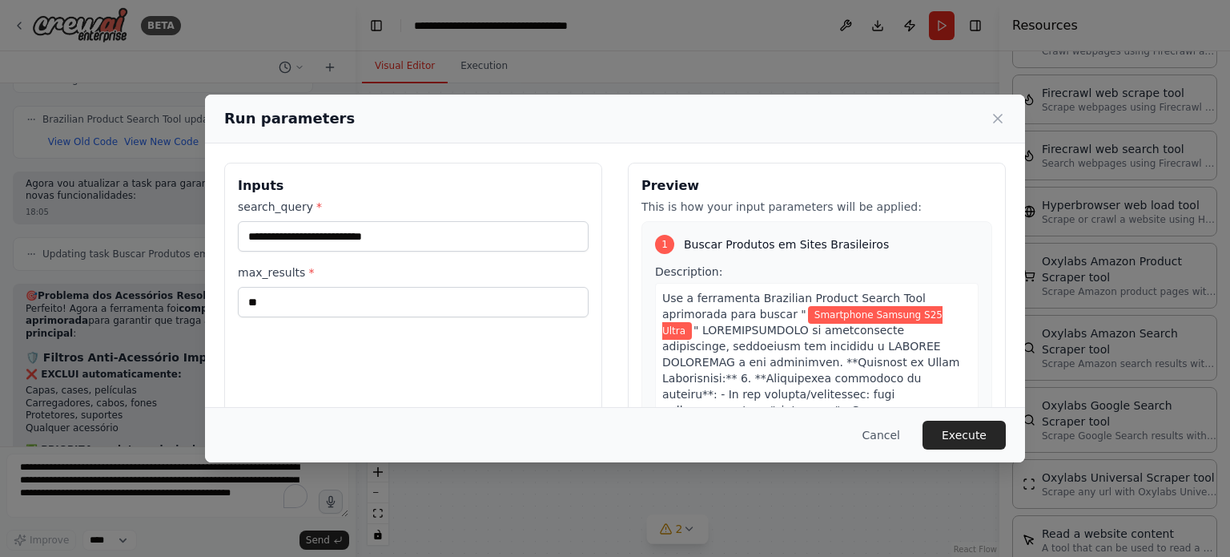
click at [809, 314] on span "Smartphone Samsung S25 Ultra" at bounding box center [802, 323] width 280 height 34
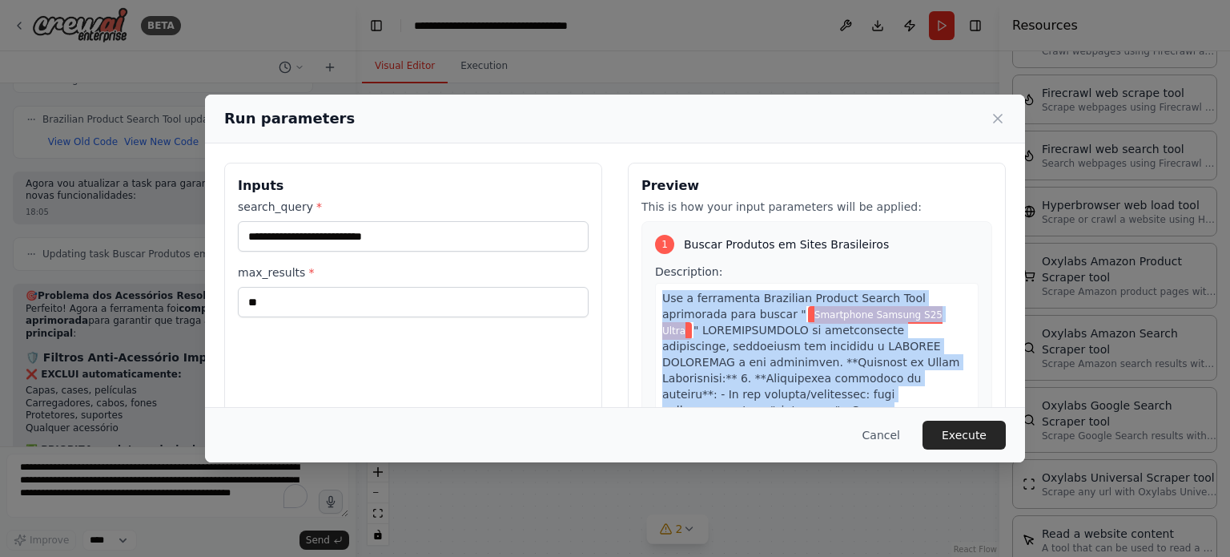
click at [809, 314] on span "Smartphone Samsung S25 Ultra" at bounding box center [802, 323] width 280 height 34
click at [756, 313] on span "Smartphone Samsung S25 Ultra" at bounding box center [802, 323] width 280 height 34
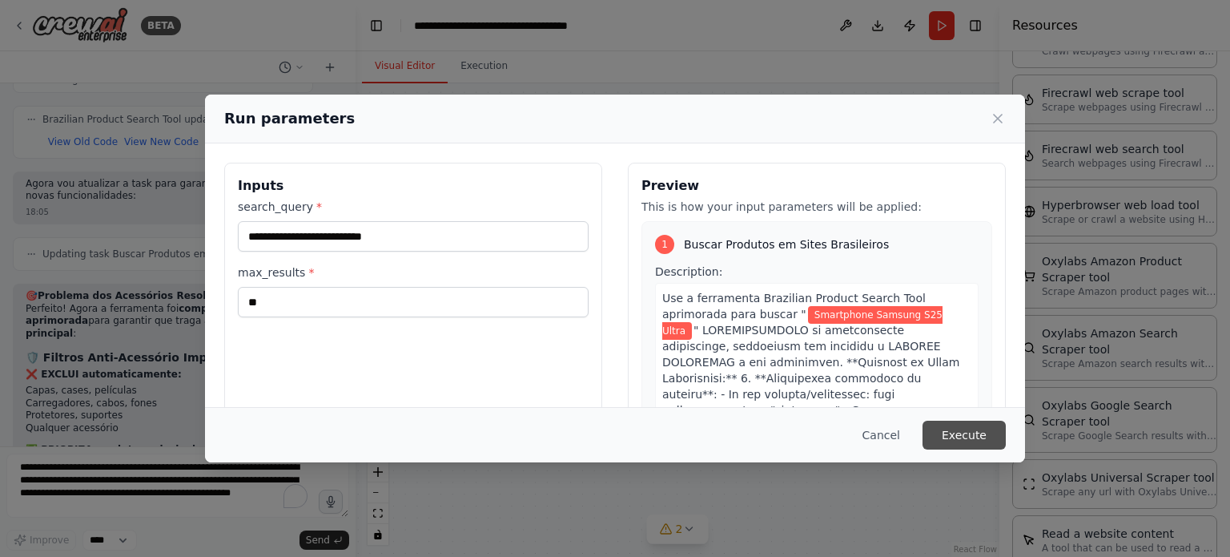
click at [974, 432] on button "Execute" at bounding box center [964, 435] width 83 height 29
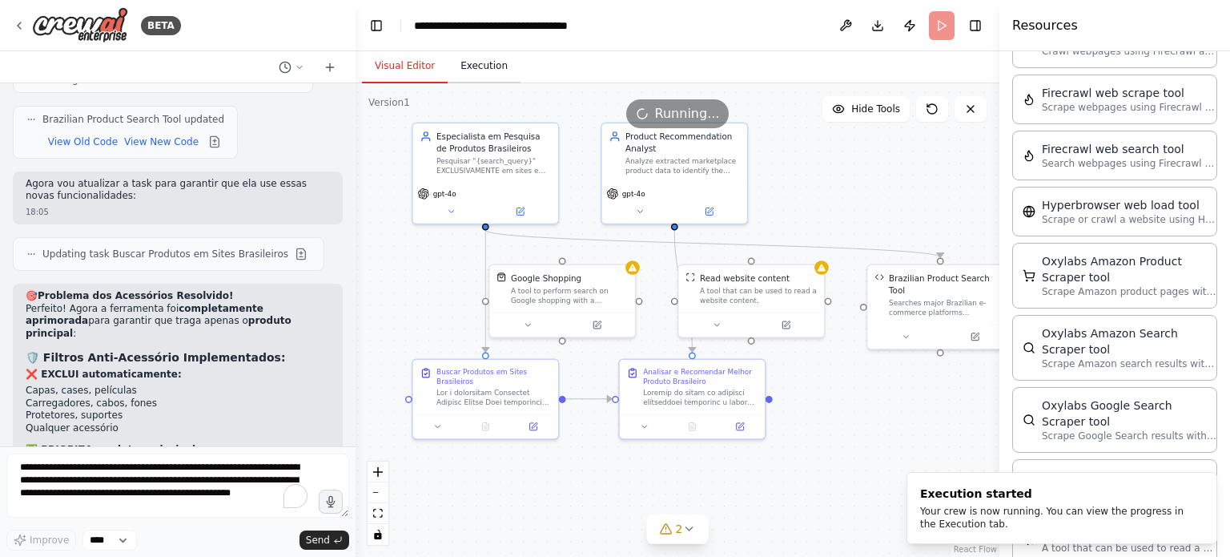
click at [485, 67] on button "Execution" at bounding box center [484, 67] width 73 height 34
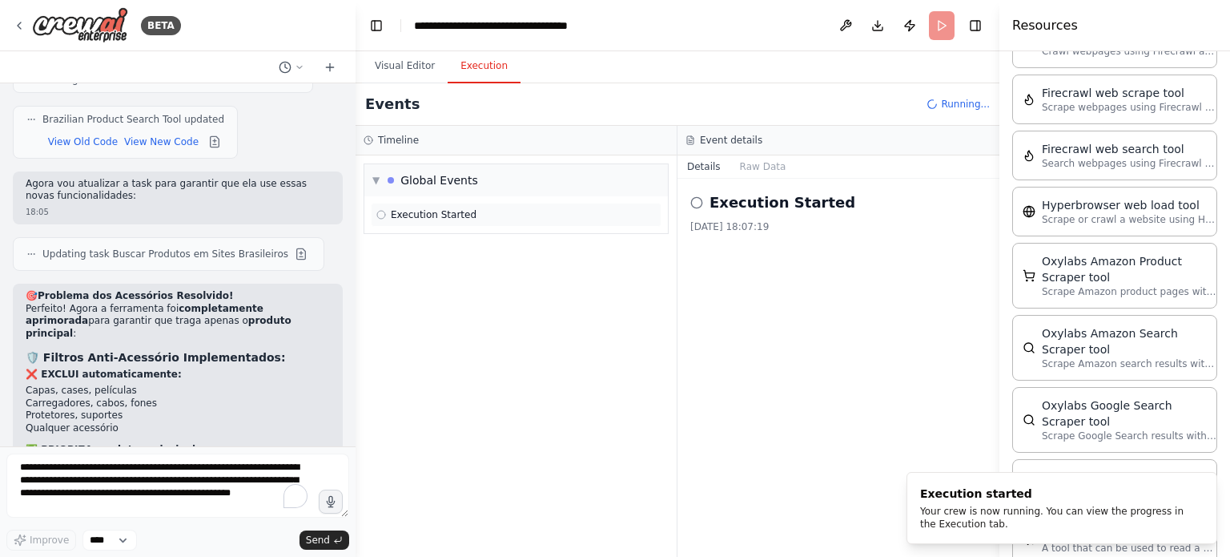
click at [465, 204] on div "Execution Started" at bounding box center [516, 215] width 291 height 24
click at [441, 219] on span "Execution Started" at bounding box center [434, 214] width 86 height 13
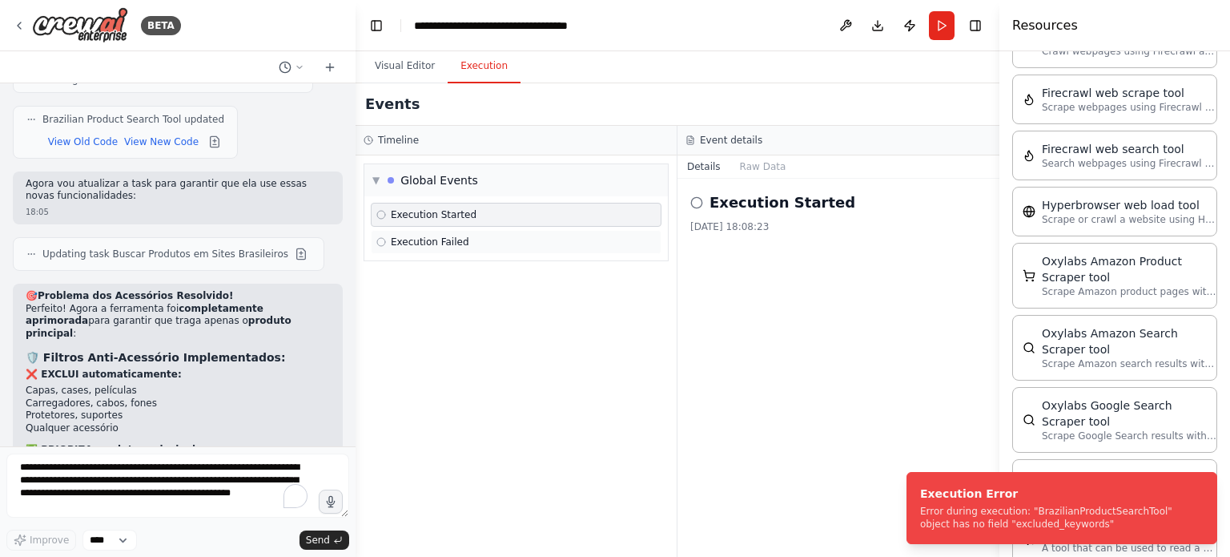
click at [449, 244] on span "Execution Failed" at bounding box center [430, 242] width 79 height 13
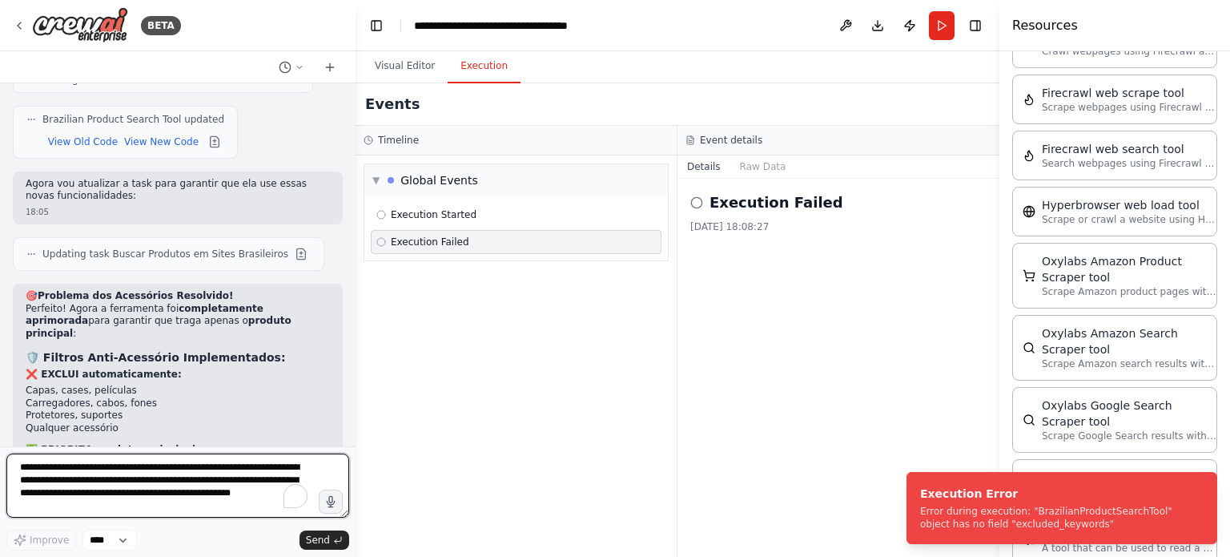
click at [186, 482] on textarea "**********" at bounding box center [177, 485] width 343 height 64
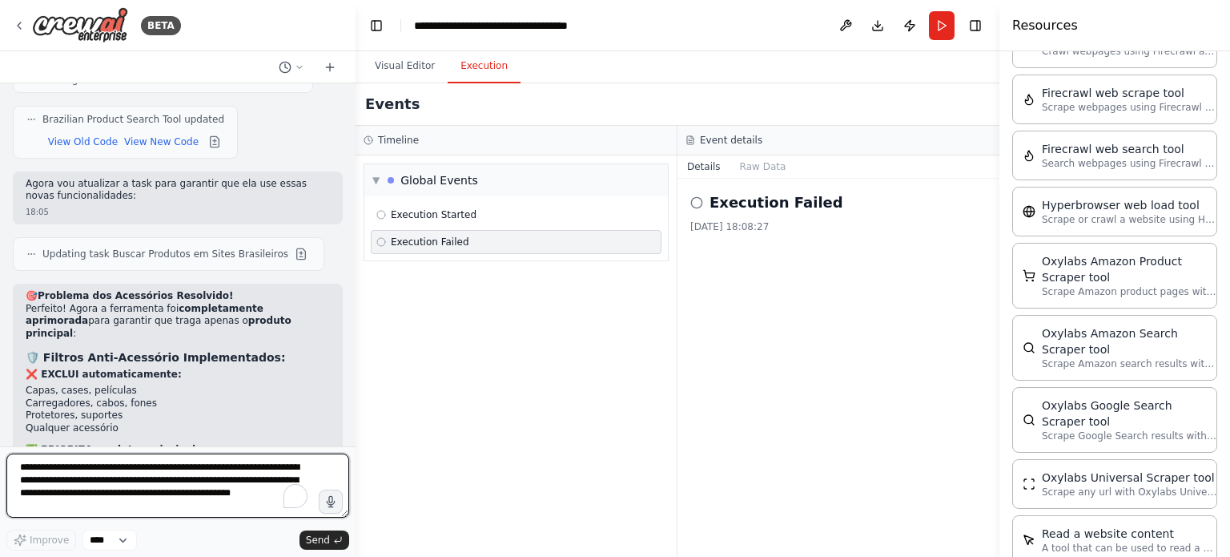
click at [99, 490] on textarea "**********" at bounding box center [177, 485] width 343 height 64
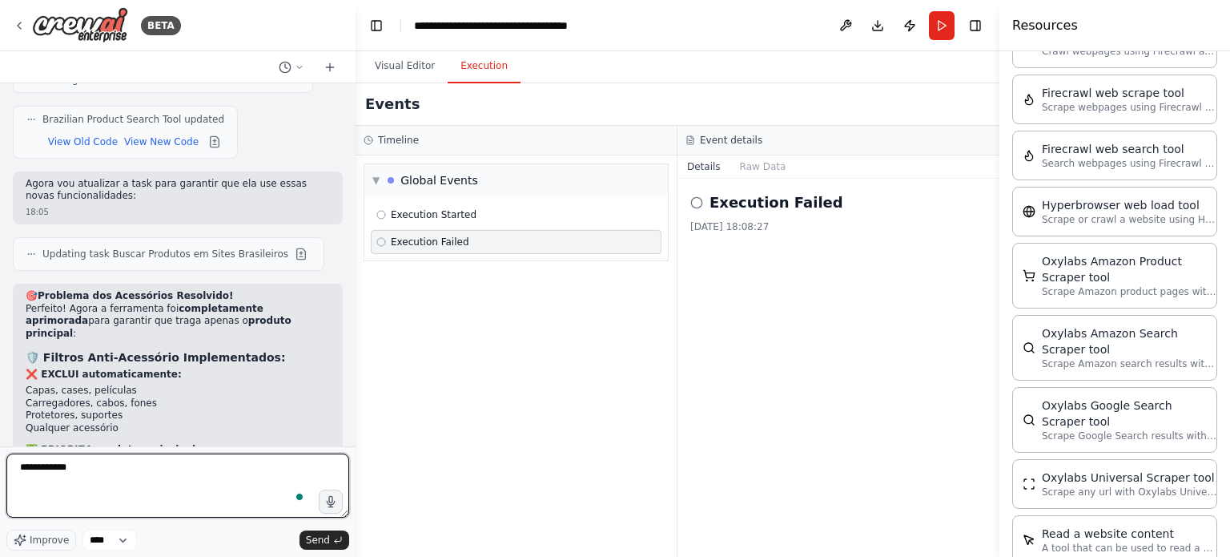
type textarea "**********"
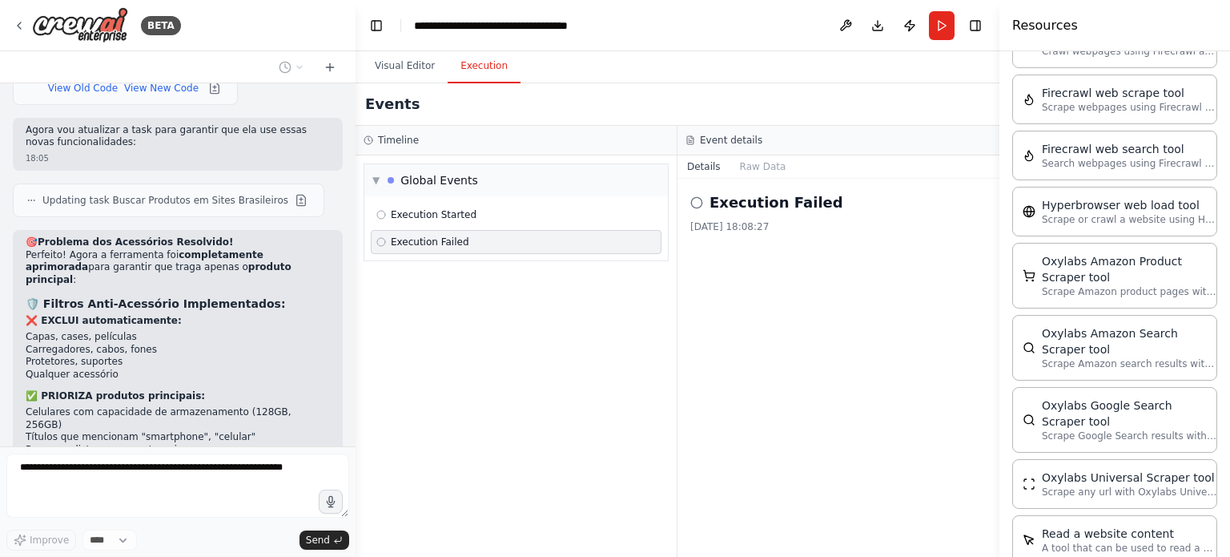
scroll to position [10862, 0]
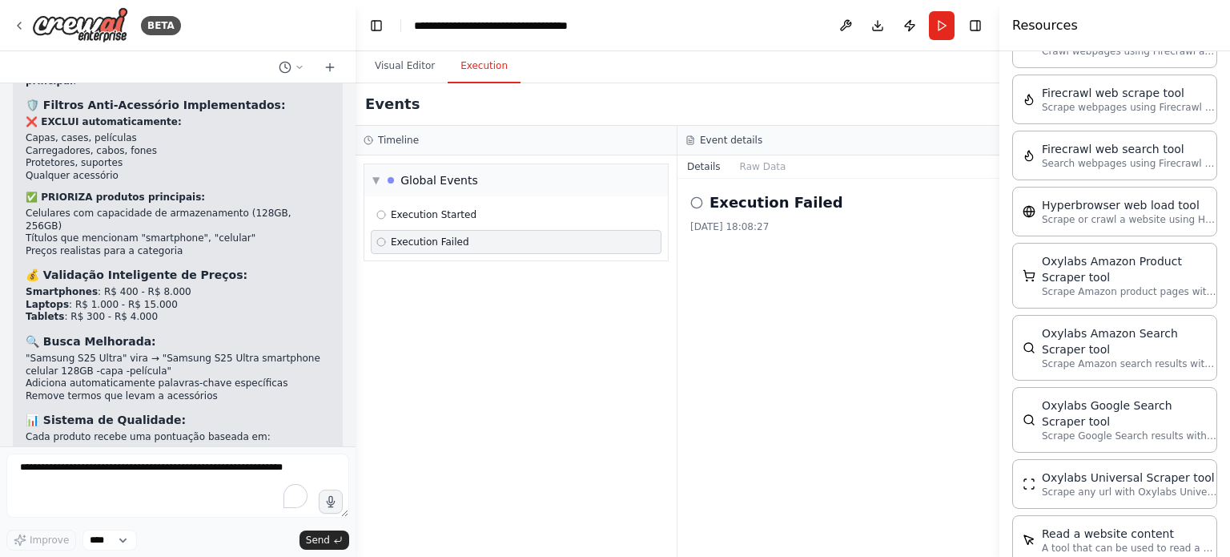
drag, startPoint x: 161, startPoint y: 284, endPoint x: 158, endPoint y: 297, distance: 13.2
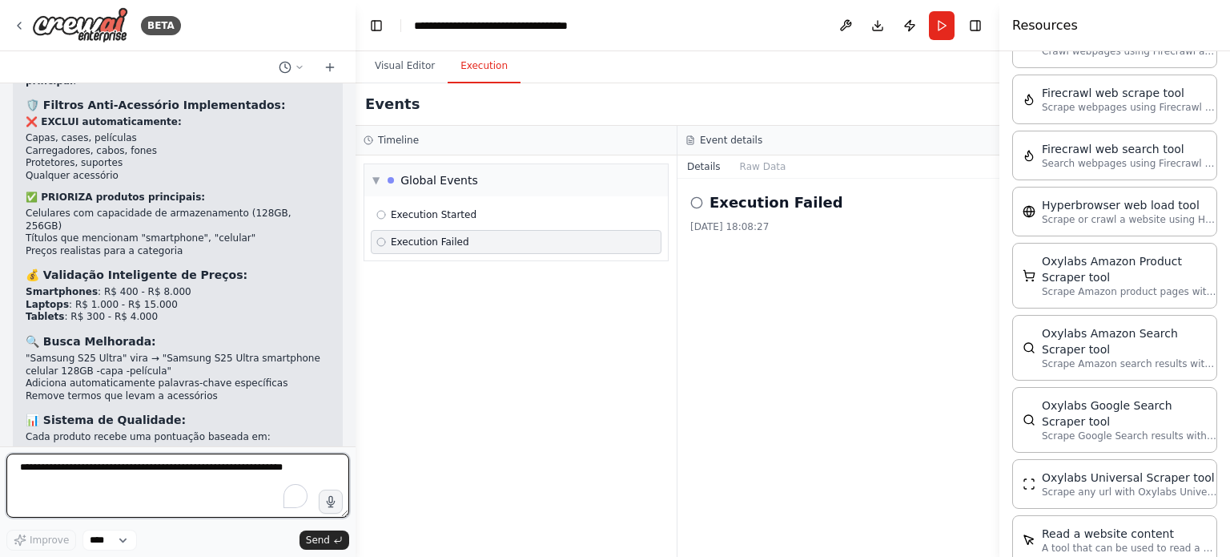
click at [132, 472] on textarea "To enrich screen reader interactions, please activate Accessibility in Grammarl…" at bounding box center [177, 485] width 343 height 64
type textarea "**********"
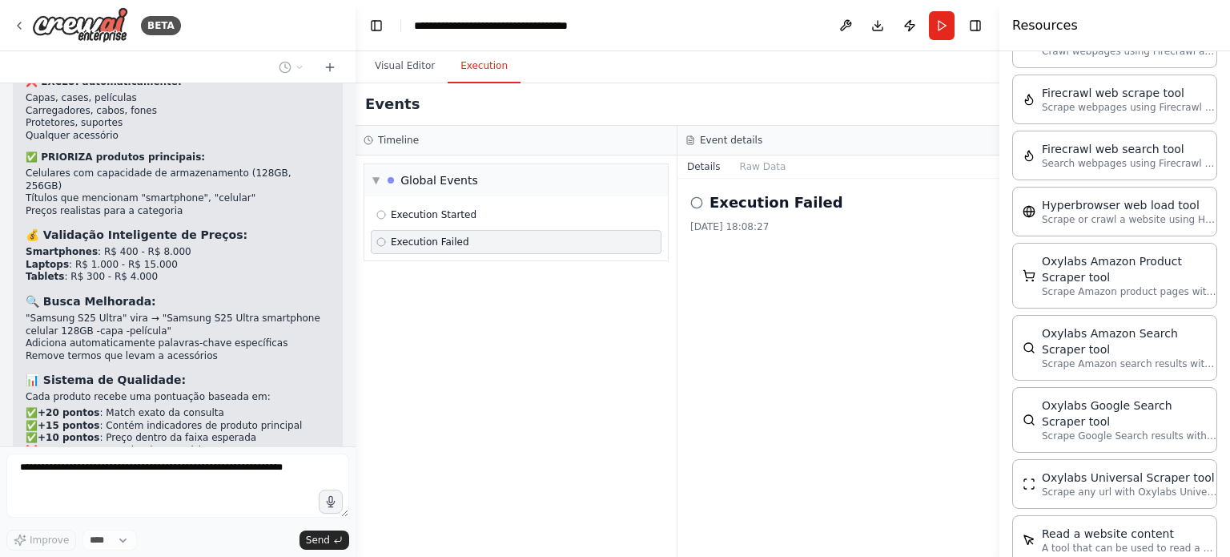
scroll to position [11113, 0]
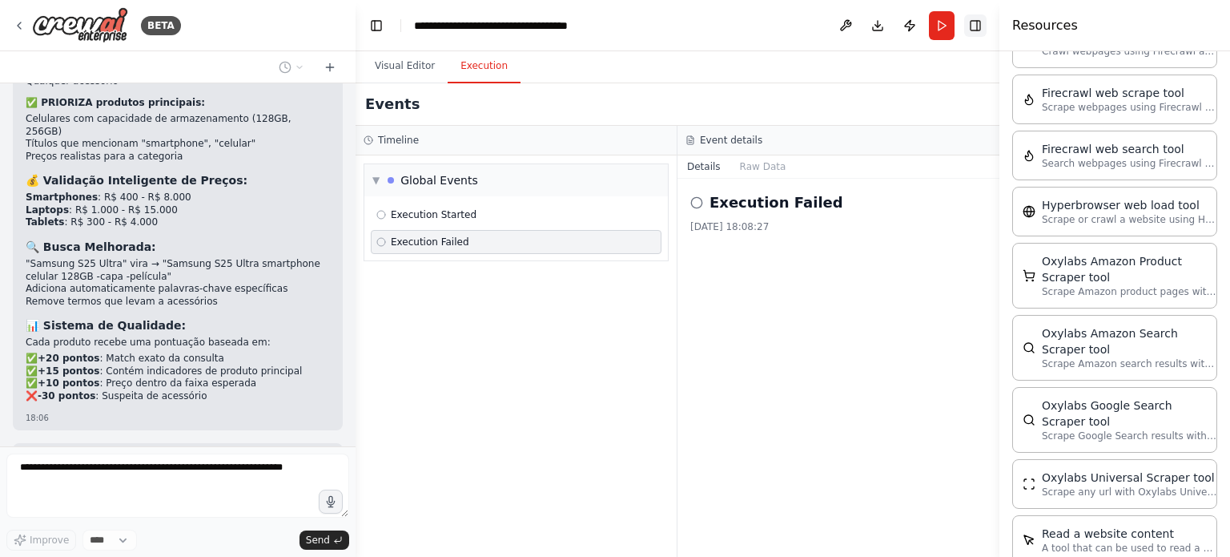
click at [984, 26] on button "Toggle Right Sidebar" at bounding box center [975, 25] width 22 height 22
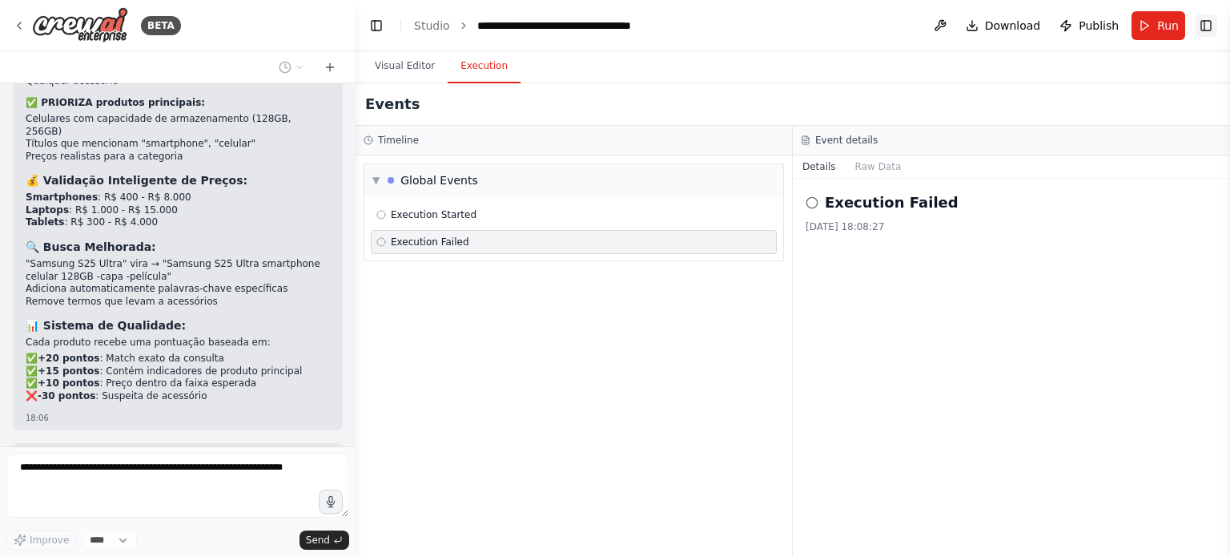
click at [1207, 26] on button "Toggle Right Sidebar" at bounding box center [1206, 25] width 22 height 22
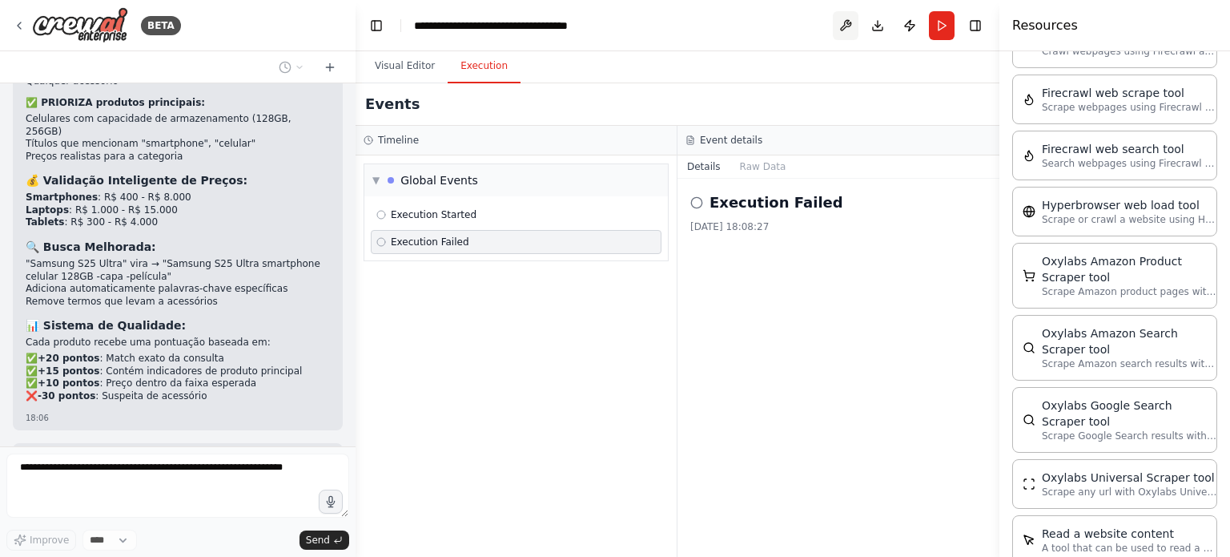
click at [833, 22] on button at bounding box center [846, 25] width 26 height 29
click at [480, 232] on div "Execution Failed" at bounding box center [516, 242] width 291 height 24
click at [504, 219] on div "Execution Started" at bounding box center [516, 214] width 280 height 13
click at [508, 240] on div "Execution Failed" at bounding box center [516, 242] width 280 height 13
click at [772, 249] on div "Execution Failed 26/08/2025, 18:08:27" at bounding box center [839, 368] width 322 height 378
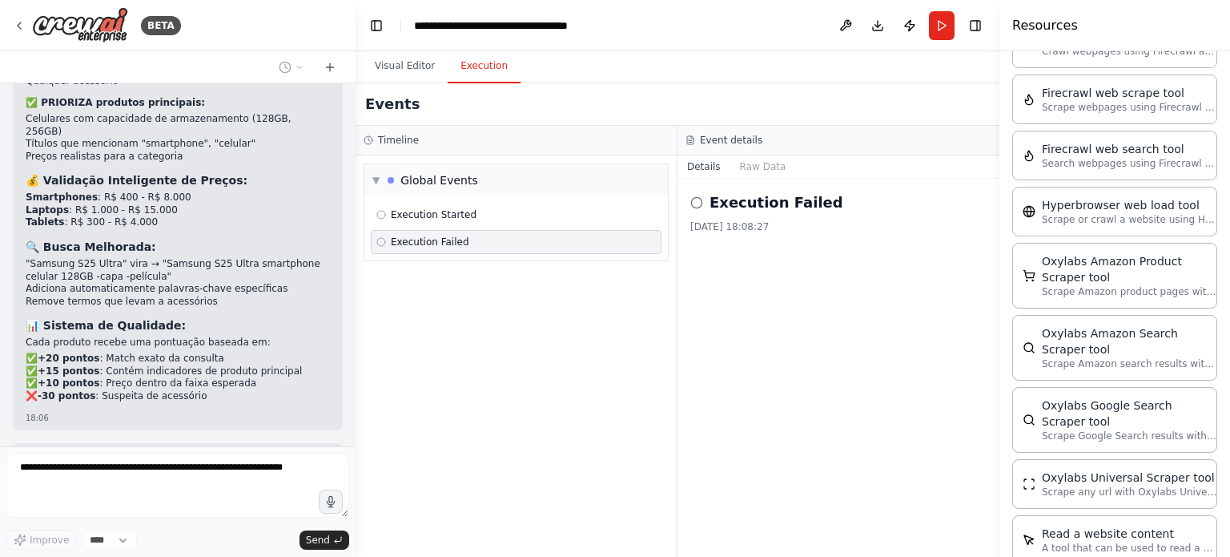
click at [767, 179] on div "Execution Failed 26/08/2025, 18:08:27" at bounding box center [839, 368] width 322 height 378
click at [761, 172] on button "Raw Data" at bounding box center [764, 166] width 66 height 22
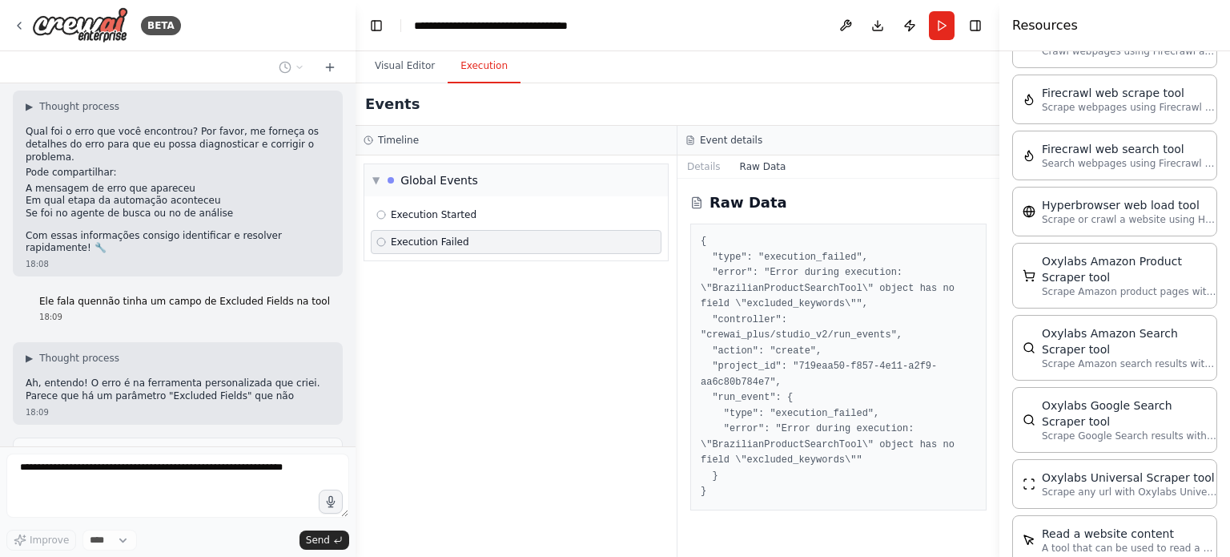
scroll to position [11625, 0]
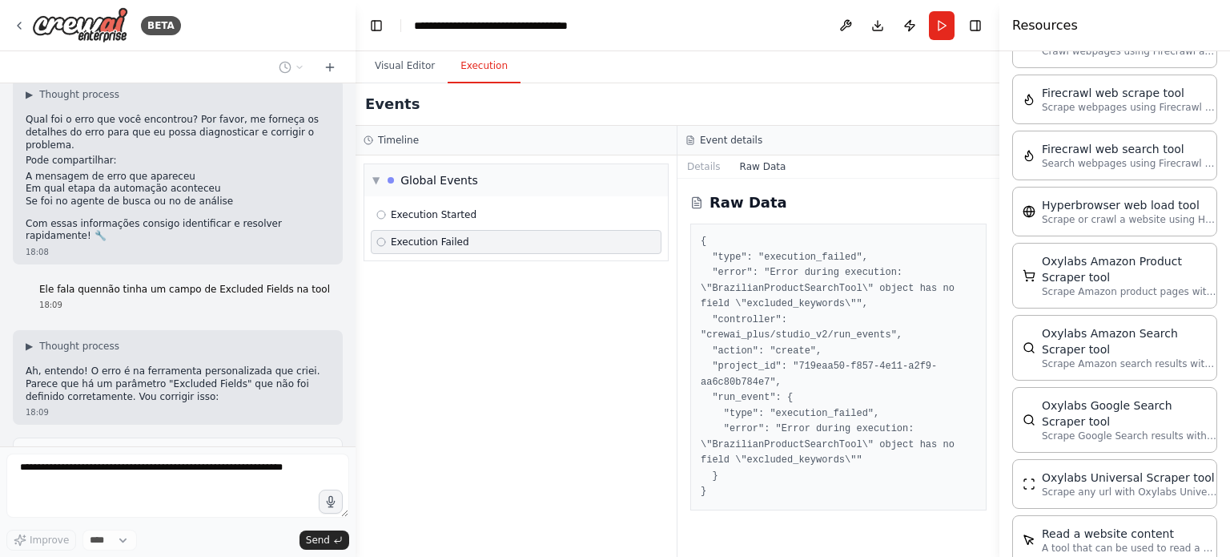
click at [868, 423] on pre "{ "type": "execution_failed", "error": "Error during execution: \"BrazilianProd…" at bounding box center [839, 367] width 276 height 266
click at [866, 428] on pre "{ "type": "execution_failed", "error": "Error during execution: \"BrazilianProd…" at bounding box center [839, 367] width 276 height 266
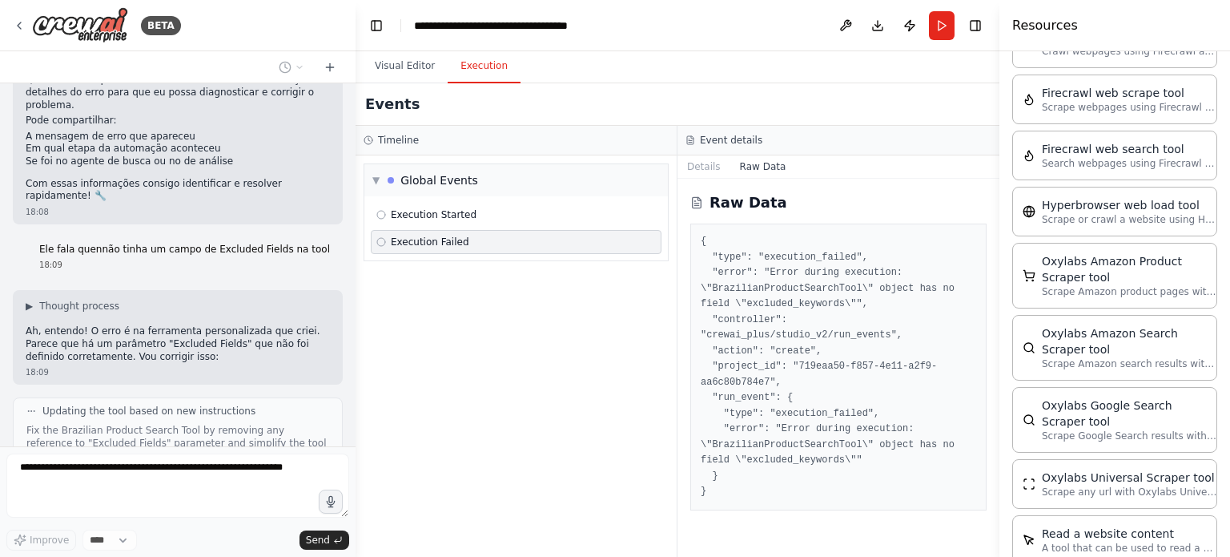
click at [692, 429] on div "{ "type": "execution_failed", "error": "Error during execution: \"BrazilianProd…" at bounding box center [839, 366] width 296 height 287
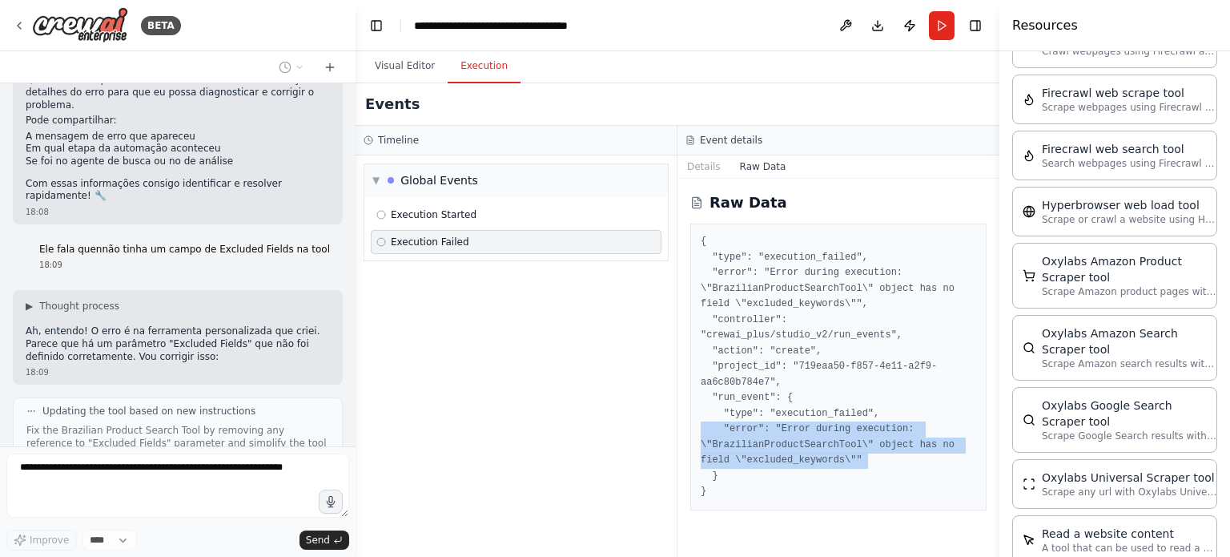
click at [692, 429] on div "{ "type": "execution_failed", "error": "Error during execution: \"BrazilianProd…" at bounding box center [839, 366] width 296 height 287
click at [413, 62] on button "Visual Editor" at bounding box center [405, 67] width 86 height 34
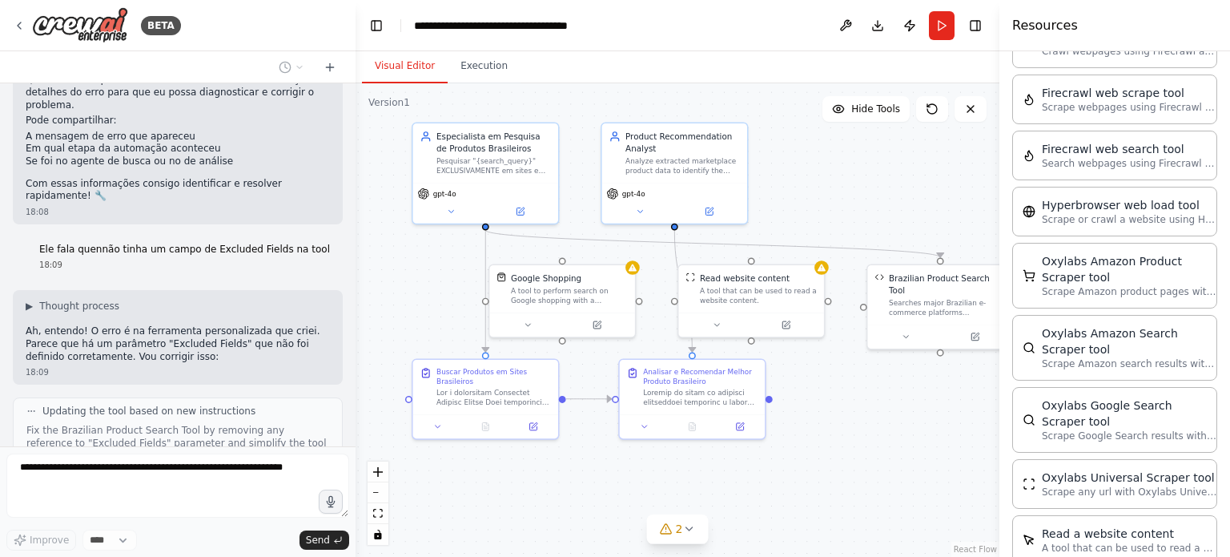
click at [892, 175] on div ".deletable-edge-delete-btn { width: 20px; height: 20px; border: 0px solid #ffff…" at bounding box center [678, 319] width 644 height 473
click at [895, 195] on div ".deletable-edge-delete-btn { width: 20px; height: 20px; border: 0px solid #ffff…" at bounding box center [678, 319] width 644 height 473
click at [930, 296] on div "Searches major Brazilian e-commerce platforms (MercadoLivre, Amazon Brasil, Mag…" at bounding box center [950, 305] width 117 height 19
click at [761, 288] on div "A tool that can be used to read a website content." at bounding box center [761, 293] width 117 height 19
click at [590, 286] on div "A tool to perform search on Google shopping with a search_query." at bounding box center [572, 293] width 117 height 19
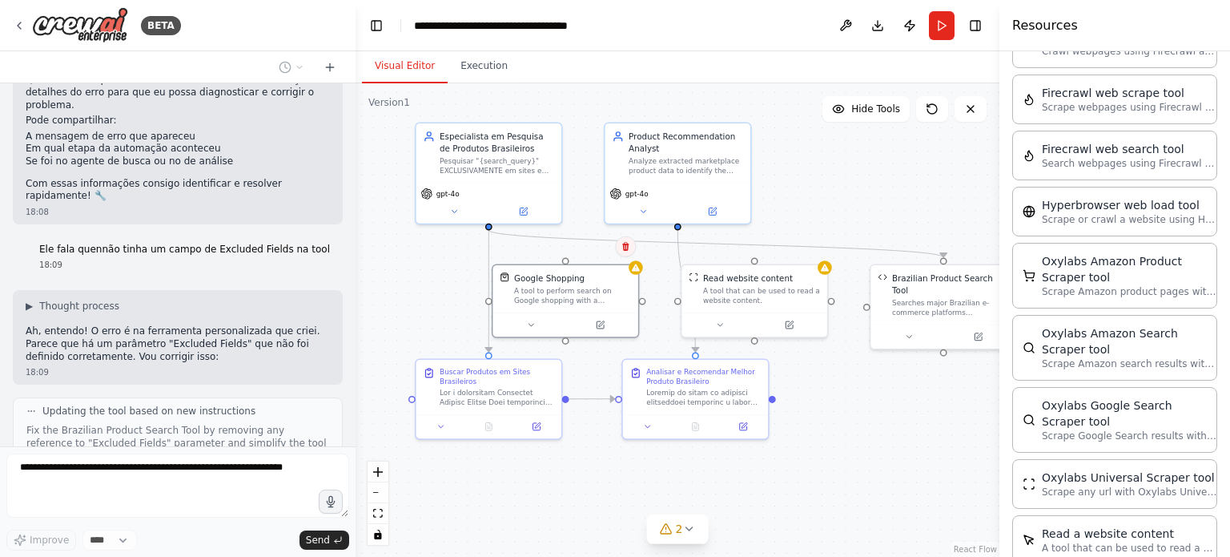
click at [630, 249] on icon at bounding box center [626, 247] width 10 height 10
click at [588, 256] on button "Confirm" at bounding box center [580, 246] width 57 height 19
click at [792, 289] on div "A tool that can be used to read a website content." at bounding box center [761, 293] width 117 height 19
click at [812, 244] on button at bounding box center [821, 246] width 21 height 21
click at [772, 250] on button "Confirm" at bounding box center [775, 246] width 57 height 19
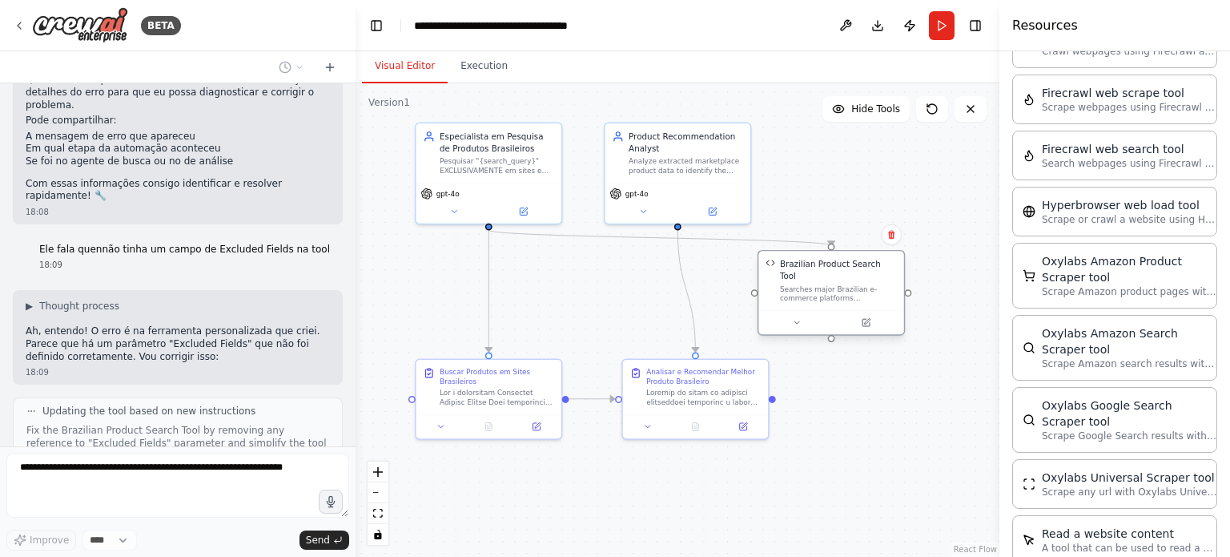
drag, startPoint x: 916, startPoint y: 282, endPoint x: 800, endPoint y: 268, distance: 117.0
click at [800, 268] on div "Brazilian Product Search Tool Searches major Brazilian e-commerce platforms (Me…" at bounding box center [838, 280] width 117 height 45
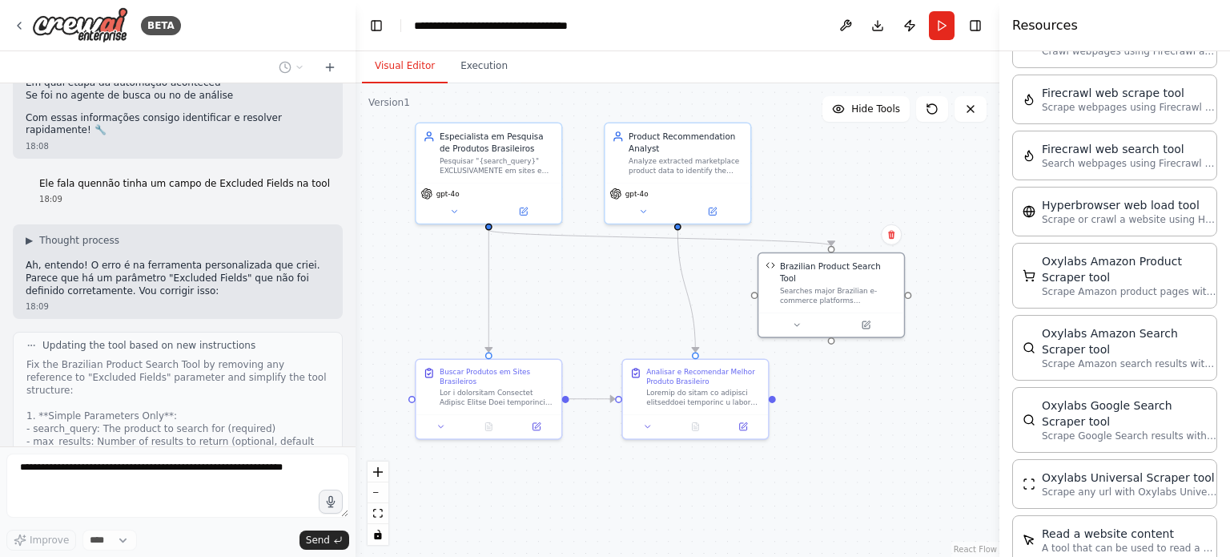
drag, startPoint x: 160, startPoint y: 300, endPoint x: 193, endPoint y: 312, distance: 35.0
click at [191, 312] on div "Criar um crawler 17:26 ▶ Thought process I'll help you create a web crawler aut…" at bounding box center [178, 264] width 356 height 363
click at [225, 358] on div "Fix the Brazilian Product Search Tool by removing any reference to "Excluded Fi…" at bounding box center [177, 550] width 303 height 385
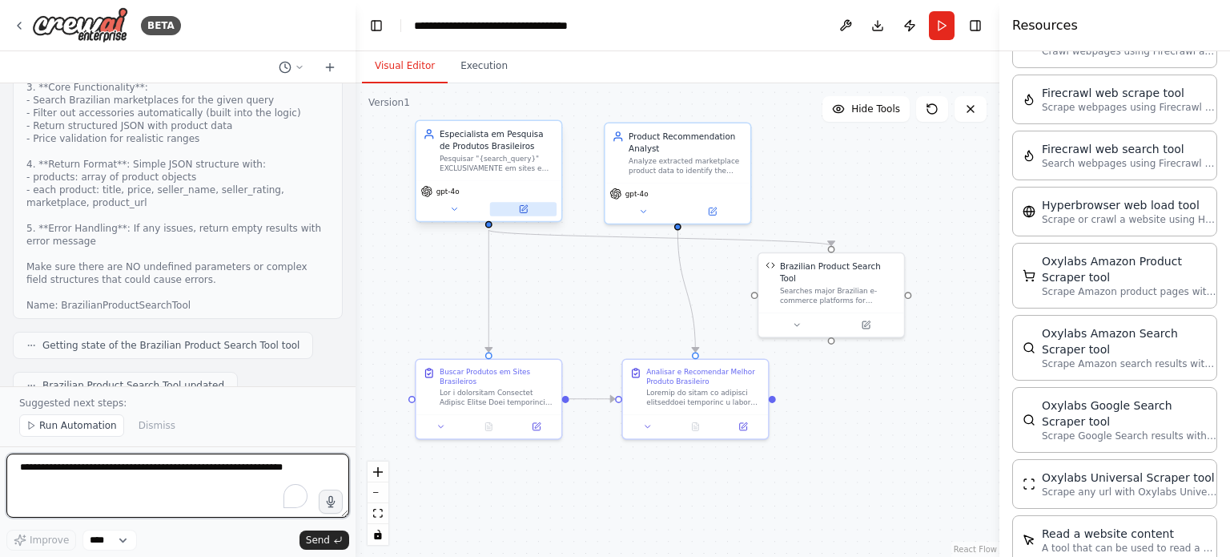
scroll to position [12175, 0]
